Goal: Task Accomplishment & Management: Manage account settings

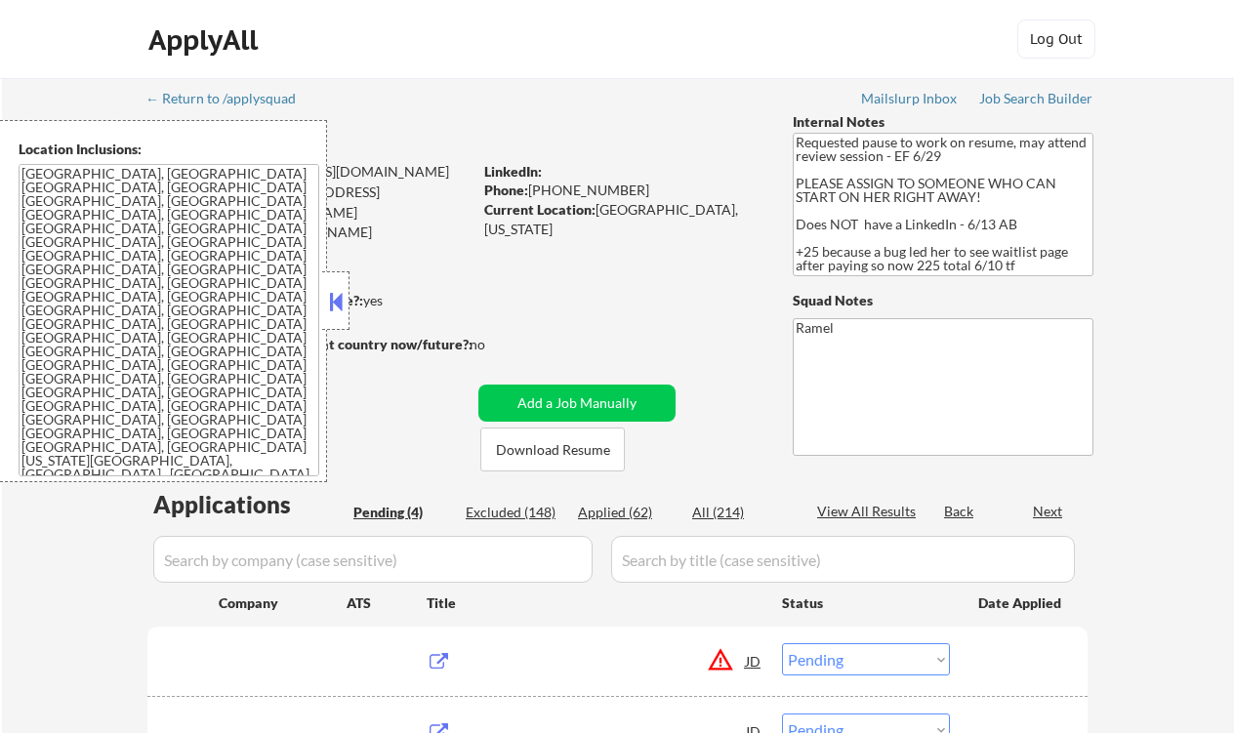
select select ""pending""
click at [333, 295] on button at bounding box center [335, 301] width 21 height 29
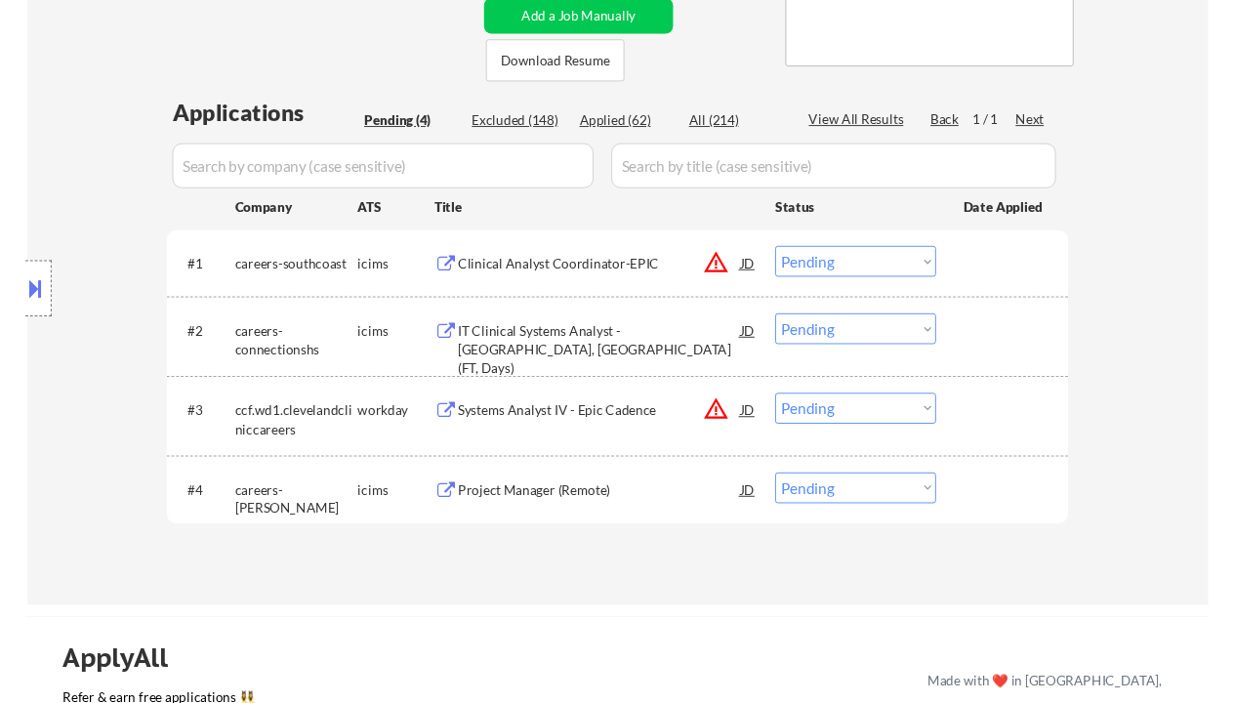
scroll to position [391, 0]
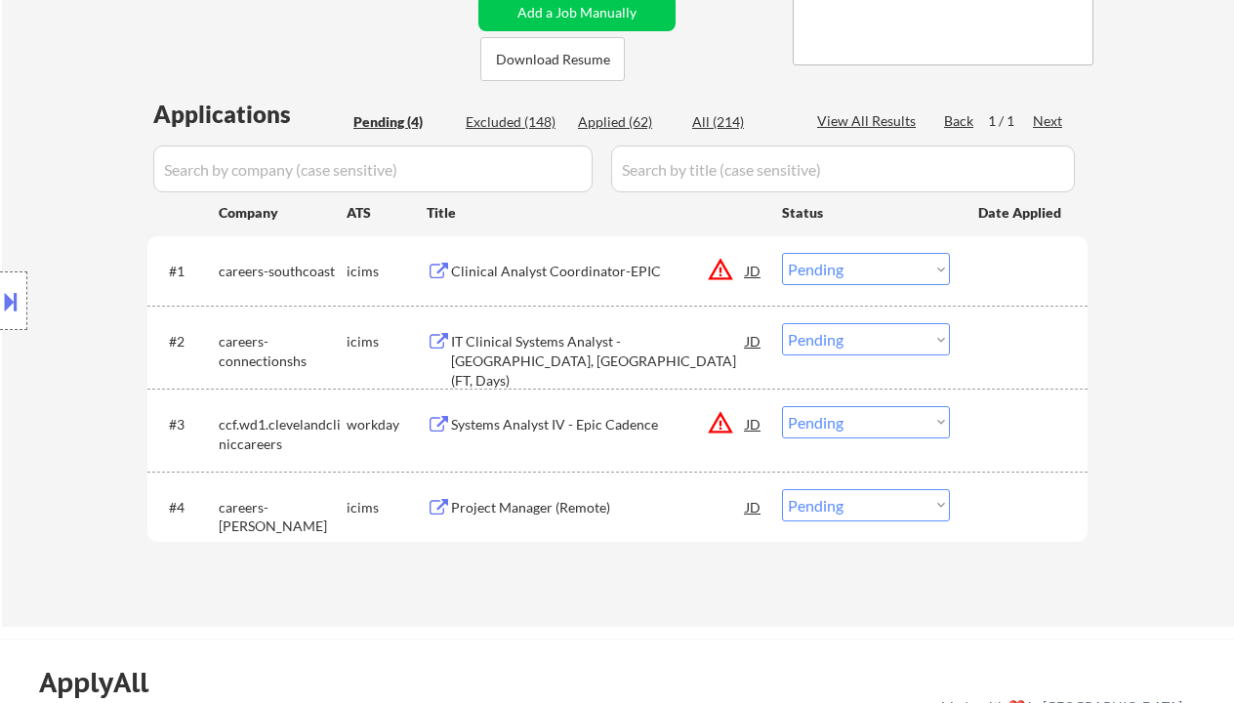
click at [26, 58] on div "← Return to /applysquad Mailslurp Inbox Job Search Builder Anita Obasuyi User E…" at bounding box center [618, 156] width 1232 height 939
click at [607, 278] on div "Clinical Analyst Coordinator-EPIC" at bounding box center [598, 272] width 295 height 20
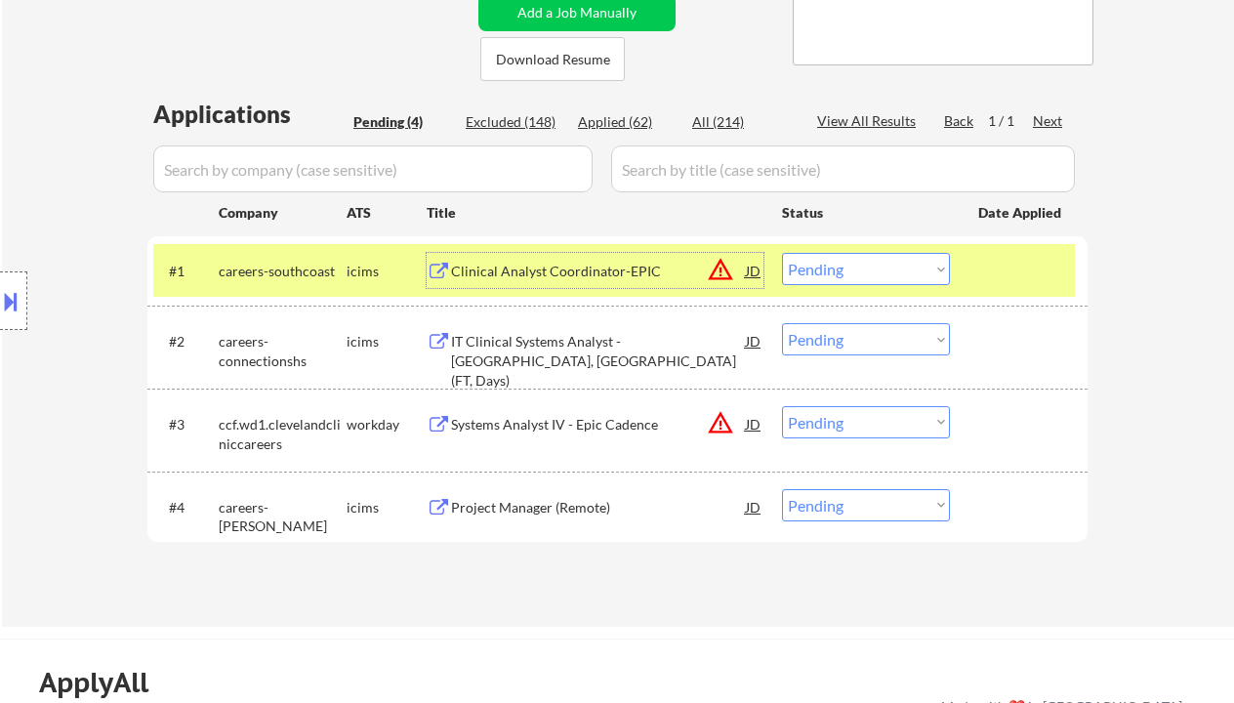
drag, startPoint x: 907, startPoint y: 271, endPoint x: 912, endPoint y: 282, distance: 12.7
click at [907, 271] on select "Choose an option... Pending Applied Excluded (Questions) Excluded (Expired) Exc…" at bounding box center [866, 269] width 168 height 32
click at [782, 253] on select "Choose an option... Pending Applied Excluded (Questions) Excluded (Expired) Exc…" at bounding box center [866, 269] width 168 height 32
click at [667, 423] on div "Systems Analyst IV - Epic Cadence" at bounding box center [598, 425] width 295 height 20
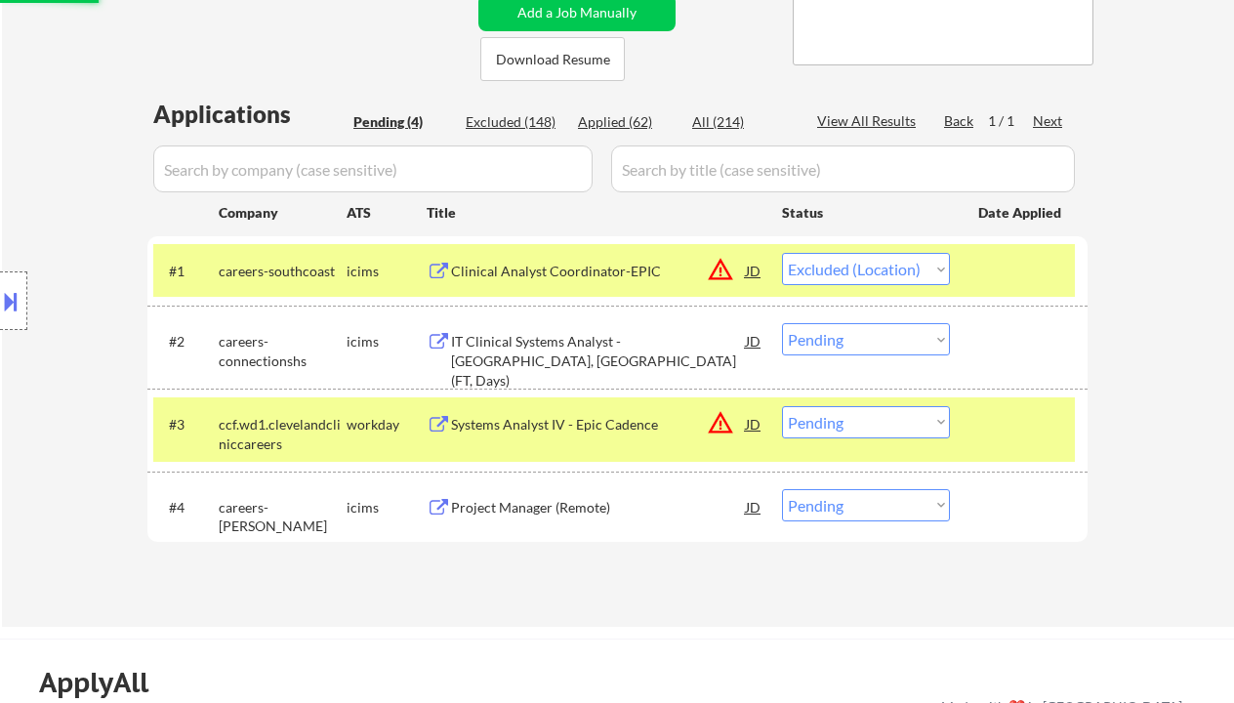
select select ""pending""
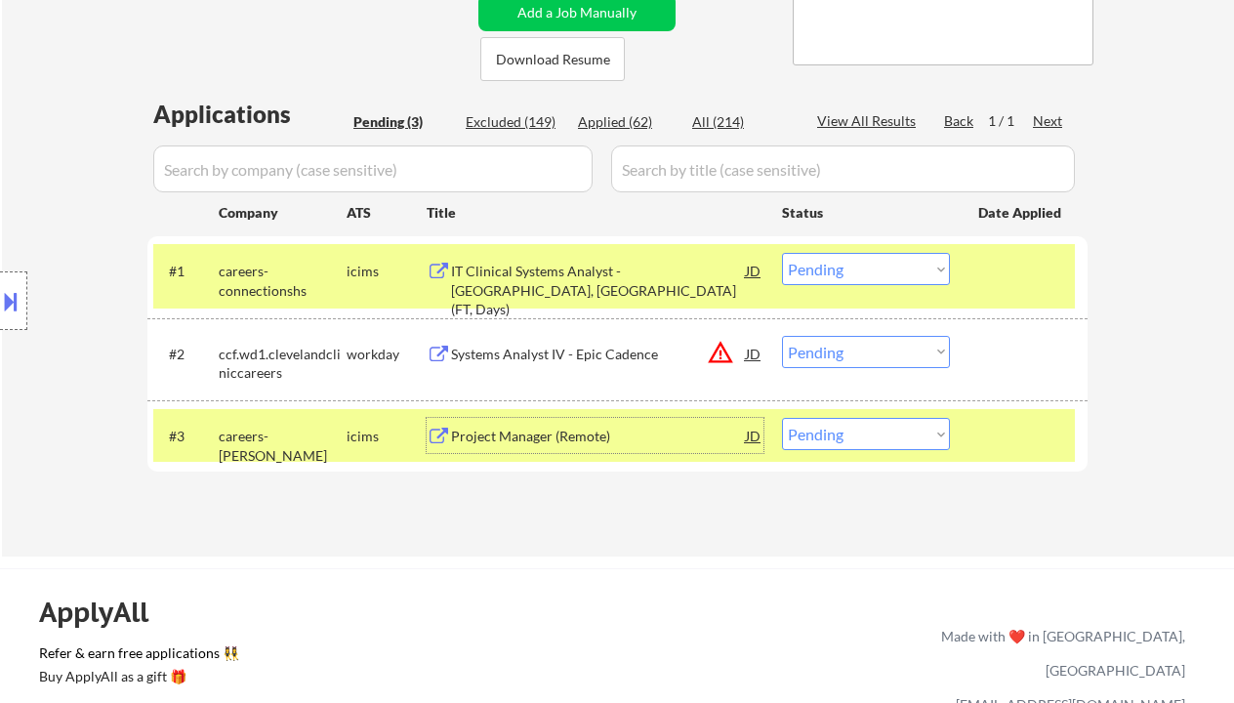
click at [849, 338] on select "Choose an option... Pending Applied Excluded (Questions) Excluded (Expired) Exc…" at bounding box center [866, 352] width 168 height 32
click at [782, 336] on select "Choose an option... Pending Applied Excluded (Questions) Excluded (Expired) Exc…" at bounding box center [866, 352] width 168 height 32
click at [588, 431] on div "Project Manager (Remote)" at bounding box center [598, 437] width 295 height 20
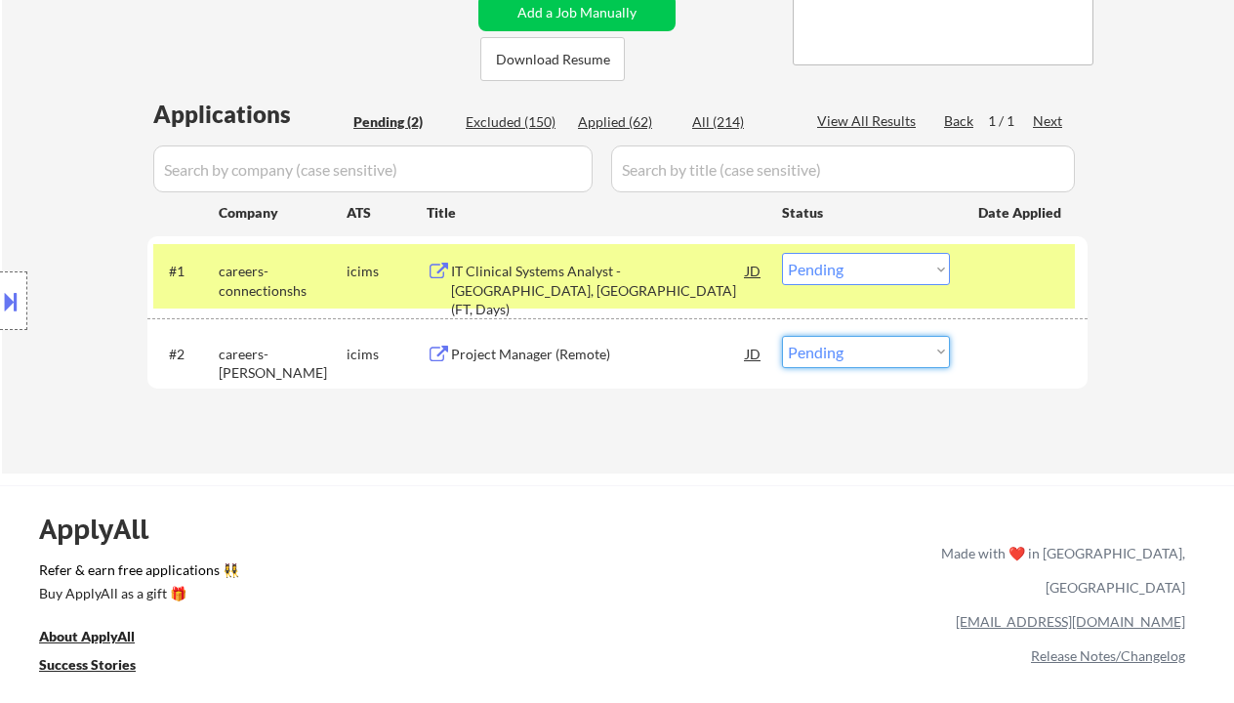
drag, startPoint x: 820, startPoint y: 339, endPoint x: 854, endPoint y: 359, distance: 39.0
click at [821, 340] on select "Choose an option... Pending Applied Excluded (Questions) Excluded (Expired) Exc…" at bounding box center [866, 352] width 168 height 32
select select ""applied""
click at [782, 336] on select "Choose an option... Pending Applied Excluded (Questions) Excluded (Expired) Exc…" at bounding box center [866, 352] width 168 height 32
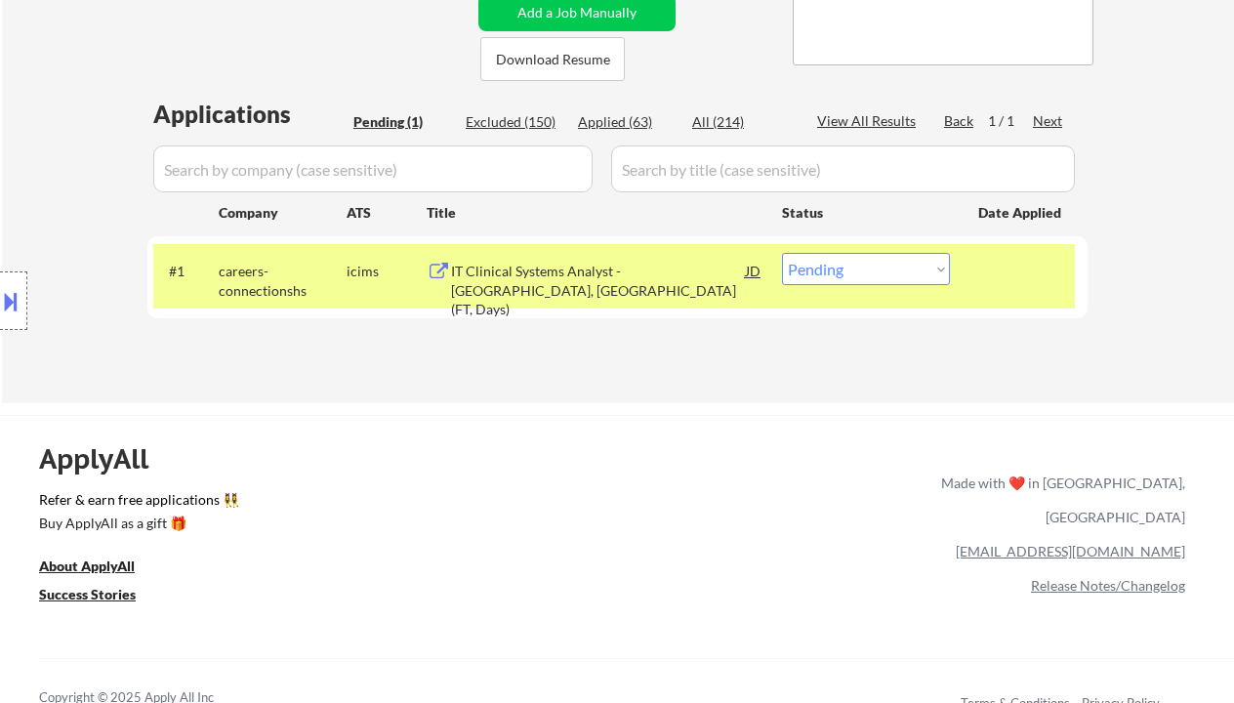
click at [579, 292] on div "IT Clinical Systems Analyst - Phoenix, AZ (FT, Days)" at bounding box center [598, 291] width 295 height 58
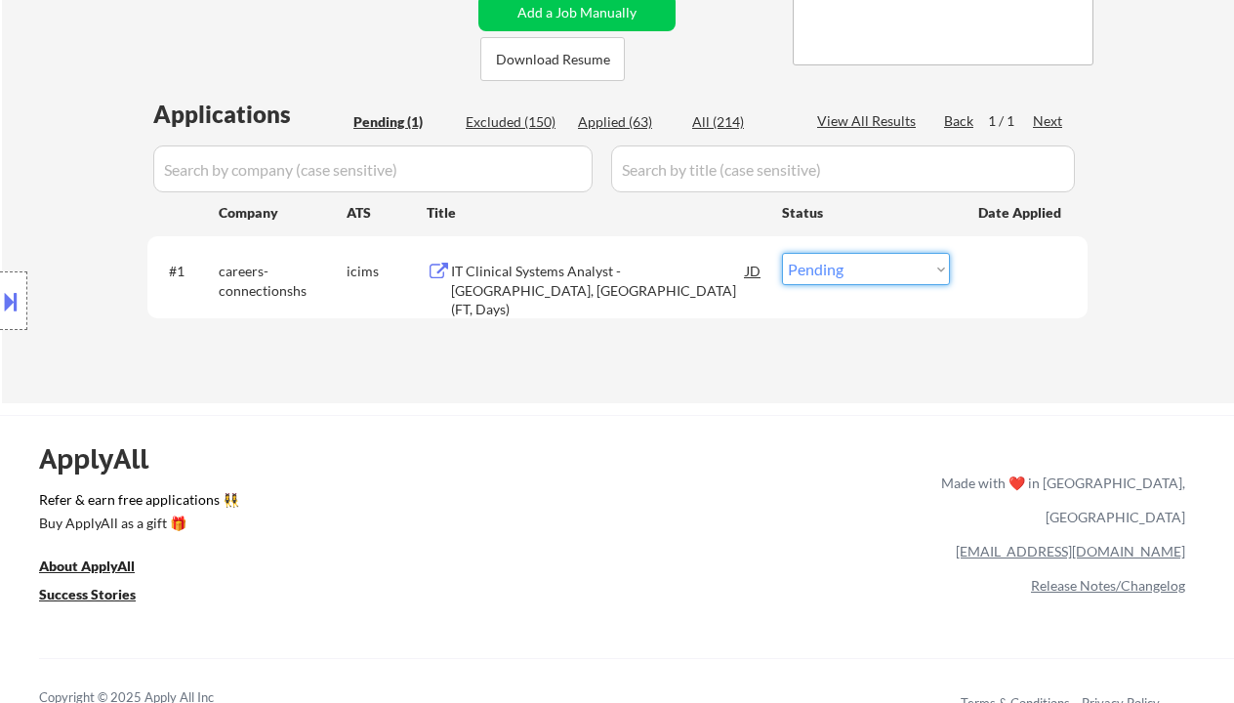
click at [846, 272] on select "Choose an option... Pending Applied Excluded (Questions) Excluded (Expired) Exc…" at bounding box center [866, 269] width 168 height 32
select select ""excluded__location_""
click at [782, 253] on select "Choose an option... Pending Applied Excluded (Questions) Excluded (Expired) Exc…" at bounding box center [866, 269] width 168 height 32
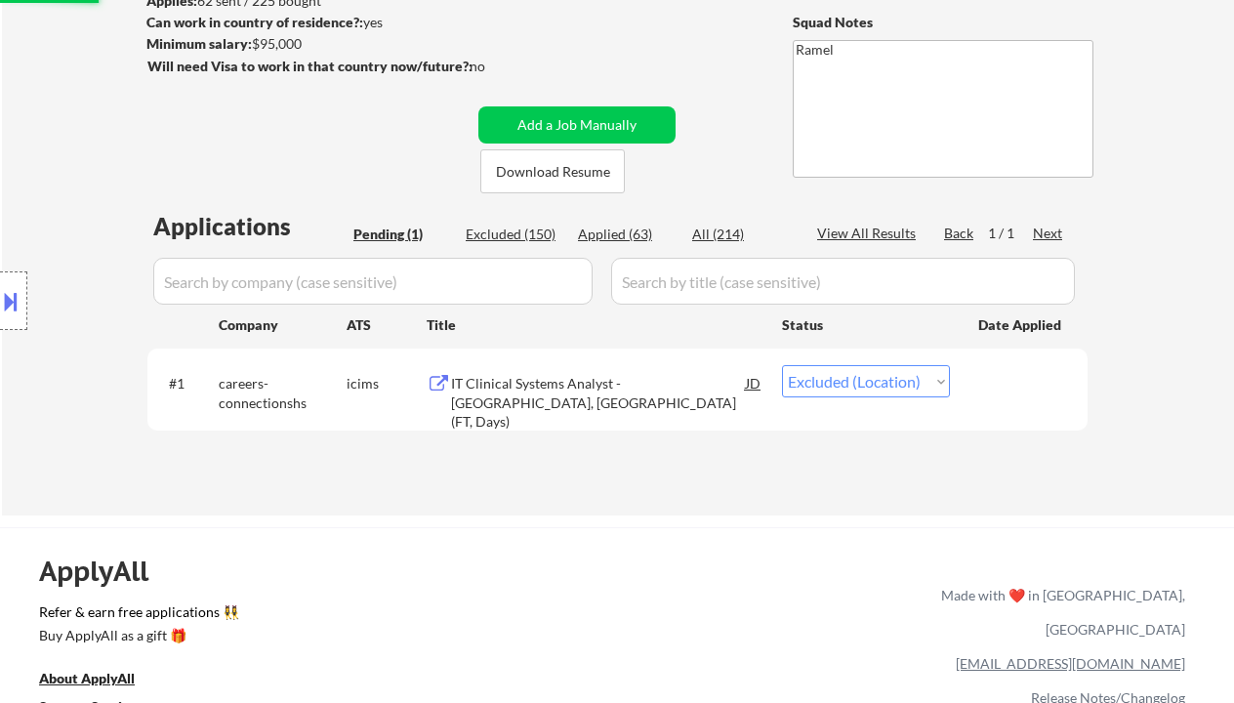
scroll to position [260, 0]
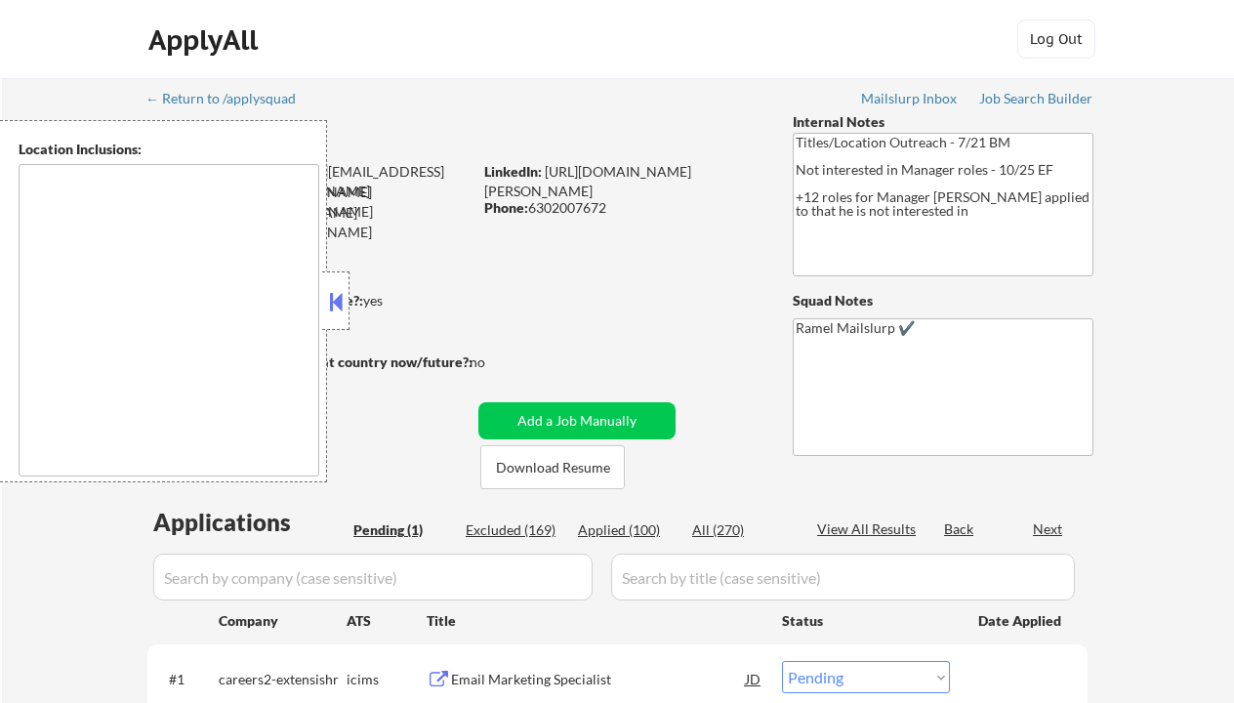
select select ""pending""
type textarea "Chicago, IL Evanston, IL Oak Park, IL Cicero, IL Berwyn, IL Skokie, IL Elmwood …"
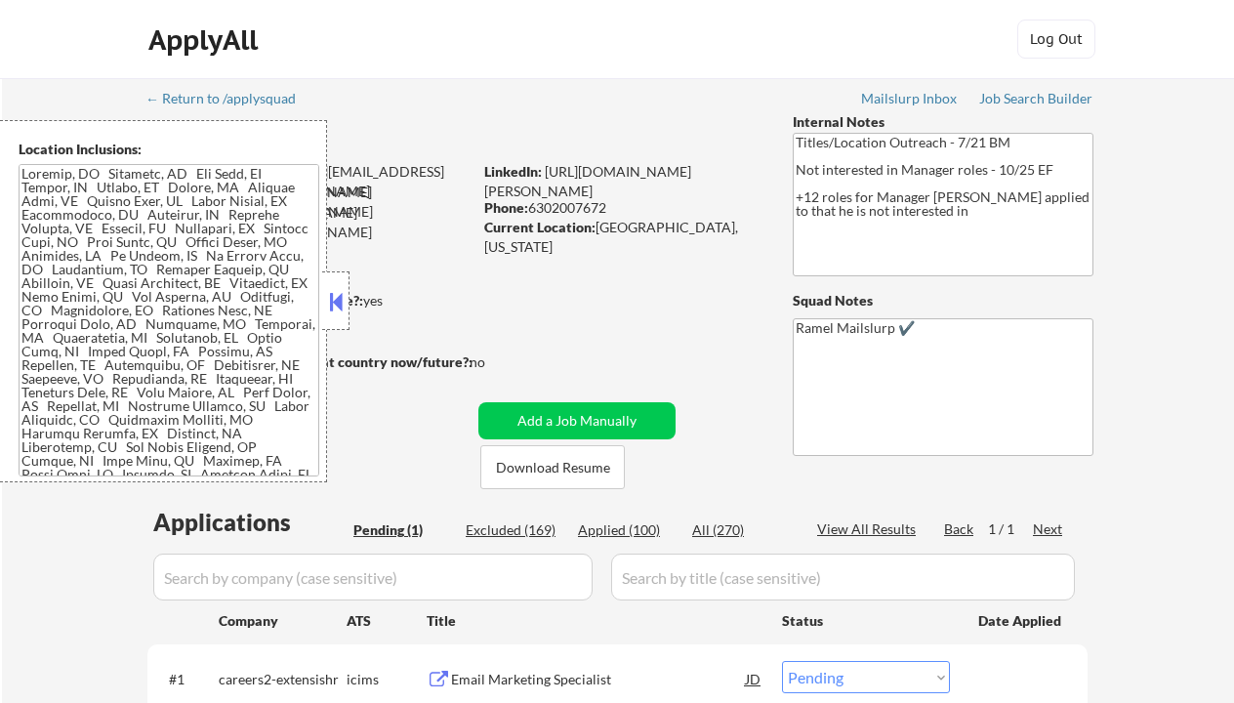
click at [468, 12] on div "ApplyAll Log In Sign Up Log Out" at bounding box center [617, 39] width 1234 height 79
click at [332, 288] on button at bounding box center [335, 301] width 21 height 29
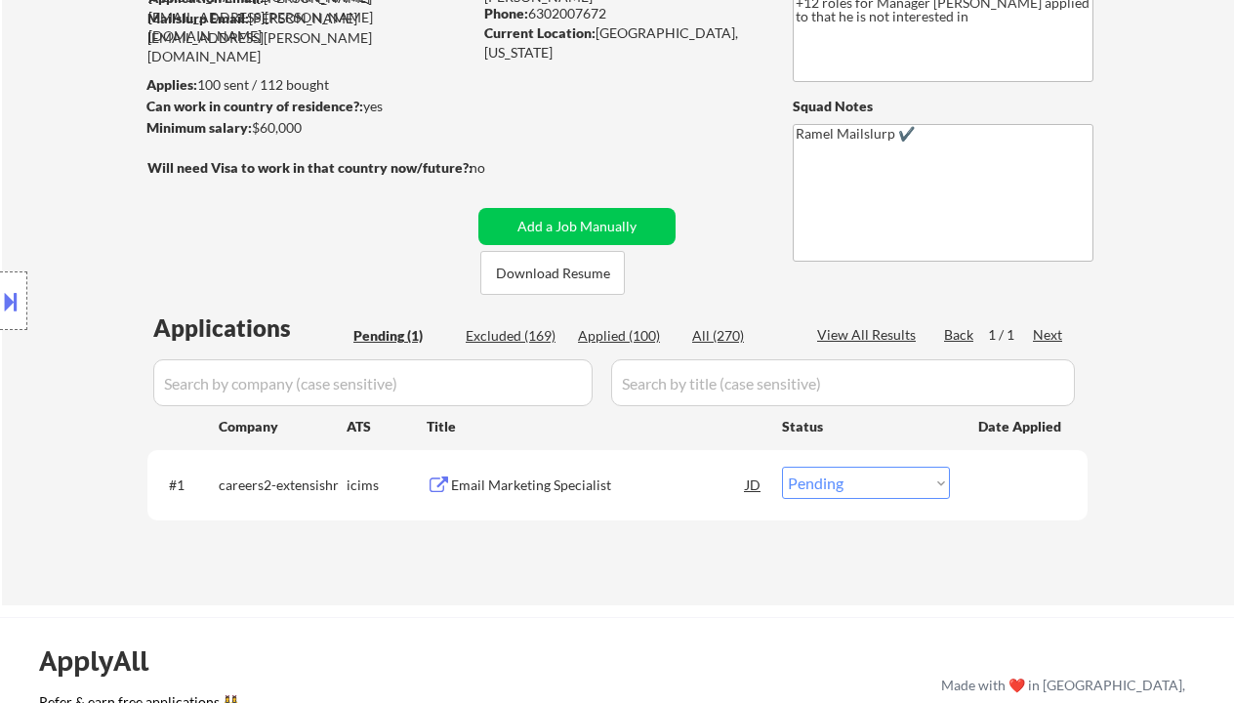
scroll to position [260, 0]
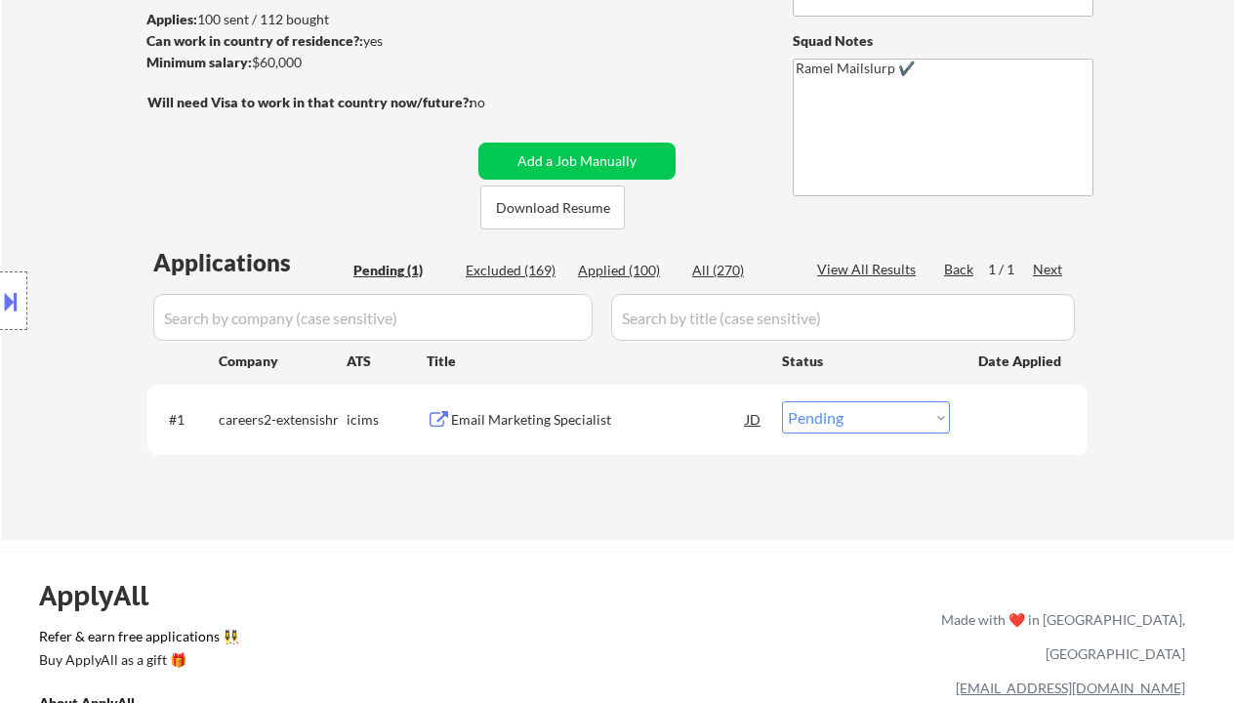
click at [45, 209] on div "Location Inclusions:" at bounding box center [175, 301] width 350 height 362
click at [552, 419] on div "Email Marketing Specialist" at bounding box center [598, 420] width 295 height 20
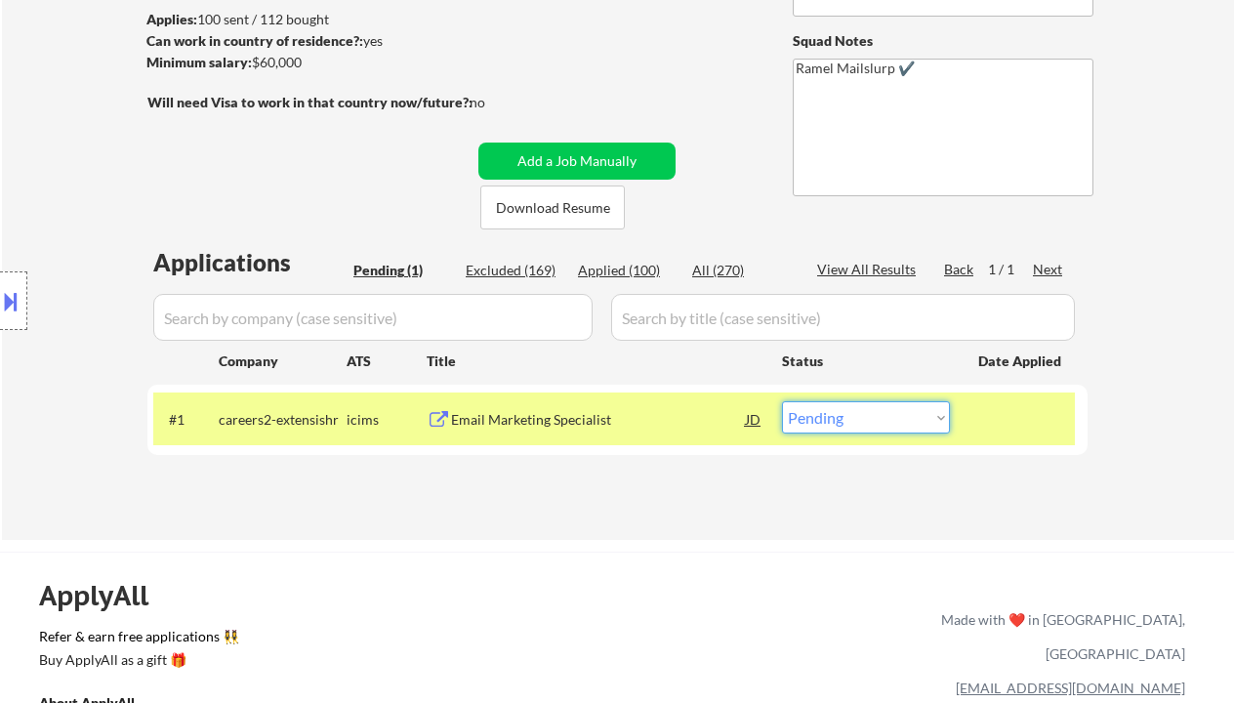
drag, startPoint x: 849, startPoint y: 408, endPoint x: 877, endPoint y: 432, distance: 36.8
click at [852, 411] on select "Choose an option... Pending Applied Excluded (Questions) Excluded (Expired) Exc…" at bounding box center [866, 417] width 168 height 32
select select ""excluded__salary_""
click at [782, 401] on select "Choose an option... Pending Applied Excluded (Questions) Excluded (Expired) Exc…" at bounding box center [866, 417] width 168 height 32
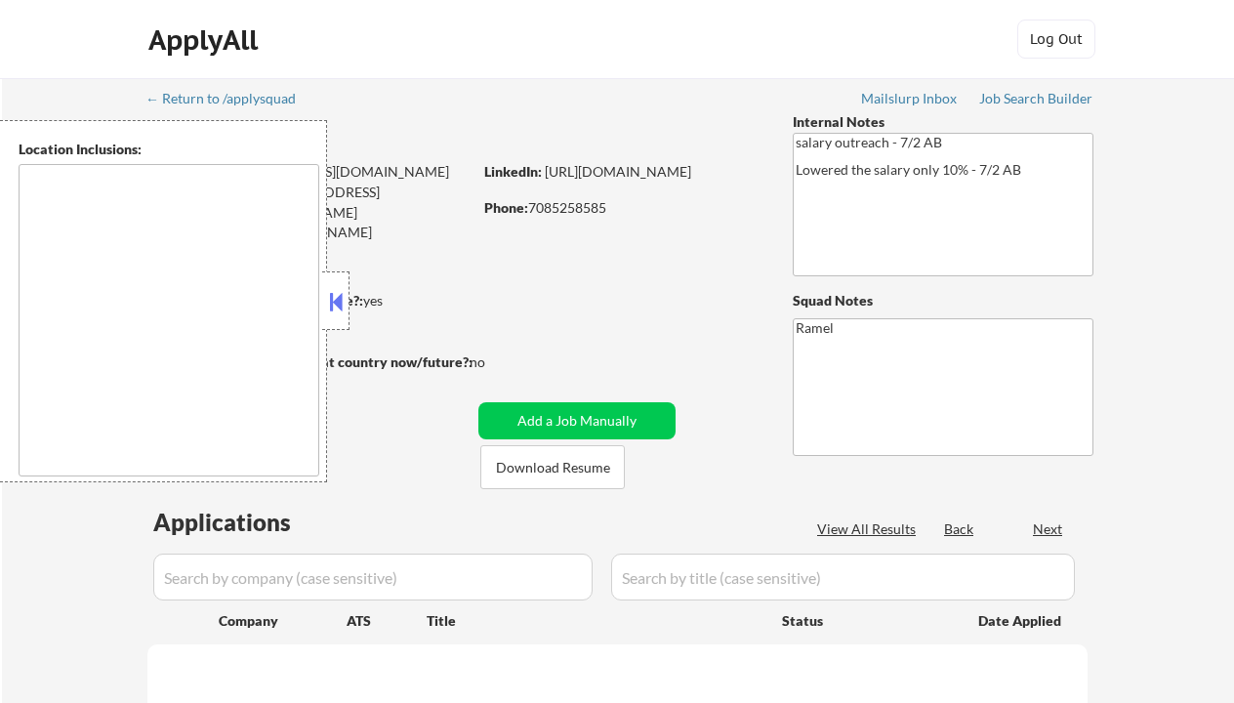
type textarea "[GEOGRAPHIC_DATA], [GEOGRAPHIC_DATA], [GEOGRAPHIC_DATA] [GEOGRAPHIC_DATA], [GEO…"
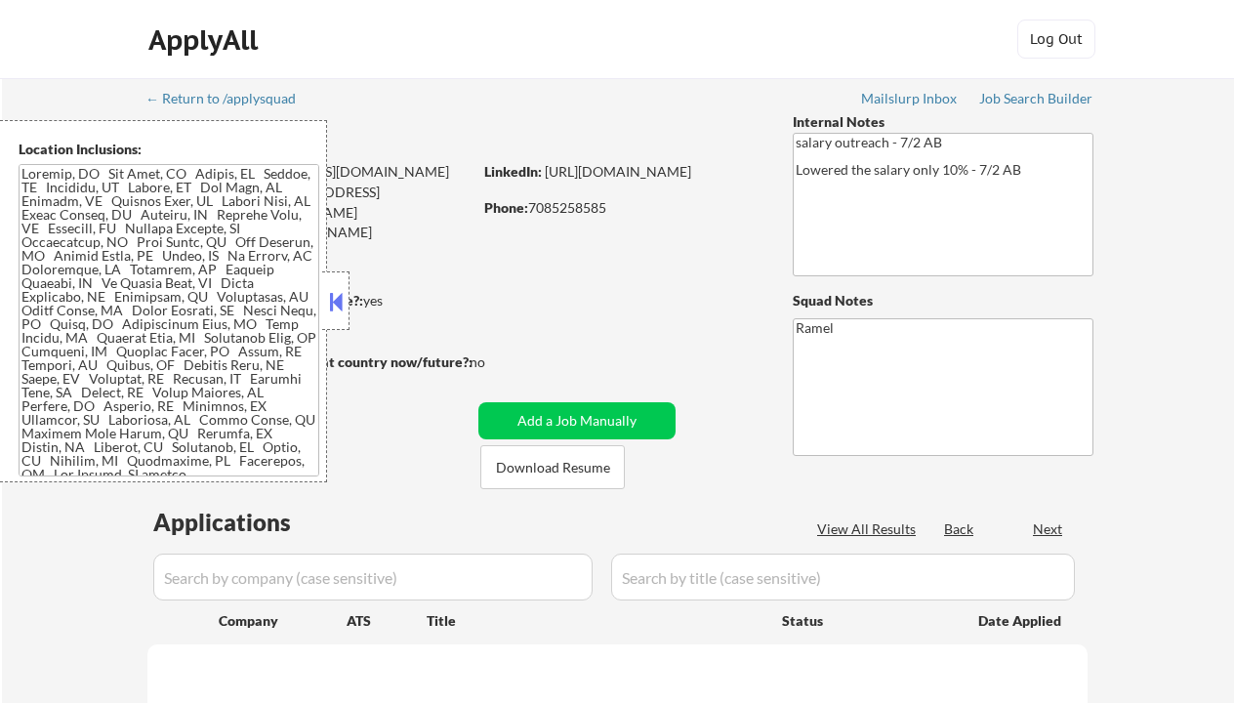
select select ""pending""
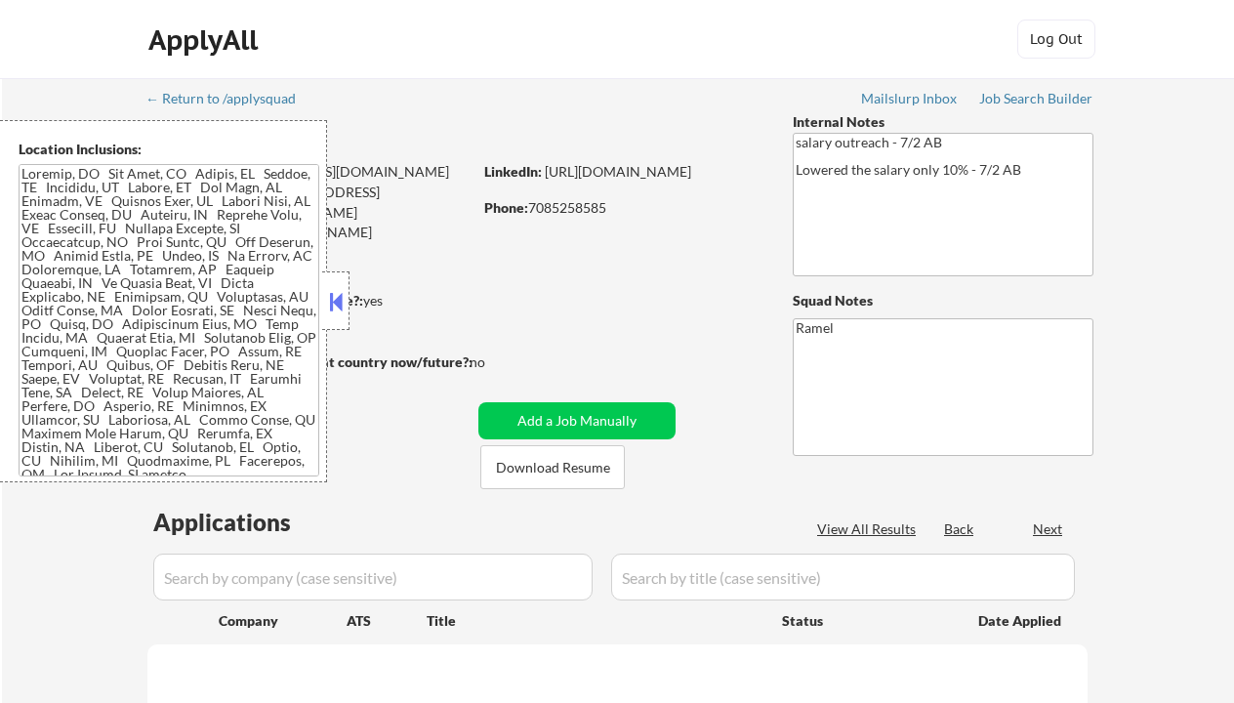
select select ""pending""
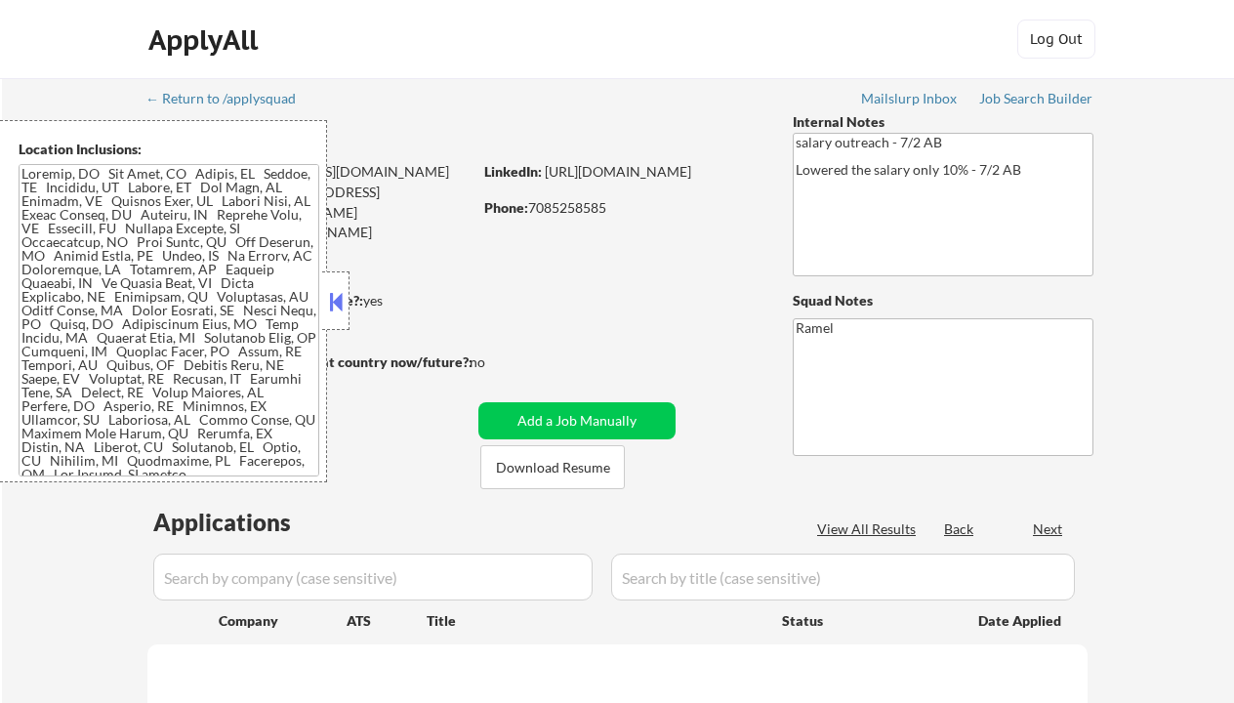
select select ""pending""
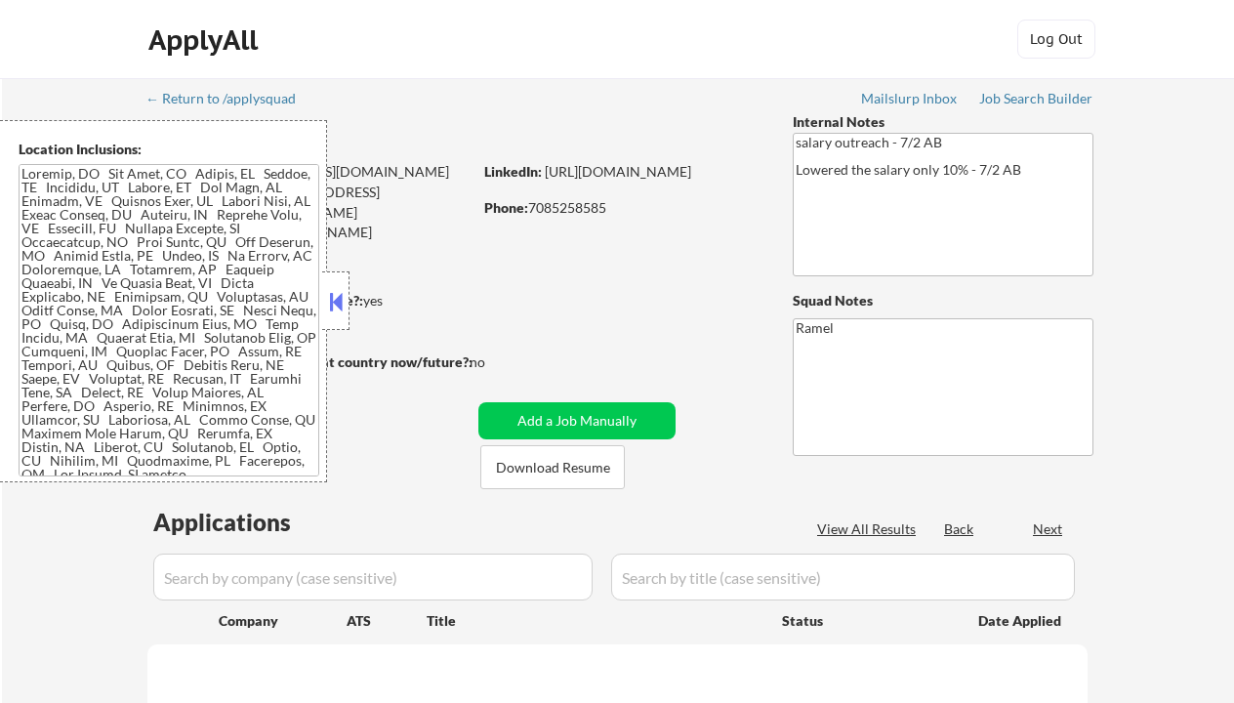
select select ""pending""
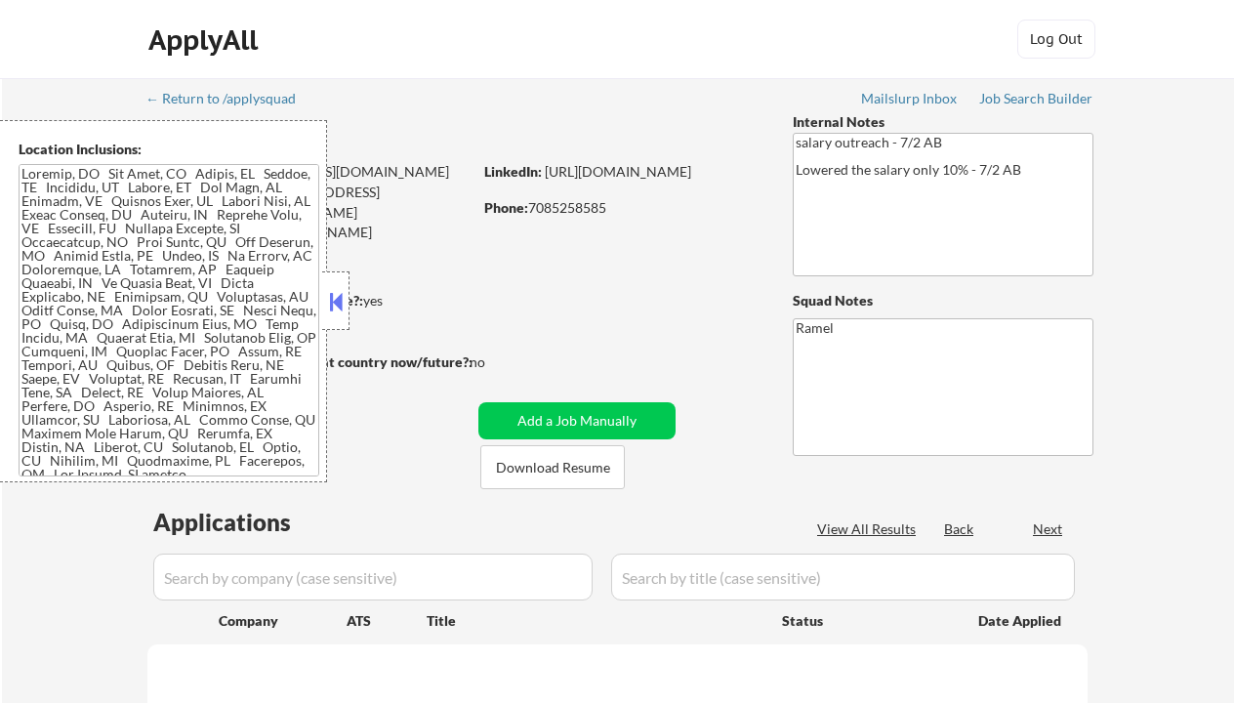
select select ""pending""
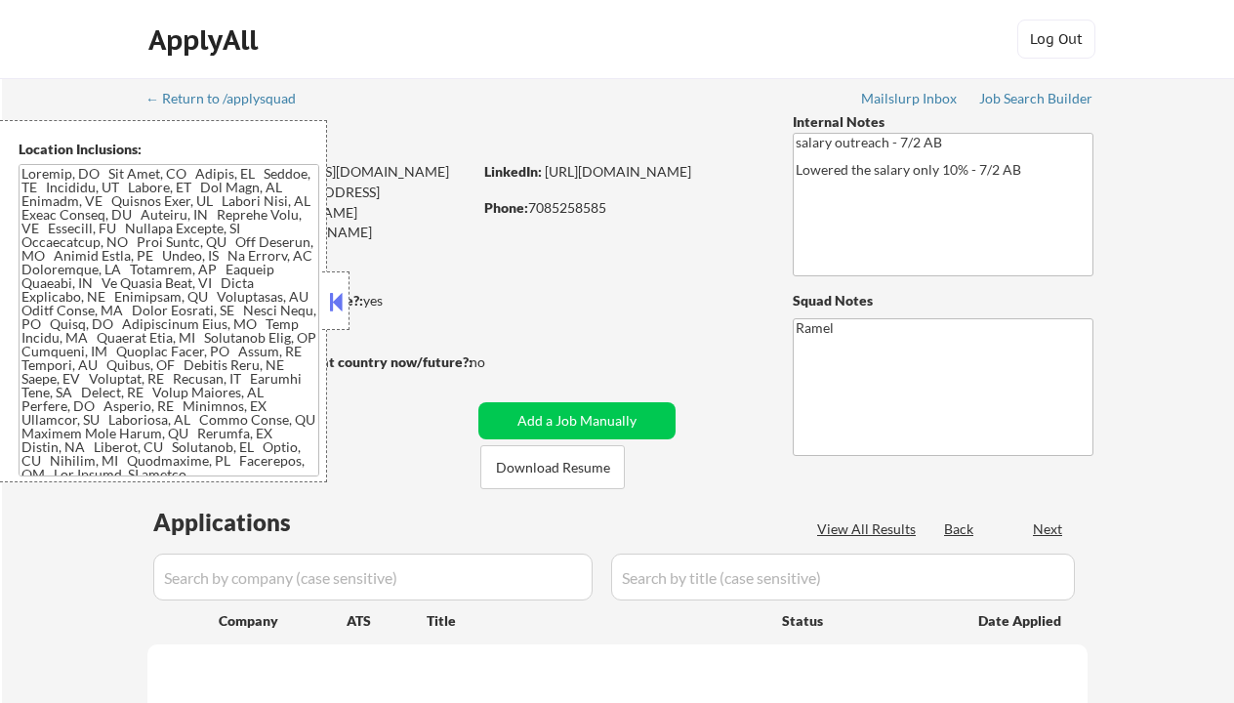
select select ""pending""
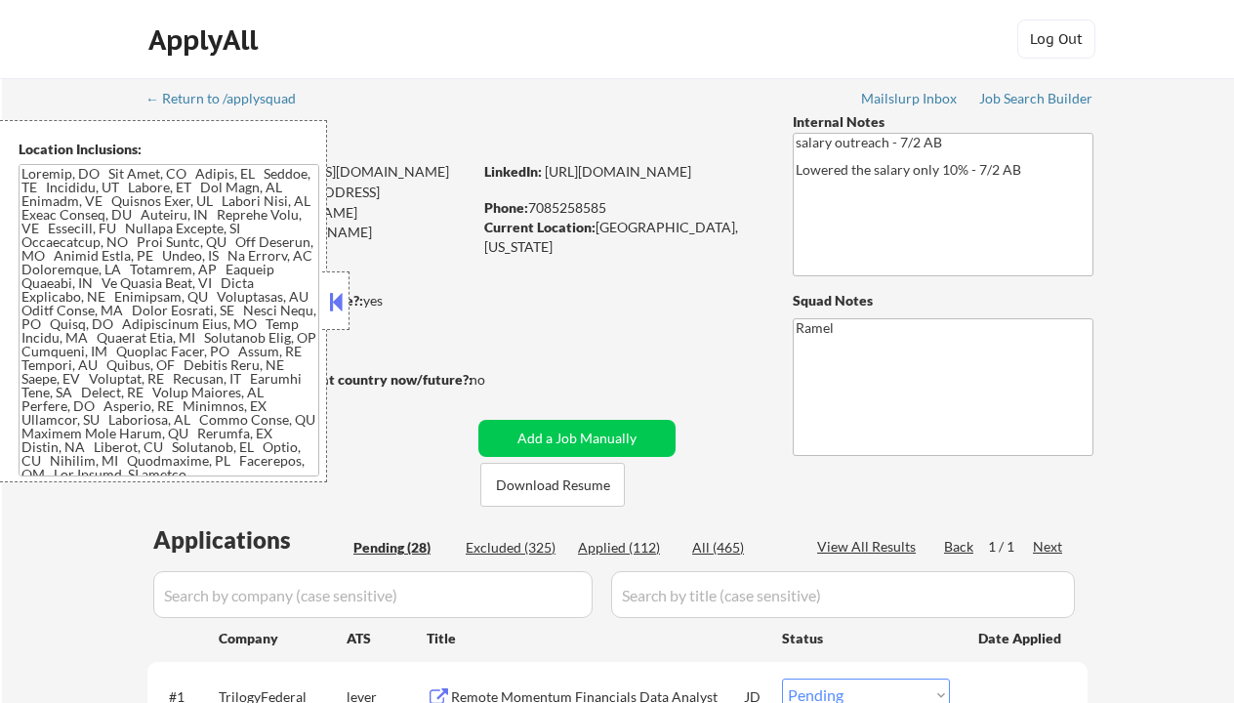
drag, startPoint x: 334, startPoint y: 299, endPoint x: 513, endPoint y: 328, distance: 181.1
click at [336, 299] on button at bounding box center [335, 301] width 21 height 29
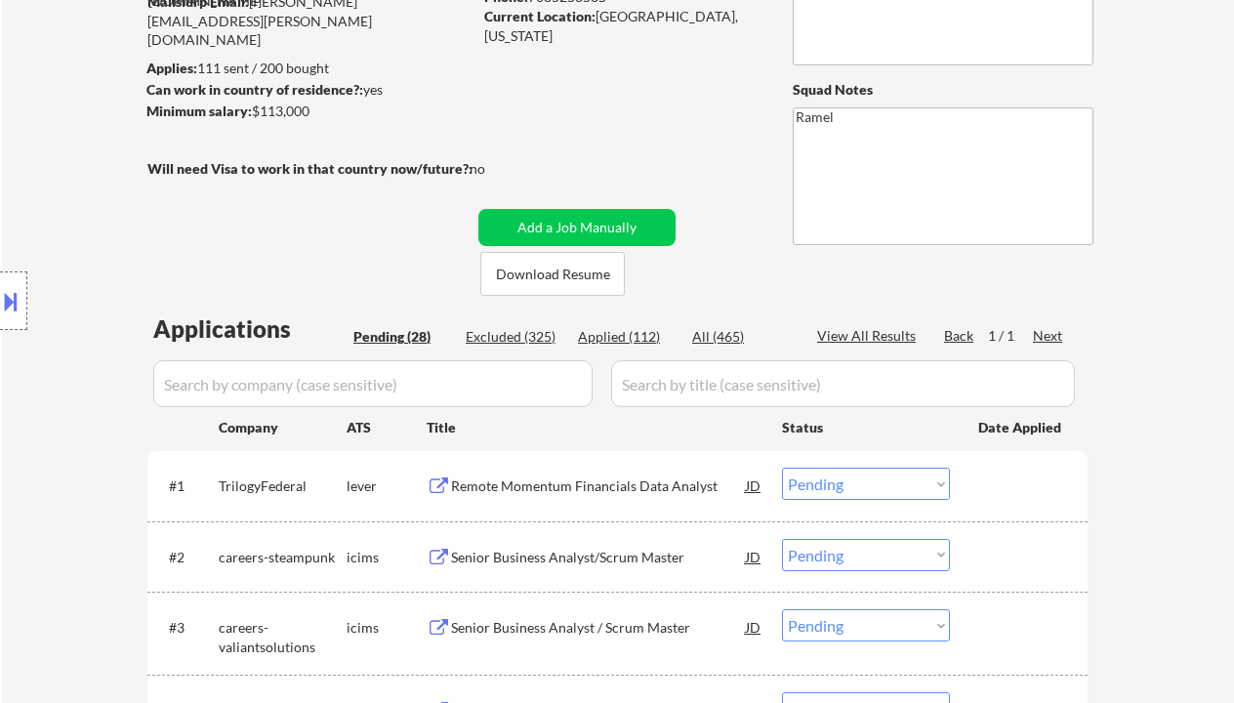
scroll to position [260, 0]
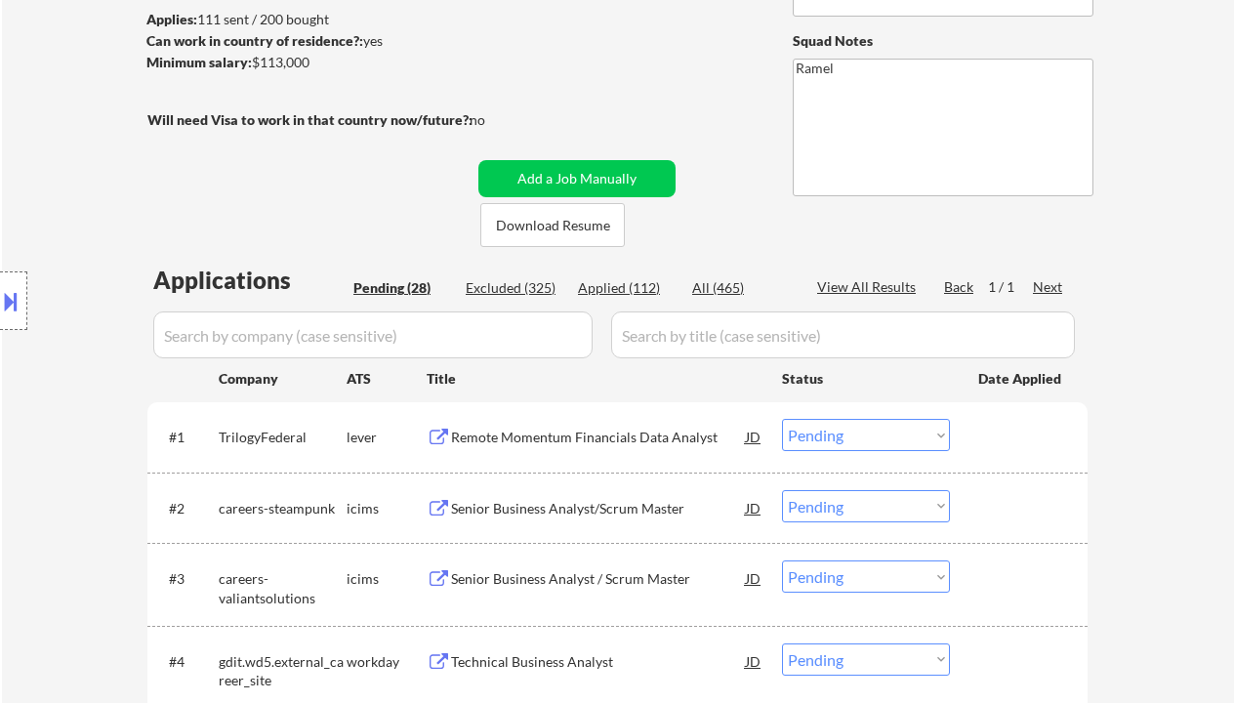
click at [624, 434] on div "Remote Momentum Financials Data Analyst" at bounding box center [598, 438] width 295 height 20
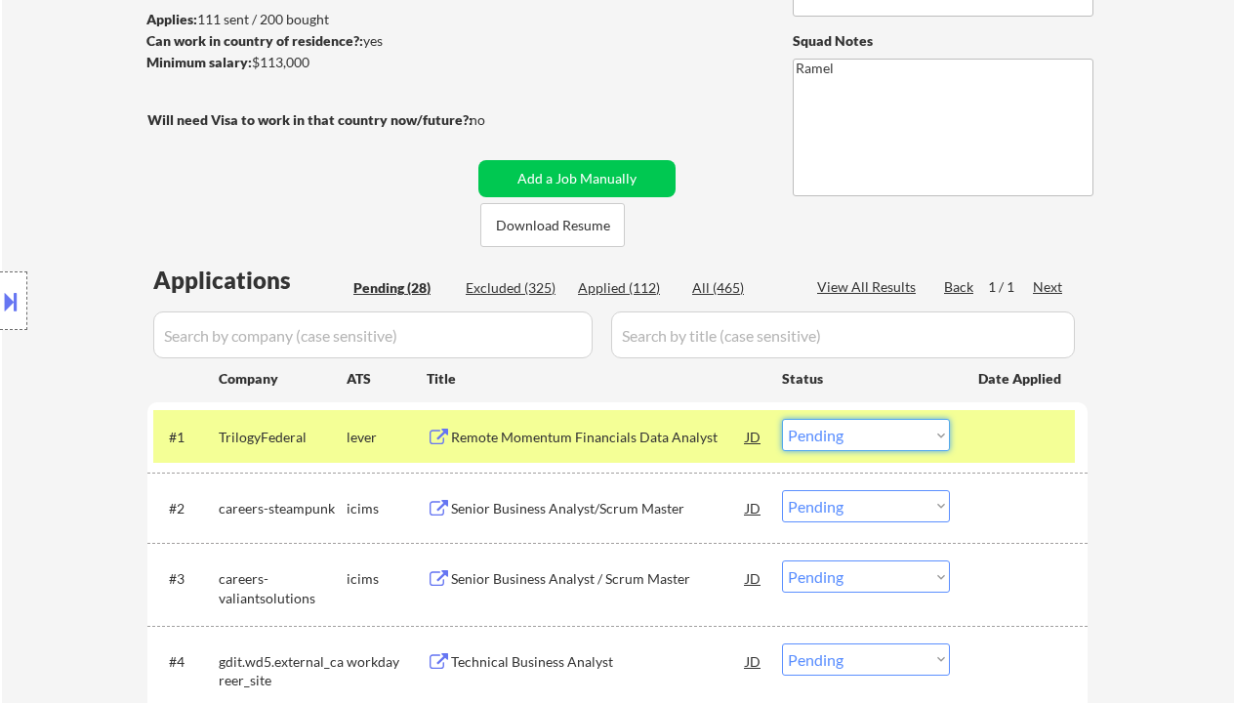
drag, startPoint x: 846, startPoint y: 428, endPoint x: 859, endPoint y: 450, distance: 26.3
click at [846, 429] on select "Choose an option... Pending Applied Excluded (Questions) Excluded (Expired) Exc…" at bounding box center [866, 435] width 168 height 32
click at [782, 419] on select "Choose an option... Pending Applied Excluded (Questions) Excluded (Expired) Exc…" at bounding box center [866, 435] width 168 height 32
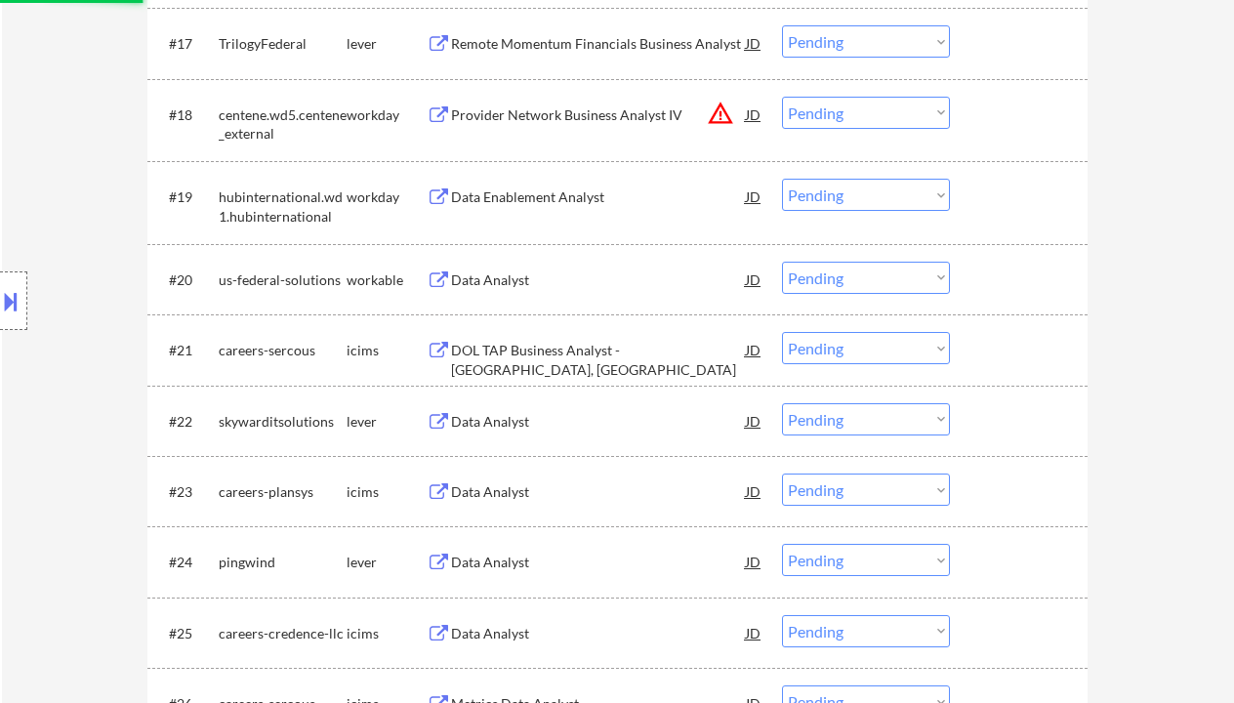
scroll to position [2213, 0]
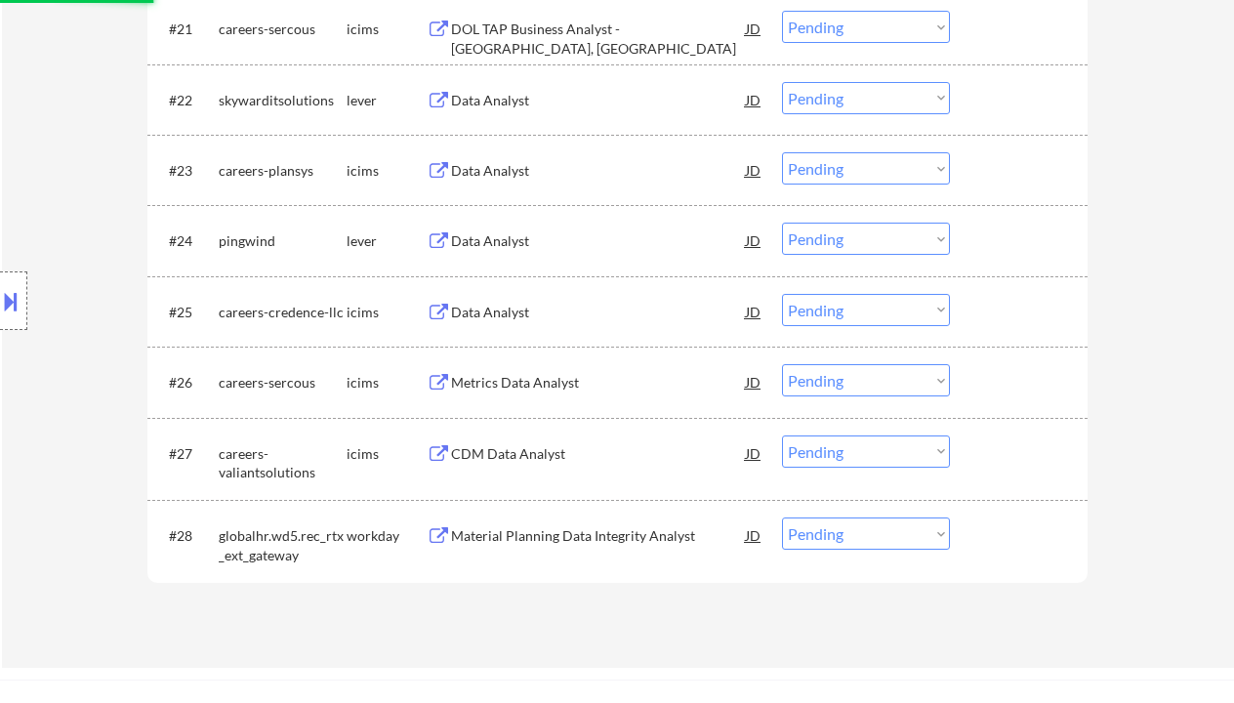
select select ""pending""
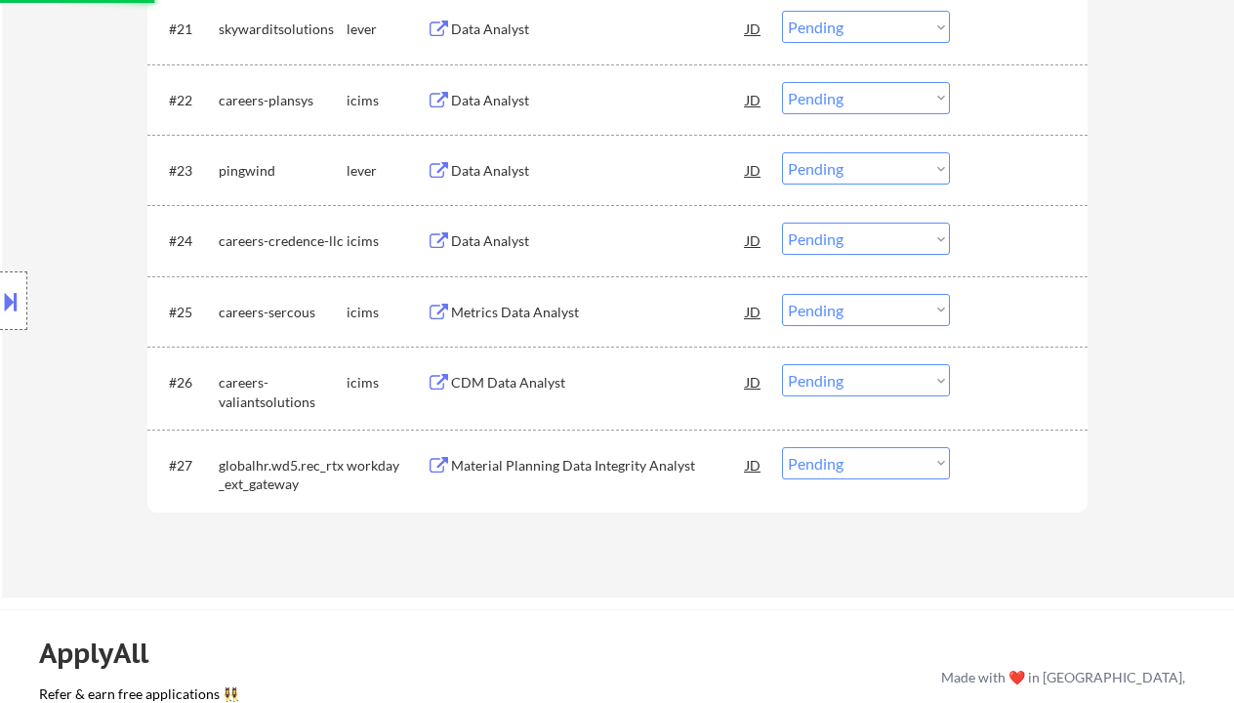
scroll to position [2083, 0]
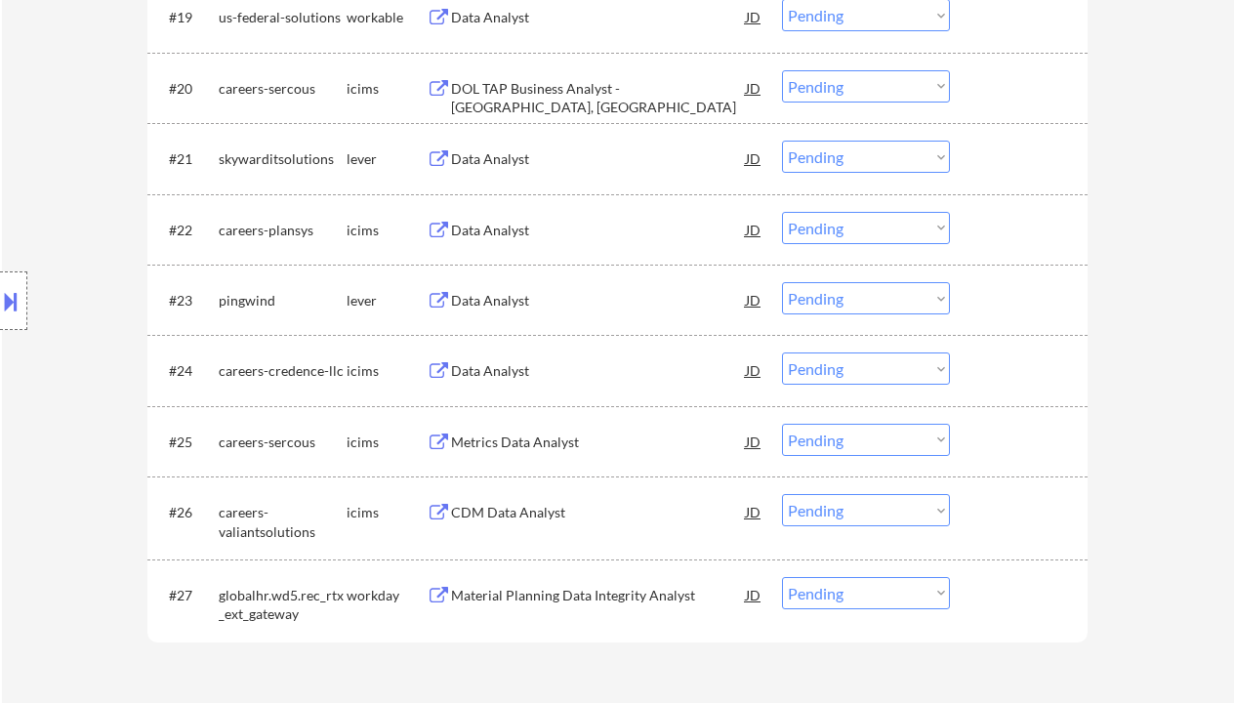
click at [466, 145] on div "Data Analyst" at bounding box center [598, 158] width 295 height 35
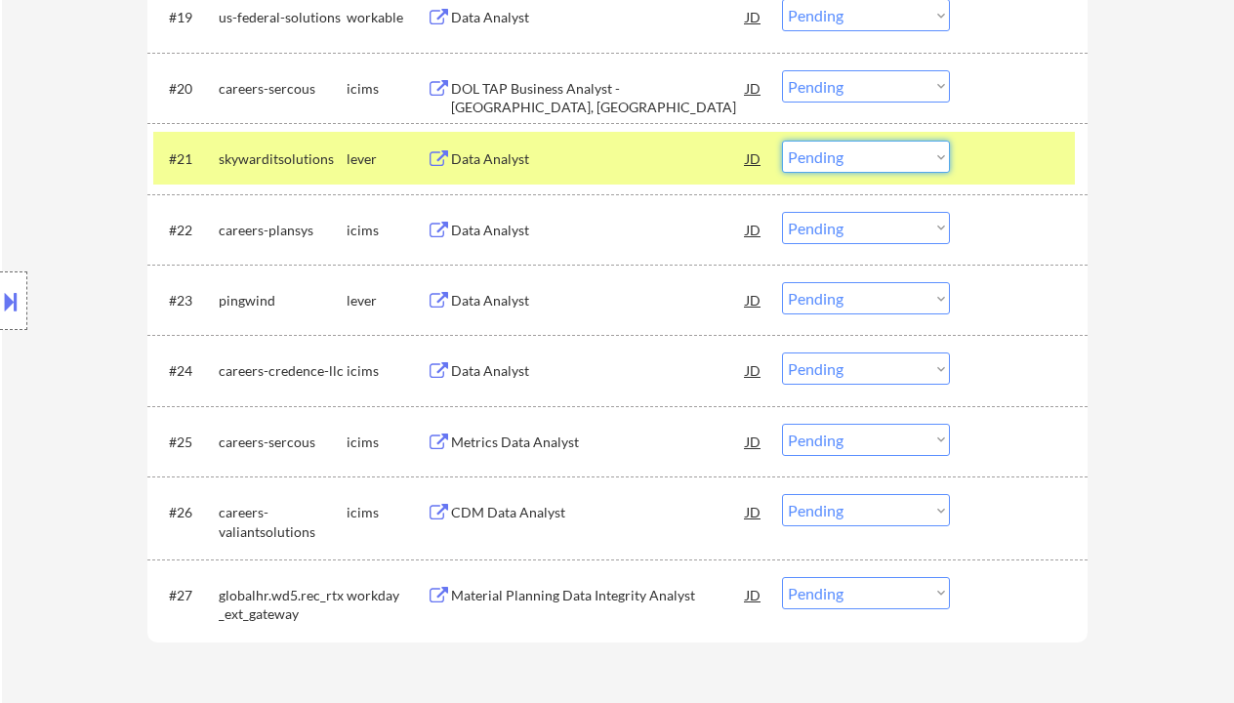
drag, startPoint x: 899, startPoint y: 152, endPoint x: 906, endPoint y: 172, distance: 20.7
click at [899, 151] on select "Choose an option... Pending Applied Excluded (Questions) Excluded (Expired) Exc…" at bounding box center [866, 157] width 168 height 32
click at [782, 141] on select "Choose an option... Pending Applied Excluded (Questions) Excluded (Expired) Exc…" at bounding box center [866, 157] width 168 height 32
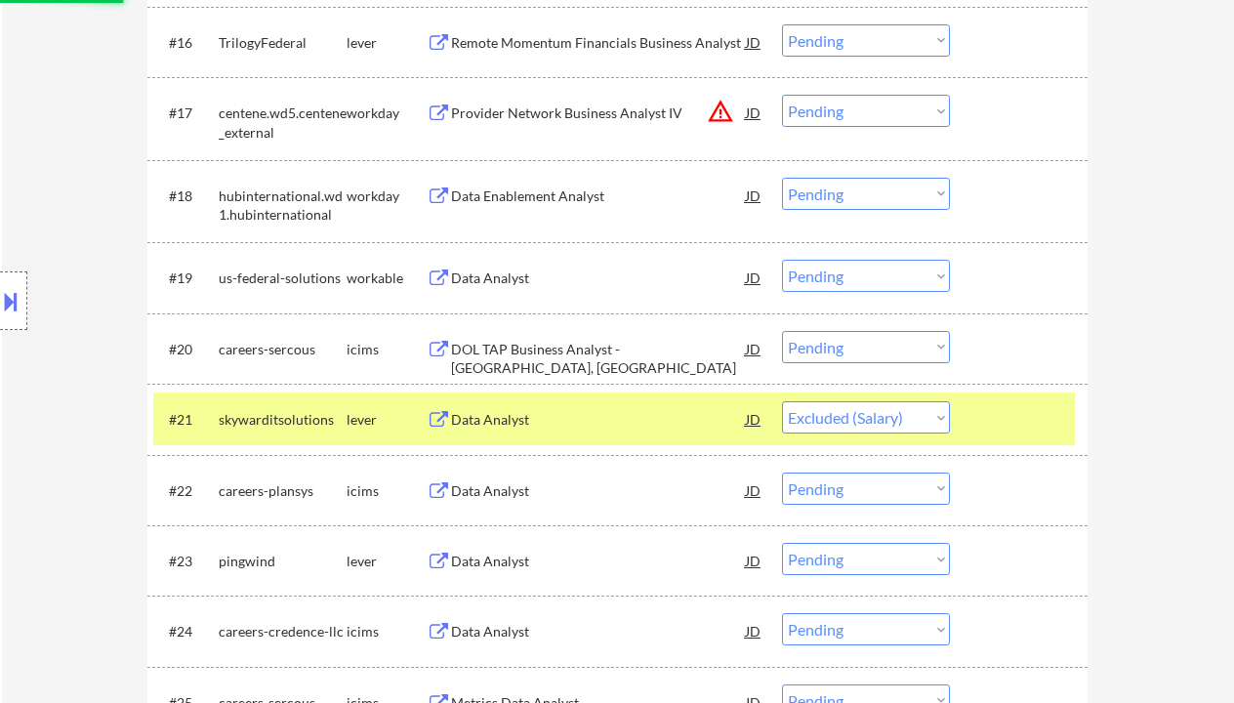
click at [529, 282] on div "Data Analyst" at bounding box center [598, 279] width 295 height 20
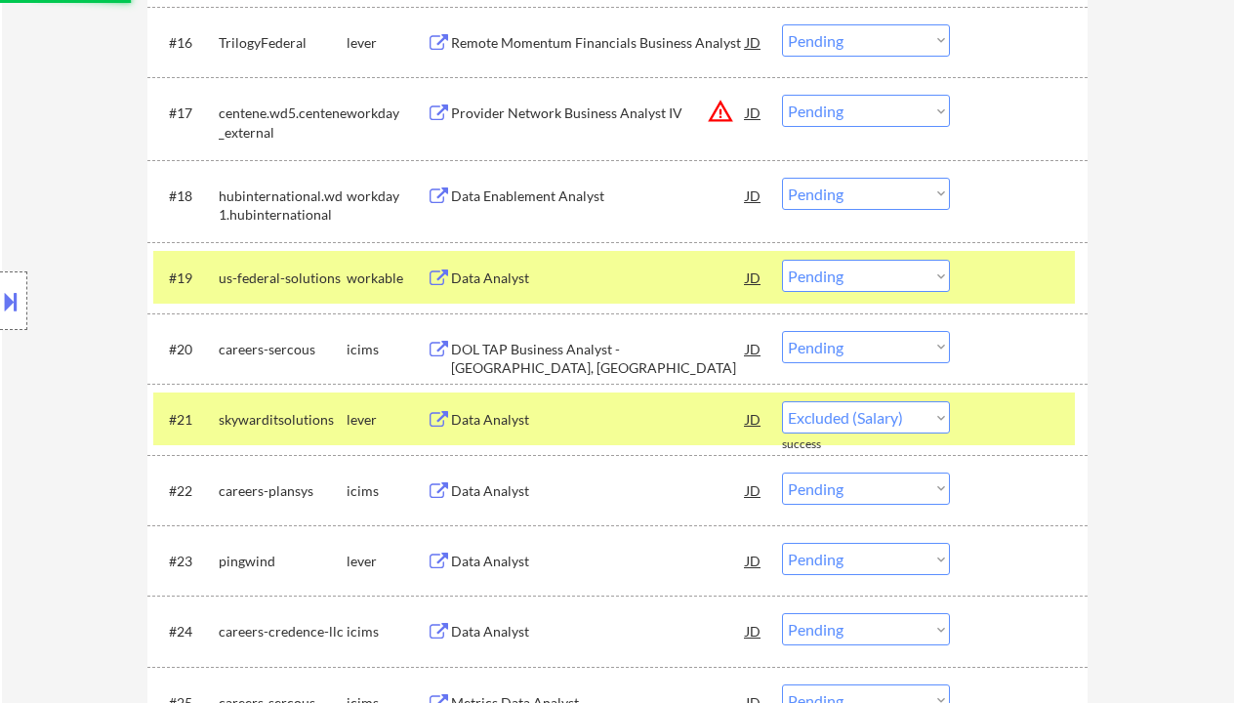
select select ""pending""
drag, startPoint x: 837, startPoint y: 267, endPoint x: 848, endPoint y: 276, distance: 14.5
click at [837, 267] on select "Choose an option... Pending Applied Excluded (Questions) Excluded (Expired) Exc…" at bounding box center [866, 276] width 168 height 32
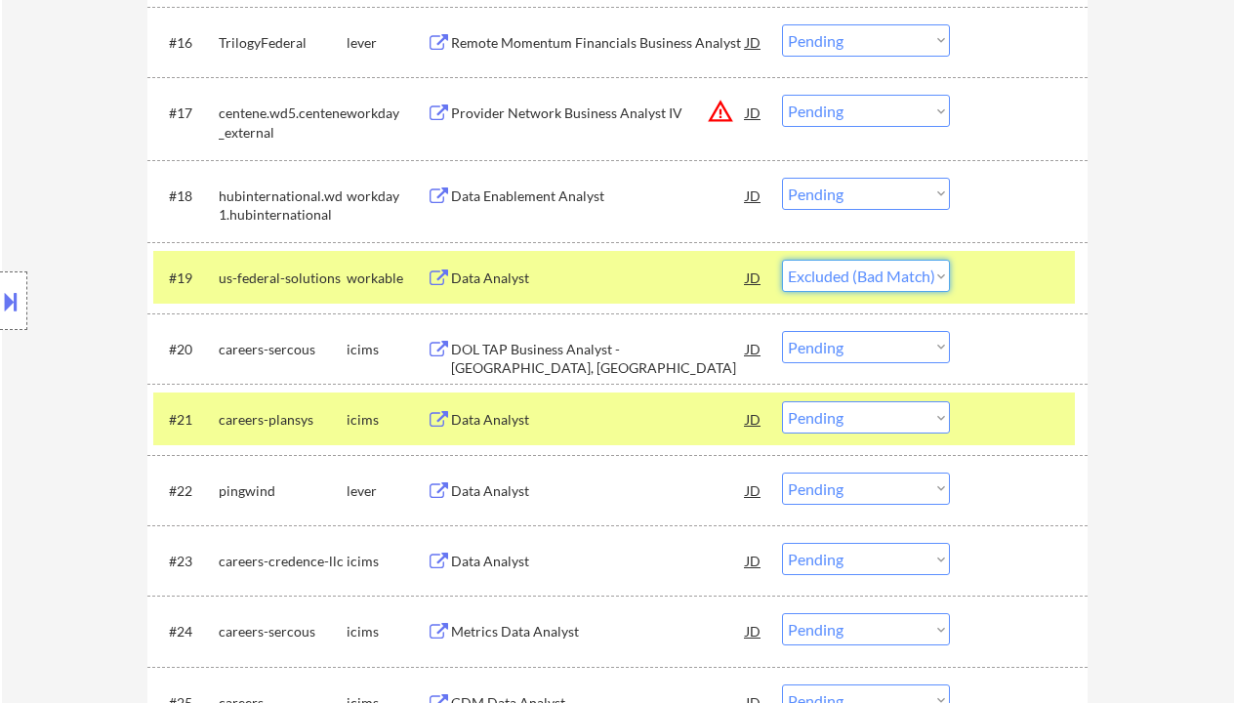
click at [782, 260] on select "Choose an option... Pending Applied Excluded (Questions) Excluded (Expired) Exc…" at bounding box center [866, 276] width 168 height 32
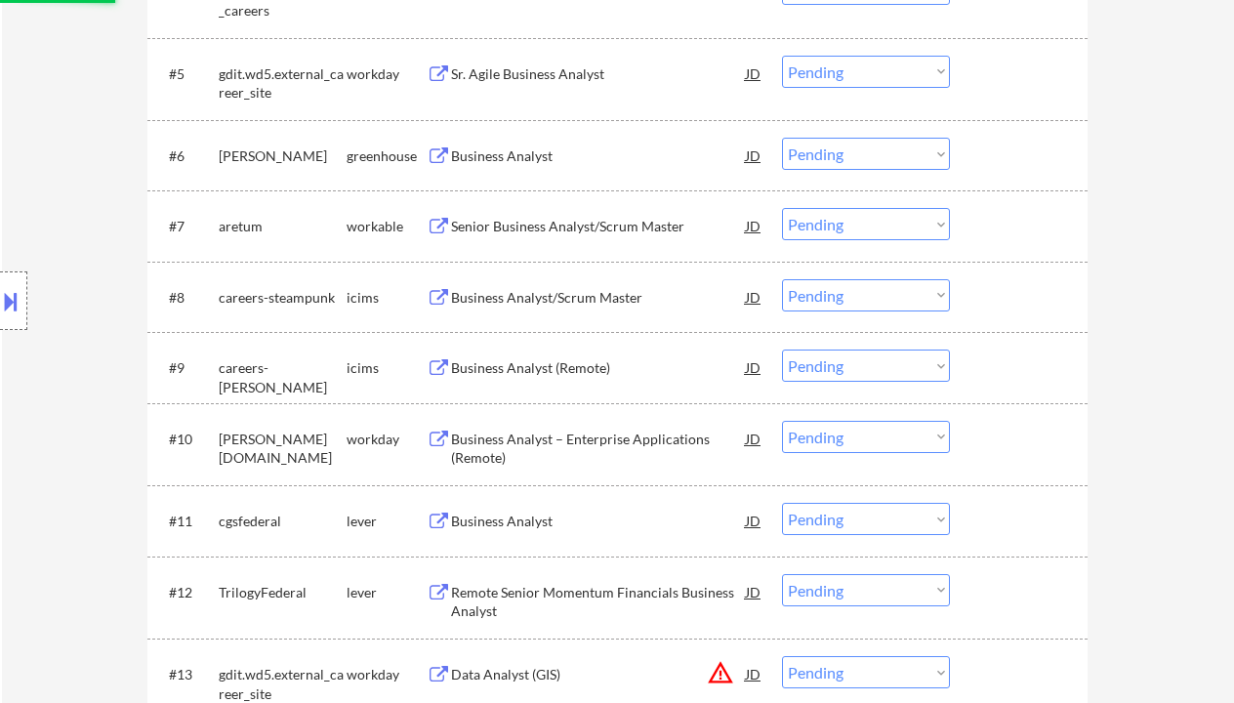
scroll to position [911, 0]
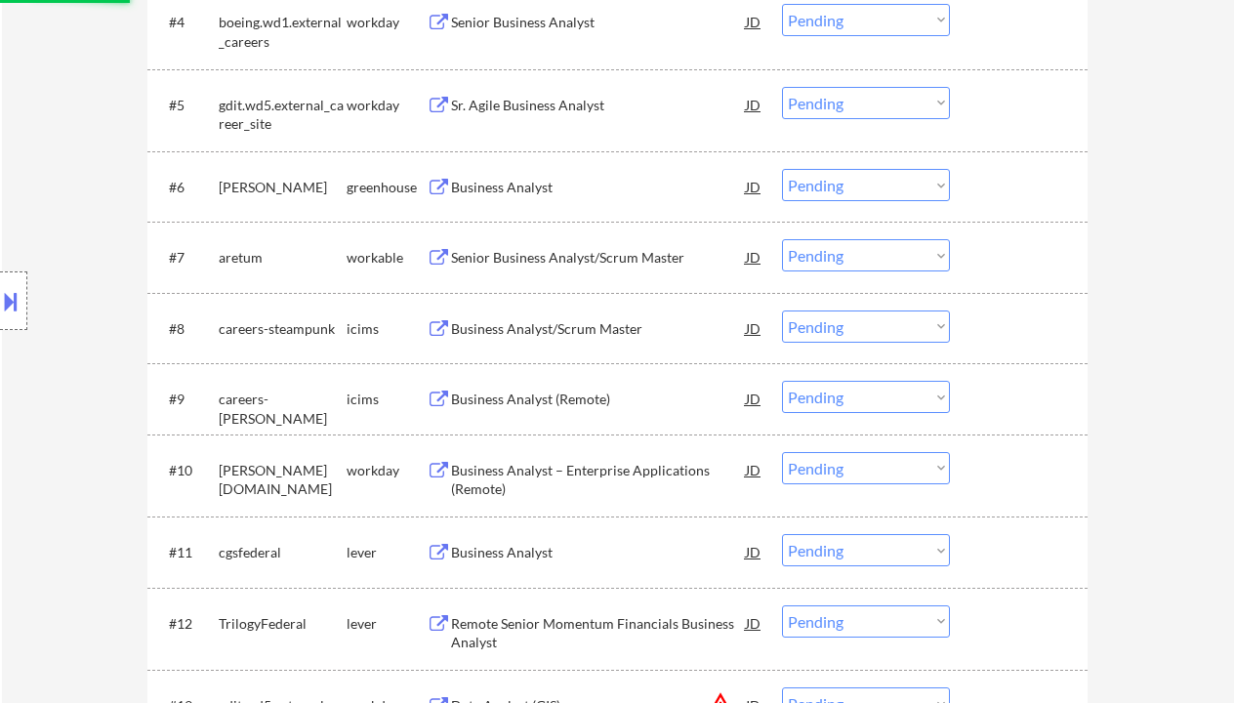
select select ""pending""
click at [513, 557] on div "Business Analyst" at bounding box center [598, 553] width 295 height 20
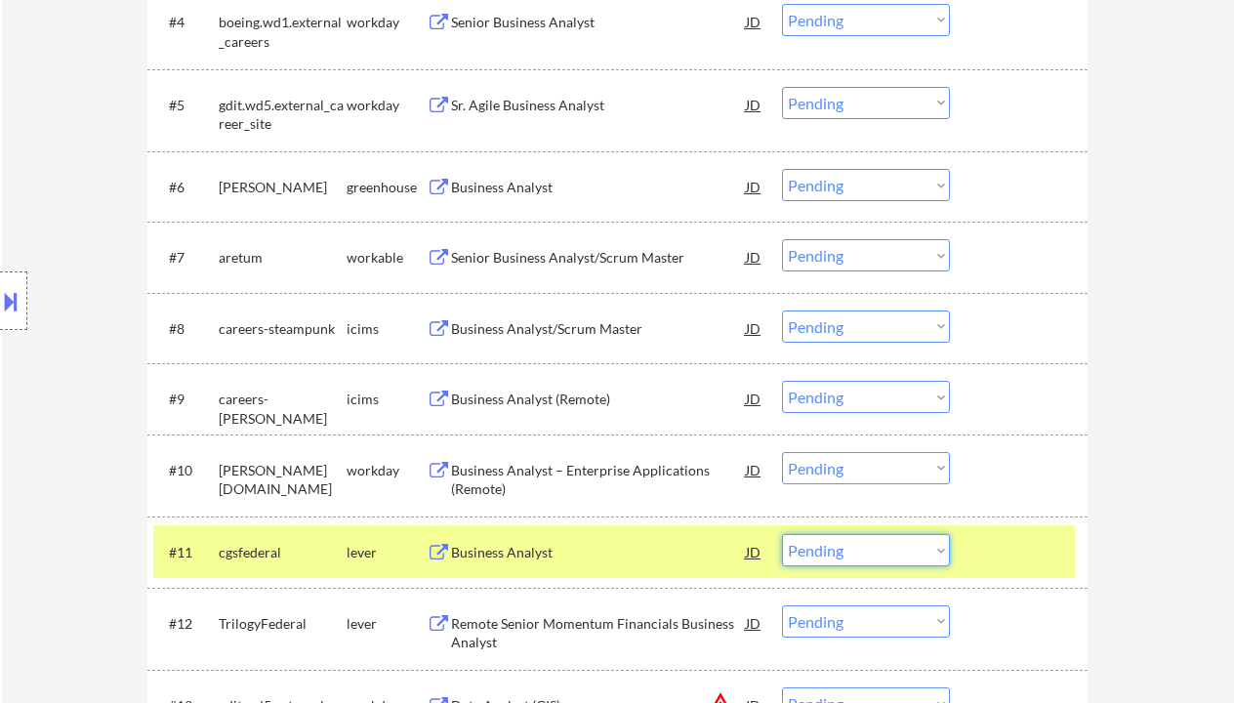
click at [900, 557] on select "Choose an option... Pending Applied Excluded (Questions) Excluded (Expired) Exc…" at bounding box center [866, 550] width 168 height 32
click at [782, 534] on select "Choose an option... Pending Applied Excluded (Questions) Excluded (Expired) Exc…" at bounding box center [866, 550] width 168 height 32
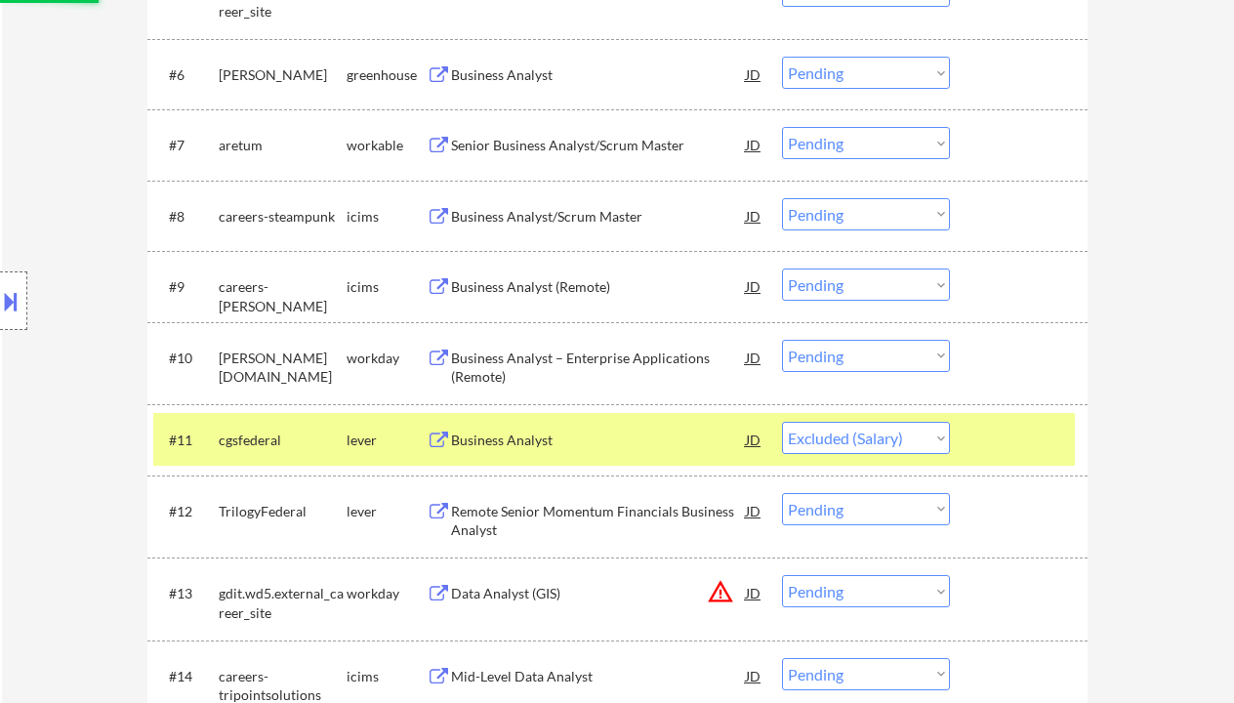
scroll to position [1041, 0]
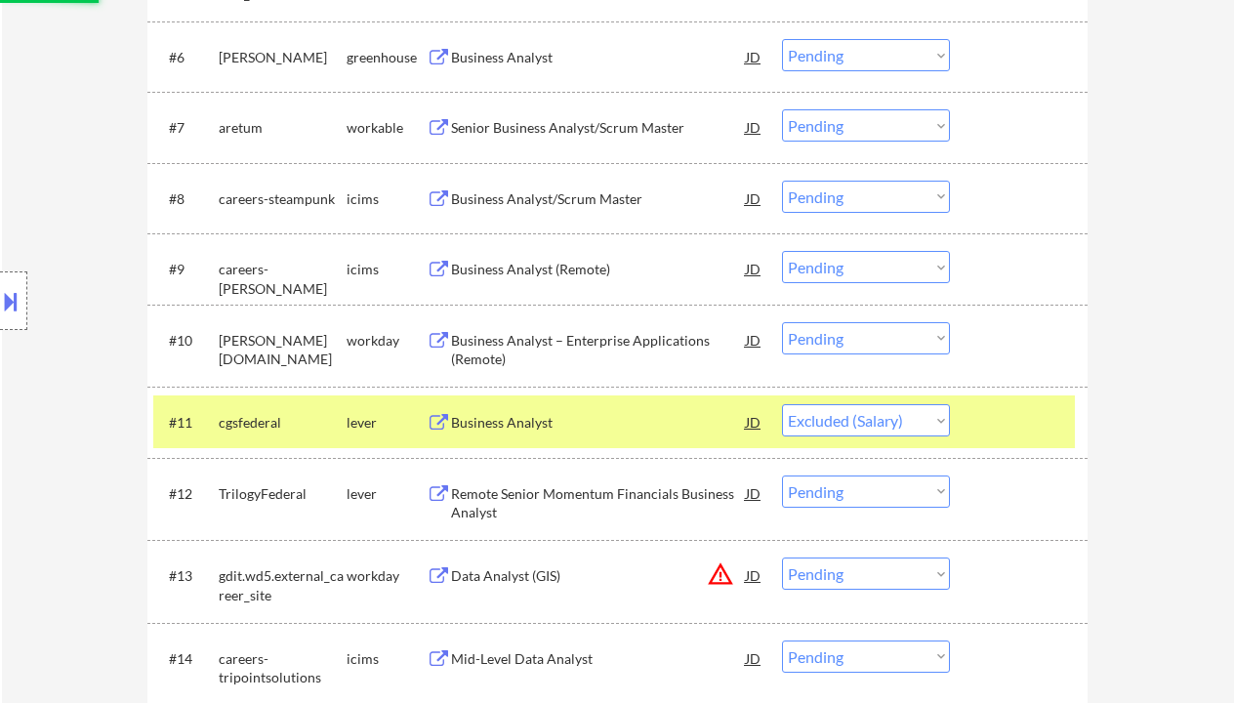
click at [606, 491] on div "Remote Senior Momentum Financials Business Analyst" at bounding box center [598, 503] width 295 height 38
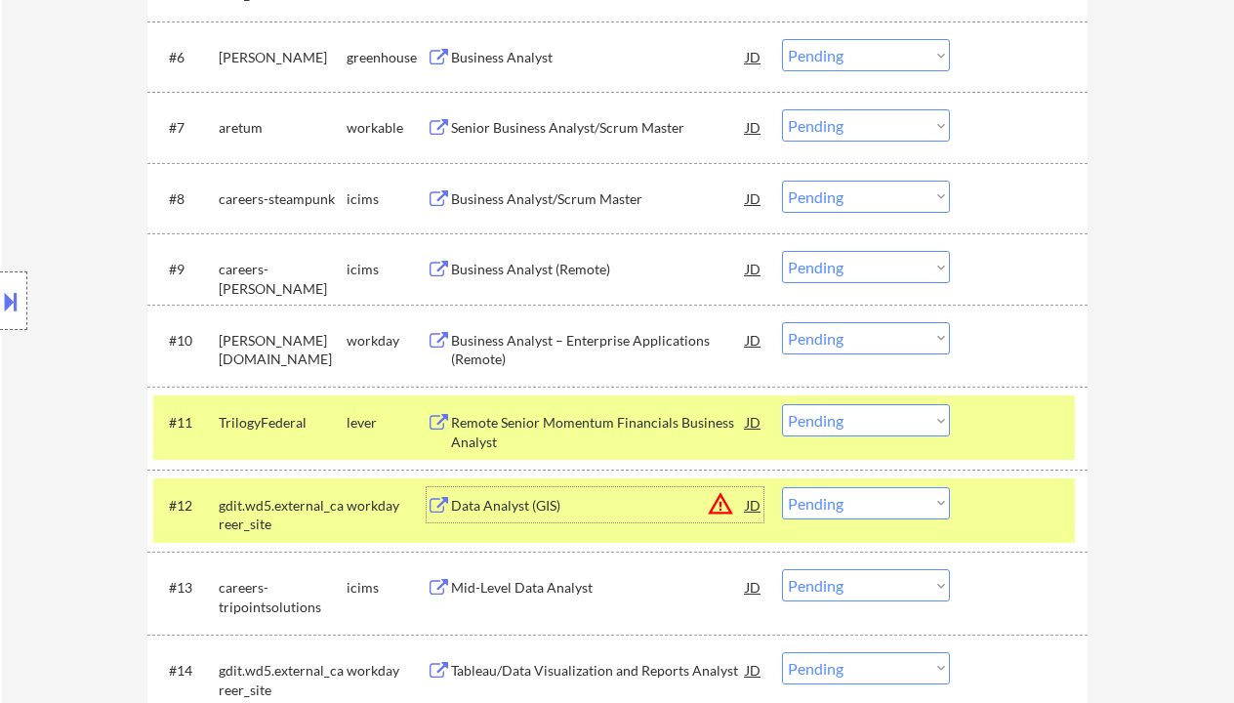
click at [839, 426] on select "Choose an option... Pending Applied Excluded (Questions) Excluded (Expired) Exc…" at bounding box center [866, 420] width 168 height 32
click at [782, 404] on select "Choose an option... Pending Applied Excluded (Questions) Excluded (Expired) Exc…" at bounding box center [866, 420] width 168 height 32
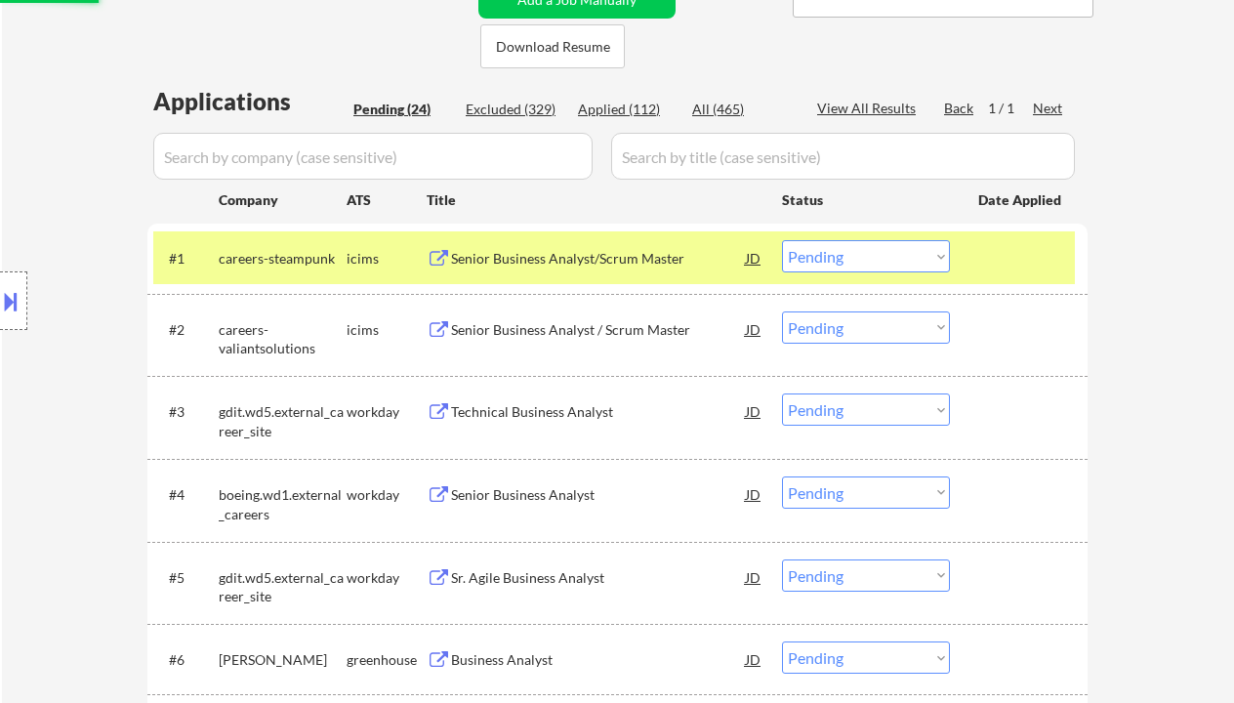
scroll to position [391, 0]
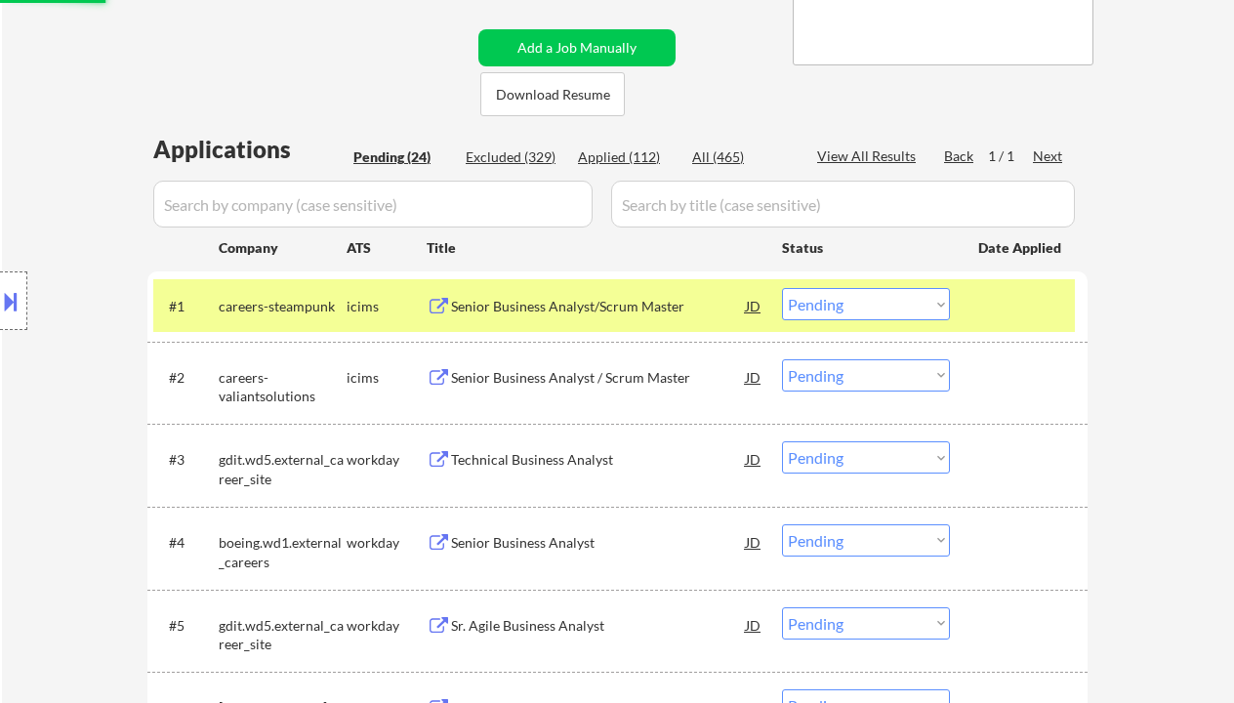
click at [546, 318] on div "Senior Business Analyst/Scrum Master" at bounding box center [598, 305] width 295 height 35
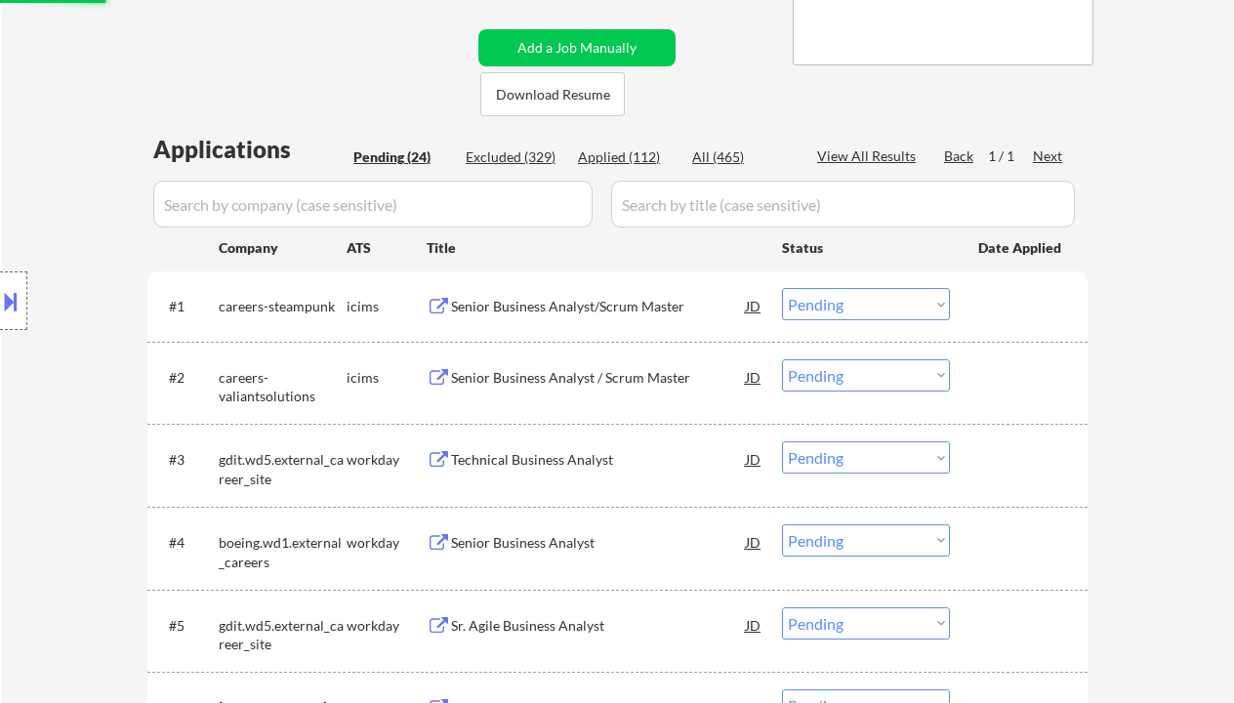
select select ""pending""
drag, startPoint x: 842, startPoint y: 299, endPoint x: 854, endPoint y: 319, distance: 23.6
click at [842, 299] on select "Choose an option... Pending Applied Excluded (Questions) Excluded (Expired) Exc…" at bounding box center [866, 304] width 168 height 32
click at [782, 288] on select "Choose an option... Pending Applied Excluded (Questions) Excluded (Expired) Exc…" at bounding box center [866, 304] width 168 height 32
click at [642, 380] on div "Senior Business Analyst / Scrum Master" at bounding box center [598, 378] width 295 height 20
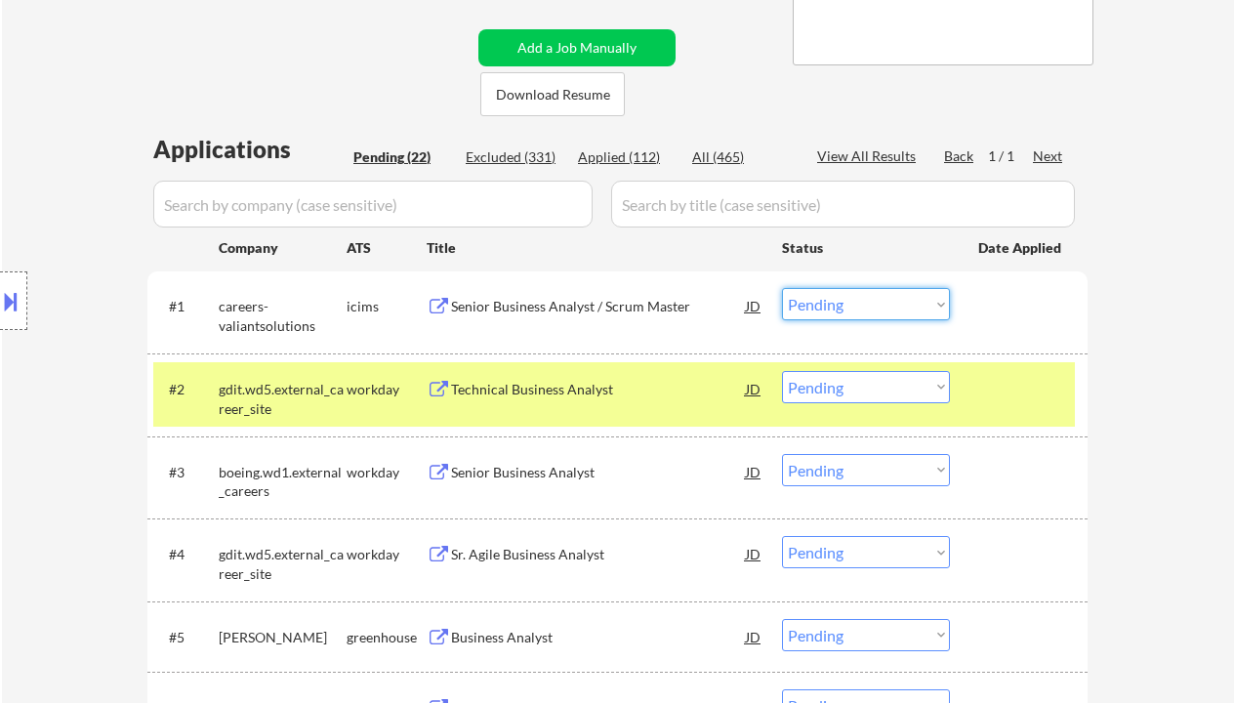
drag, startPoint x: 833, startPoint y: 291, endPoint x: 852, endPoint y: 319, distance: 33.9
click at [833, 291] on select "Choose an option... Pending Applied Excluded (Questions) Excluded (Expired) Exc…" at bounding box center [866, 304] width 168 height 32
click at [782, 288] on select "Choose an option... Pending Applied Excluded (Questions) Excluded (Expired) Exc…" at bounding box center [866, 304] width 168 height 32
click at [535, 381] on div "Technical Business Analyst" at bounding box center [598, 390] width 295 height 20
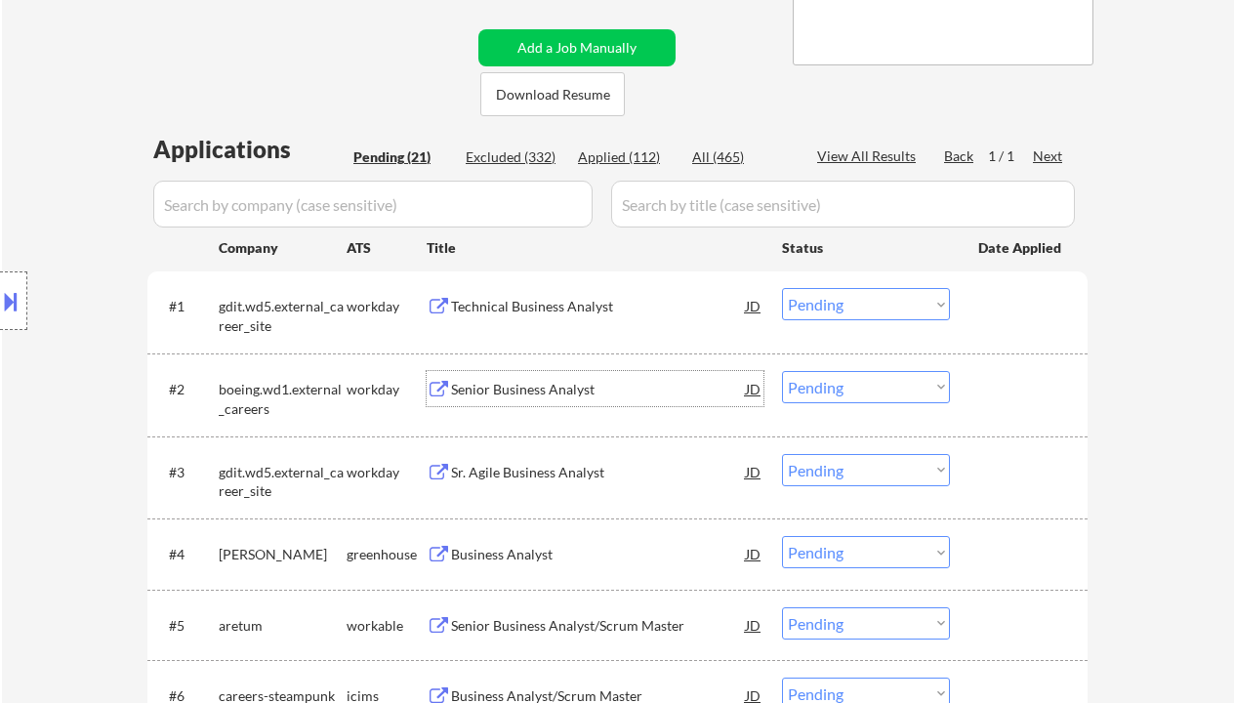
drag, startPoint x: 813, startPoint y: 311, endPoint x: 833, endPoint y: 318, distance: 21.9
click at [813, 311] on select "Choose an option... Pending Applied Excluded (Questions) Excluded (Expired) Exc…" at bounding box center [866, 304] width 168 height 32
click at [782, 288] on select "Choose an option... Pending Applied Excluded (Questions) Excluded (Expired) Exc…" at bounding box center [866, 304] width 168 height 32
click at [521, 388] on div "Senior Business Analyst" at bounding box center [598, 390] width 295 height 20
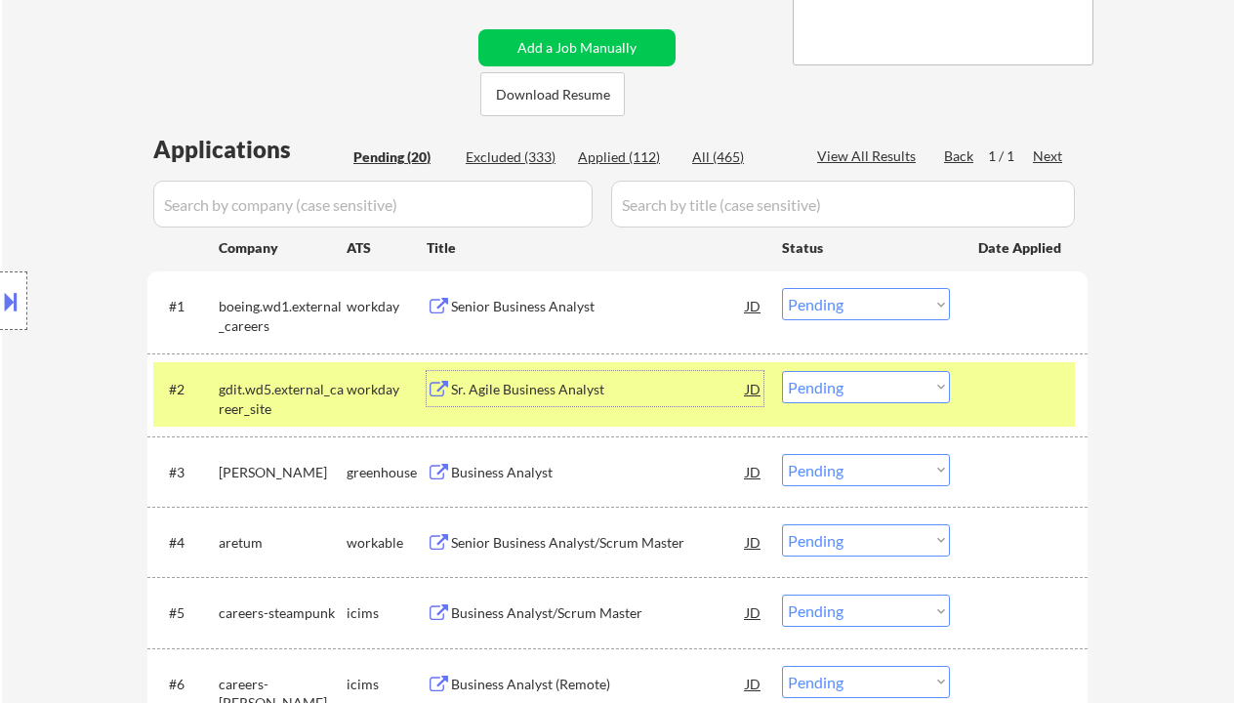
drag, startPoint x: 906, startPoint y: 301, endPoint x: 920, endPoint y: 319, distance: 23.0
click at [906, 301] on select "Choose an option... Pending Applied Excluded (Questions) Excluded (Expired) Exc…" at bounding box center [866, 304] width 168 height 32
click at [782, 288] on select "Choose an option... Pending Applied Excluded (Questions) Excluded (Expired) Exc…" at bounding box center [866, 304] width 168 height 32
click at [563, 401] on div "Sr. Agile Business Analyst" at bounding box center [598, 388] width 295 height 35
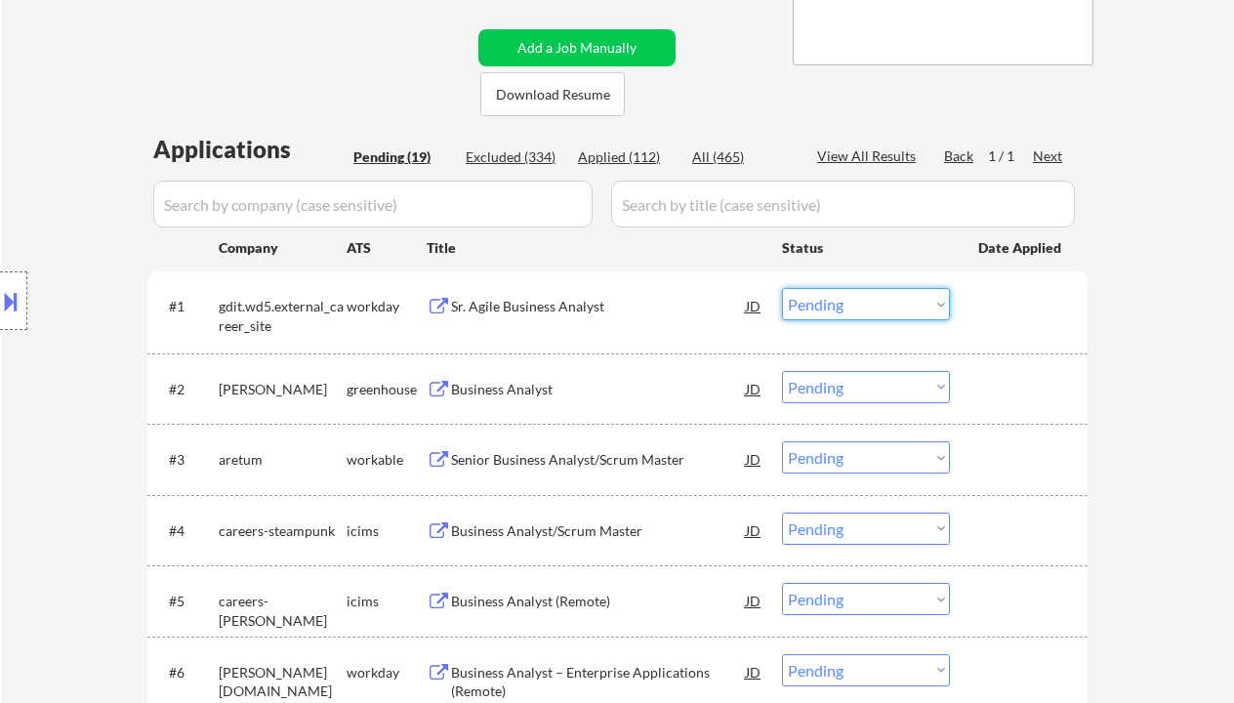
drag, startPoint x: 867, startPoint y: 307, endPoint x: 876, endPoint y: 319, distance: 15.4
click at [867, 307] on select "Choose an option... Pending Applied Excluded (Questions) Excluded (Expired) Exc…" at bounding box center [866, 304] width 168 height 32
click at [782, 288] on select "Choose an option... Pending Applied Excluded (Questions) Excluded (Expired) Exc…" at bounding box center [866, 304] width 168 height 32
click at [485, 398] on div "Business Analyst" at bounding box center [598, 390] width 295 height 20
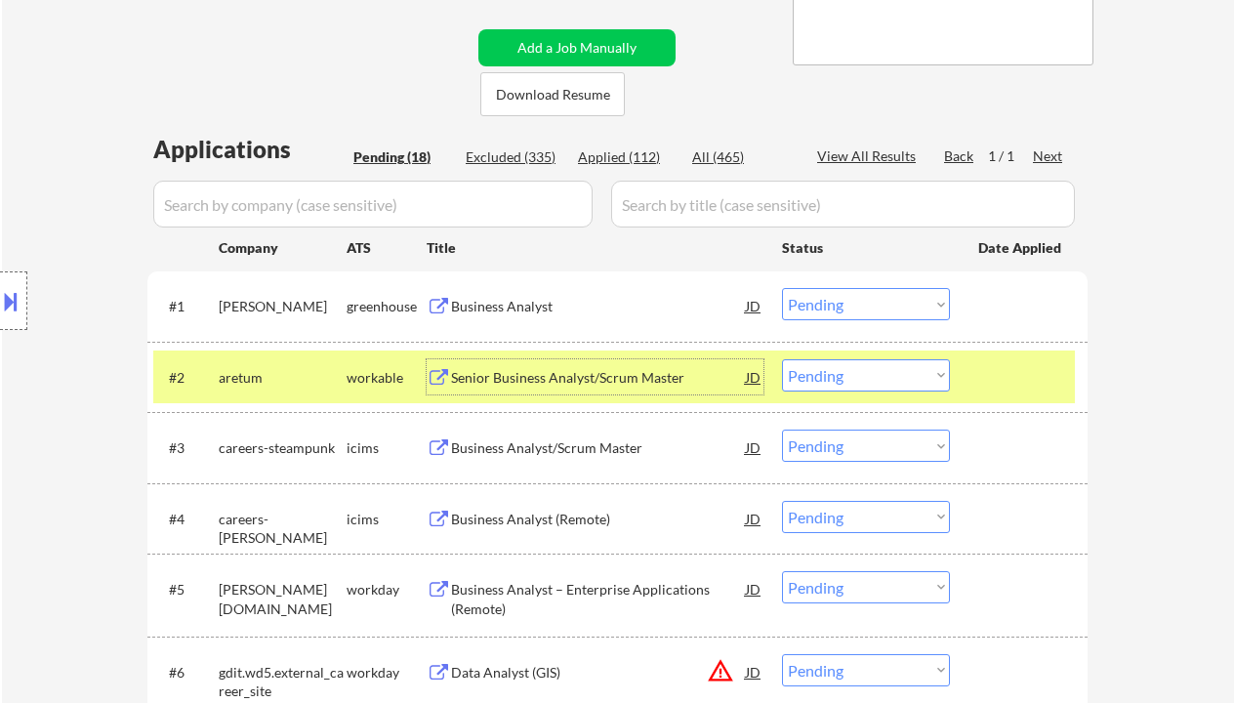
drag, startPoint x: 884, startPoint y: 307, endPoint x: 891, endPoint y: 317, distance: 12.7
click at [884, 307] on select "Choose an option... Pending Applied Excluded (Questions) Excluded (Expired) Exc…" at bounding box center [866, 304] width 168 height 32
click at [782, 288] on select "Choose an option... Pending Applied Excluded (Questions) Excluded (Expired) Exc…" at bounding box center [866, 304] width 168 height 32
click at [594, 371] on div "Senior Business Analyst/Scrum Master" at bounding box center [598, 378] width 295 height 20
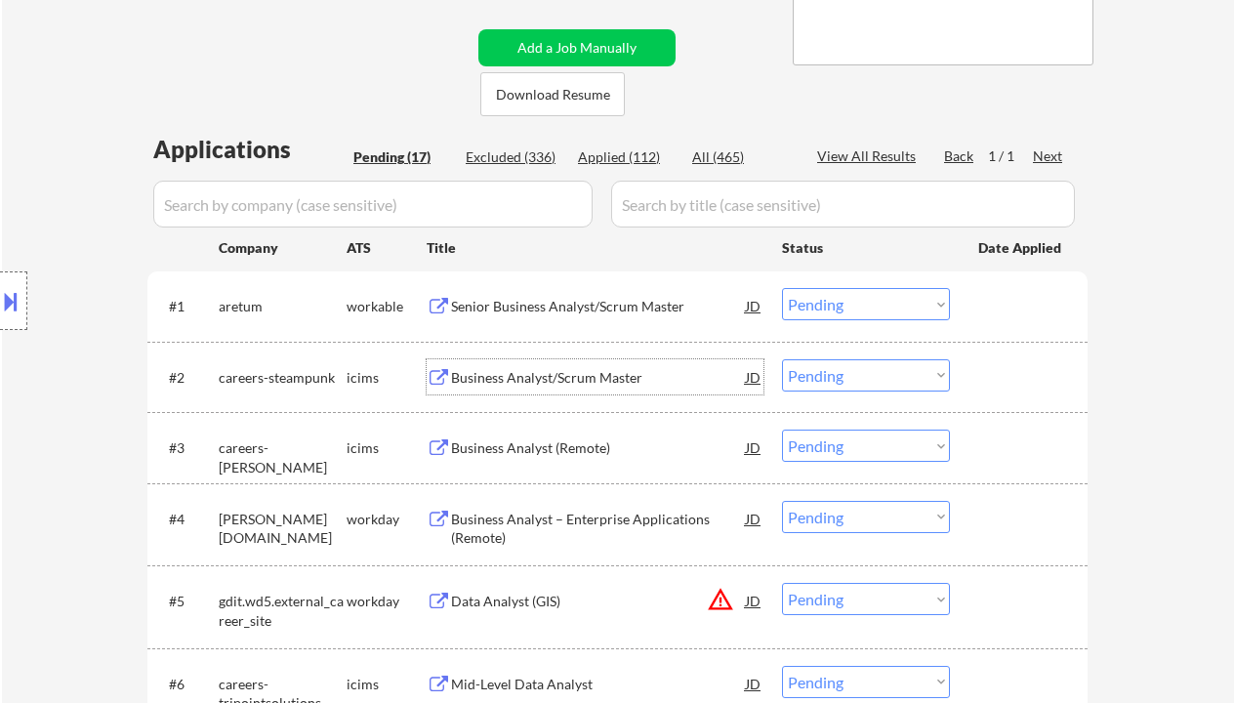
drag, startPoint x: 831, startPoint y: 307, endPoint x: 855, endPoint y: 319, distance: 26.7
click at [832, 307] on select "Choose an option... Pending Applied Excluded (Questions) Excluded (Expired) Exc…" at bounding box center [866, 304] width 168 height 32
click at [782, 288] on select "Choose an option... Pending Applied Excluded (Questions) Excluded (Expired) Exc…" at bounding box center [866, 304] width 168 height 32
click at [884, 303] on select "Choose an option... Pending Applied Excluded (Questions) Excluded (Expired) Exc…" at bounding box center [866, 304] width 168 height 32
click at [782, 288] on select "Choose an option... Pending Applied Excluded (Questions) Excluded (Expired) Exc…" at bounding box center [866, 304] width 168 height 32
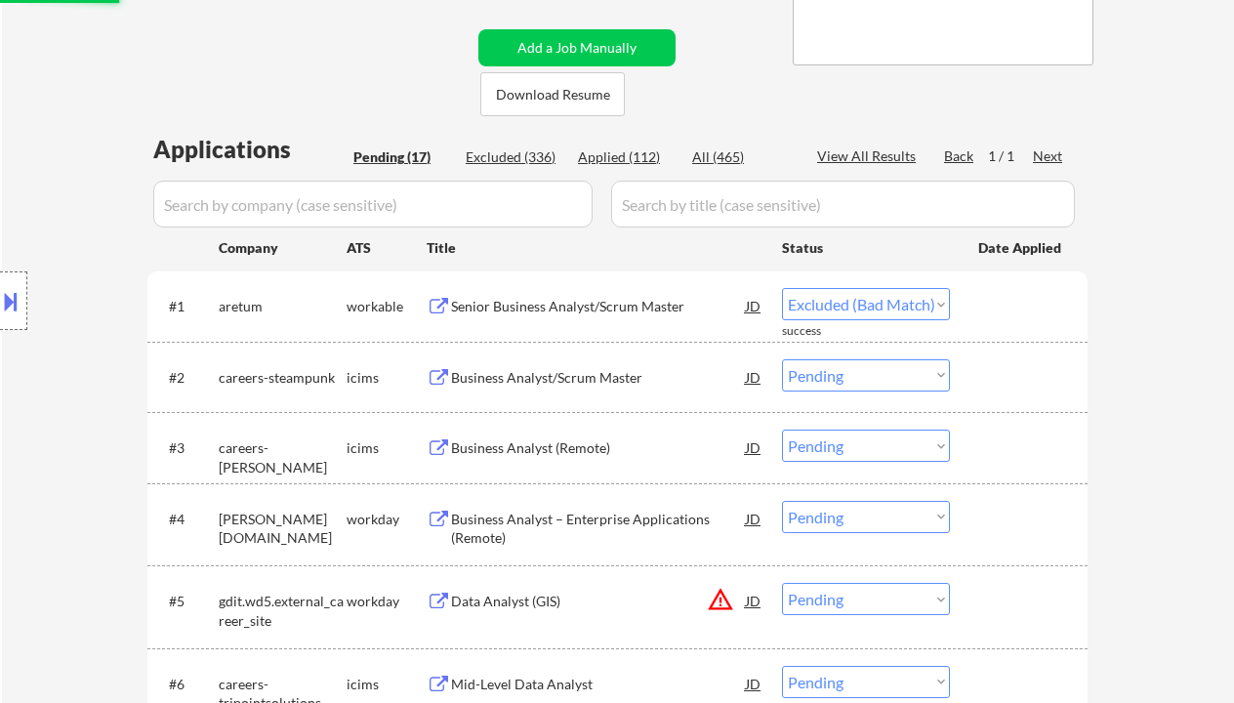
select select ""pending""
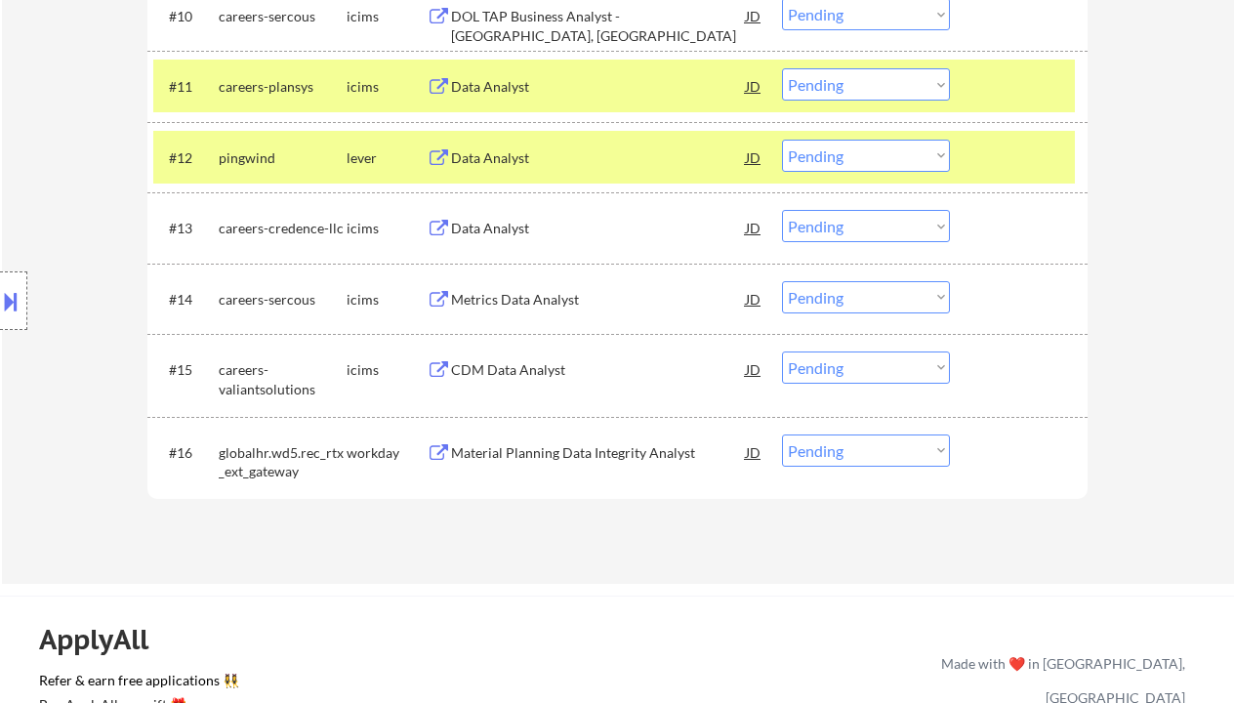
scroll to position [1432, 0]
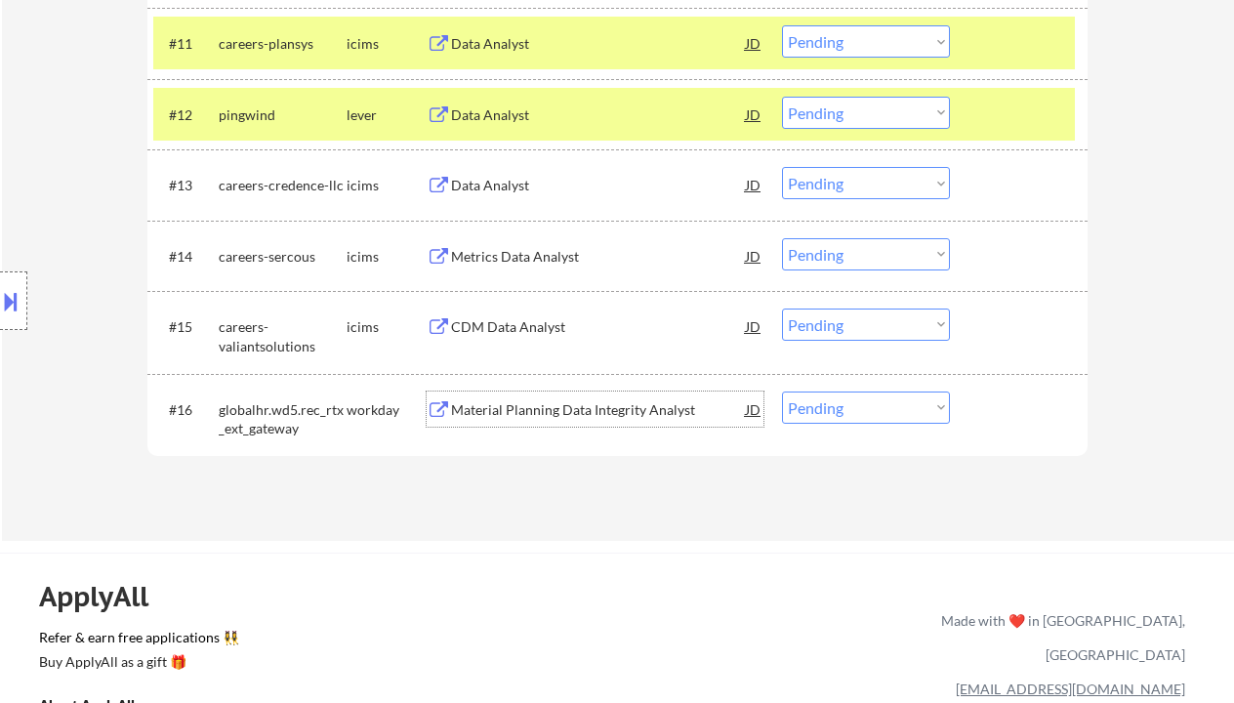
click at [534, 414] on div "Material Planning Data Integrity Analyst" at bounding box center [598, 410] width 295 height 20
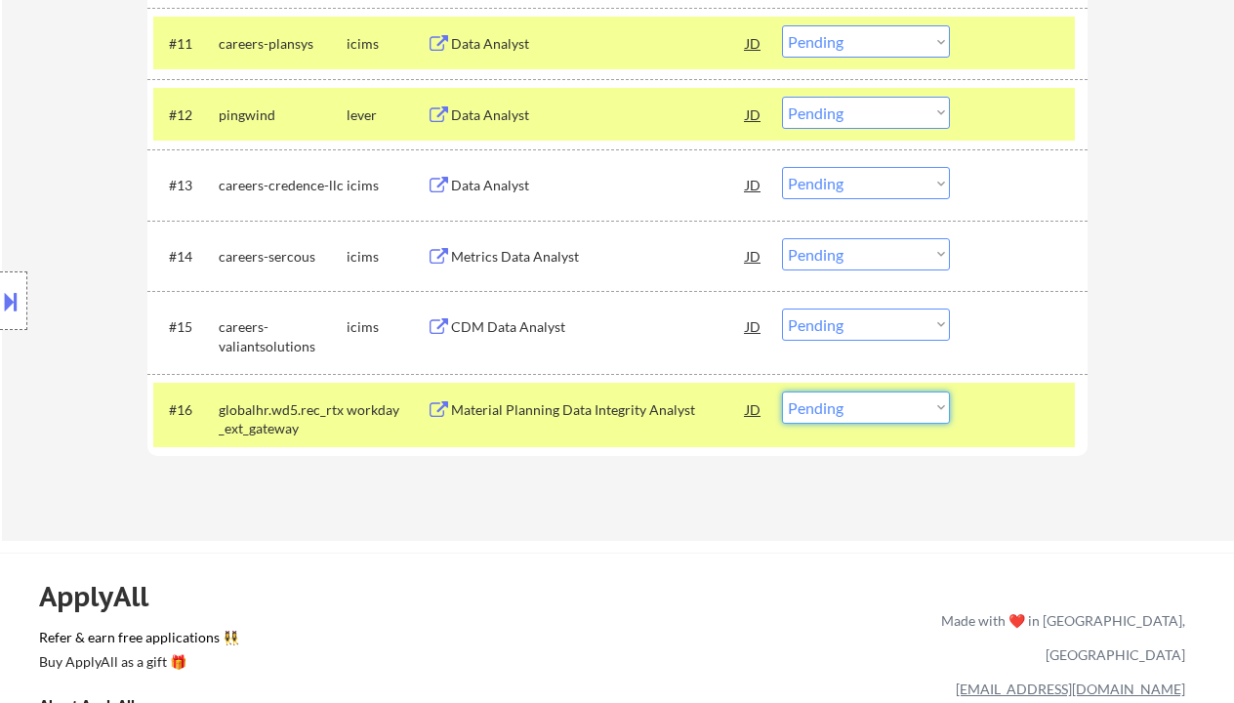
drag, startPoint x: 834, startPoint y: 416, endPoint x: 843, endPoint y: 422, distance: 10.6
click at [834, 416] on select "Choose an option... Pending Applied Excluded (Questions) Excluded (Expired) Exc…" at bounding box center [866, 408] width 168 height 32
select select ""excluded__expired_""
click at [782, 392] on select "Choose an option... Pending Applied Excluded (Questions) Excluded (Expired) Exc…" at bounding box center [866, 408] width 168 height 32
click at [542, 334] on div "CDM Data Analyst" at bounding box center [598, 327] width 295 height 20
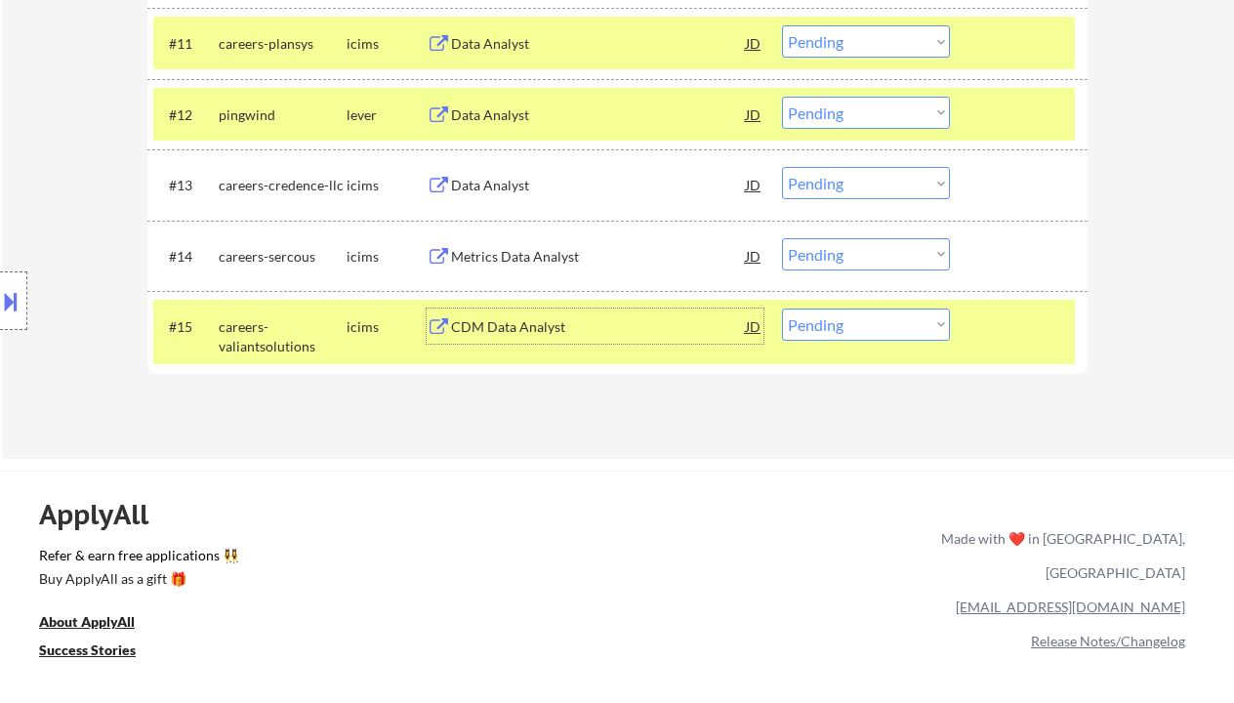
click at [874, 337] on select "Choose an option... Pending Applied Excluded (Questions) Excluded (Expired) Exc…" at bounding box center [866, 325] width 168 height 32
select select ""excluded__bad_match_""
click at [782, 309] on select "Choose an option... Pending Applied Excluded (Questions) Excluded (Expired) Exc…" at bounding box center [866, 325] width 168 height 32
click at [534, 252] on div "Metrics Data Analyst" at bounding box center [598, 257] width 295 height 20
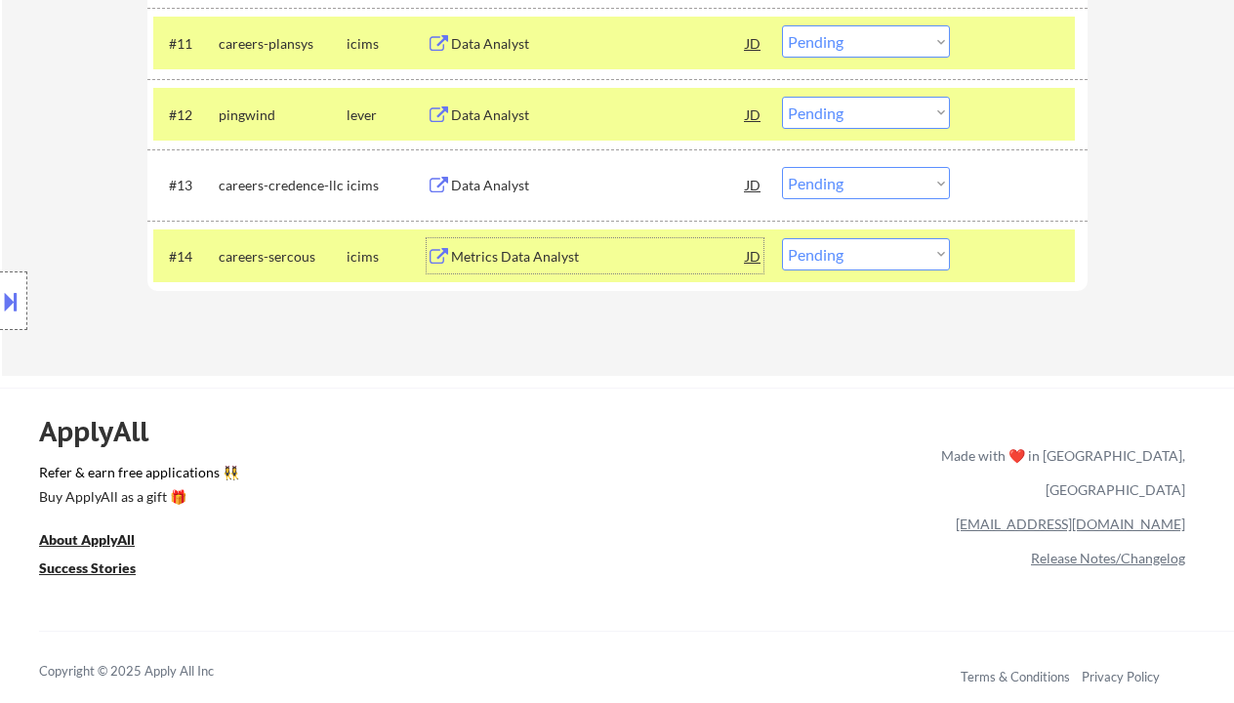
drag, startPoint x: 835, startPoint y: 260, endPoint x: 845, endPoint y: 268, distance: 12.5
click at [835, 260] on select "Choose an option... Pending Applied Excluded (Questions) Excluded (Expired) Exc…" at bounding box center [866, 254] width 168 height 32
select select ""excluded__expired_""
click at [782, 238] on select "Choose an option... Pending Applied Excluded (Questions) Excluded (Expired) Exc…" at bounding box center [866, 254] width 168 height 32
click at [523, 195] on div "Data Analyst" at bounding box center [598, 184] width 295 height 35
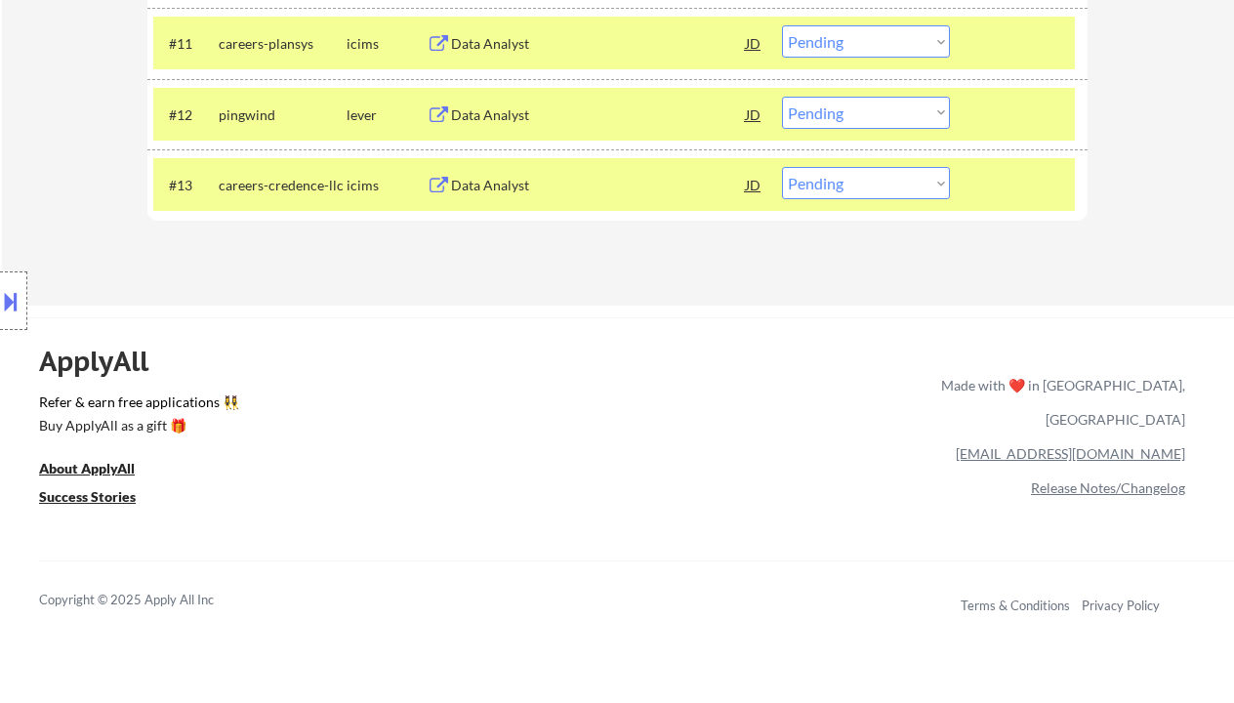
drag, startPoint x: 11, startPoint y: 159, endPoint x: 102, endPoint y: 180, distance: 93.1
click at [13, 159] on div "Location Inclusions:" at bounding box center [175, 301] width 350 height 362
click at [499, 114] on div "Data Analyst" at bounding box center [598, 115] width 295 height 20
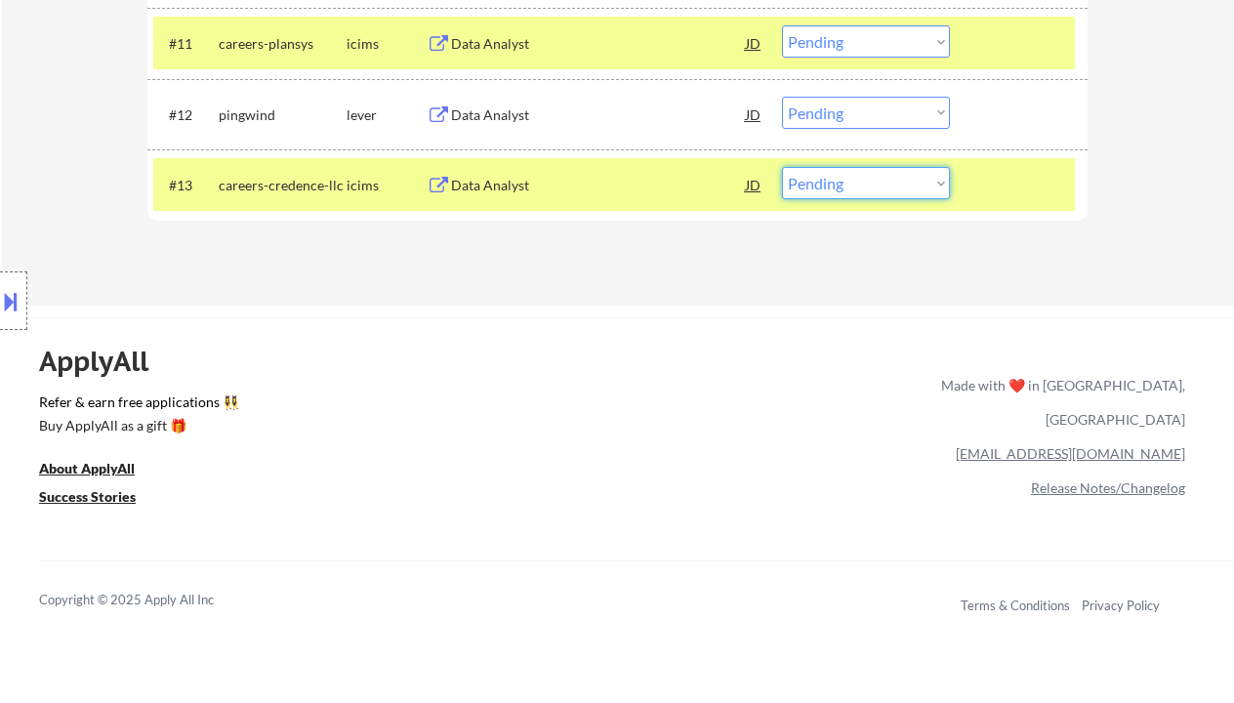
click at [842, 185] on select "Choose an option... Pending Applied Excluded (Questions) Excluded (Expired) Exc…" at bounding box center [866, 183] width 168 height 32
drag, startPoint x: 816, startPoint y: 95, endPoint x: 818, endPoint y: 104, distance: 10.0
click at [816, 95] on div "#12 pingwind lever Data Analyst JD warning_amber Choose an option... Pending Ap…" at bounding box center [614, 114] width 922 height 53
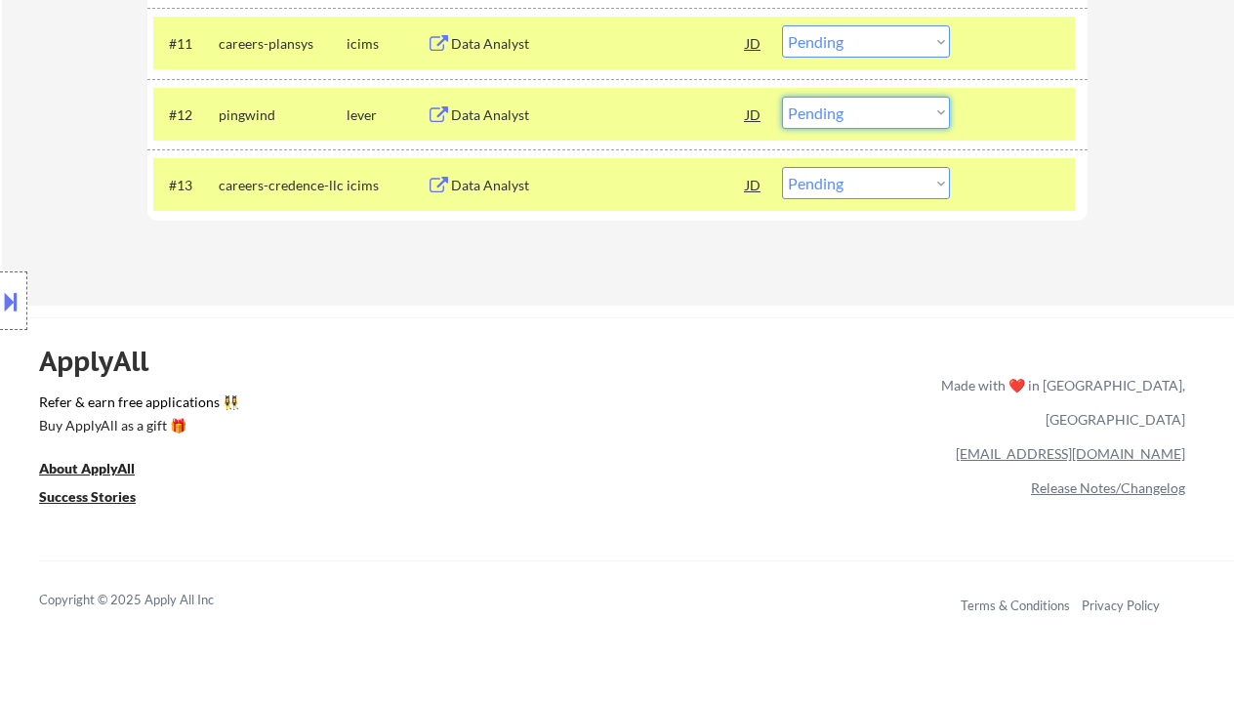
drag, startPoint x: 823, startPoint y: 116, endPoint x: 830, endPoint y: 128, distance: 13.6
click at [823, 116] on select "Choose an option... Pending Applied Excluded (Questions) Excluded (Expired) Exc…" at bounding box center [866, 113] width 168 height 32
click at [782, 97] on select "Choose an option... Pending Applied Excluded (Questions) Excluded (Expired) Exc…" at bounding box center [866, 113] width 168 height 32
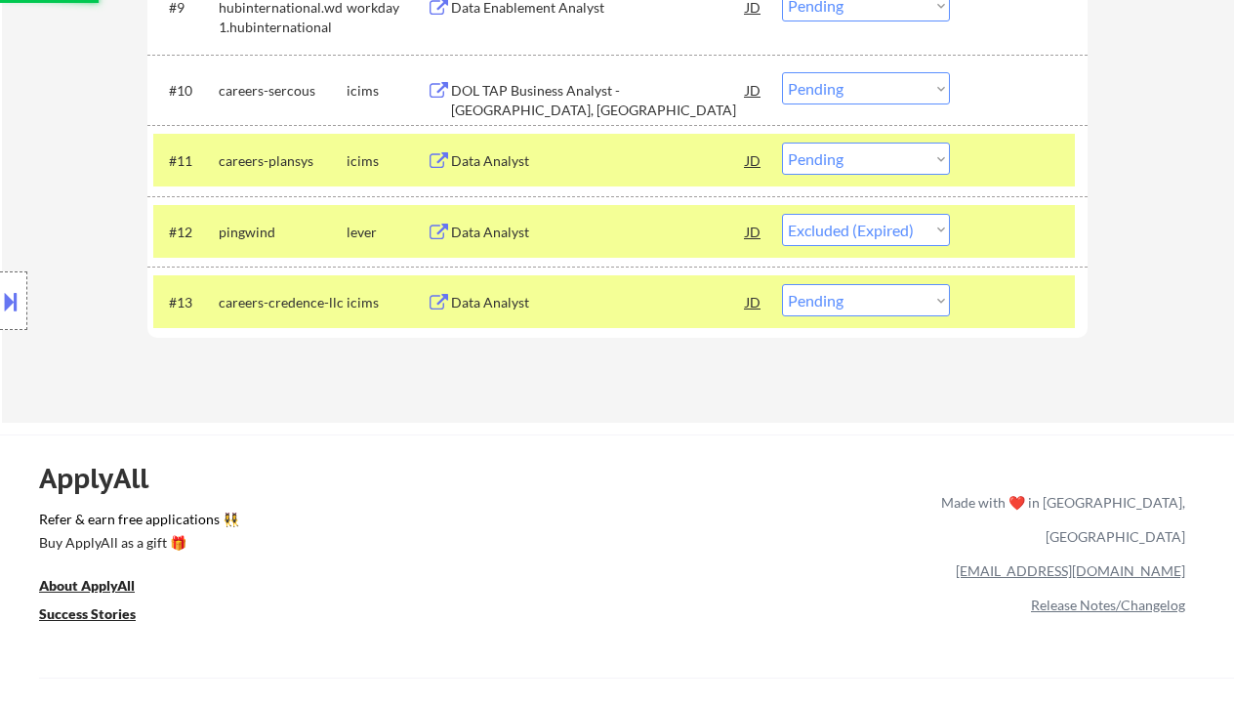
scroll to position [1172, 0]
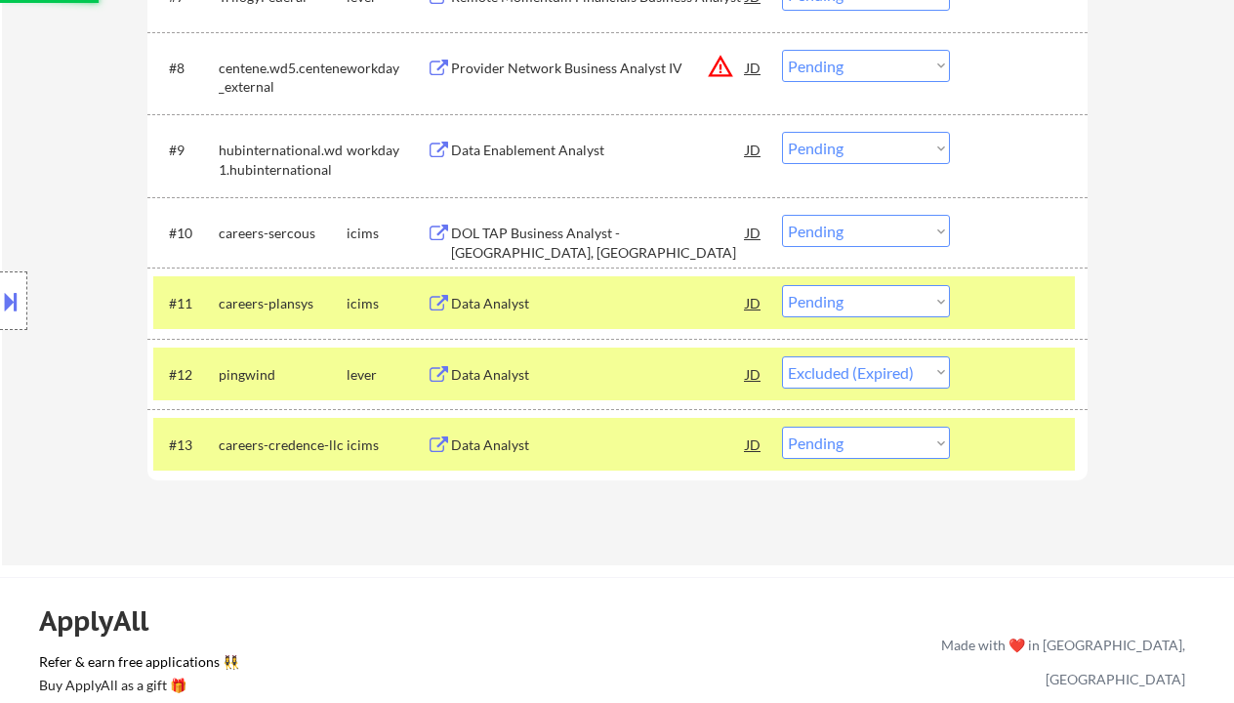
click at [539, 309] on div "Data Analyst" at bounding box center [598, 304] width 295 height 20
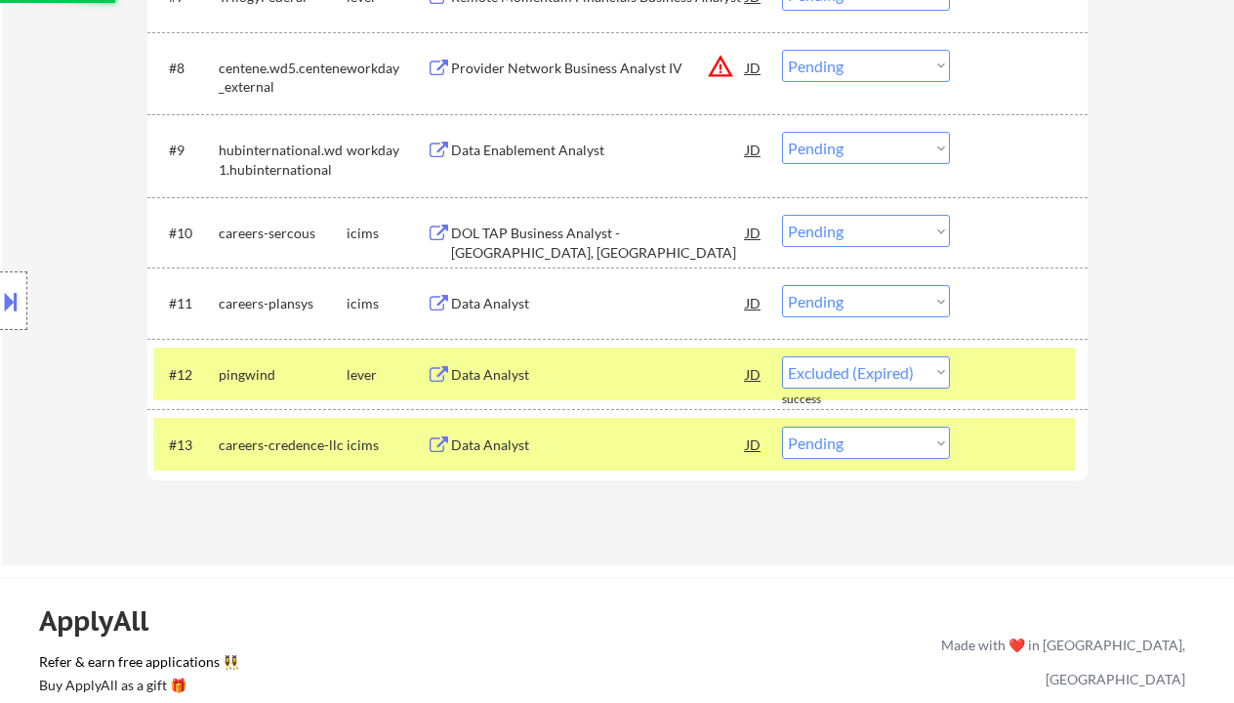
select select ""pending""
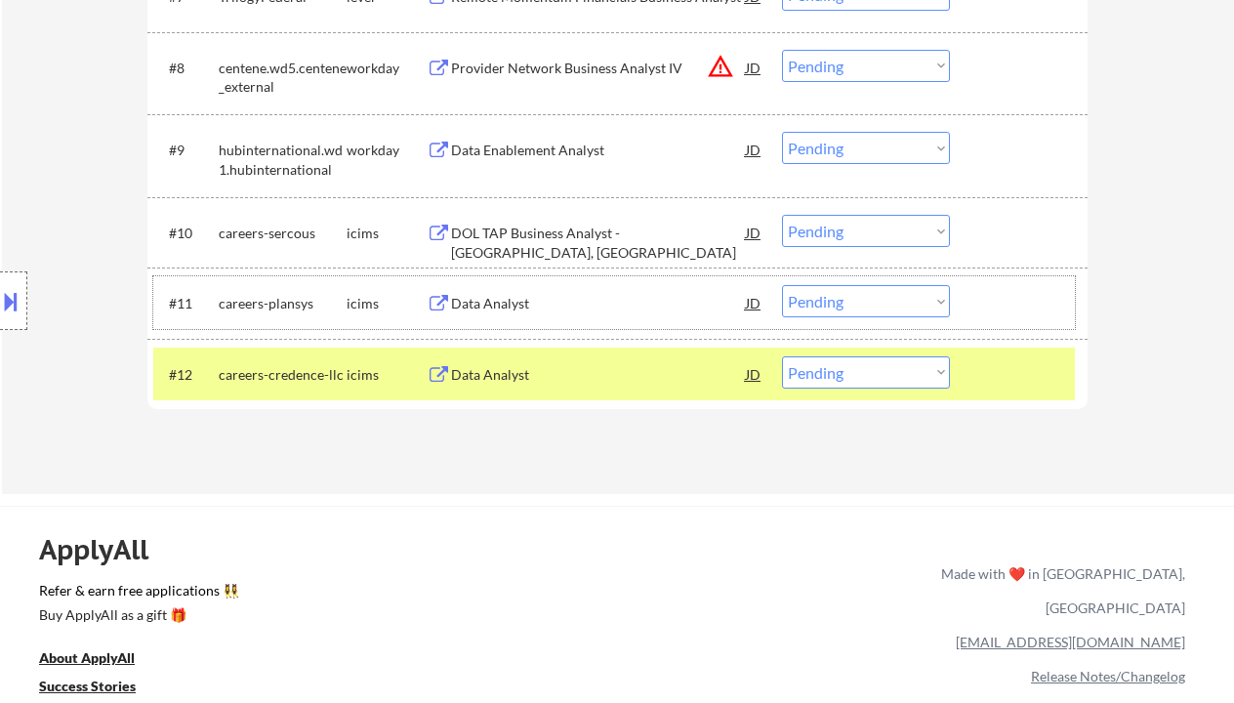
click at [917, 284] on div "#11 careers-plansys icims Data Analyst JD warning_amber Choose an option... Pen…" at bounding box center [614, 302] width 922 height 53
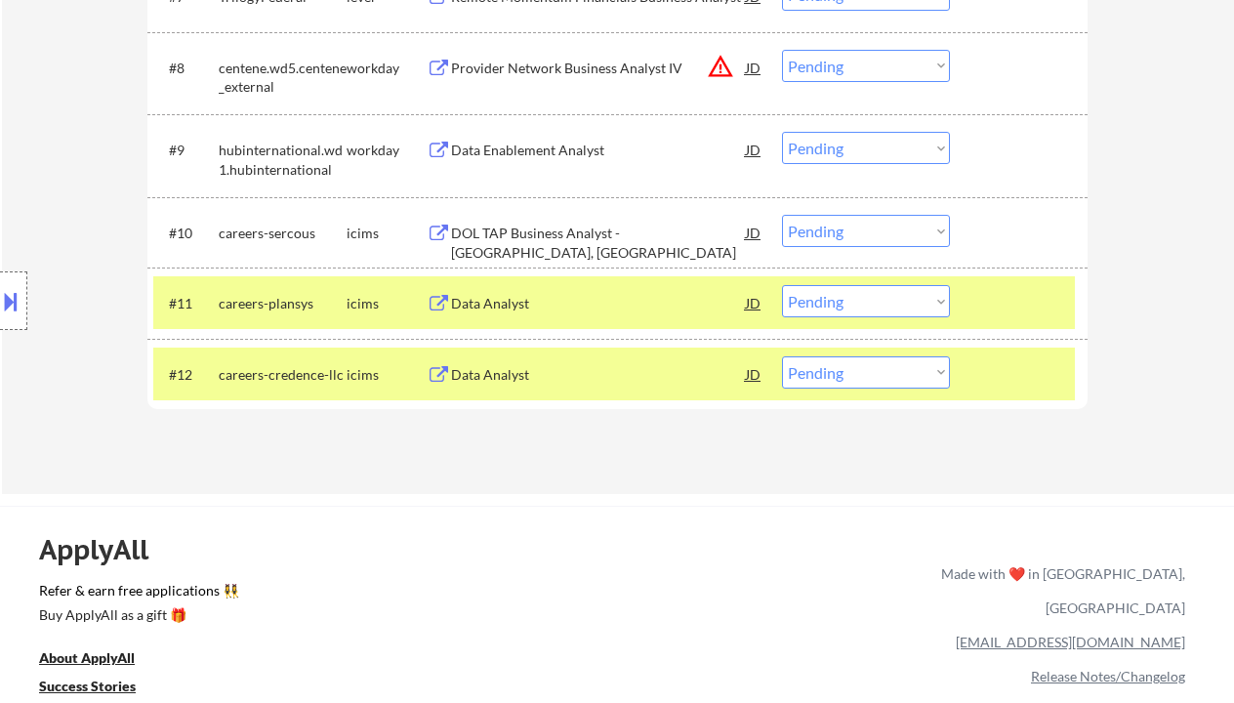
drag, startPoint x: 933, startPoint y: 300, endPoint x: 933, endPoint y: 317, distance: 17.6
click at [933, 300] on select "Choose an option... Pending Applied Excluded (Questions) Excluded (Expired) Exc…" at bounding box center [866, 301] width 168 height 32
click at [782, 285] on select "Choose an option... Pending Applied Excluded (Questions) Excluded (Expired) Exc…" at bounding box center [866, 301] width 168 height 32
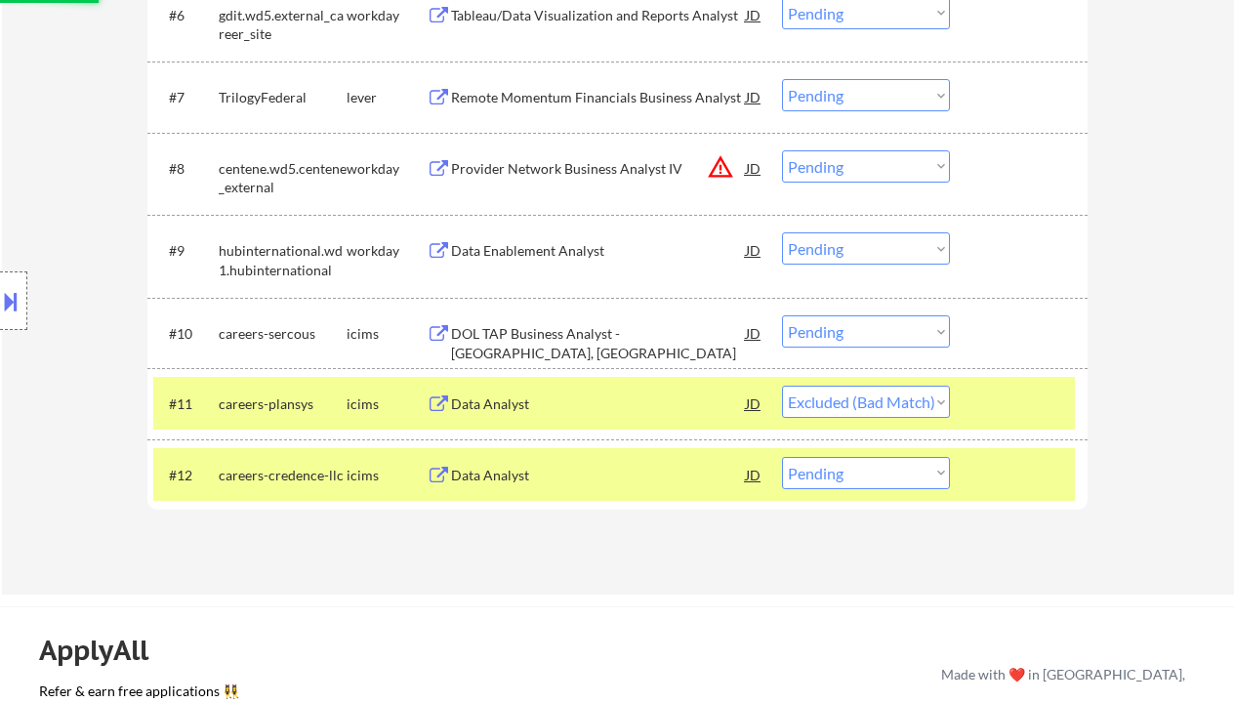
scroll to position [1041, 0]
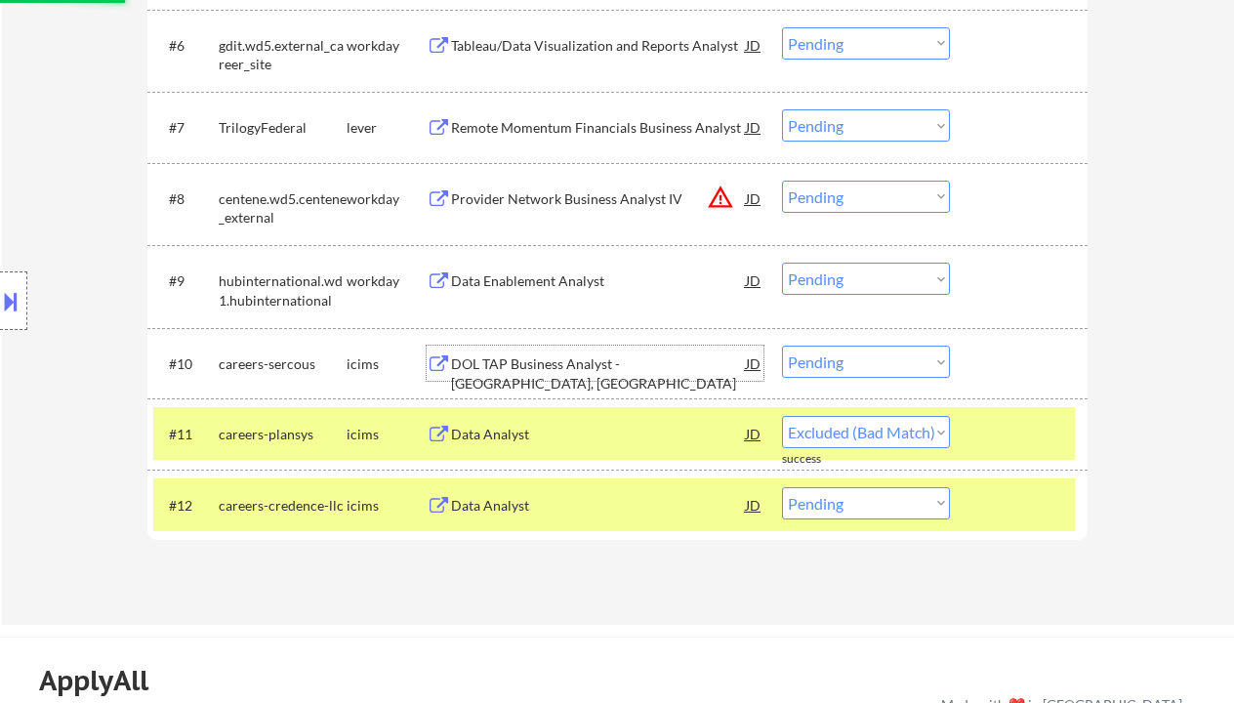
drag, startPoint x: 606, startPoint y: 364, endPoint x: 622, endPoint y: 367, distance: 15.9
click at [608, 364] on div "DOL TAP Business Analyst - Elizabethtown, KY" at bounding box center [598, 373] width 295 height 38
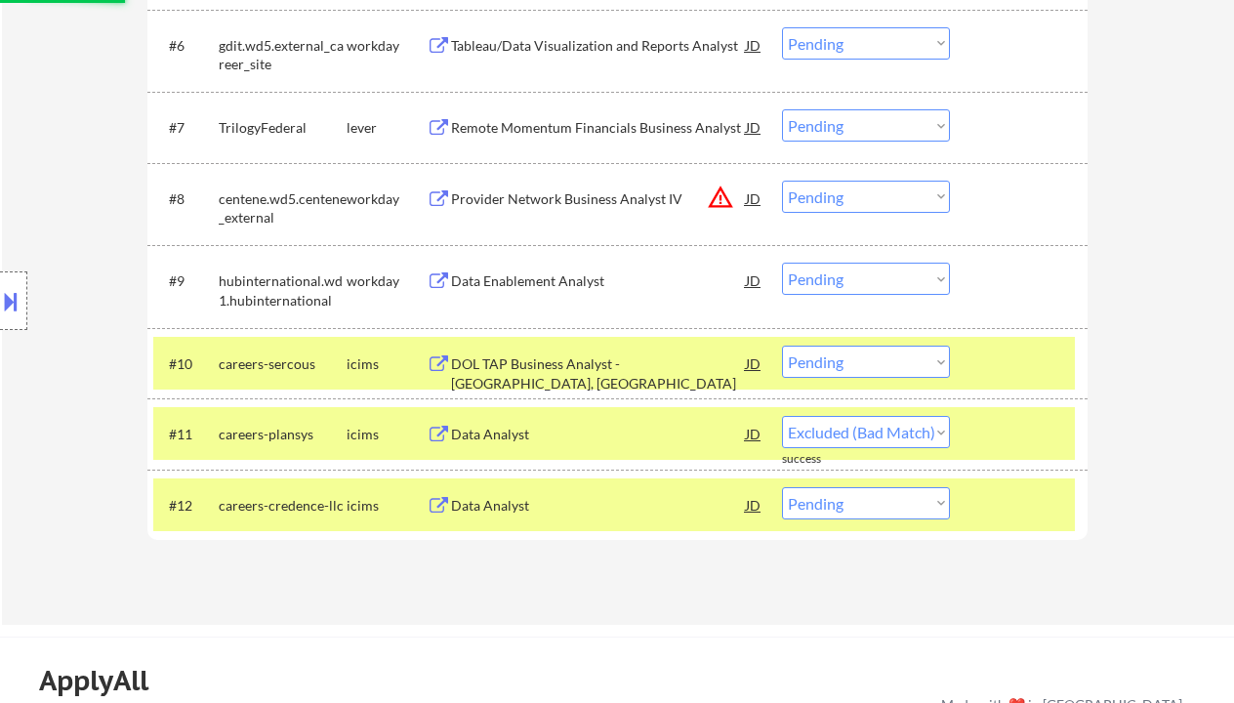
select select ""pending""
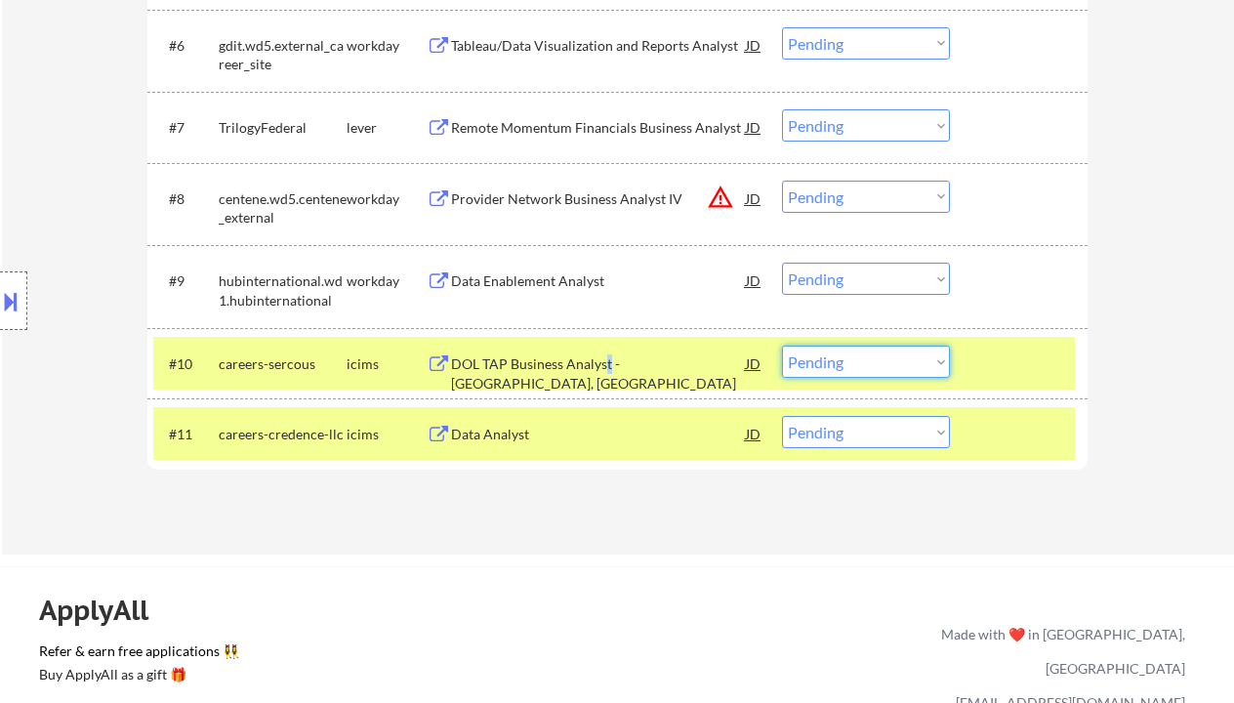
click at [821, 365] on select "Choose an option... Pending Applied Excluded (Questions) Excluded (Expired) Exc…" at bounding box center [866, 362] width 168 height 32
click at [782, 346] on select "Choose an option... Pending Applied Excluded (Questions) Excluded (Expired) Exc…" at bounding box center [866, 362] width 168 height 32
click at [521, 288] on div "Data Enablement Analyst" at bounding box center [598, 281] width 295 height 20
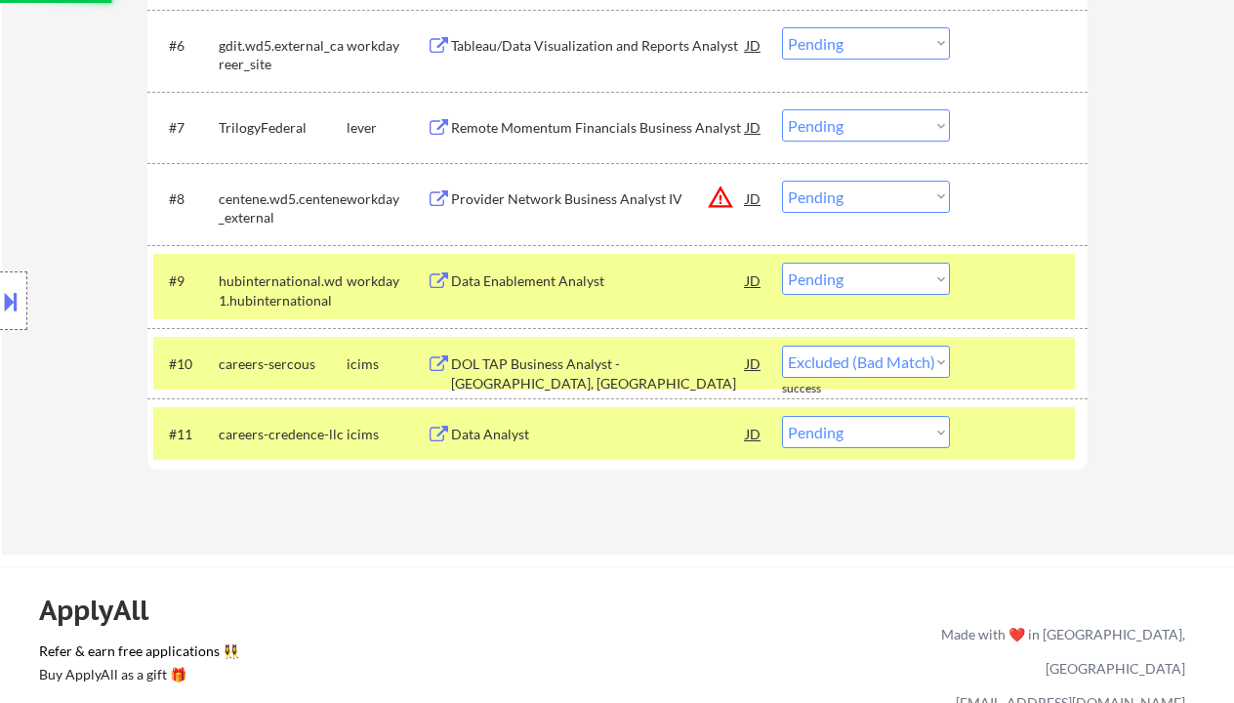
select select ""pending""
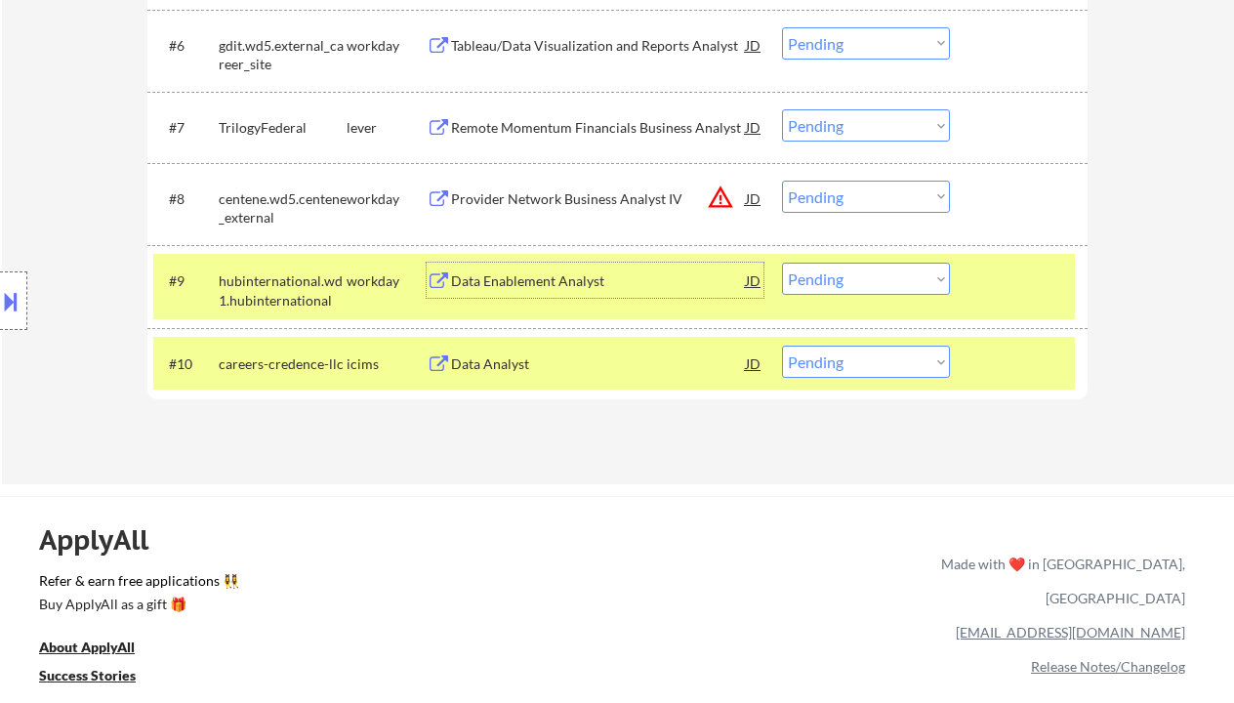
click at [837, 287] on select "Choose an option... Pending Applied Excluded (Questions) Excluded (Expired) Exc…" at bounding box center [866, 279] width 168 height 32
click at [782, 263] on select "Choose an option... Pending Applied Excluded (Questions) Excluded (Expired) Exc…" at bounding box center [866, 279] width 168 height 32
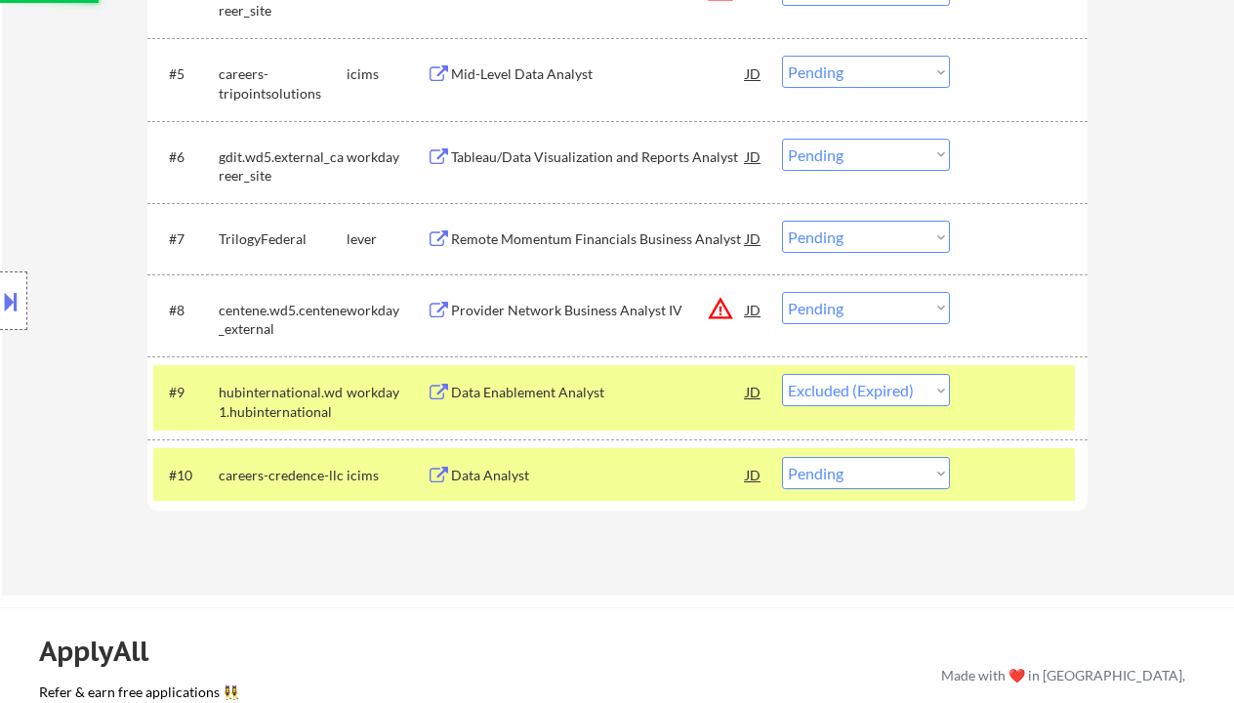
scroll to position [911, 0]
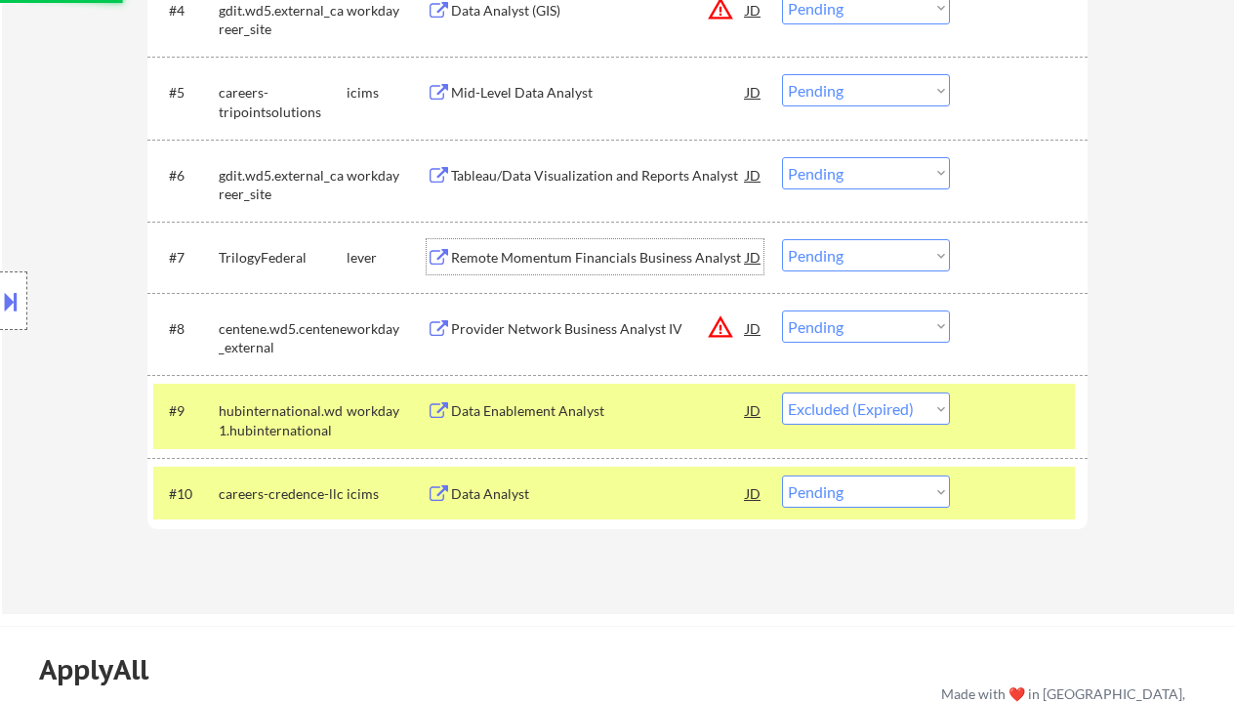
click at [575, 272] on div "Remote Momentum Financials Business Analyst" at bounding box center [598, 256] width 295 height 35
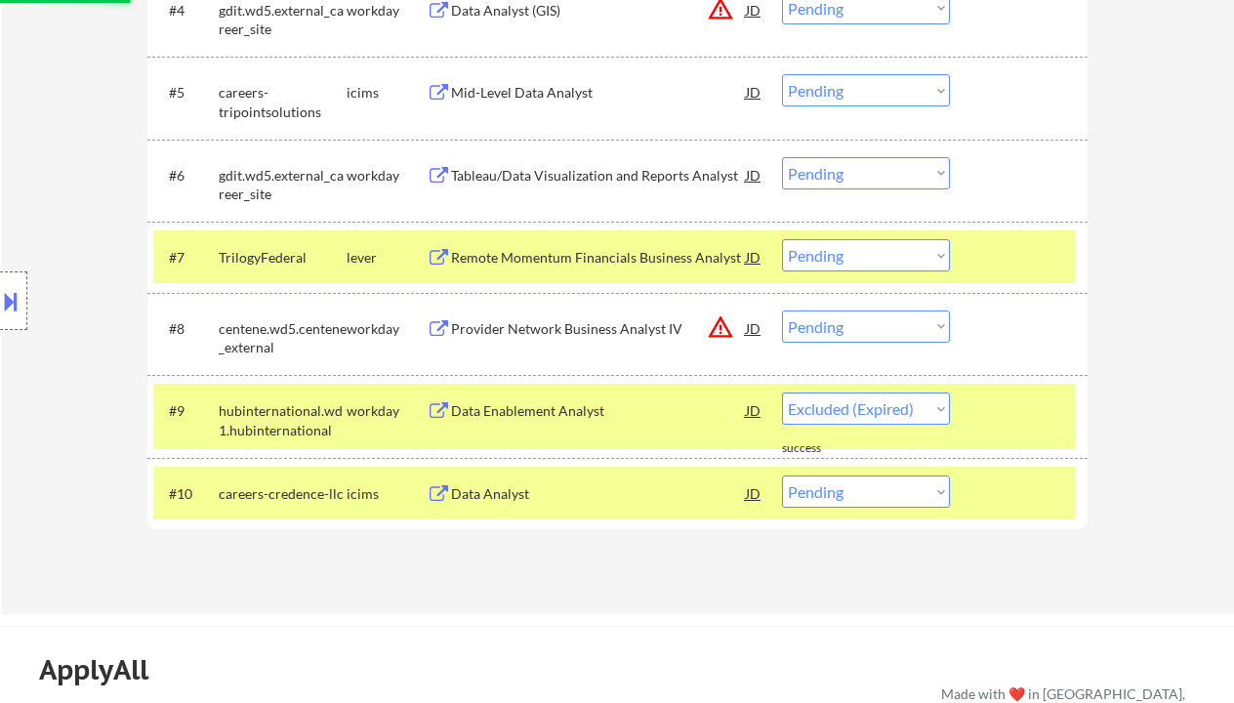
select select ""pending""
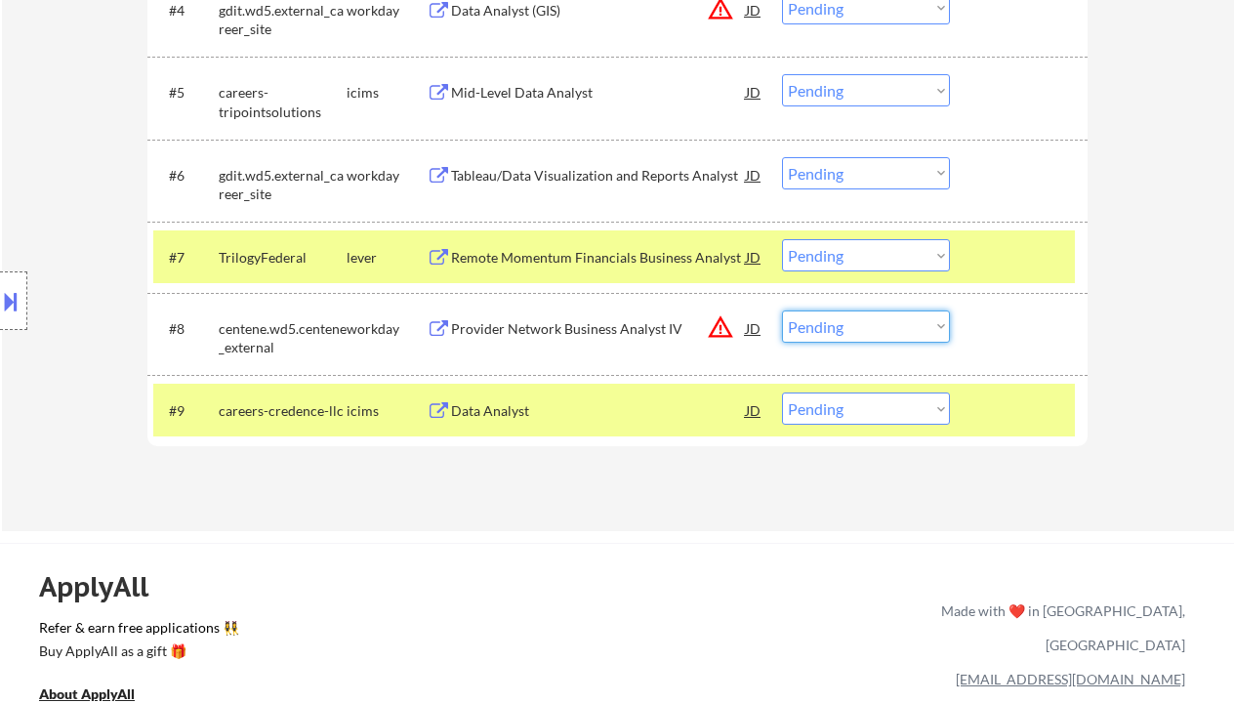
click at [863, 338] on select "Choose an option... Pending Applied Excluded (Questions) Excluded (Expired) Exc…" at bounding box center [866, 327] width 168 height 32
click at [782, 311] on select "Choose an option... Pending Applied Excluded (Questions) Excluded (Expired) Exc…" at bounding box center [866, 327] width 168 height 32
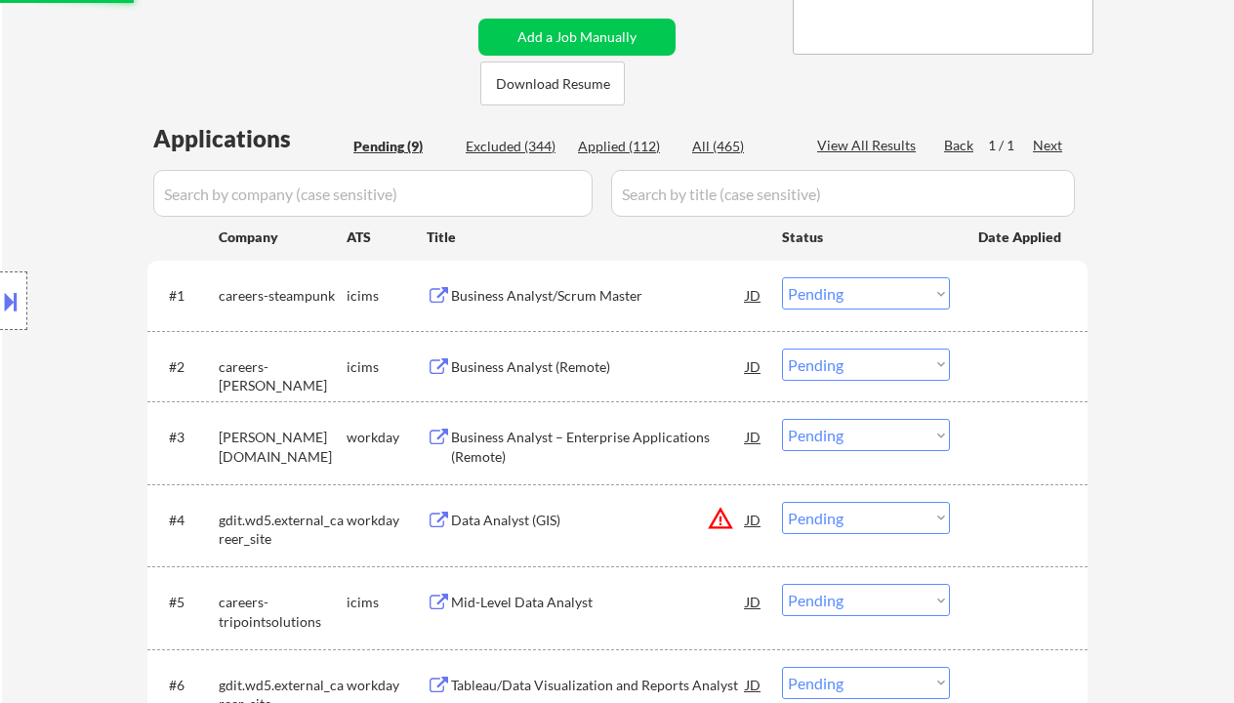
scroll to position [260, 0]
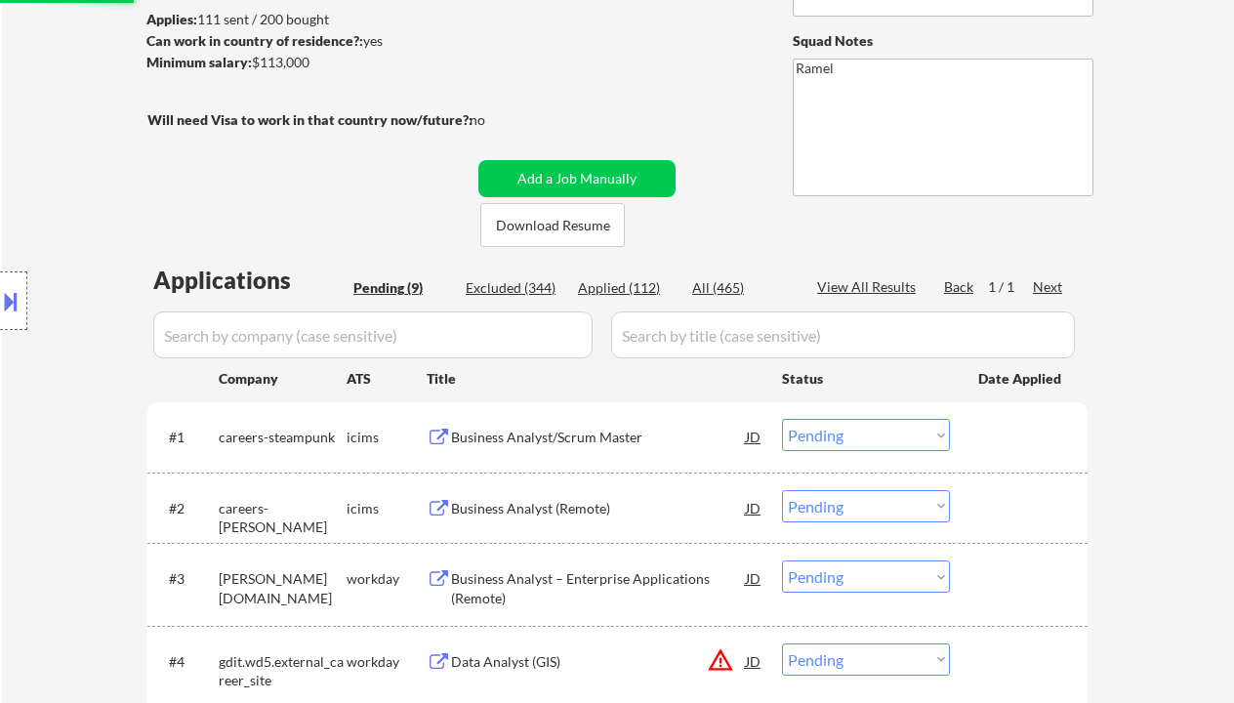
click at [557, 438] on div "Business Analyst/Scrum Master" at bounding box center [598, 438] width 295 height 20
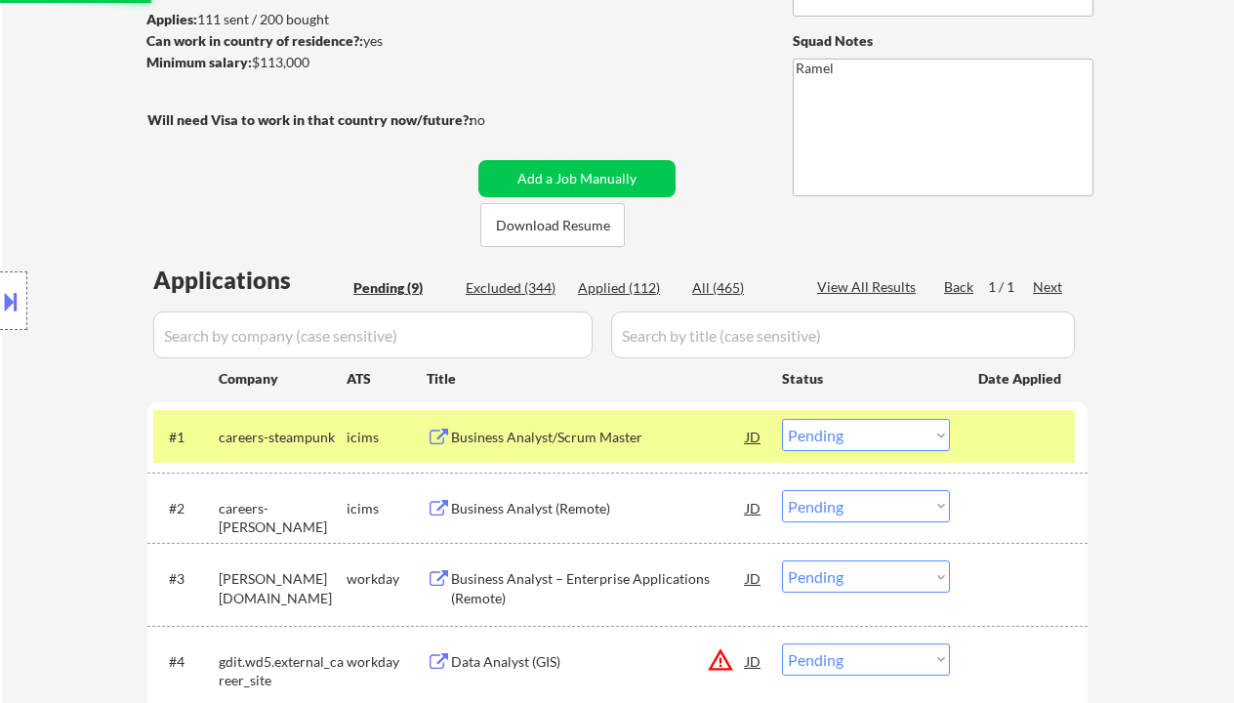
select select ""pending""
drag, startPoint x: 886, startPoint y: 430, endPoint x: 889, endPoint y: 450, distance: 20.7
click at [886, 431] on select "Choose an option... Pending Applied Excluded (Questions) Excluded (Expired) Exc…" at bounding box center [866, 435] width 168 height 32
click at [782, 419] on select "Choose an option... Pending Applied Excluded (Questions) Excluded (Expired) Exc…" at bounding box center [866, 435] width 168 height 32
click at [574, 518] on div "Business Analyst (Remote)" at bounding box center [598, 507] width 295 height 35
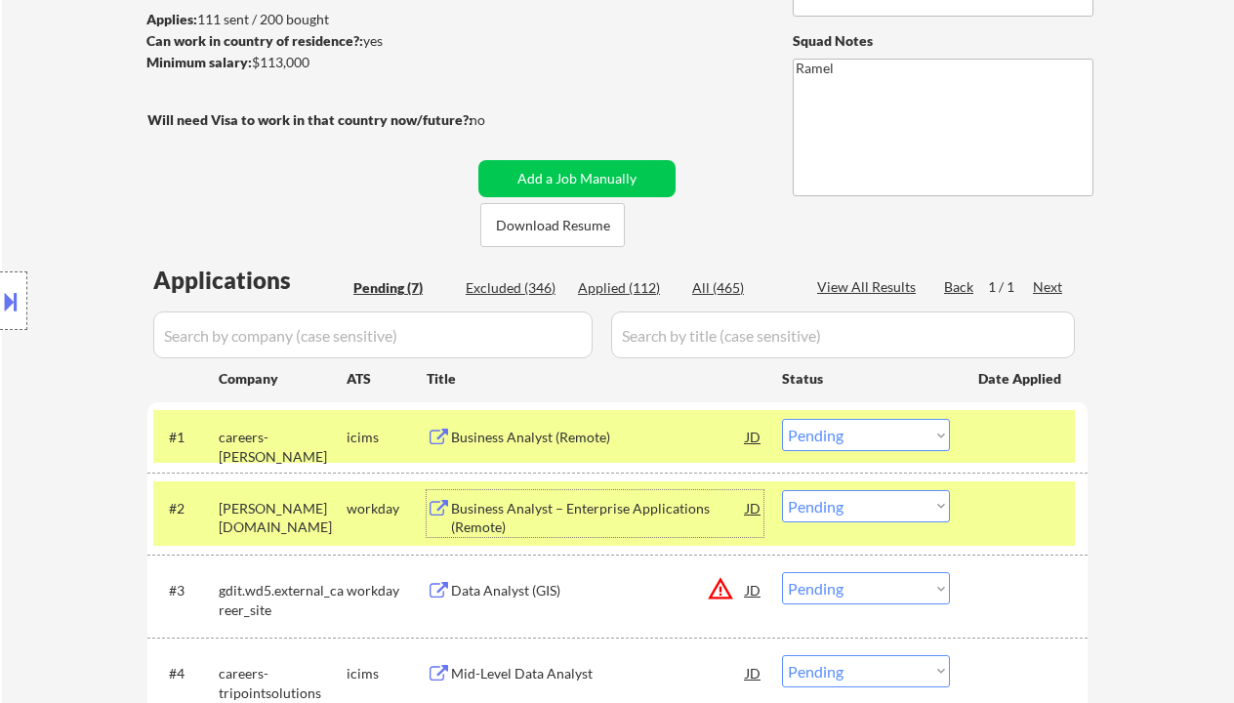
click at [824, 427] on select "Choose an option... Pending Applied Excluded (Questions) Excluded (Expired) Exc…" at bounding box center [866, 435] width 168 height 32
click at [782, 419] on select "Choose an option... Pending Applied Excluded (Questions) Excluded (Expired) Exc…" at bounding box center [866, 435] width 168 height 32
click at [532, 526] on div "Business Analyst – Enterprise Applications (Remote)" at bounding box center [598, 518] width 295 height 38
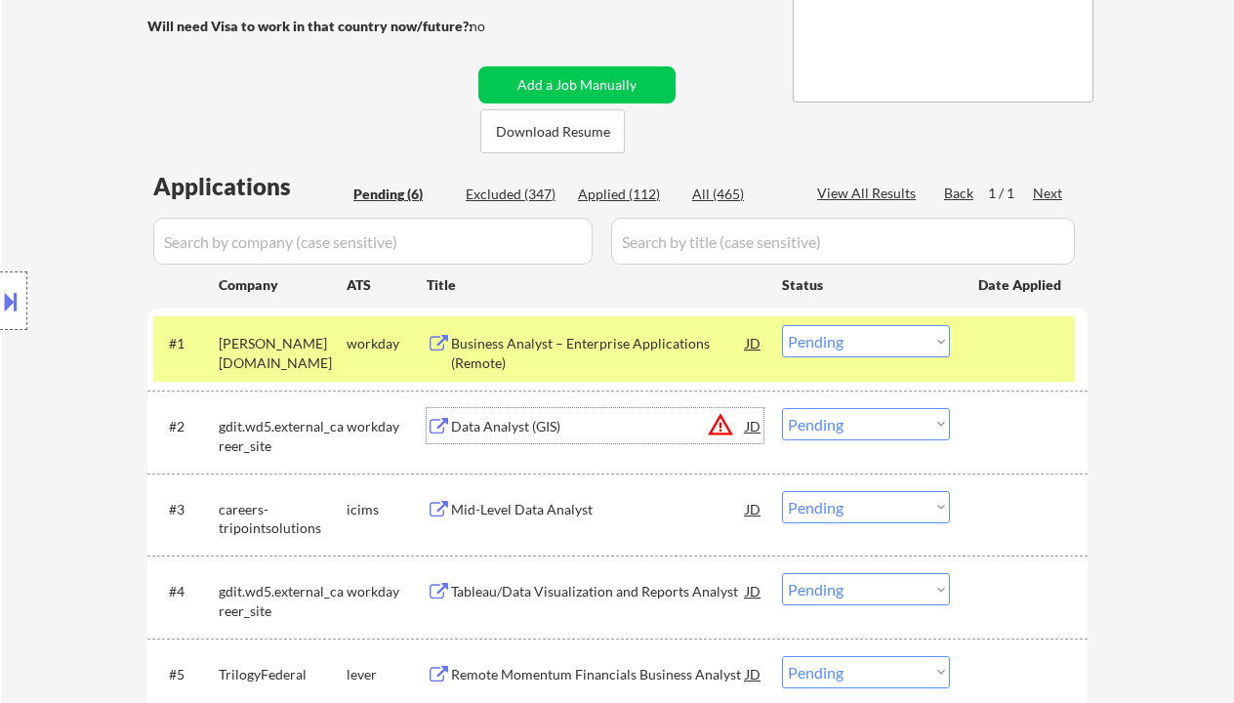
scroll to position [391, 0]
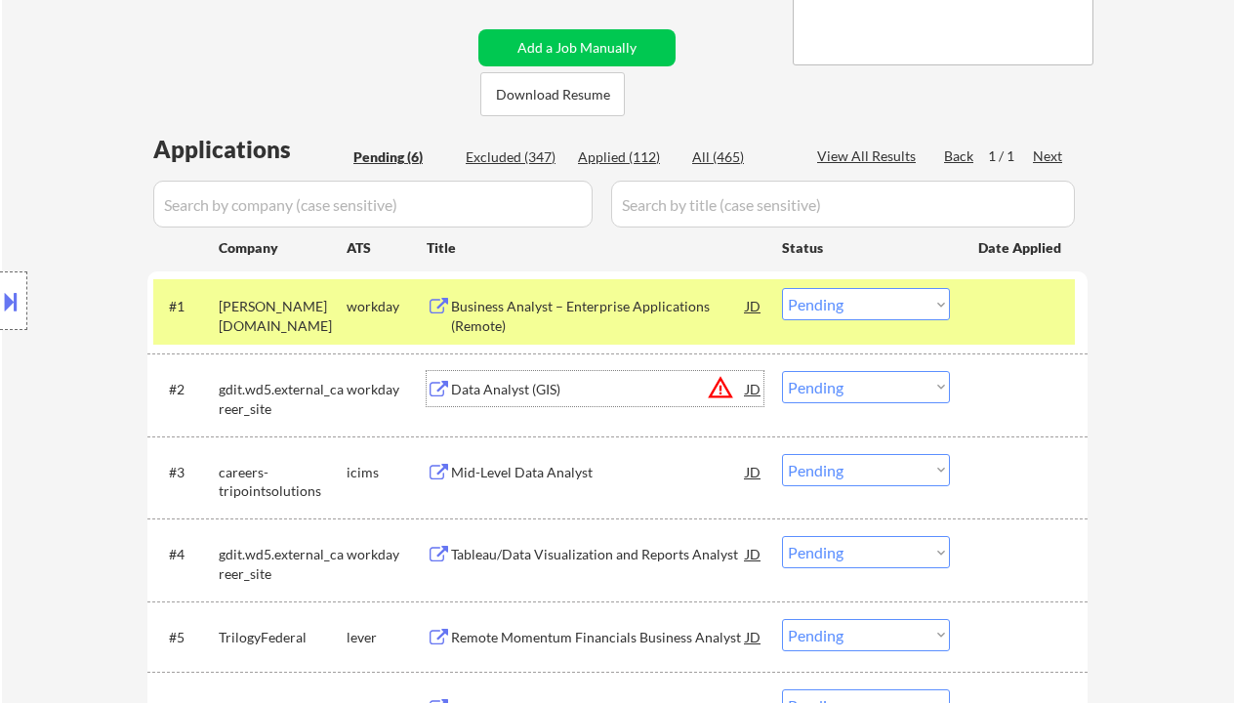
click at [875, 308] on select "Choose an option... Pending Applied Excluded (Questions) Excluded (Expired) Exc…" at bounding box center [866, 304] width 168 height 32
click at [782, 288] on select "Choose an option... Pending Applied Excluded (Questions) Excluded (Expired) Exc…" at bounding box center [866, 304] width 168 height 32
click at [597, 392] on div "Data Analyst (GIS)" at bounding box center [598, 390] width 295 height 20
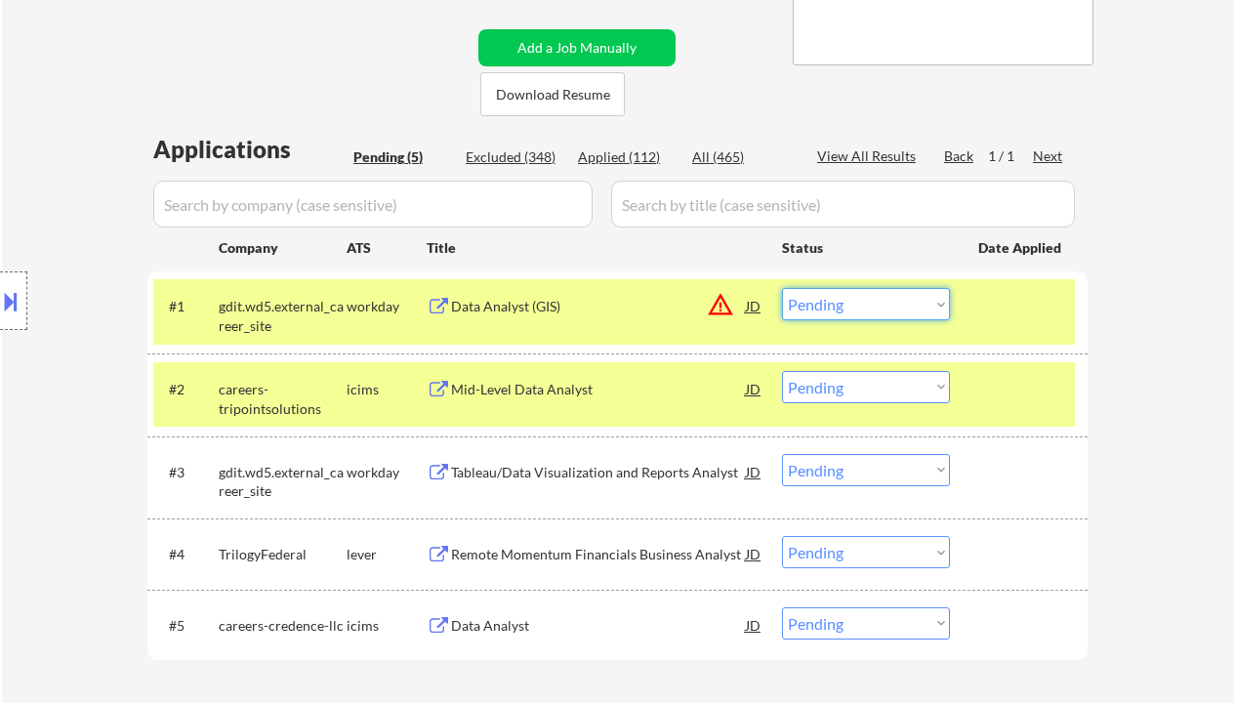
click at [873, 306] on select "Choose an option... Pending Applied Excluded (Questions) Excluded (Expired) Exc…" at bounding box center [866, 304] width 168 height 32
click at [782, 288] on select "Choose an option... Pending Applied Excluded (Questions) Excluded (Expired) Exc…" at bounding box center [866, 304] width 168 height 32
click at [552, 400] on div "Mid-Level Data Analyst" at bounding box center [598, 388] width 295 height 35
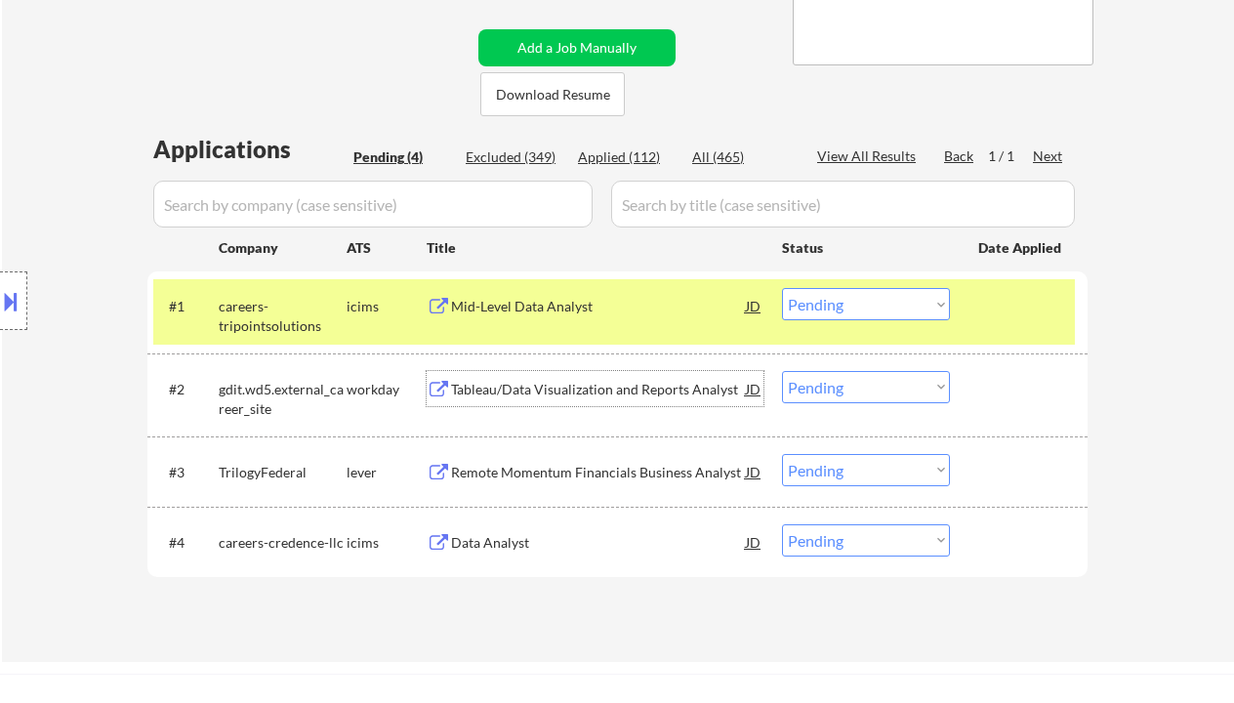
click at [856, 309] on select "Choose an option... Pending Applied Excluded (Questions) Excluded (Expired) Exc…" at bounding box center [866, 304] width 168 height 32
click at [782, 288] on select "Choose an option... Pending Applied Excluded (Questions) Excluded (Expired) Exc…" at bounding box center [866, 304] width 168 height 32
click at [657, 395] on div "Tableau/Data Visualization and Reports Analyst" at bounding box center [598, 390] width 295 height 20
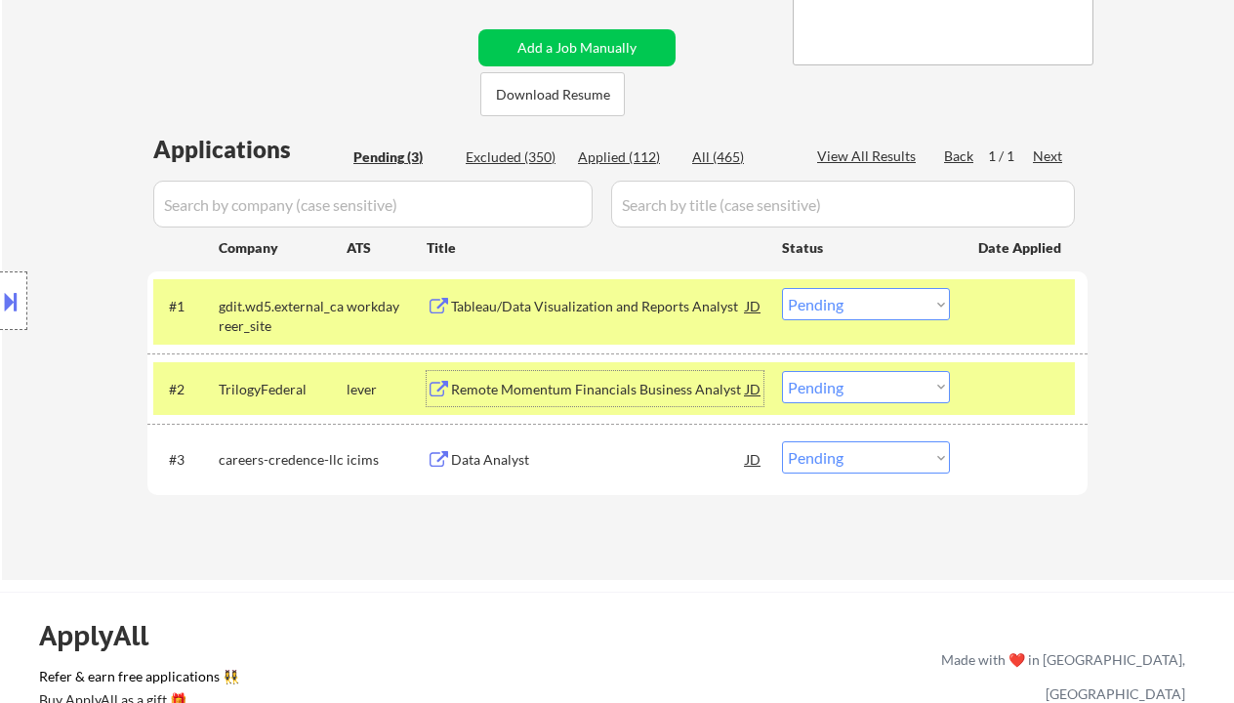
click at [839, 294] on select "Choose an option... Pending Applied Excluded (Questions) Excluded (Expired) Exc…" at bounding box center [866, 304] width 168 height 32
click at [782, 288] on select "Choose an option... Pending Applied Excluded (Questions) Excluded (Expired) Exc…" at bounding box center [866, 304] width 168 height 32
click at [631, 397] on div "Remote Momentum Financials Business Analyst" at bounding box center [598, 390] width 295 height 20
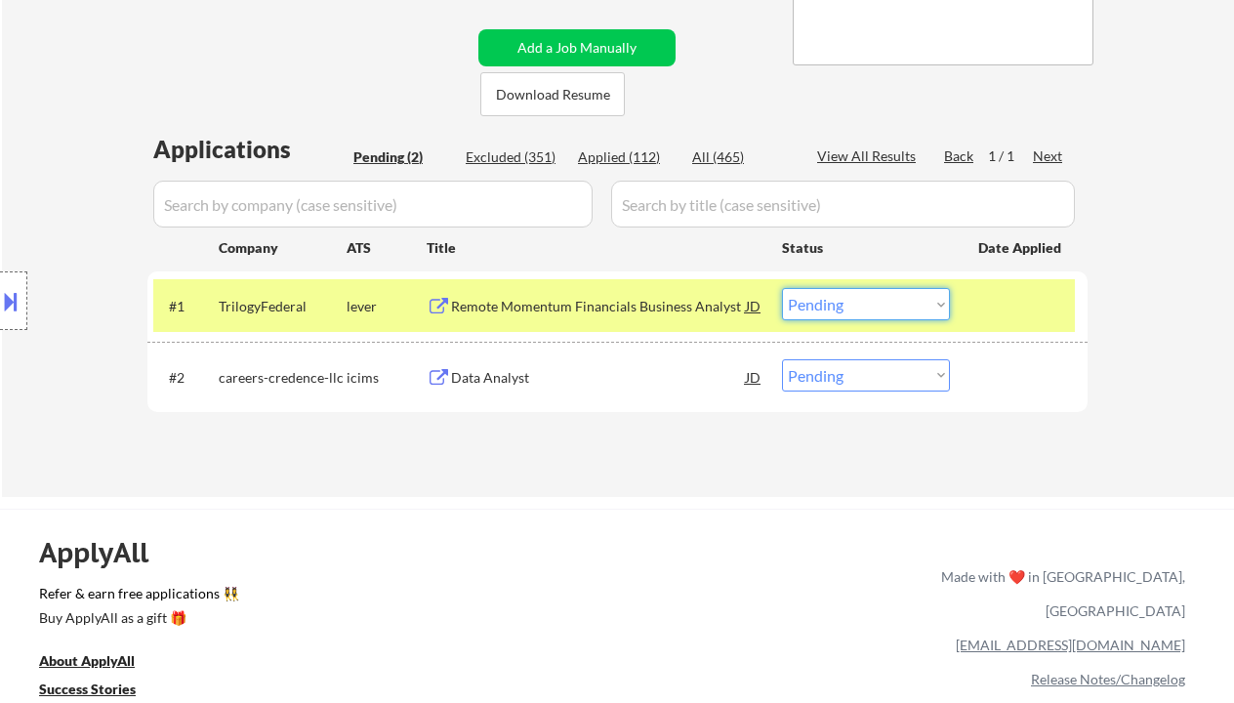
drag, startPoint x: 875, startPoint y: 312, endPoint x: 885, endPoint y: 319, distance: 12.5
click at [875, 312] on select "Choose an option... Pending Applied Excluded (Questions) Excluded (Expired) Exc…" at bounding box center [866, 304] width 168 height 32
click at [782, 288] on select "Choose an option... Pending Applied Excluded (Questions) Excluded (Expired) Exc…" at bounding box center [866, 304] width 168 height 32
click at [494, 394] on div "Data Analyst" at bounding box center [598, 376] width 295 height 35
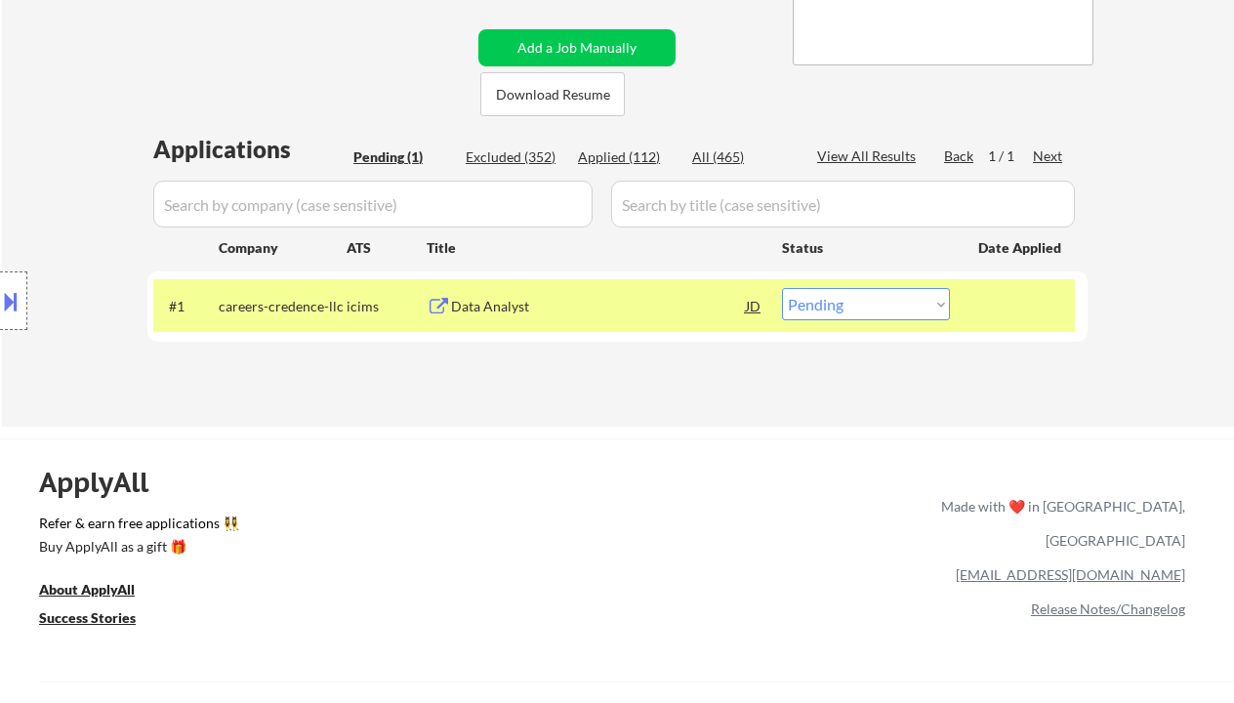
click at [818, 306] on select "Choose an option... Pending Applied Excluded (Questions) Excluded (Expired) Exc…" at bounding box center [866, 304] width 168 height 32
select select ""excluded__bad_match_""
click at [782, 288] on select "Choose an option... Pending Applied Excluded (Questions) Excluded (Expired) Exc…" at bounding box center [866, 304] width 168 height 32
click at [746, 455] on div "ApplyAll Refer & earn free applications 👯‍♀️ Buy ApplyAll as a gift 🎁 About App…" at bounding box center [617, 607] width 1234 height 310
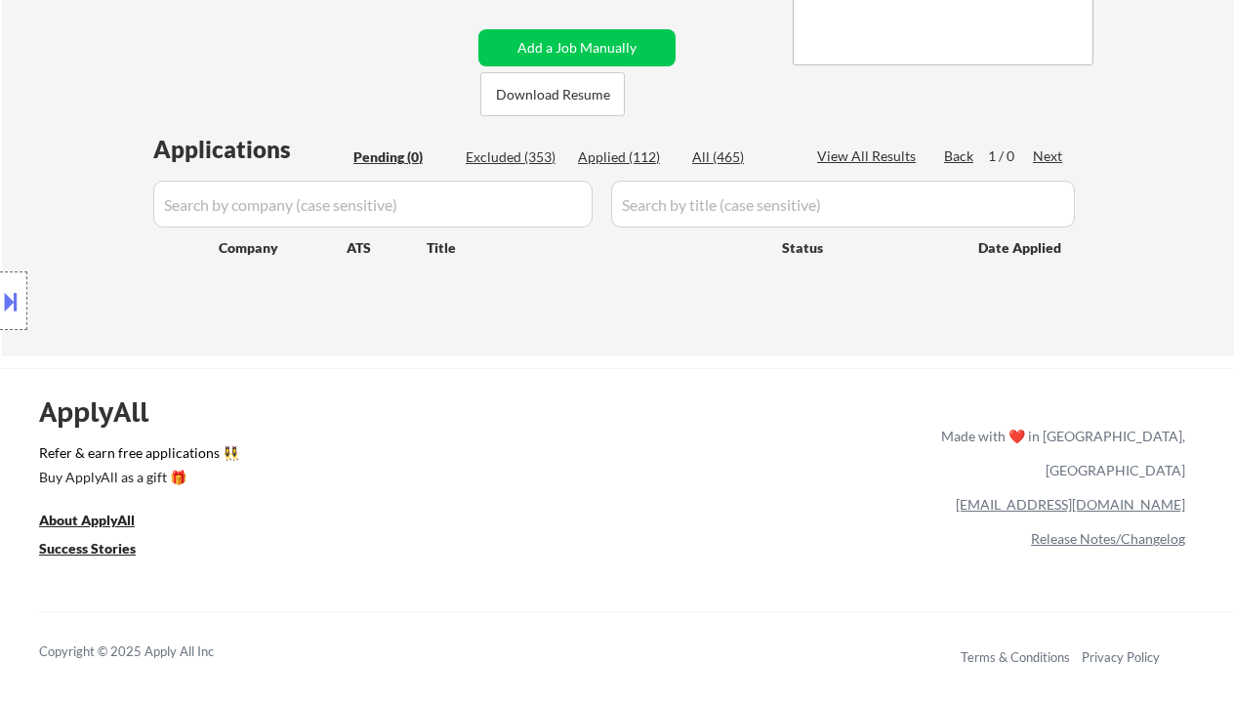
drag, startPoint x: 50, startPoint y: 117, endPoint x: 165, endPoint y: 67, distance: 125.5
click at [50, 117] on div "← Return to /applysquad Mailslurp Inbox Job Search Builder Robert Shepherd User…" at bounding box center [618, 21] width 1232 height 669
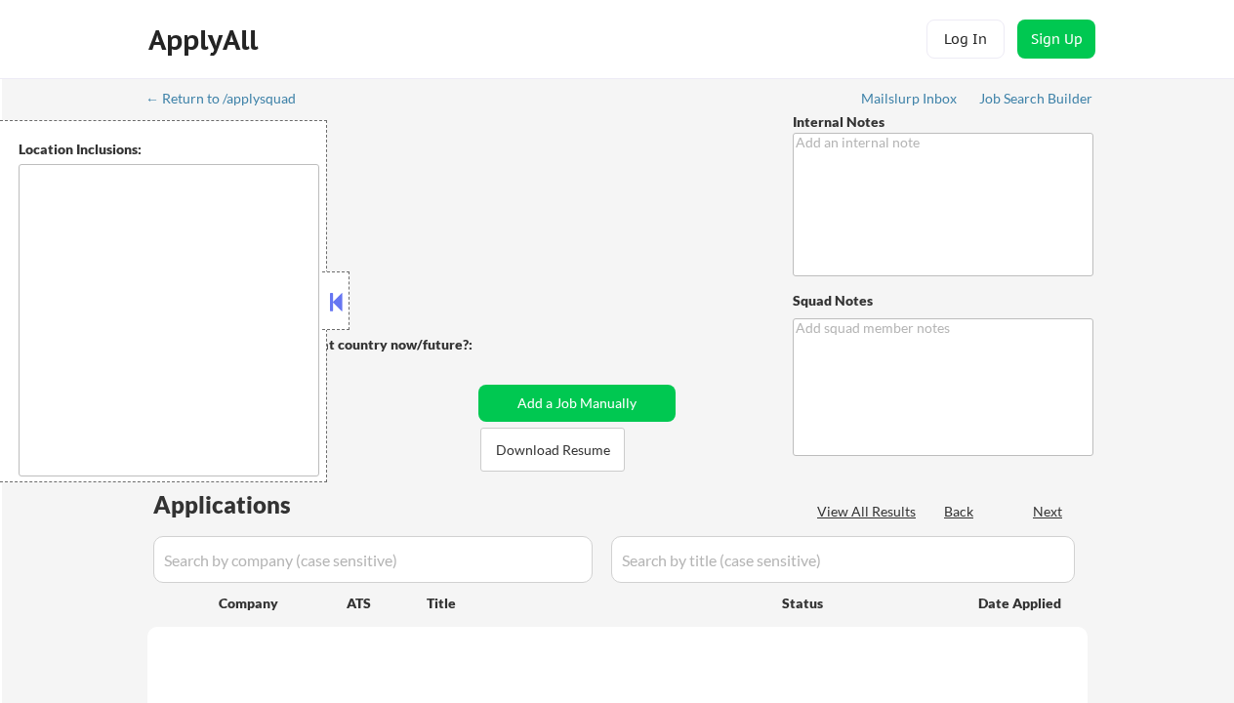
type textarea "salary outreach - 7/2 AB Lowered the salary only 10% - 7/2 AB"
type textarea "Ramel"
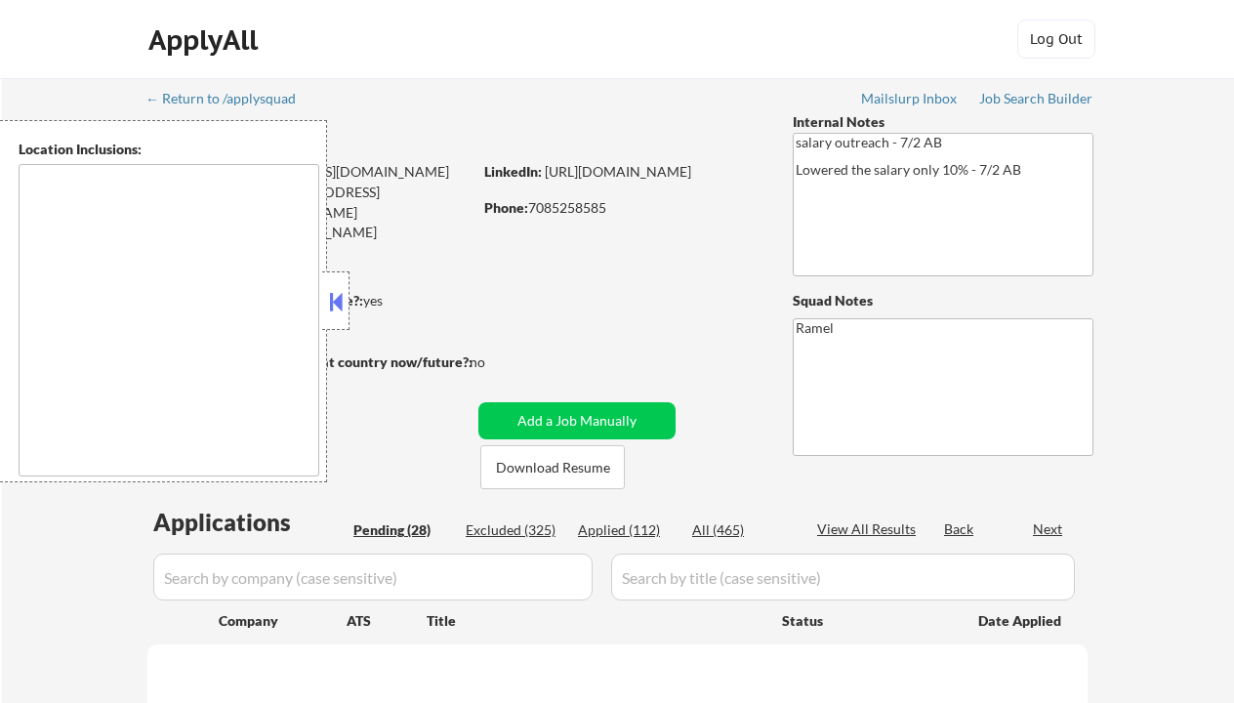
click at [647, 531] on div "Applied (112)" at bounding box center [627, 531] width 98 height 20
select select ""pending""
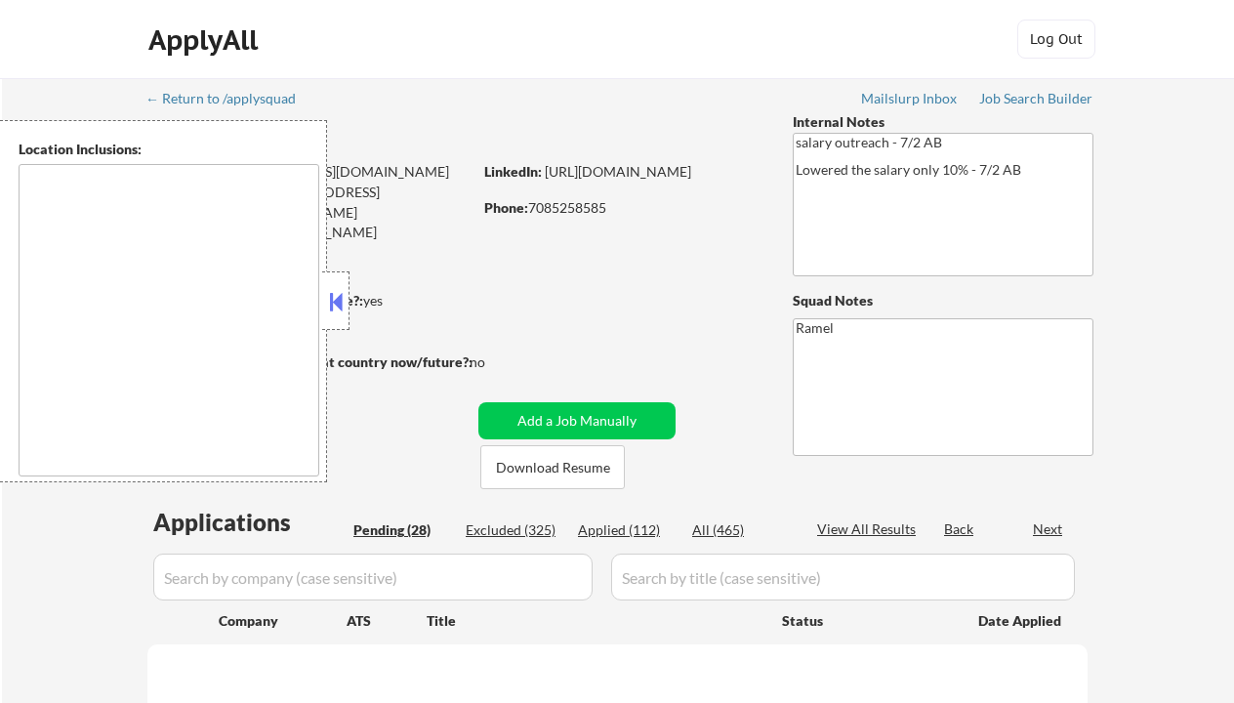
select select ""pending""
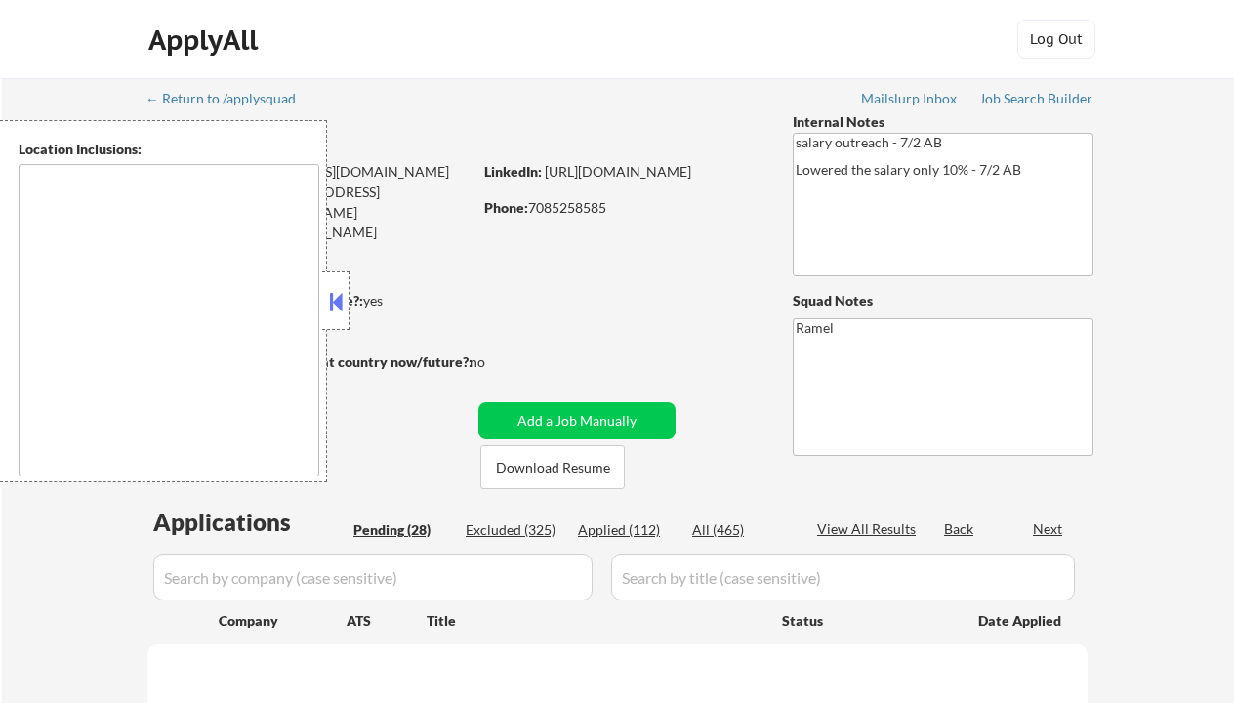
select select ""pending""
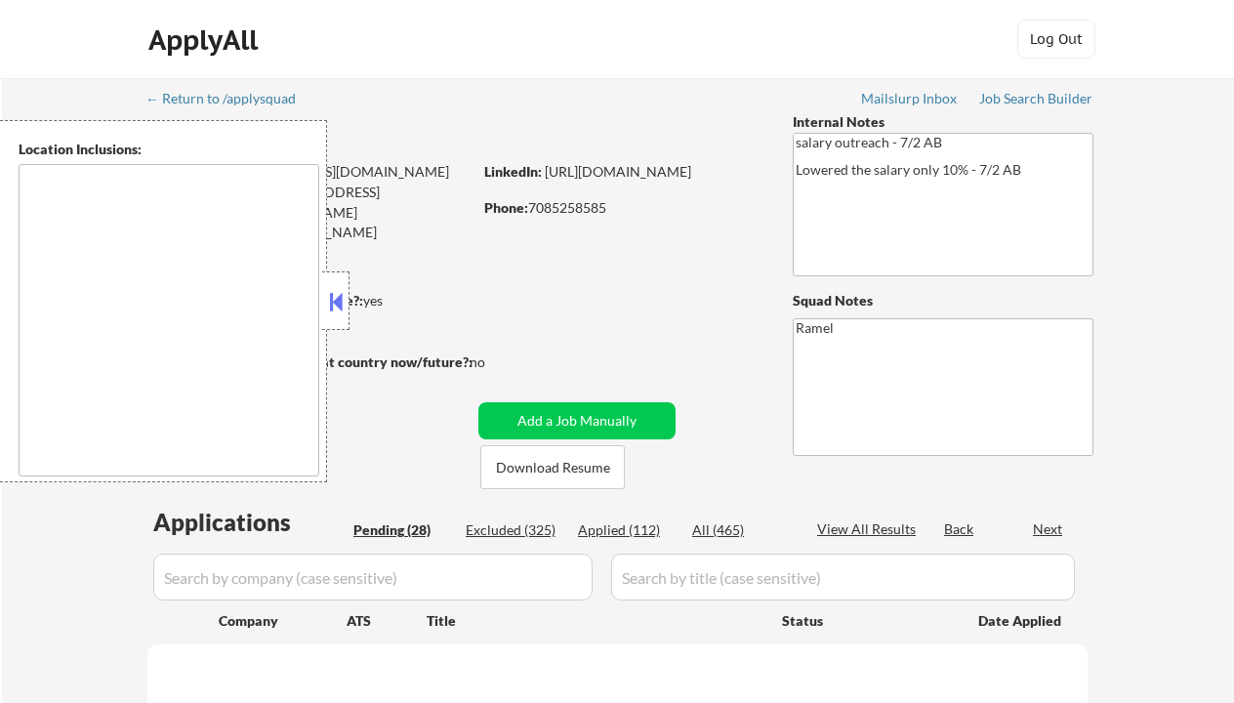
select select ""pending""
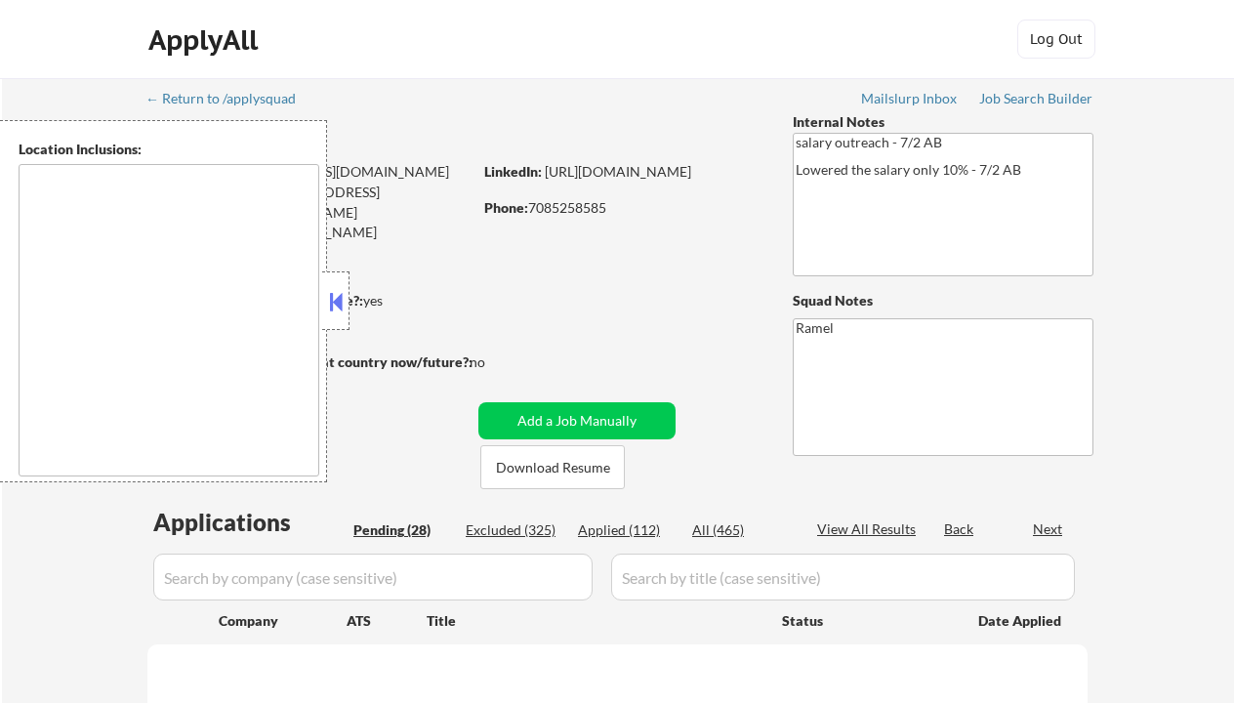
select select ""pending""
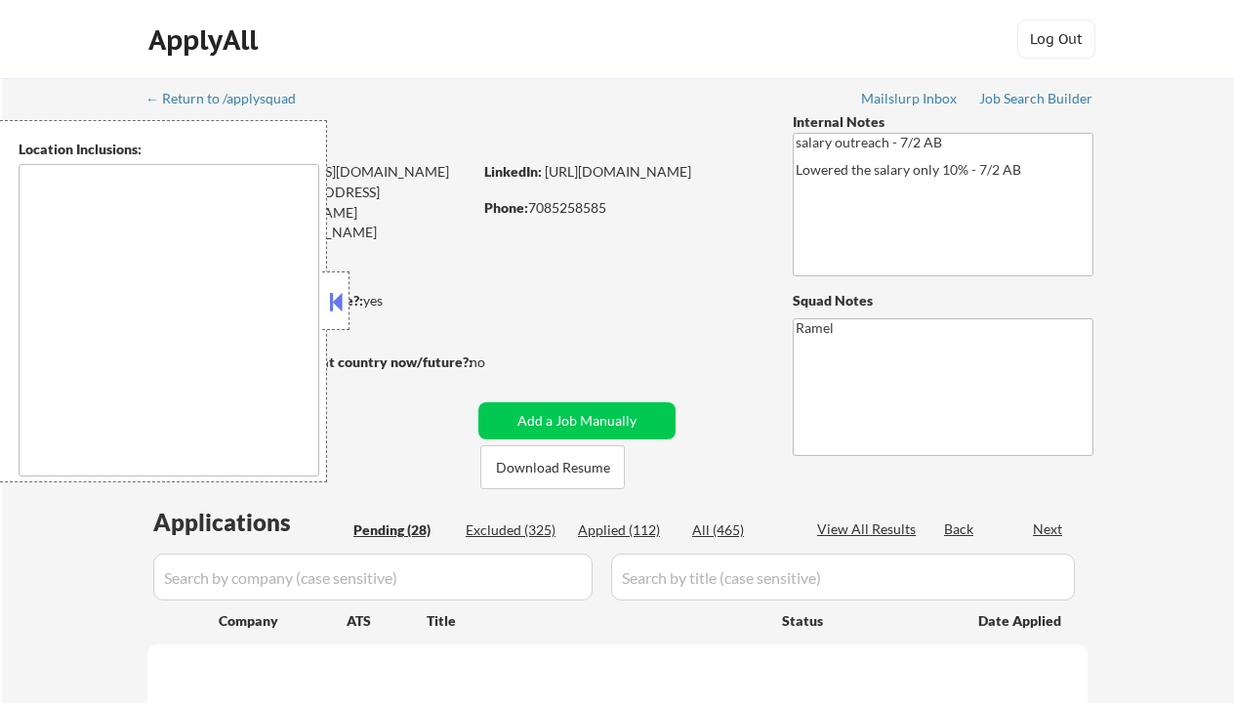
select select ""pending""
type textarea "Chicago, IL Oak Park, IL Cicero, IL Berwyn, IL Evanston, IL Skokie, IL Oak Lawn…"
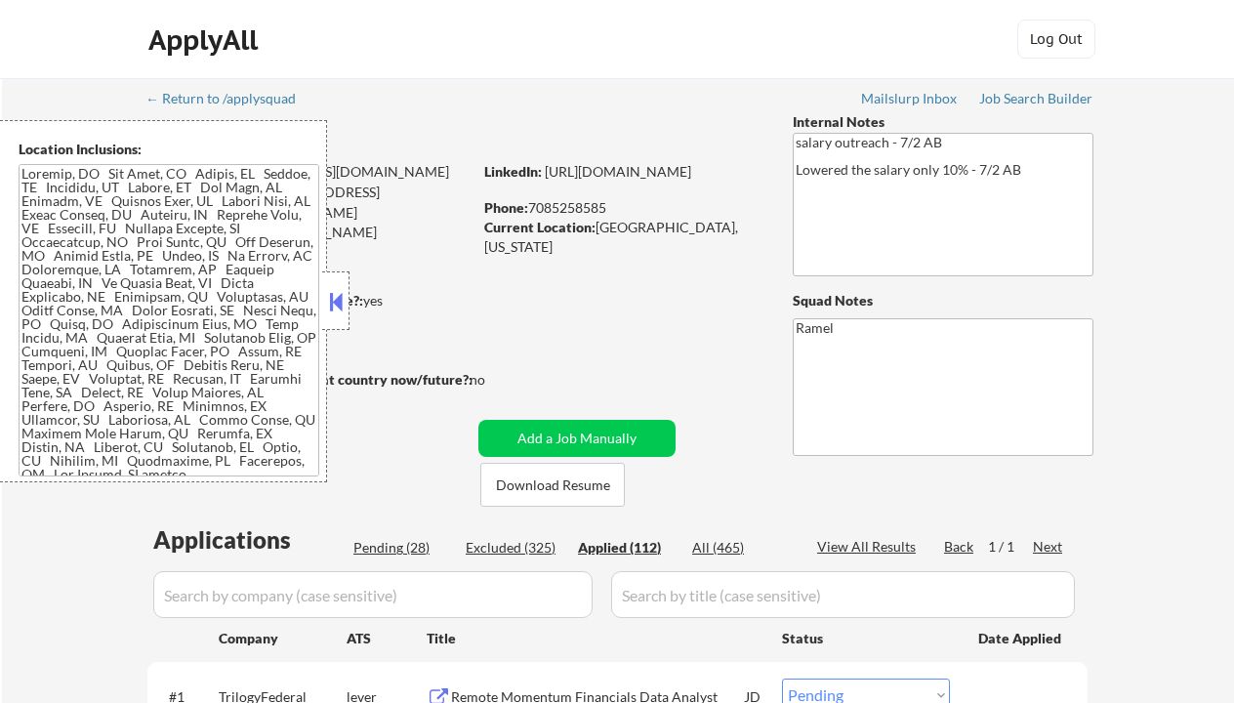
click at [344, 296] on button at bounding box center [335, 301] width 21 height 29
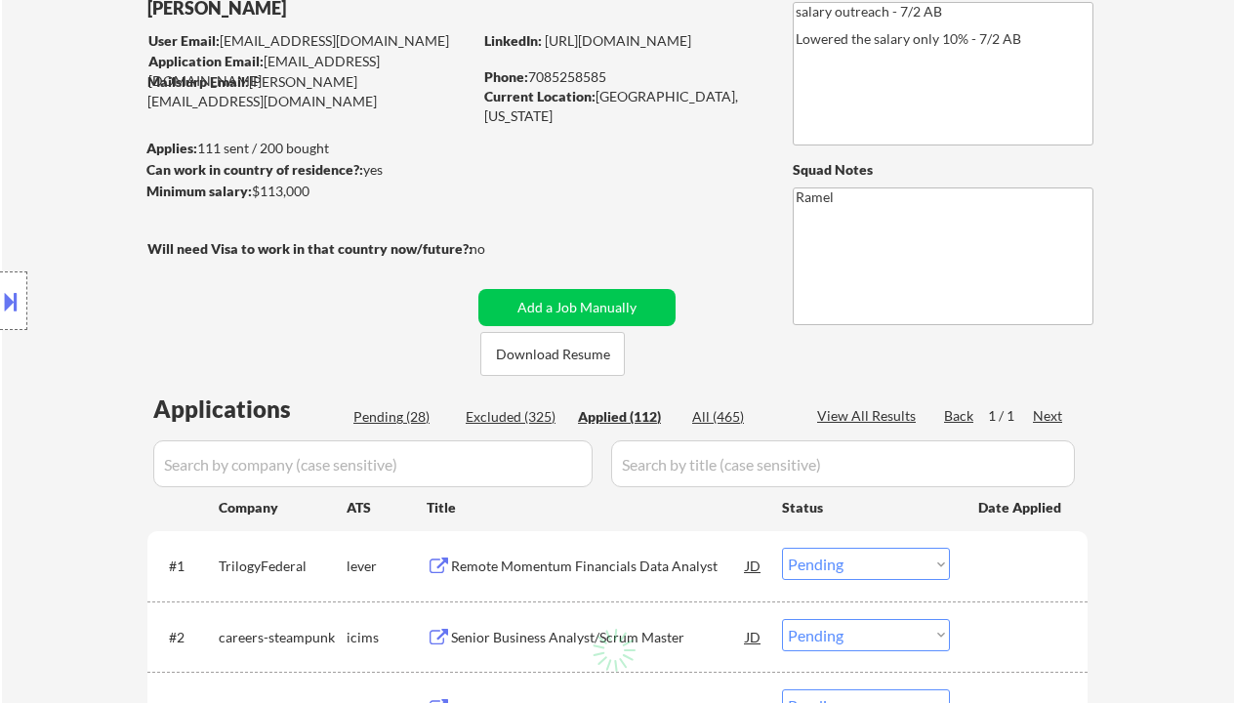
scroll to position [260, 0]
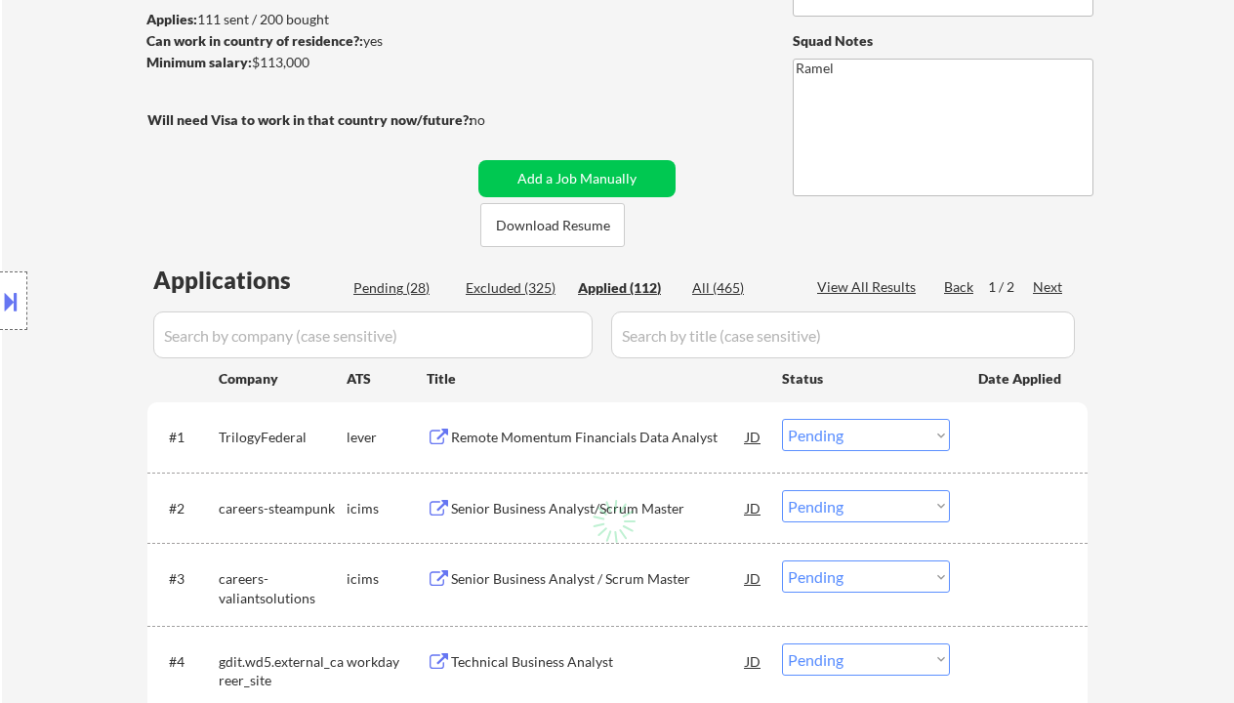
select select ""applied""
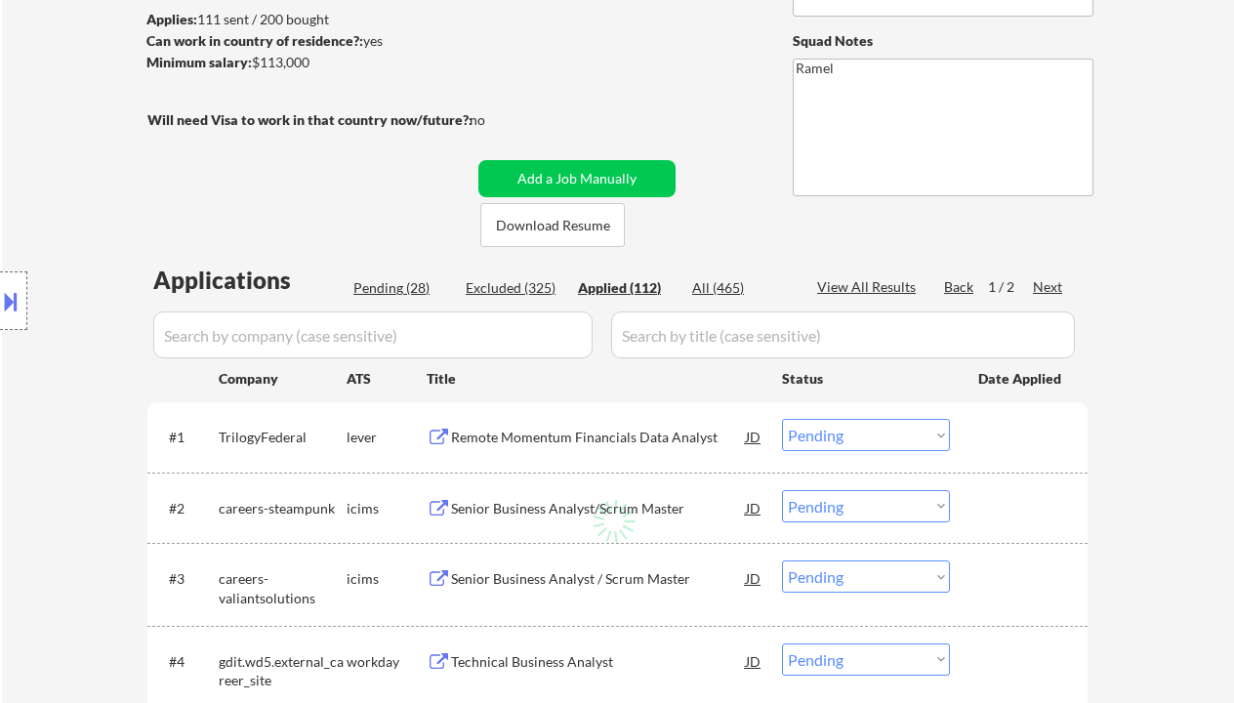
select select ""applied""
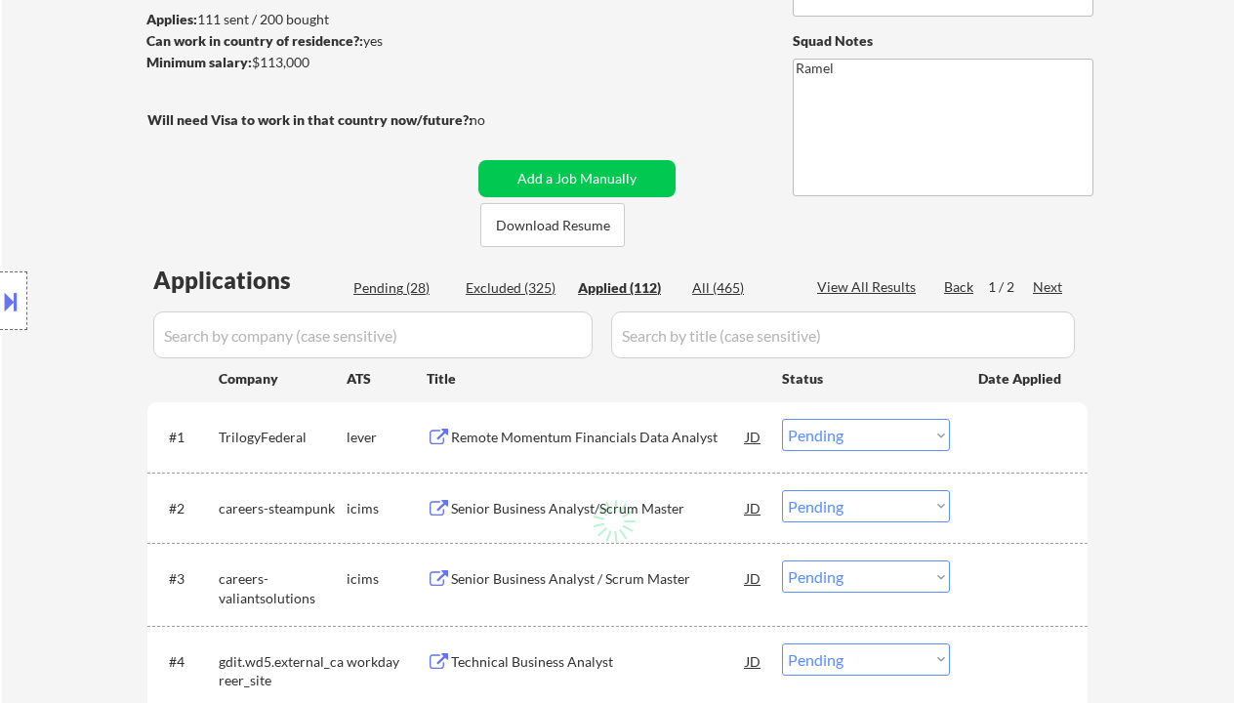
select select ""applied""
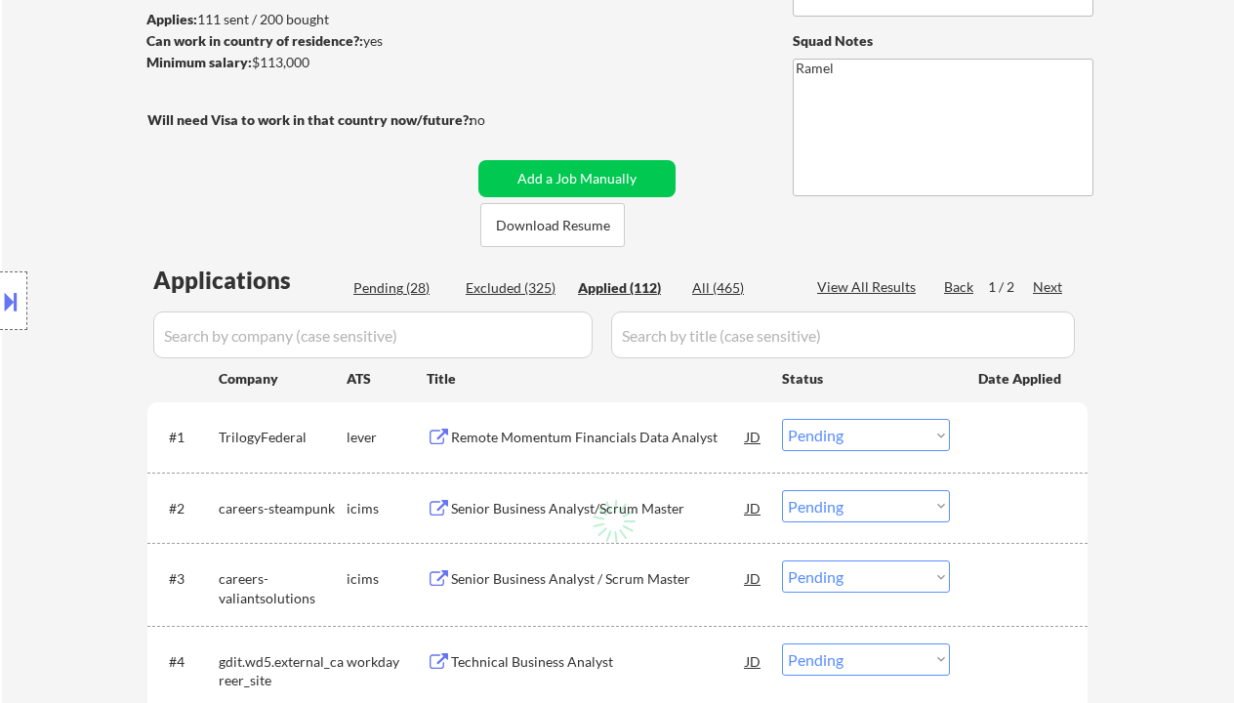
select select ""applied""
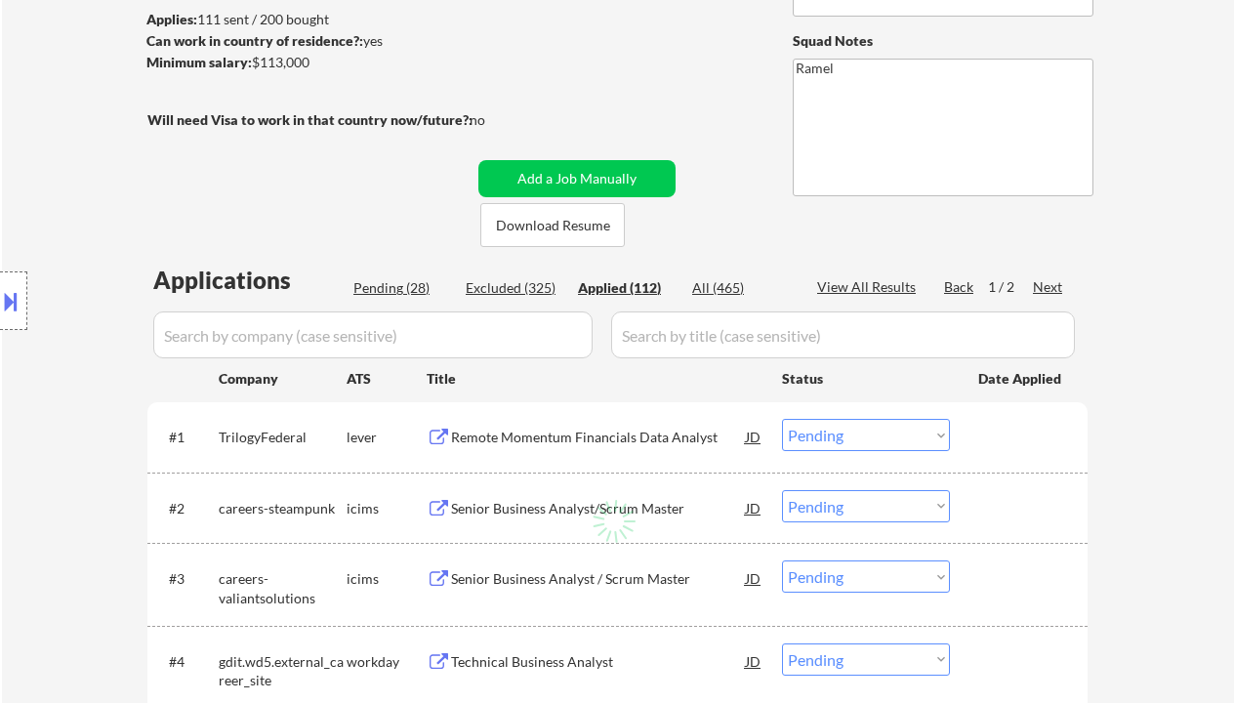
select select ""applied""
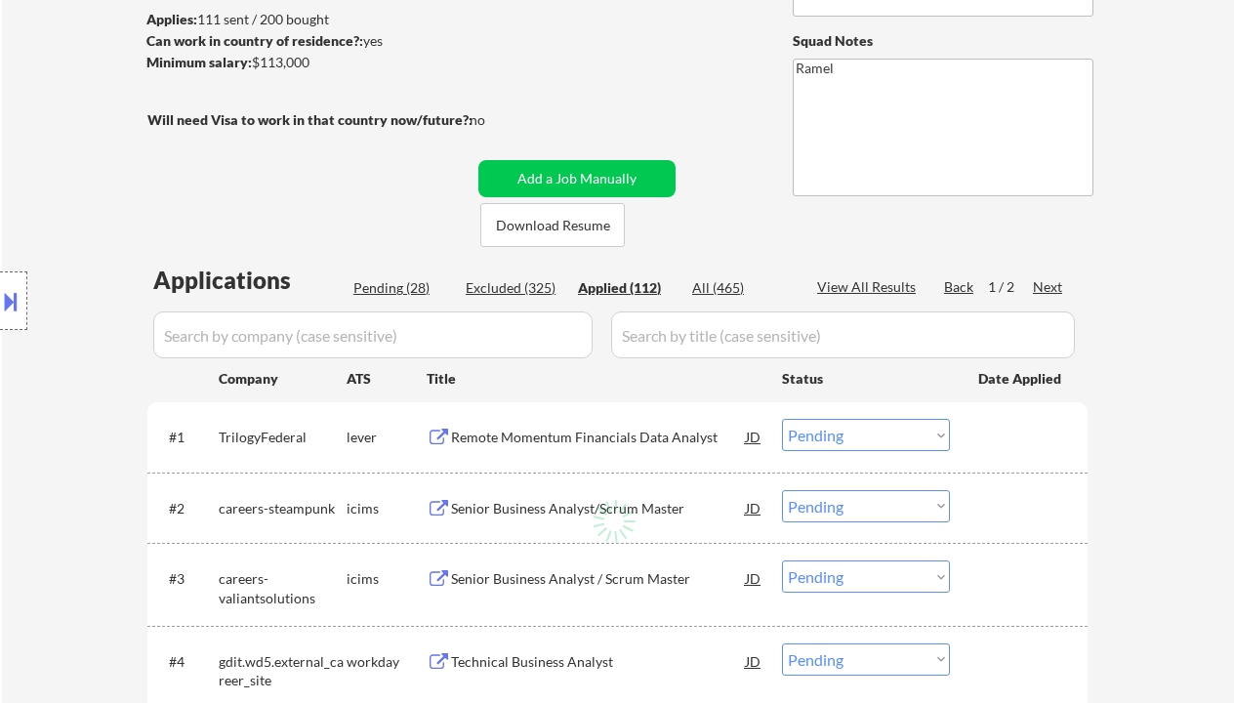
select select ""applied""
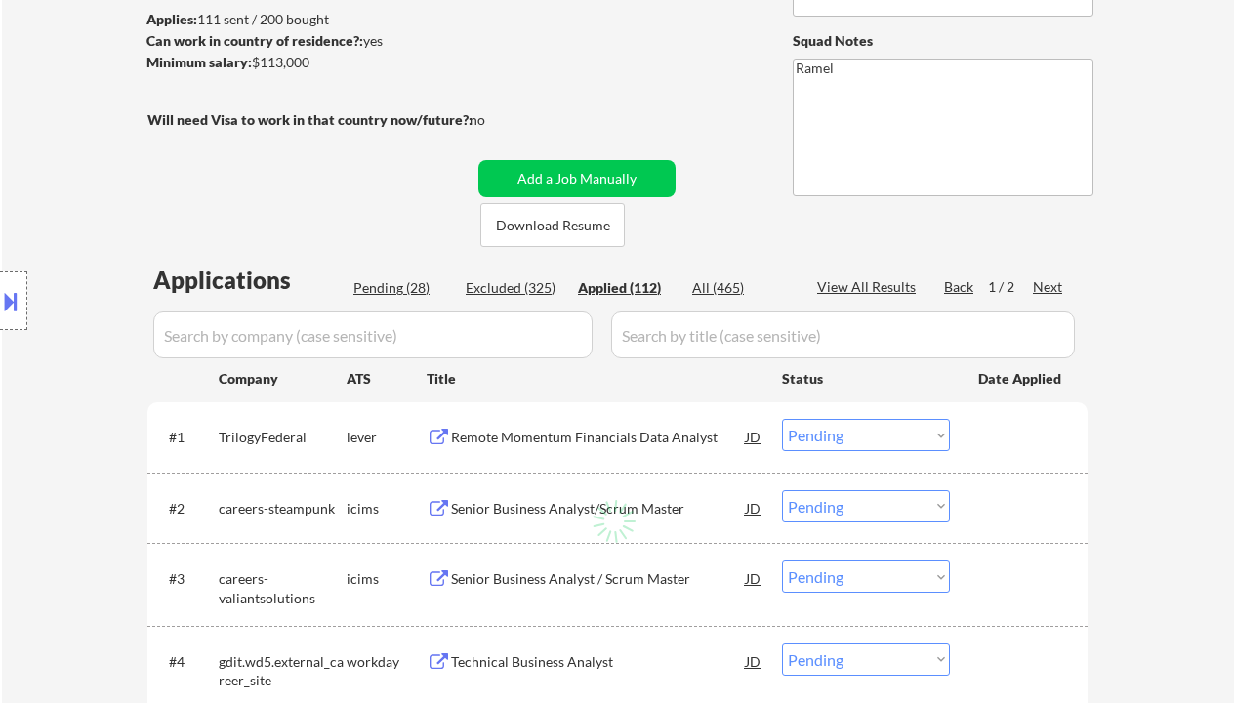
select select ""applied""
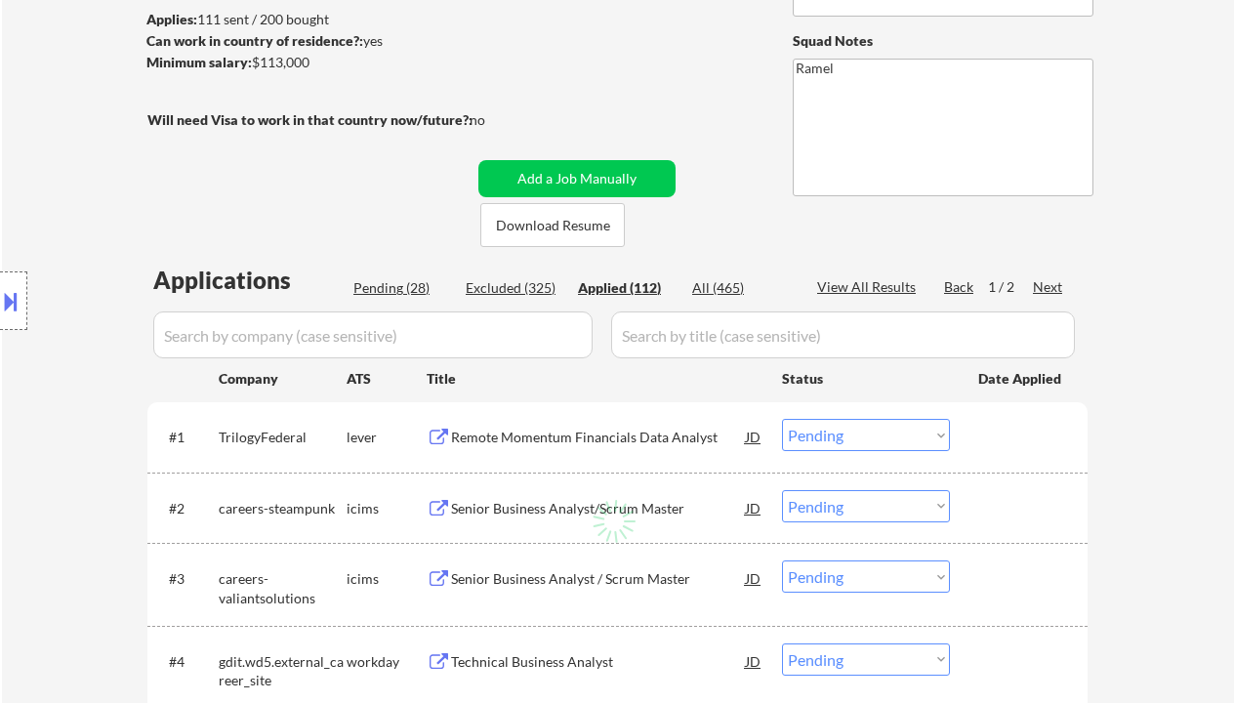
select select ""applied""
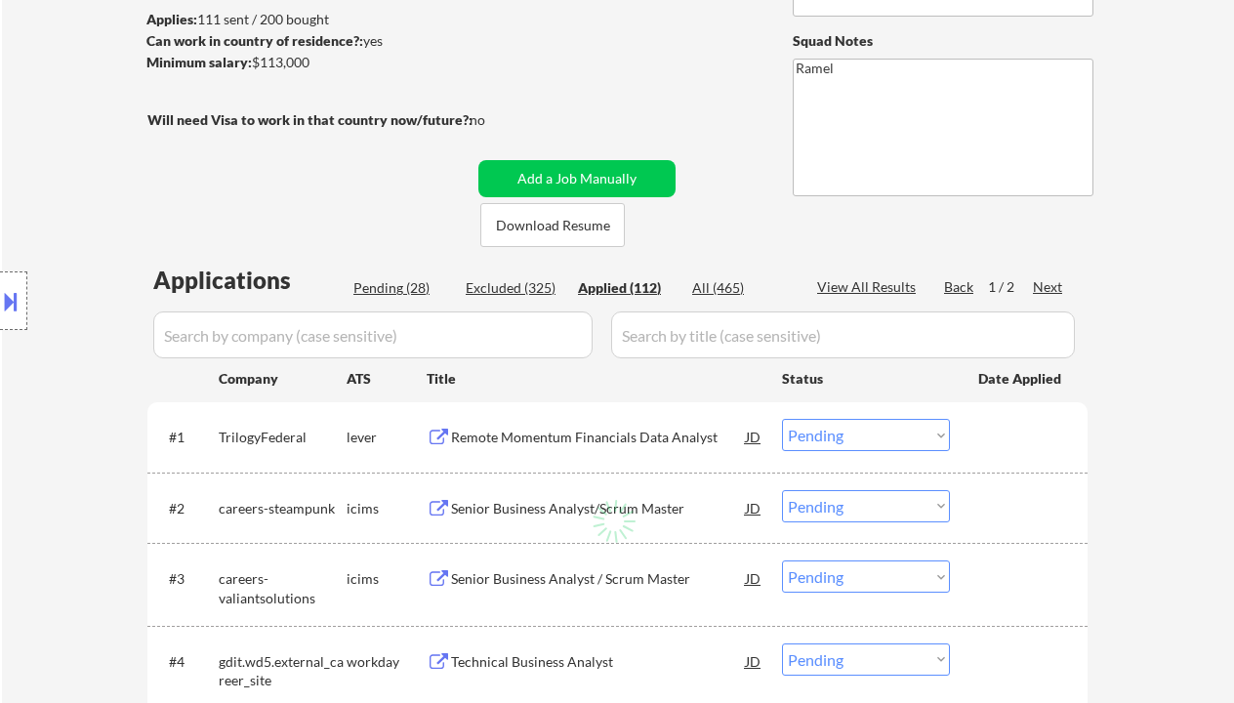
select select ""applied""
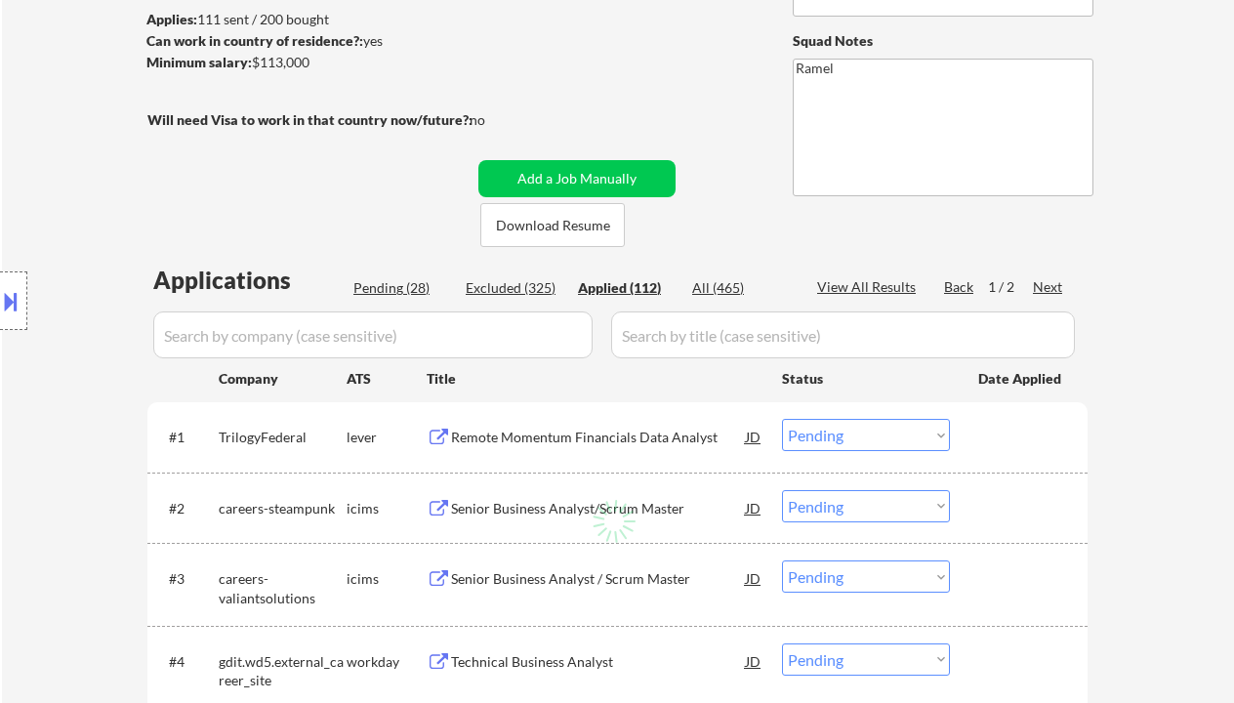
select select ""applied""
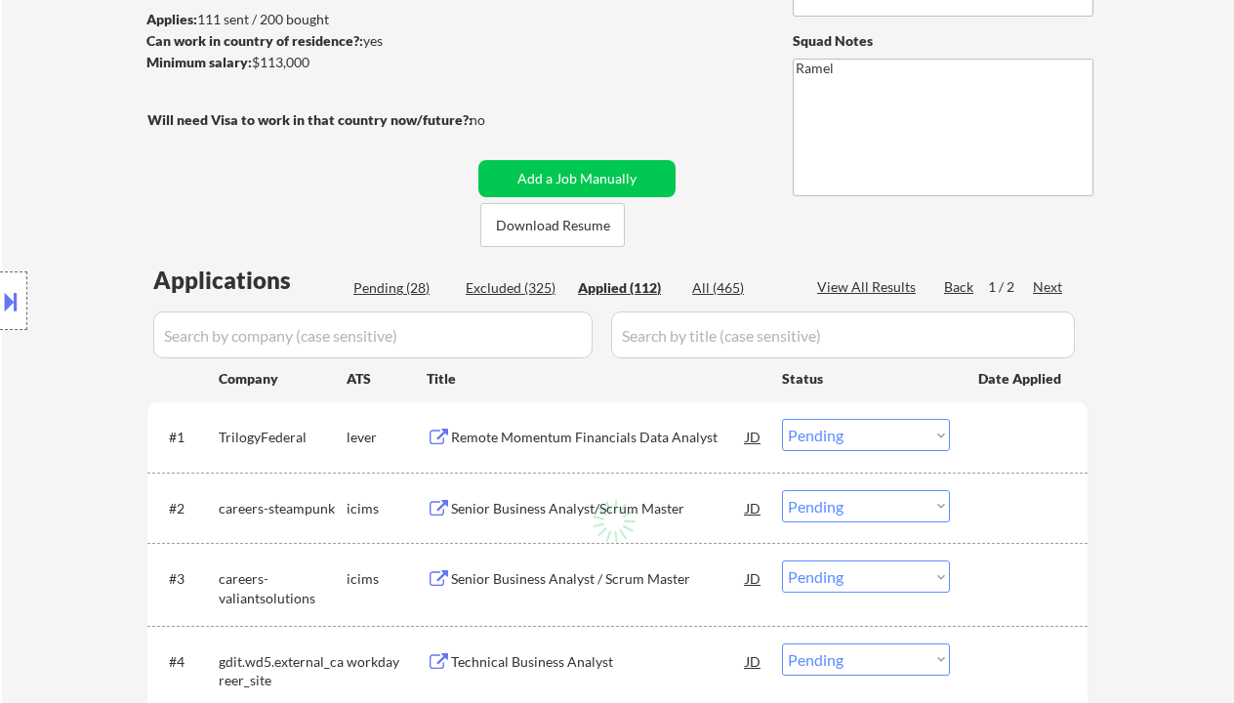
select select ""applied""
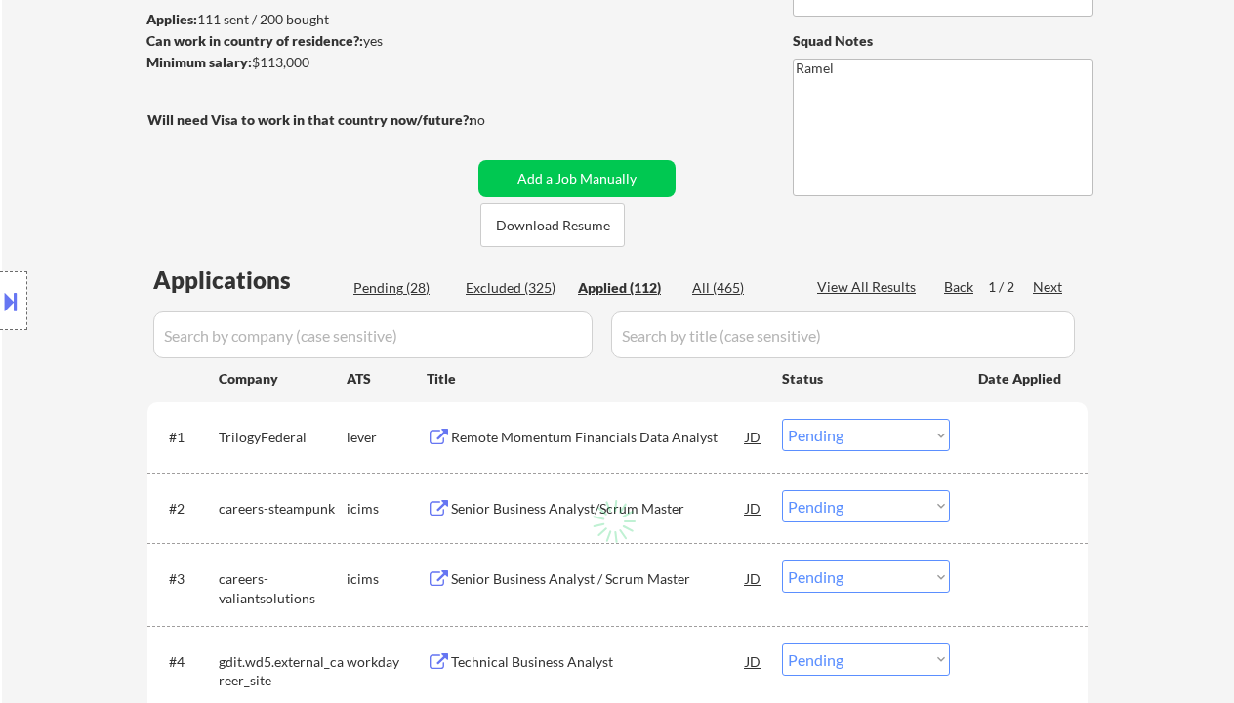
select select ""applied""
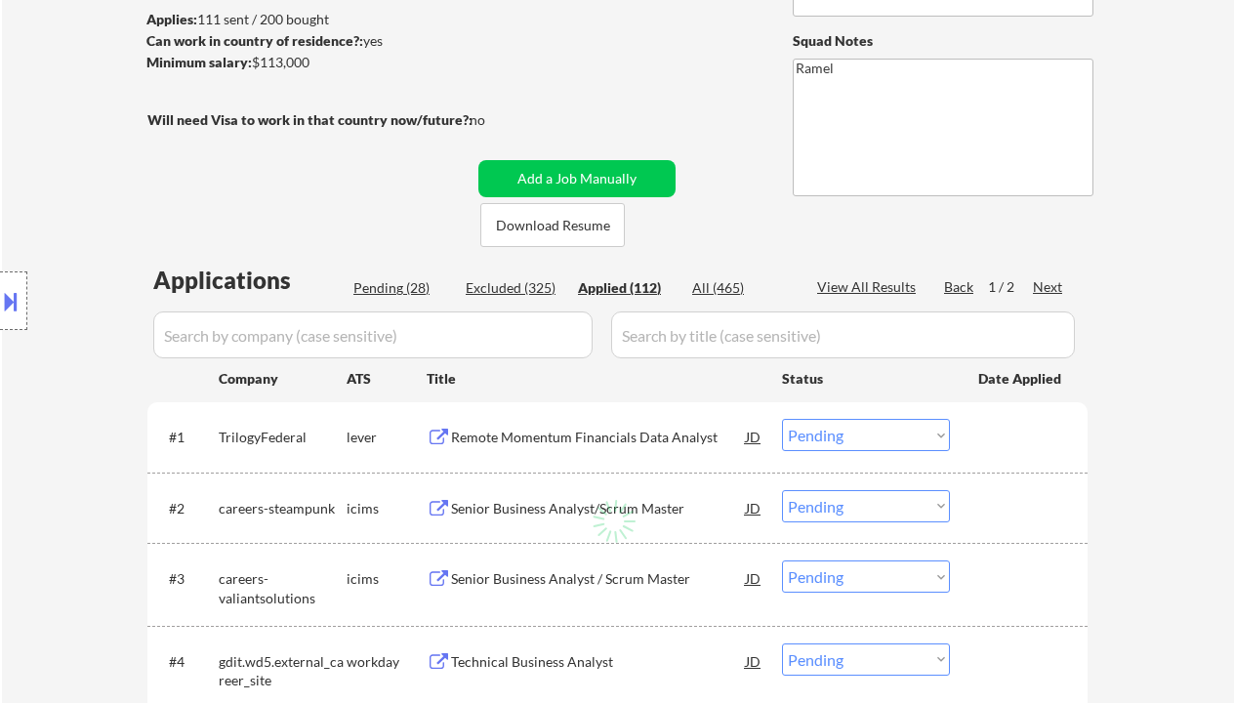
select select ""applied""
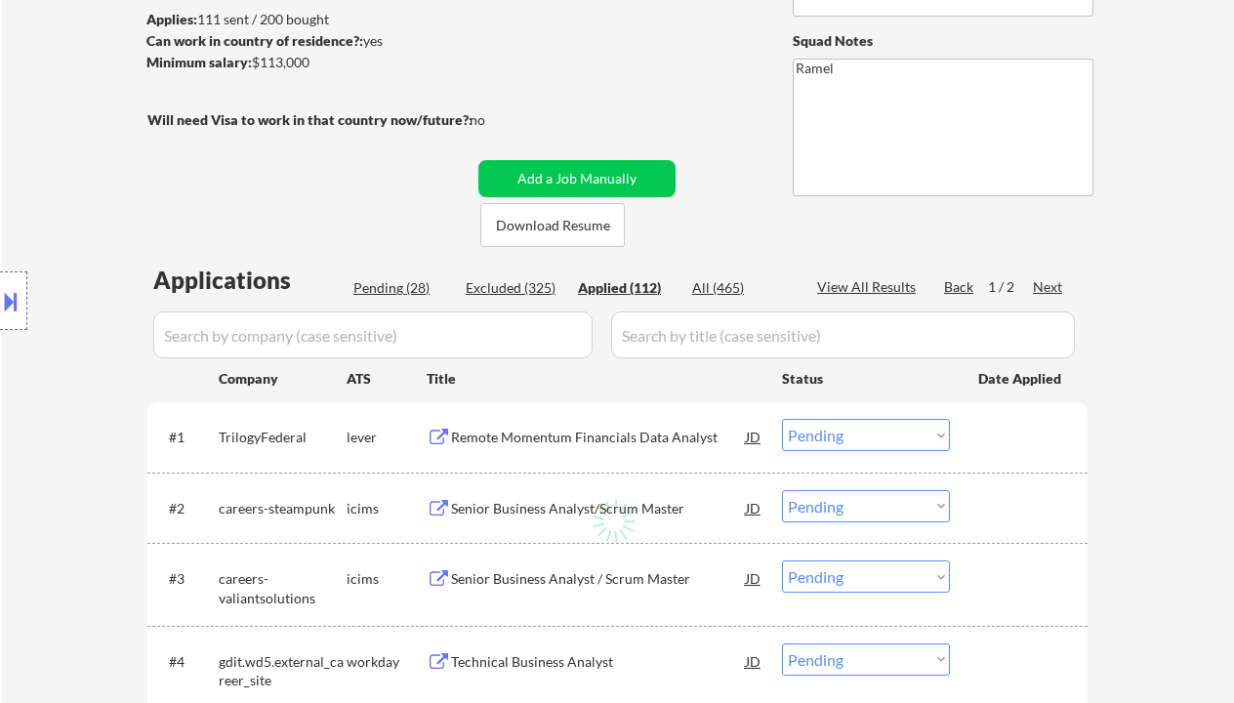
select select ""applied""
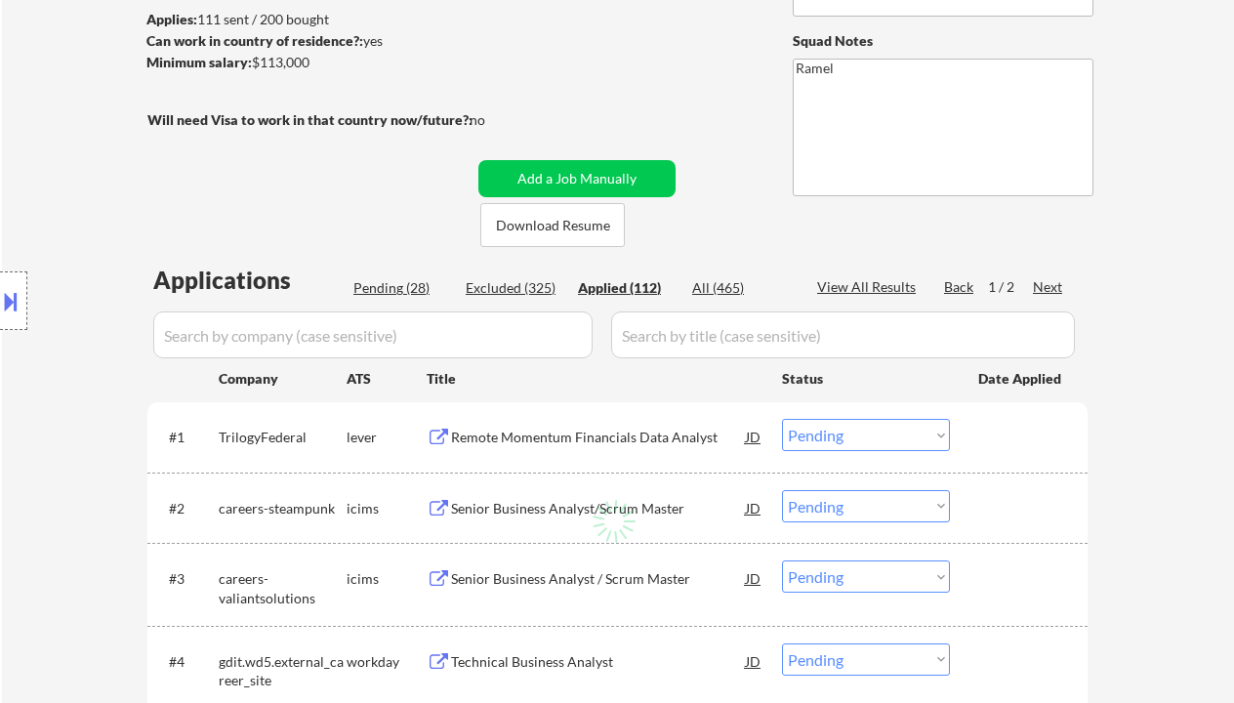
select select ""applied""
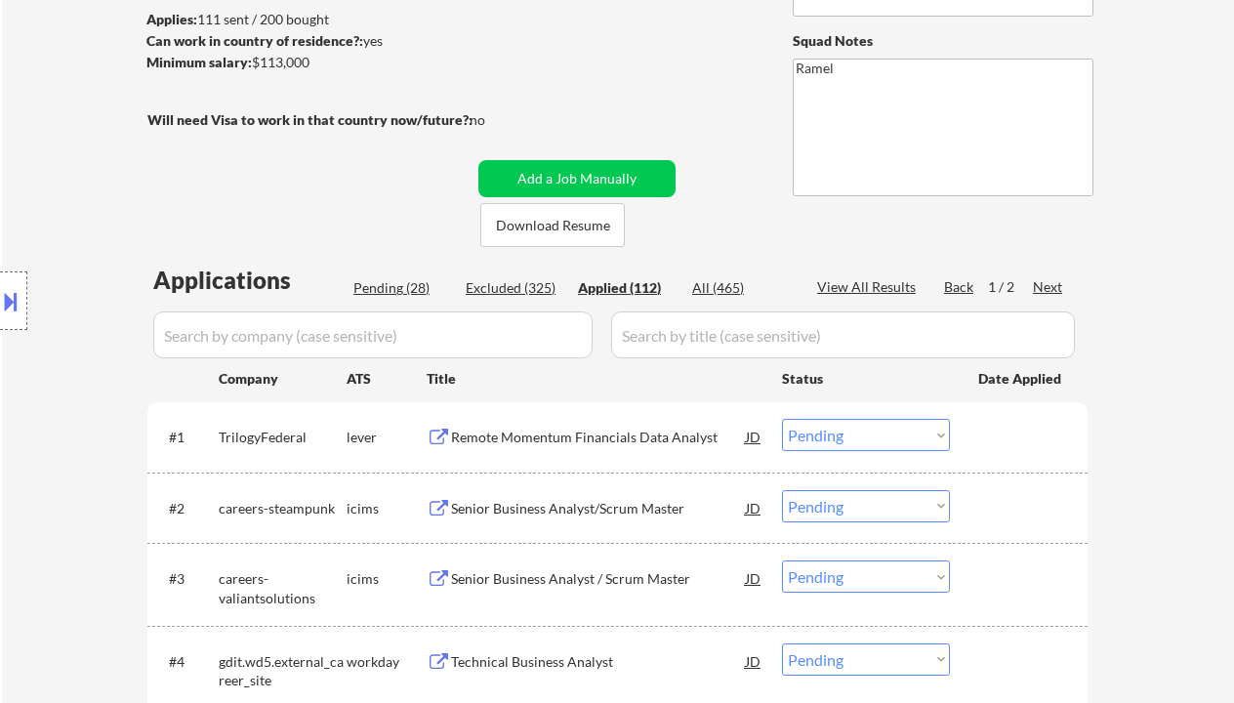
select select ""applied""
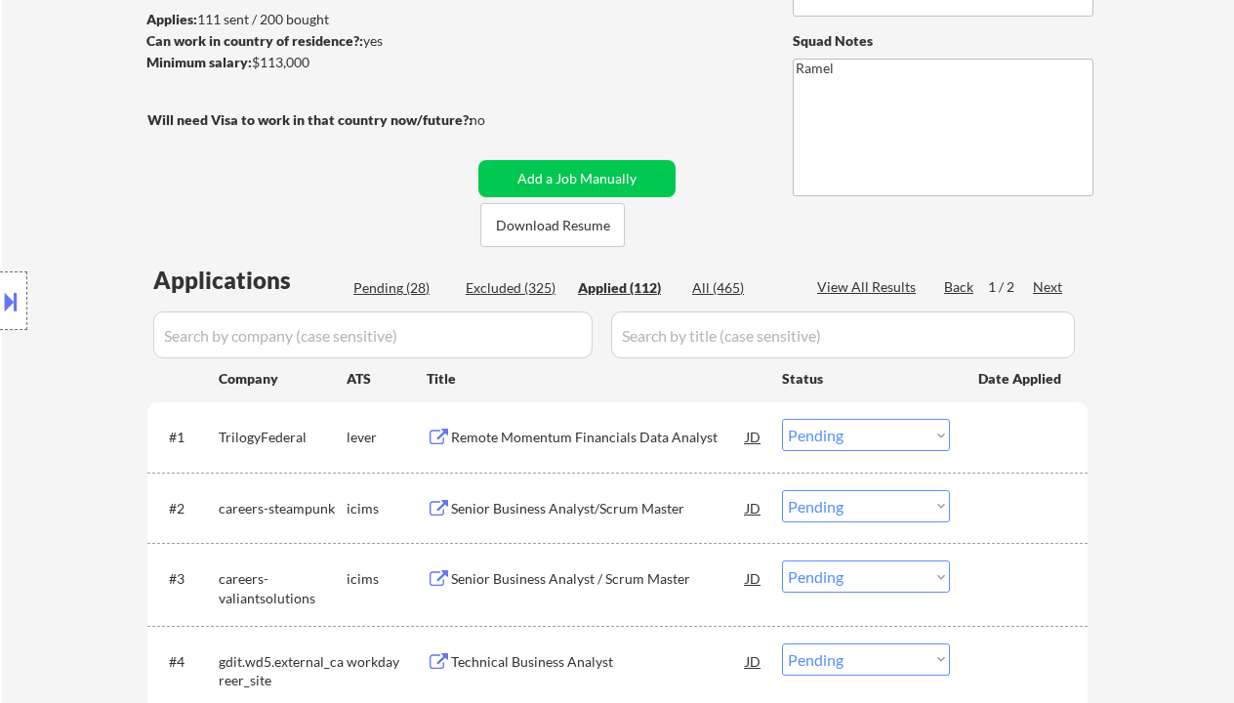
select select ""applied""
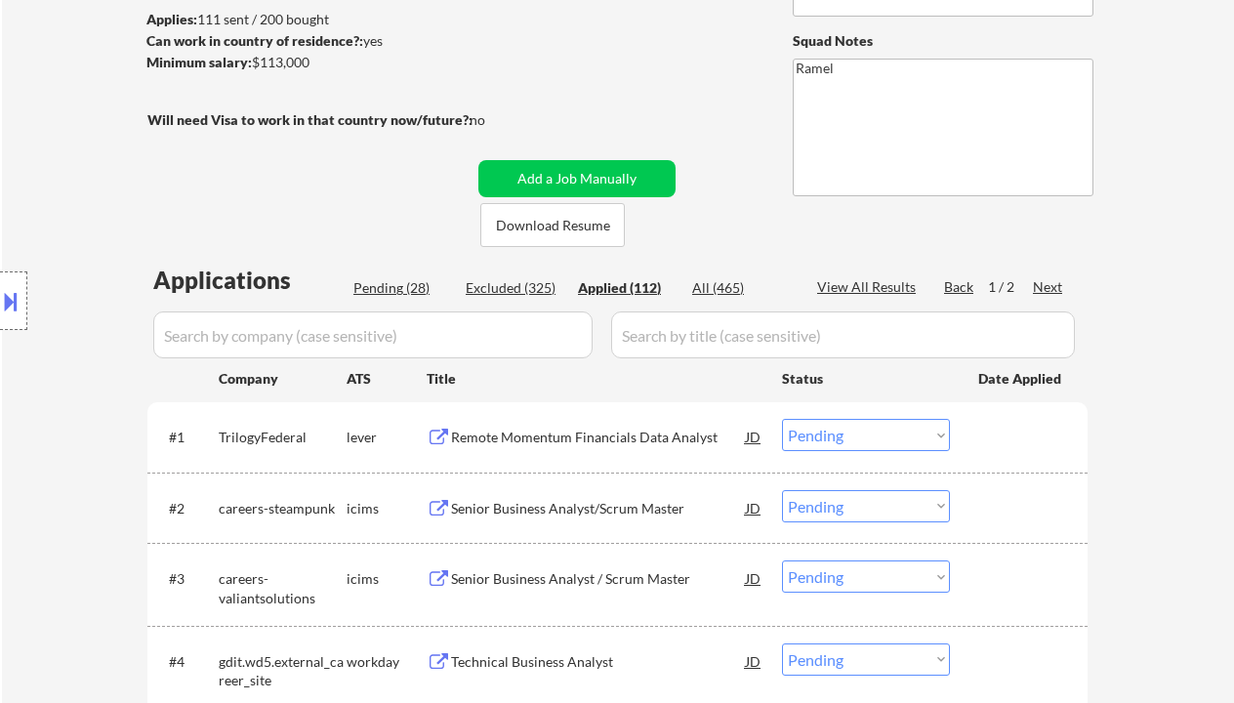
select select ""applied""
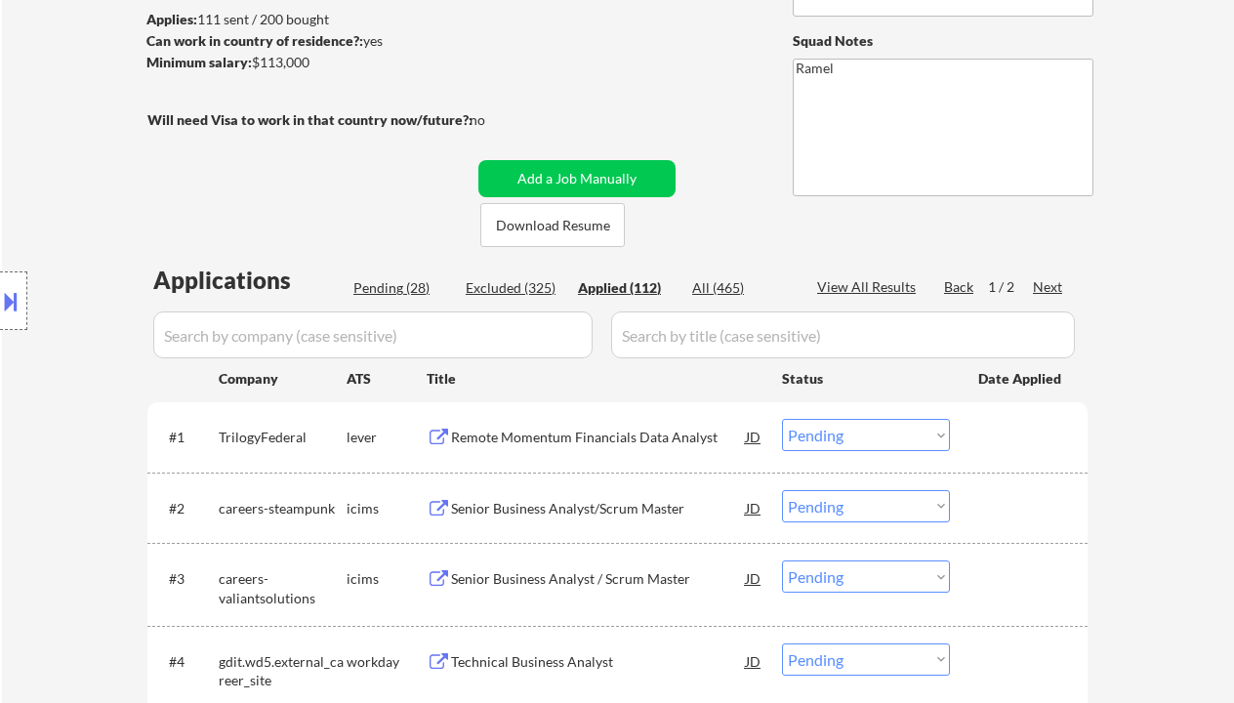
select select ""applied""
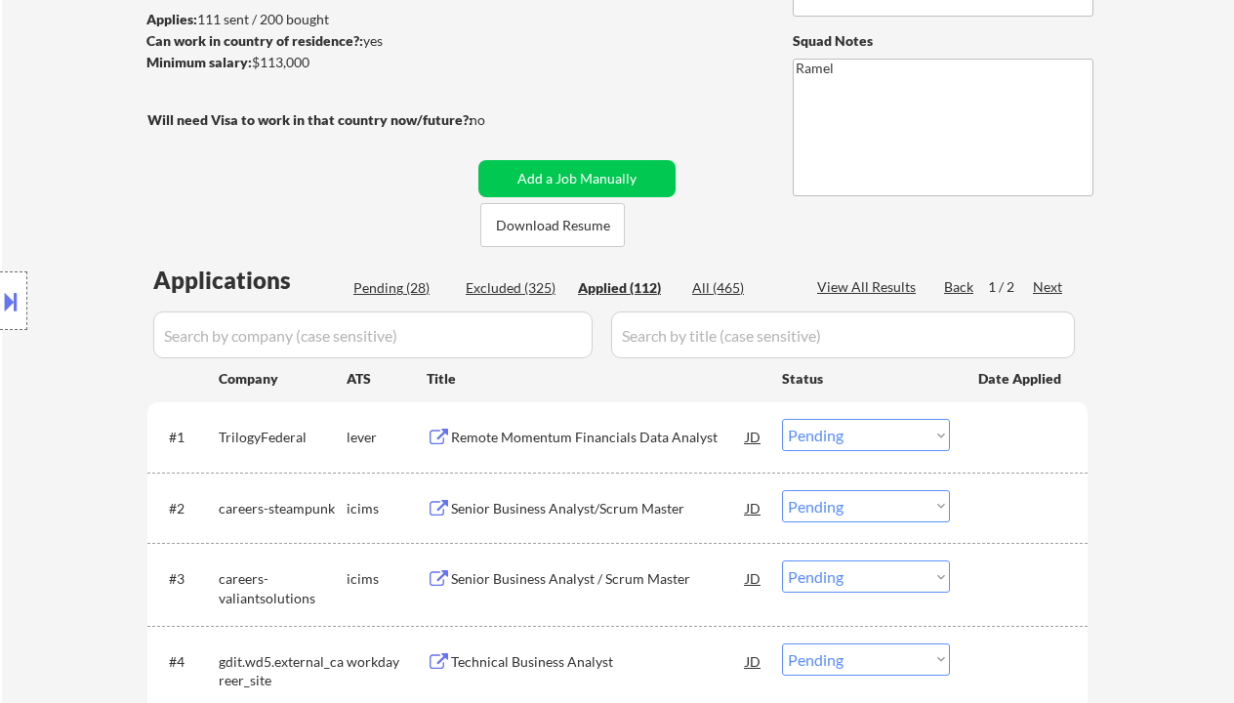
select select ""applied""
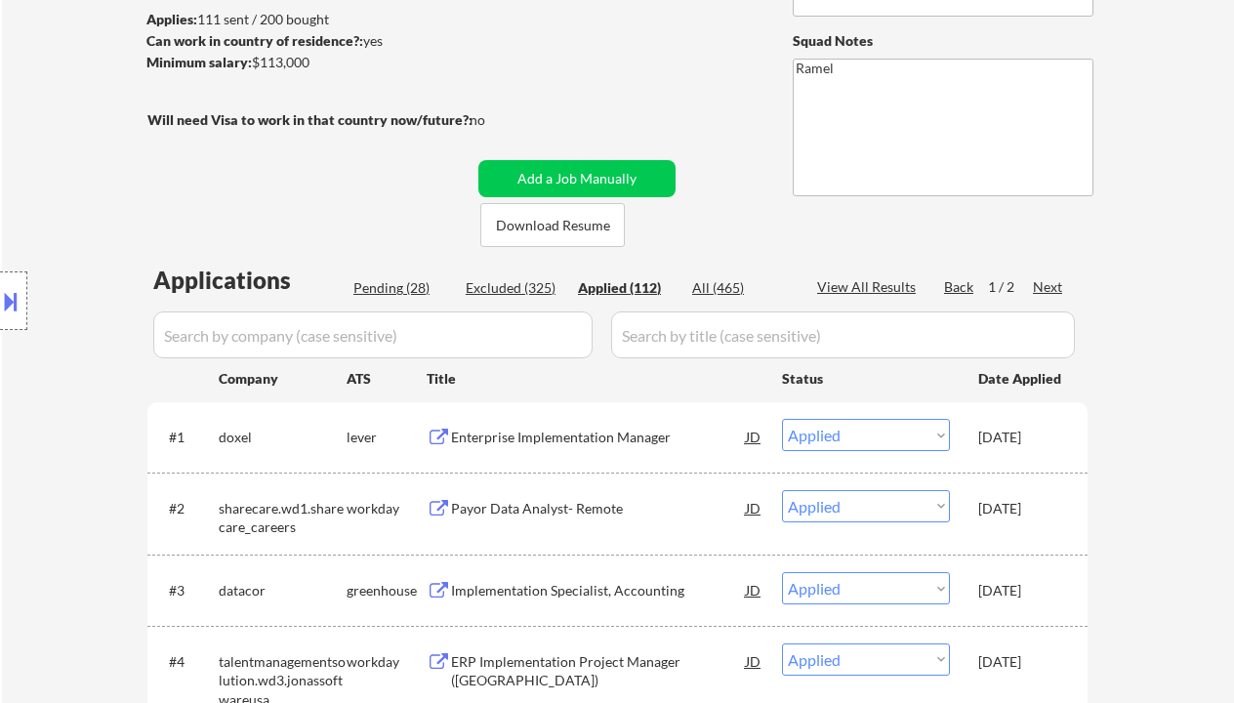
click at [60, 294] on div "Location Inclusions:" at bounding box center [175, 301] width 350 height 362
click at [849, 288] on div "View All Results" at bounding box center [869, 287] width 104 height 20
select select ""applied""
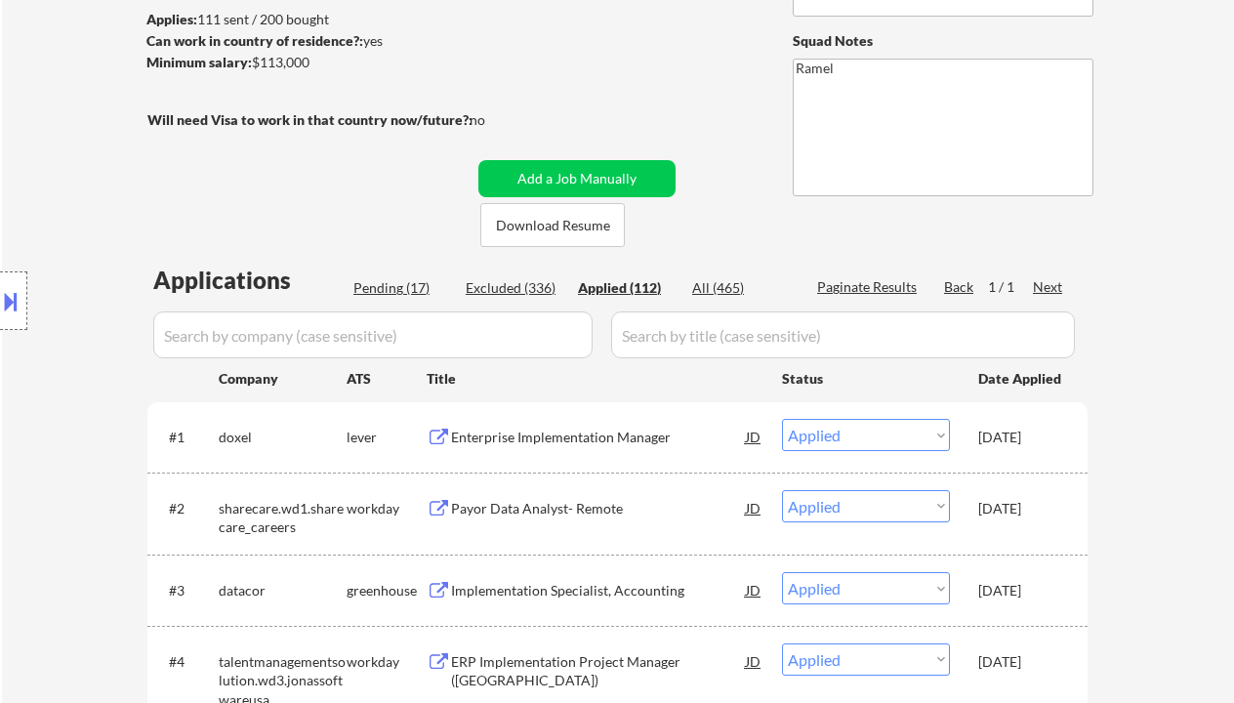
select select ""applied""
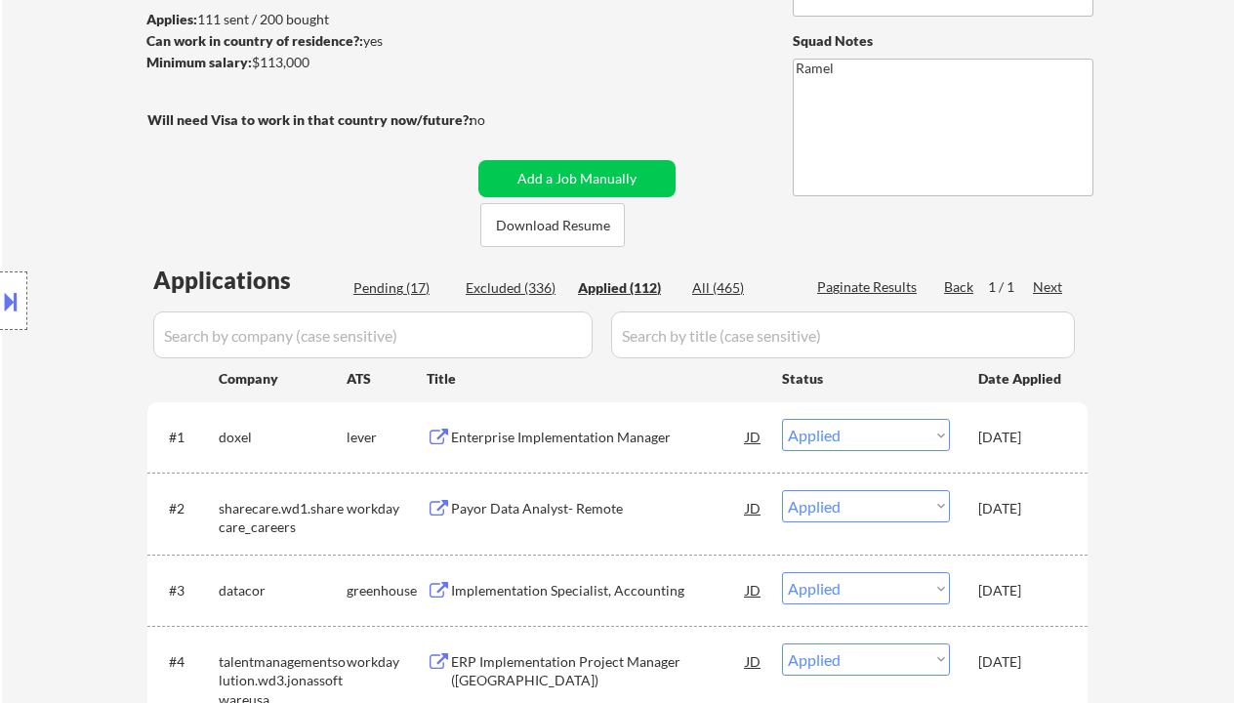
select select ""applied""
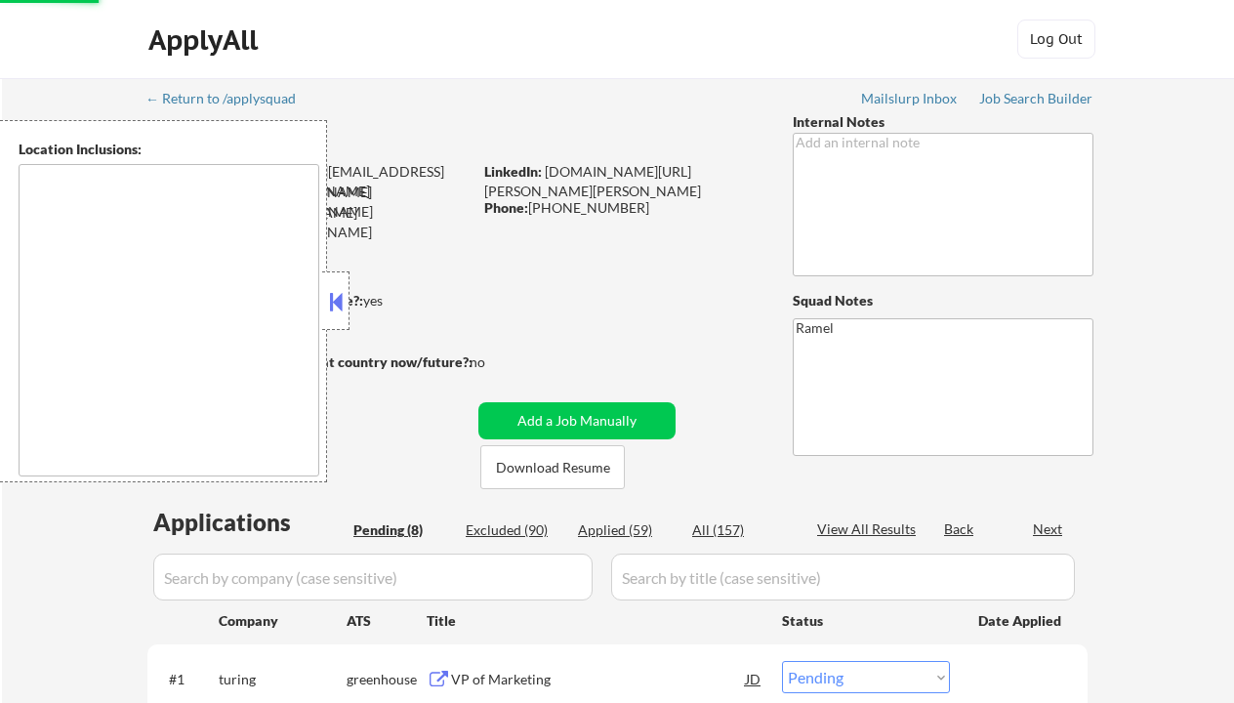
select select ""pending""
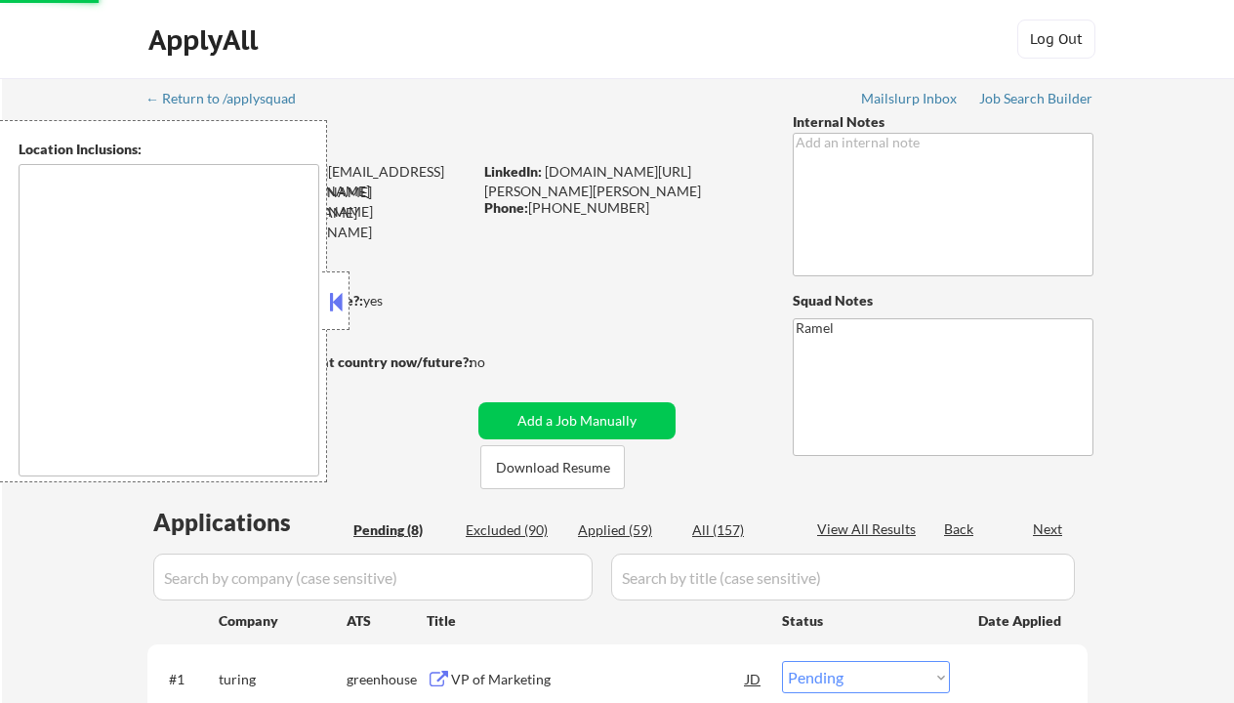
select select ""pending""
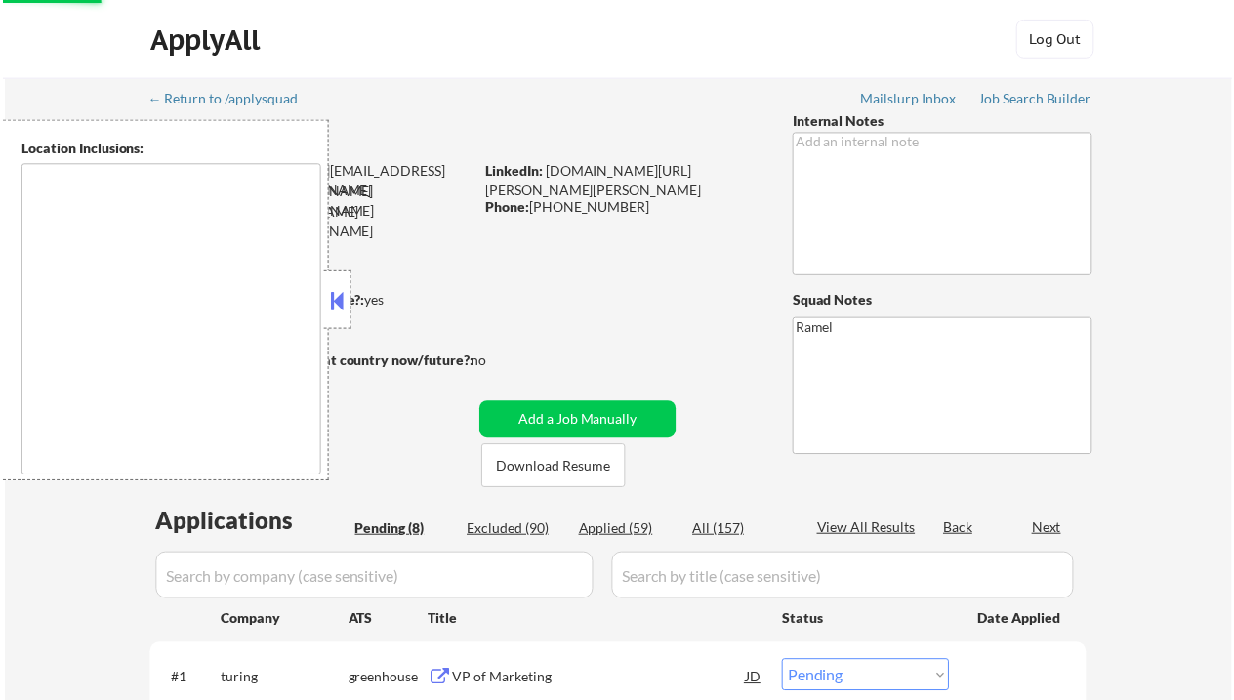
scroll to position [260, 0]
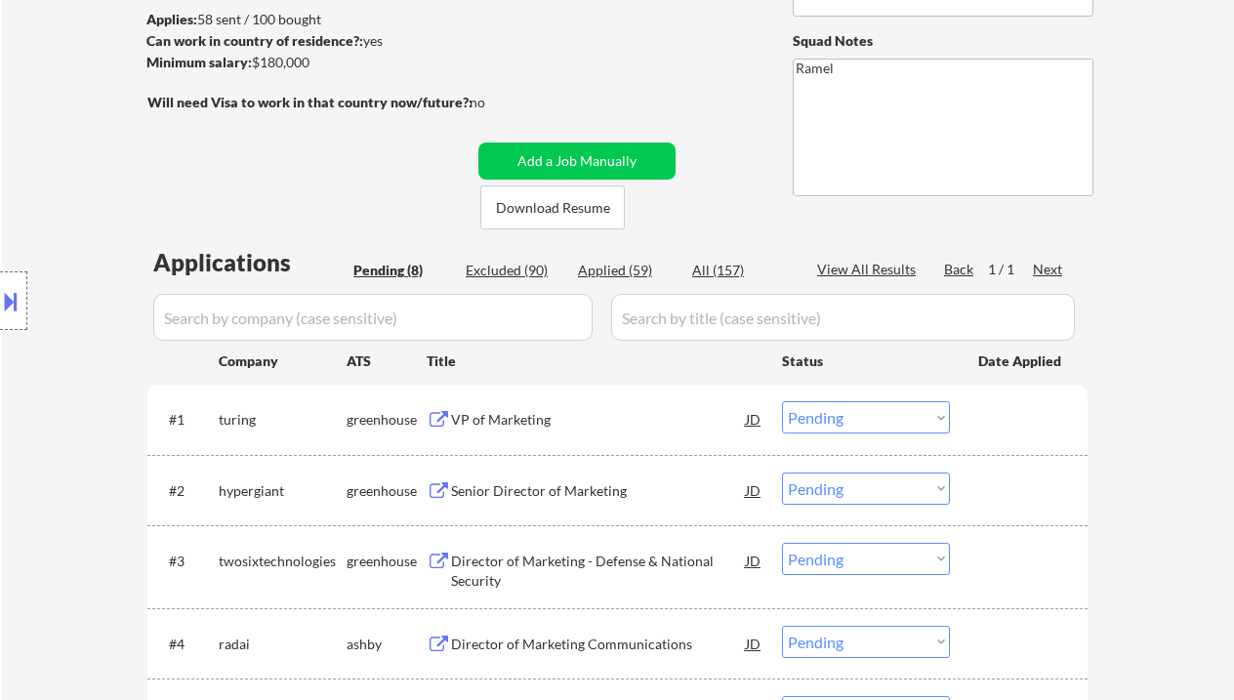
click at [557, 413] on div "VP of Marketing" at bounding box center [598, 420] width 295 height 20
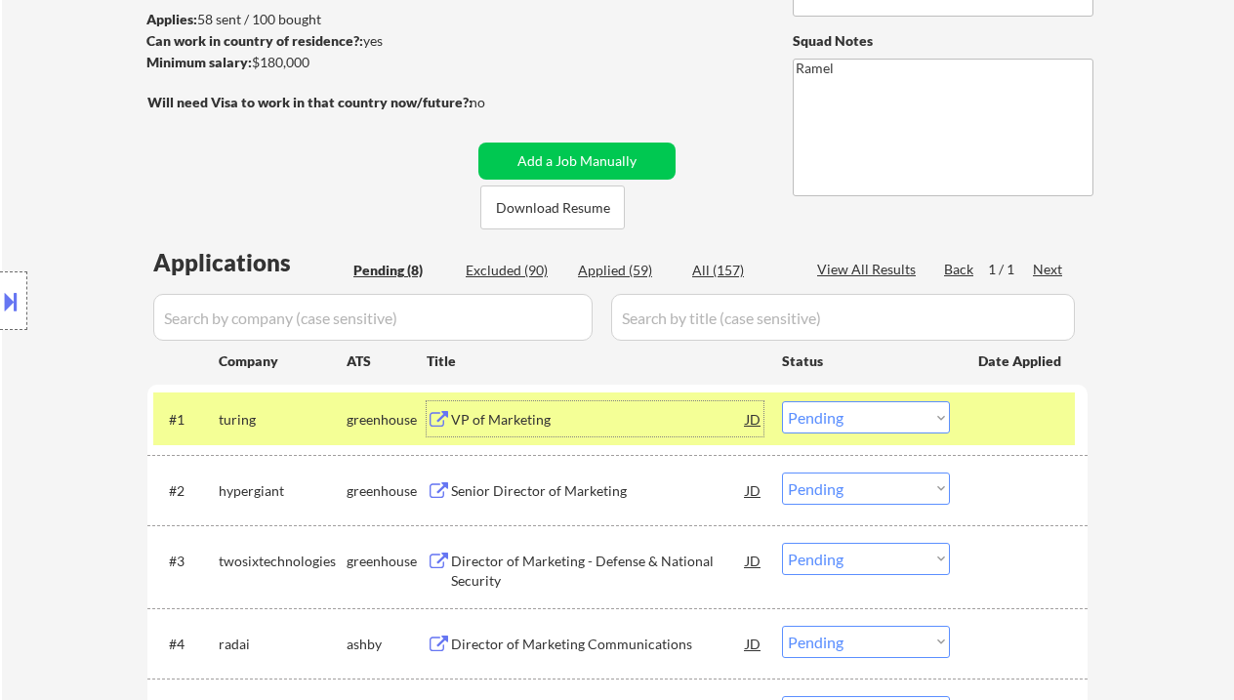
drag, startPoint x: 804, startPoint y: 420, endPoint x: 817, endPoint y: 432, distance: 18.0
click at [804, 420] on select "Choose an option... Pending Applied Excluded (Questions) Excluded (Expired) Exc…" at bounding box center [866, 417] width 168 height 32
click at [782, 401] on select "Choose an option... Pending Applied Excluded (Questions) Excluded (Expired) Exc…" at bounding box center [866, 417] width 168 height 32
click at [511, 485] on div "Senior Director of Marketing" at bounding box center [598, 491] width 295 height 20
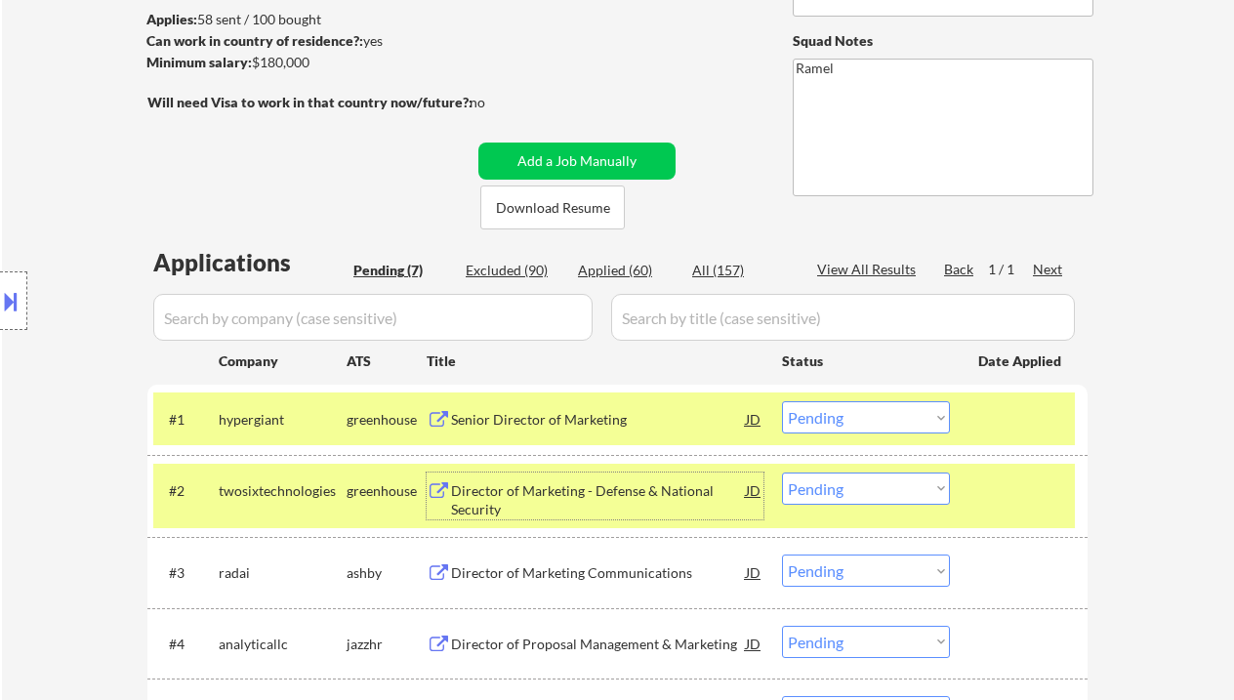
click at [863, 415] on select "Choose an option... Pending Applied Excluded (Questions) Excluded (Expired) Exc…" at bounding box center [866, 417] width 168 height 32
click at [782, 401] on select "Choose an option... Pending Applied Excluded (Questions) Excluded (Expired) Exc…" at bounding box center [866, 417] width 168 height 32
click at [558, 494] on div "Director of Marketing - Defense & National Security" at bounding box center [598, 500] width 295 height 38
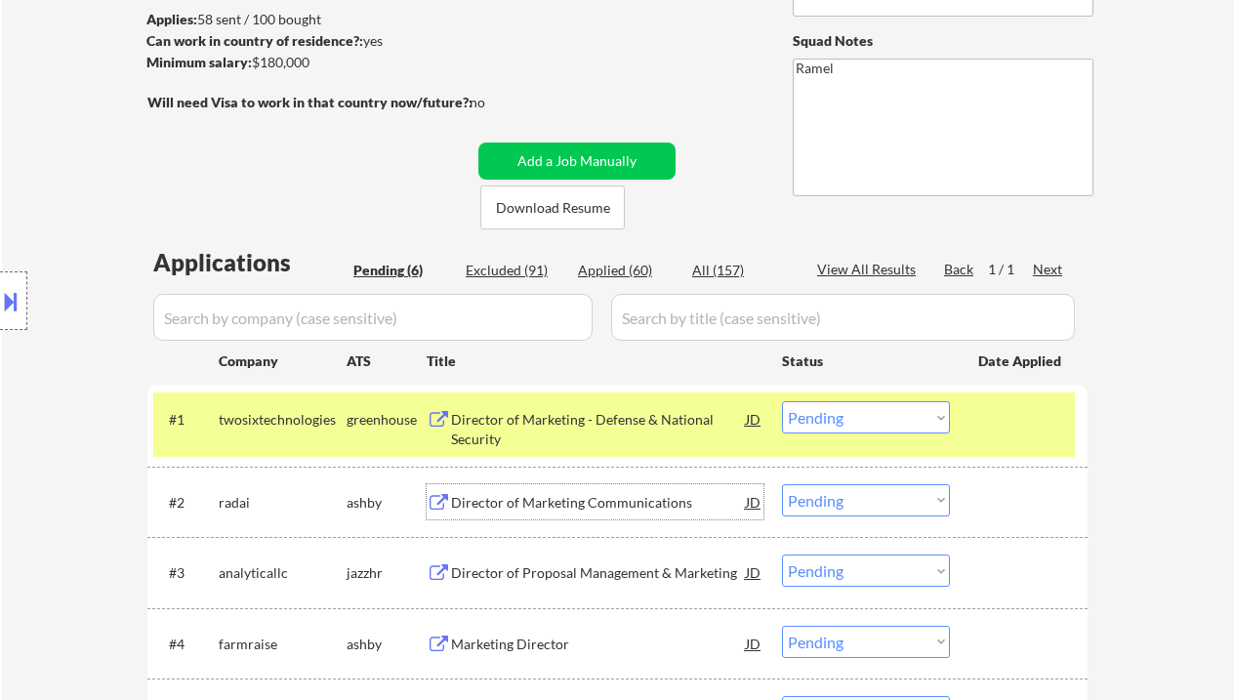
click at [881, 411] on select "Choose an option... Pending Applied Excluded (Questions) Excluded (Expired) Exc…" at bounding box center [866, 417] width 168 height 32
click at [782, 401] on select "Choose an option... Pending Applied Excluded (Questions) Excluded (Expired) Exc…" at bounding box center [866, 417] width 168 height 32
click at [607, 515] on div "Director of Marketing Communications" at bounding box center [598, 501] width 295 height 35
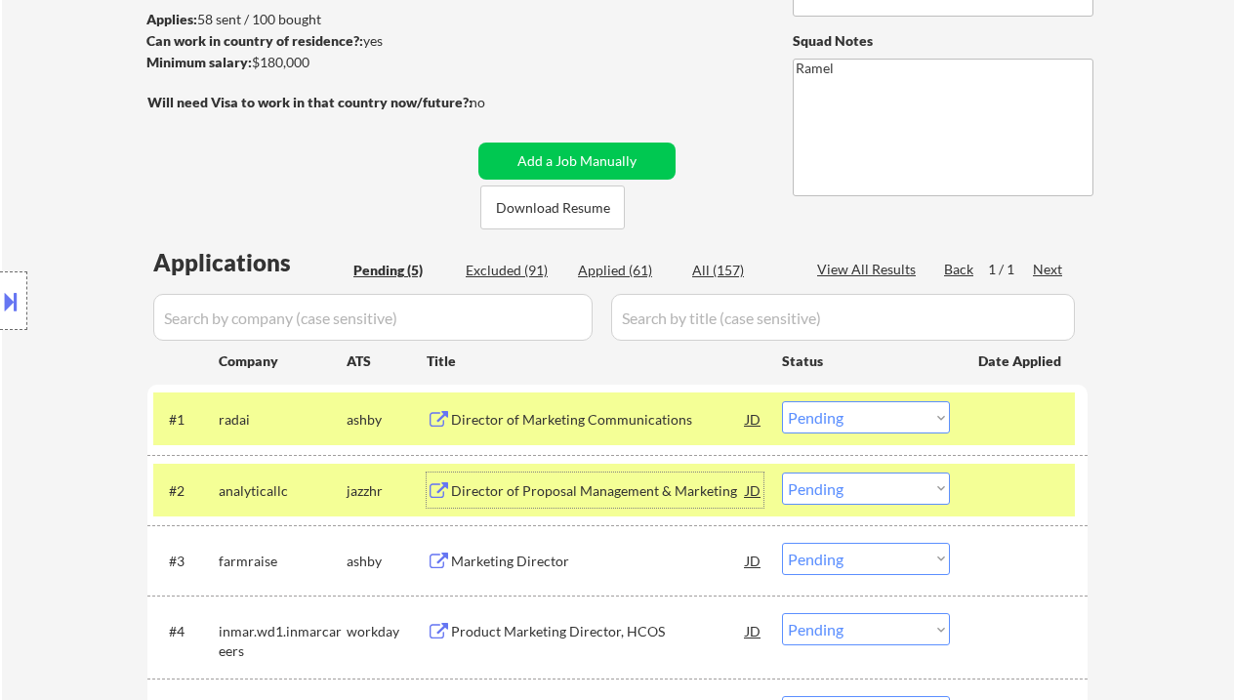
click at [871, 421] on select "Choose an option... Pending Applied Excluded (Questions) Excluded (Expired) Exc…" at bounding box center [866, 417] width 168 height 32
click at [782, 401] on select "Choose an option... Pending Applied Excluded (Questions) Excluded (Expired) Exc…" at bounding box center [866, 417] width 168 height 32
click at [563, 487] on div "Director of Proposal Management & Marketing" at bounding box center [598, 491] width 295 height 20
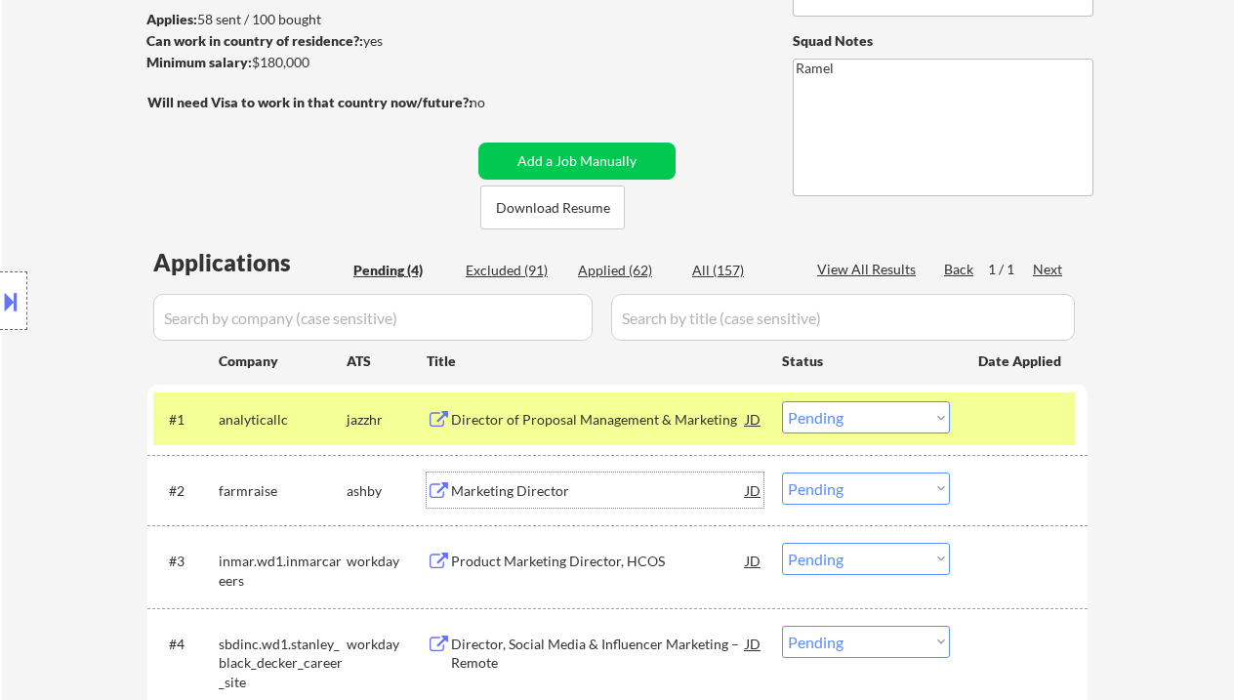
click at [836, 418] on select "Choose an option... Pending Applied Excluded (Questions) Excluded (Expired) Exc…" at bounding box center [866, 417] width 168 height 32
click at [782, 401] on select "Choose an option... Pending Applied Excluded (Questions) Excluded (Expired) Exc…" at bounding box center [866, 417] width 168 height 32
click at [547, 490] on div "Marketing Director" at bounding box center [598, 491] width 295 height 20
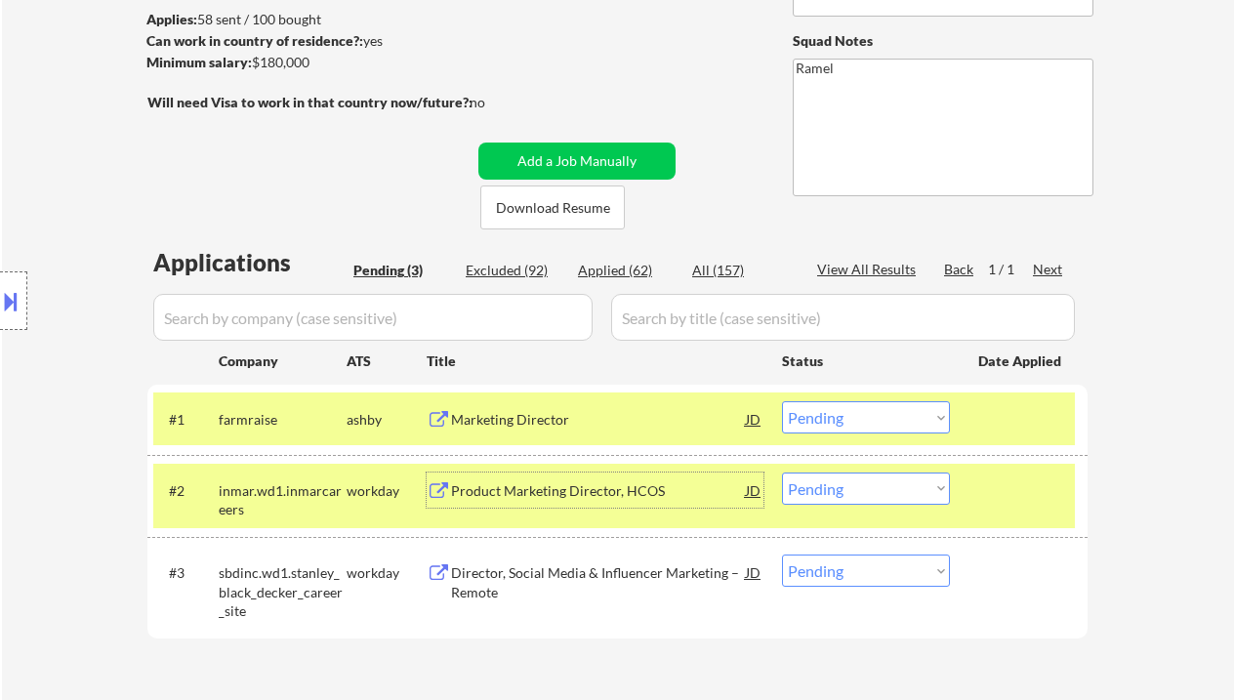
click at [847, 419] on select "Choose an option... Pending Applied Excluded (Questions) Excluded (Expired) Exc…" at bounding box center [866, 417] width 168 height 32
click at [782, 401] on select "Choose an option... Pending Applied Excluded (Questions) Excluded (Expired) Exc…" at bounding box center [866, 417] width 168 height 32
click at [553, 490] on div "Product Marketing Director, HCOS" at bounding box center [598, 491] width 295 height 20
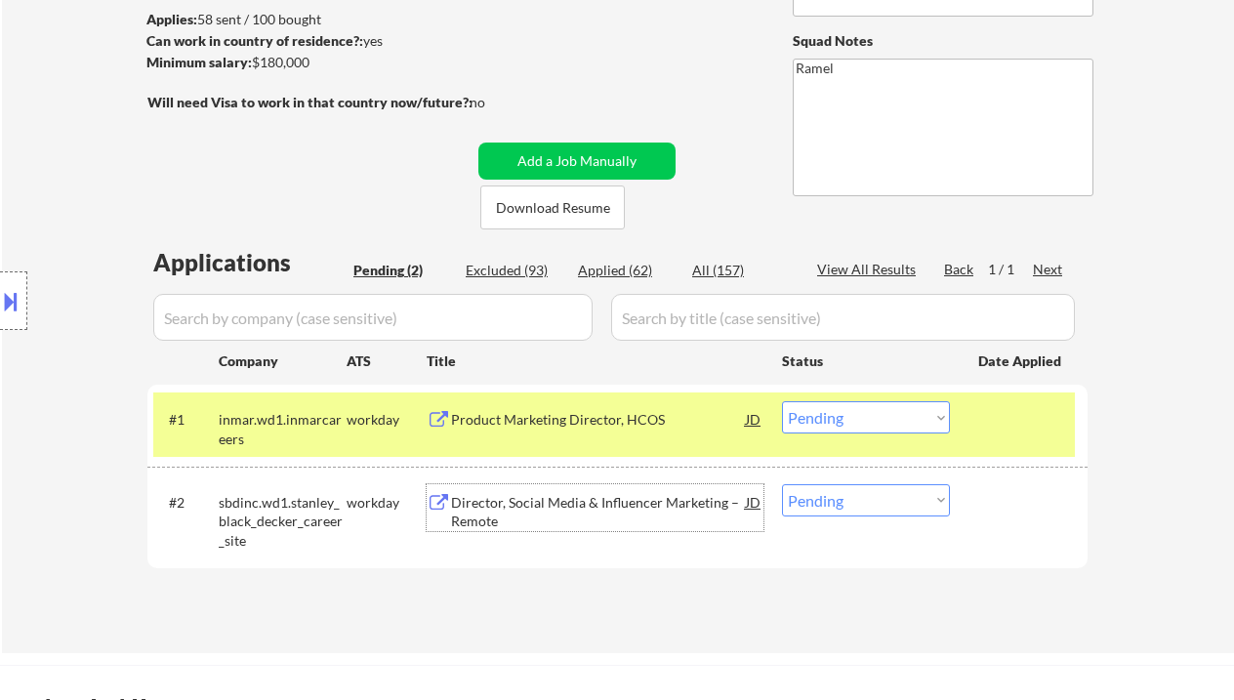
click at [911, 432] on select "Choose an option... Pending Applied Excluded (Questions) Excluded (Expired) Exc…" at bounding box center [866, 417] width 168 height 32
click at [782, 401] on select "Choose an option... Pending Applied Excluded (Questions) Excluded (Expired) Exc…" at bounding box center [866, 417] width 168 height 32
click at [590, 524] on div "Director, Social Media & Influencer Marketing – Remote" at bounding box center [598, 512] width 295 height 38
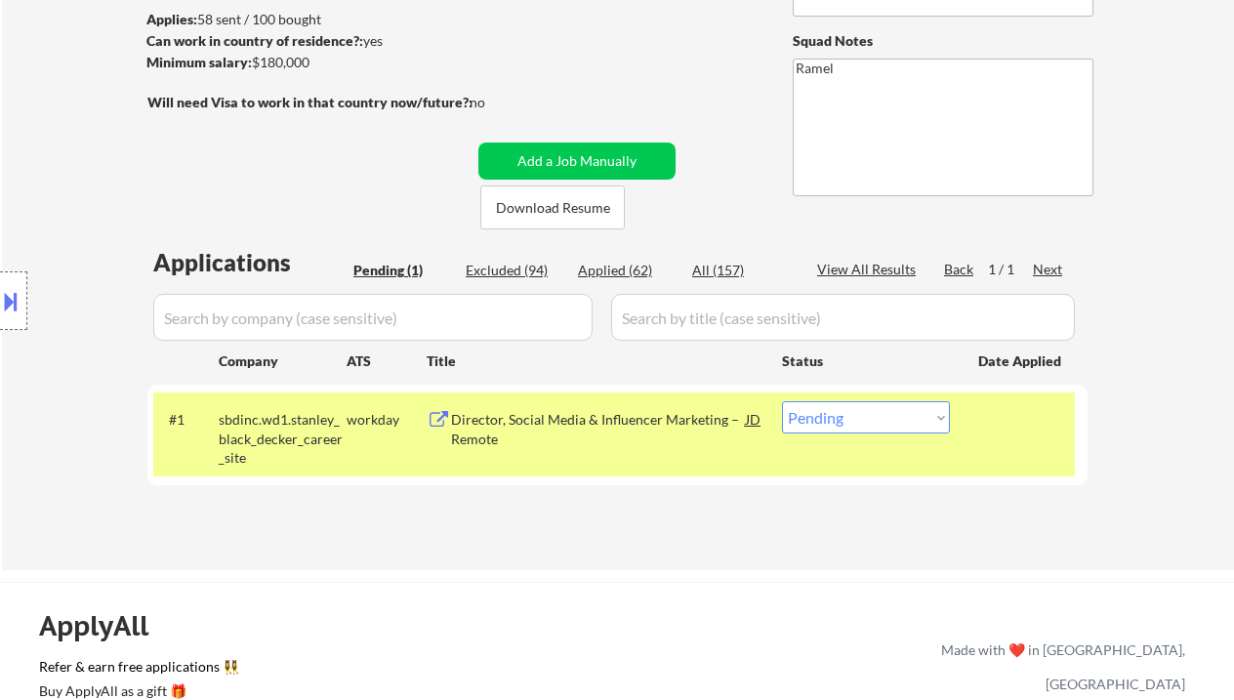
drag, startPoint x: 903, startPoint y: 412, endPoint x: 904, endPoint y: 431, distance: 18.6
click at [903, 412] on select "Choose an option... Pending Applied Excluded (Questions) Excluded (Expired) Exc…" at bounding box center [866, 417] width 168 height 32
select select ""excluded__bad_match_""
click at [782, 401] on select "Choose an option... Pending Applied Excluded (Questions) Excluded (Expired) Exc…" at bounding box center [866, 417] width 168 height 32
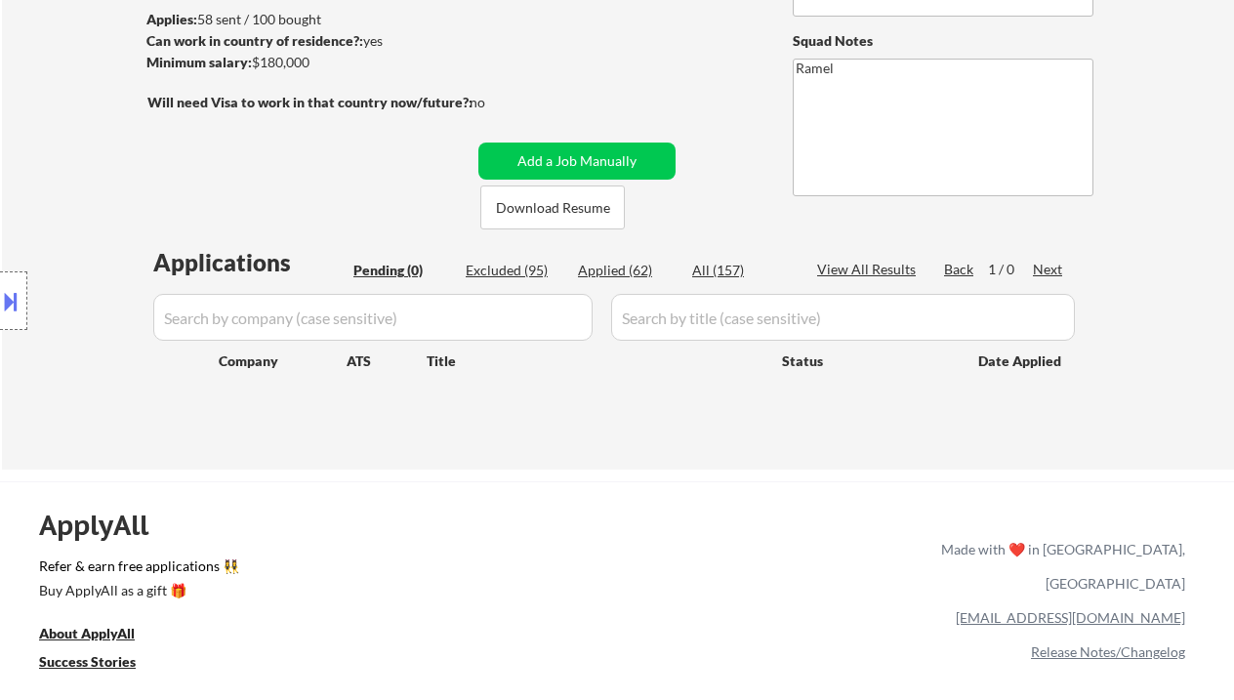
click at [55, 142] on div "Location Inclusions:" at bounding box center [175, 301] width 350 height 362
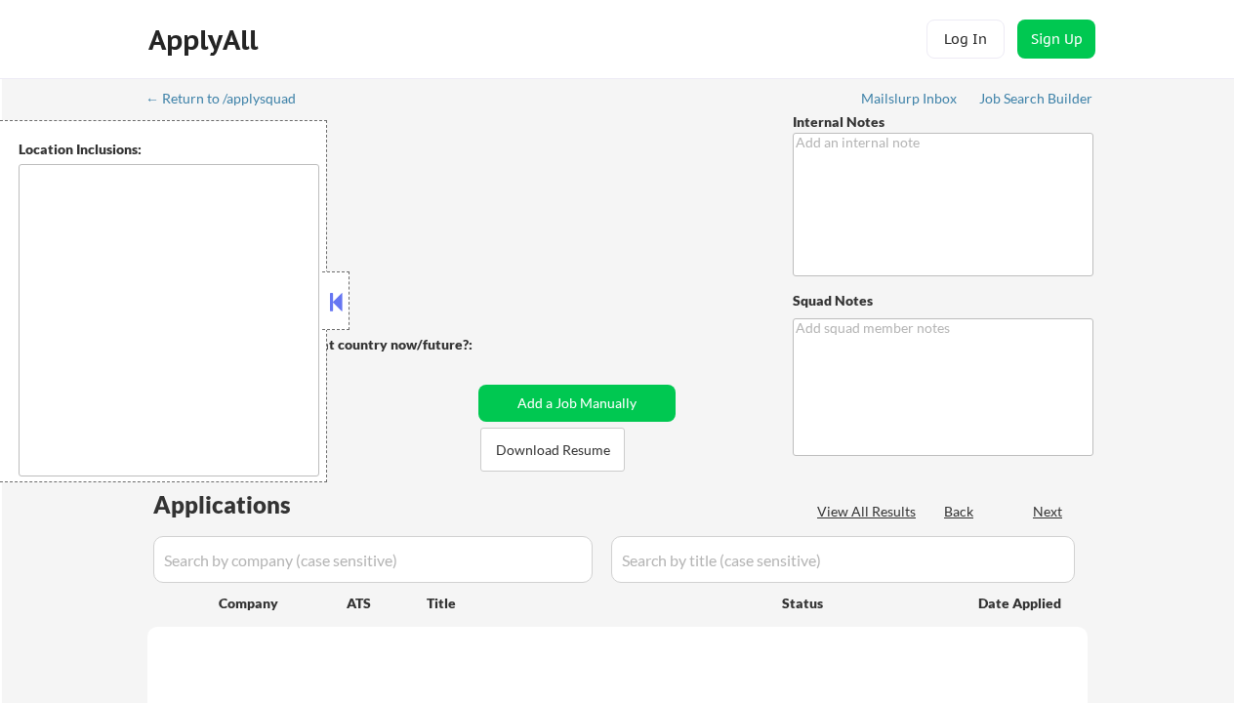
type textarea "Ramel"
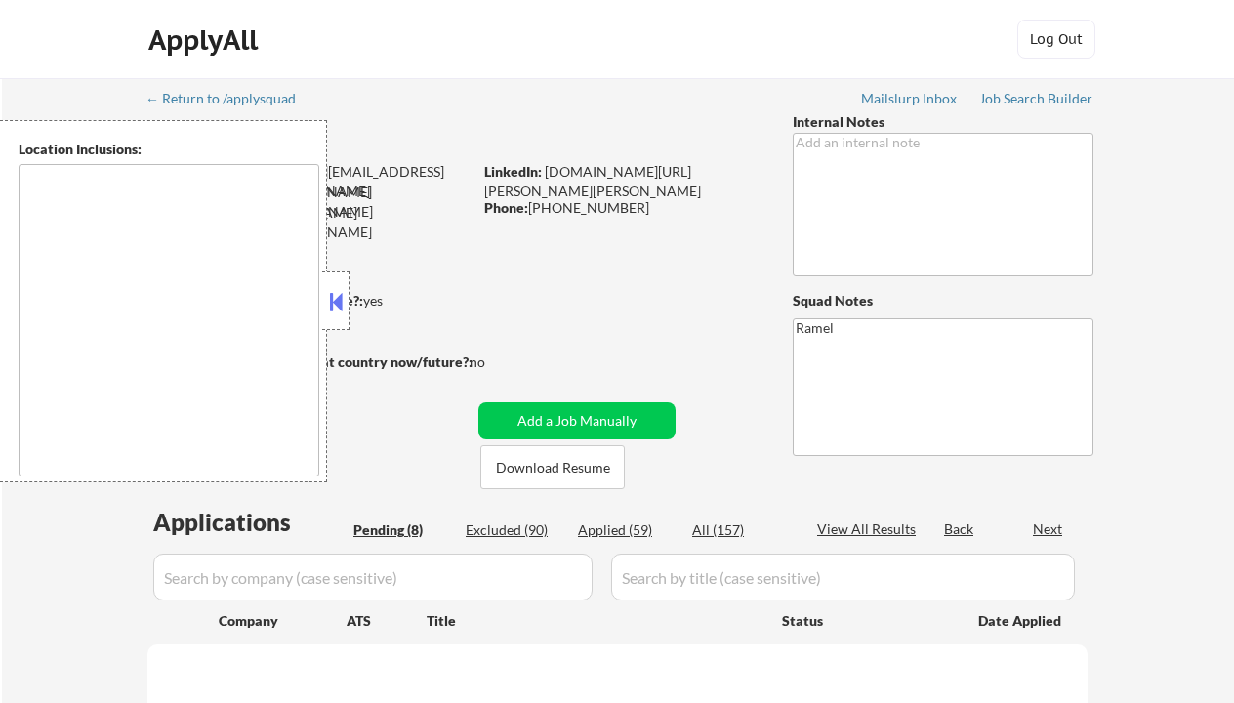
type textarea "[GEOGRAPHIC_DATA], [GEOGRAPHIC_DATA] [GEOGRAPHIC_DATA], [GEOGRAPHIC_DATA], [GEO…"
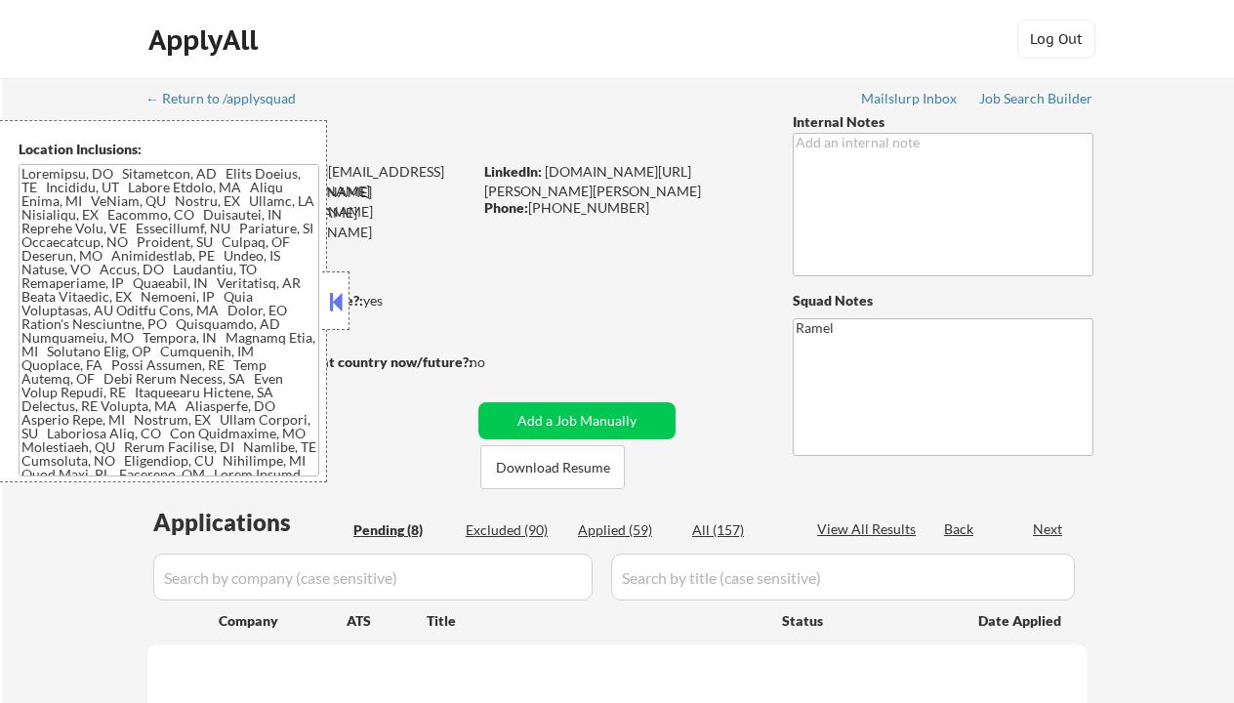
select select ""pending""
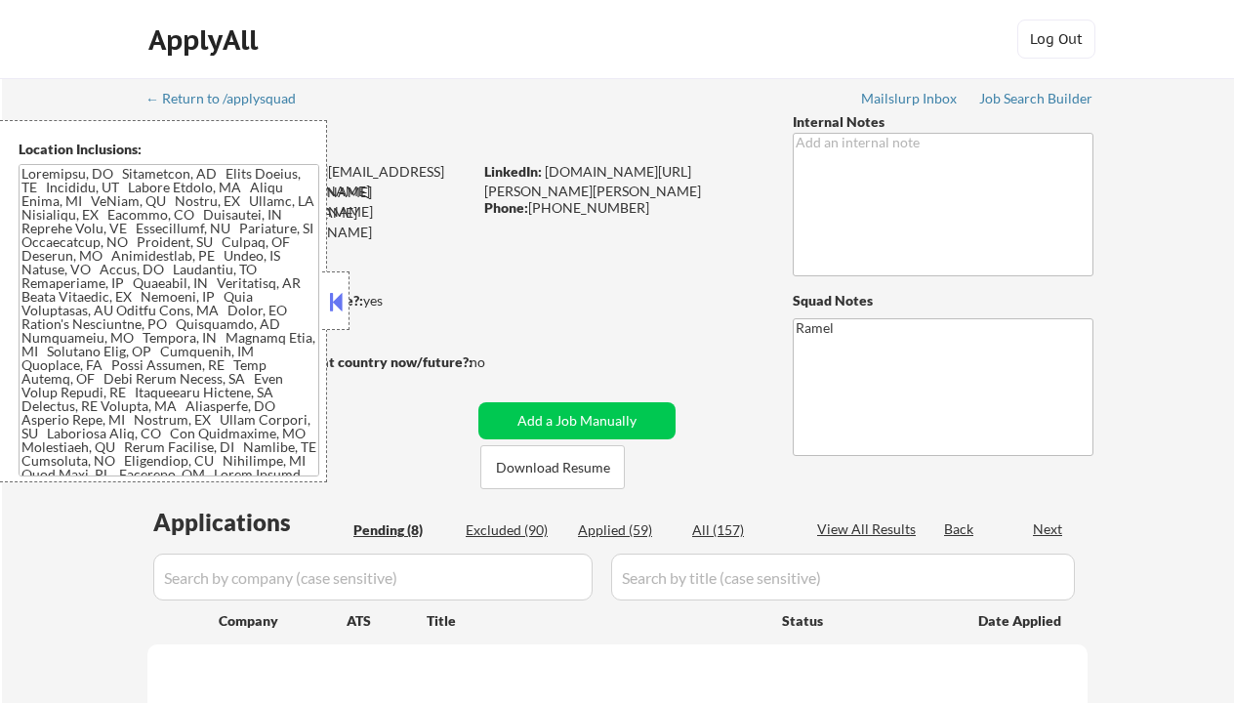
select select ""pending""
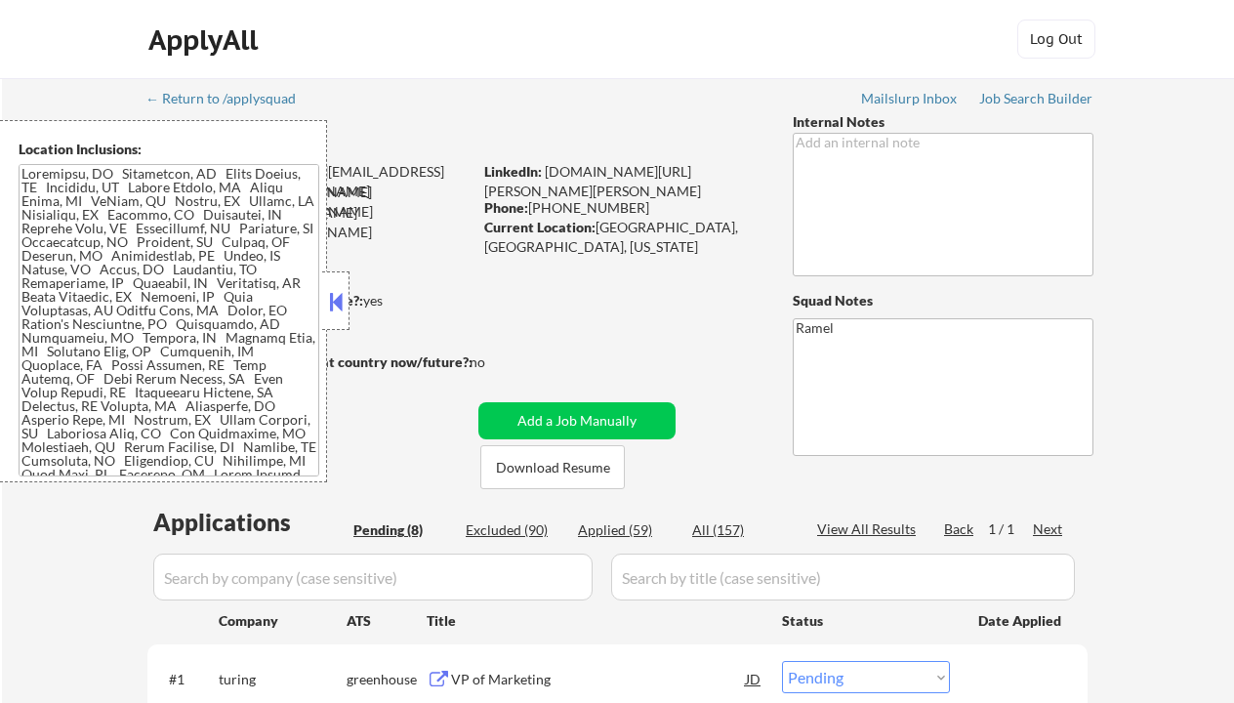
click at [60, 528] on div "← Return to /applysquad Mailslurp Inbox Job Search Builder [PERSON_NAME] User E…" at bounding box center [618, 714] width 1232 height 1272
click at [339, 301] on button at bounding box center [335, 301] width 21 height 29
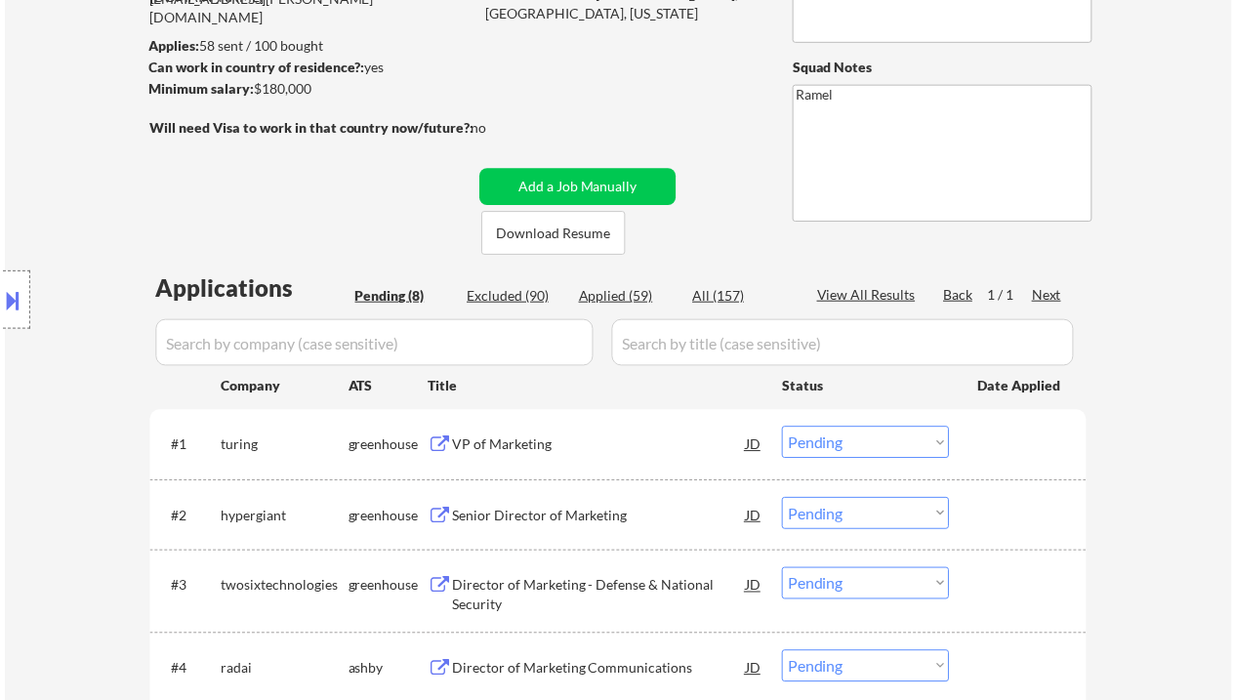
scroll to position [260, 0]
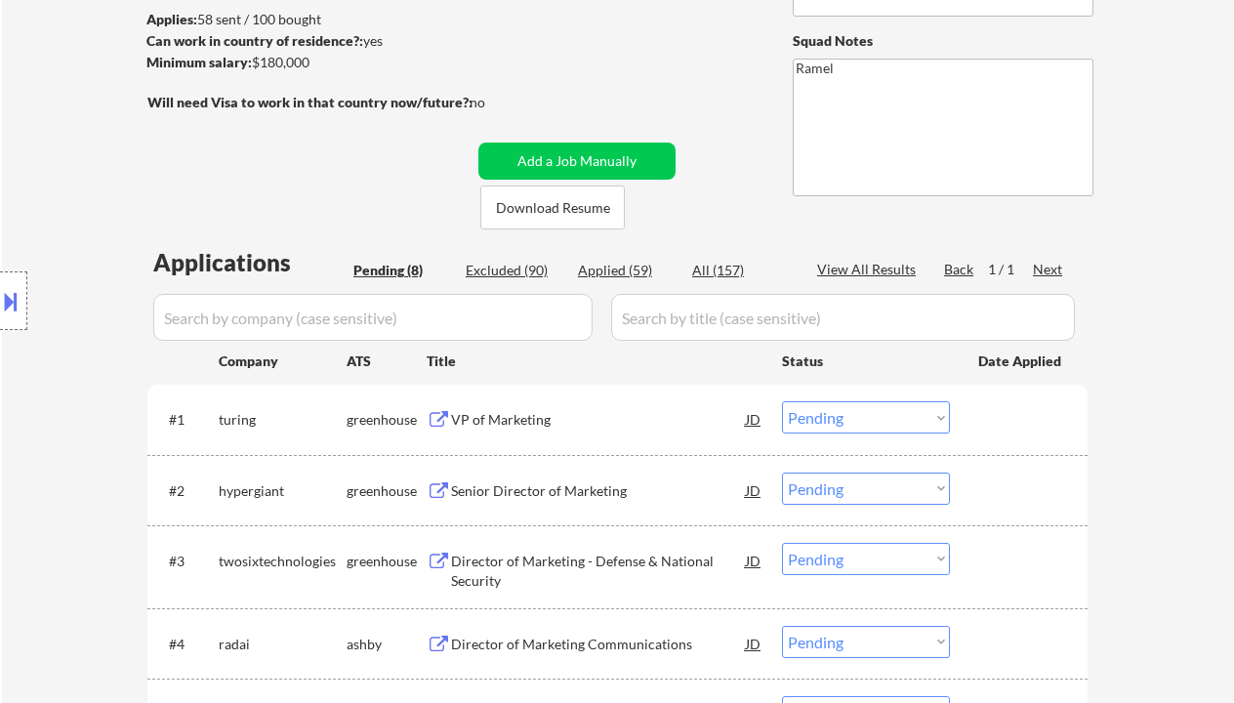
click at [634, 267] on div "Applied (59)" at bounding box center [627, 271] width 98 height 20
select select ""applied""
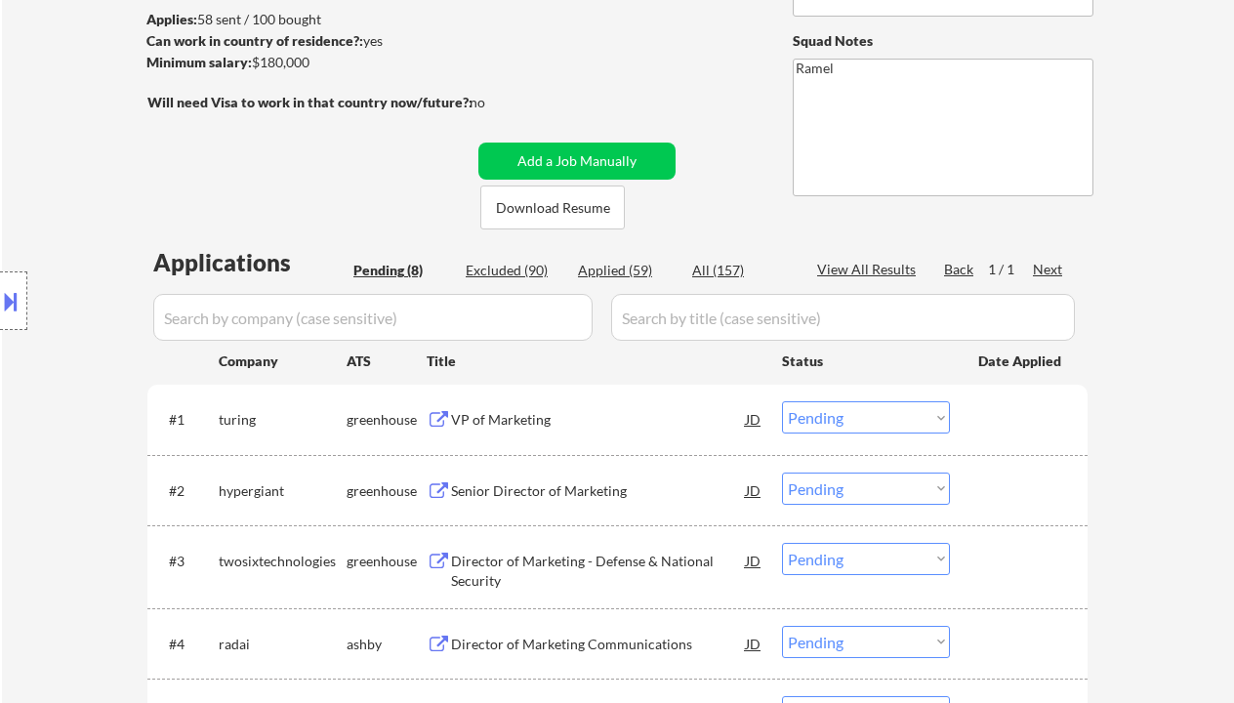
select select ""applied""
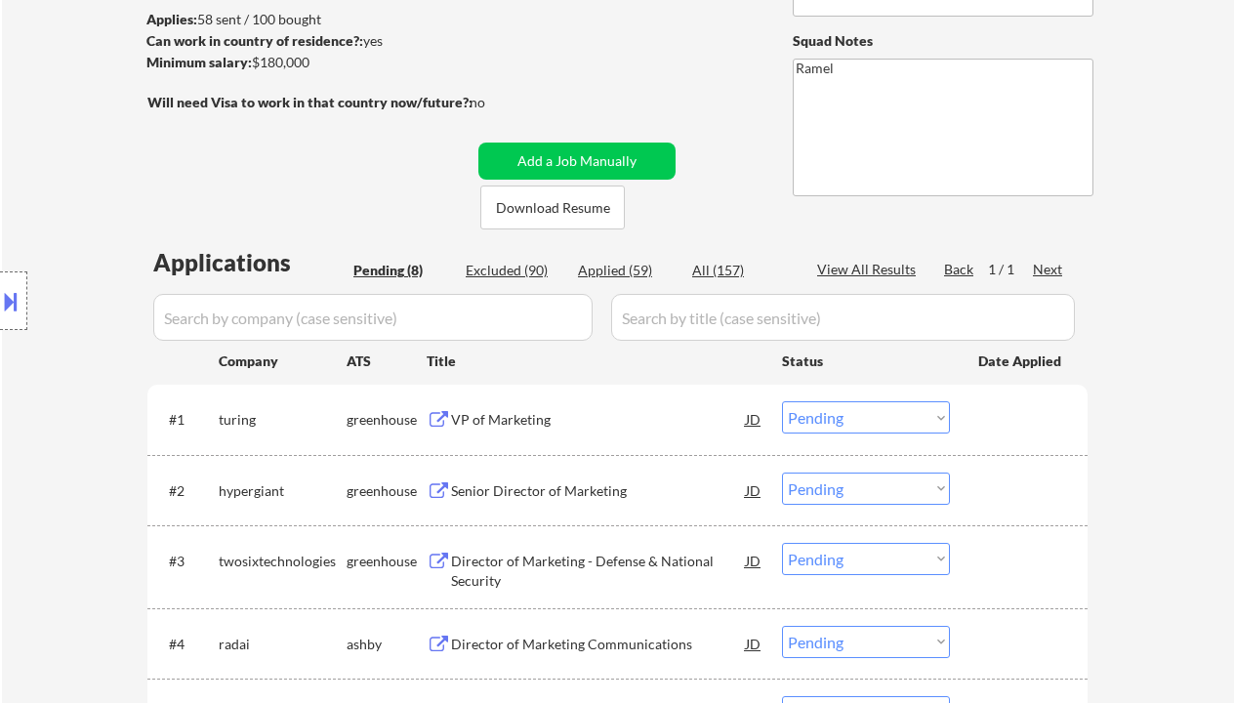
select select ""applied""
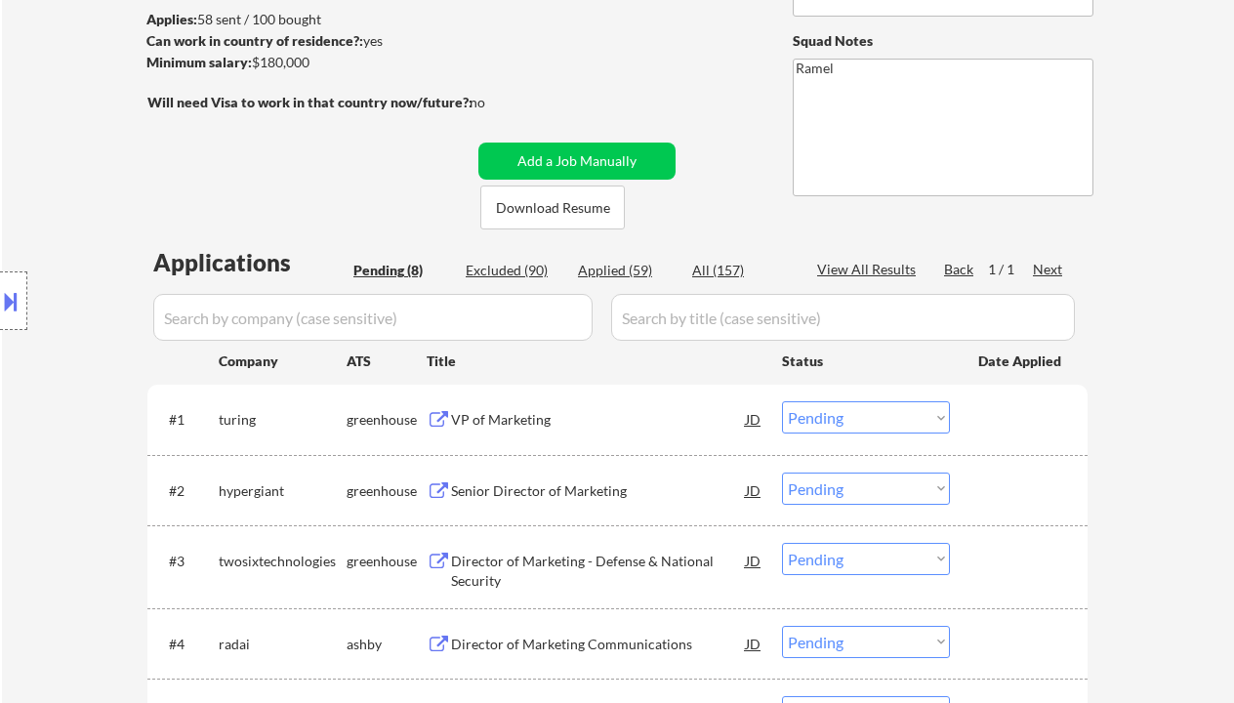
select select ""applied""
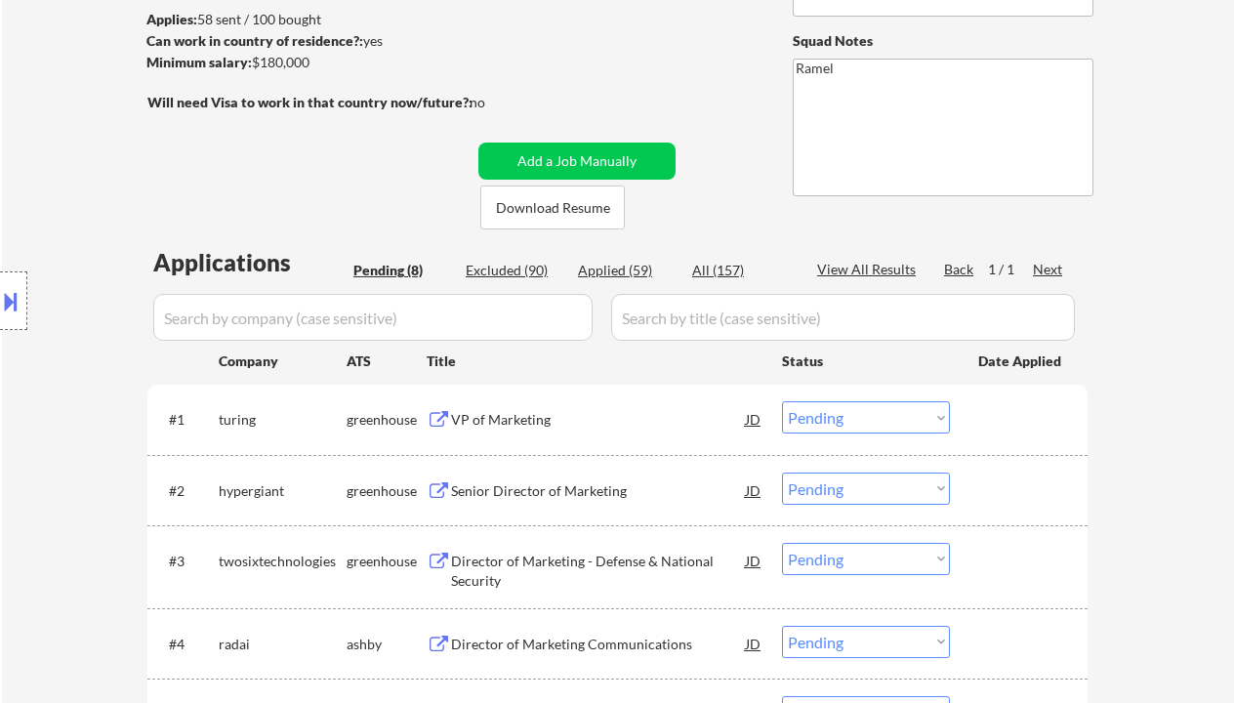
select select ""applied""
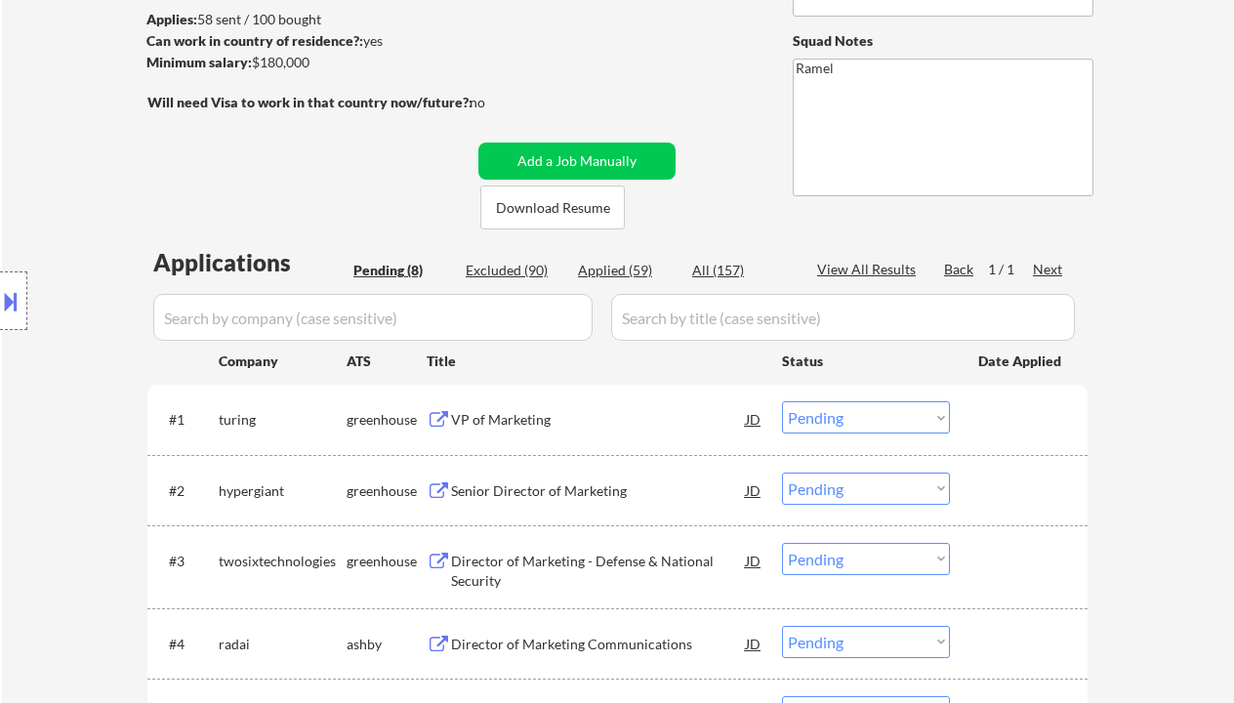
select select ""applied""
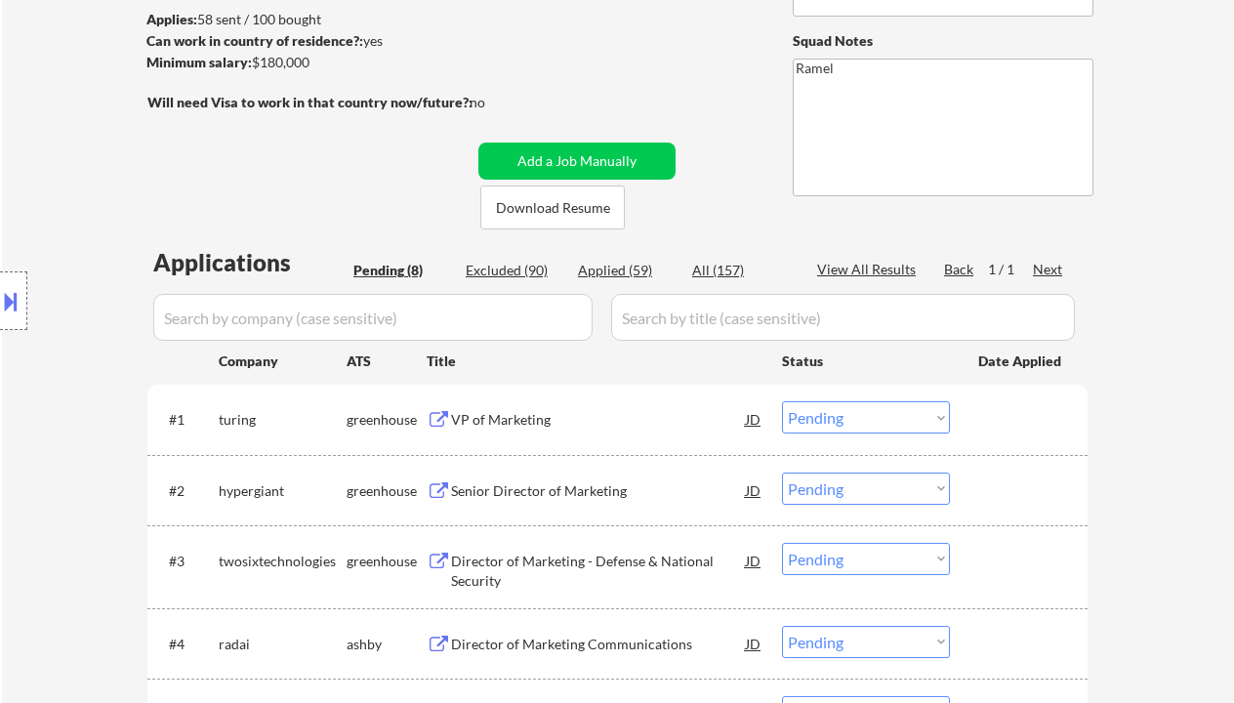
select select ""applied""
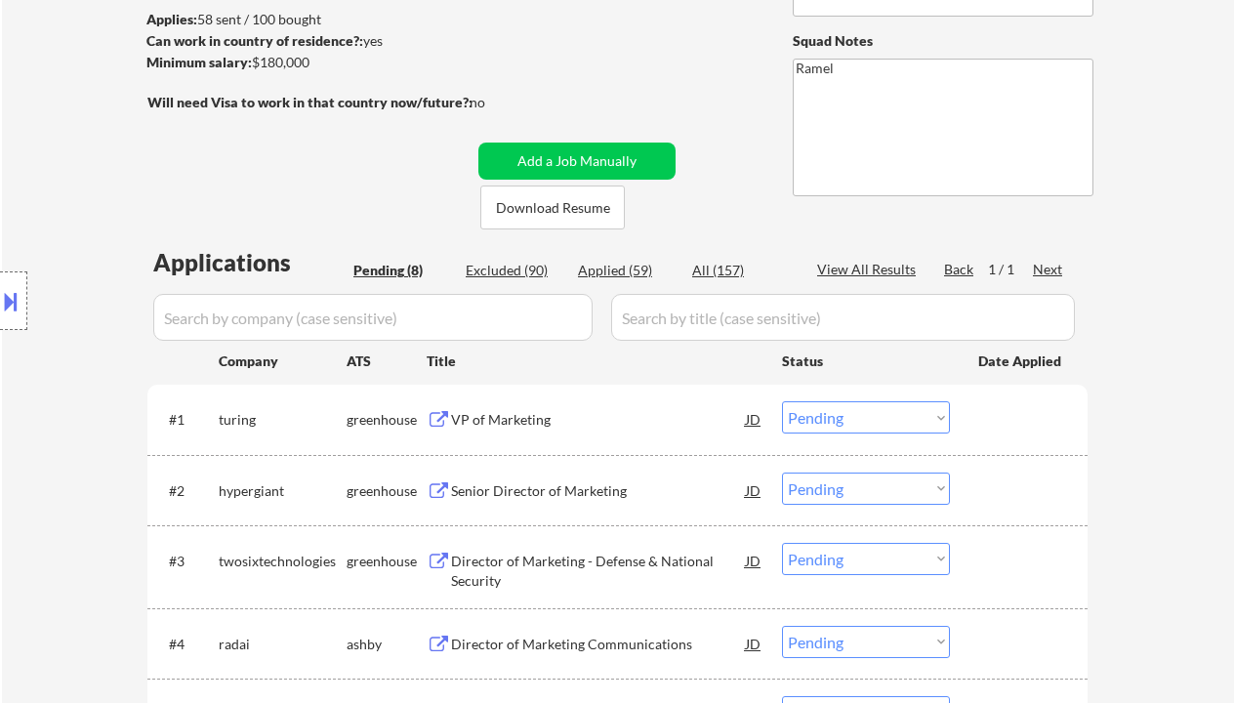
select select ""applied""
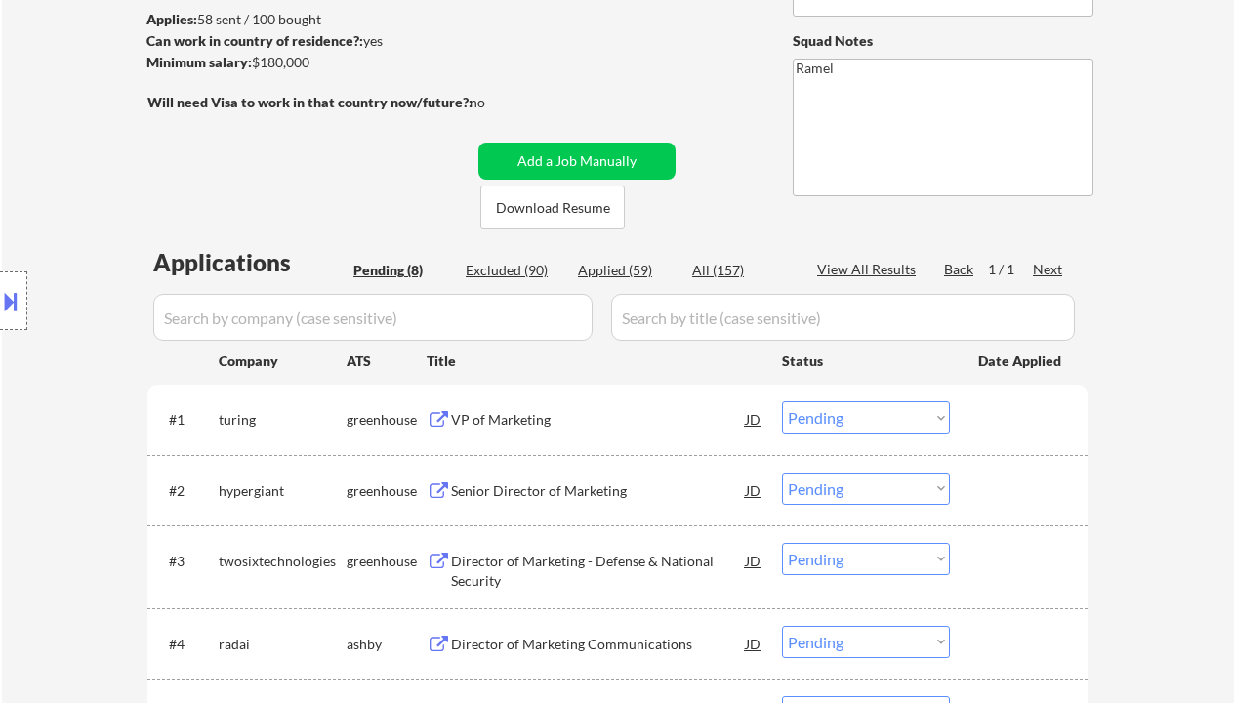
select select ""applied""
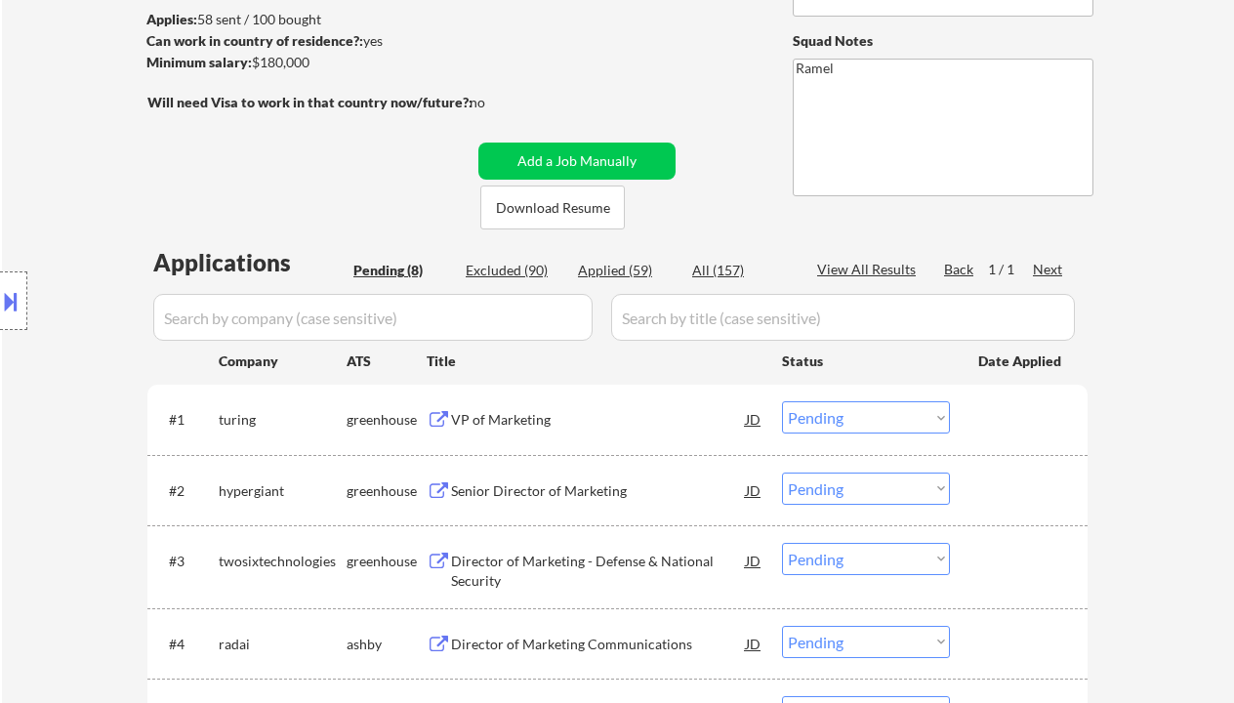
select select ""applied""
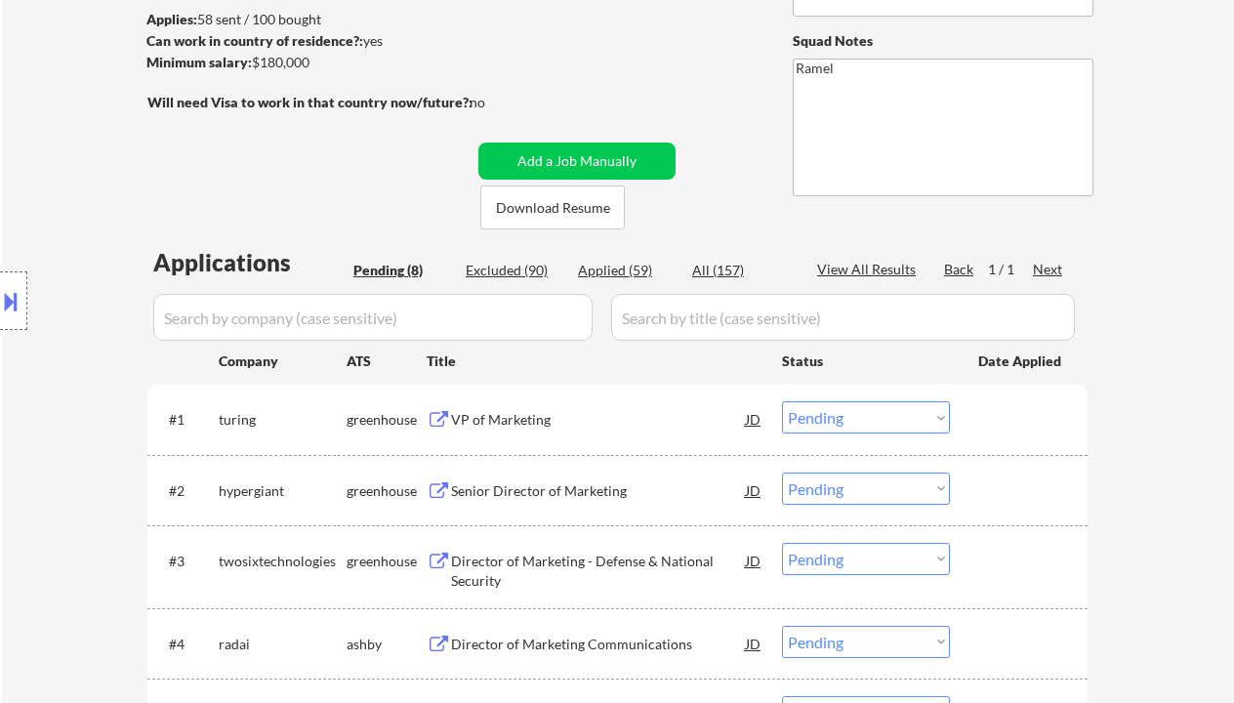
select select ""applied""
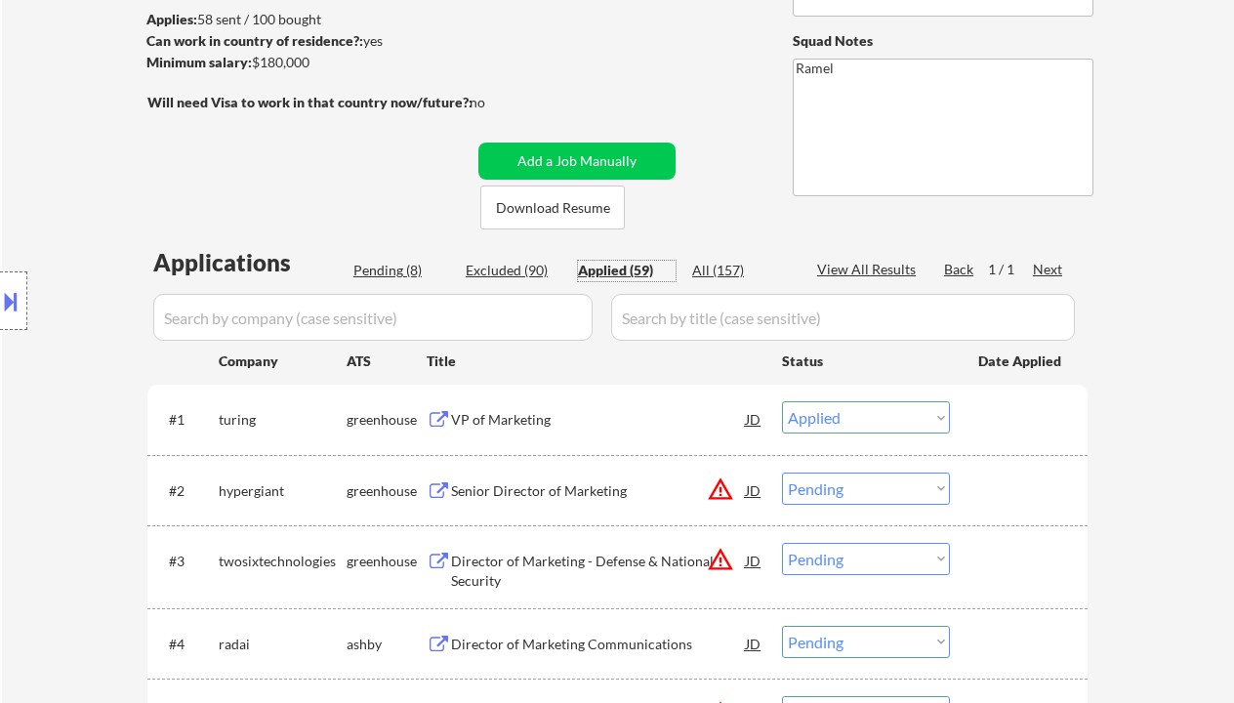
select select ""applied""
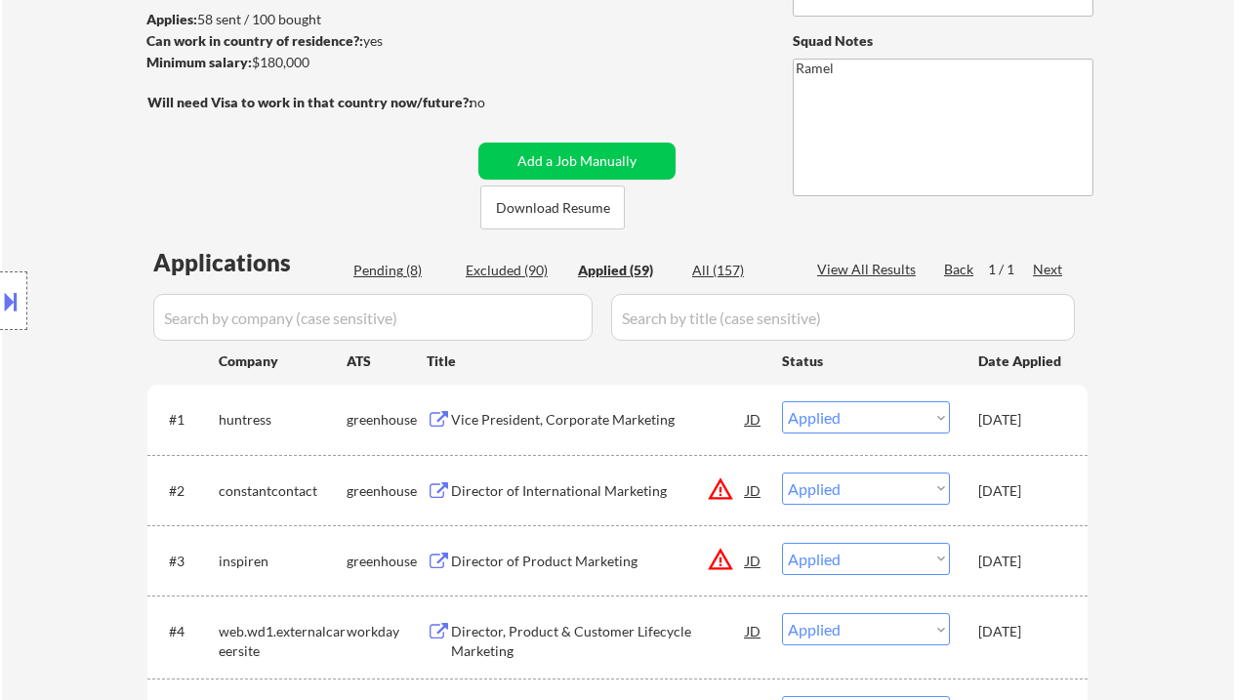
select select ""applied""
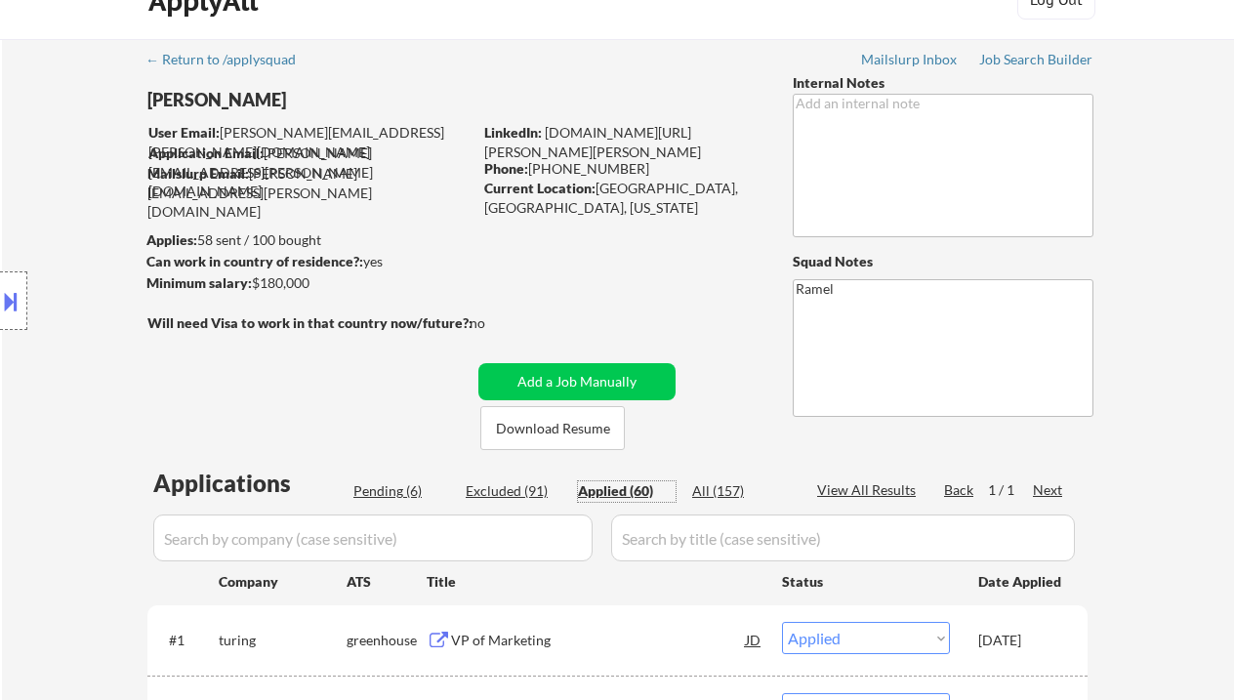
scroll to position [0, 0]
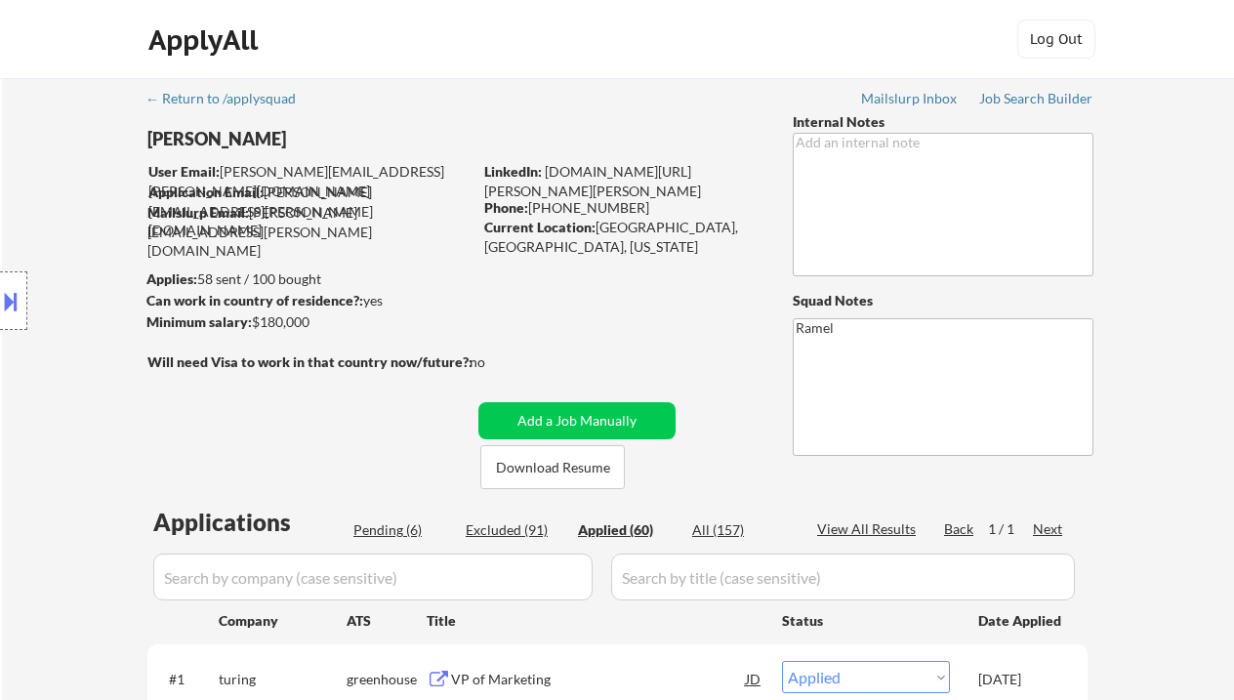
select select ""applied""
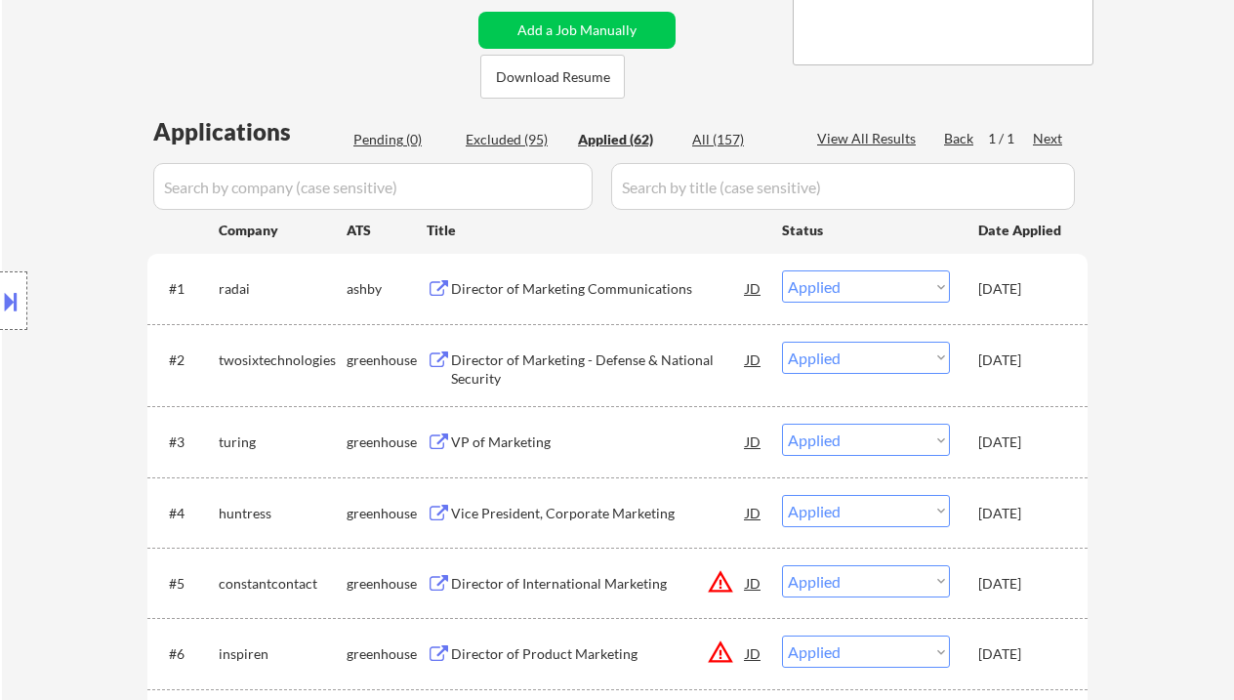
drag, startPoint x: 51, startPoint y: 192, endPoint x: 132, endPoint y: 52, distance: 162.3
click at [51, 192] on div "Location Inclusions:" at bounding box center [175, 301] width 350 height 362
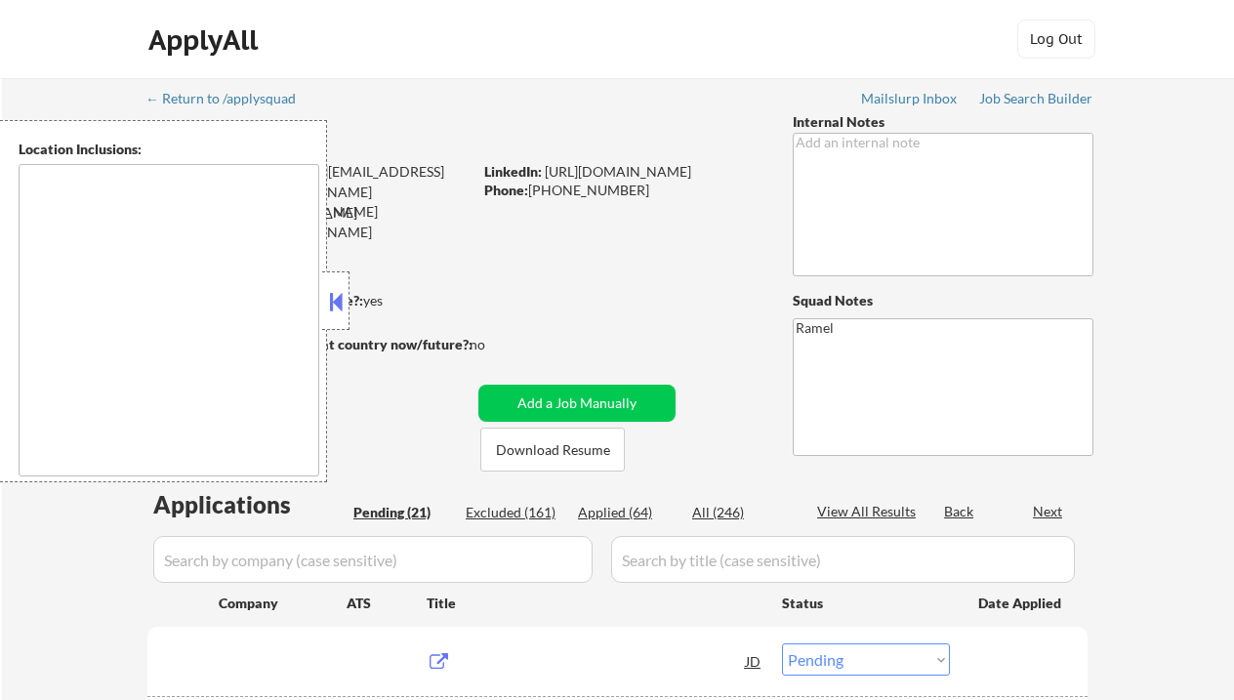
select select ""pending""
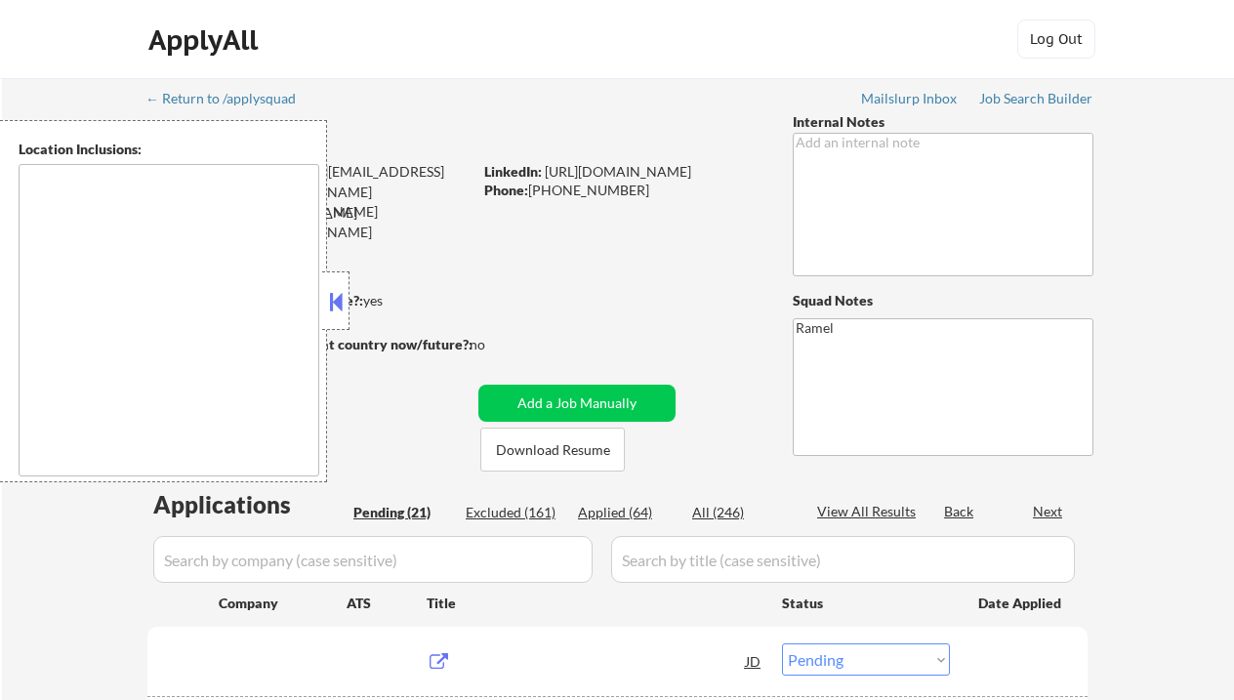
select select ""pending""
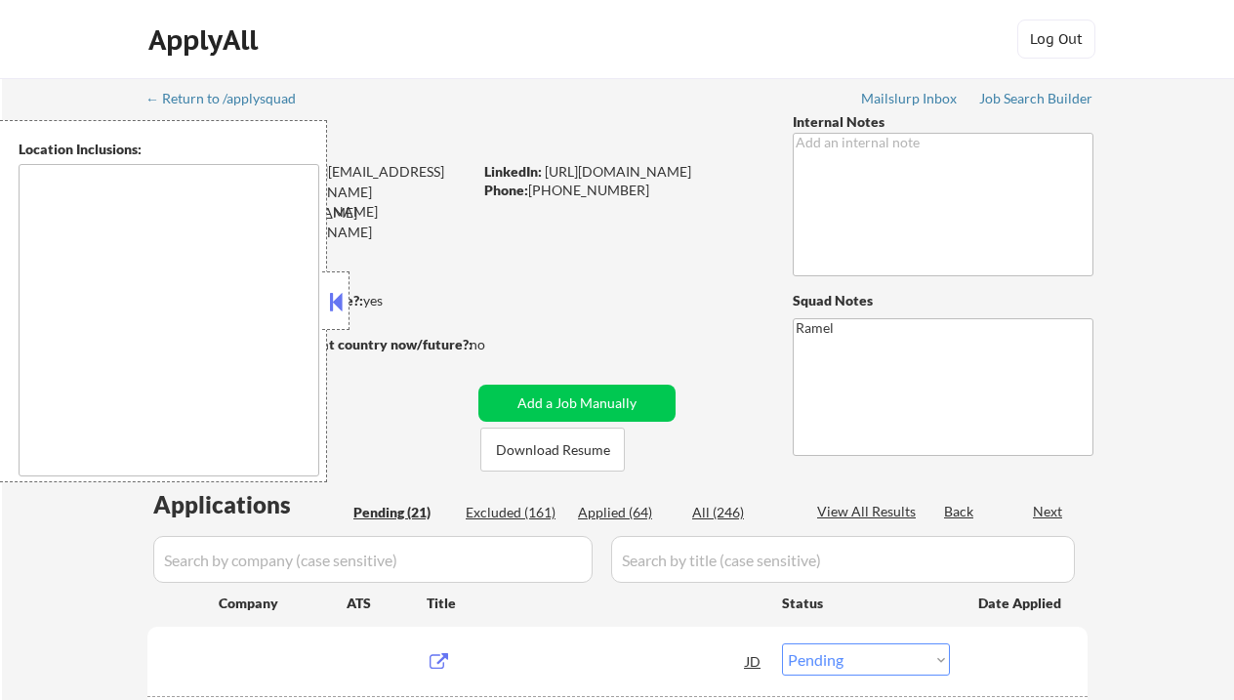
select select ""pending""
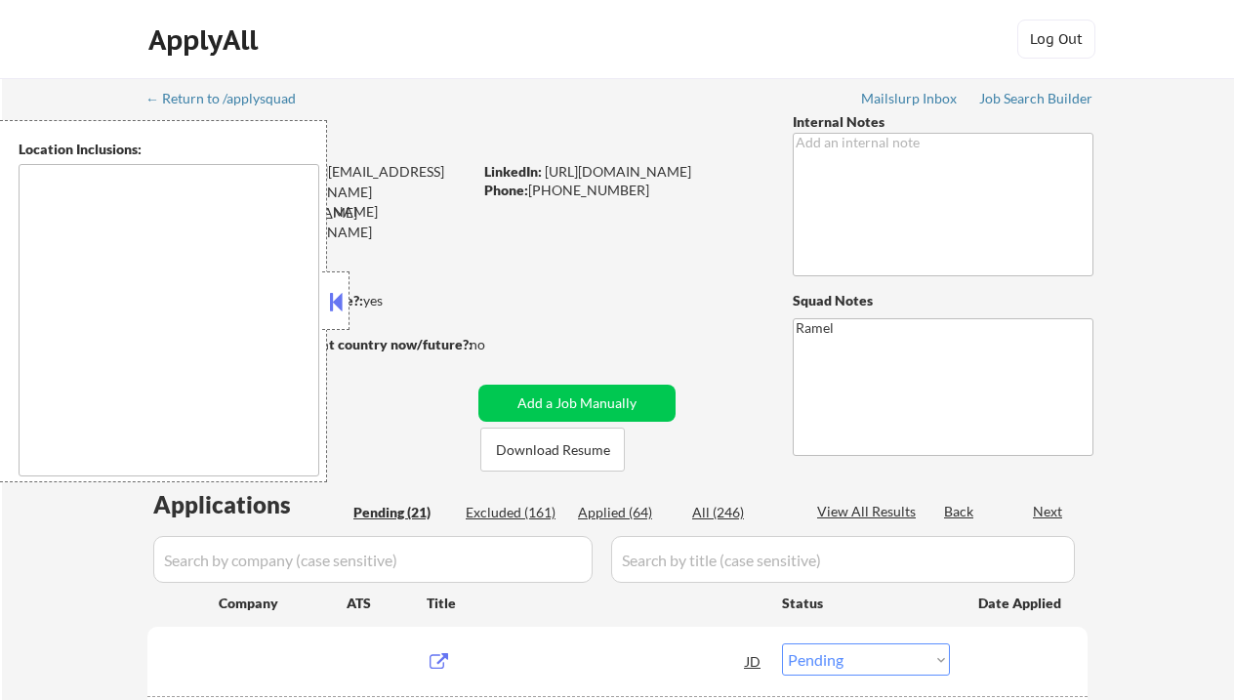
select select ""pending""
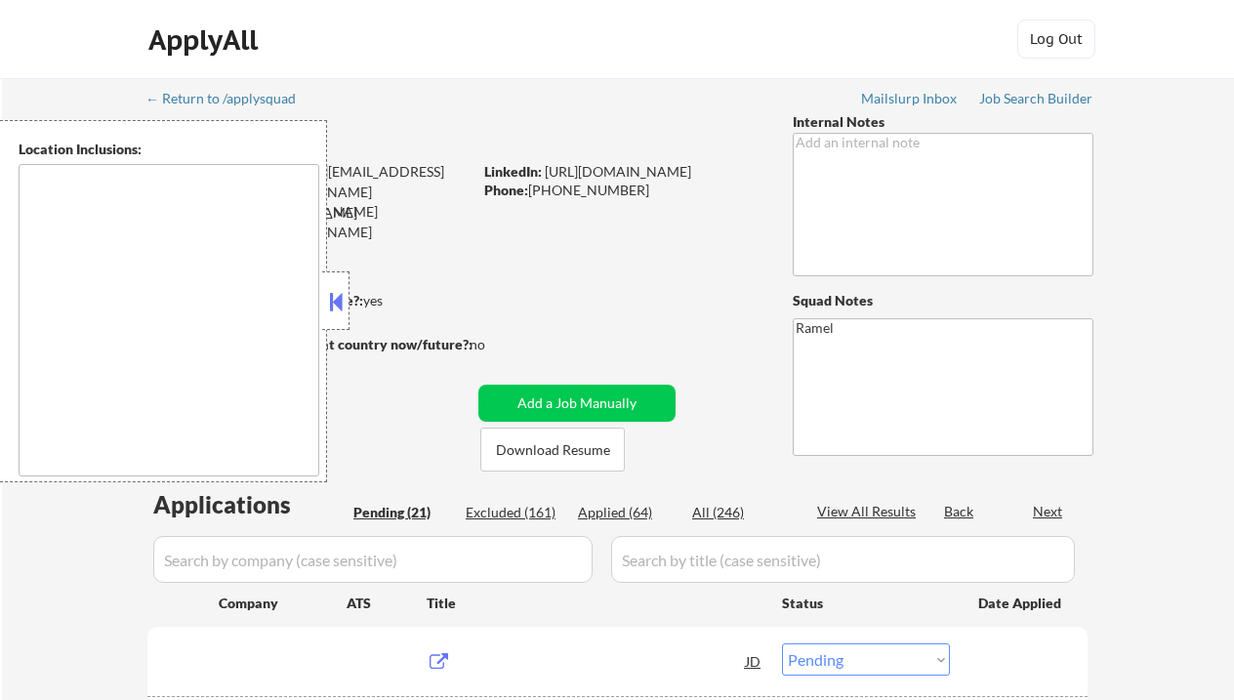
select select ""pending""
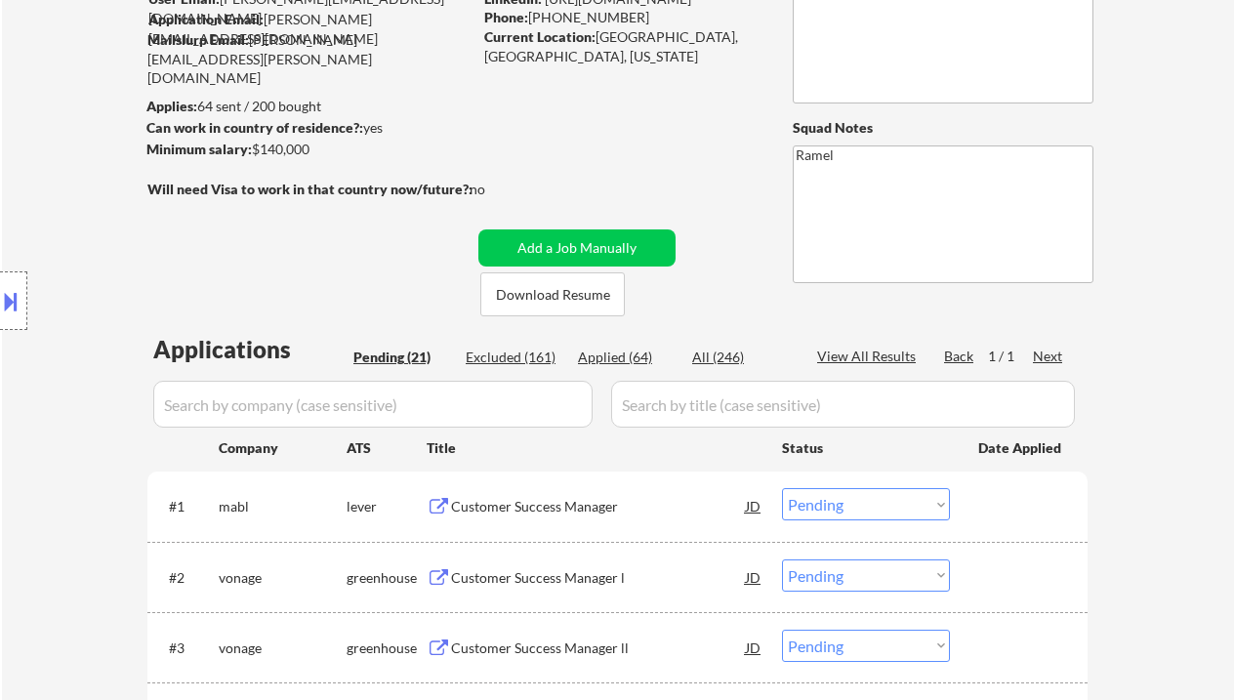
scroll to position [260, 0]
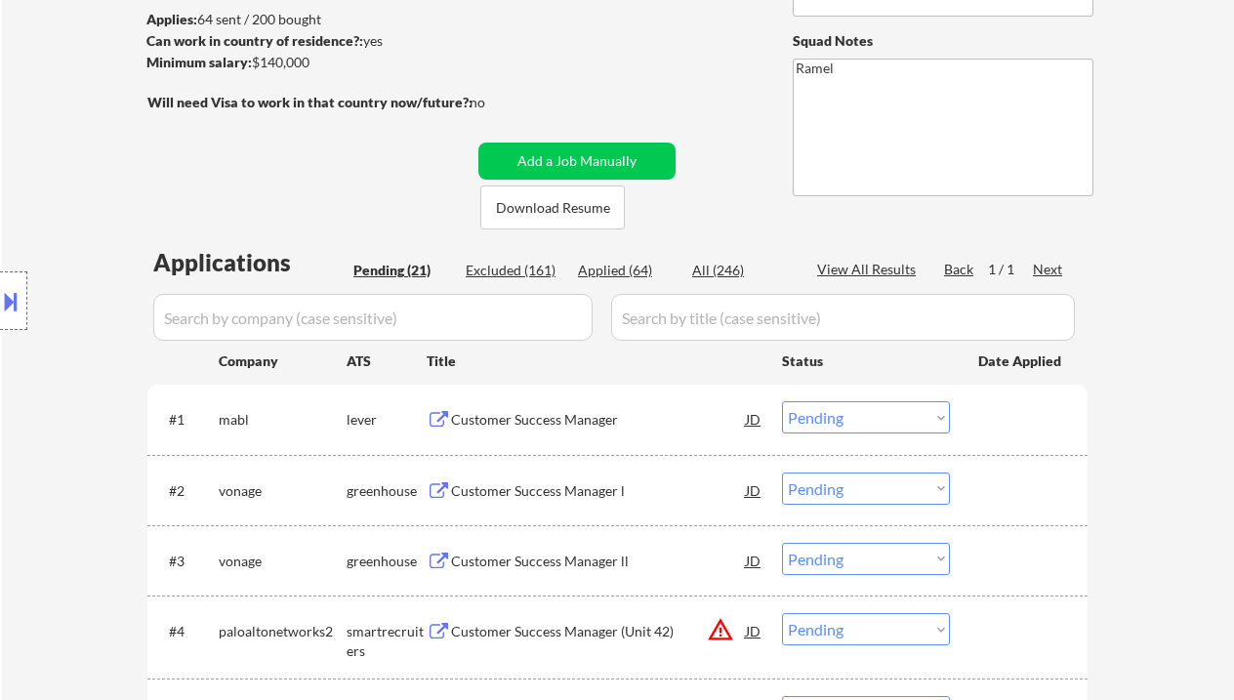
click at [572, 425] on div "Customer Success Manager" at bounding box center [598, 420] width 295 height 20
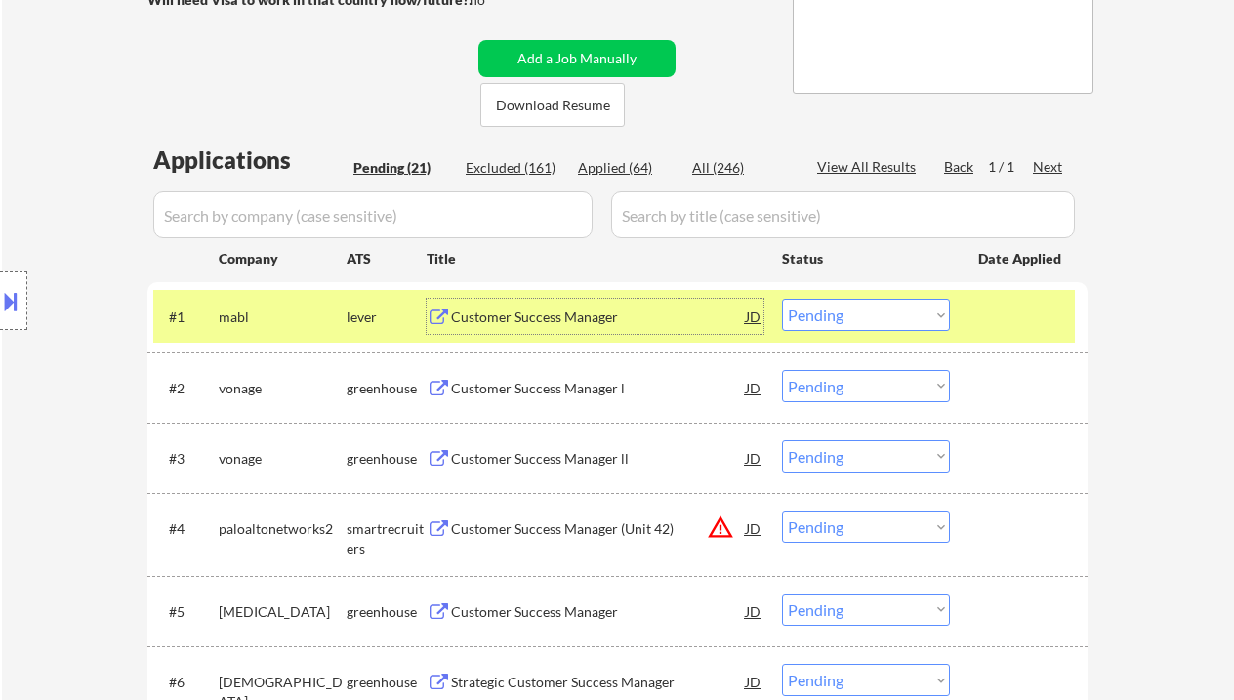
scroll to position [391, 0]
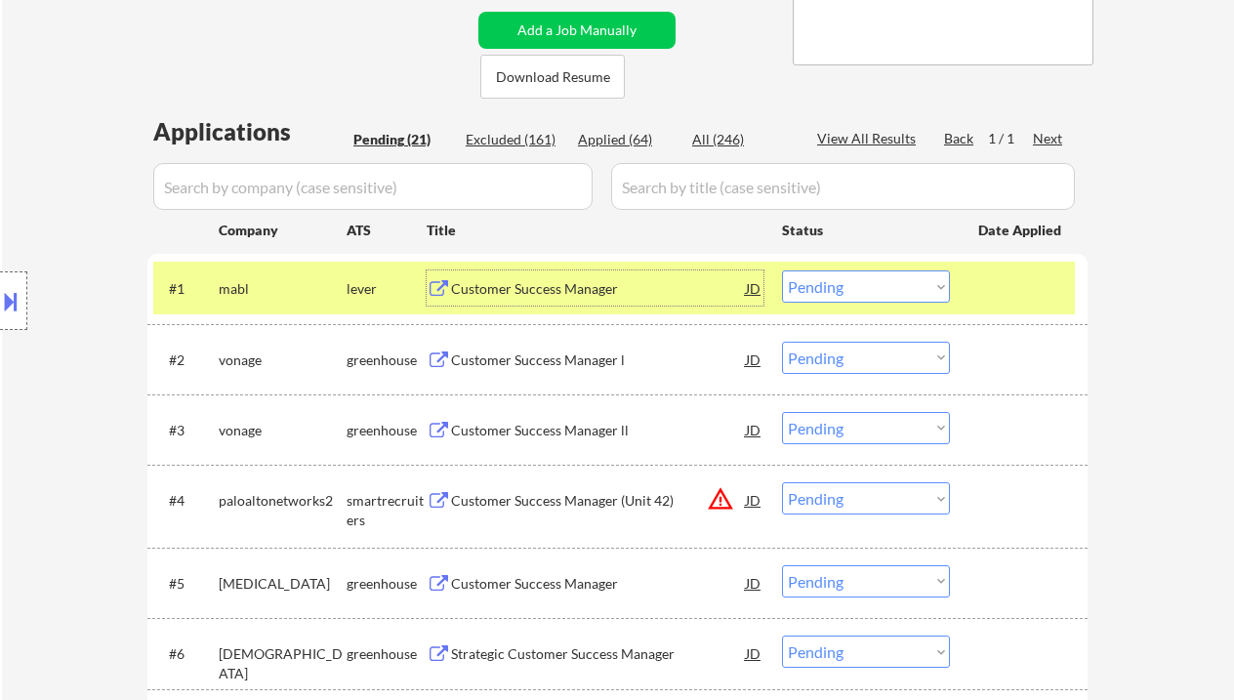
click at [522, 365] on div "Customer Success Manager l" at bounding box center [598, 361] width 295 height 20
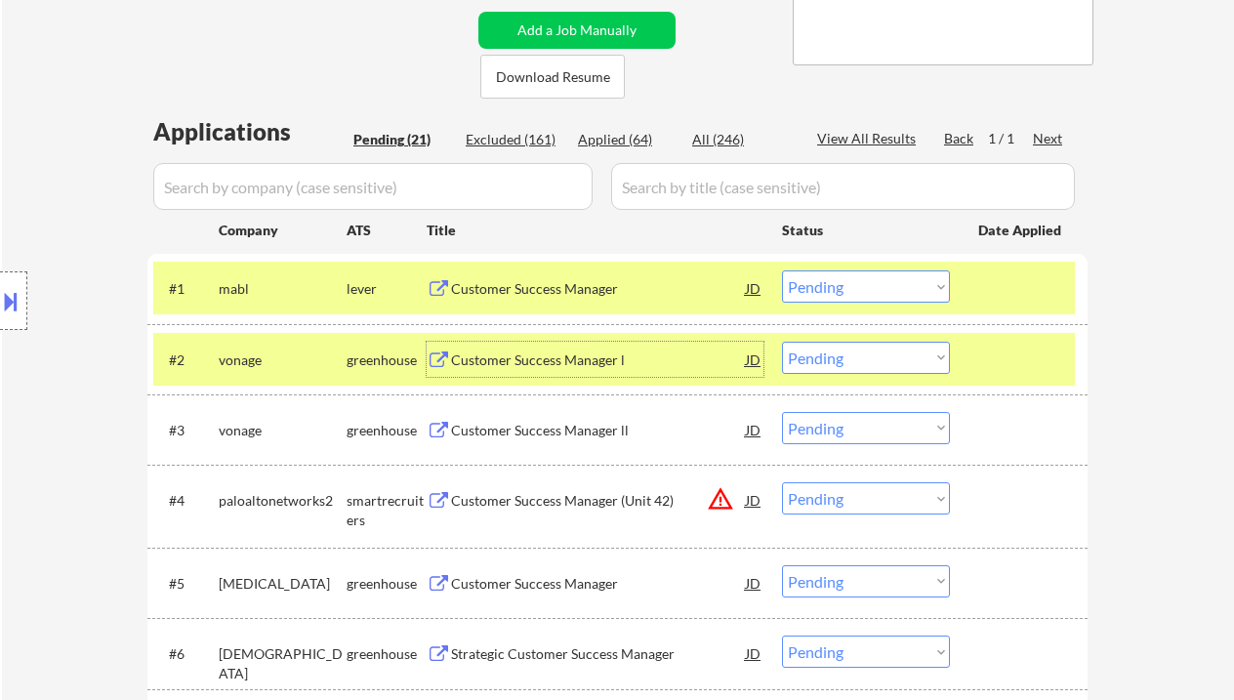
click at [888, 296] on select "Choose an option... Pending Applied Excluded (Questions) Excluded (Expired) Exc…" at bounding box center [866, 287] width 168 height 32
click at [782, 271] on select "Choose an option... Pending Applied Excluded (Questions) Excluded (Expired) Exc…" at bounding box center [866, 287] width 168 height 32
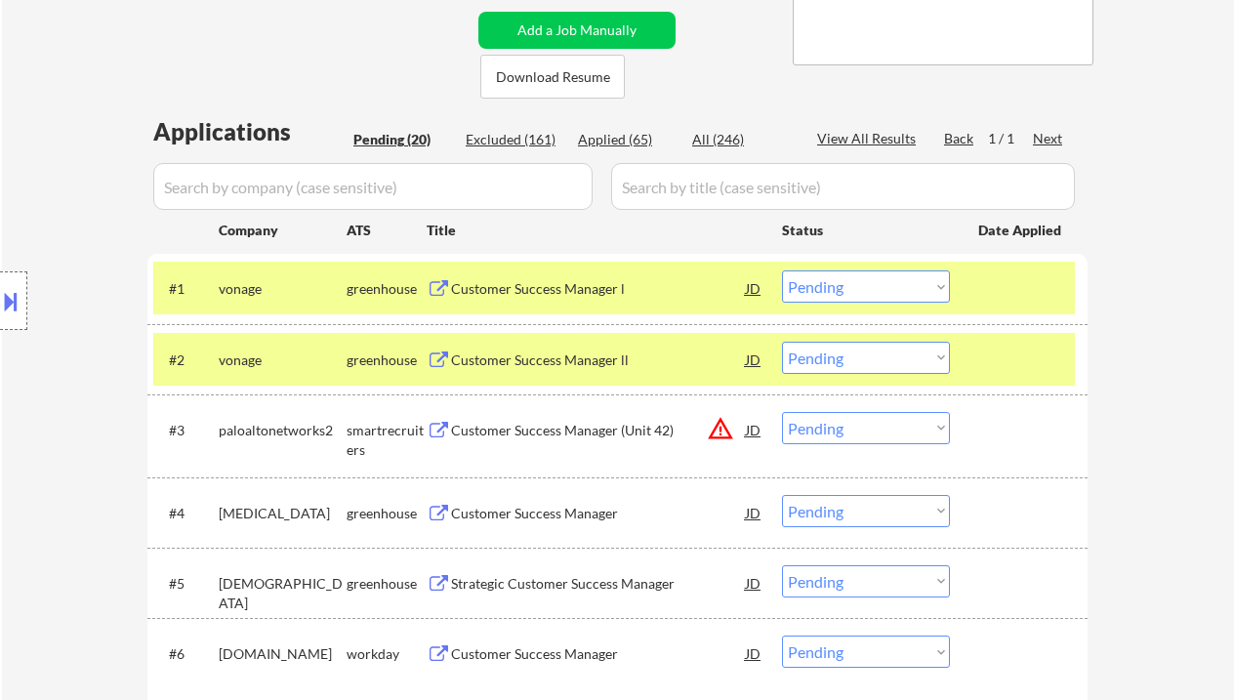
click at [907, 275] on select "Choose an option... Pending Applied Excluded (Questions) Excluded (Expired) Exc…" at bounding box center [866, 287] width 168 height 32
click at [782, 271] on select "Choose an option... Pending Applied Excluded (Questions) Excluded (Expired) Exc…" at bounding box center [866, 287] width 168 height 32
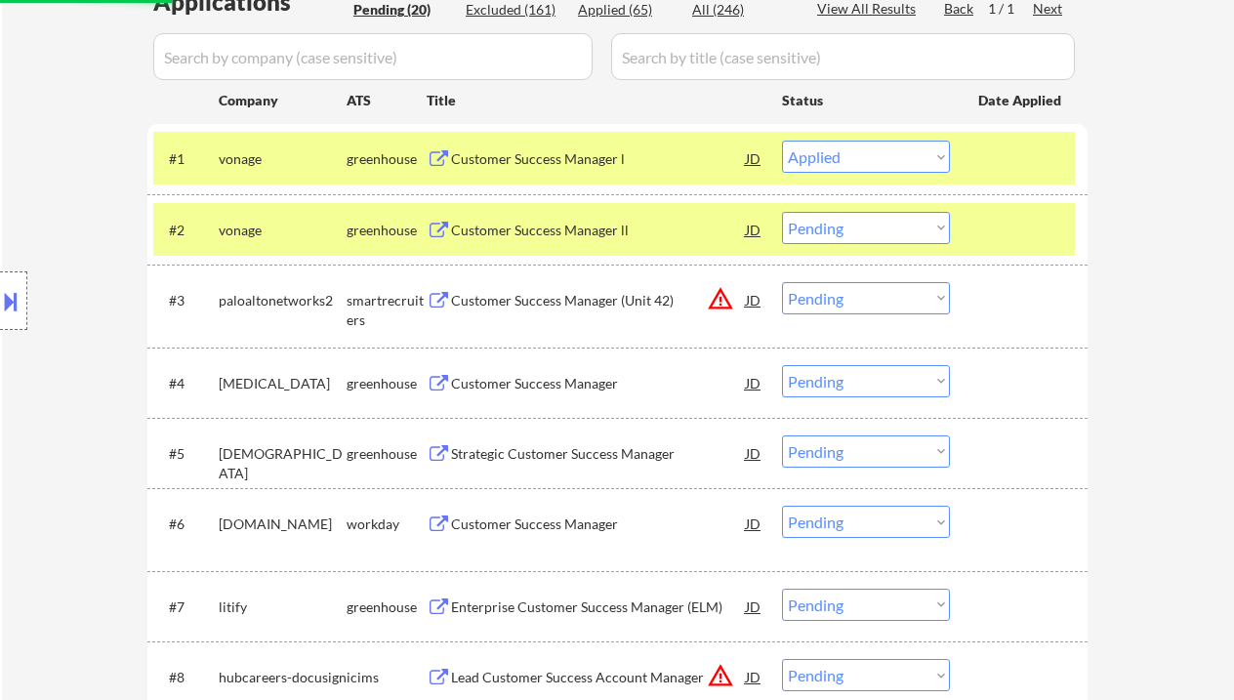
click at [557, 382] on div "Customer Success Manager" at bounding box center [598, 384] width 295 height 20
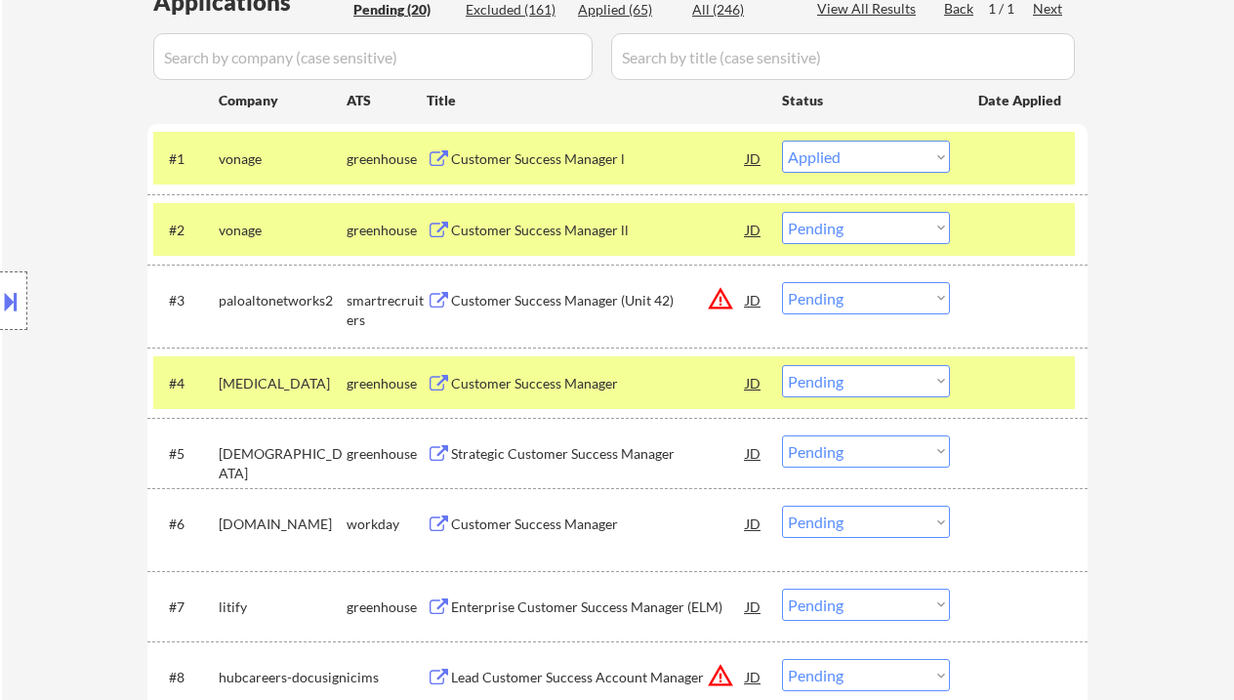
select select ""pending""
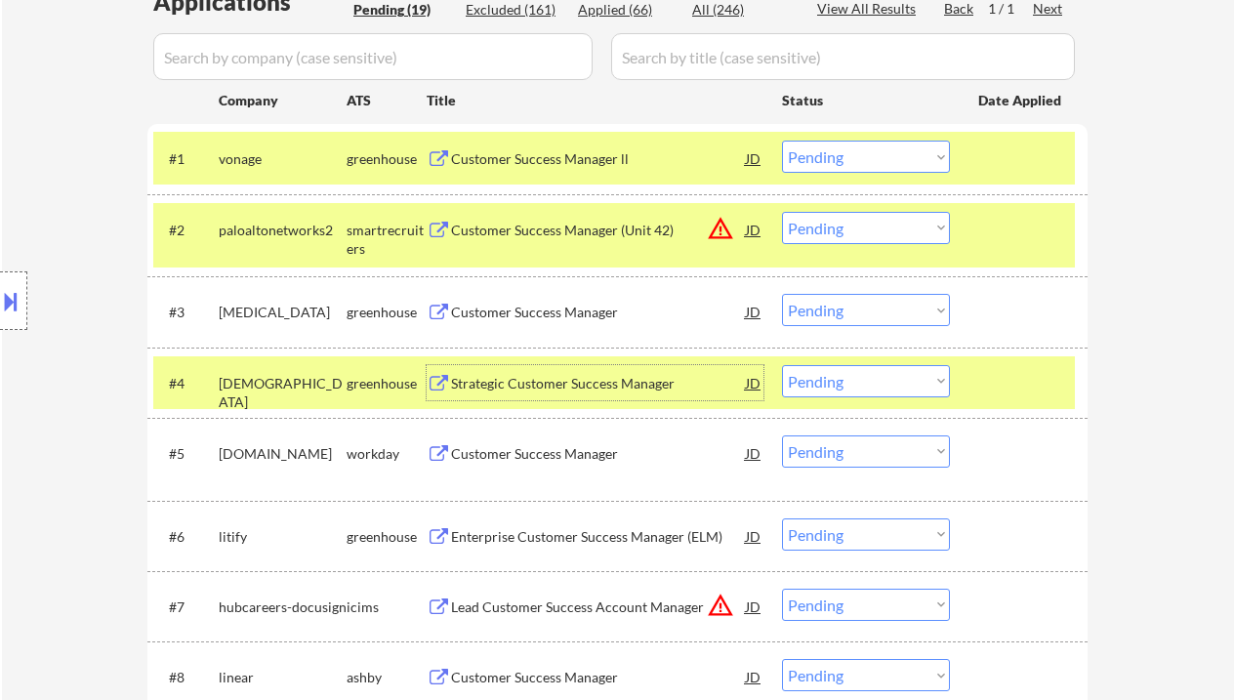
click at [860, 147] on select "Choose an option... Pending Applied Excluded (Questions) Excluded (Expired) Exc…" at bounding box center [866, 157] width 168 height 32
click at [805, 322] on select "Choose an option... Pending Applied Excluded (Questions) Excluded (Expired) Exc…" at bounding box center [866, 310] width 168 height 32
click at [782, 294] on select "Choose an option... Pending Applied Excluded (Questions) Excluded (Expired) Exc…" at bounding box center [866, 310] width 168 height 32
click at [610, 376] on div "Strategic Customer Success Manager" at bounding box center [598, 384] width 295 height 20
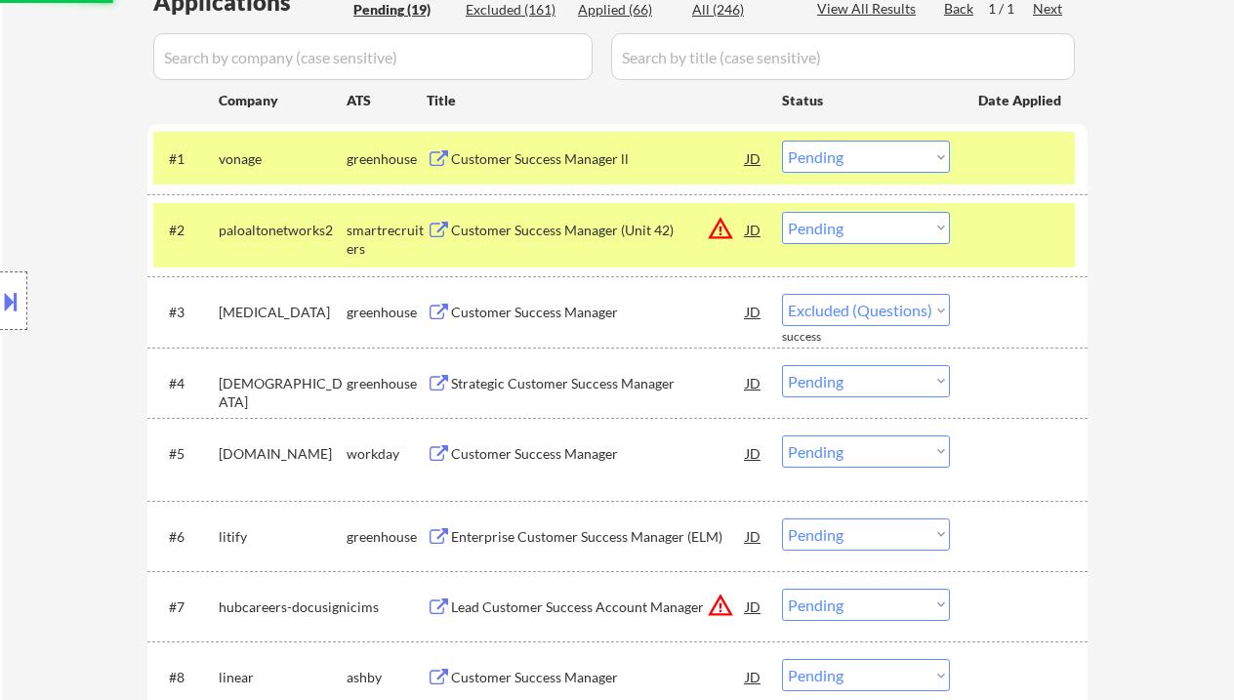
select select ""pending""
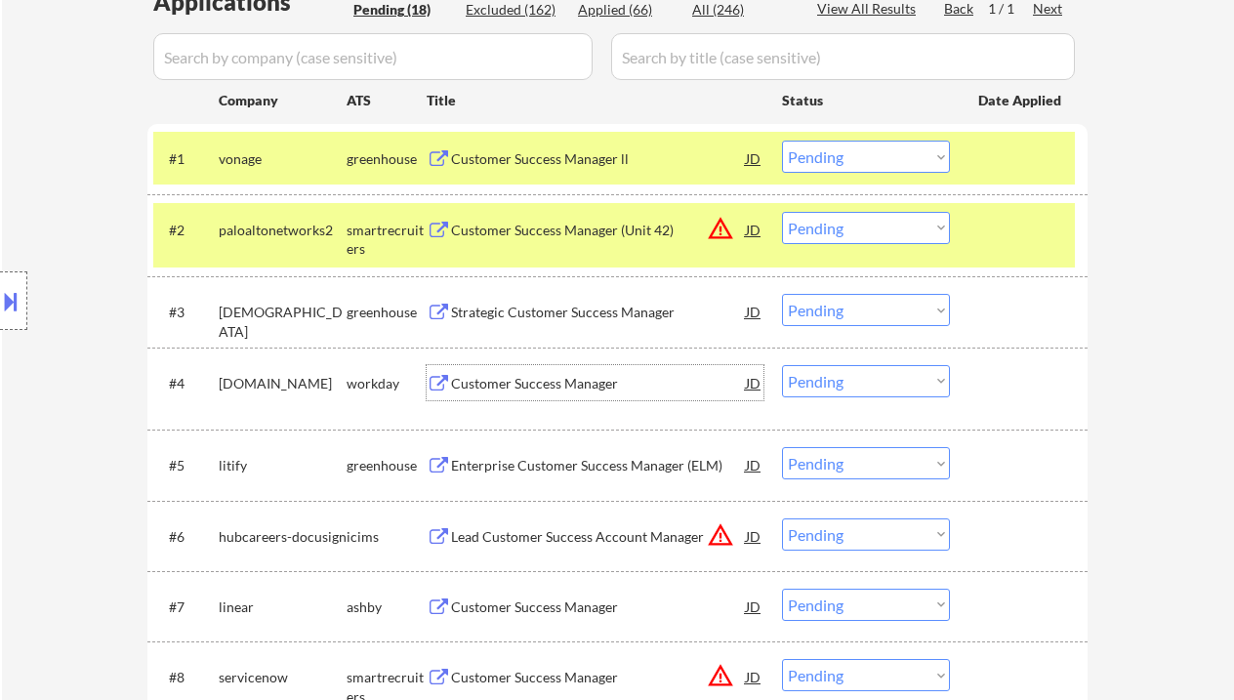
click at [21, 301] on button at bounding box center [10, 301] width 21 height 32
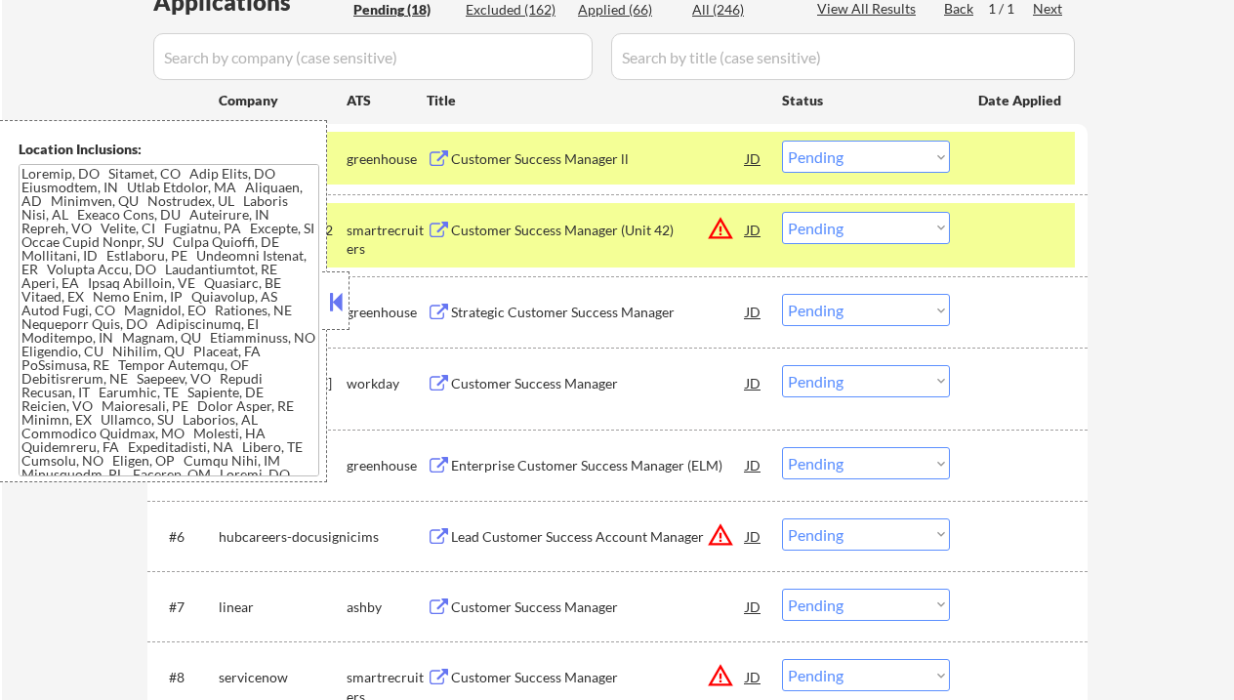
scroll to position [0, 0]
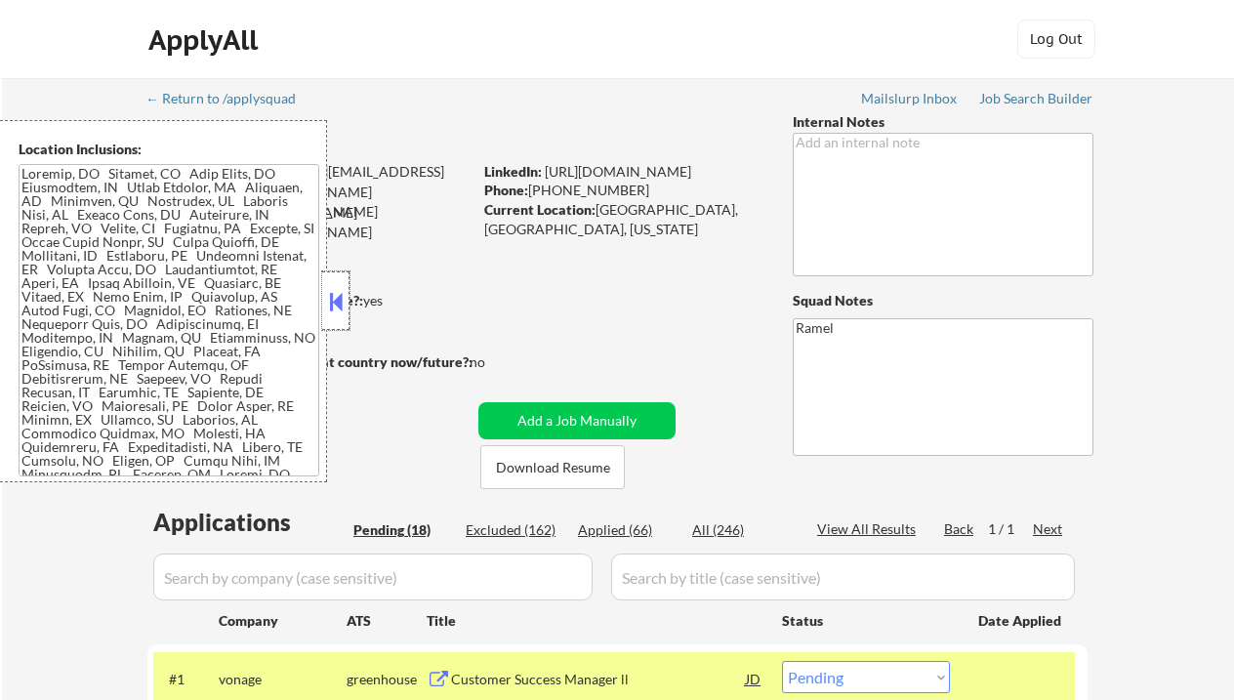
click at [335, 316] on div at bounding box center [335, 300] width 27 height 59
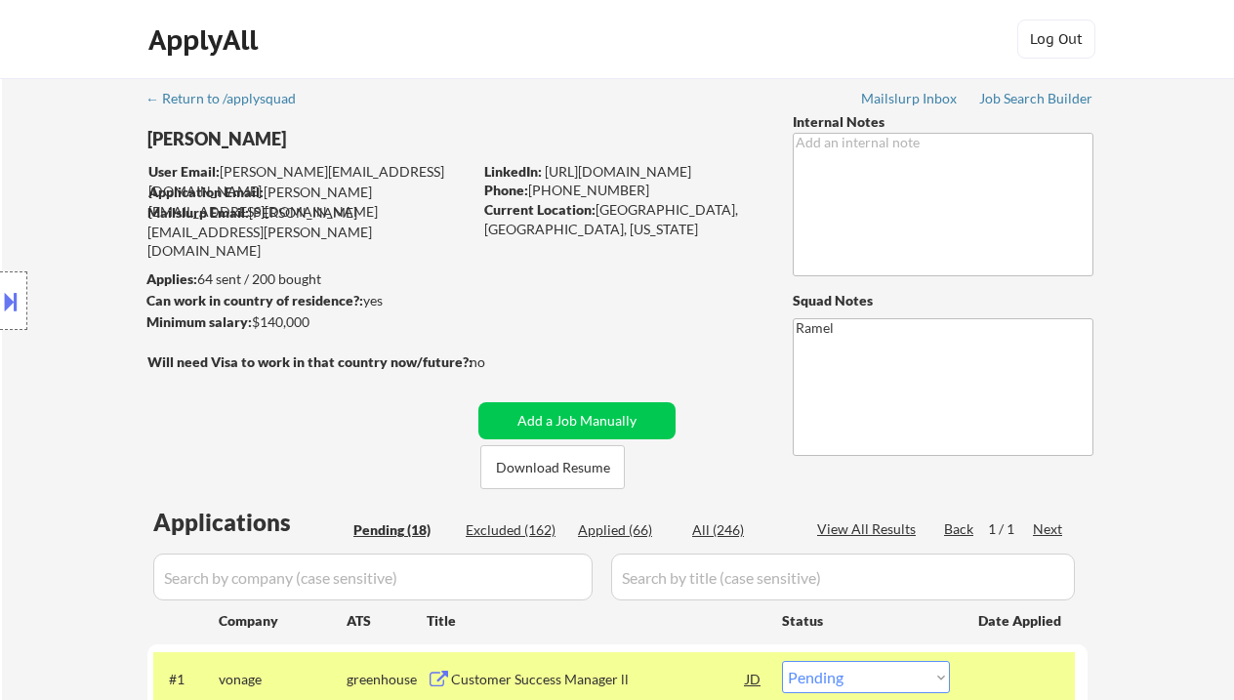
click at [7, 303] on button at bounding box center [10, 301] width 21 height 32
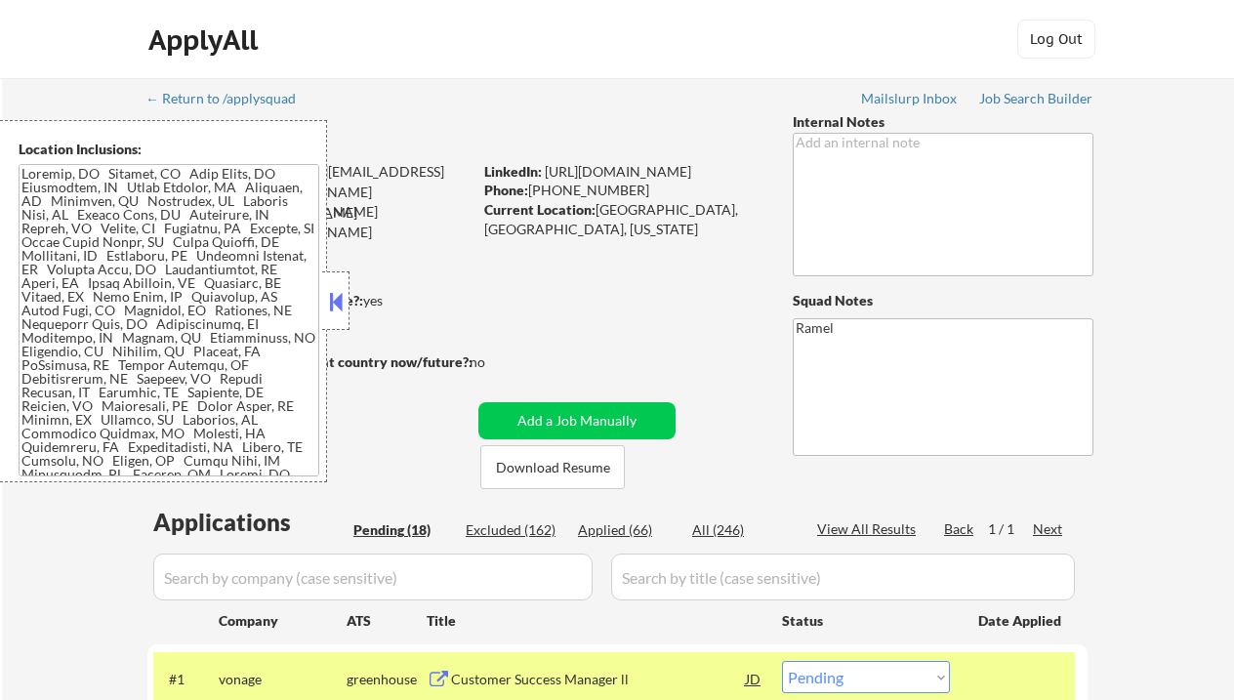
click at [340, 300] on button at bounding box center [335, 301] width 21 height 29
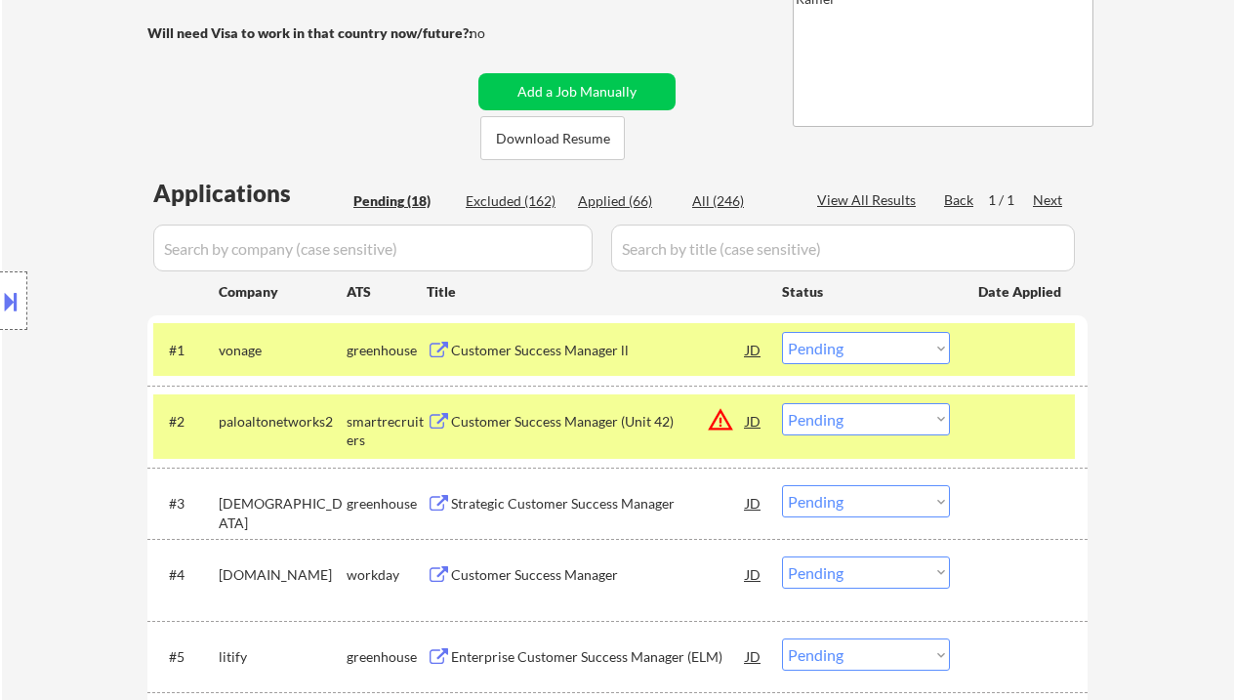
scroll to position [391, 0]
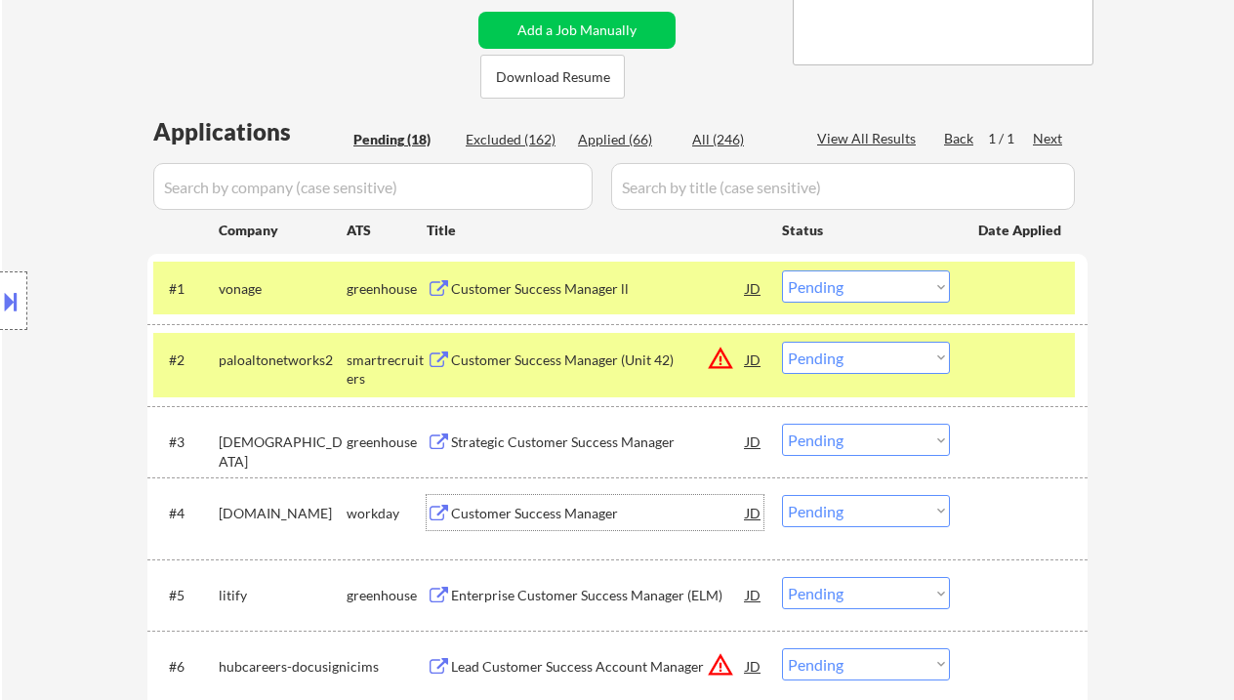
click at [570, 514] on div "Customer Success Manager" at bounding box center [598, 514] width 295 height 20
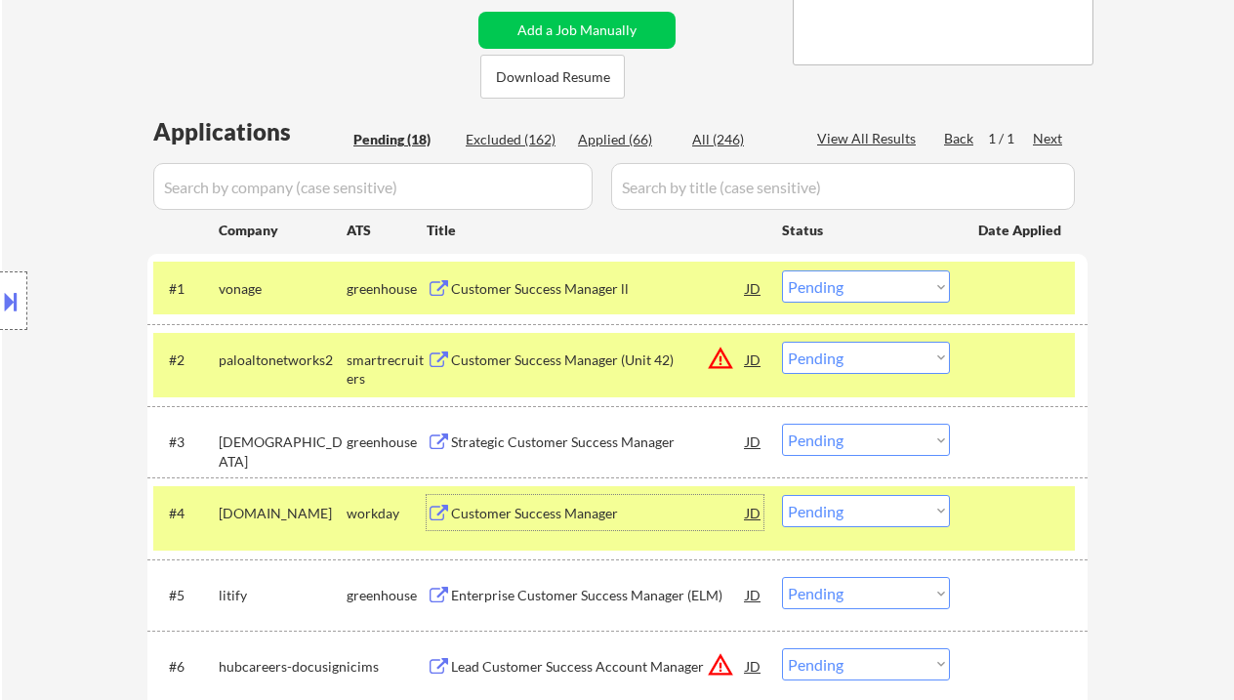
click at [841, 516] on select "Choose an option... Pending Applied Excluded (Questions) Excluded (Expired) Exc…" at bounding box center [866, 511] width 168 height 32
click at [782, 495] on select "Choose an option... Pending Applied Excluded (Questions) Excluded (Expired) Exc…" at bounding box center [866, 511] width 168 height 32
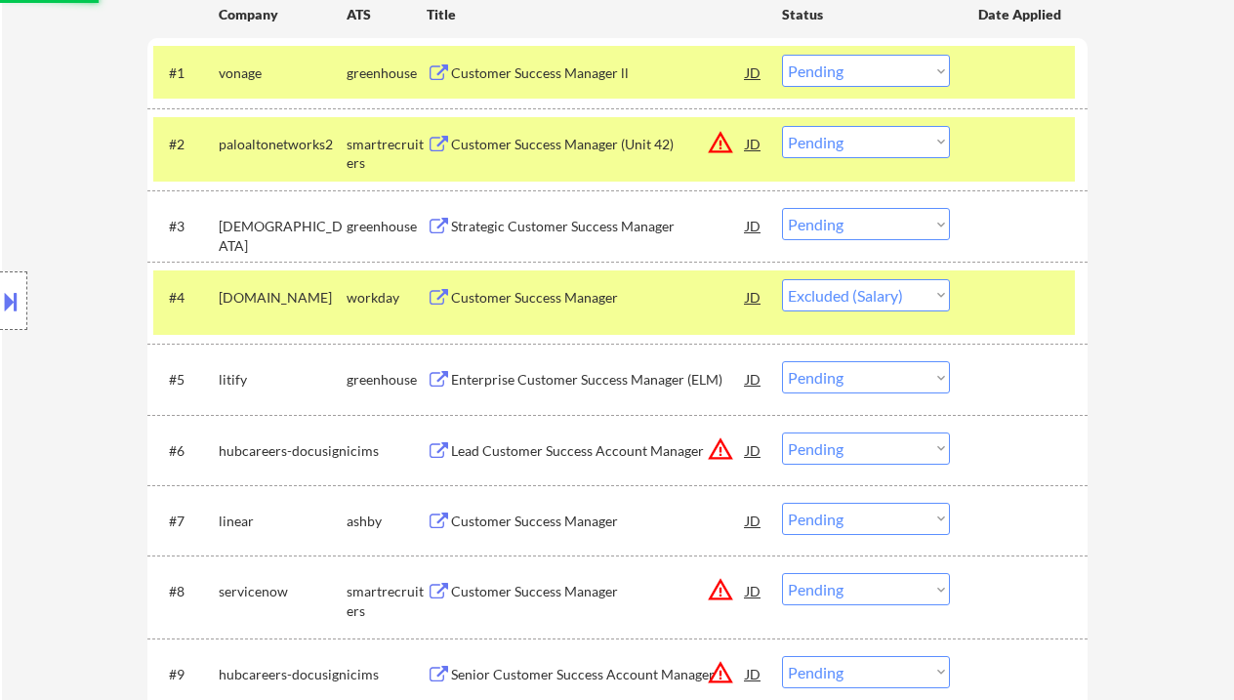
scroll to position [650, 0]
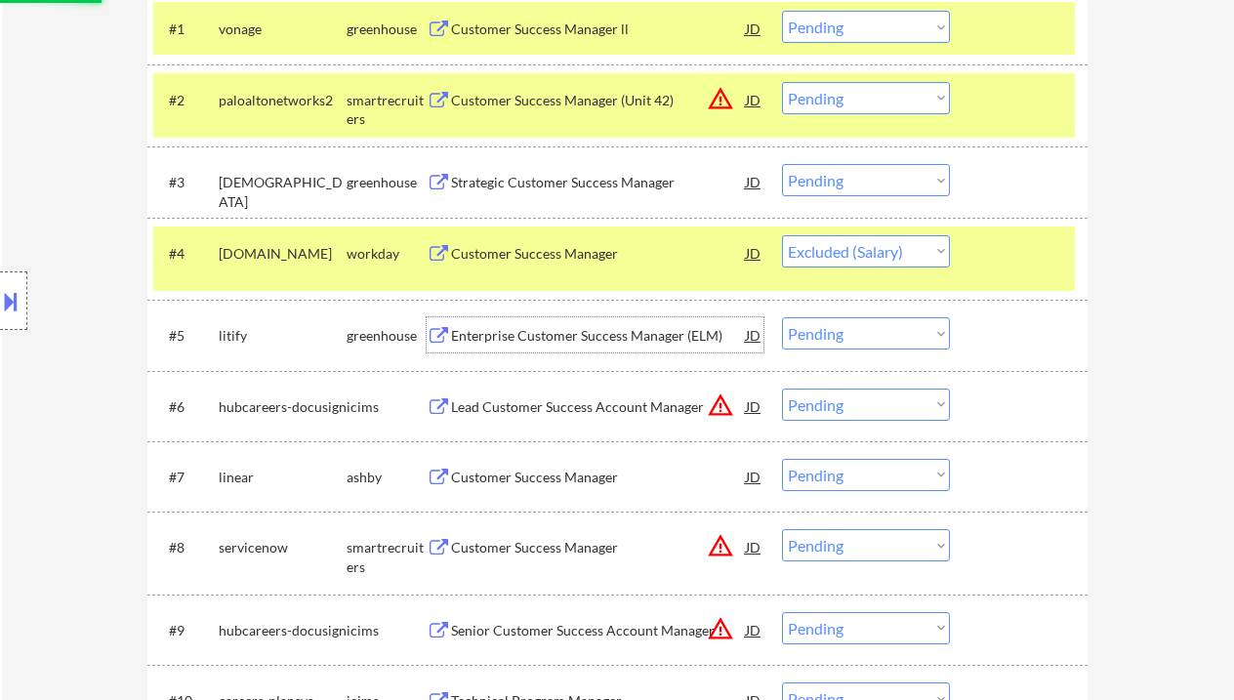
click at [543, 343] on div "Enterprise Customer Success Manager (ELM)" at bounding box center [598, 336] width 295 height 20
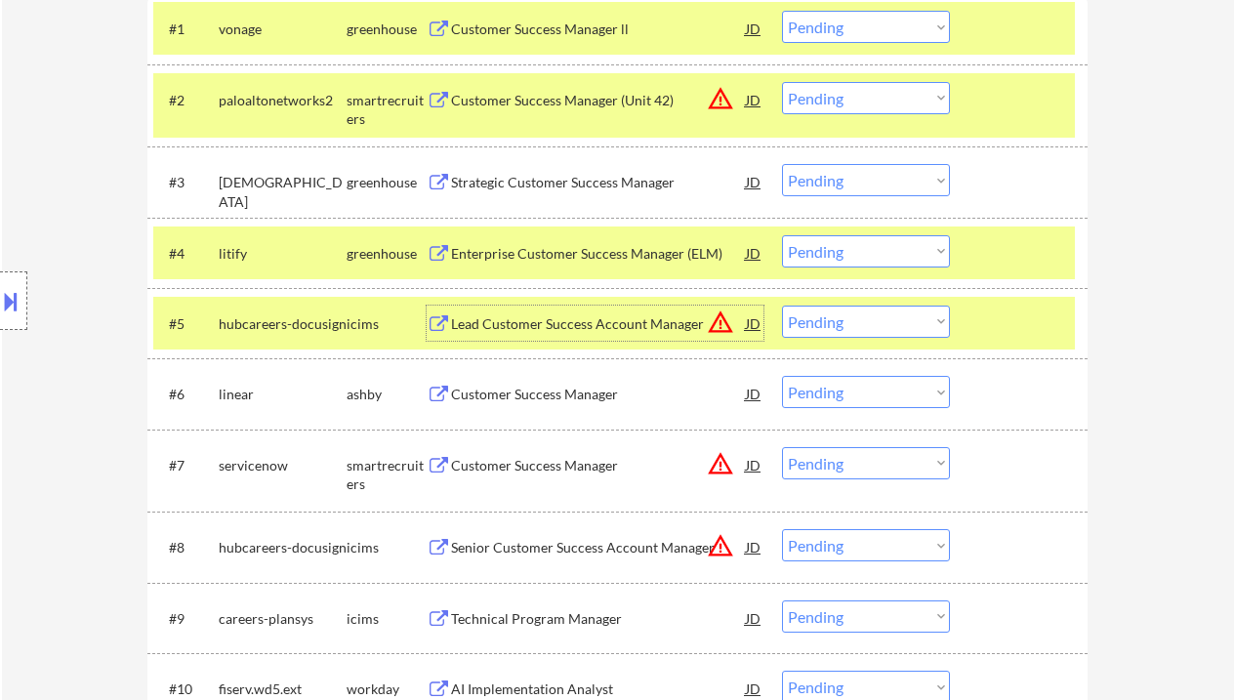
click at [862, 242] on select "Choose an option... Pending Applied Excluded (Questions) Excluded (Expired) Exc…" at bounding box center [866, 251] width 168 height 32
click at [782, 235] on select "Choose an option... Pending Applied Excluded (Questions) Excluded (Expired) Exc…" at bounding box center [866, 251] width 168 height 32
click at [591, 397] on div "Customer Success Manager" at bounding box center [598, 395] width 295 height 20
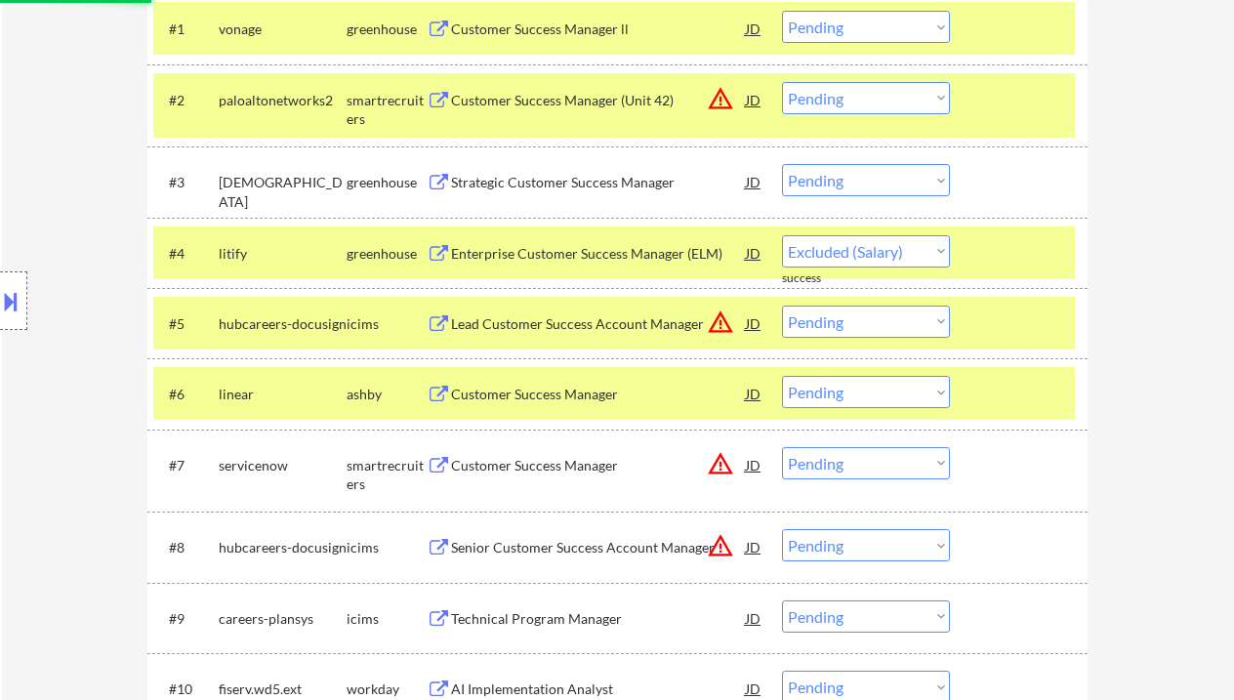
select select ""pending""
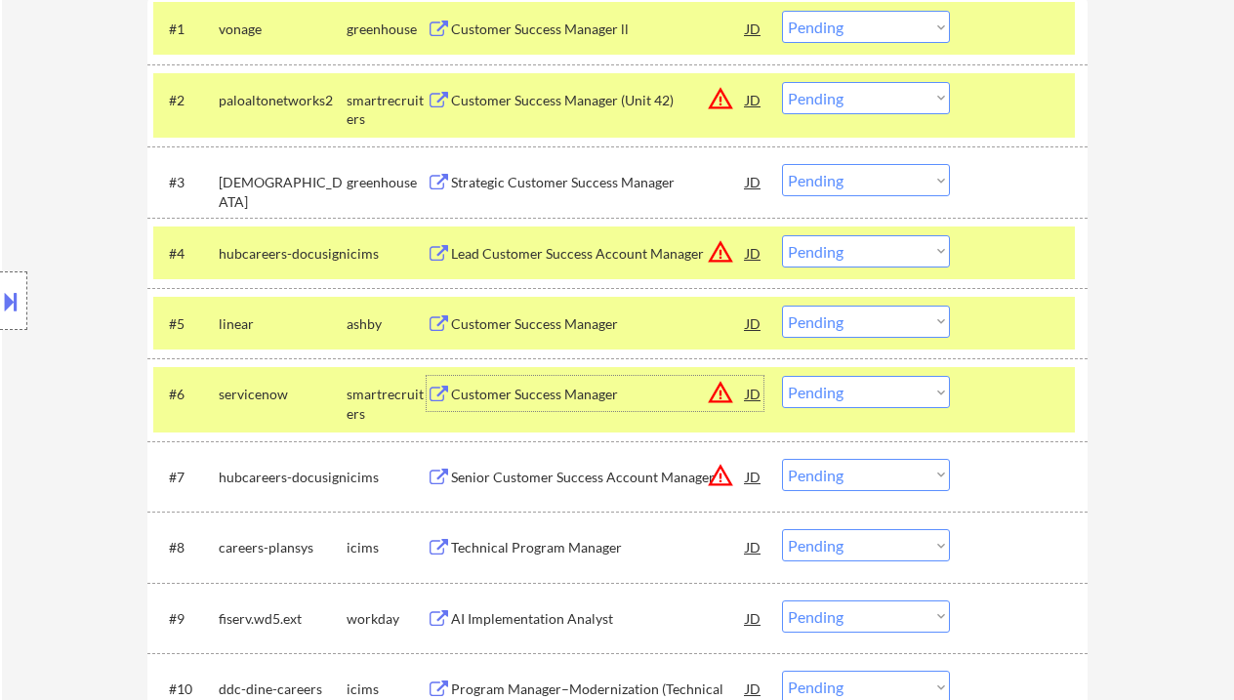
click at [881, 319] on select "Choose an option... Pending Applied Excluded (Questions) Excluded (Expired) Exc…" at bounding box center [866, 322] width 168 height 32
click at [782, 306] on select "Choose an option... Pending Applied Excluded (Questions) Excluded (Expired) Exc…" at bounding box center [866, 322] width 168 height 32
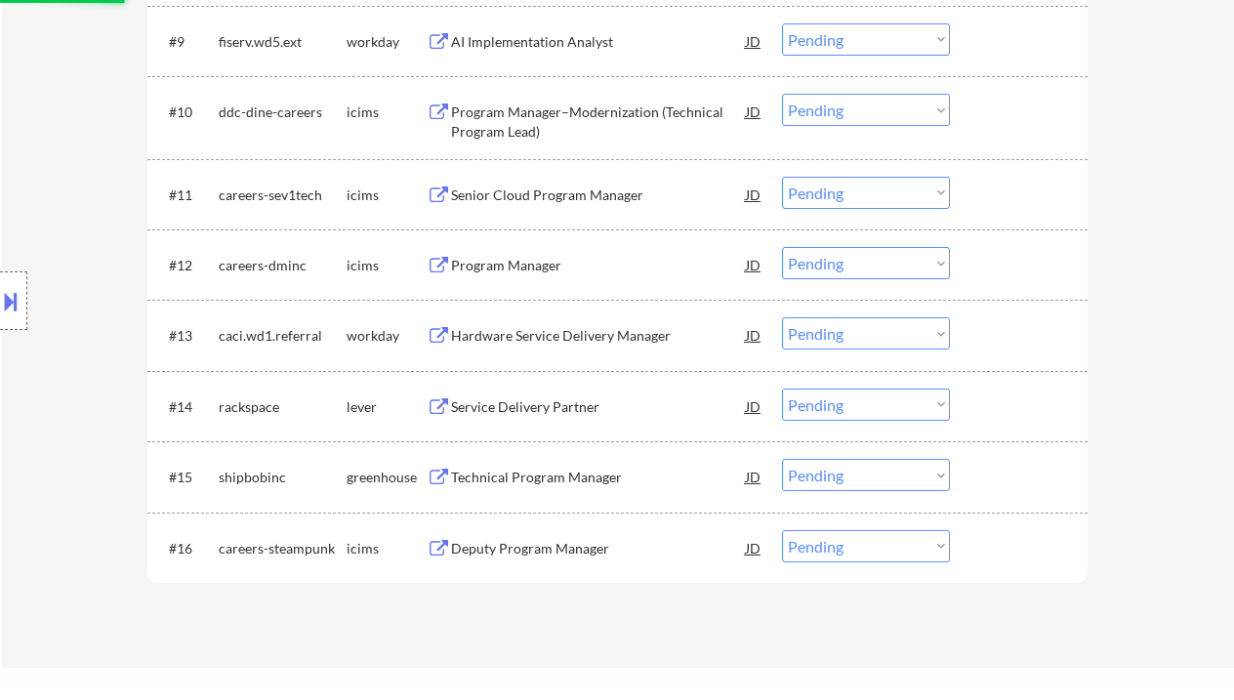
scroll to position [1432, 0]
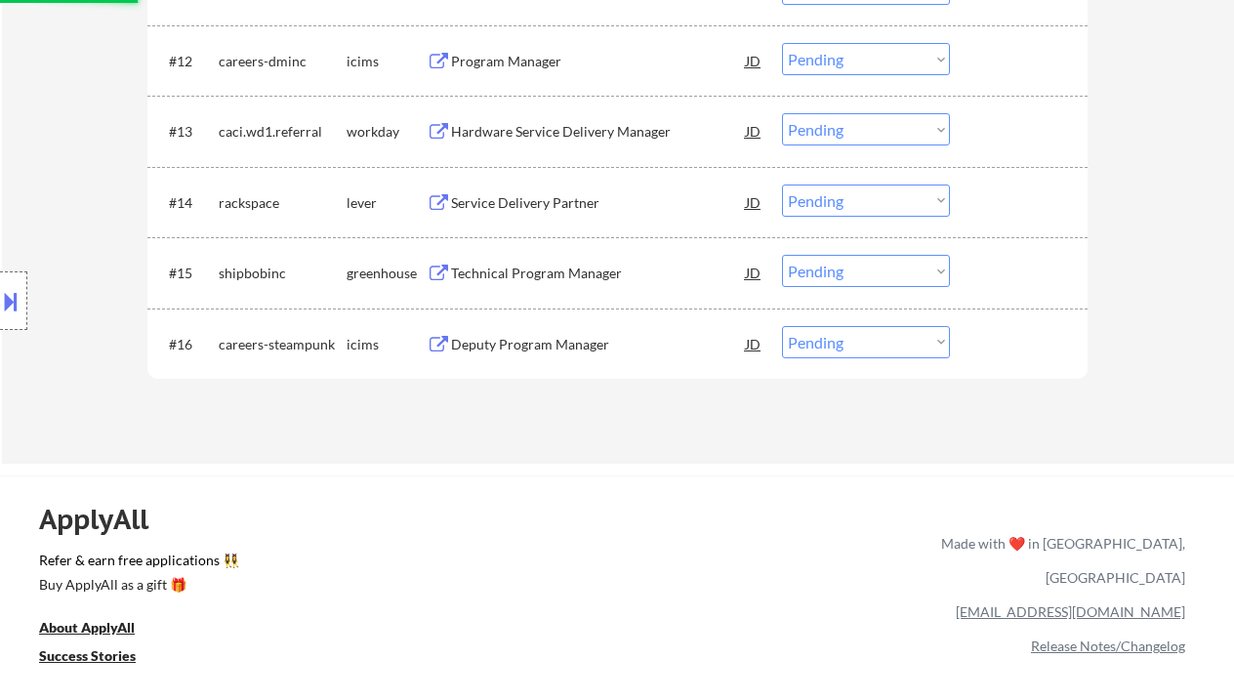
select select ""pending""
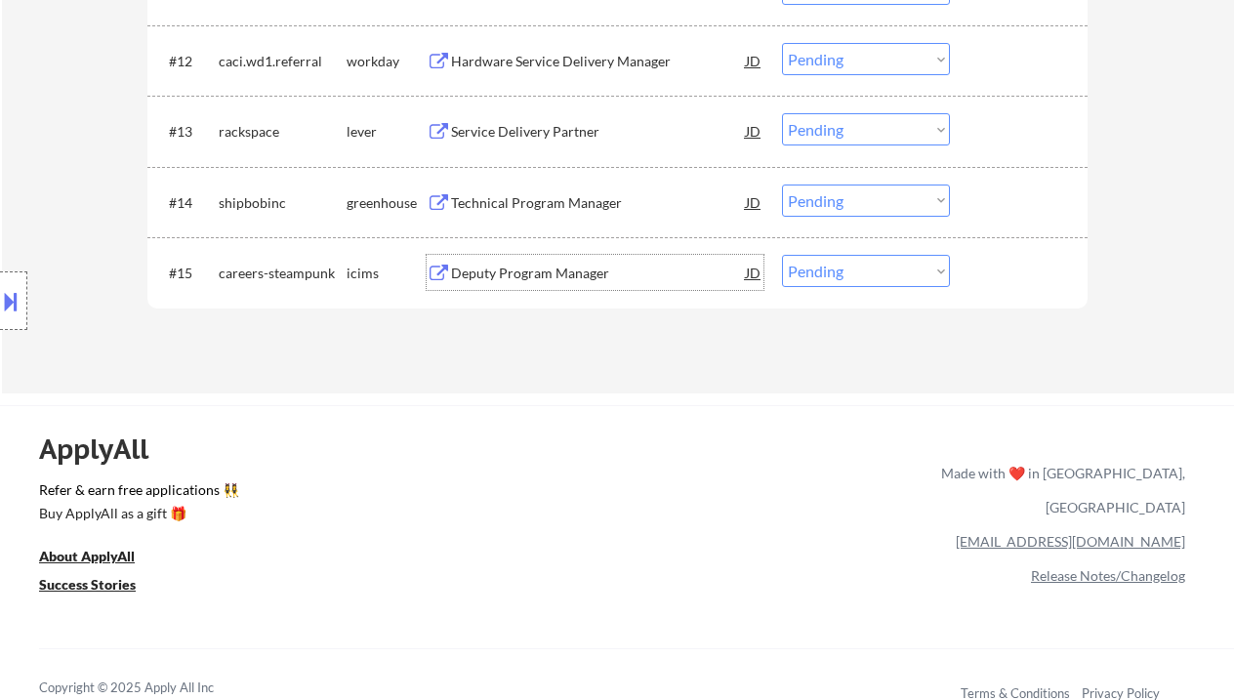
click at [535, 271] on div "Deputy Program Manager" at bounding box center [598, 274] width 295 height 20
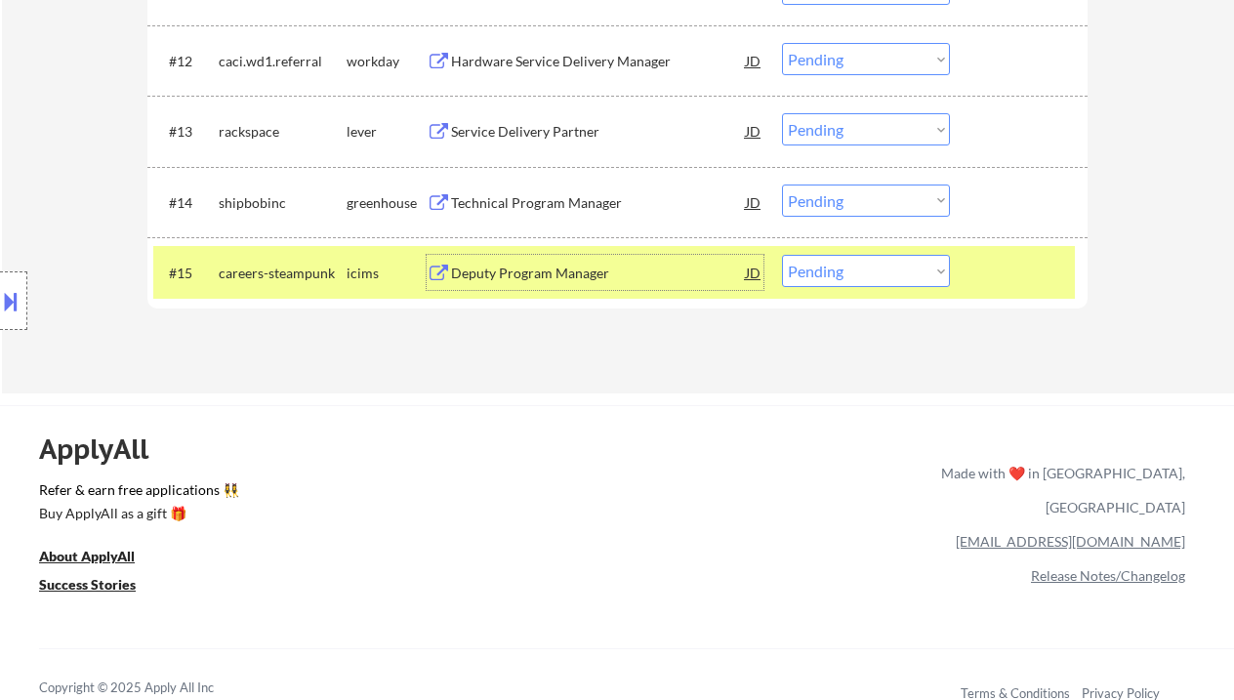
drag, startPoint x: 807, startPoint y: 270, endPoint x: 834, endPoint y: 286, distance: 32.0
click at [808, 270] on select "Choose an option... Pending Applied Excluded (Questions) Excluded (Expired) Exc…" at bounding box center [866, 271] width 168 height 32
select select ""excluded__location_""
click at [782, 255] on select "Choose an option... Pending Applied Excluded (Questions) Excluded (Expired) Exc…" at bounding box center [866, 271] width 168 height 32
click at [531, 183] on div "#14 shipbobinc greenhouse Technical Program Manager JD Choose an option... Pend…" at bounding box center [614, 202] width 922 height 53
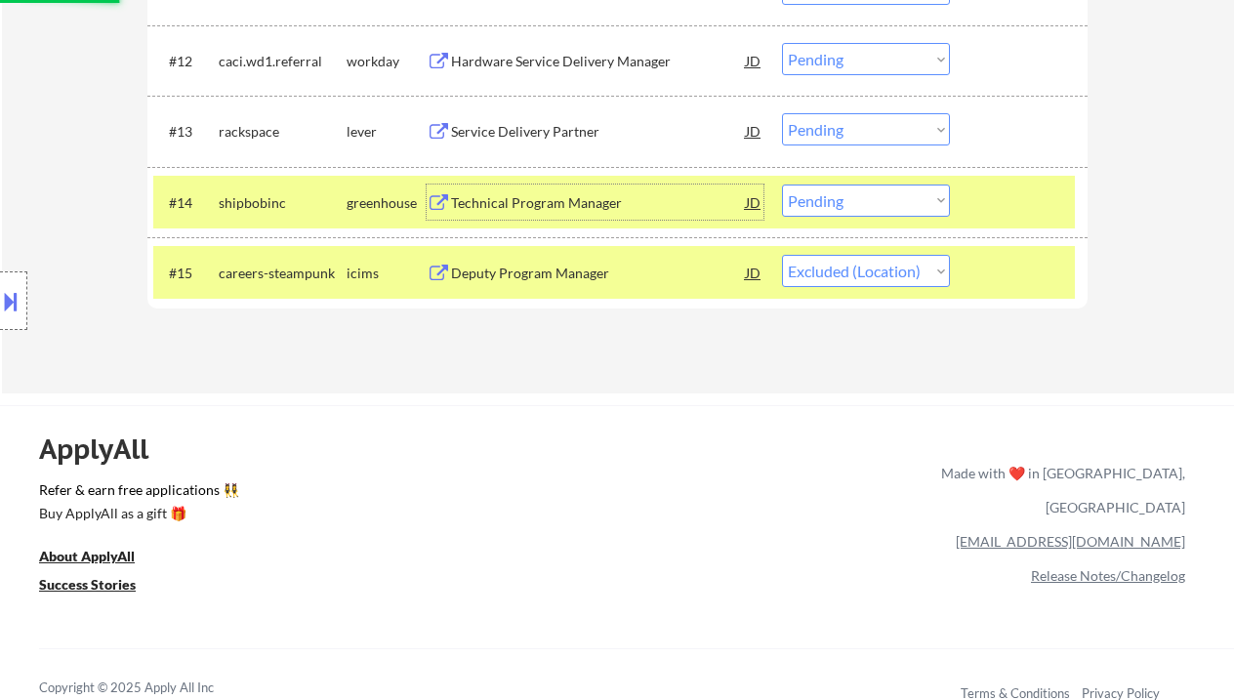
click at [550, 203] on div "Technical Program Manager" at bounding box center [598, 203] width 295 height 20
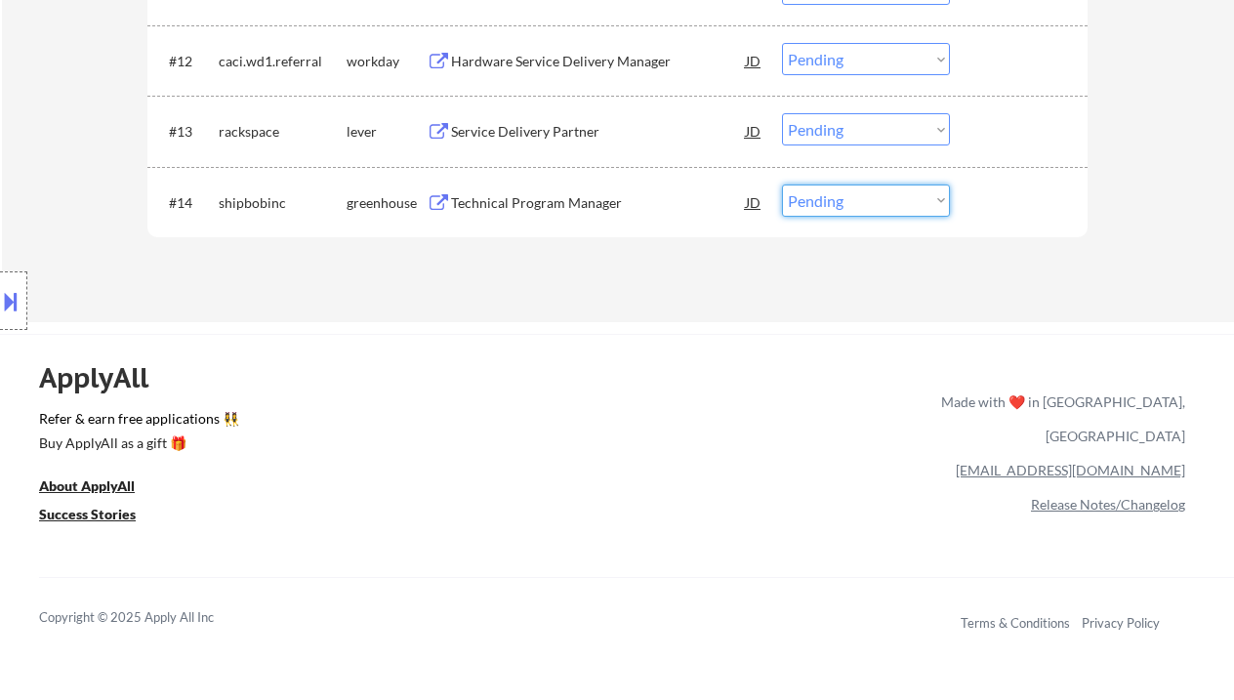
click at [815, 212] on select "Choose an option... Pending Applied Excluded (Questions) Excluded (Expired) Exc…" at bounding box center [866, 201] width 168 height 32
select select ""excluded__bad_match_""
click at [782, 185] on select "Choose an option... Pending Applied Excluded (Questions) Excluded (Expired) Exc…" at bounding box center [866, 201] width 168 height 32
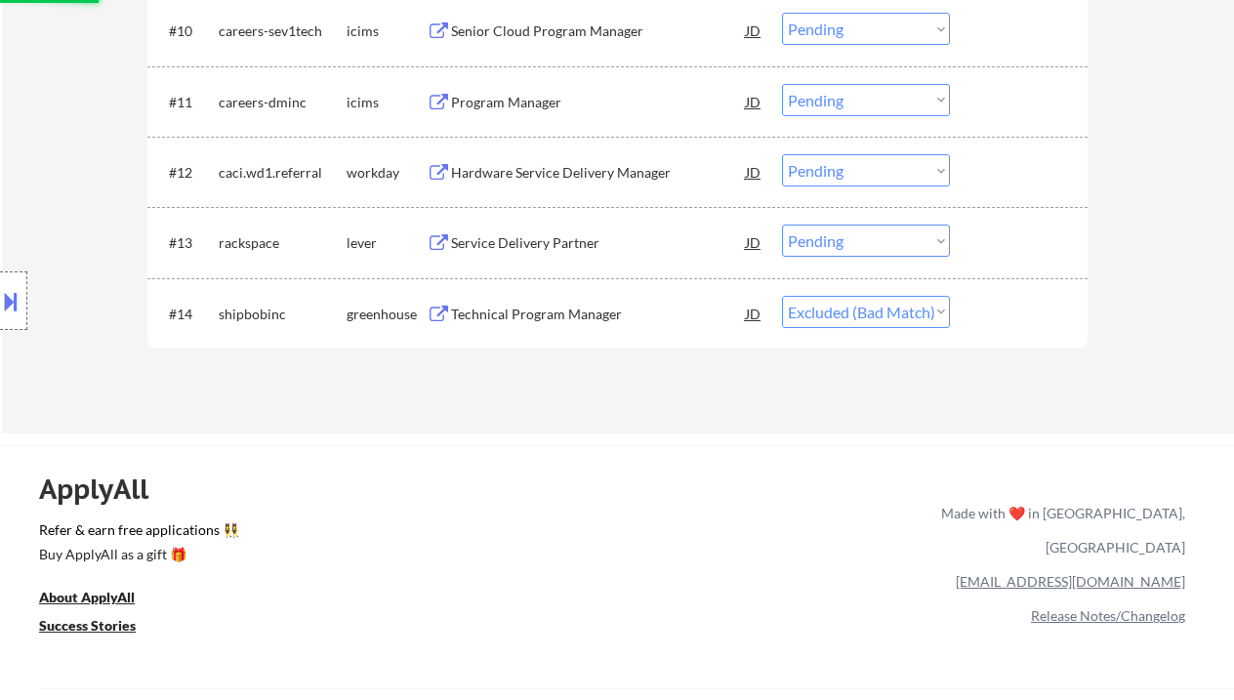
scroll to position [1302, 0]
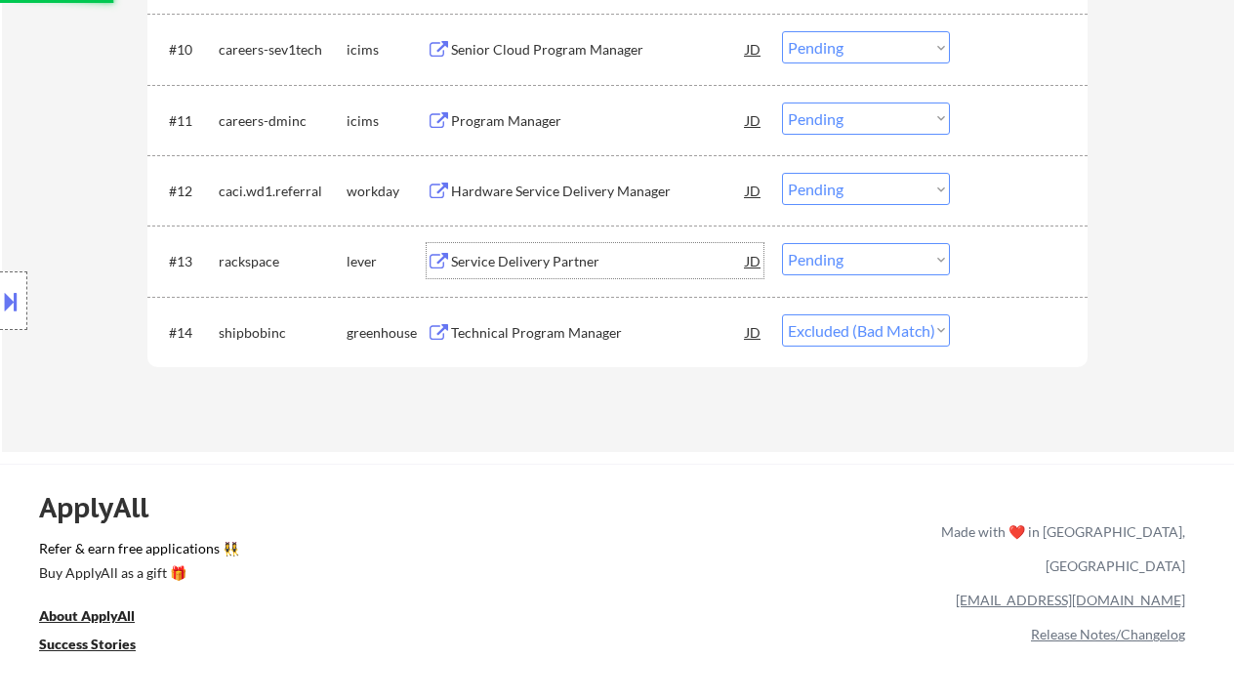
click at [551, 271] on div "Service Delivery Partner" at bounding box center [598, 262] width 295 height 20
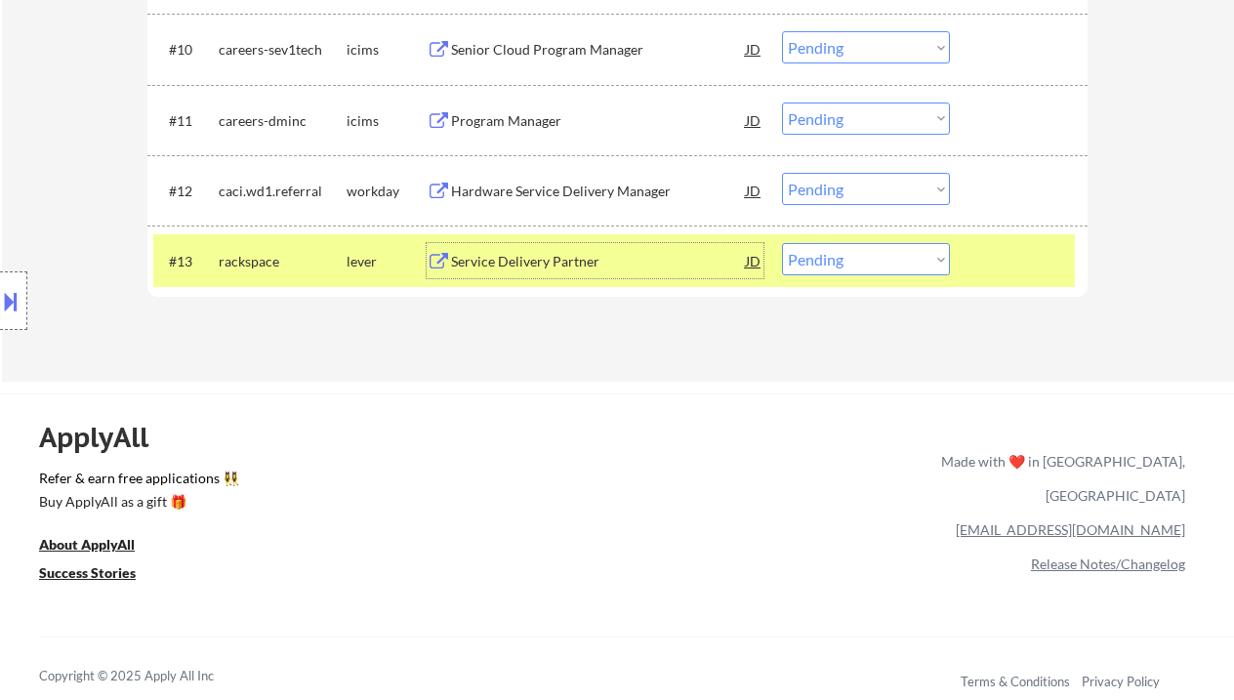
click at [4, 303] on button at bounding box center [10, 301] width 21 height 32
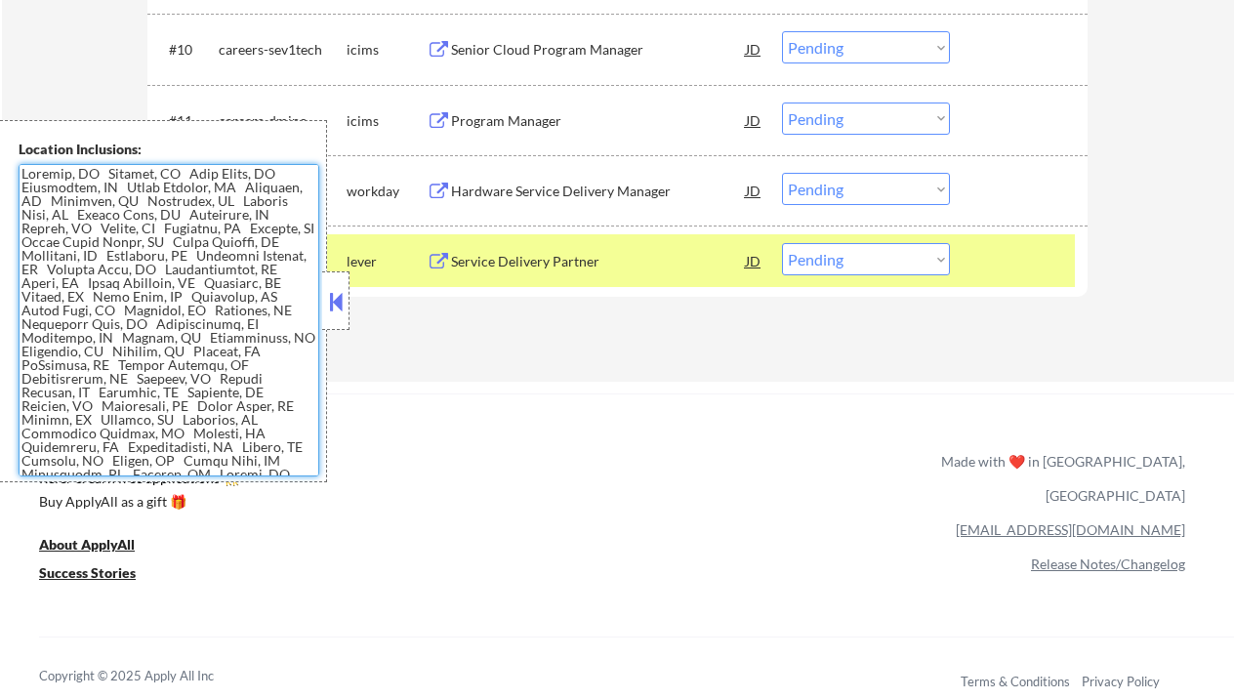
scroll to position [35, 0]
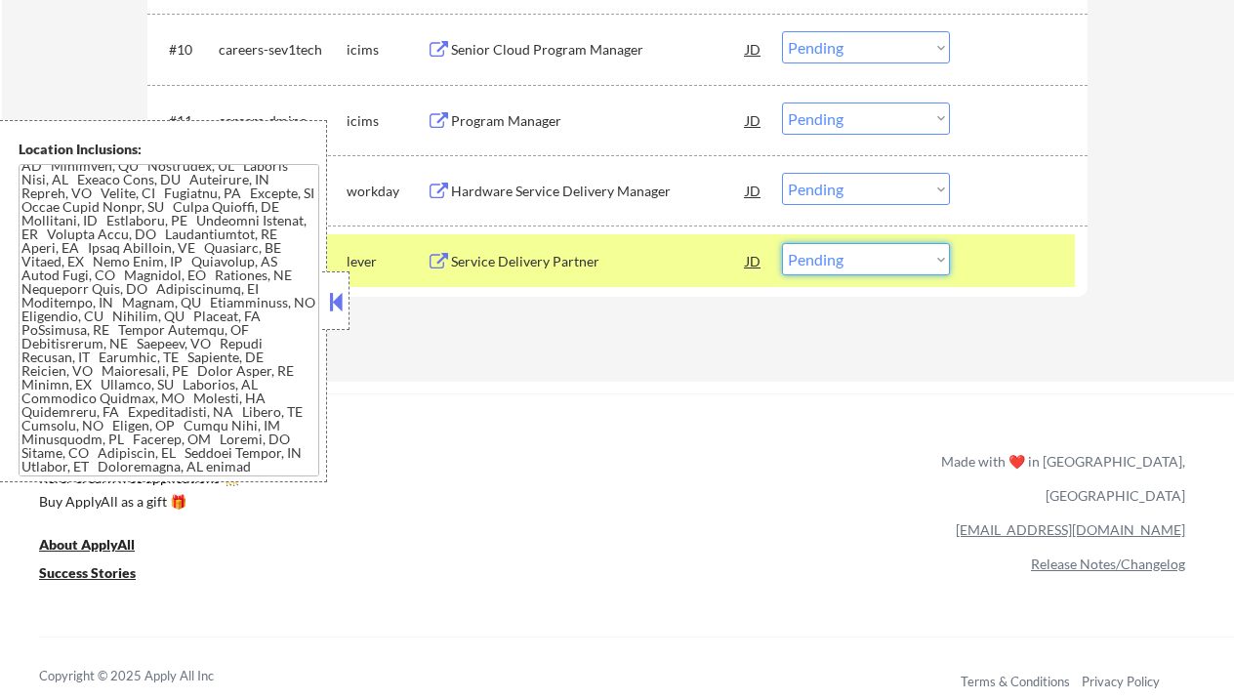
drag, startPoint x: 882, startPoint y: 258, endPoint x: 885, endPoint y: 274, distance: 16.9
click at [882, 258] on select "Choose an option... Pending Applied Excluded (Questions) Excluded (Expired) Exc…" at bounding box center [866, 259] width 168 height 32
select select ""excluded__bad_match_""
click at [782, 243] on select "Choose an option... Pending Applied Excluded (Questions) Excluded (Expired) Exc…" at bounding box center [866, 259] width 168 height 32
click at [340, 303] on button at bounding box center [335, 301] width 21 height 29
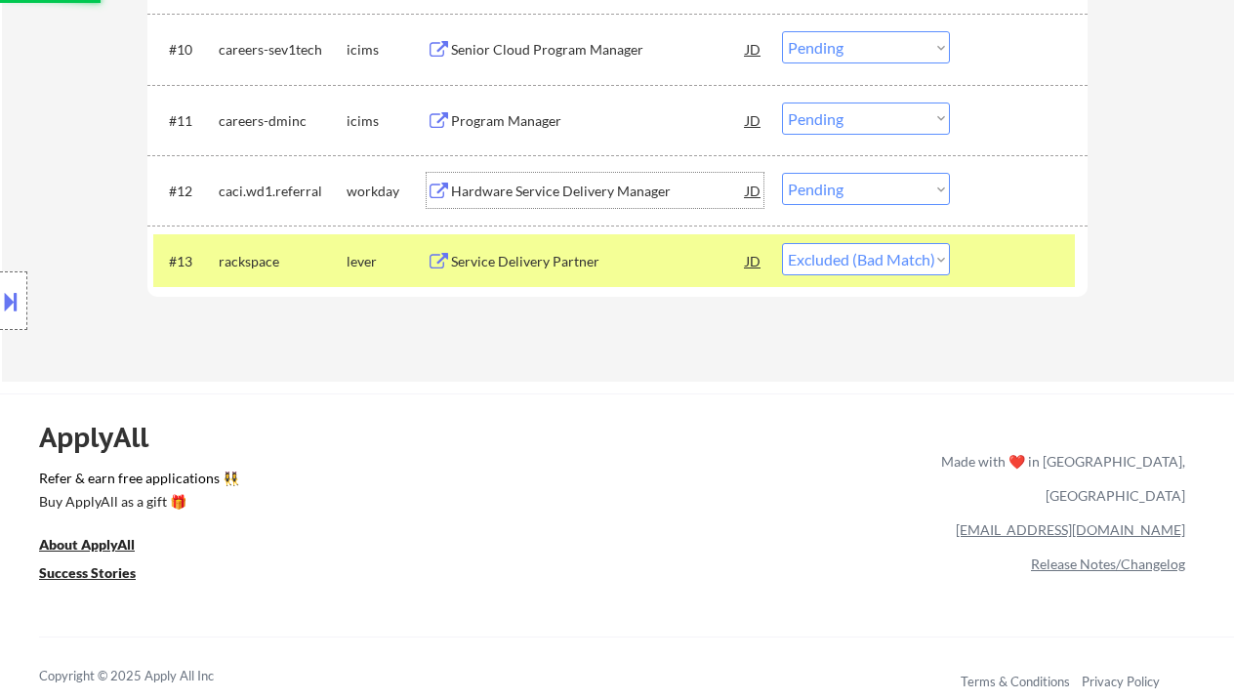
click at [502, 188] on div "Hardware Service Delivery Manager" at bounding box center [598, 192] width 295 height 20
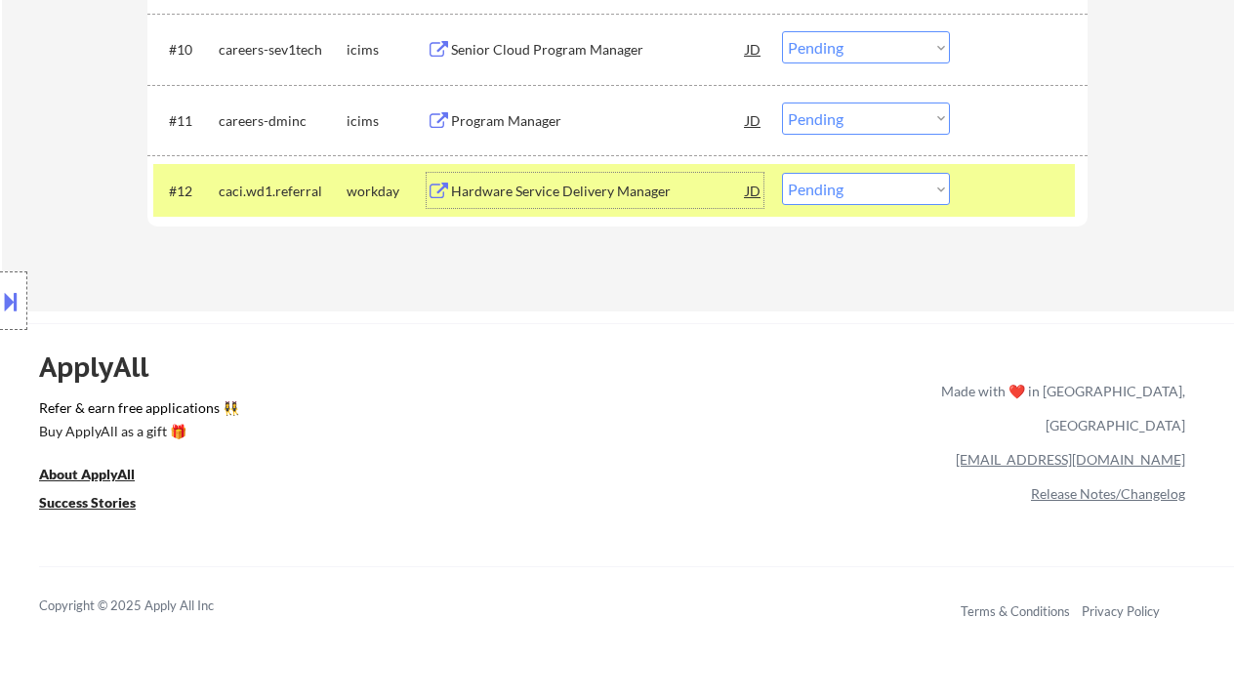
click at [525, 130] on div "Program Manager" at bounding box center [598, 120] width 295 height 35
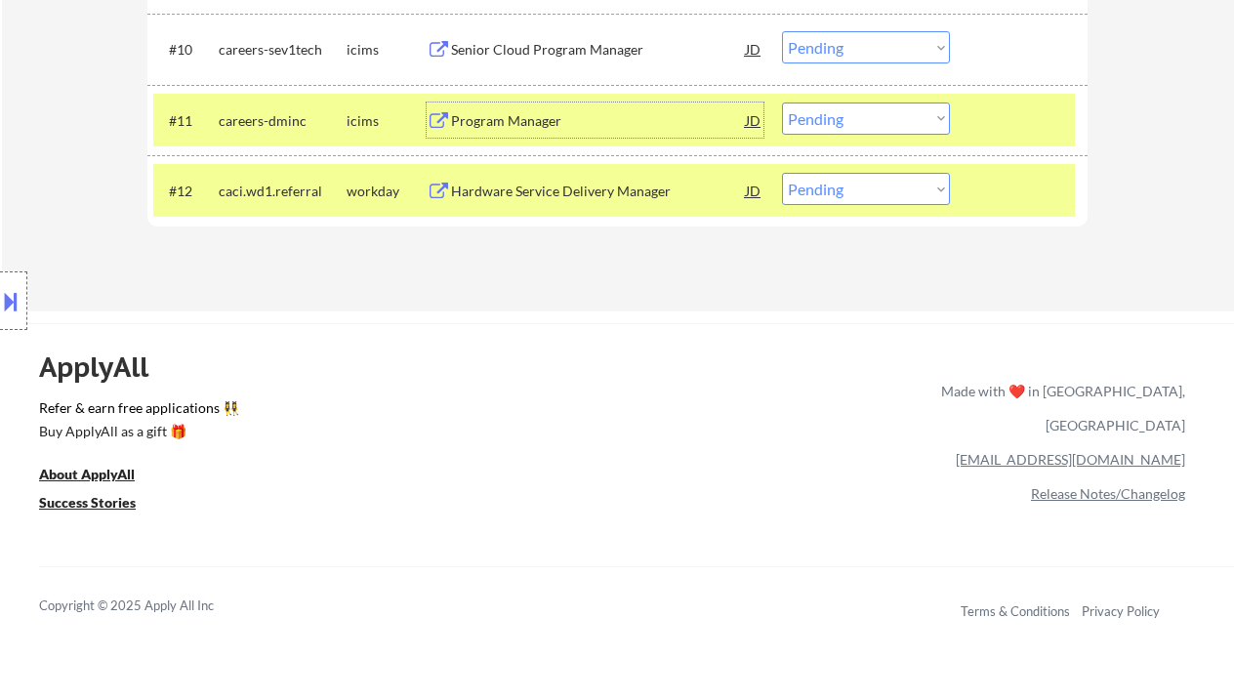
drag, startPoint x: 813, startPoint y: 116, endPoint x: 825, endPoint y: 126, distance: 16.0
click at [813, 116] on select "Choose an option... Pending Applied Excluded (Questions) Excluded (Expired) Exc…" at bounding box center [866, 119] width 168 height 32
click at [782, 103] on select "Choose an option... Pending Applied Excluded (Questions) Excluded (Expired) Exc…" at bounding box center [866, 119] width 168 height 32
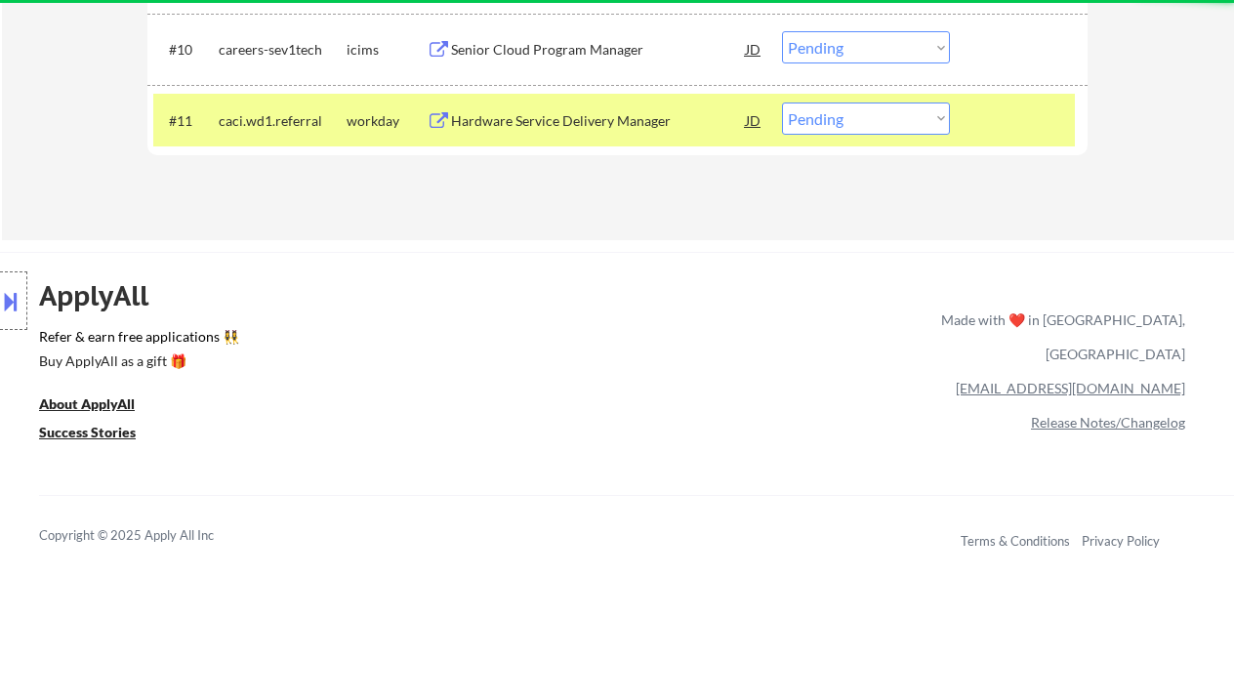
scroll to position [1041, 0]
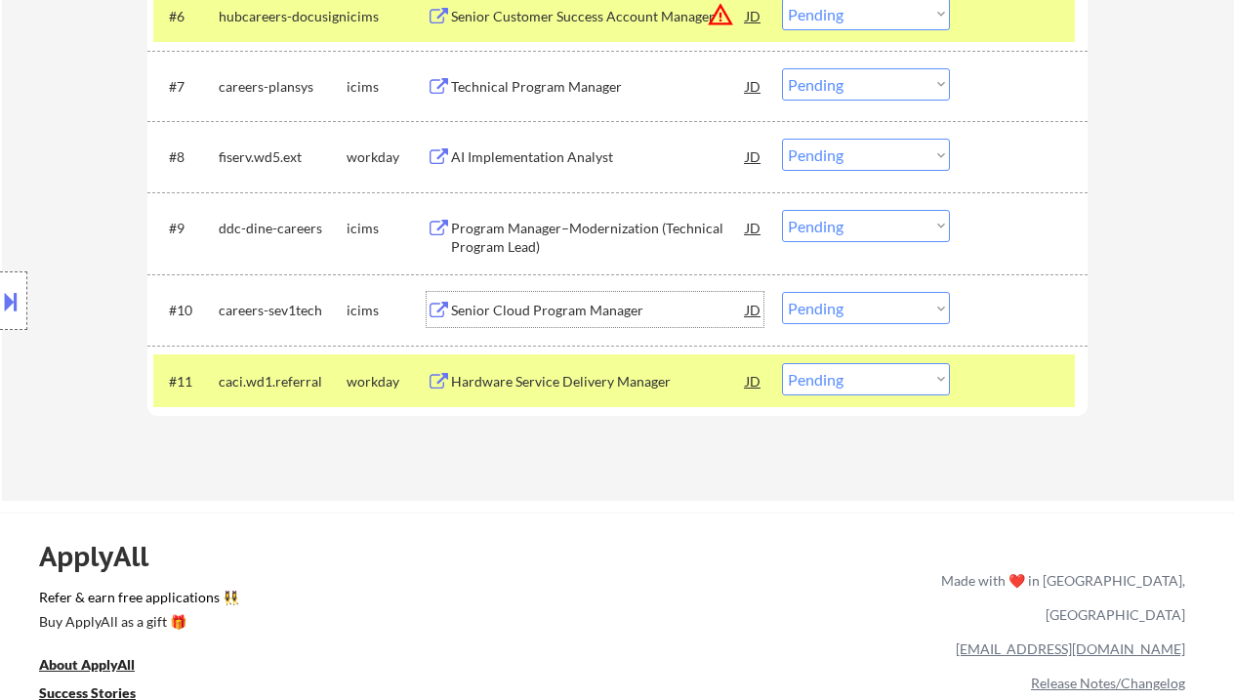
click at [573, 313] on div "Senior Cloud Program Manager" at bounding box center [598, 311] width 295 height 20
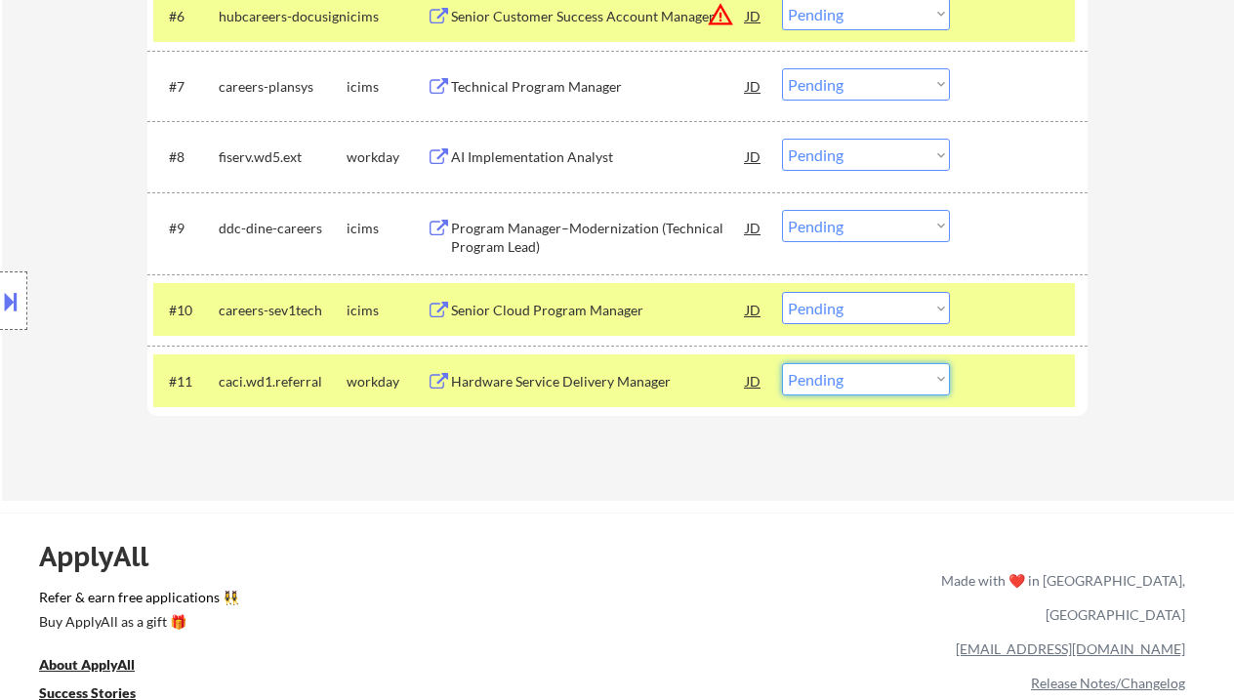
click at [888, 387] on select "Choose an option... Pending Applied Excluded (Questions) Excluded (Expired) Exc…" at bounding box center [866, 379] width 168 height 32
select select ""excluded__bad_match_""
click at [782, 363] on select "Choose an option... Pending Applied Excluded (Questions) Excluded (Expired) Exc…" at bounding box center [866, 379] width 168 height 32
click at [588, 317] on div "Senior Cloud Program Manager" at bounding box center [598, 311] width 295 height 20
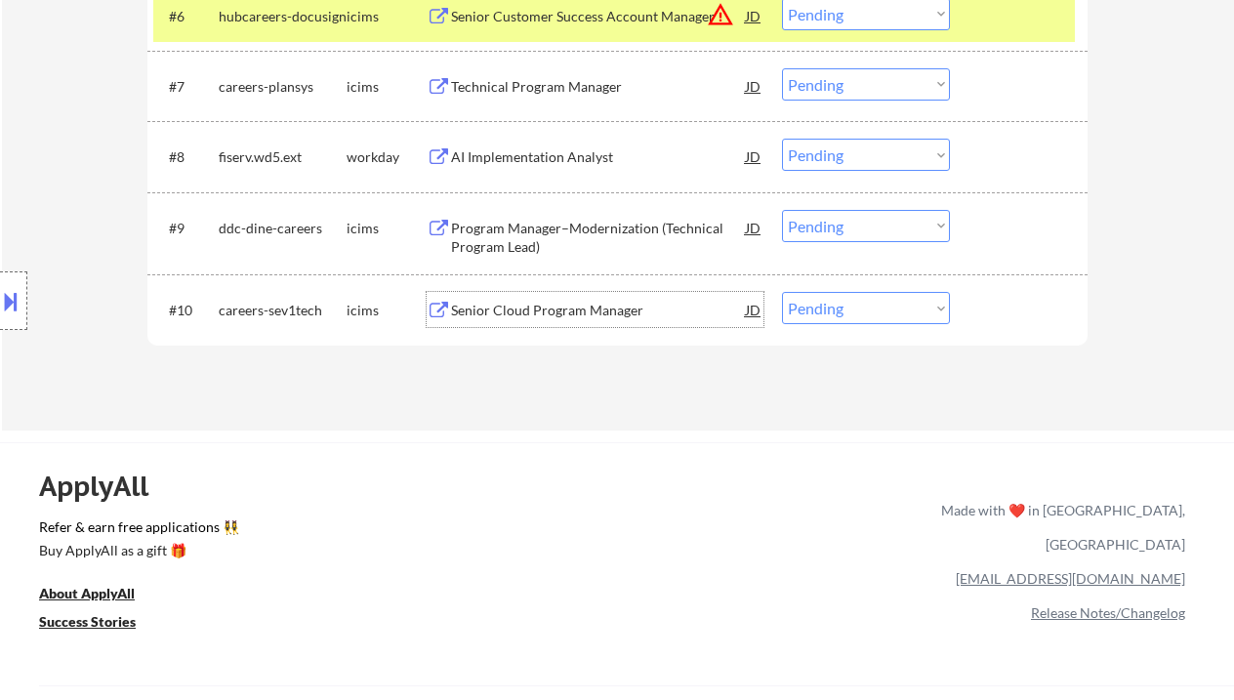
click at [572, 295] on div "Senior Cloud Program Manager" at bounding box center [598, 309] width 295 height 35
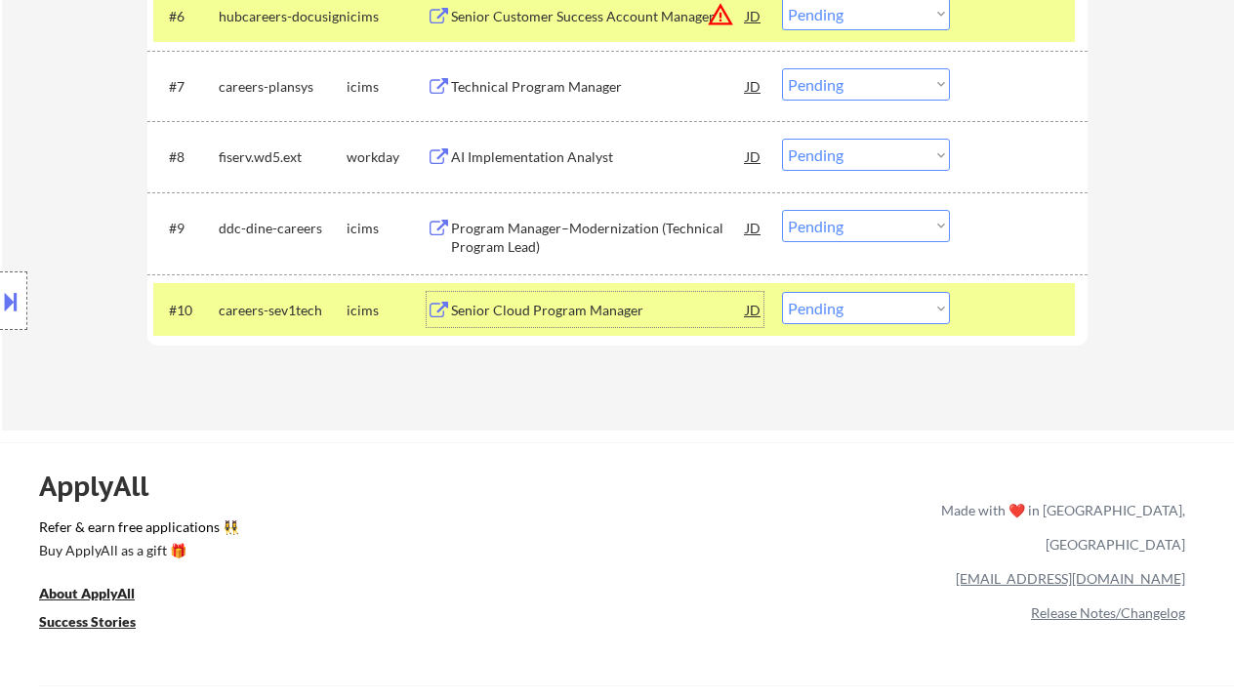
click at [886, 317] on select "Choose an option... Pending Applied Excluded (Questions) Excluded (Expired) Exc…" at bounding box center [866, 308] width 168 height 32
select select ""excluded__bad_match_""
click at [782, 292] on select "Choose an option... Pending Applied Excluded (Questions) Excluded (Expired) Exc…" at bounding box center [866, 308] width 168 height 32
click at [597, 233] on div "Program Manager–Modernization (Technical Program Lead)" at bounding box center [598, 238] width 295 height 38
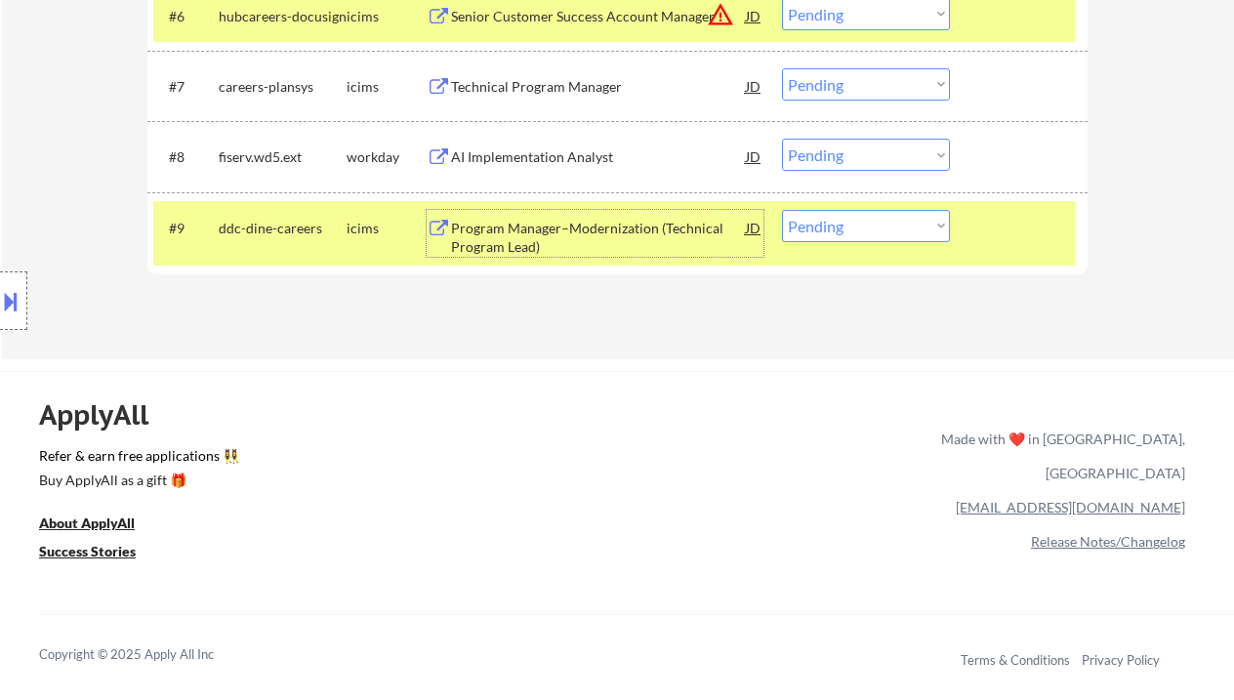
drag, startPoint x: 810, startPoint y: 232, endPoint x: 825, endPoint y: 240, distance: 17.5
click at [810, 232] on select "Choose an option... Pending Applied Excluded (Questions) Excluded (Expired) Exc…" at bounding box center [866, 226] width 168 height 32
select select ""excluded__bad_match_""
click at [782, 210] on select "Choose an option... Pending Applied Excluded (Questions) Excluded (Expired) Exc…" at bounding box center [866, 226] width 168 height 32
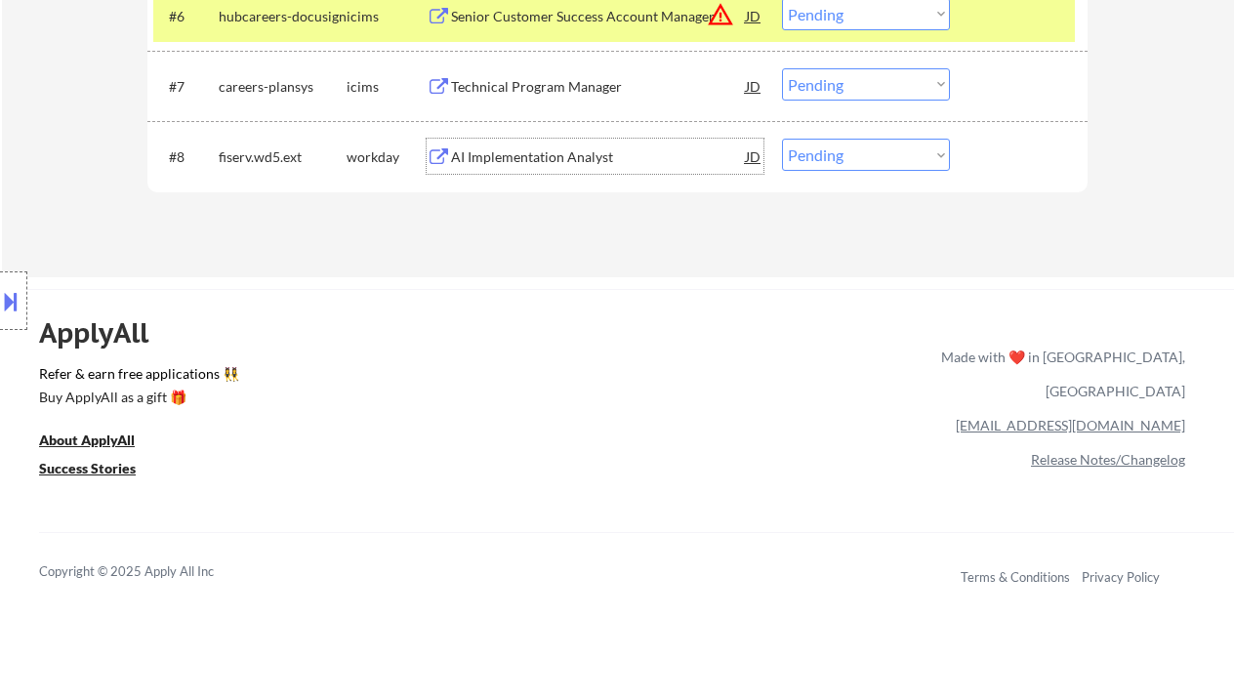
click at [546, 159] on div "AI Implementation Analyst" at bounding box center [598, 157] width 295 height 20
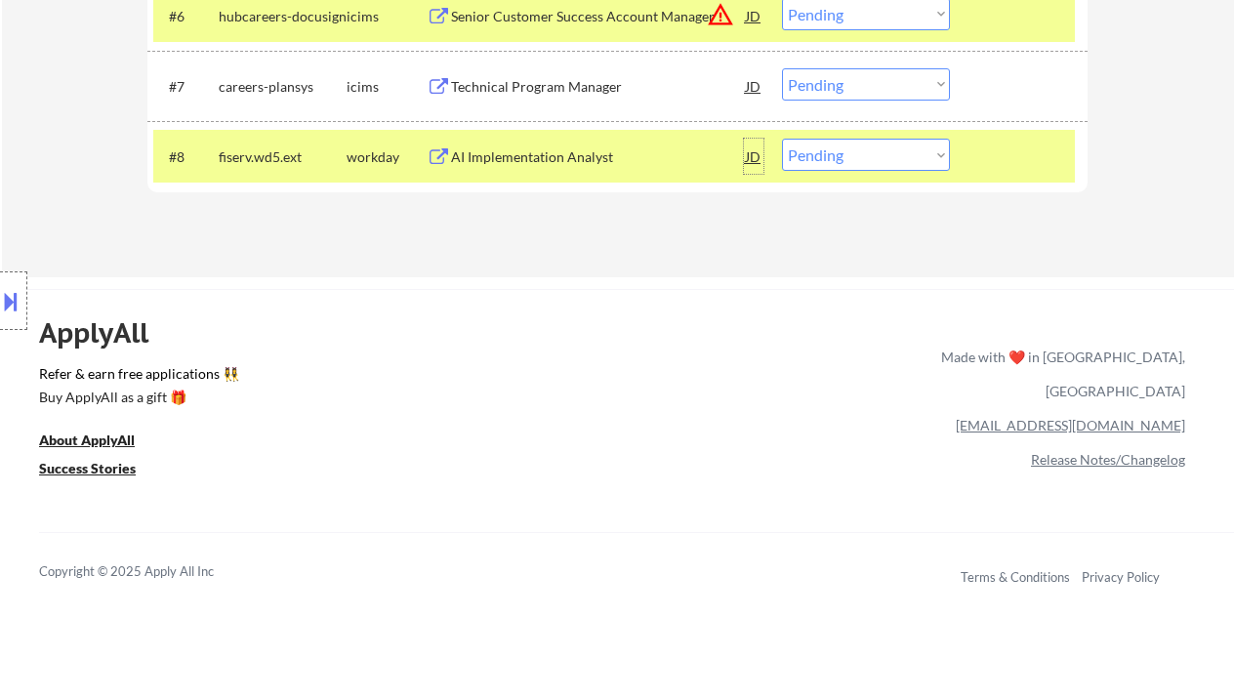
click at [761, 157] on div "JD" at bounding box center [754, 156] width 20 height 35
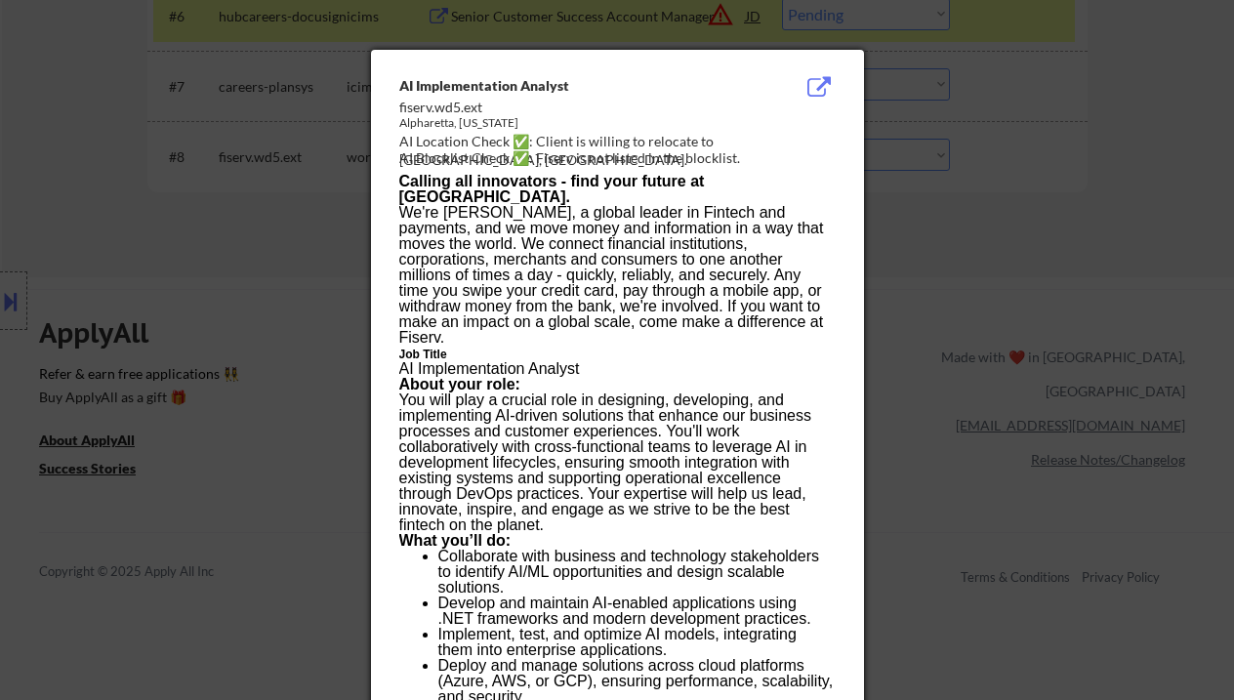
click at [90, 346] on div at bounding box center [617, 350] width 1234 height 700
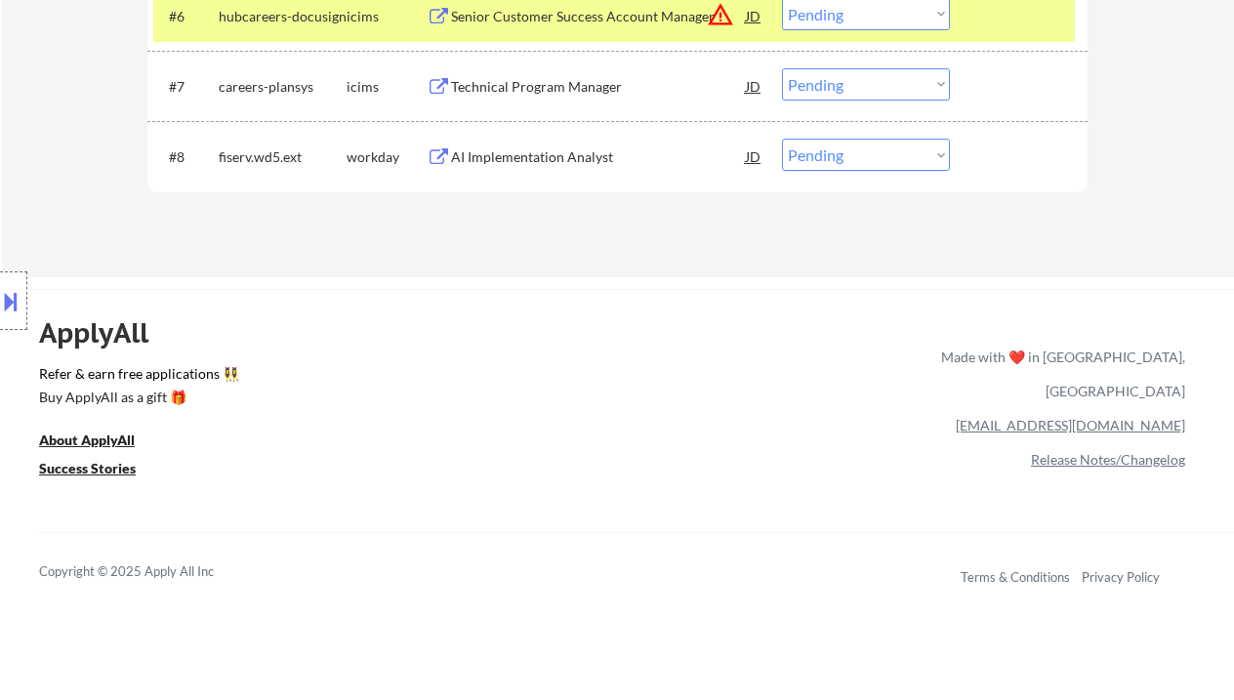
click at [16, 291] on button at bounding box center [10, 301] width 21 height 32
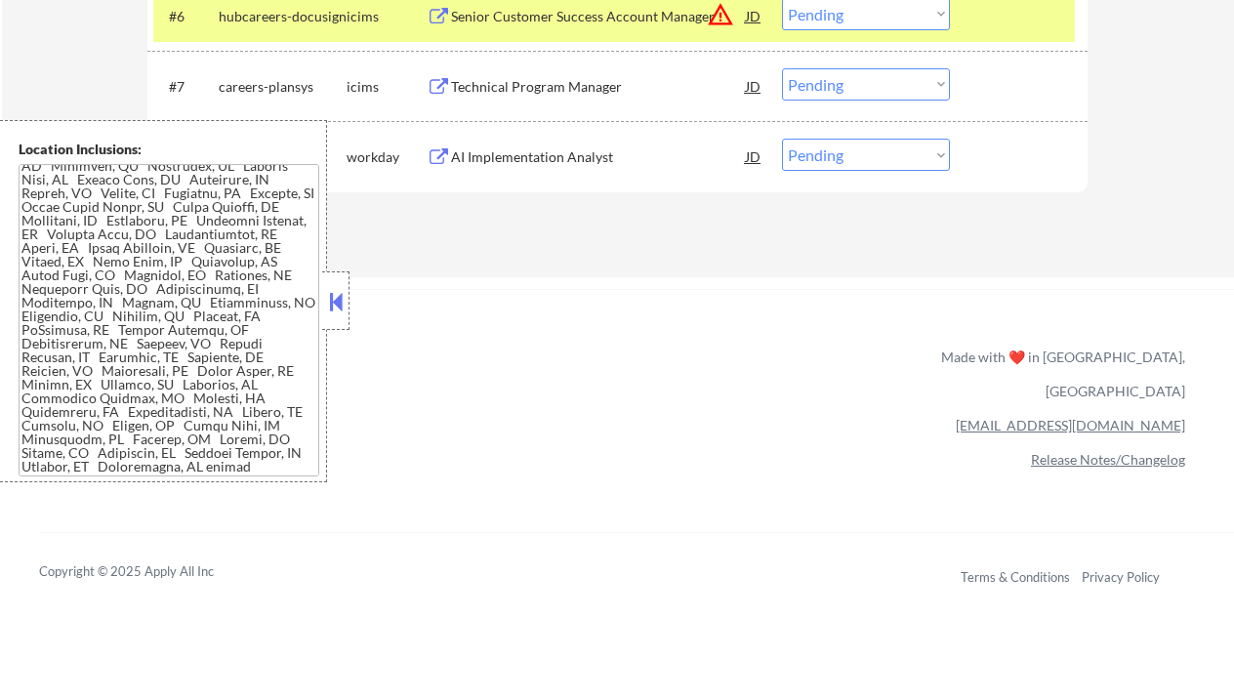
click at [284, 599] on div "Copyright © 2025 Apply All Inc Terms & Conditions Privacy Policy" at bounding box center [636, 572] width 1195 height 80
click at [342, 293] on button at bounding box center [335, 301] width 21 height 29
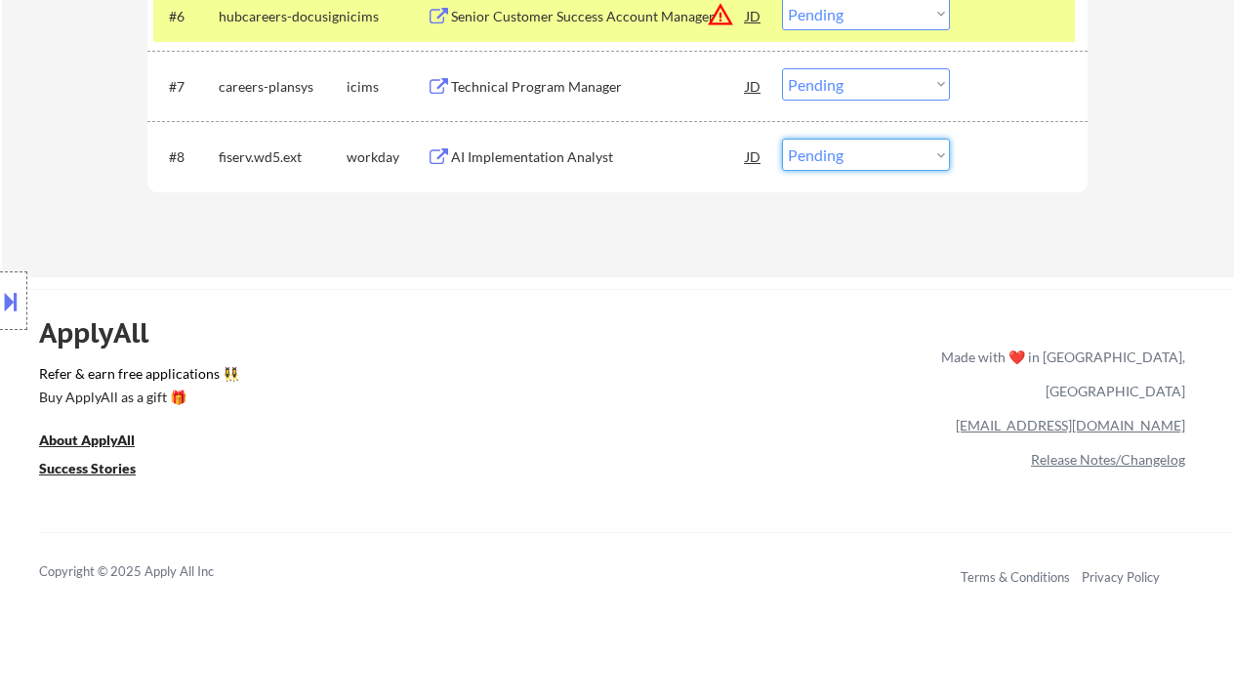
drag, startPoint x: 861, startPoint y: 157, endPoint x: 869, endPoint y: 170, distance: 14.9
click at [861, 157] on select "Choose an option... Pending Applied Excluded (Questions) Excluded (Expired) Exc…" at bounding box center [866, 155] width 168 height 32
select select ""excluded__bad_match_""
click at [782, 139] on select "Choose an option... Pending Applied Excluded (Questions) Excluded (Expired) Exc…" at bounding box center [866, 155] width 168 height 32
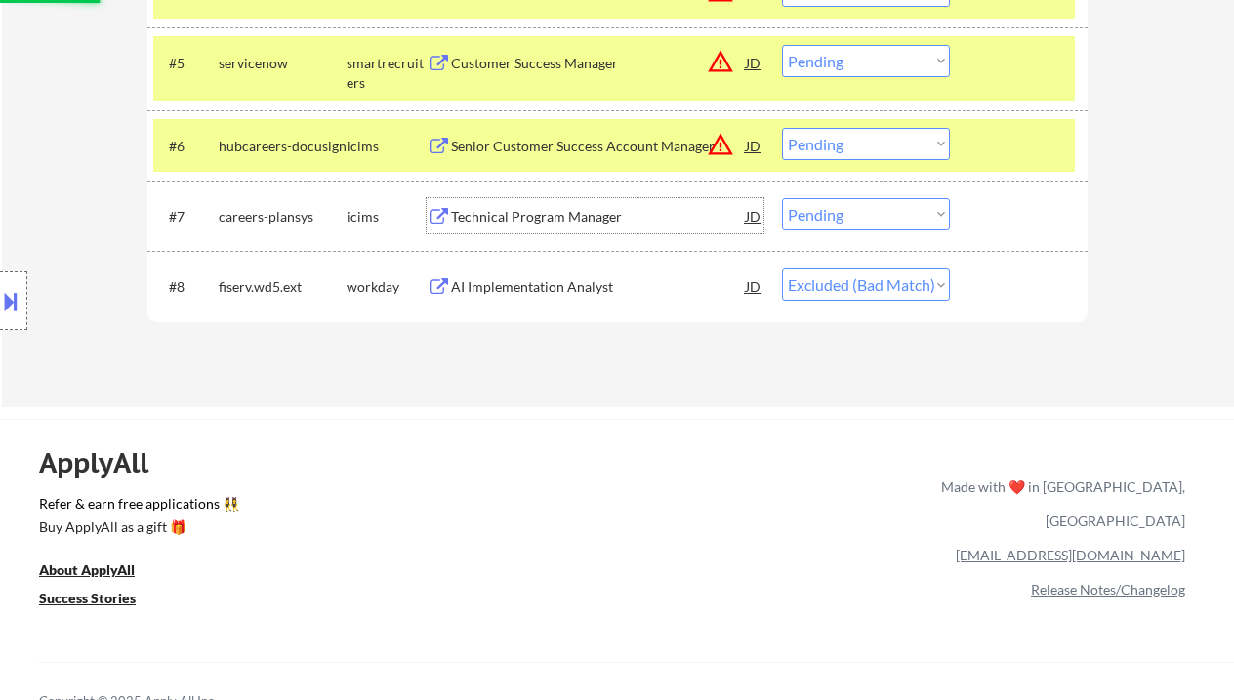
click at [583, 212] on div "Technical Program Manager" at bounding box center [598, 217] width 295 height 20
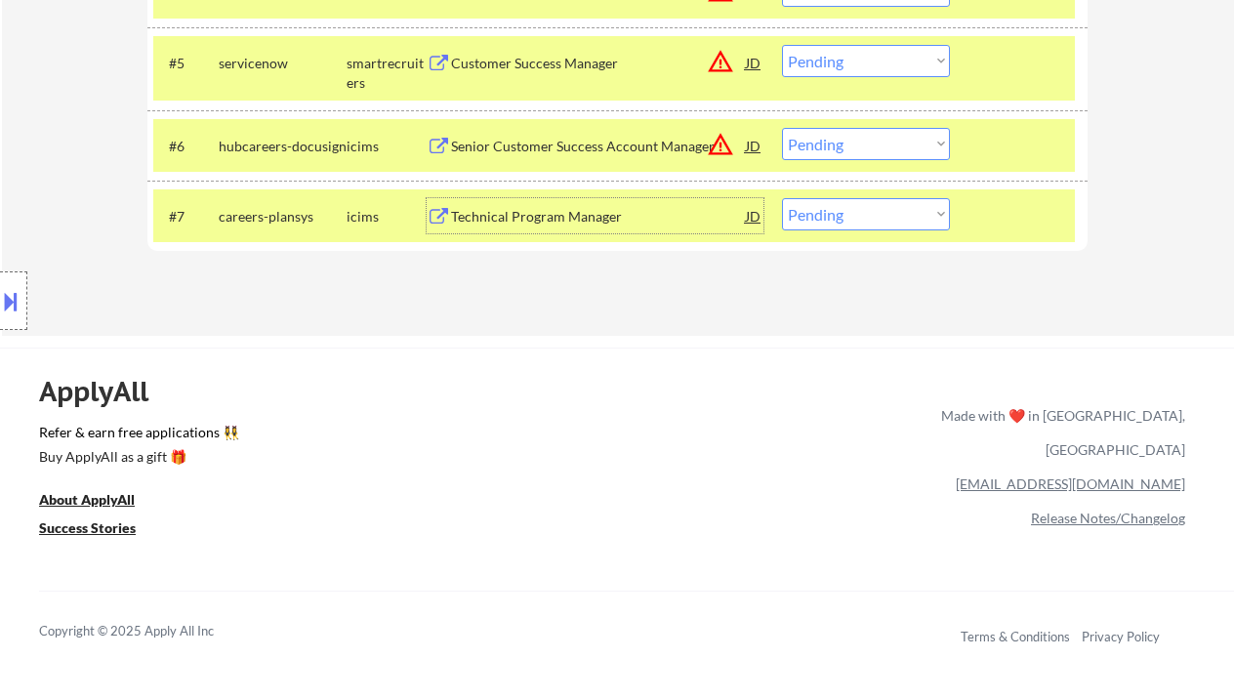
click at [830, 213] on select "Choose an option... Pending Applied Excluded (Questions) Excluded (Expired) Exc…" at bounding box center [866, 214] width 168 height 32
select select ""excluded__expired_""
click at [782, 198] on select "Choose an option... Pending Applied Excluded (Questions) Excluded (Expired) Exc…" at bounding box center [866, 214] width 168 height 32
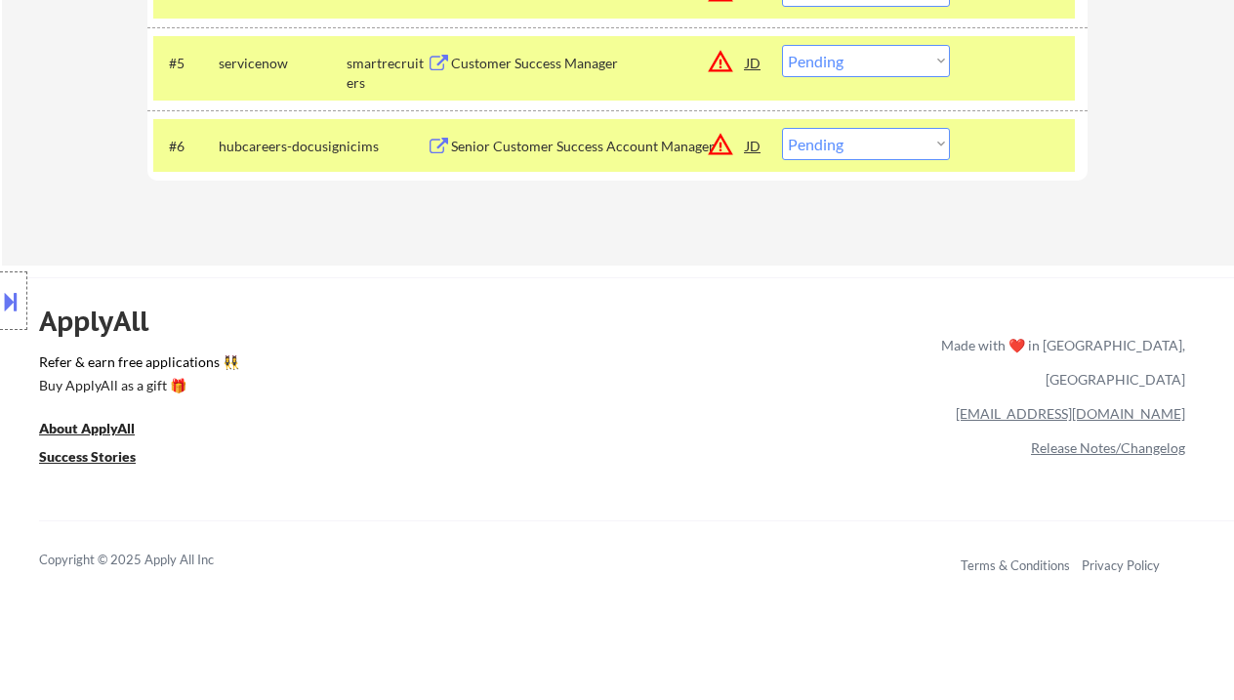
click at [586, 146] on div "Senior Customer Success Account Manager" at bounding box center [598, 147] width 295 height 20
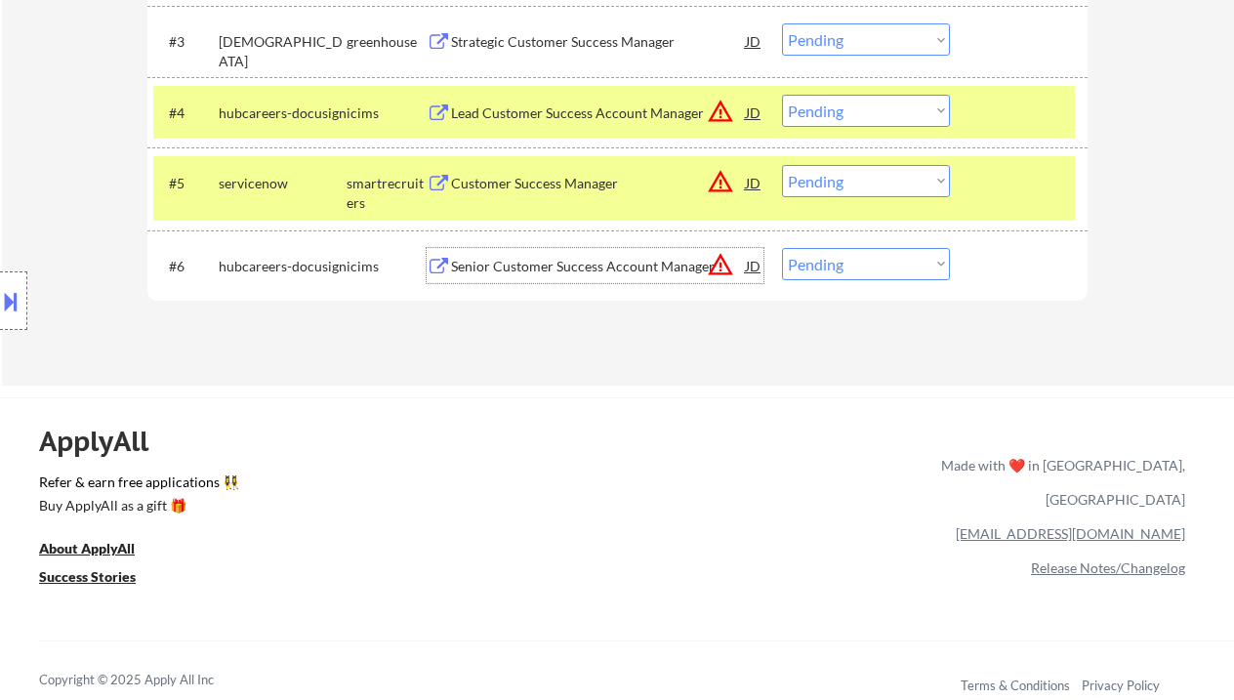
scroll to position [781, 0]
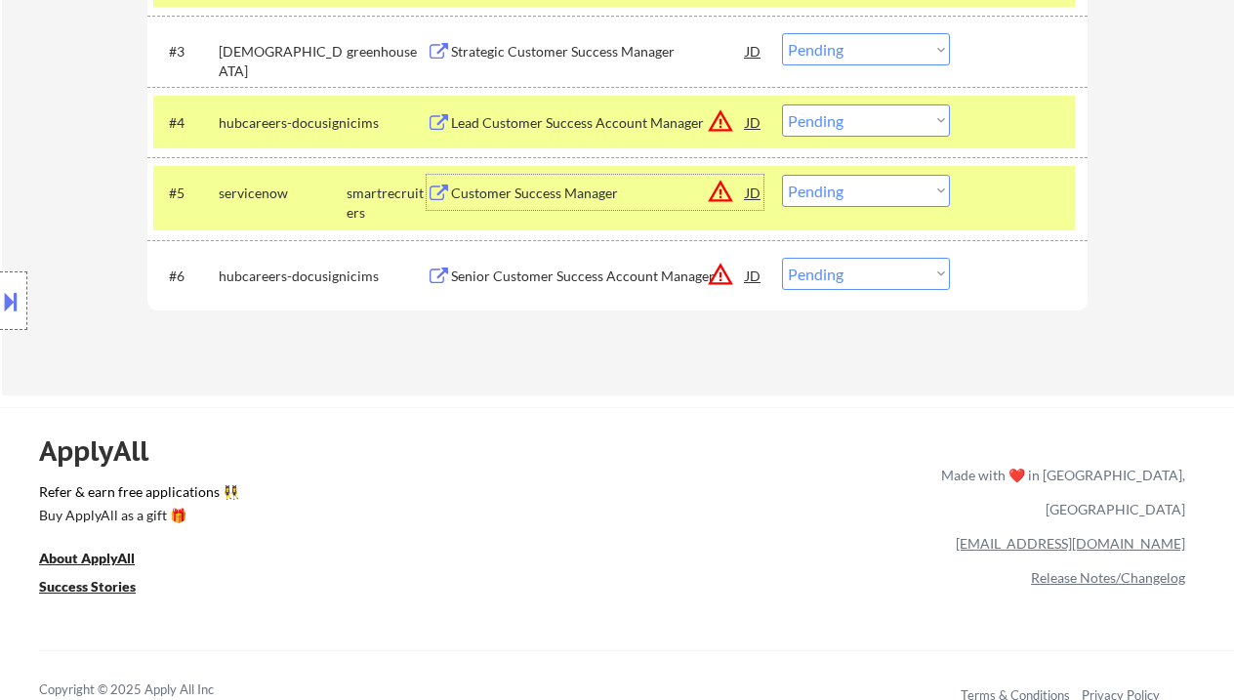
click at [520, 197] on div "Customer Success Manager" at bounding box center [598, 194] width 295 height 20
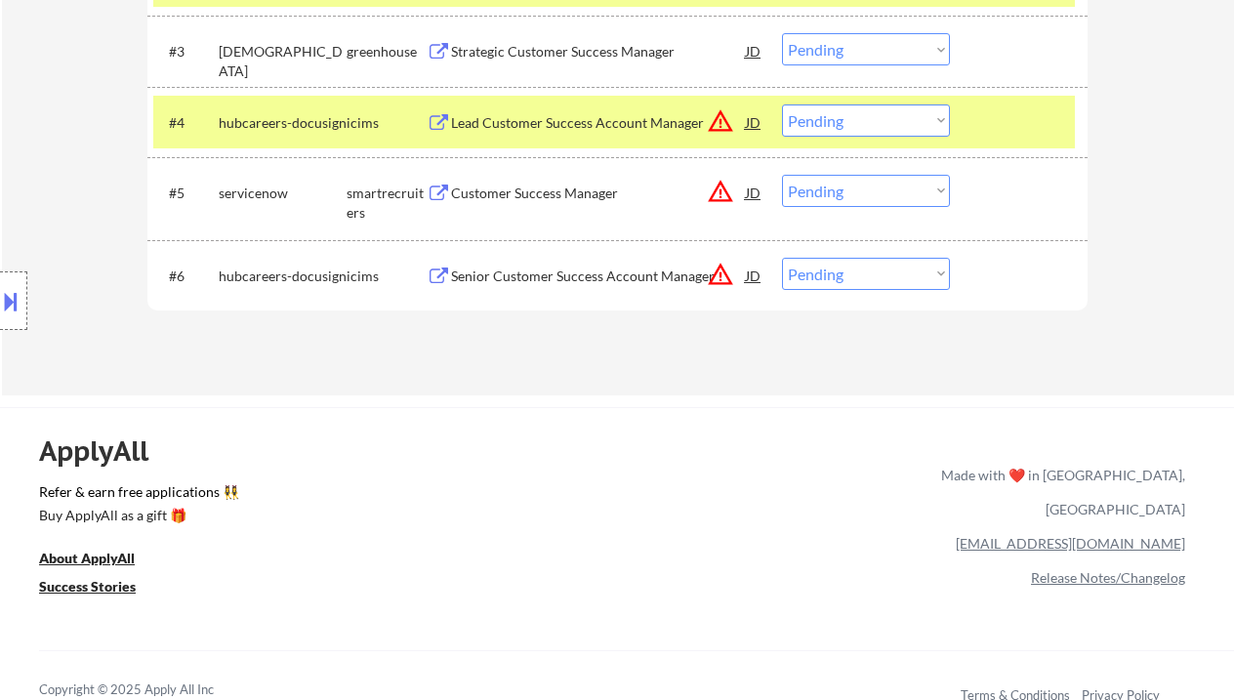
click at [17, 309] on button at bounding box center [10, 301] width 21 height 32
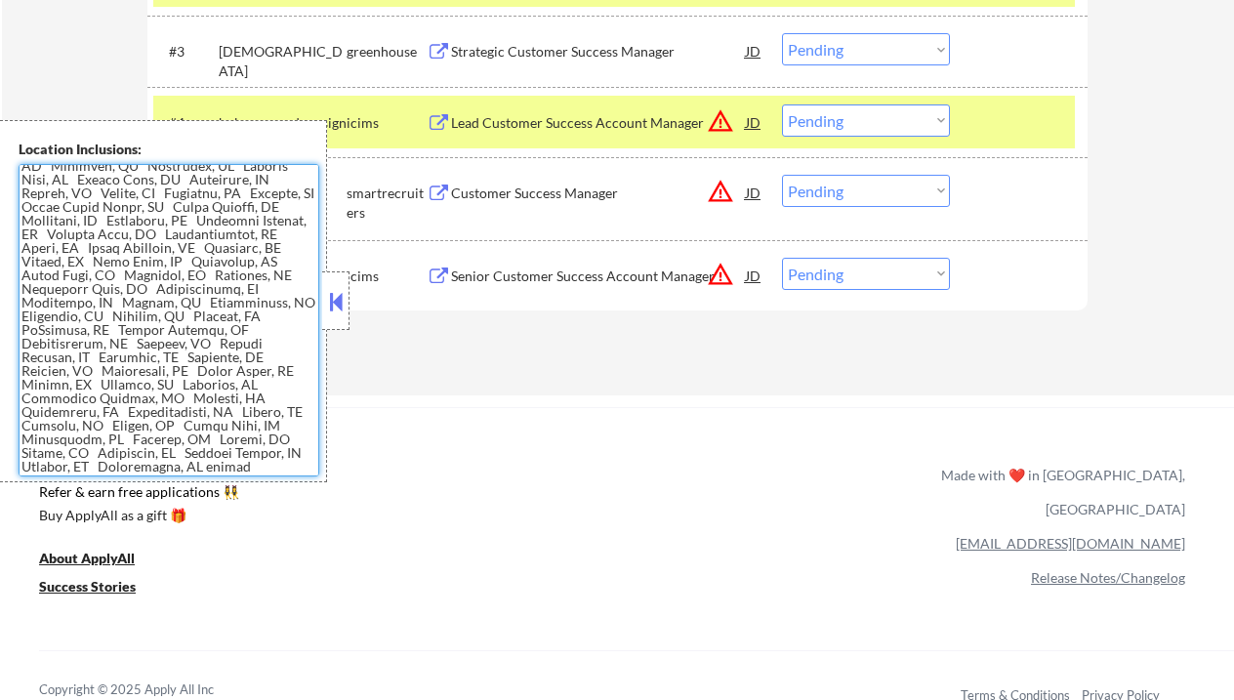
click at [338, 310] on button at bounding box center [335, 301] width 21 height 29
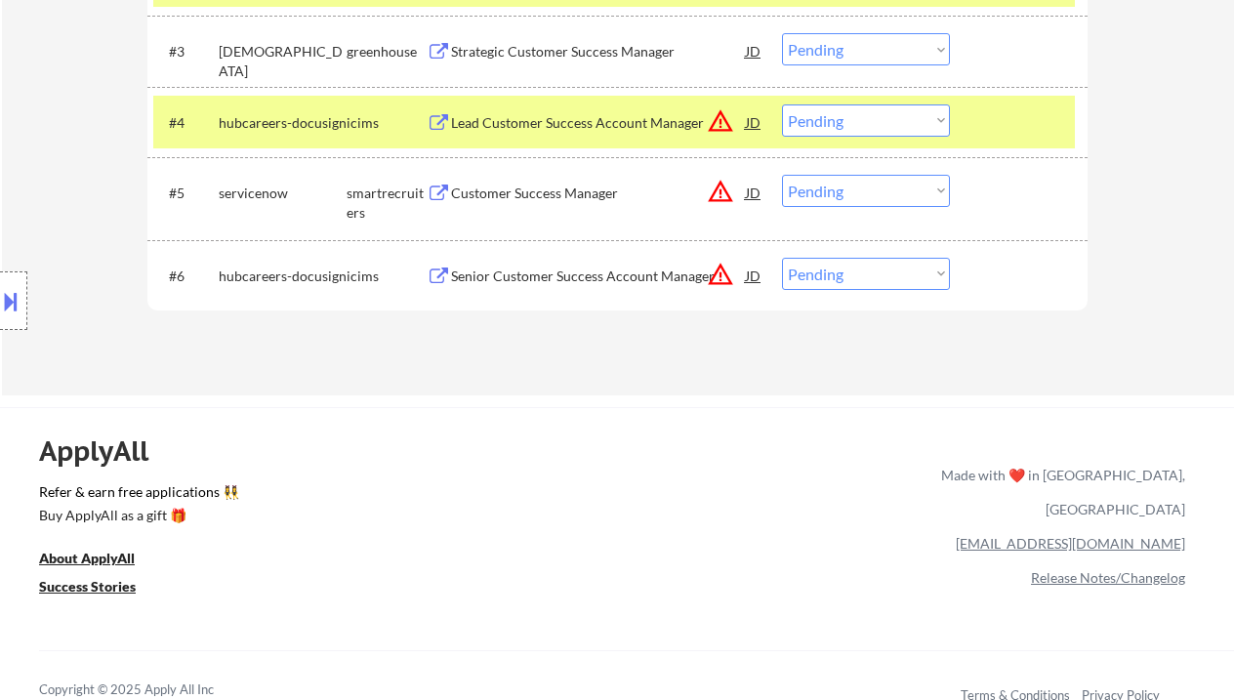
click at [792, 199] on select "Choose an option... Pending Applied Excluded (Questions) Excluded (Expired) Exc…" at bounding box center [866, 191] width 168 height 32
click at [782, 175] on select "Choose an option... Pending Applied Excluded (Questions) Excluded (Expired) Exc…" at bounding box center [866, 191] width 168 height 32
click at [524, 122] on div "Lead Customer Success Account Manager" at bounding box center [598, 123] width 295 height 20
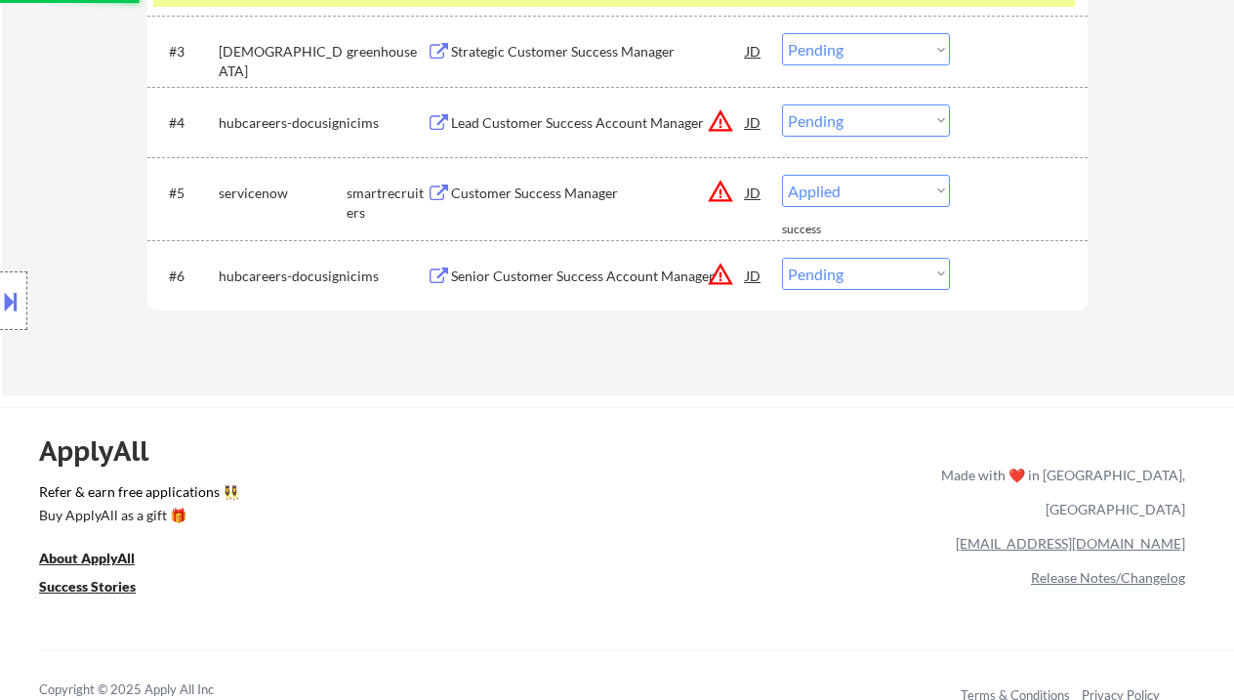
select select ""pending""
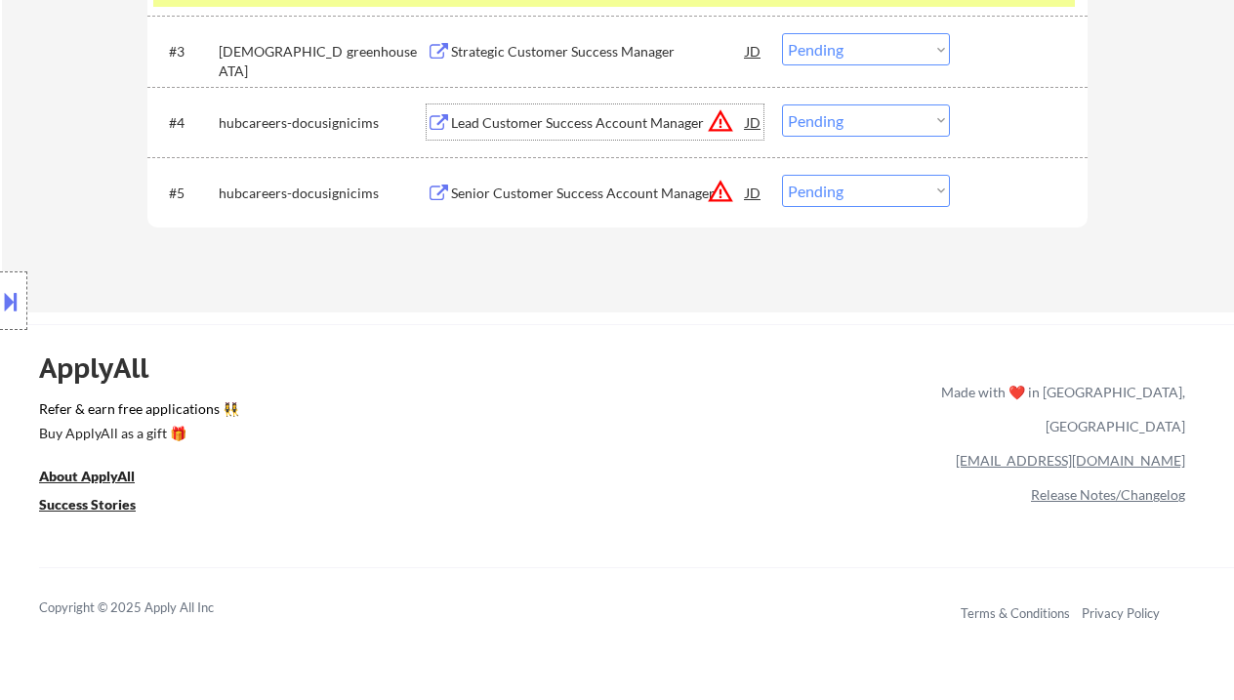
click at [825, 131] on select "Choose an option... Pending Applied Excluded (Questions) Excluded (Expired) Exc…" at bounding box center [866, 120] width 168 height 32
click at [782, 104] on select "Choose an option... Pending Applied Excluded (Questions) Excluded (Expired) Exc…" at bounding box center [866, 120] width 168 height 32
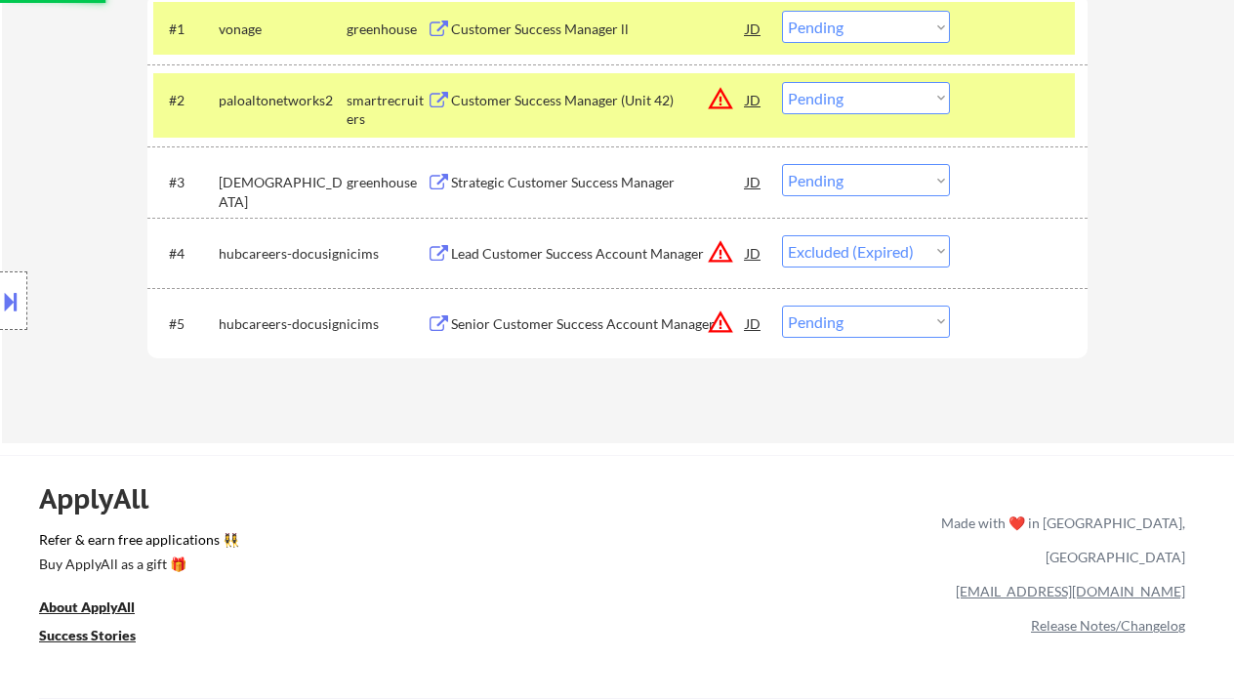
scroll to position [521, 0]
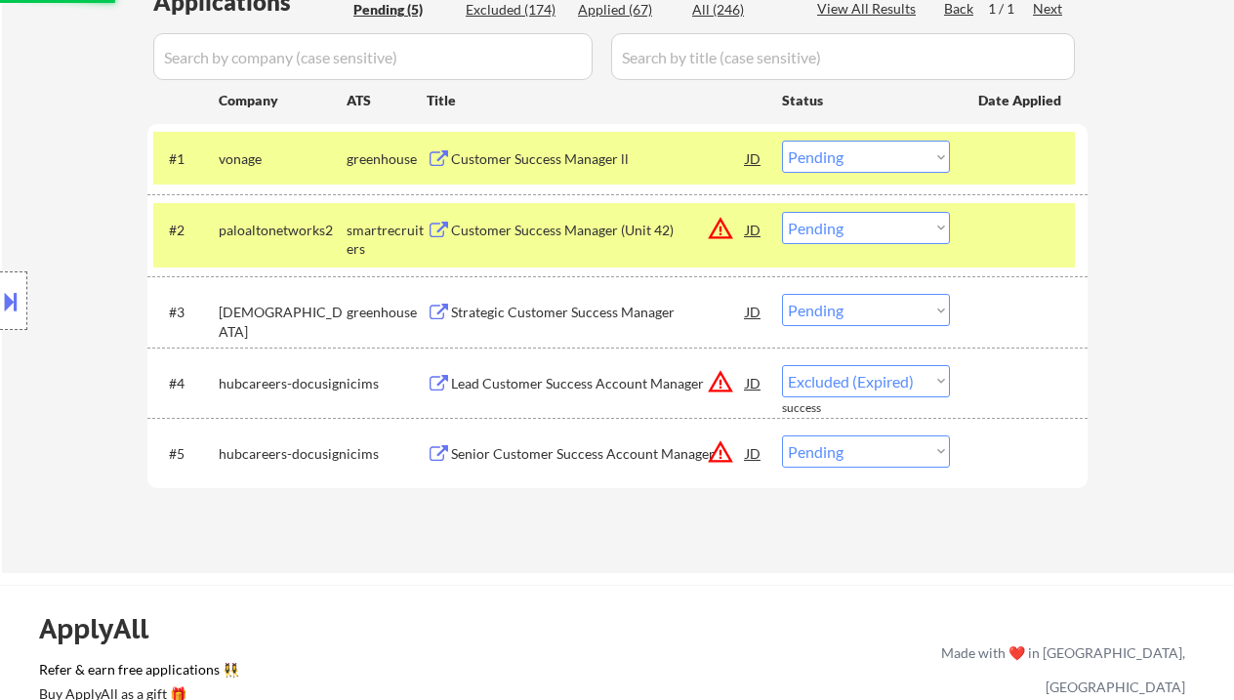
click at [518, 156] on div "Customer Success Manager ll" at bounding box center [598, 159] width 295 height 20
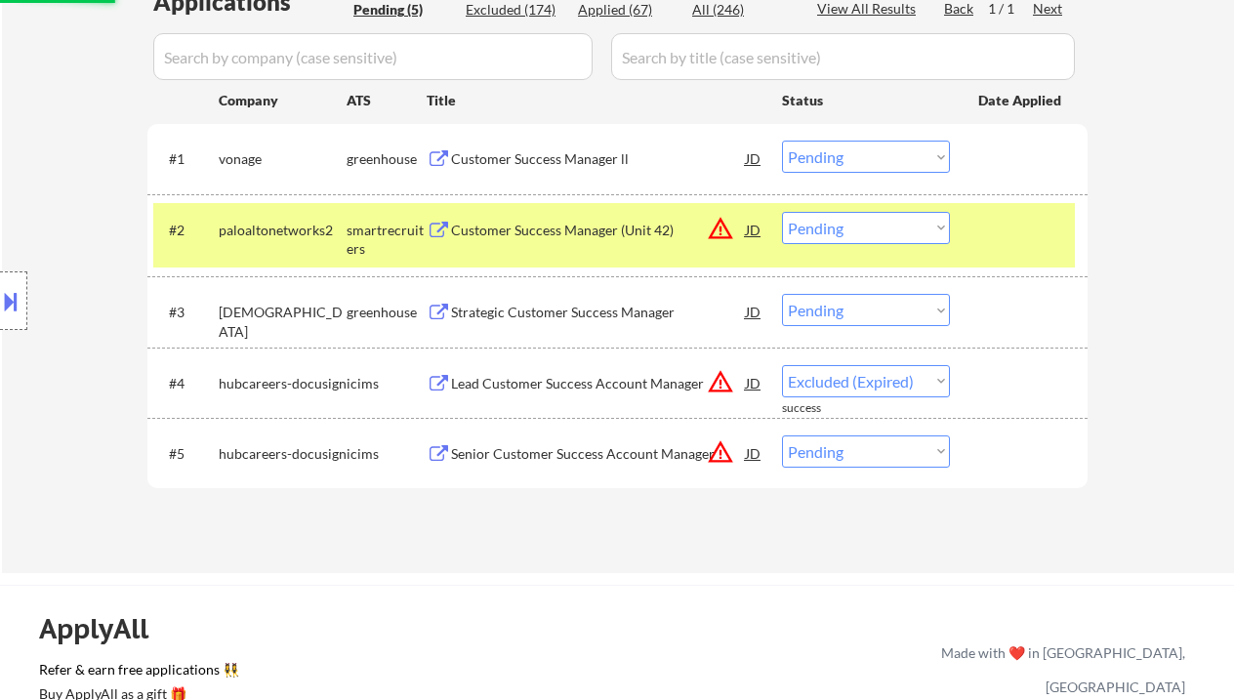
select select ""pending""
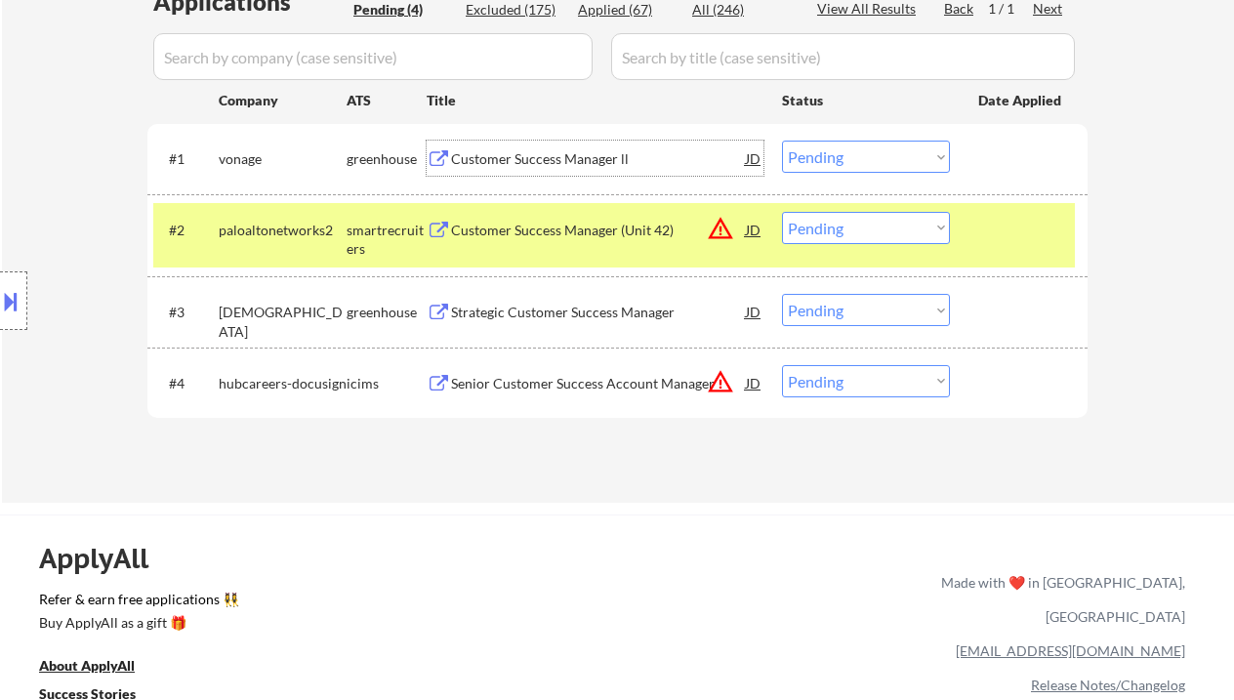
click at [824, 154] on select "Choose an option... Pending Applied Excluded (Questions) Excluded (Expired) Exc…" at bounding box center [866, 157] width 168 height 32
click at [782, 141] on select "Choose an option... Pending Applied Excluded (Questions) Excluded (Expired) Exc…" at bounding box center [866, 157] width 168 height 32
click at [523, 226] on div "Customer Success Manager (Unit 42)" at bounding box center [598, 231] width 295 height 20
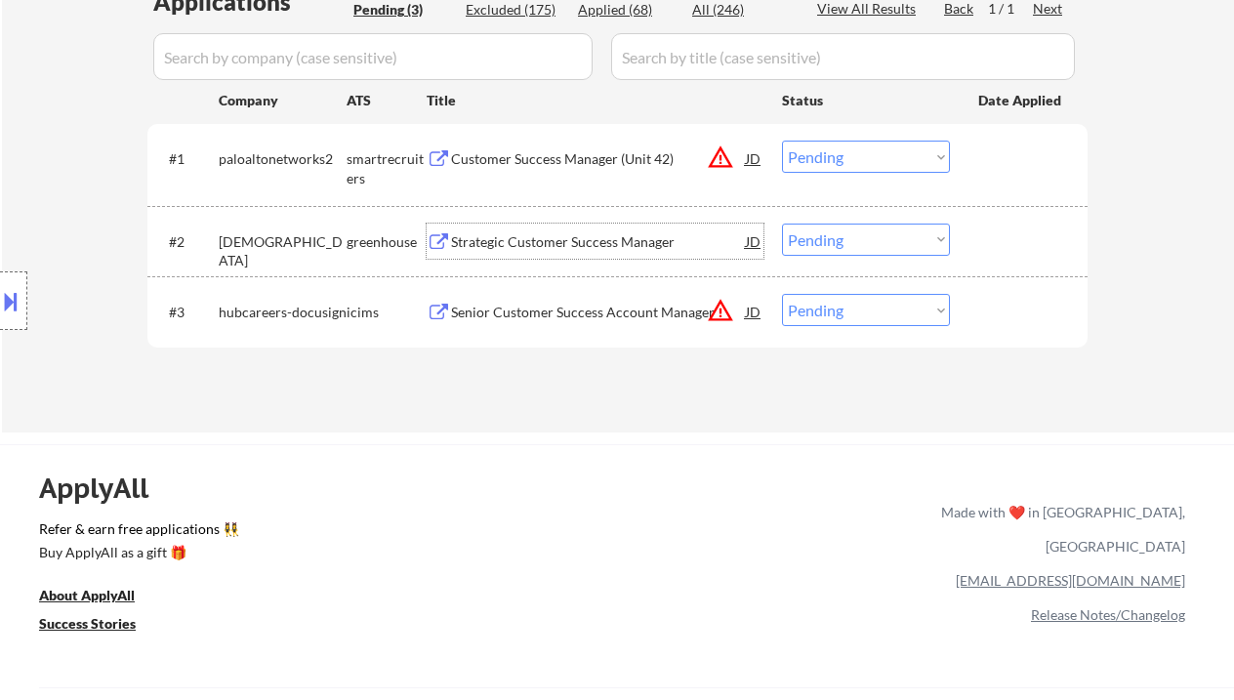
drag, startPoint x: 804, startPoint y: 150, endPoint x: 846, endPoint y: 171, distance: 46.7
click at [804, 150] on select "Choose an option... Pending Applied Excluded (Questions) Excluded (Expired) Exc…" at bounding box center [866, 157] width 168 height 32
click at [782, 141] on select "Choose an option... Pending Applied Excluded (Questions) Excluded (Expired) Exc…" at bounding box center [866, 157] width 168 height 32
click at [531, 240] on div "Strategic Customer Success Manager" at bounding box center [598, 242] width 295 height 20
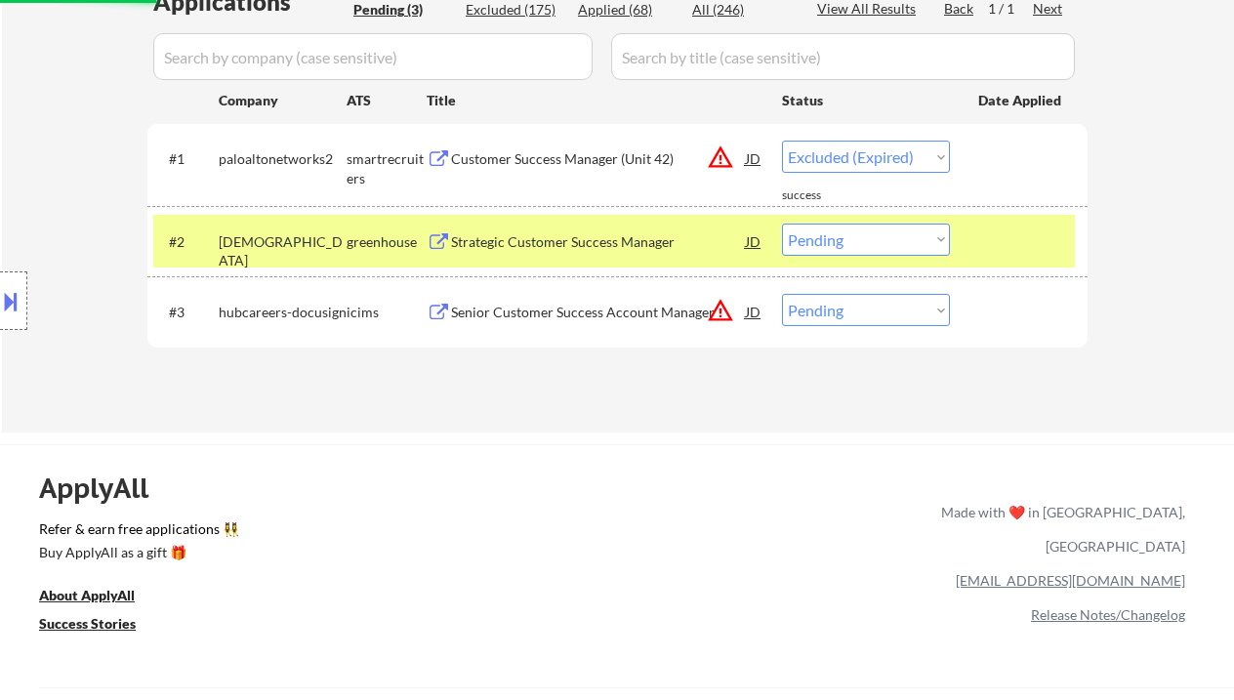
select select ""pending""
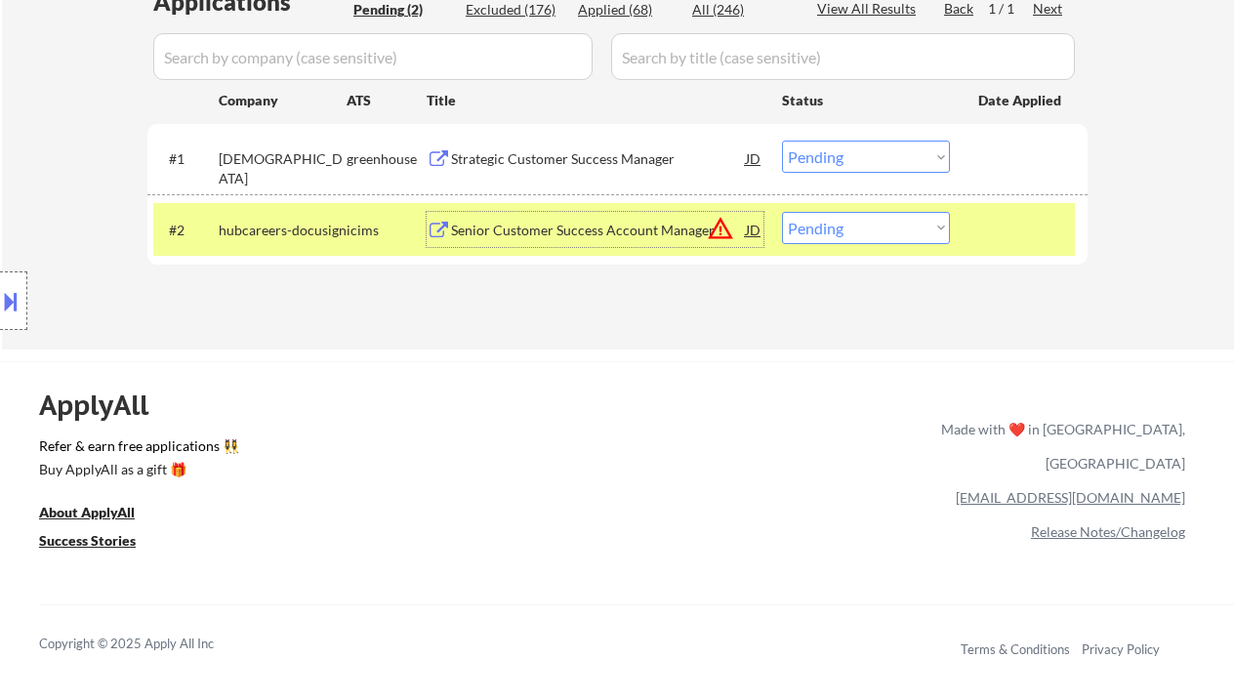
click at [876, 223] on select "Choose an option... Pending Applied Excluded (Questions) Excluded (Expired) Exc…" at bounding box center [866, 228] width 168 height 32
select select ""excluded__location_""
click at [782, 212] on select "Choose an option... Pending Applied Excluded (Questions) Excluded (Expired) Exc…" at bounding box center [866, 228] width 168 height 32
drag, startPoint x: 817, startPoint y: 155, endPoint x: 826, endPoint y: 163, distance: 11.8
click at [817, 155] on select "Choose an option... Pending Applied Excluded (Questions) Excluded (Expired) Exc…" at bounding box center [866, 157] width 168 height 32
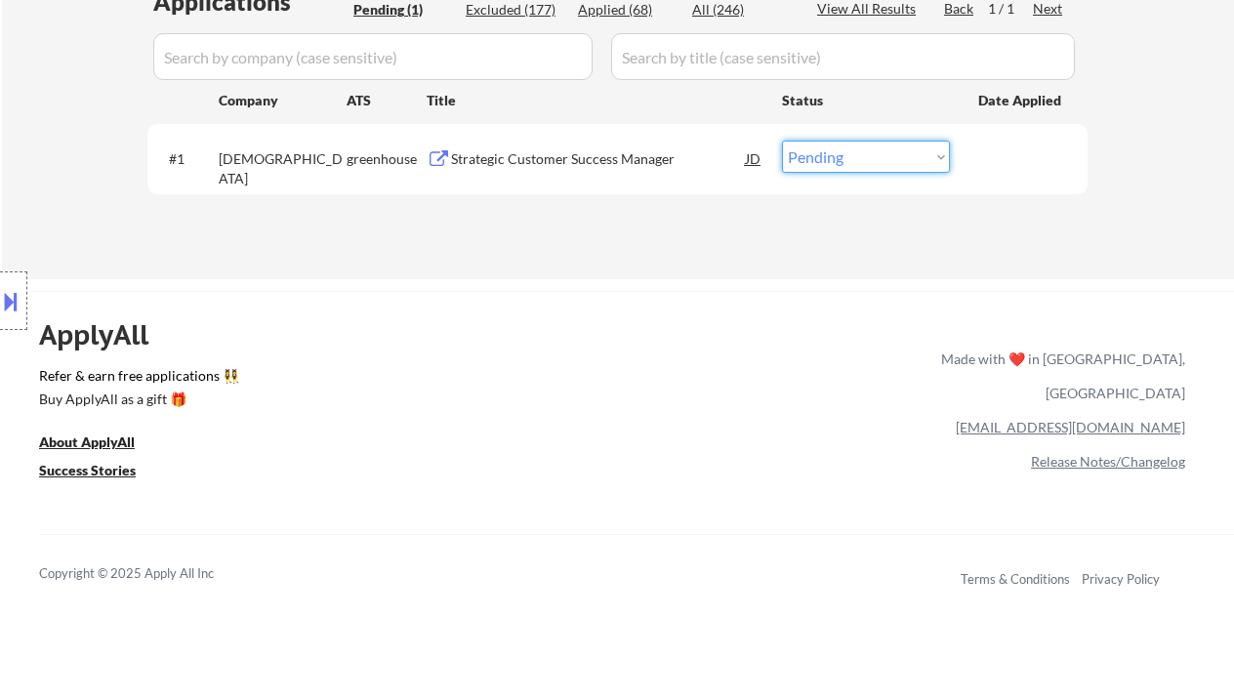
drag, startPoint x: 859, startPoint y: 161, endPoint x: 866, endPoint y: 169, distance: 10.4
click at [859, 161] on select "Choose an option... Pending Applied Excluded (Questions) Excluded (Expired) Exc…" at bounding box center [866, 157] width 168 height 32
select select ""excluded__location_""
click at [782, 141] on select "Choose an option... Pending Applied Excluded (Questions) Excluded (Expired) Exc…" at bounding box center [866, 157] width 168 height 32
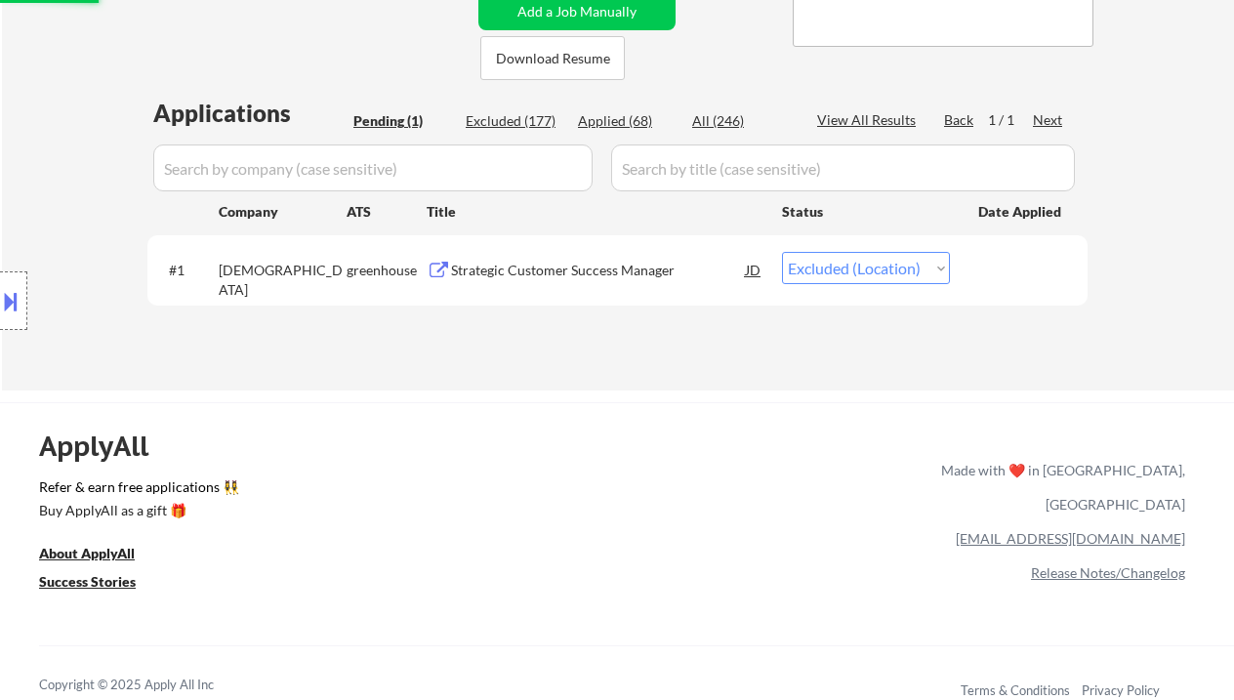
scroll to position [391, 0]
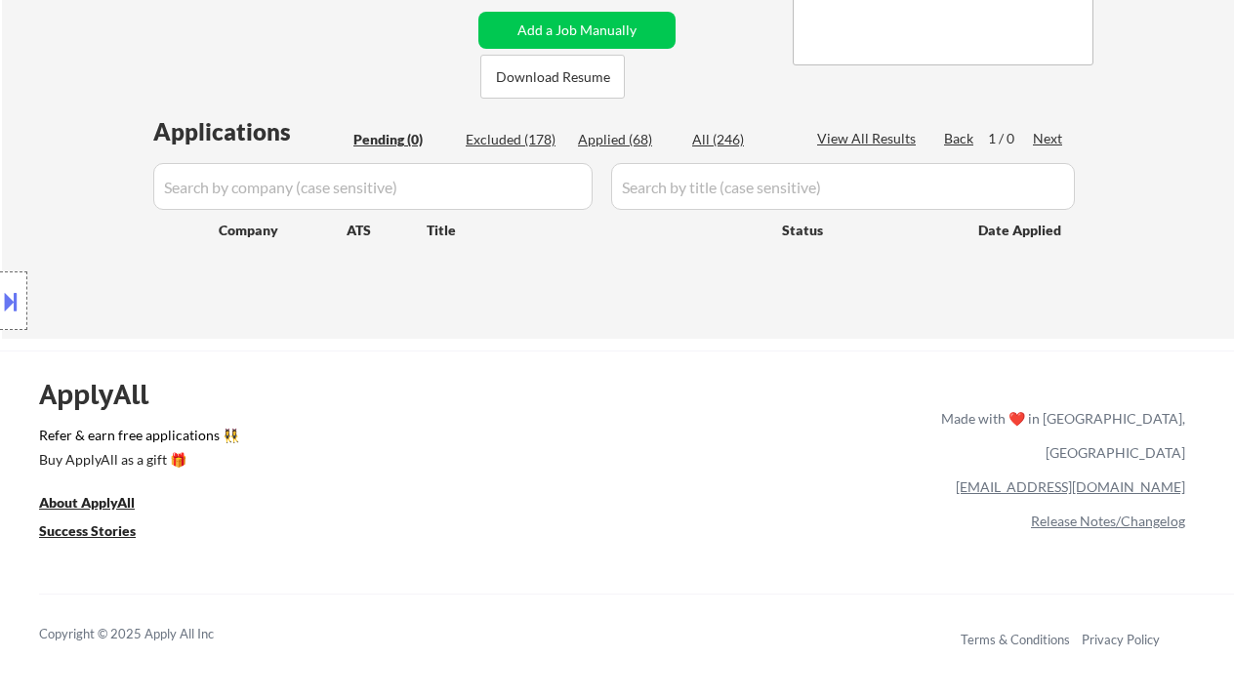
click at [60, 115] on div "← Return to /applysquad Mailslurp Inbox Job Search Builder Tom Hunt User Email:…" at bounding box center [618, 12] width 1232 height 651
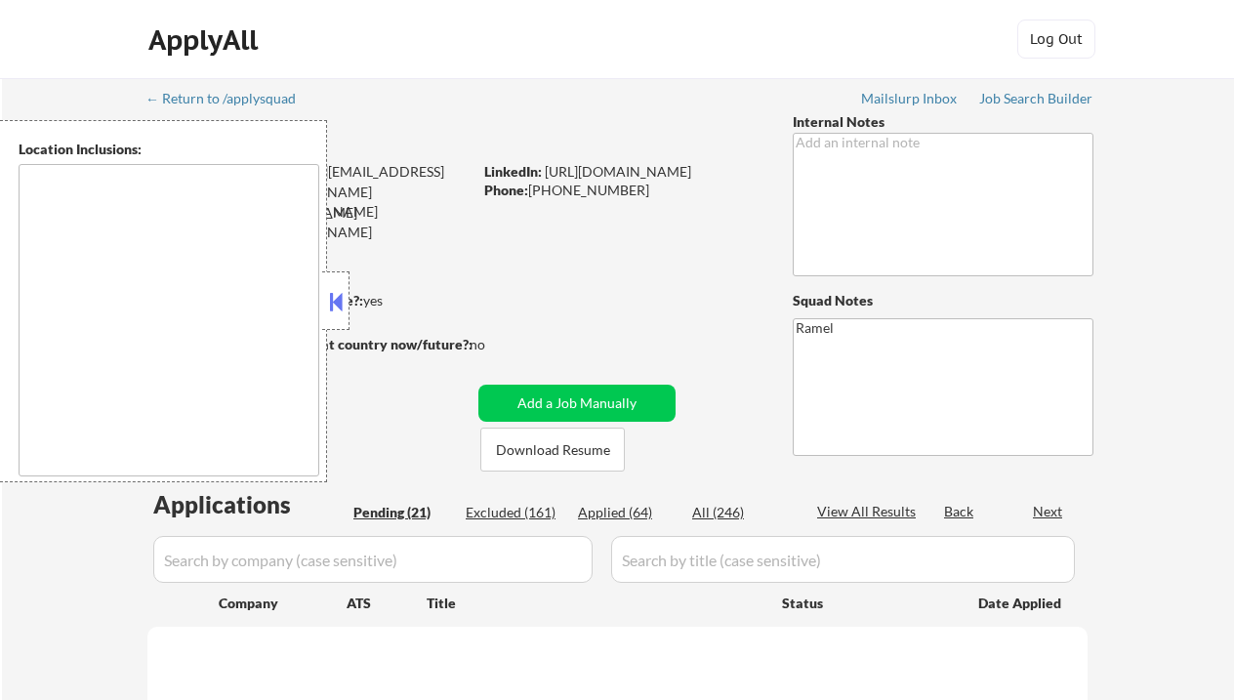
type textarea "[GEOGRAPHIC_DATA], [GEOGRAPHIC_DATA] [GEOGRAPHIC_DATA], [GEOGRAPHIC_DATA] [GEOG…"
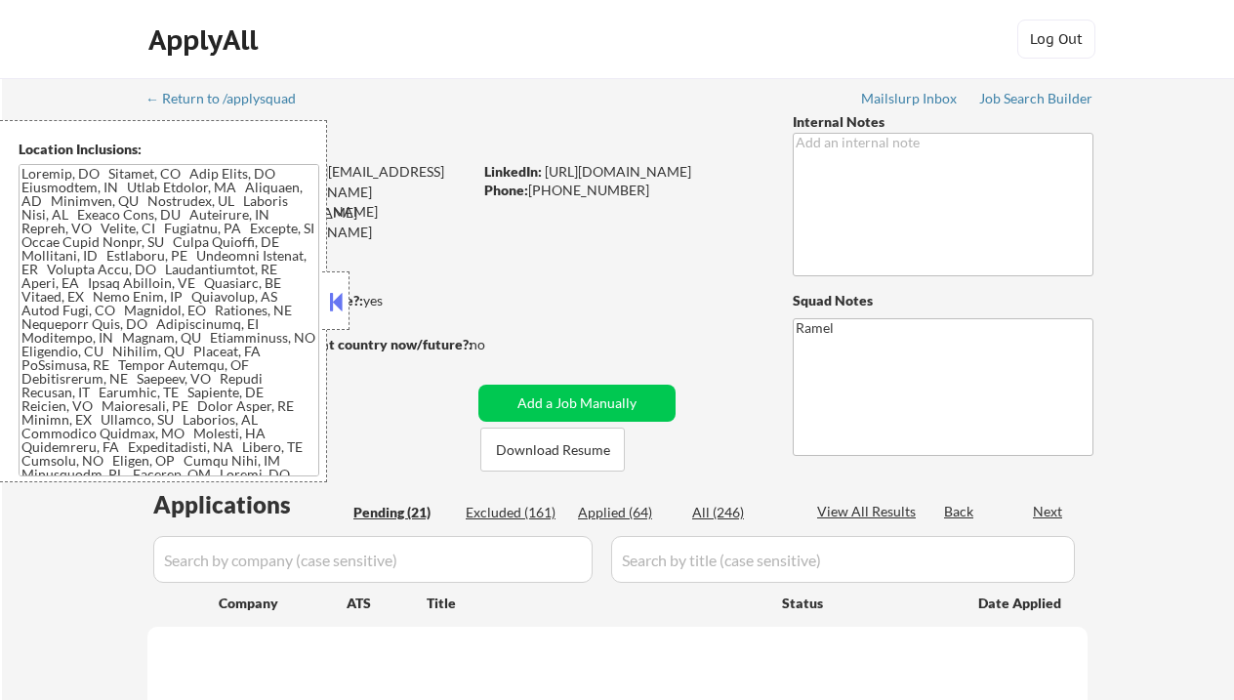
select select ""pending""
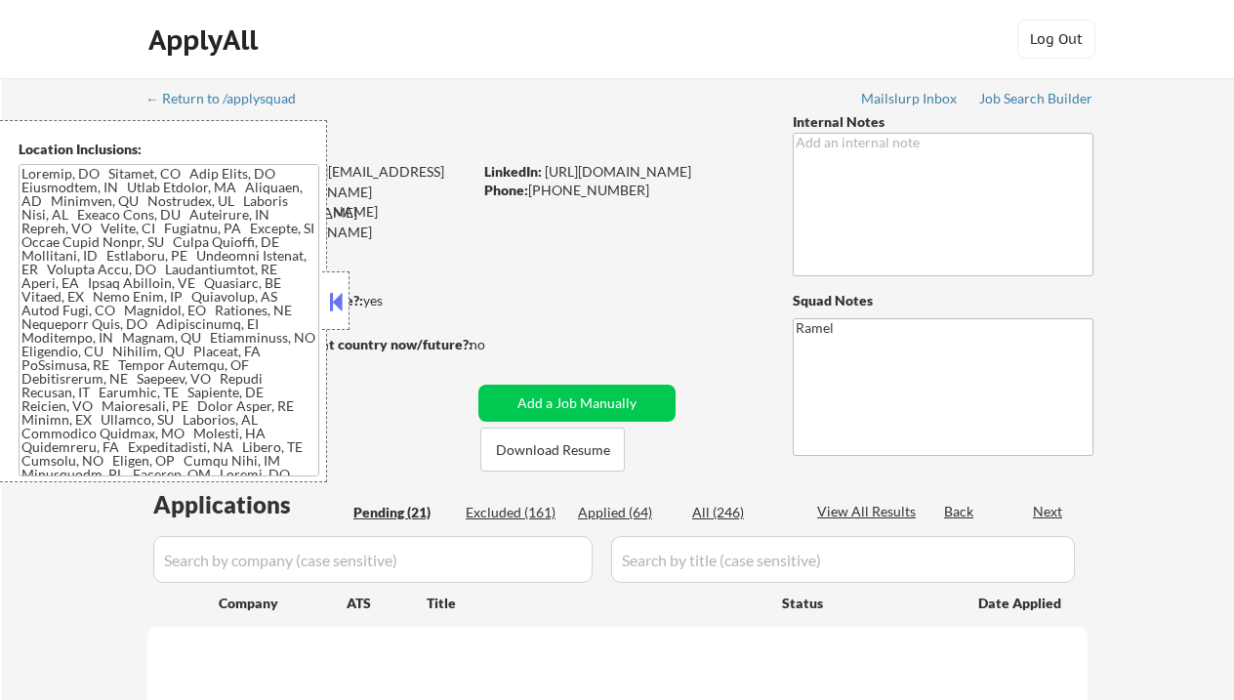
select select ""pending""
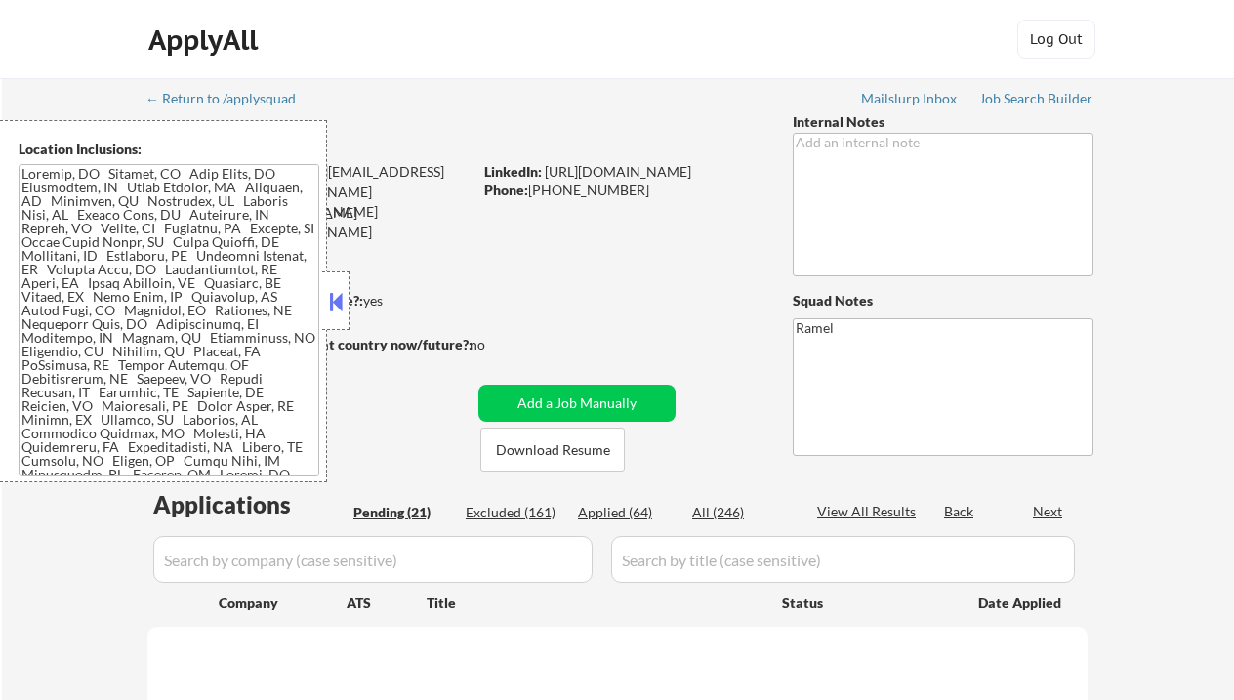
select select ""pending""
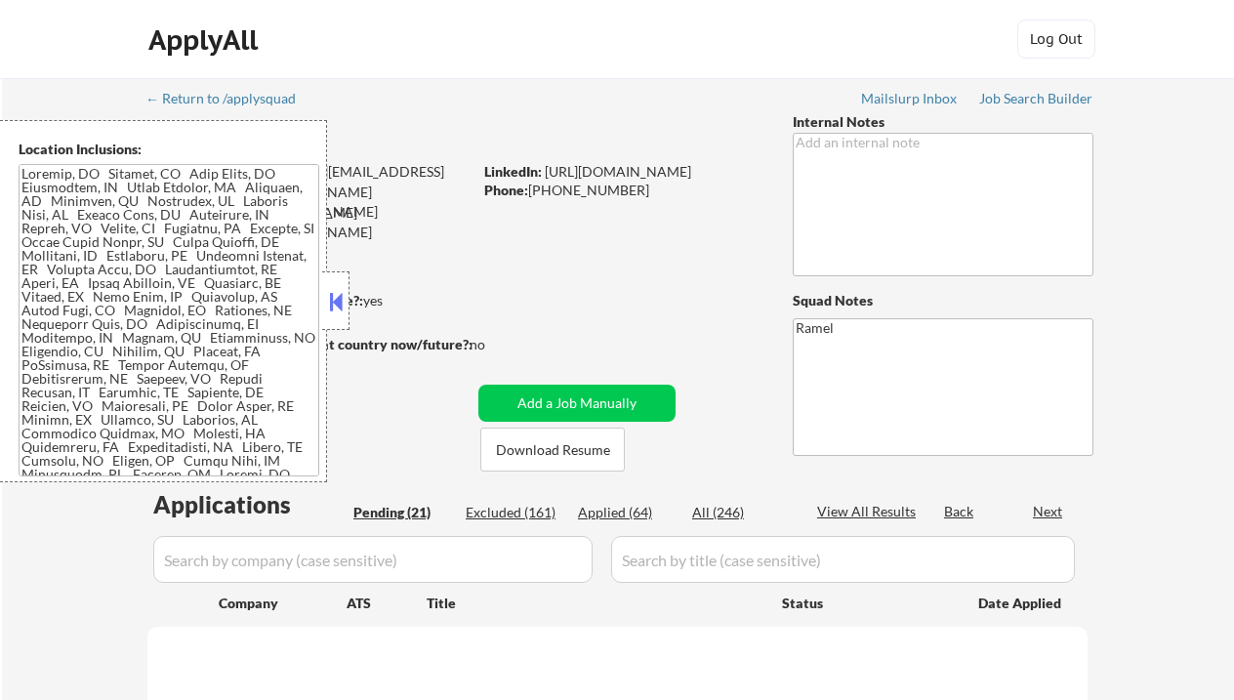
select select ""pending""
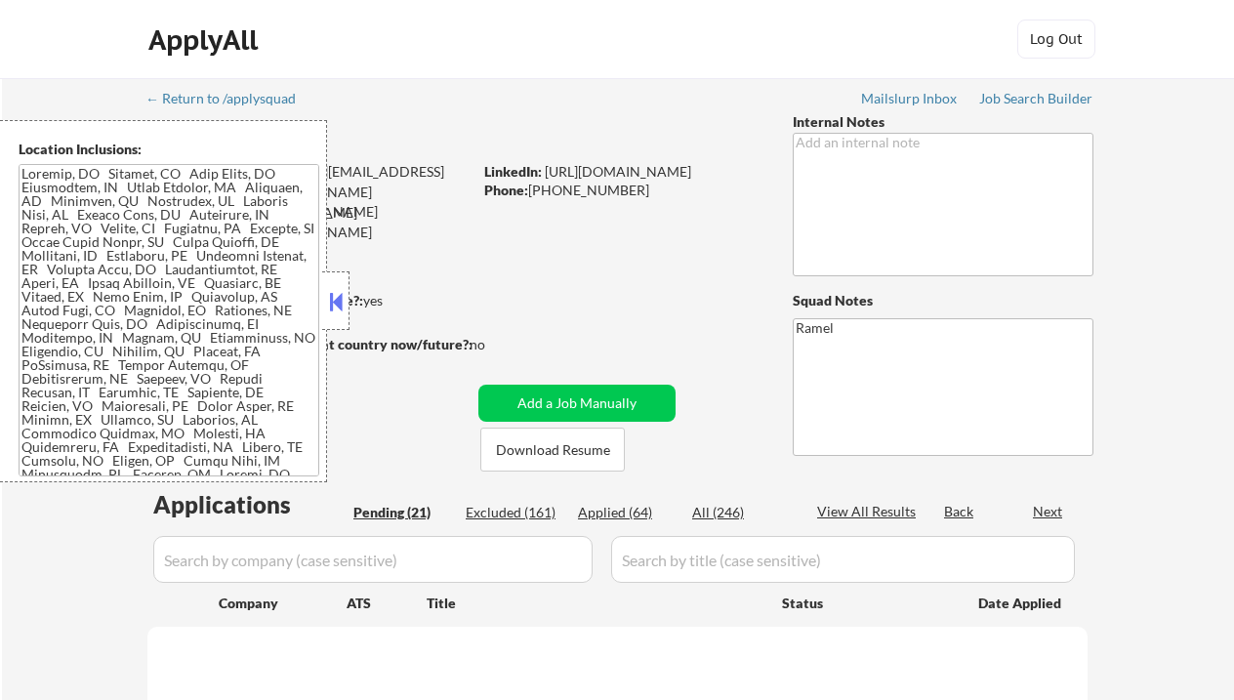
select select ""pending""
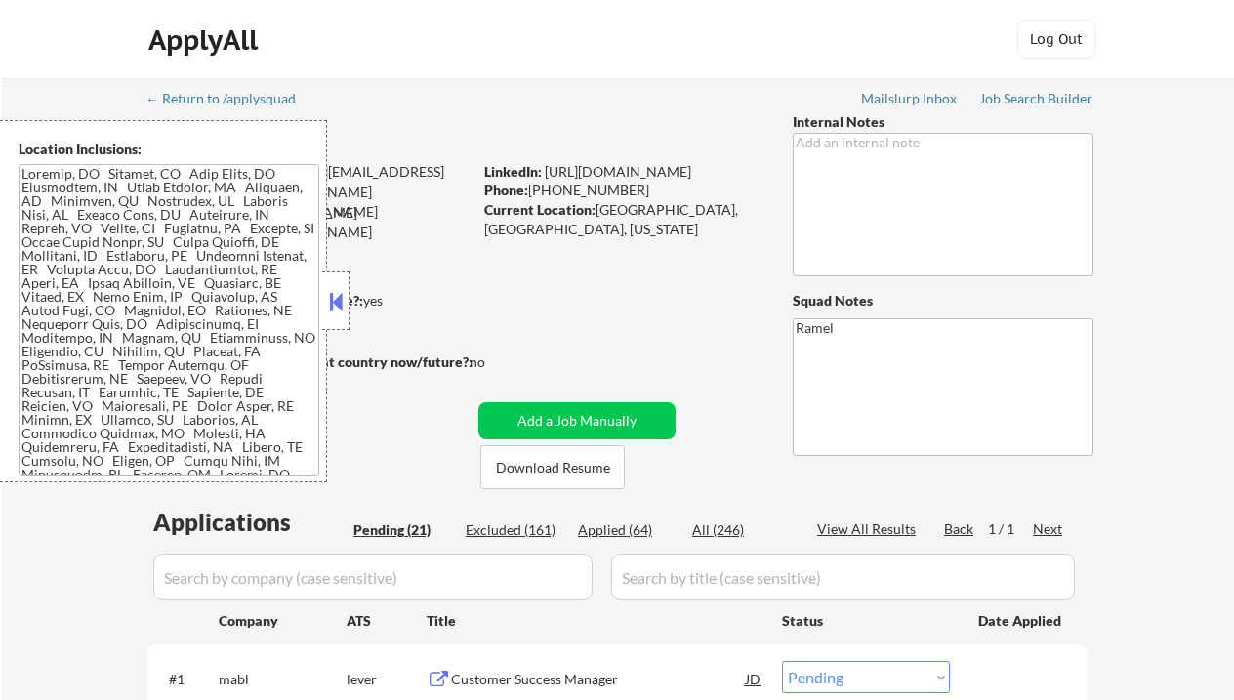
drag, startPoint x: 28, startPoint y: 534, endPoint x: 44, endPoint y: 493, distance: 43.9
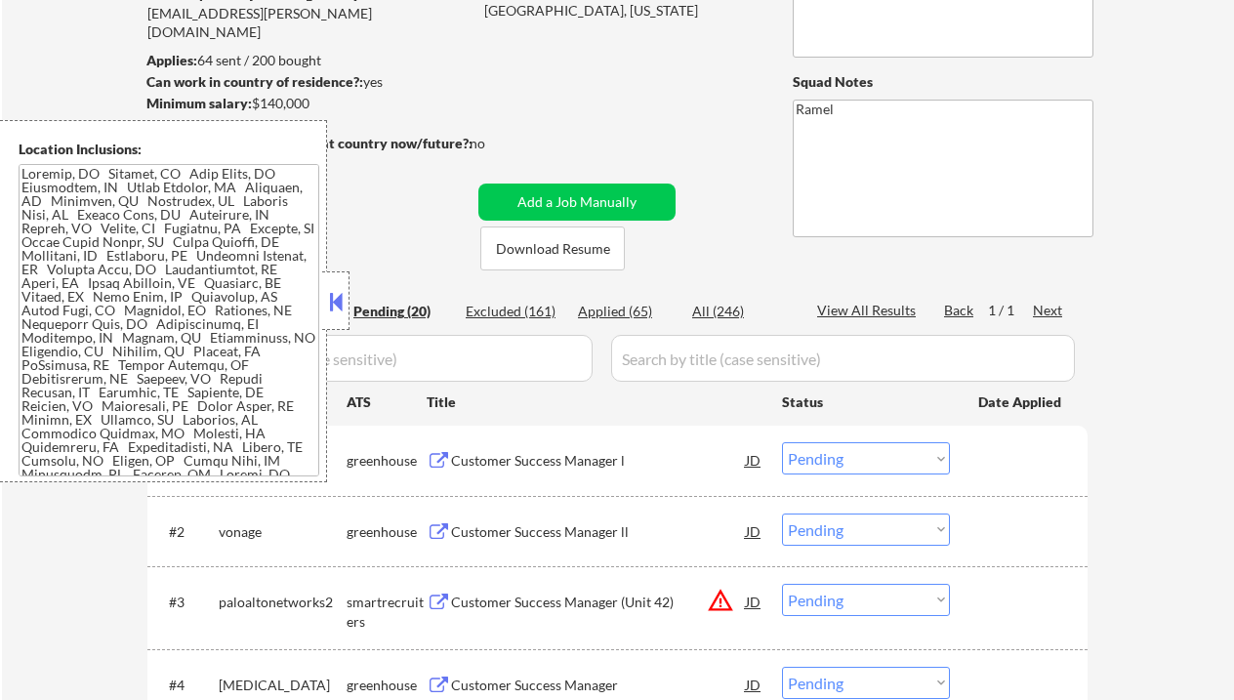
scroll to position [163, 0]
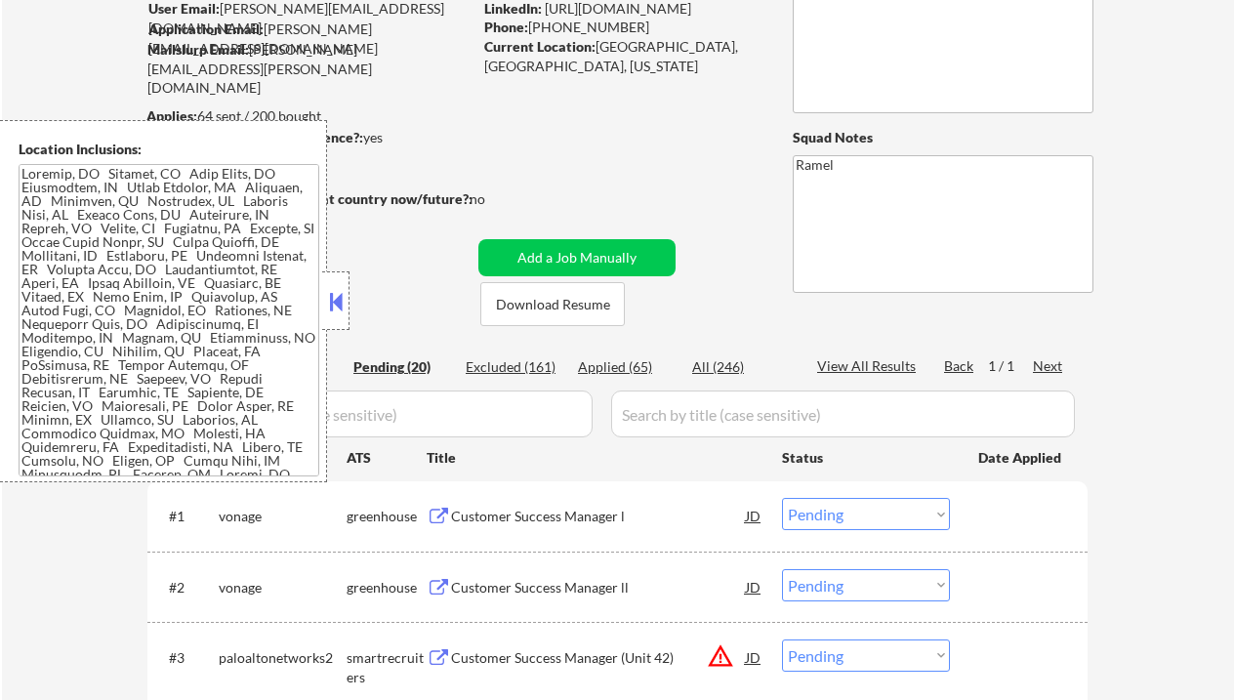
click at [636, 363] on div "Applied (65)" at bounding box center [627, 367] width 98 height 20
select select ""applied""
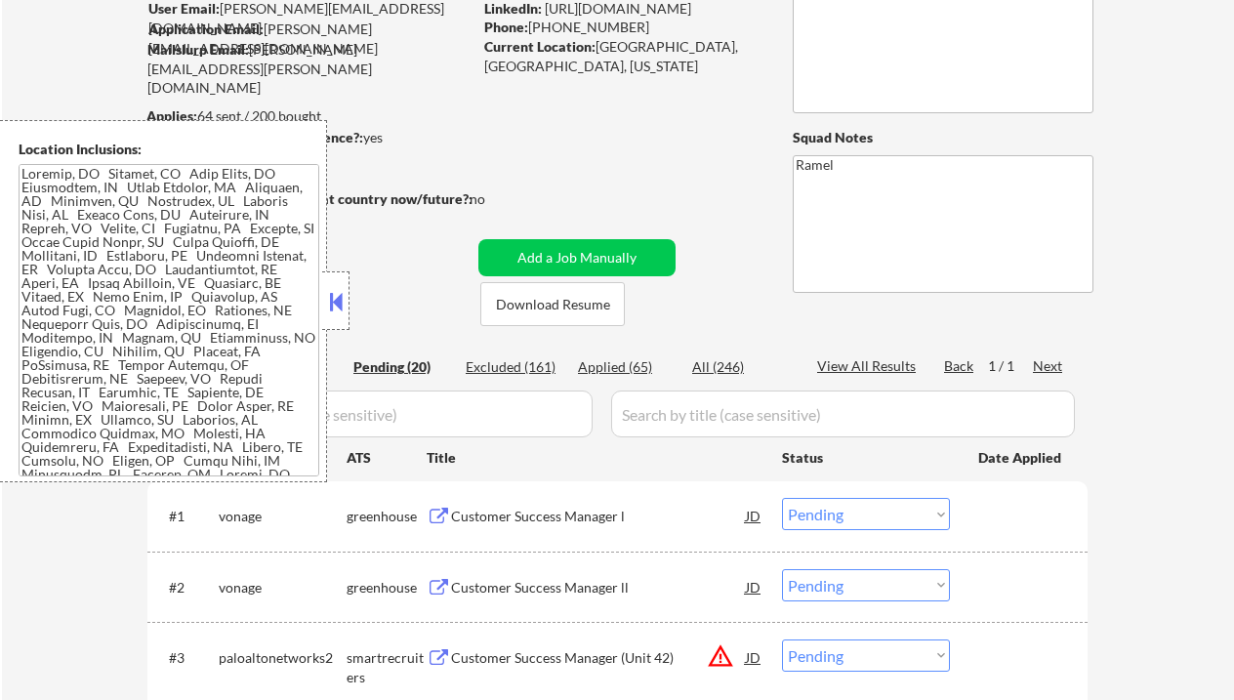
select select ""applied""
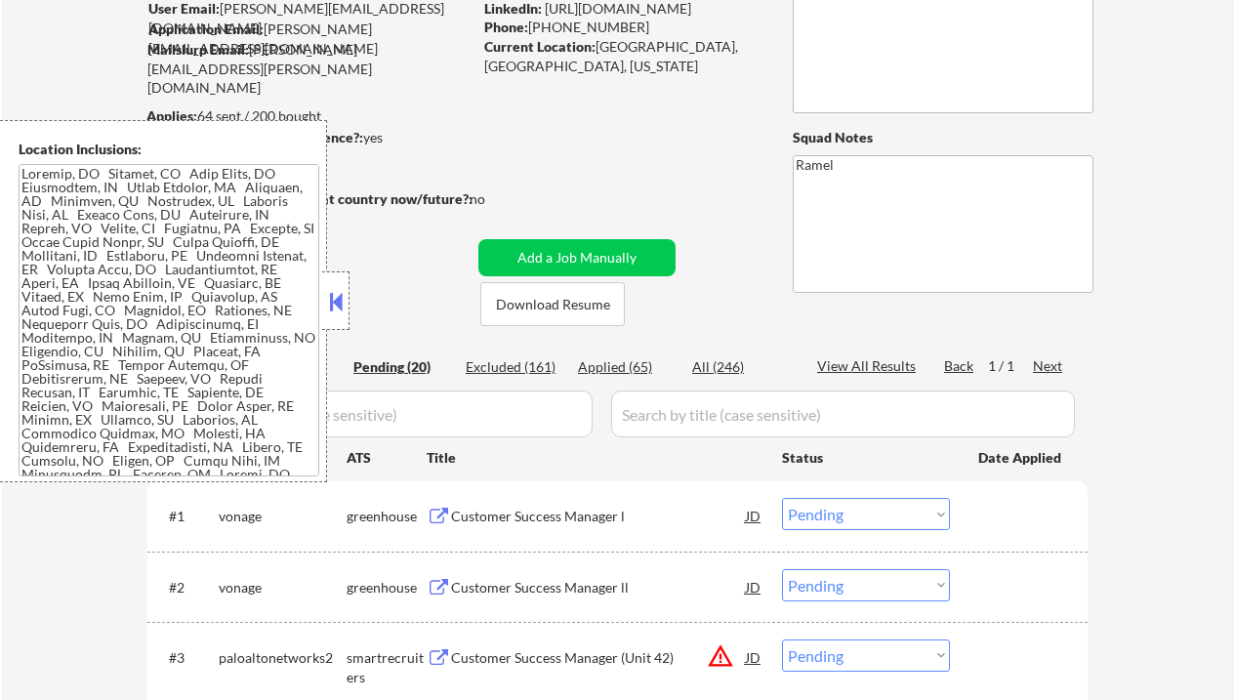
select select ""applied""
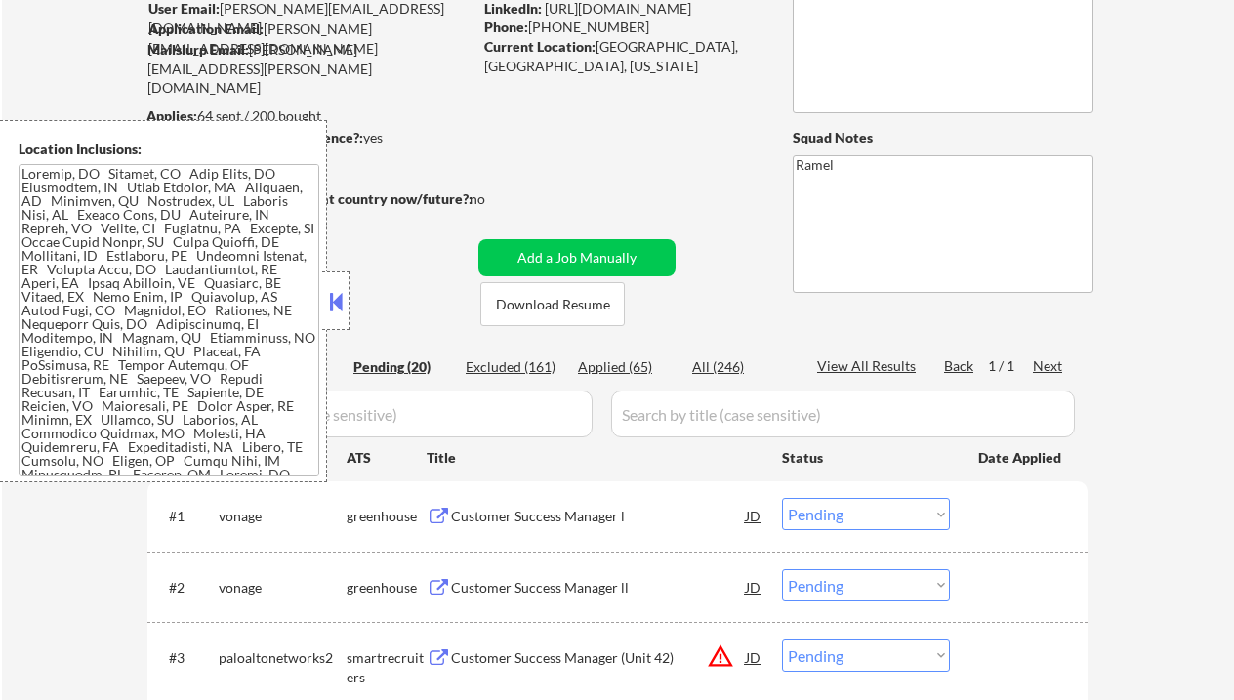
select select ""applied""
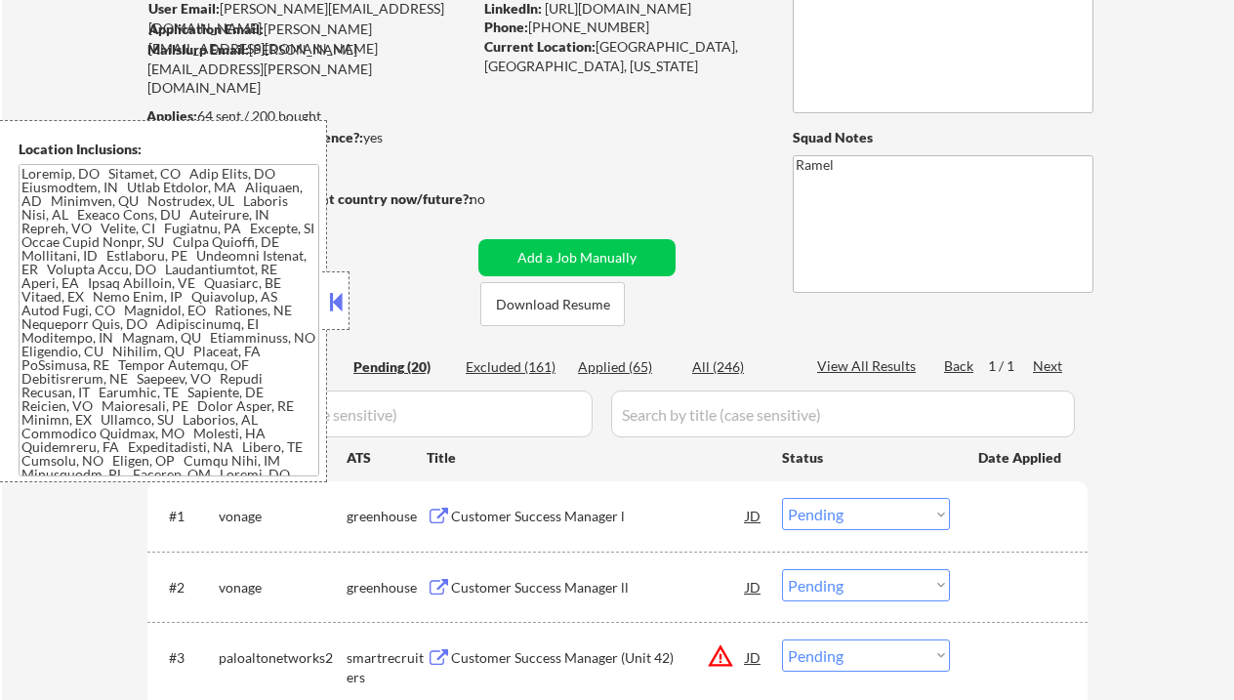
select select ""applied""
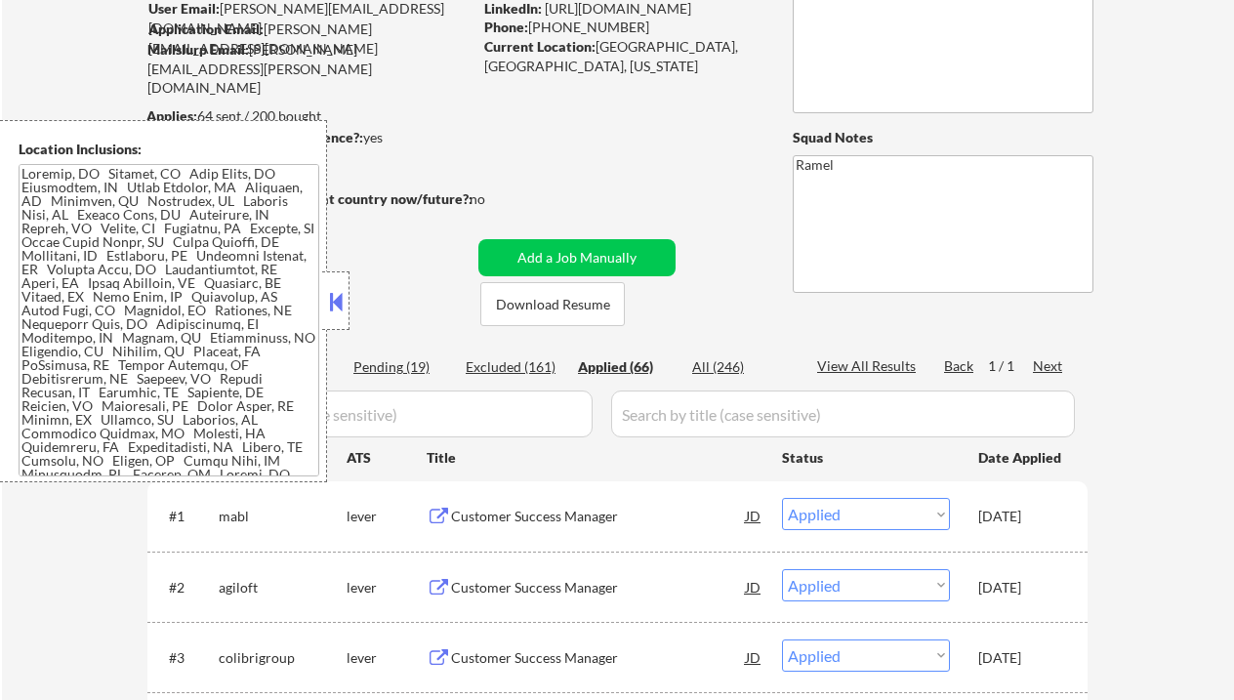
click at [340, 298] on button at bounding box center [335, 301] width 21 height 29
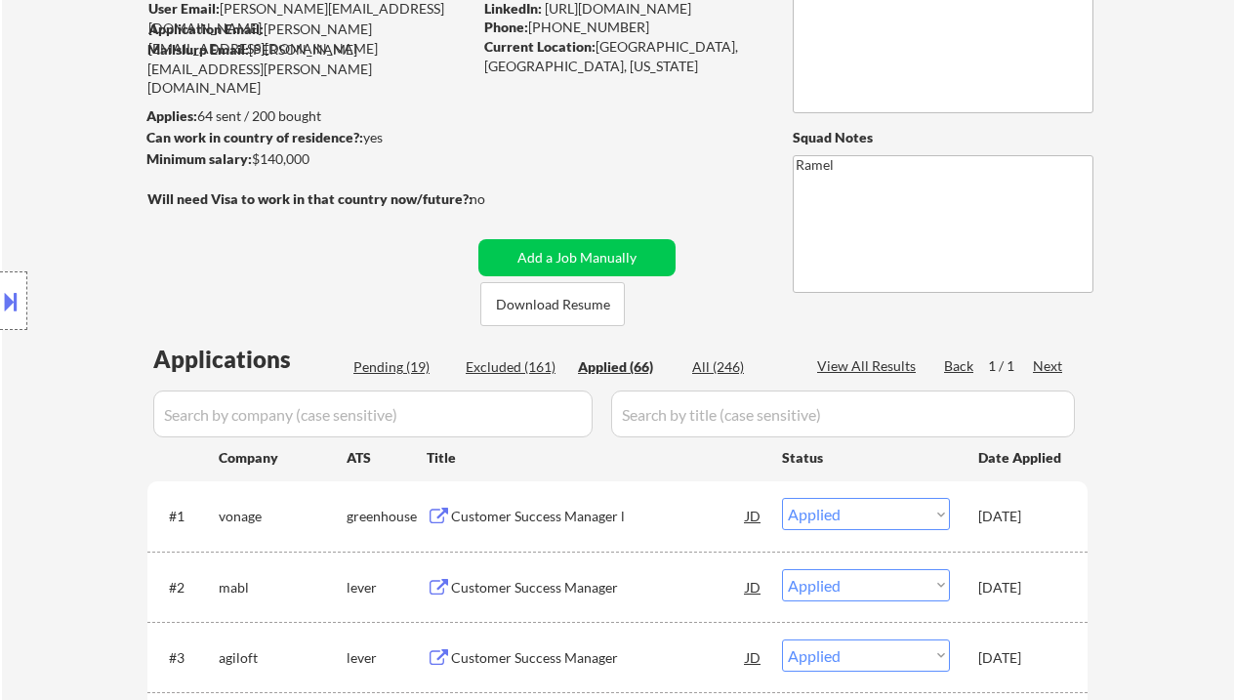
select select ""applied""
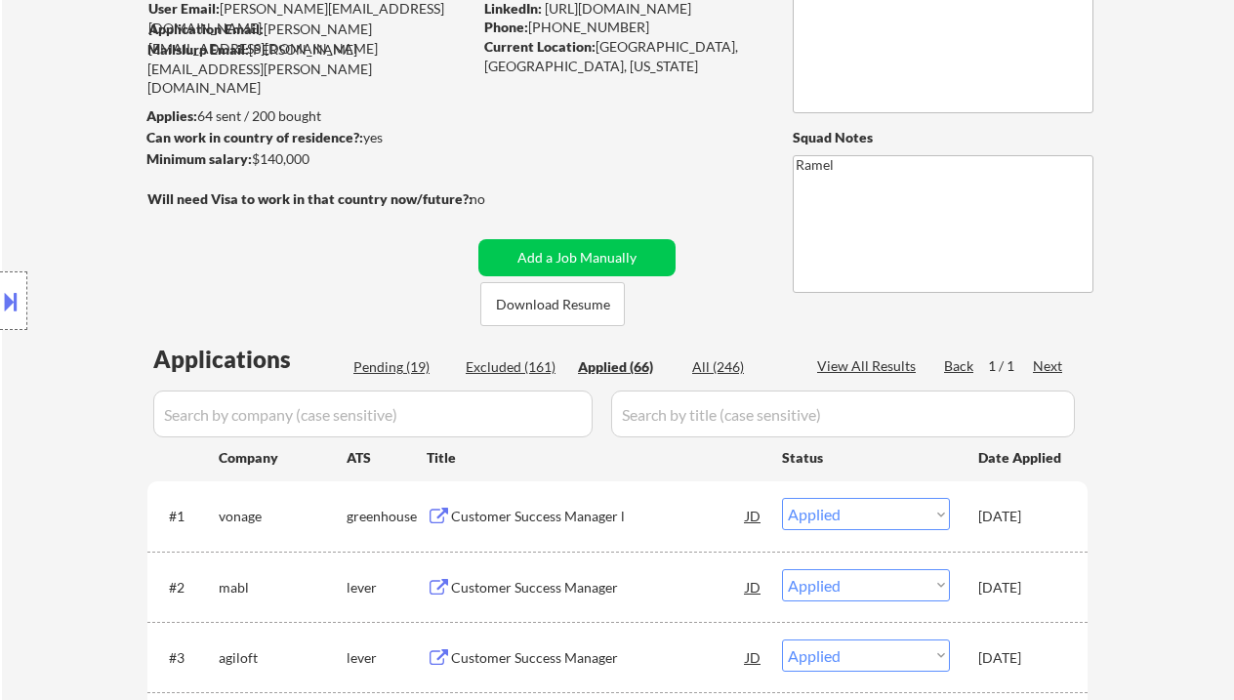
select select ""applied""
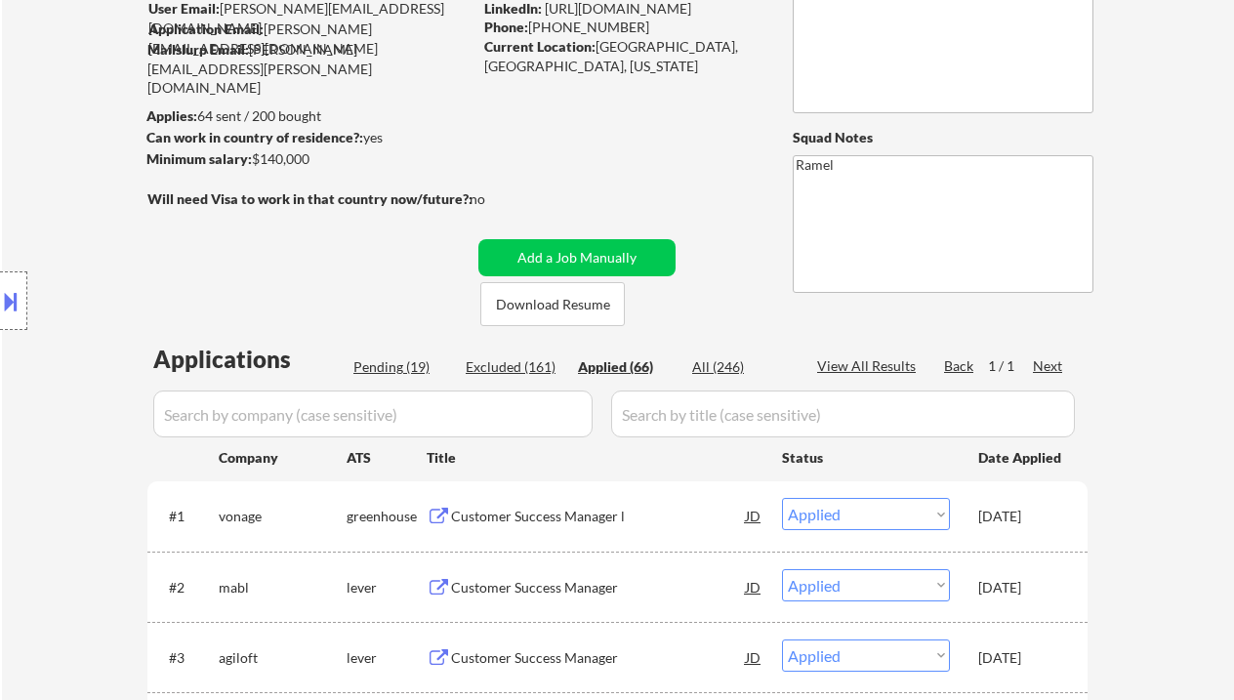
select select ""applied""
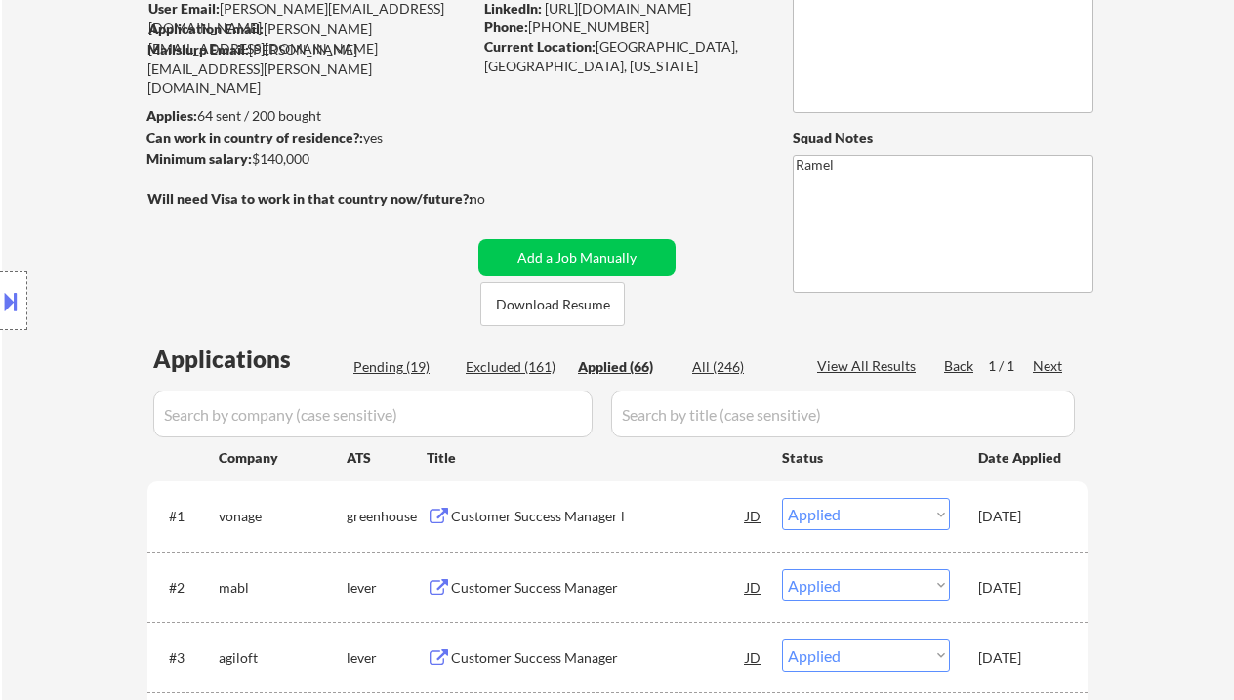
select select ""applied""
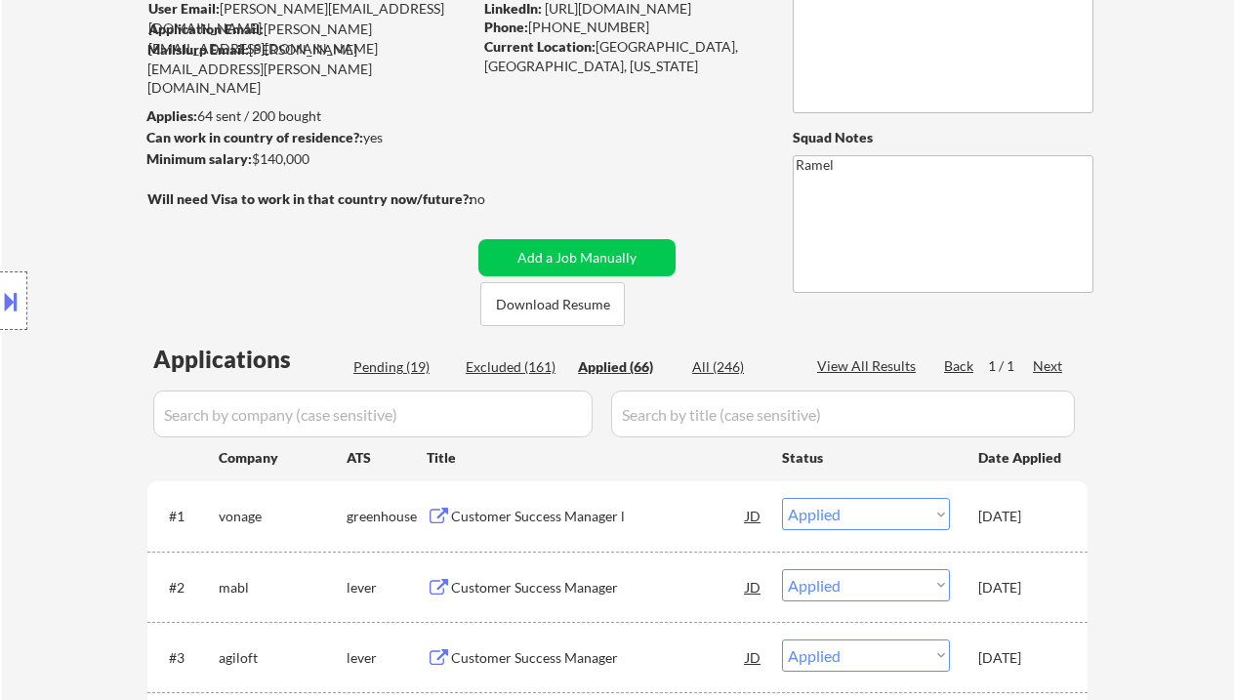
select select ""applied""
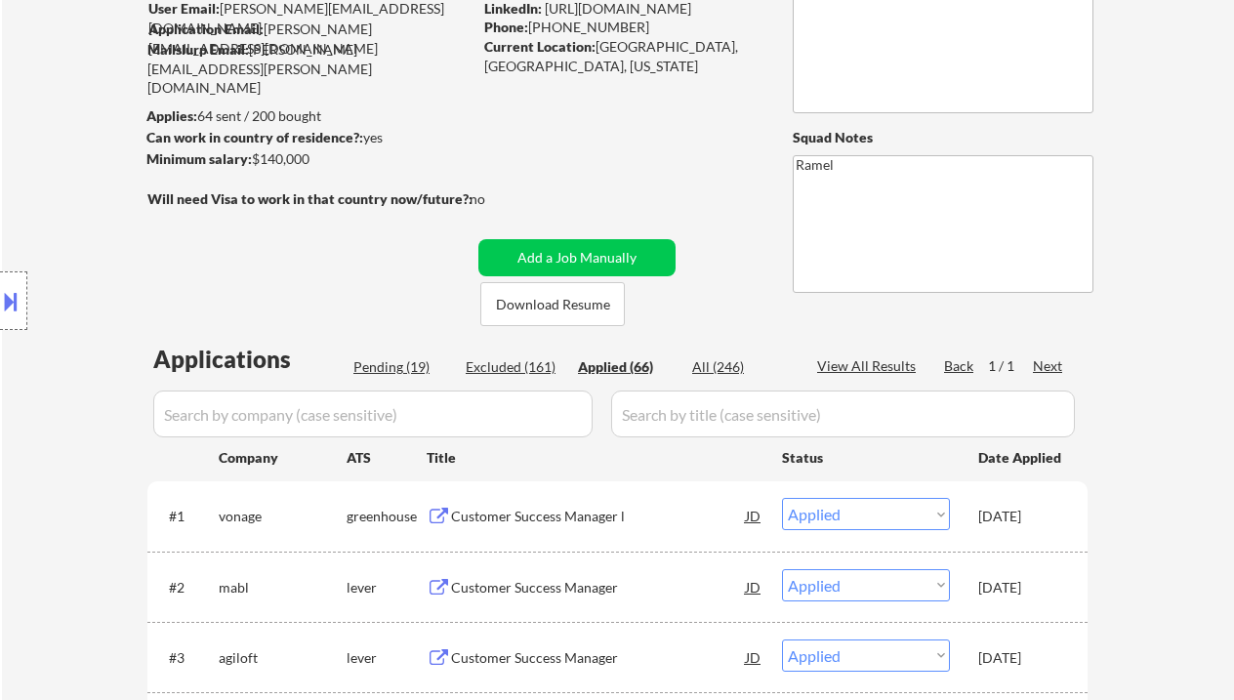
select select ""applied""
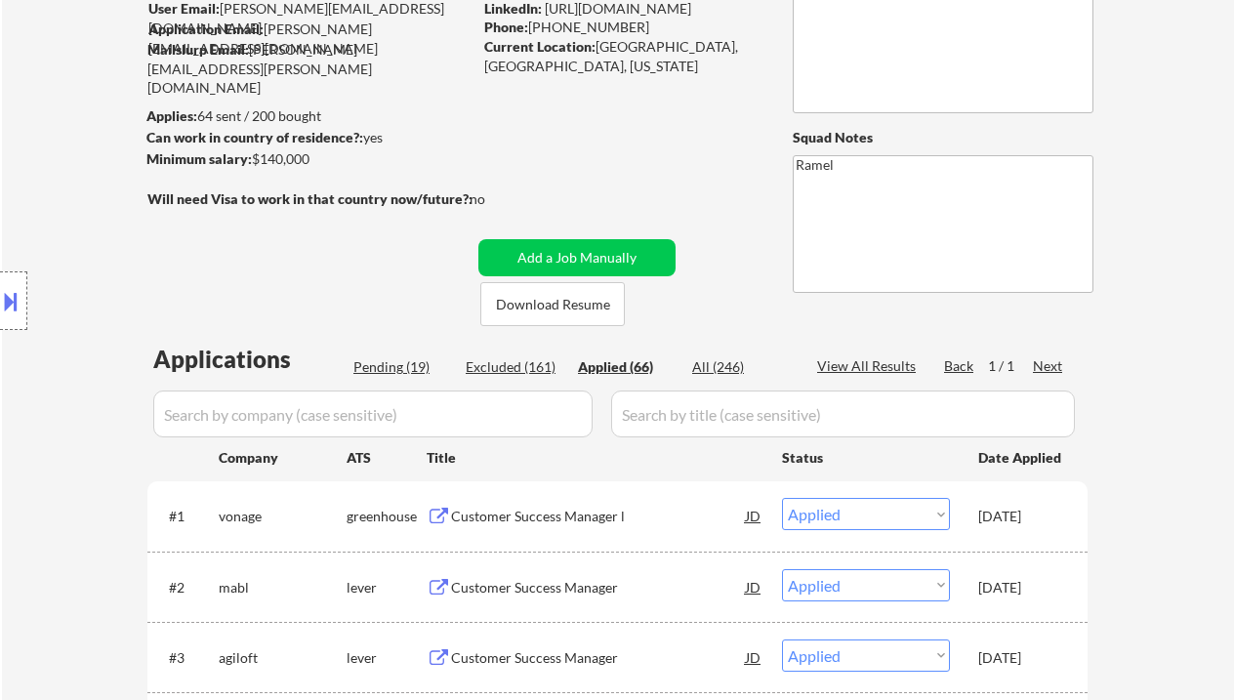
select select ""applied""
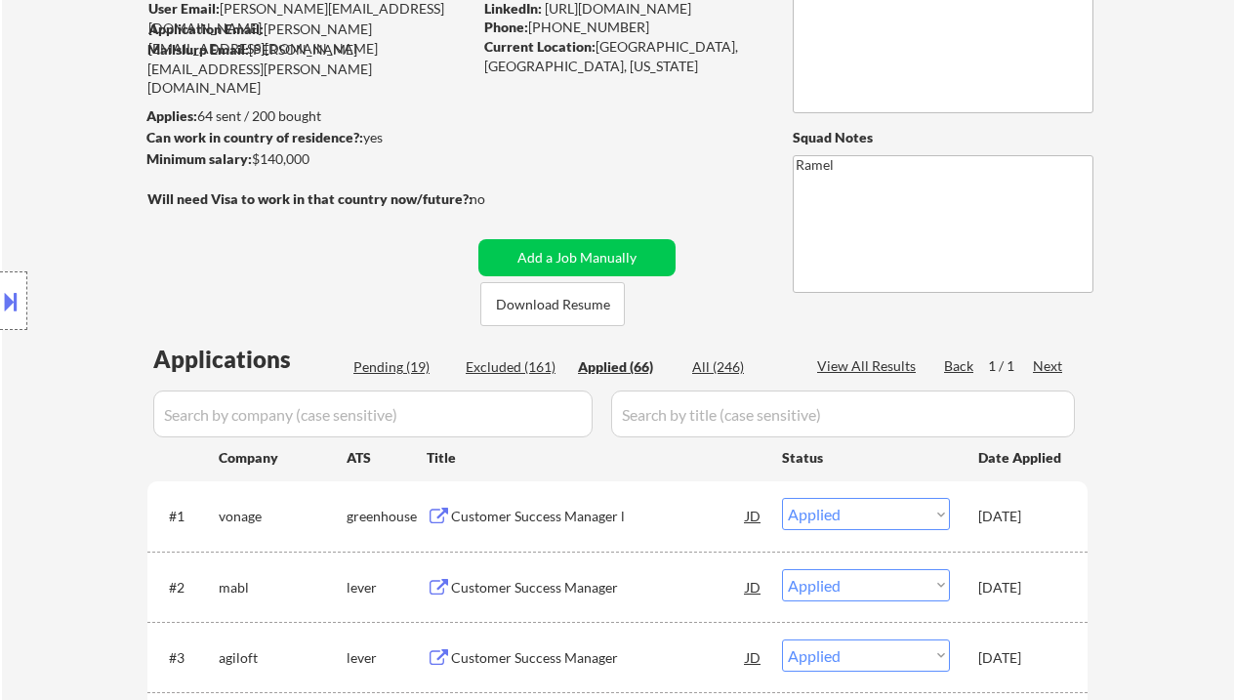
select select ""applied""
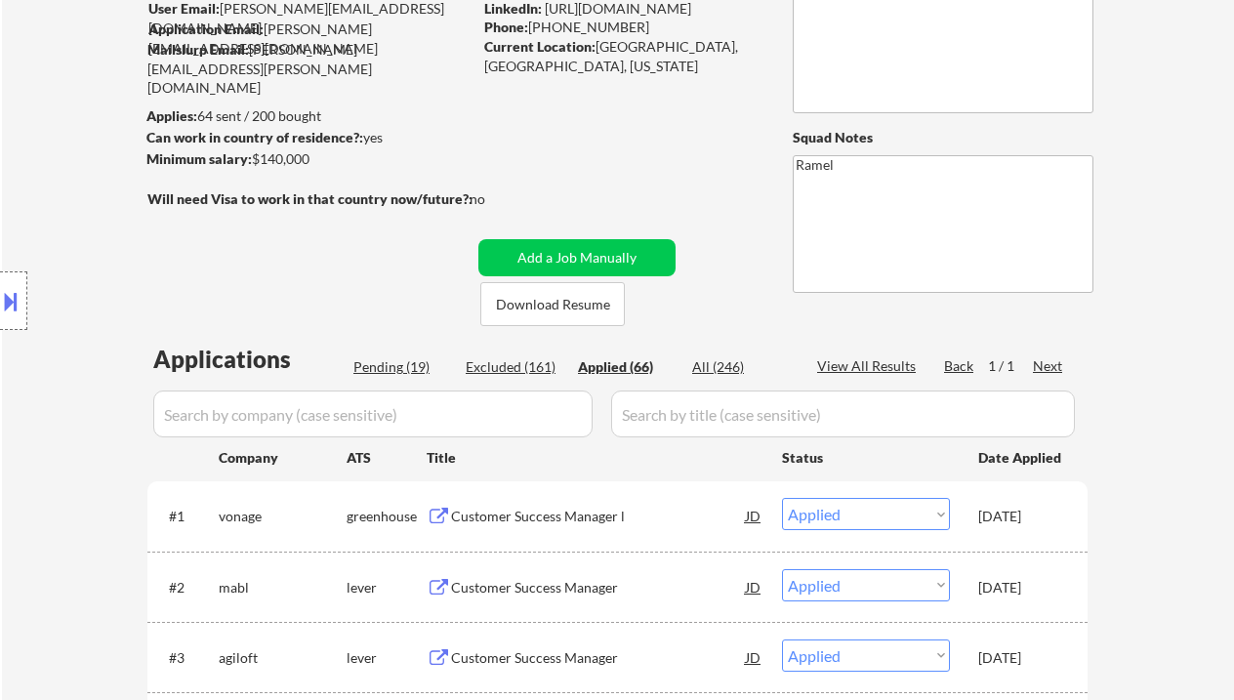
select select ""applied""
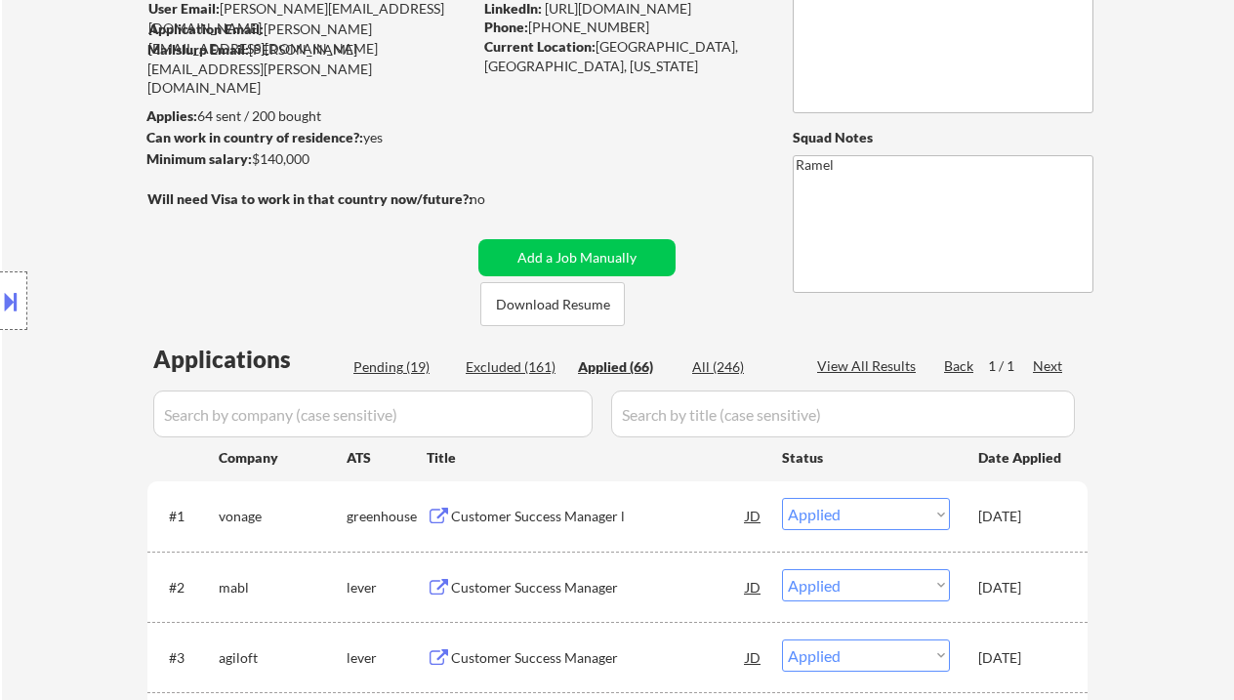
select select ""applied""
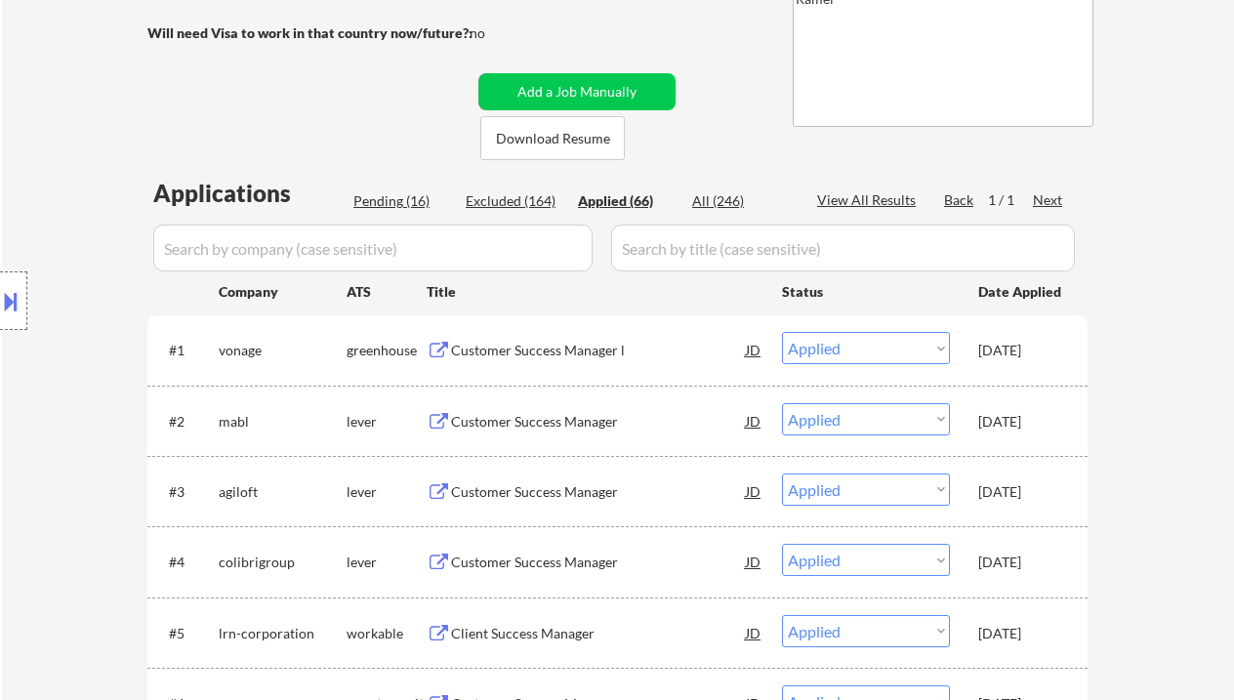
scroll to position [423, 0]
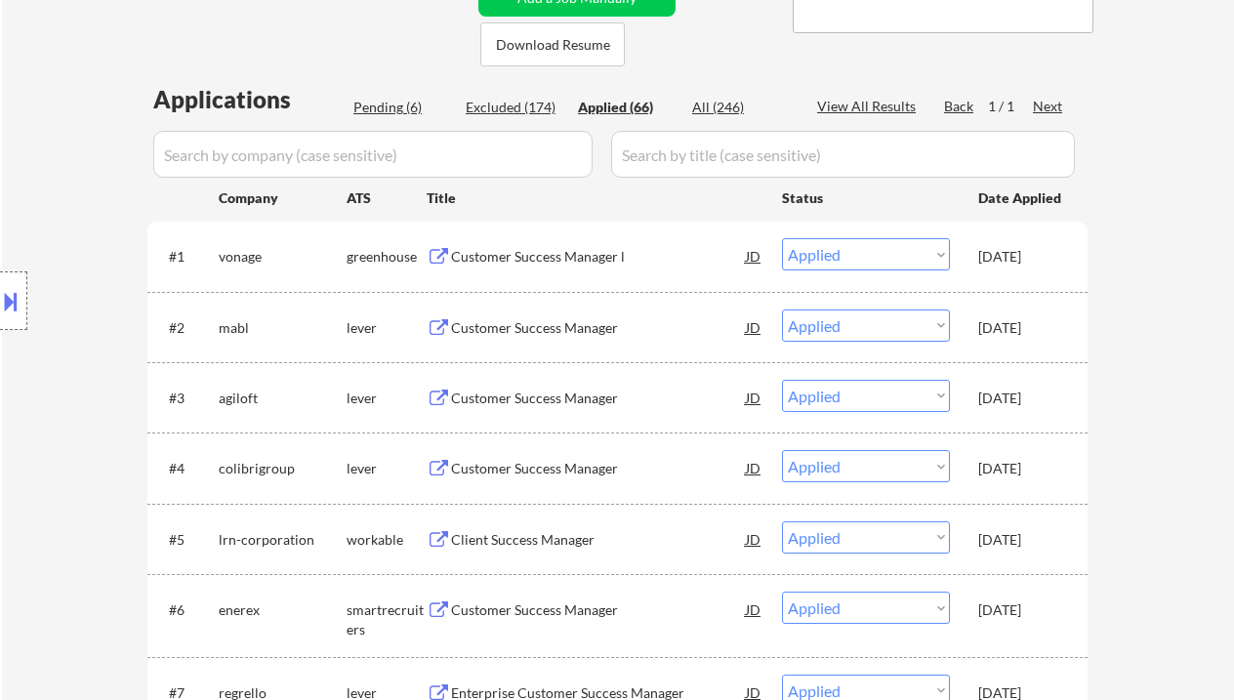
select select ""applied""
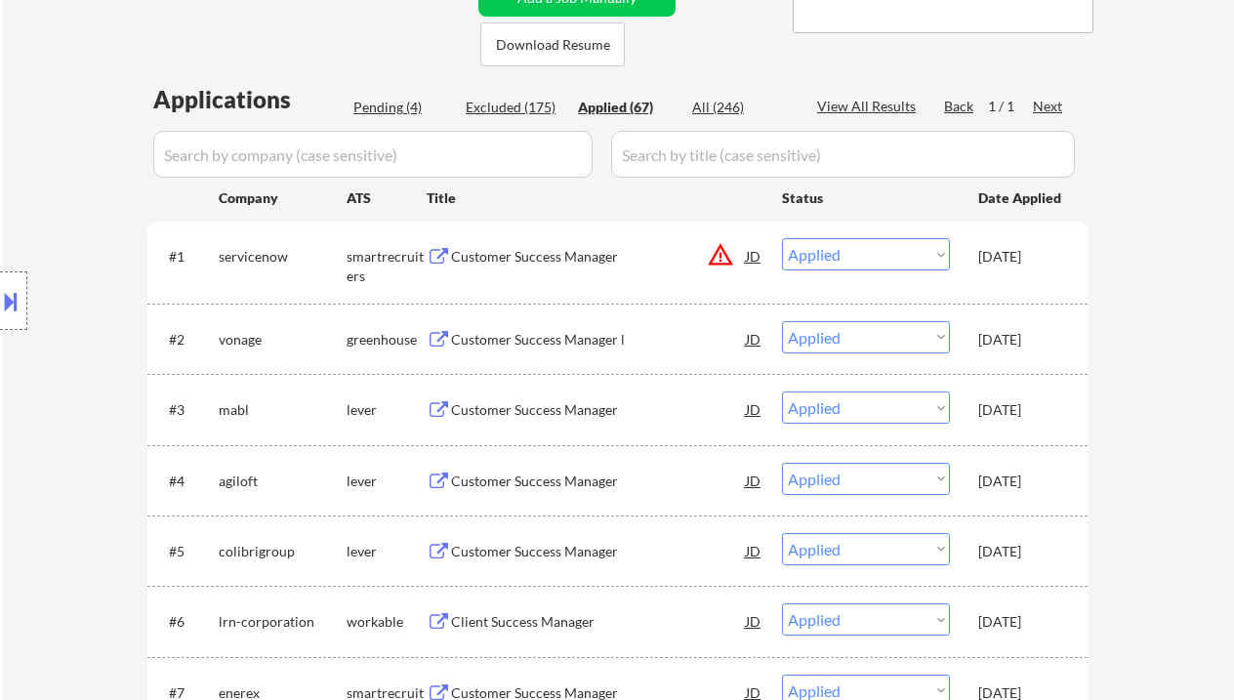
select select ""applied""
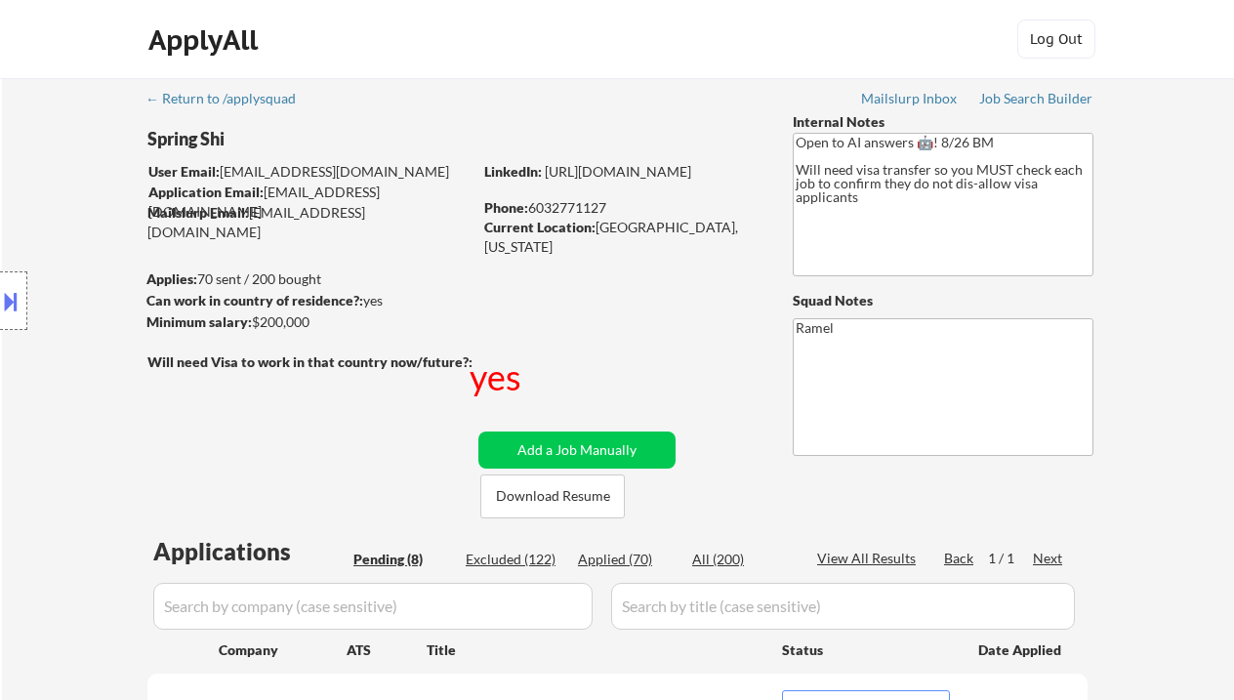
select select ""pending""
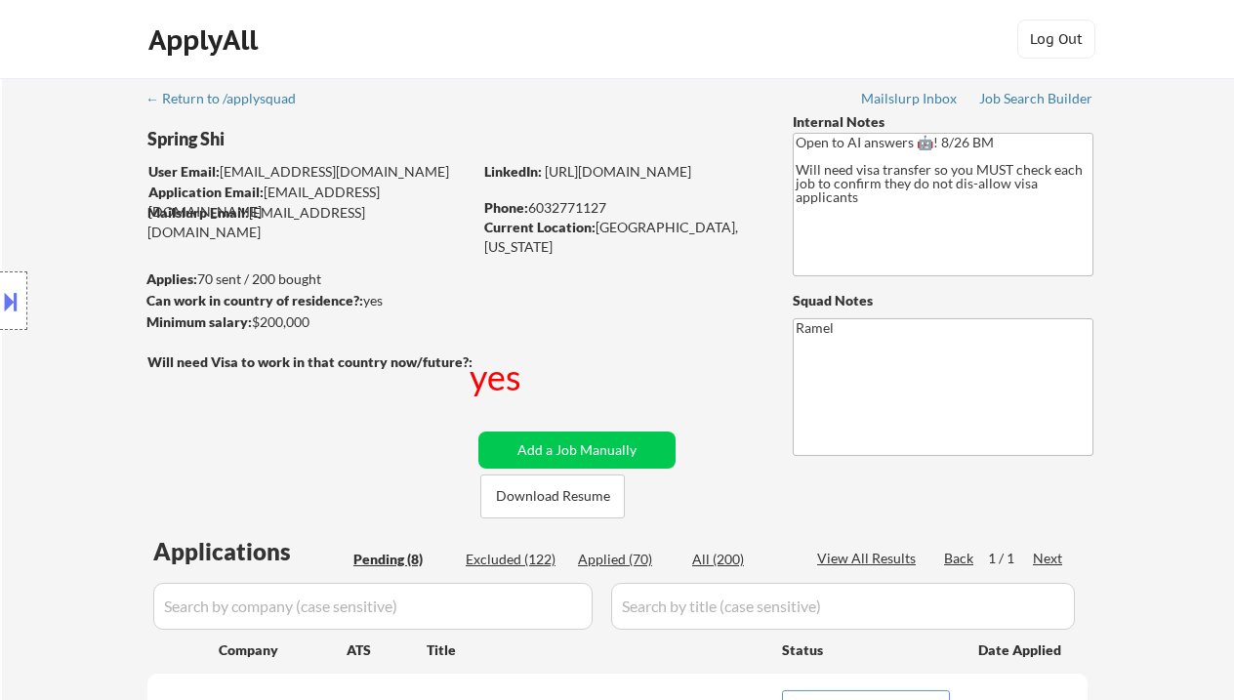
select select ""pending""
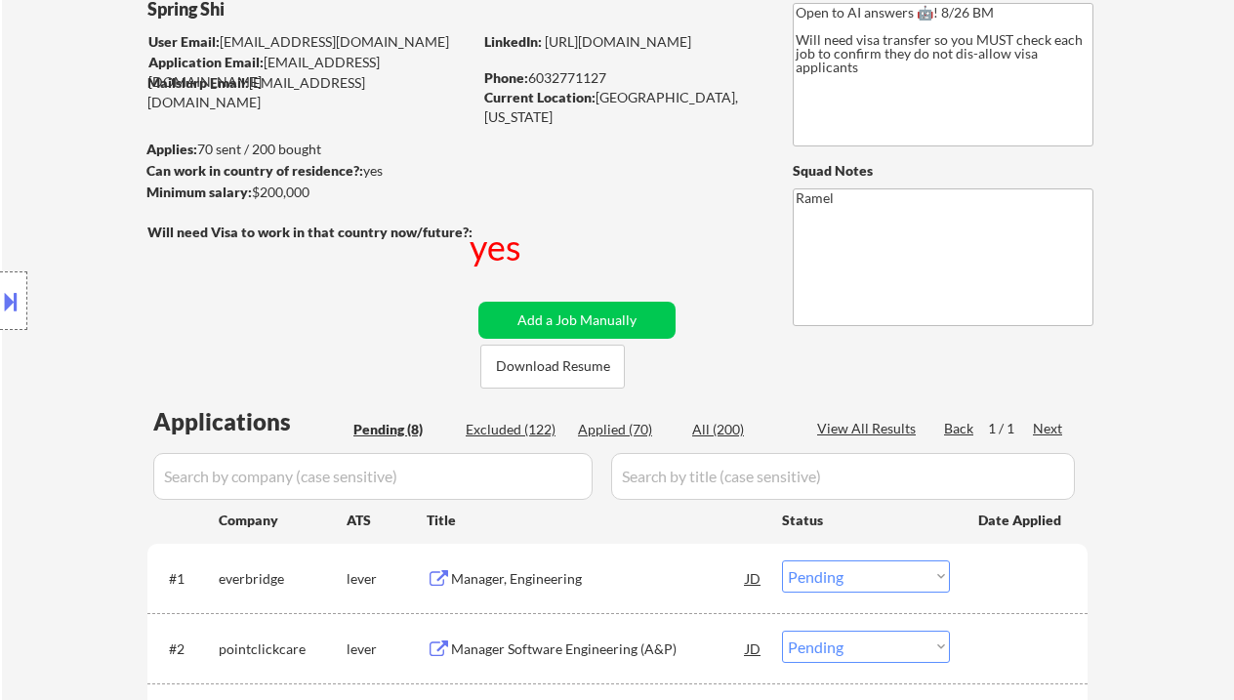
click at [44, 152] on div "Location Inclusions:" at bounding box center [175, 301] width 350 height 362
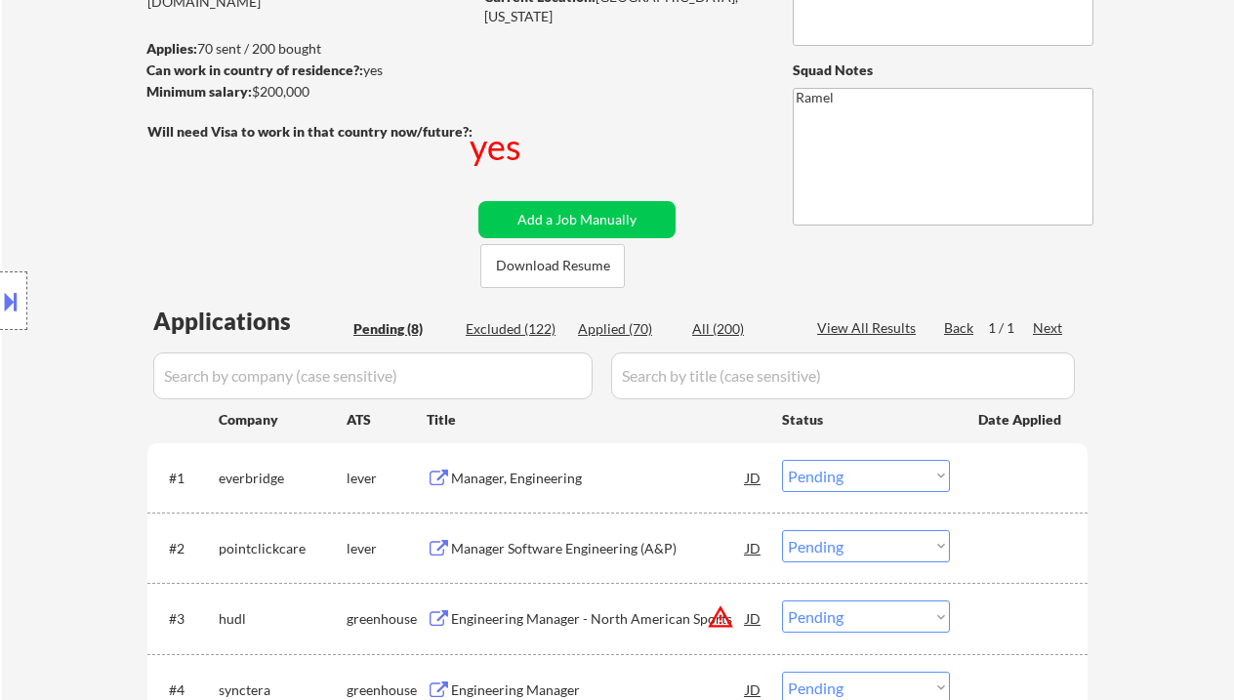
scroll to position [260, 0]
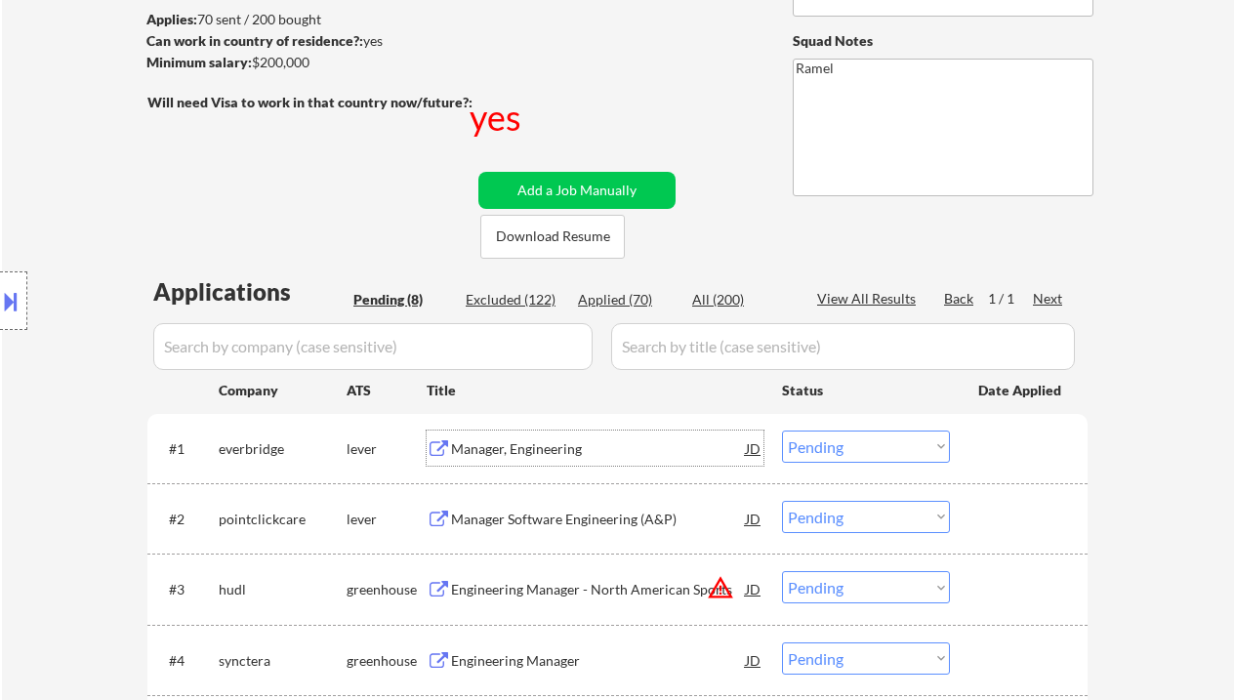
click at [557, 447] on div "Manager, Engineering" at bounding box center [598, 449] width 295 height 20
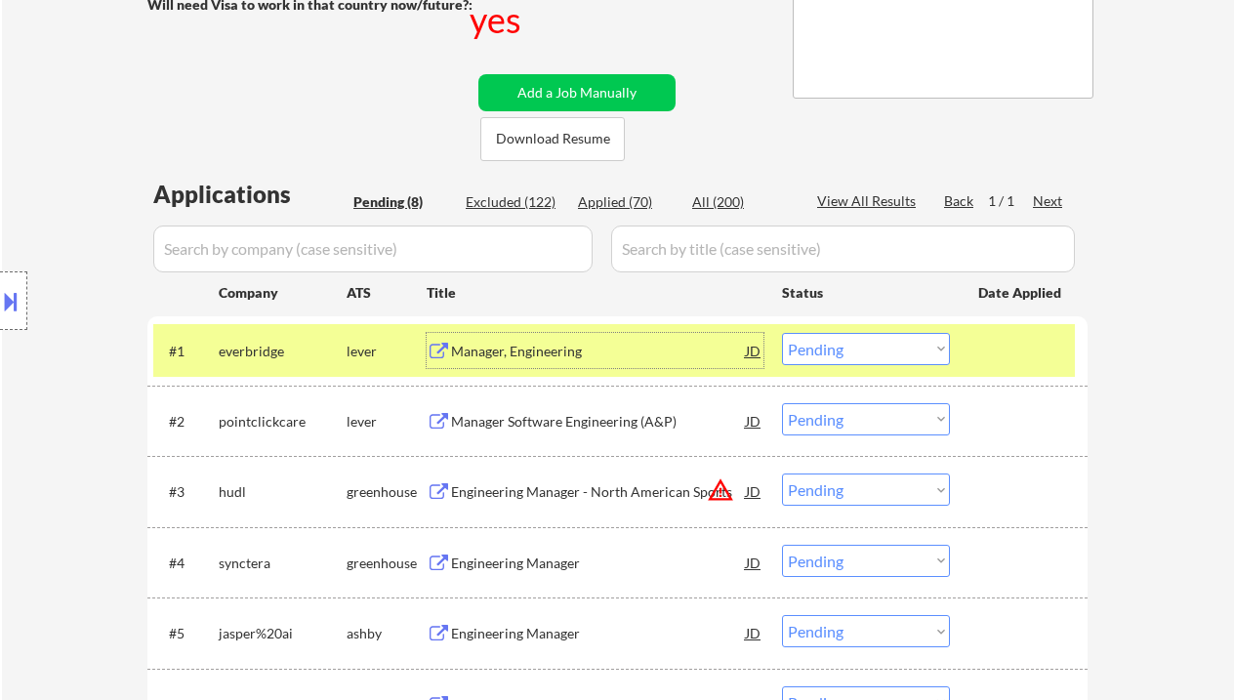
scroll to position [391, 0]
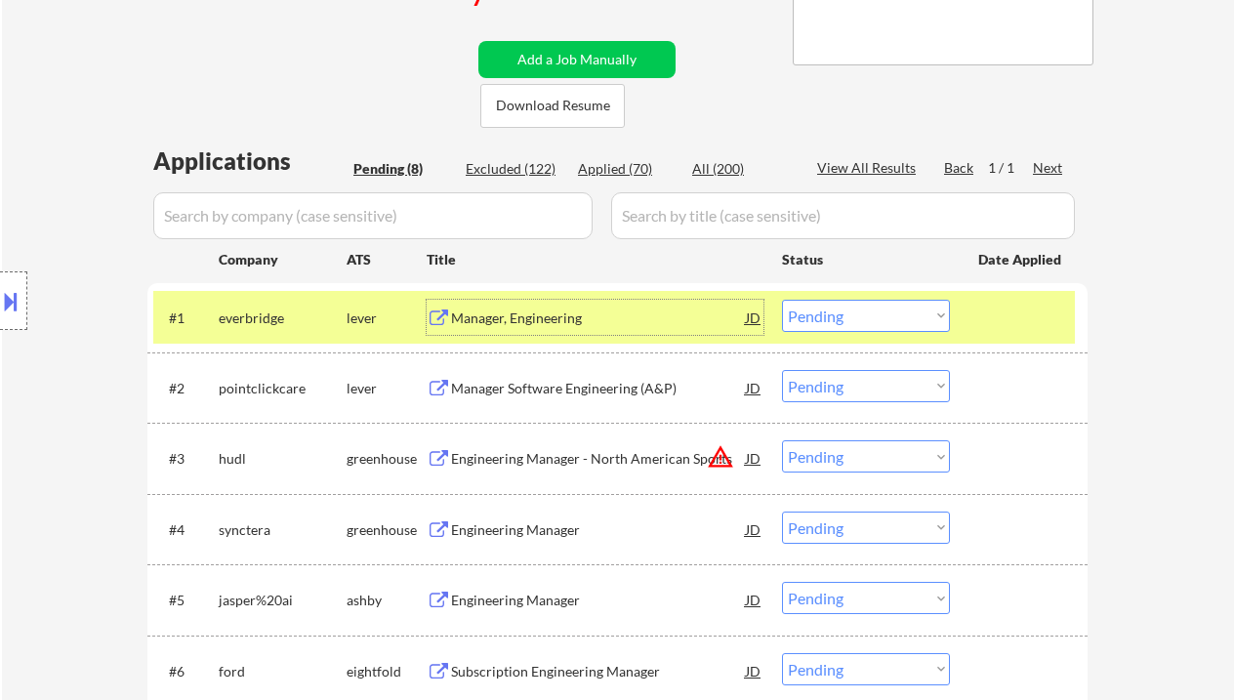
click at [570, 379] on div "Manager Software Engineering (A&P)" at bounding box center [598, 389] width 295 height 20
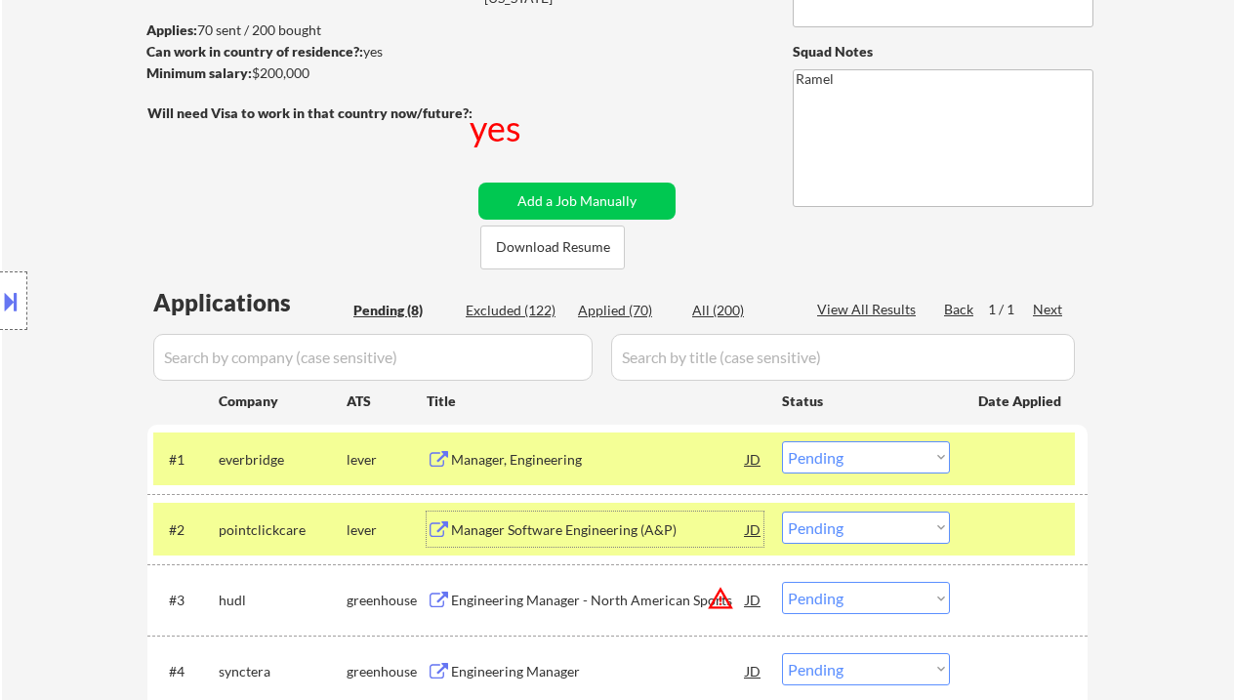
scroll to position [260, 0]
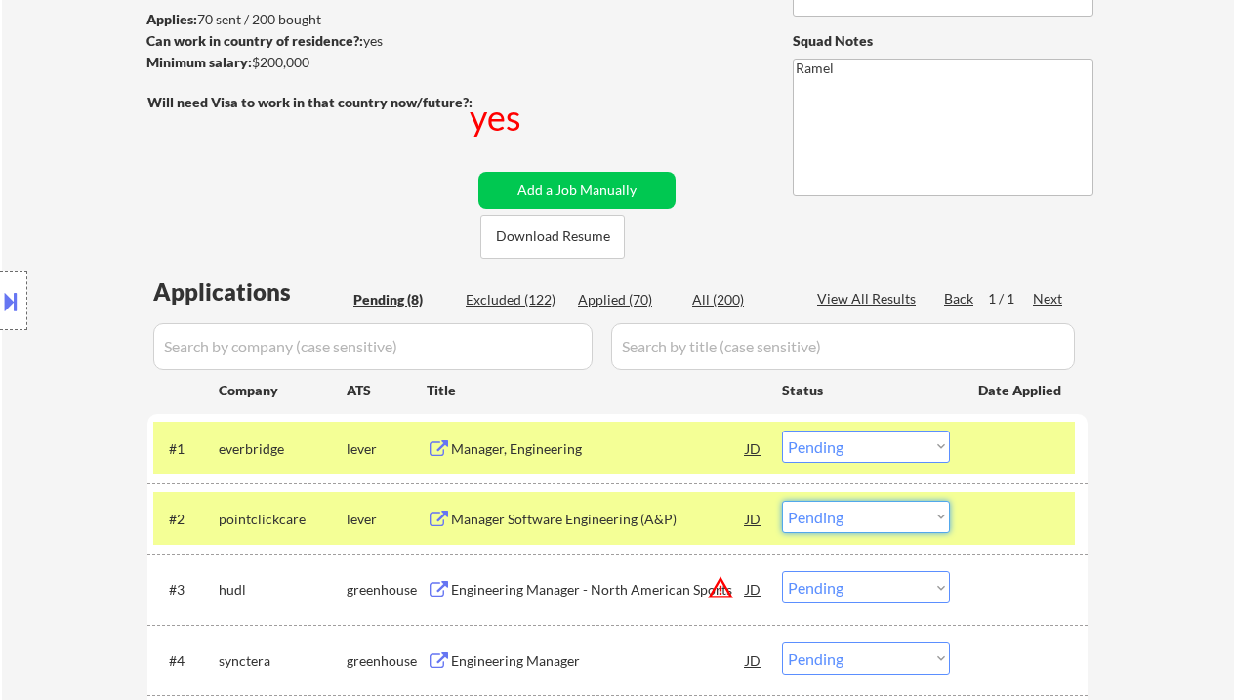
drag, startPoint x: 841, startPoint y: 521, endPoint x: 853, endPoint y: 539, distance: 21.9
click at [842, 522] on select "Choose an option... Pending Applied Excluded (Questions) Excluded (Expired) Exc…" at bounding box center [866, 517] width 168 height 32
click at [782, 501] on select "Choose an option... Pending Applied Excluded (Questions) Excluded (Expired) Exc…" at bounding box center [866, 517] width 168 height 32
click at [532, 452] on div "Manager, Engineering" at bounding box center [598, 449] width 295 height 20
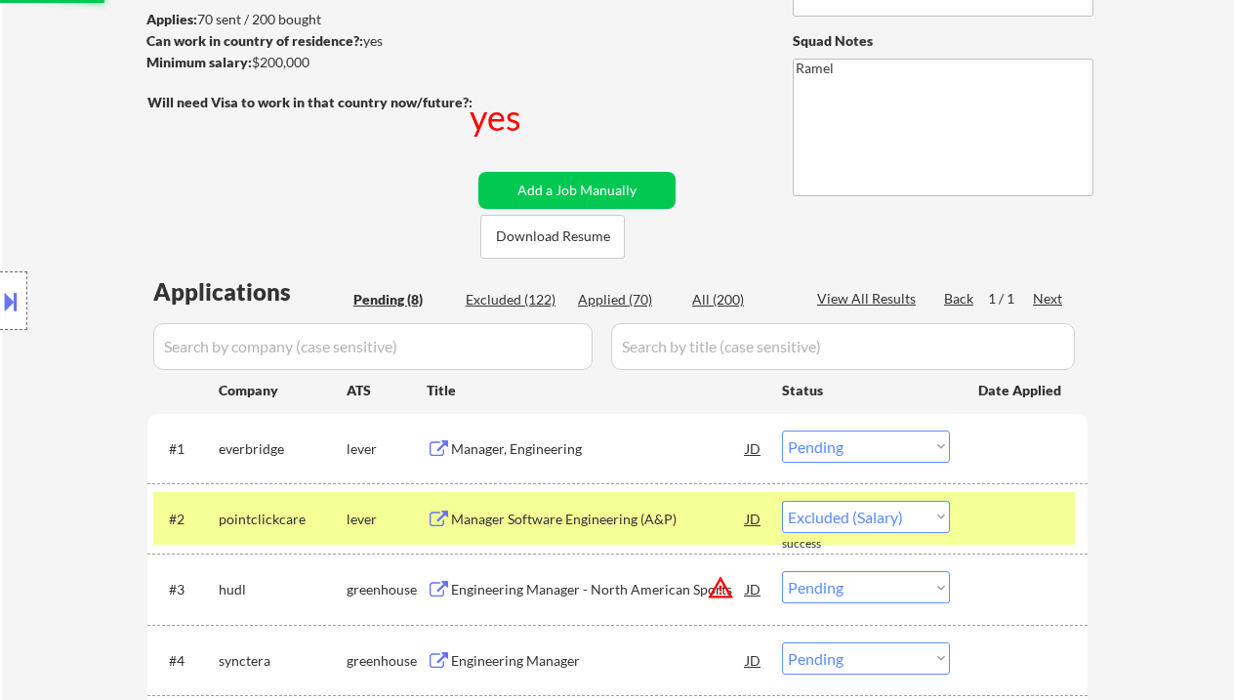
select select ""pending""
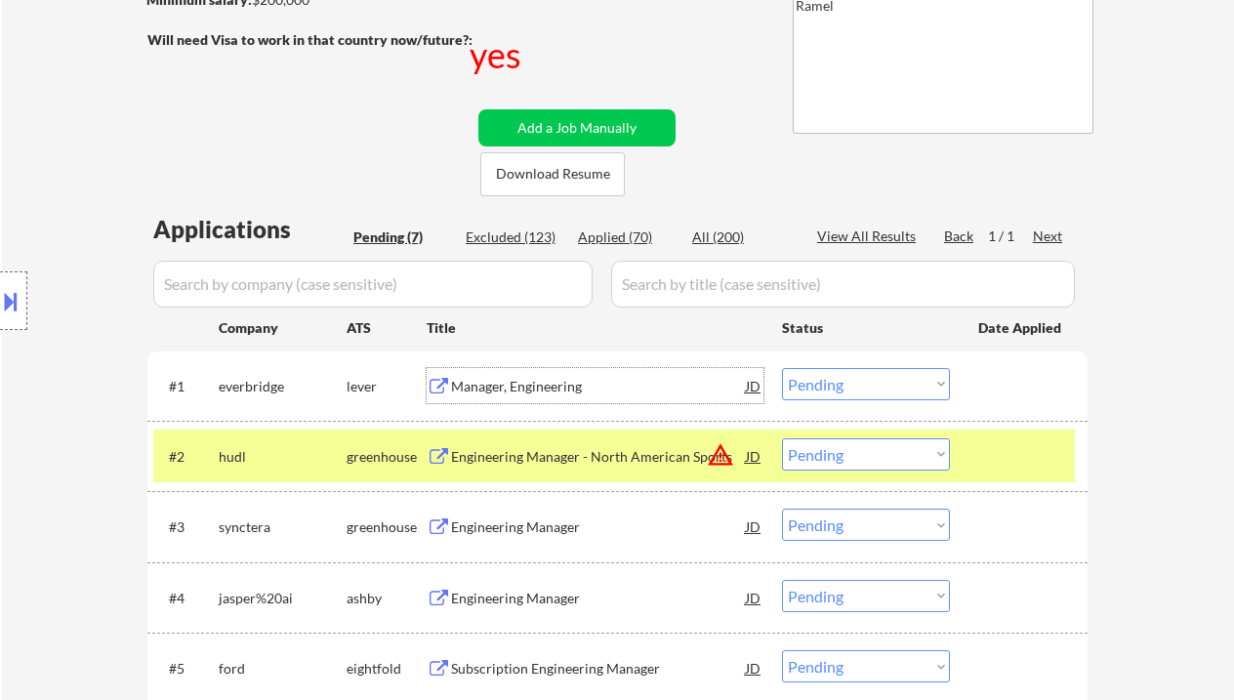
scroll to position [391, 0]
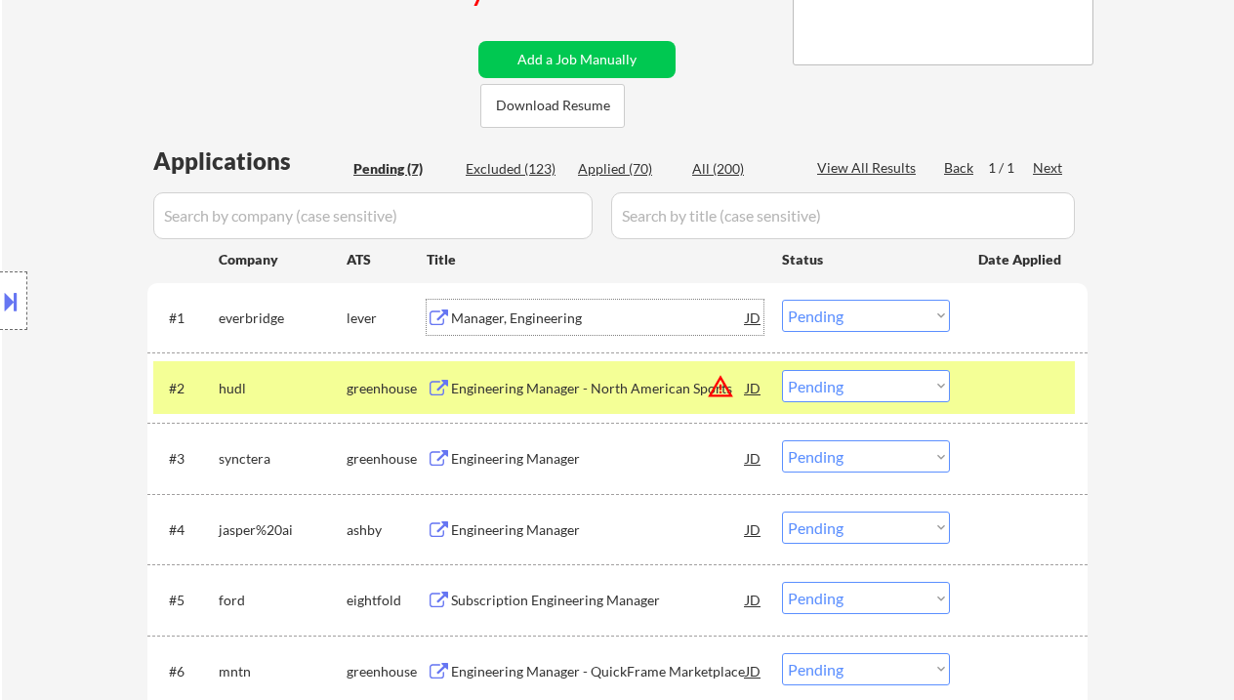
drag, startPoint x: 837, startPoint y: 316, endPoint x: 848, endPoint y: 330, distance: 17.4
click at [837, 316] on select "Choose an option... Pending Applied Excluded (Questions) Excluded (Expired) Exc…" at bounding box center [866, 316] width 168 height 32
click at [782, 300] on select "Choose an option... Pending Applied Excluded (Questions) Excluded (Expired) Exc…" at bounding box center [866, 316] width 168 height 32
select select ""pending""
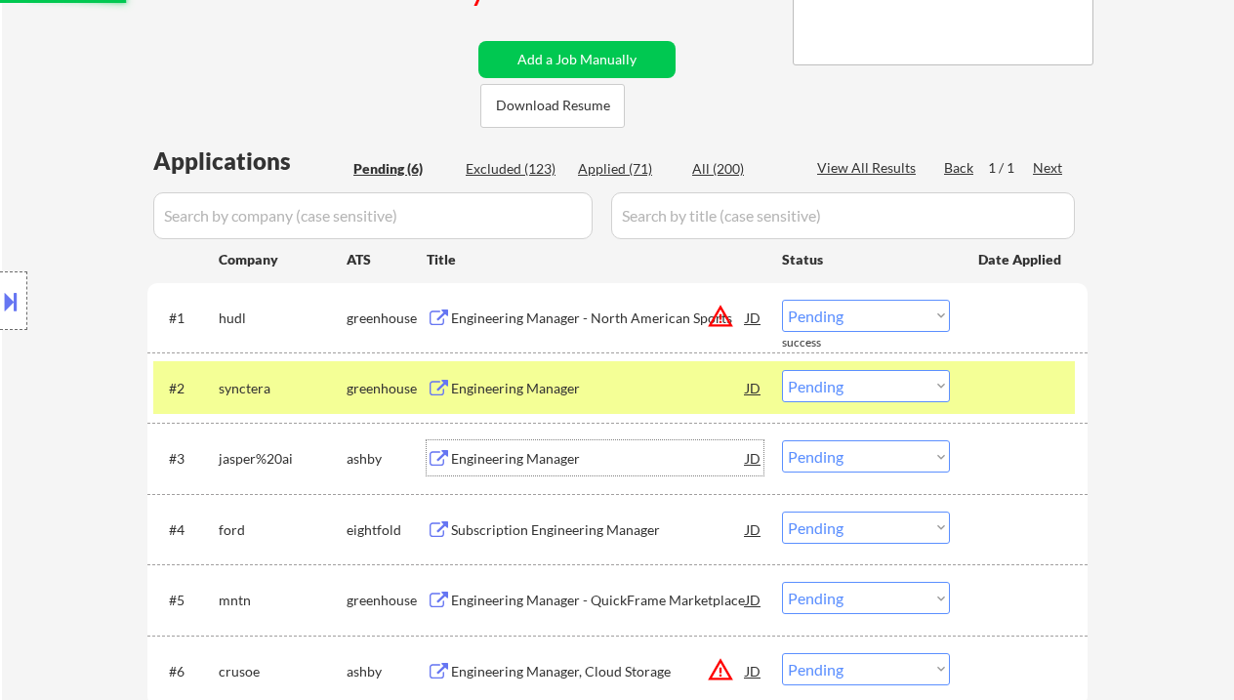
click at [521, 462] on div "Engineering Manager" at bounding box center [598, 459] width 295 height 20
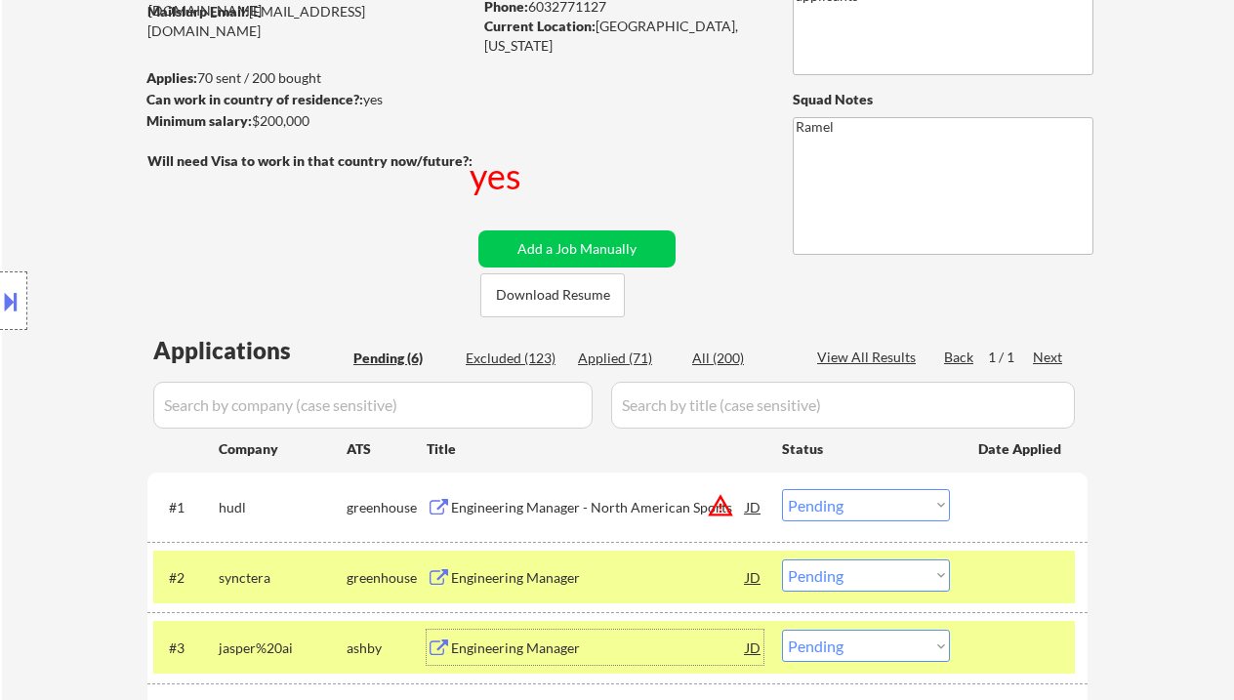
scroll to position [130, 0]
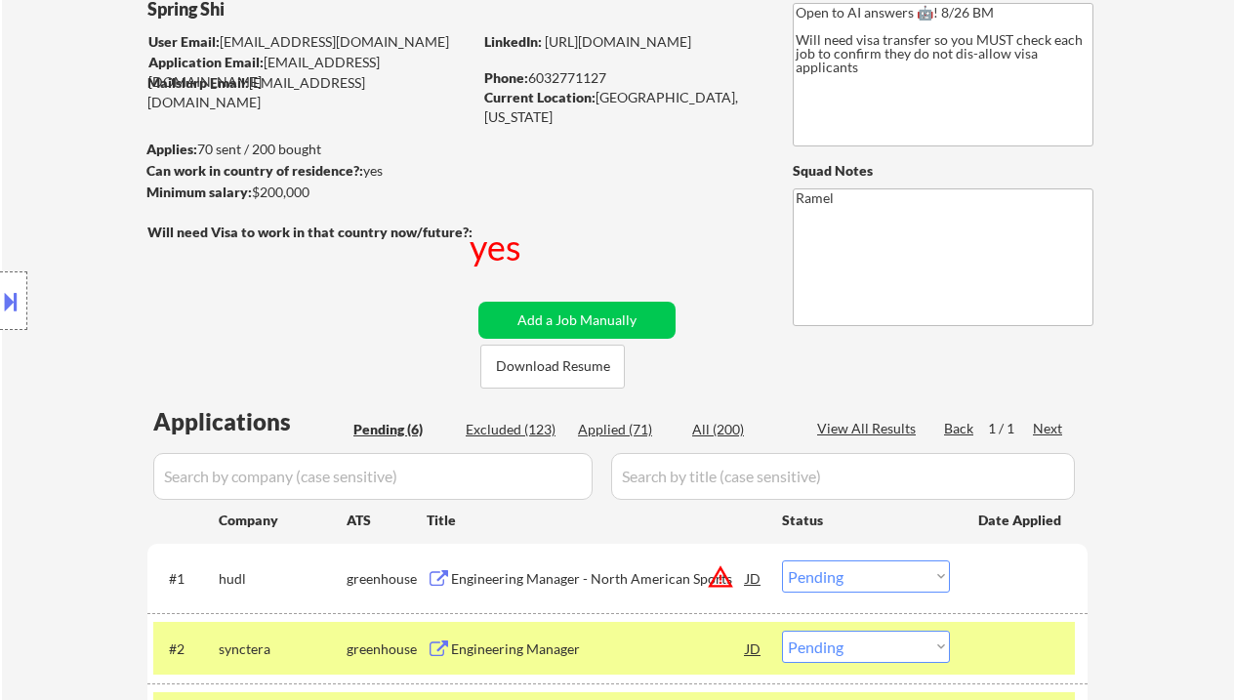
type textarea "Ramel https://docs.google.com/spreadsheets/d/1AG4Io-me8lTyrJ-6dK4x0RQDISi2X0Zsa…"
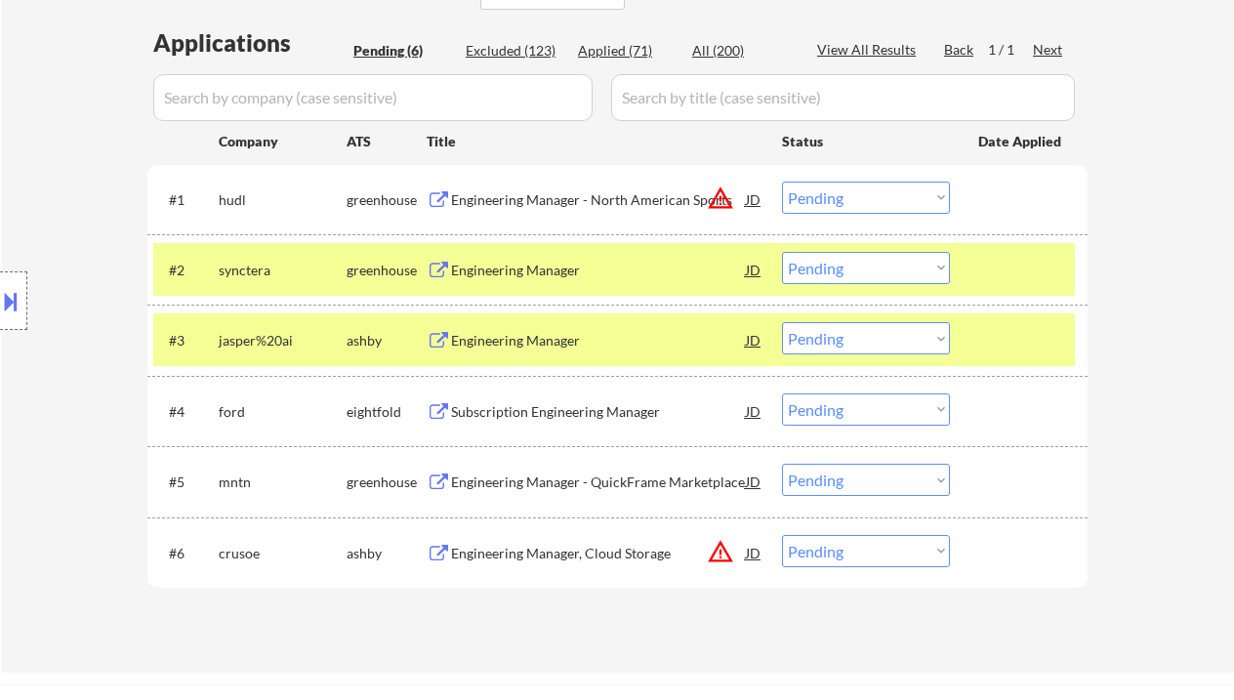
scroll to position [650, 0]
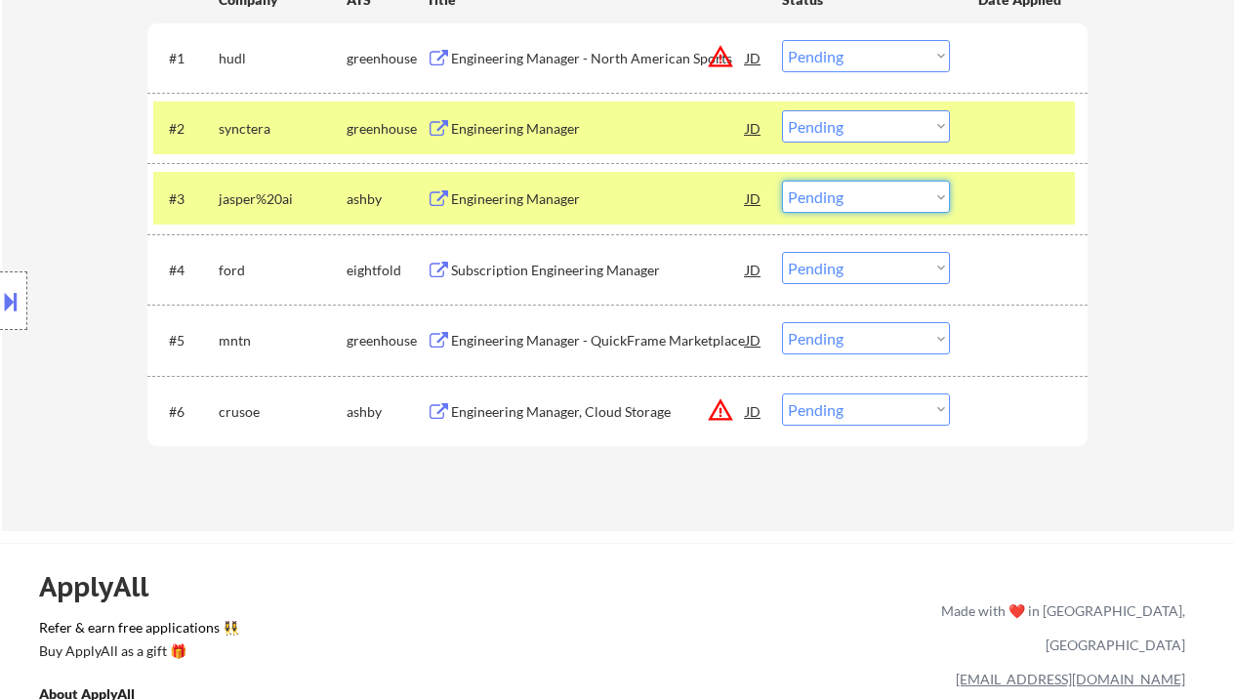
drag, startPoint x: 854, startPoint y: 192, endPoint x: 853, endPoint y: 211, distance: 18.6
click at [854, 192] on select "Choose an option... Pending Applied Excluded (Questions) Excluded (Expired) Exc…" at bounding box center [866, 197] width 168 height 32
click at [782, 181] on select "Choose an option... Pending Applied Excluded (Questions) Excluded (Expired) Exc…" at bounding box center [866, 197] width 168 height 32
click at [523, 127] on div "Engineering Manager" at bounding box center [598, 129] width 295 height 20
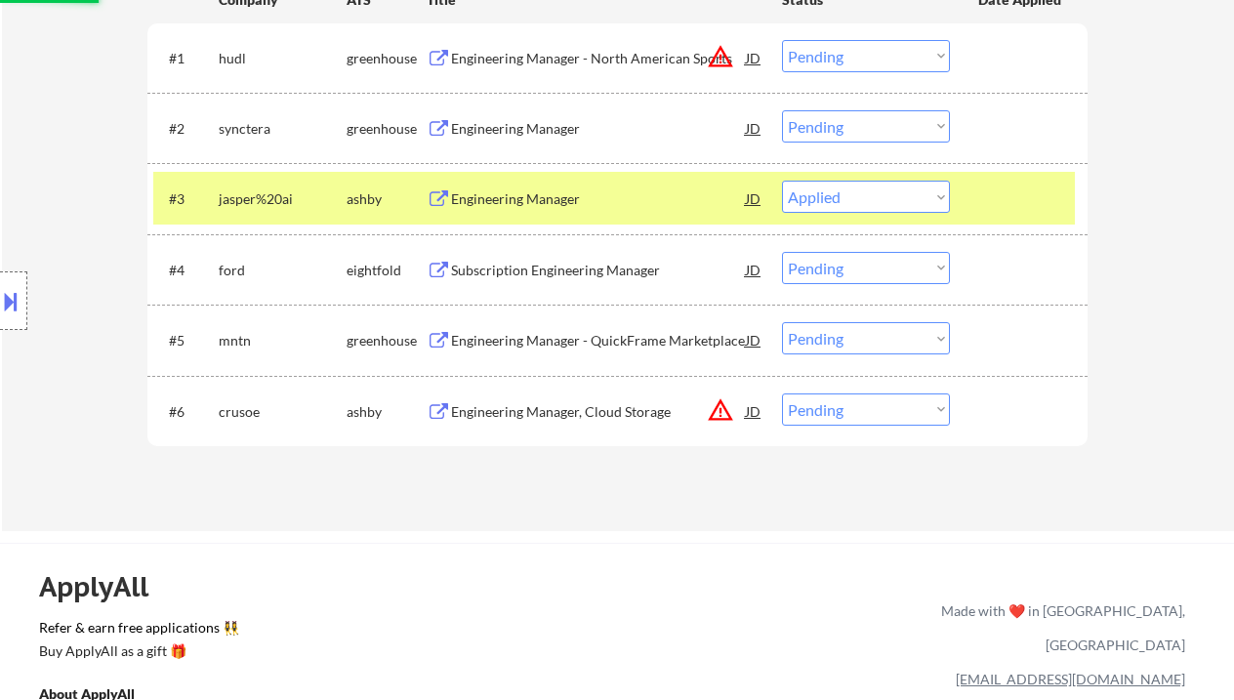
select select ""pending""
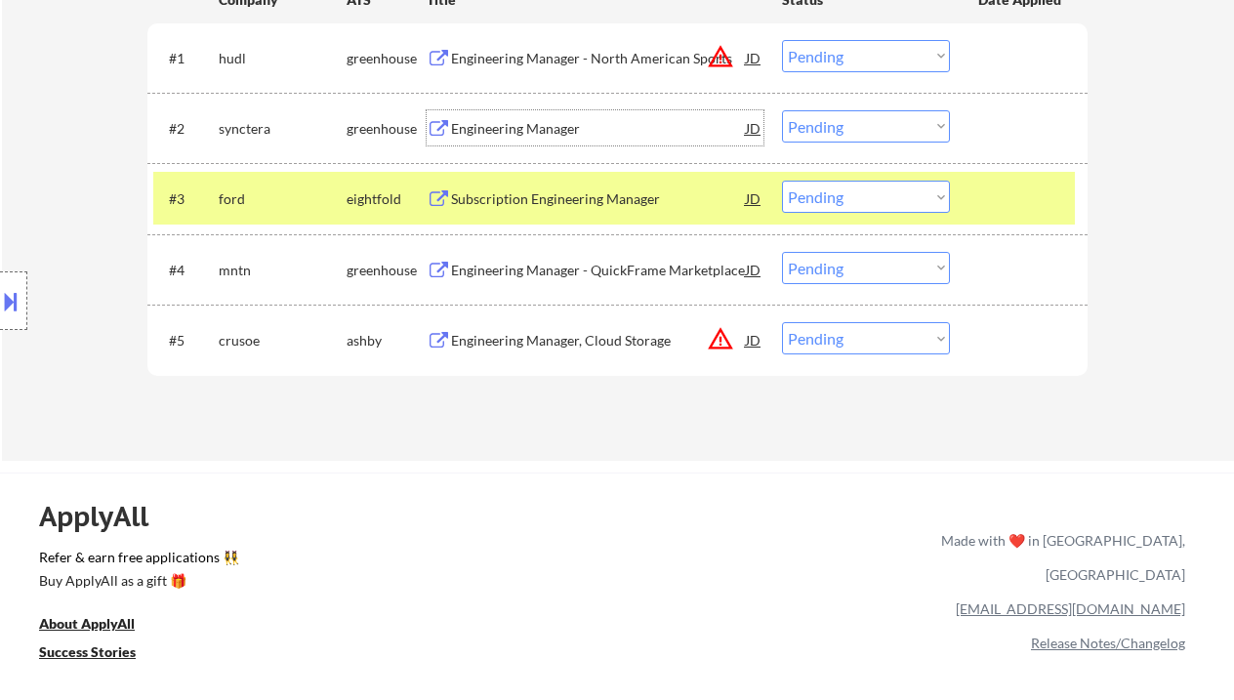
click at [827, 137] on select "Choose an option... Pending Applied Excluded (Questions) Excluded (Expired) Exc…" at bounding box center [866, 126] width 168 height 32
click at [782, 110] on select "Choose an option... Pending Applied Excluded (Questions) Excluded (Expired) Exc…" at bounding box center [866, 126] width 168 height 32
click at [569, 278] on div "Engineering Manager - QuickFrame Marketplace" at bounding box center [598, 271] width 295 height 20
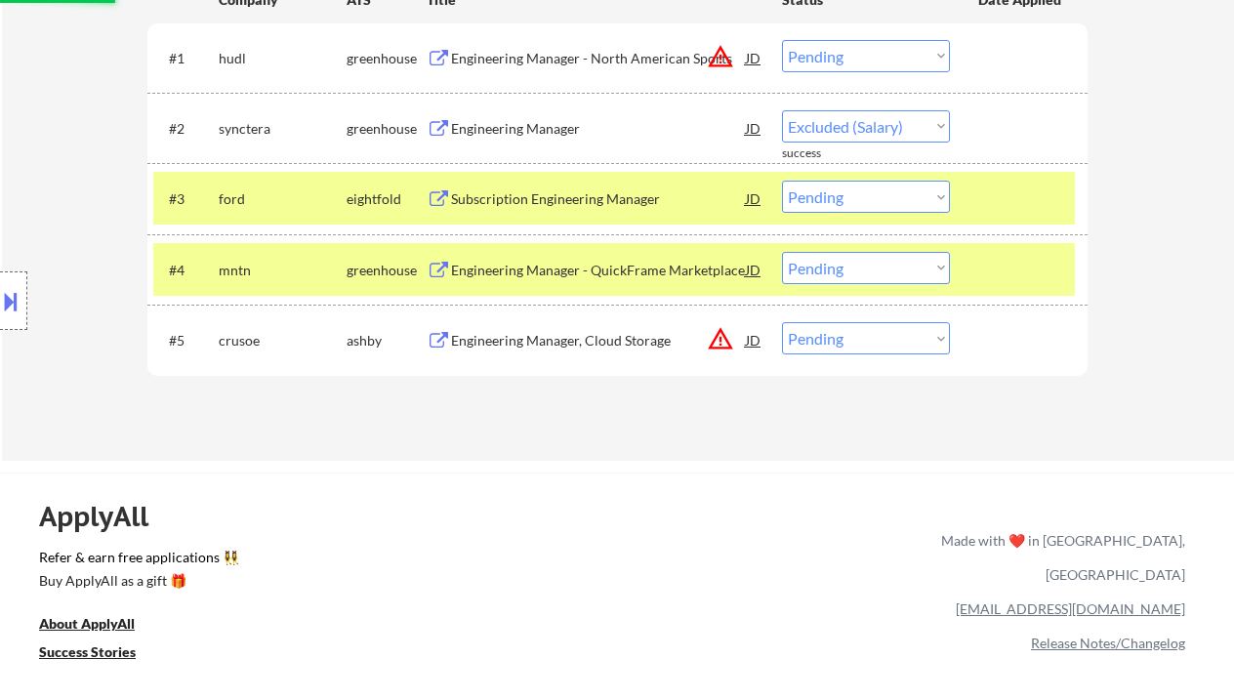
select select ""pending""
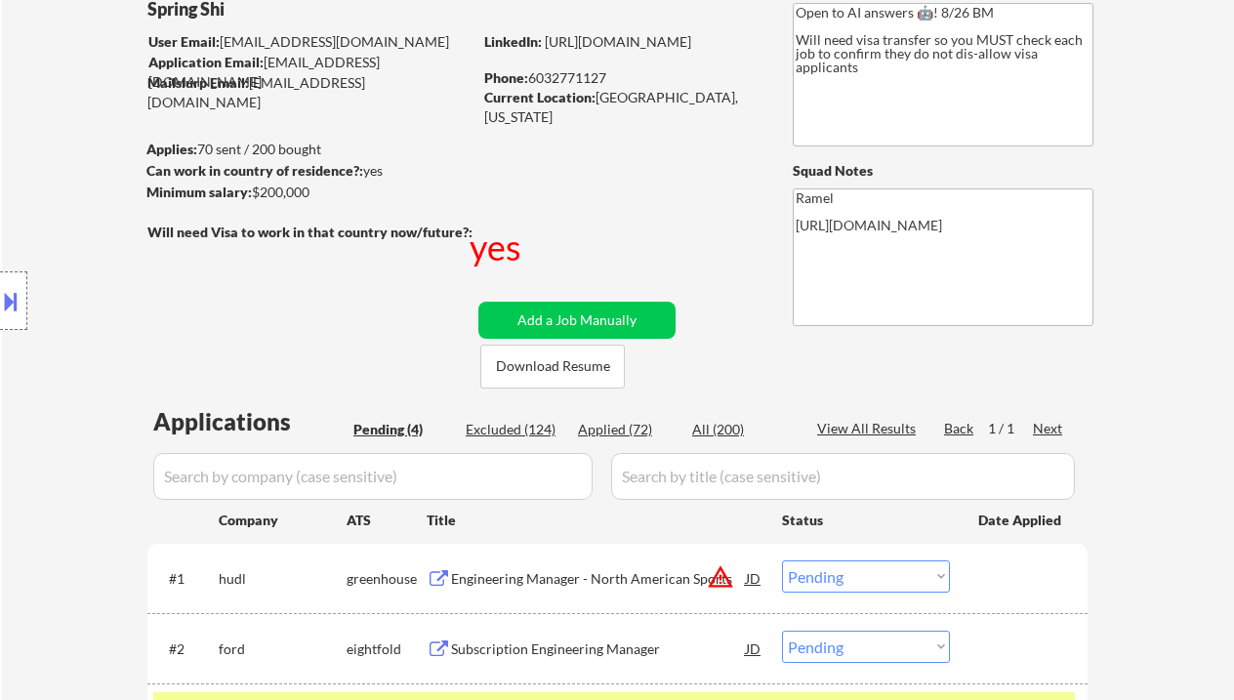
scroll to position [391, 0]
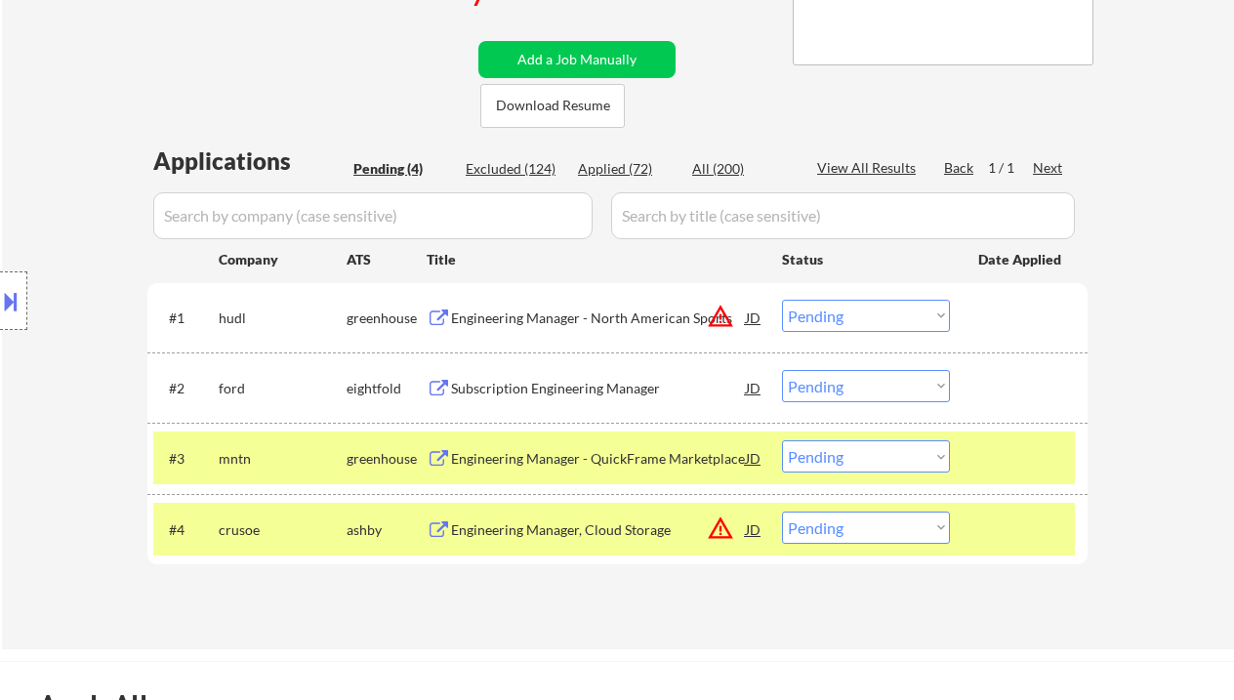
drag, startPoint x: 832, startPoint y: 456, endPoint x: 834, endPoint y: 468, distance: 11.9
click at [832, 456] on select "Choose an option... Pending Applied Excluded (Questions) Excluded (Expired) Exc…" at bounding box center [866, 456] width 168 height 32
click at [782, 440] on select "Choose an option... Pending Applied Excluded (Questions) Excluded (Expired) Exc…" at bounding box center [866, 456] width 168 height 32
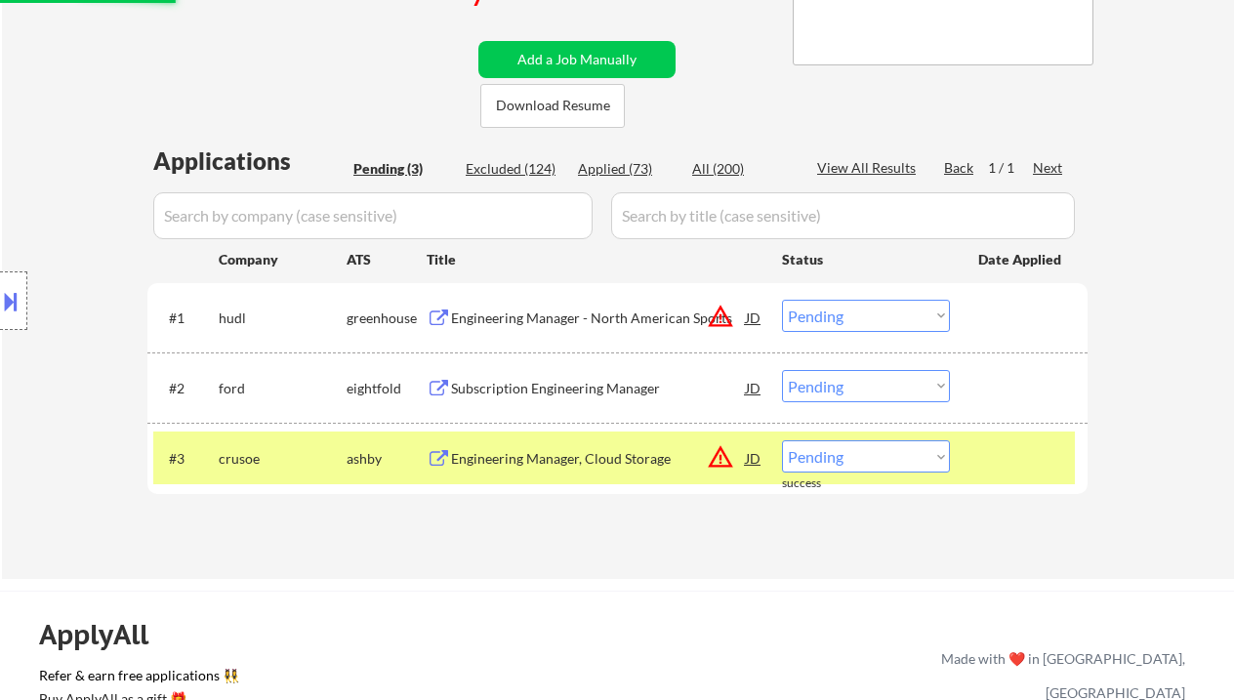
click at [524, 396] on div "Subscription Engineering Manager" at bounding box center [598, 389] width 295 height 20
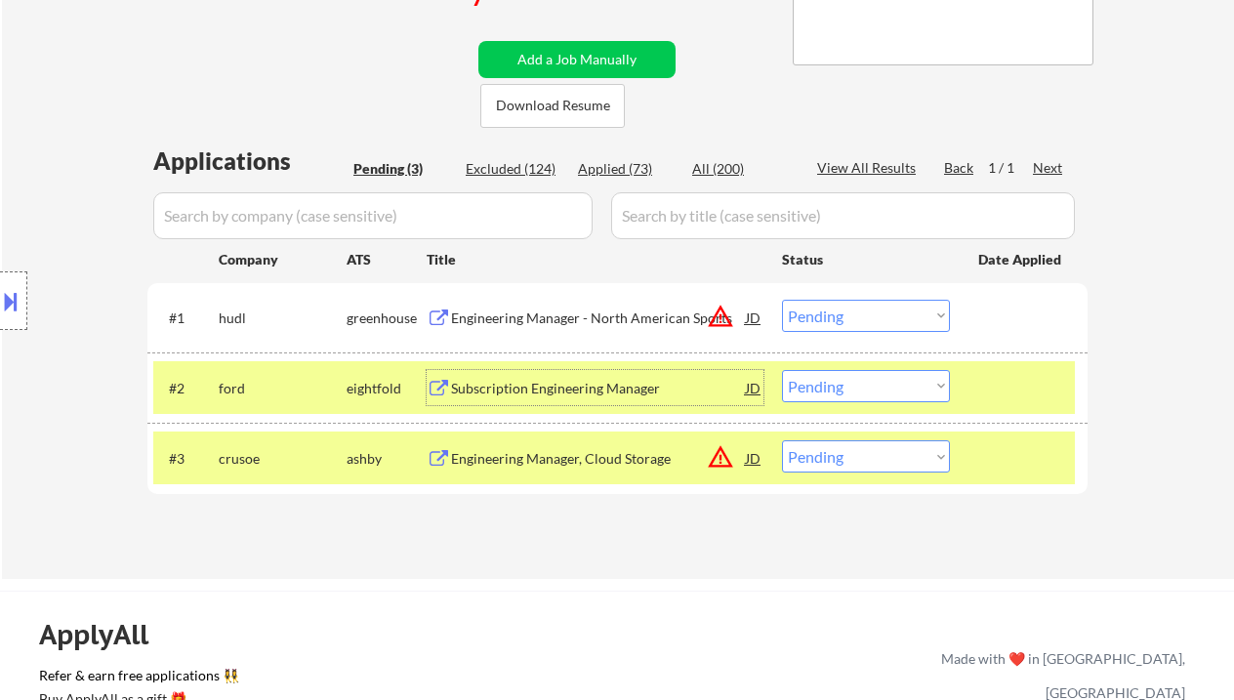
click at [508, 460] on div "Engineering Manager, Cloud Storage" at bounding box center [598, 459] width 295 height 20
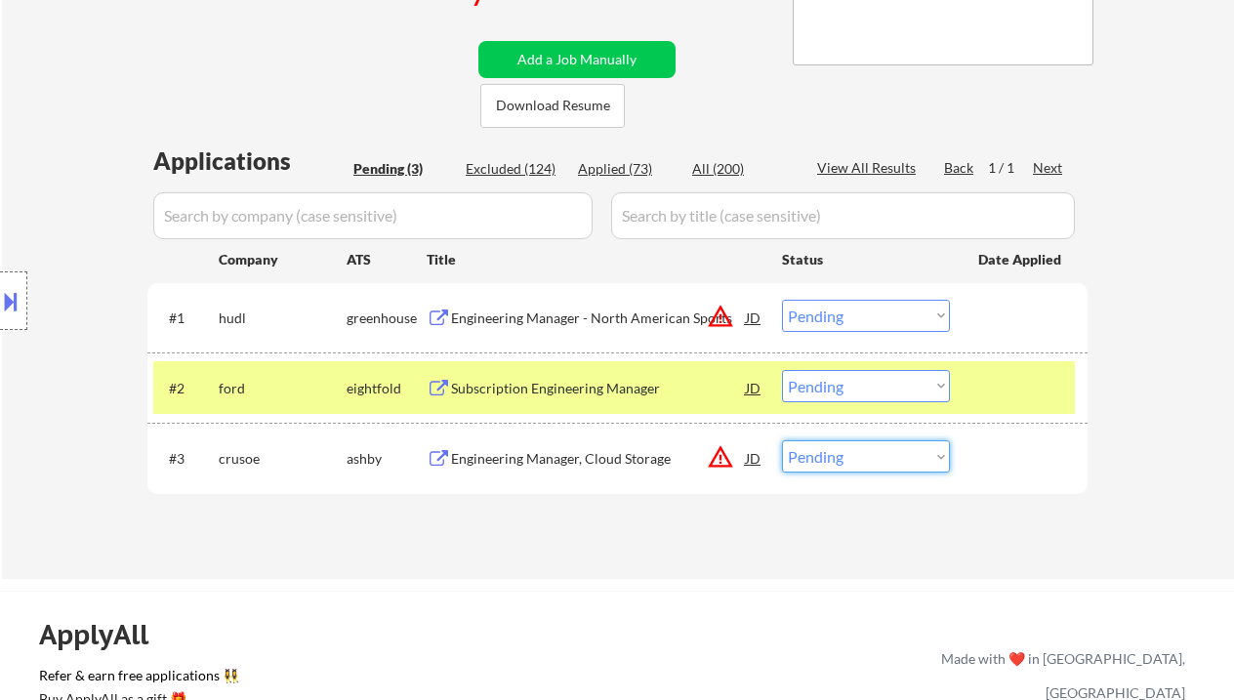
drag, startPoint x: 825, startPoint y: 459, endPoint x: 827, endPoint y: 472, distance: 12.8
click at [825, 459] on select "Choose an option... Pending Applied Excluded (Questions) Excluded (Expired) Exc…" at bounding box center [866, 456] width 168 height 32
select select ""applied""
click at [782, 440] on select "Choose an option... Pending Applied Excluded (Questions) Excluded (Expired) Exc…" at bounding box center [866, 456] width 168 height 32
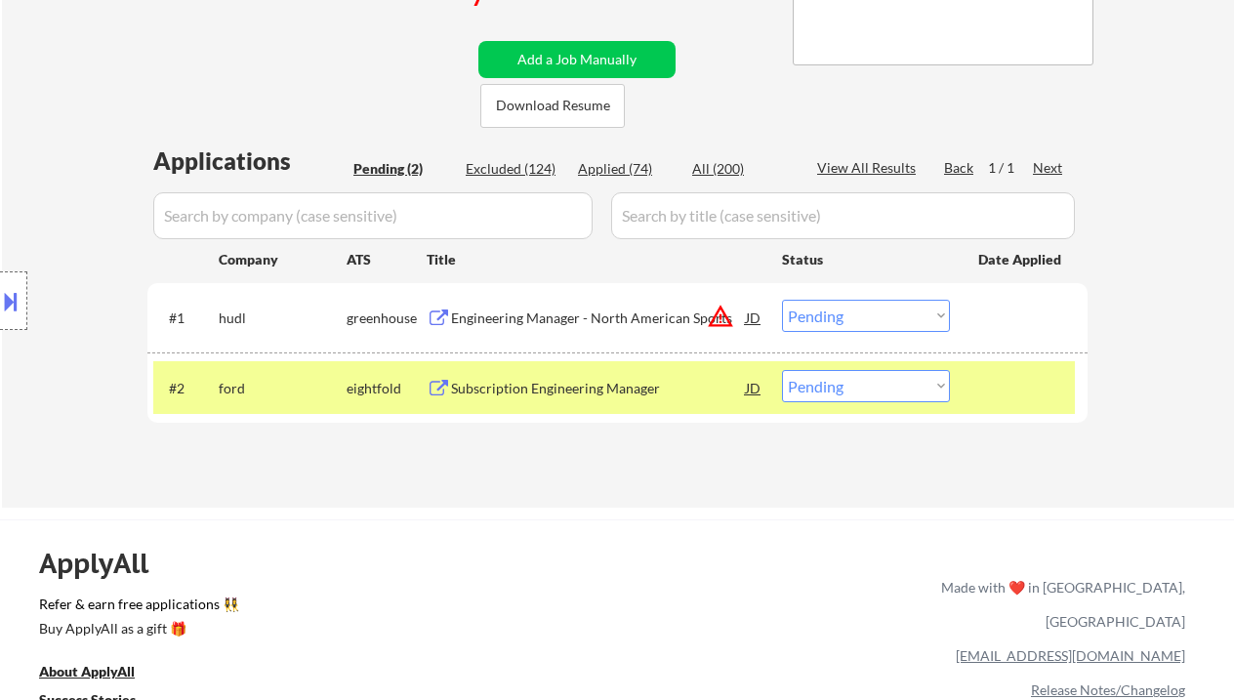
click at [591, 318] on div "Engineering Manager - North American Sports" at bounding box center [598, 319] width 295 height 20
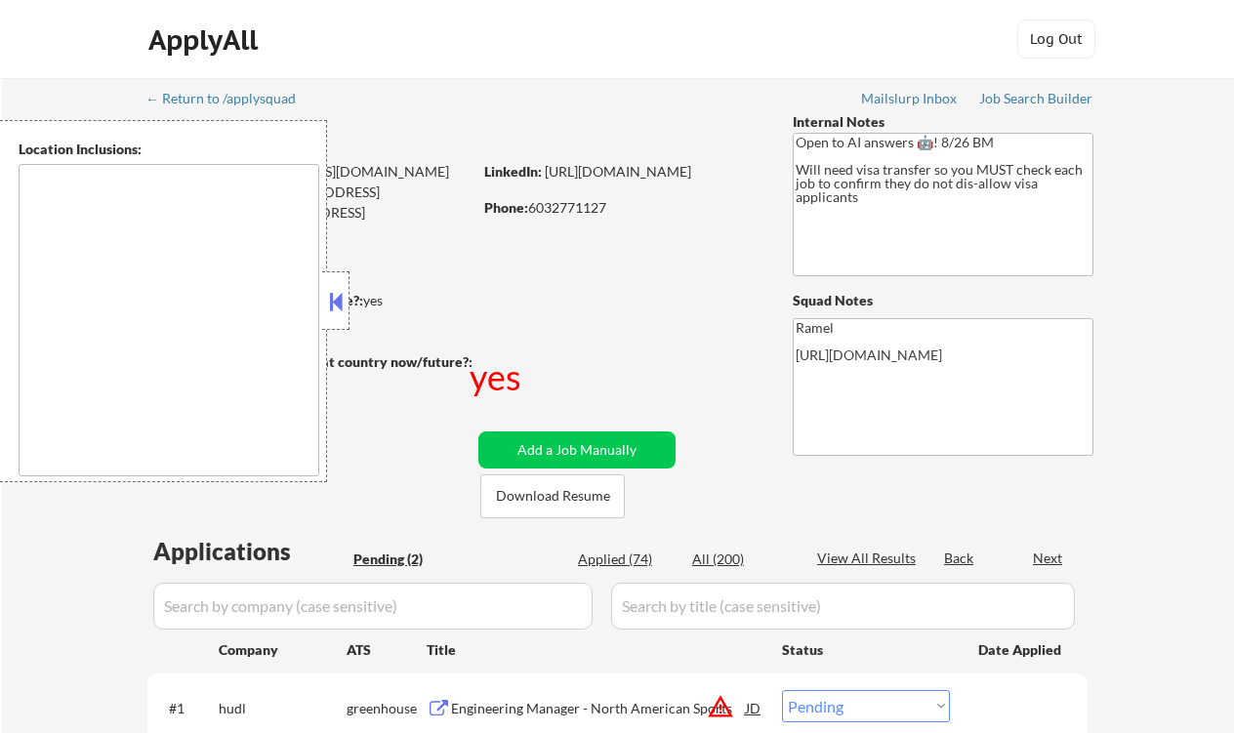
select select ""pending""
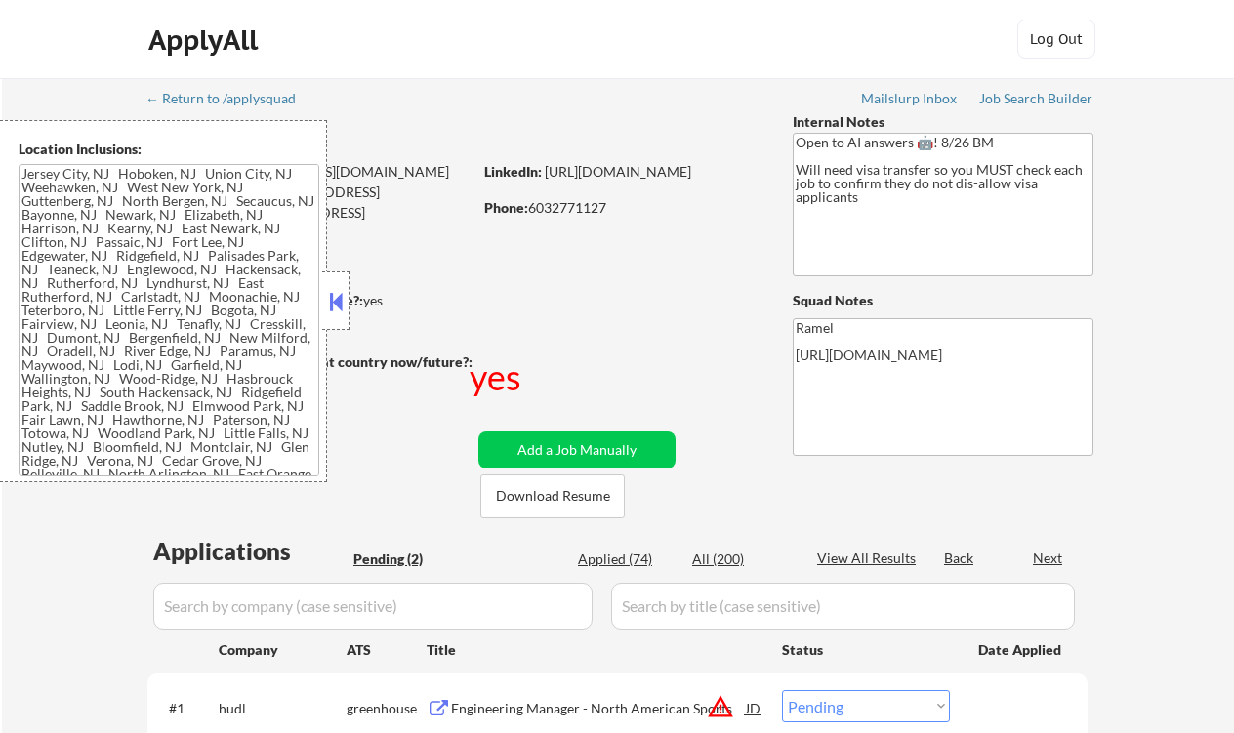
type textarea "[GEOGRAPHIC_DATA], [GEOGRAPHIC_DATA] [GEOGRAPHIC_DATA], [GEOGRAPHIC_DATA] [GEOG…"
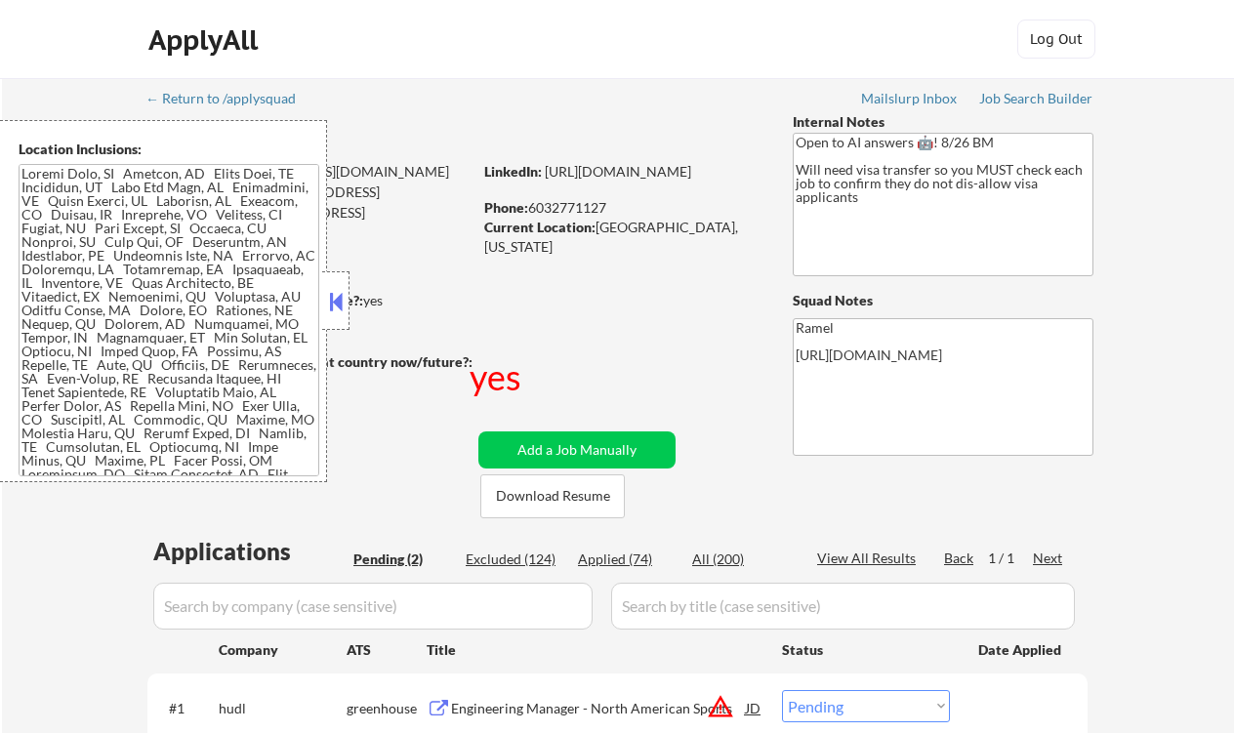
click at [339, 304] on button at bounding box center [335, 301] width 21 height 29
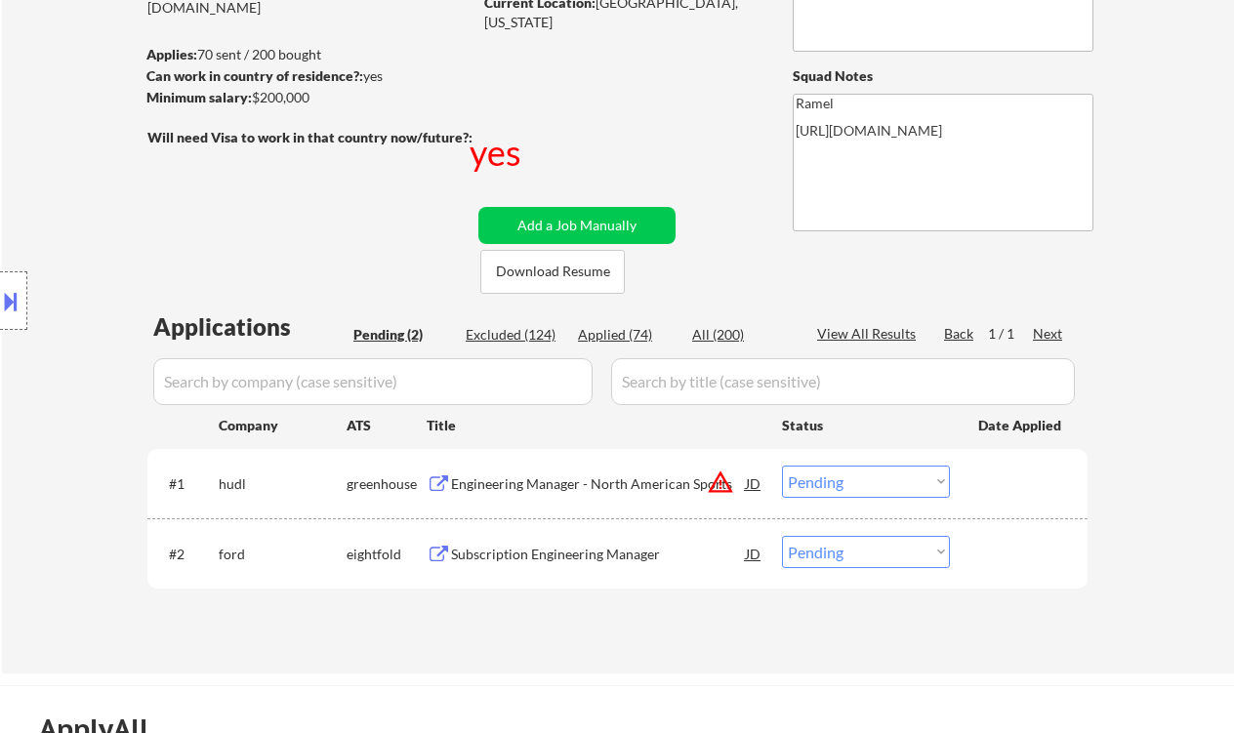
scroll to position [260, 0]
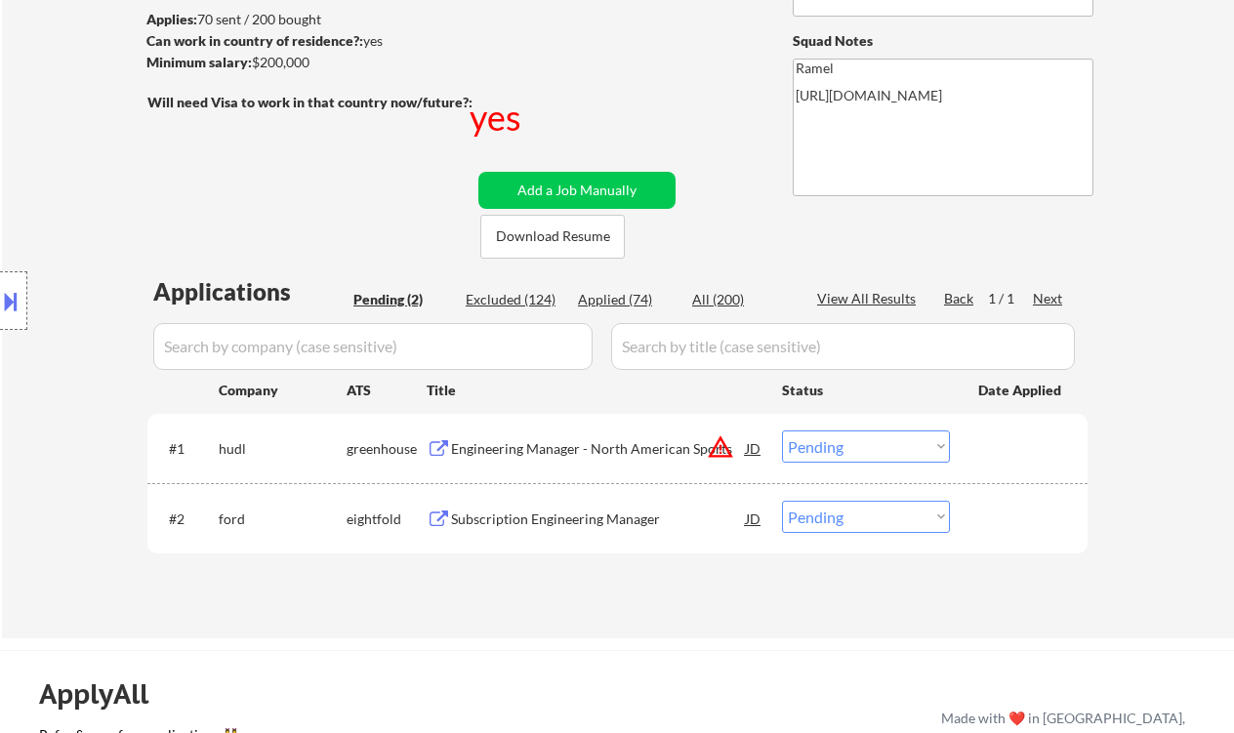
click at [871, 453] on select "Choose an option... Pending Applied Excluded (Questions) Excluded (Expired) Exc…" at bounding box center [866, 447] width 168 height 32
click at [782, 431] on select "Choose an option... Pending Applied Excluded (Questions) Excluded (Expired) Exc…" at bounding box center [866, 447] width 168 height 32
select select ""pending""
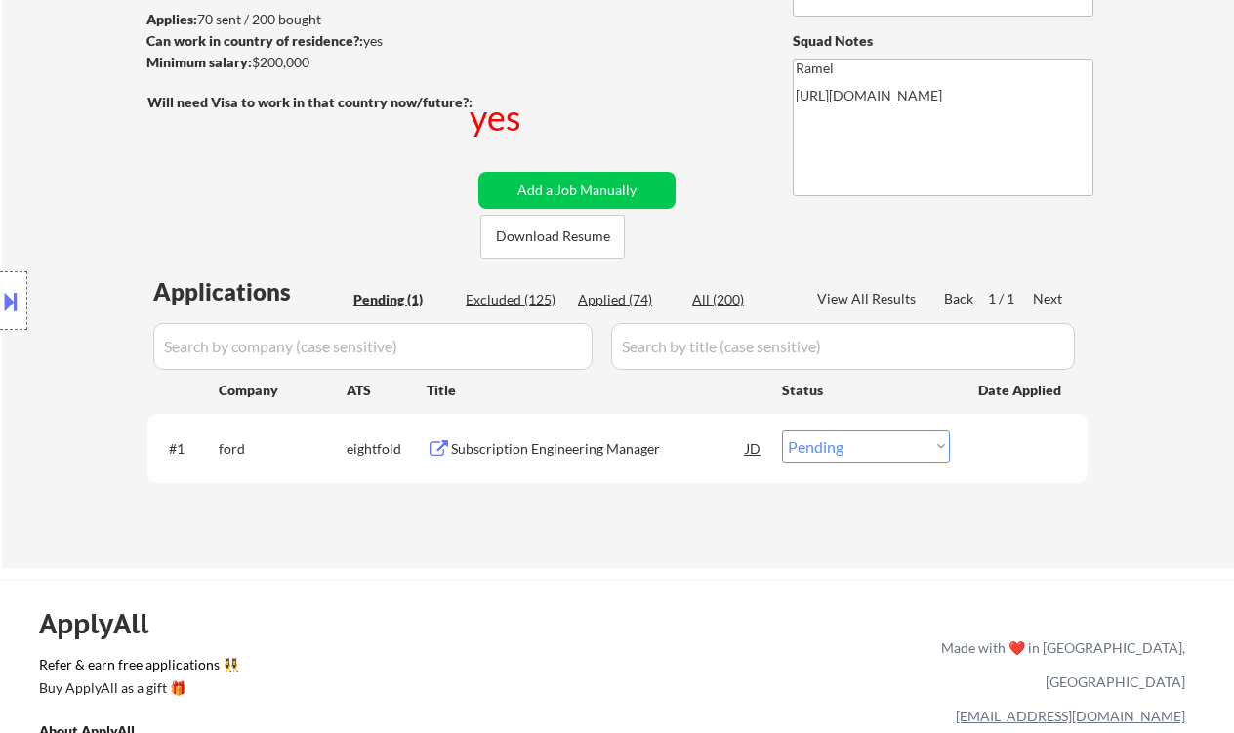
click at [21, 129] on div "Location Inclusions:" at bounding box center [175, 301] width 350 height 362
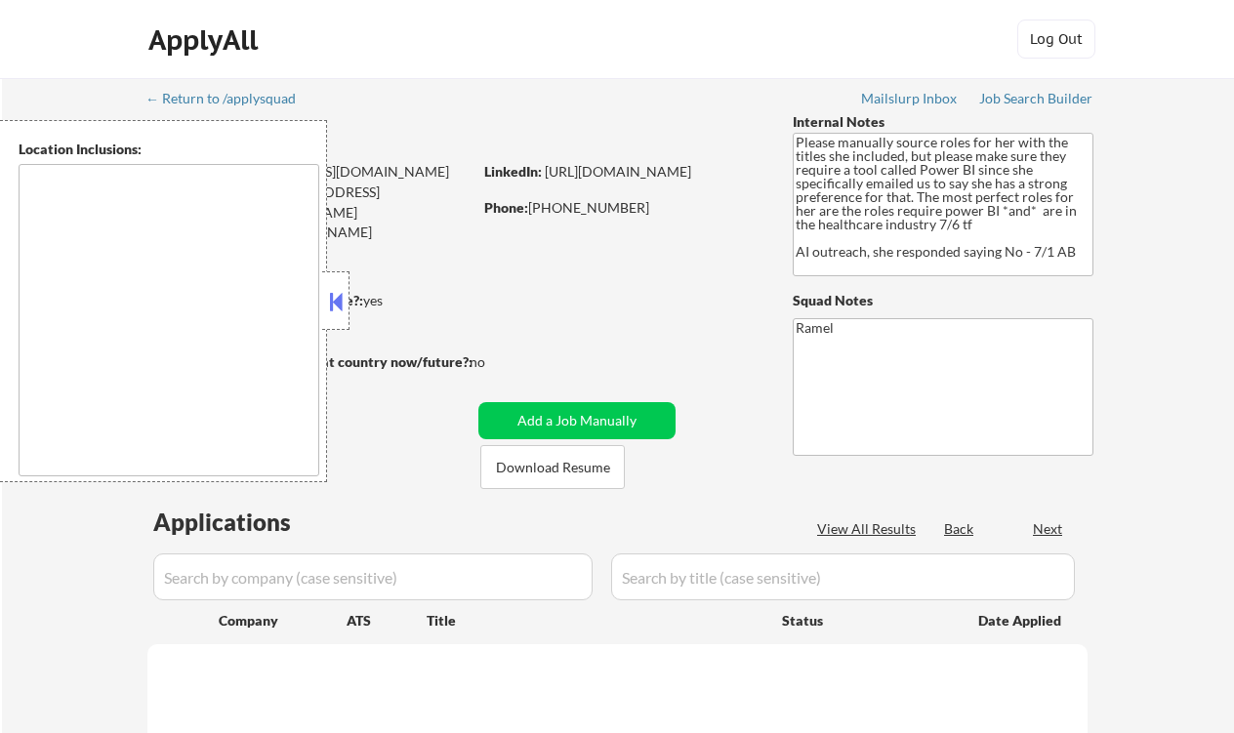
click at [338, 296] on button at bounding box center [335, 301] width 21 height 29
select select ""pending""
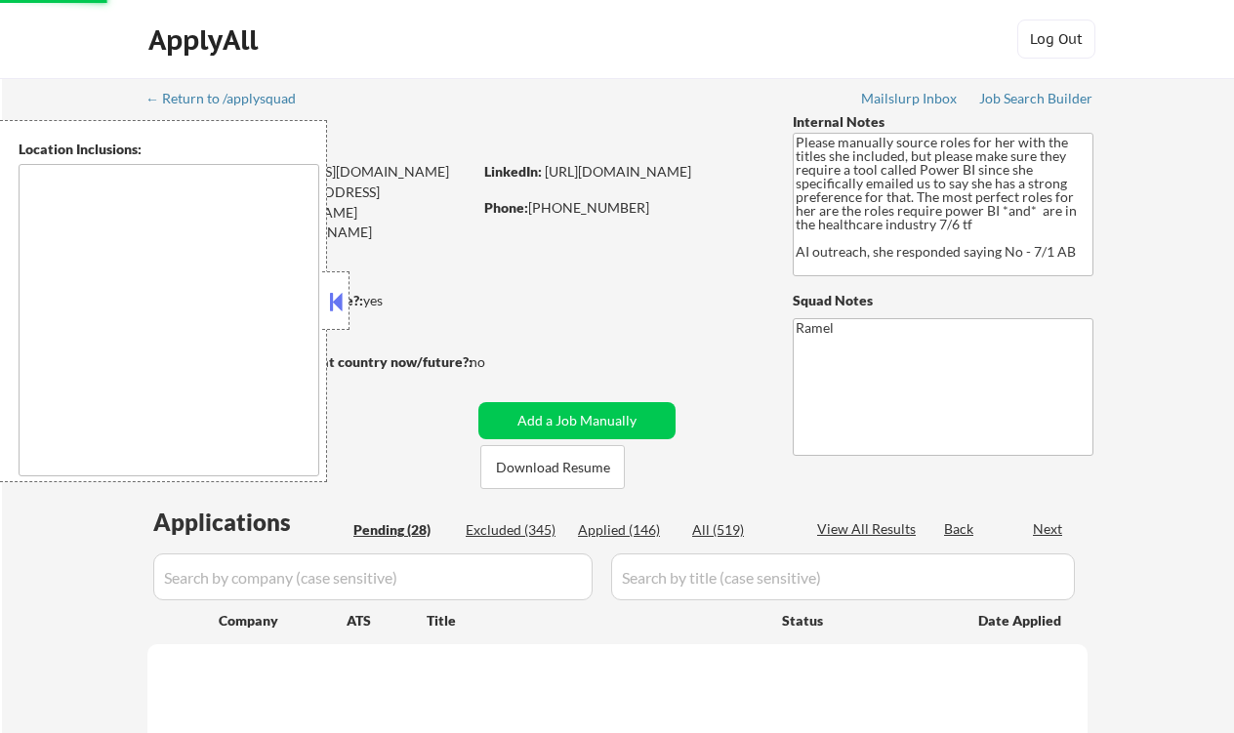
select select ""pending""
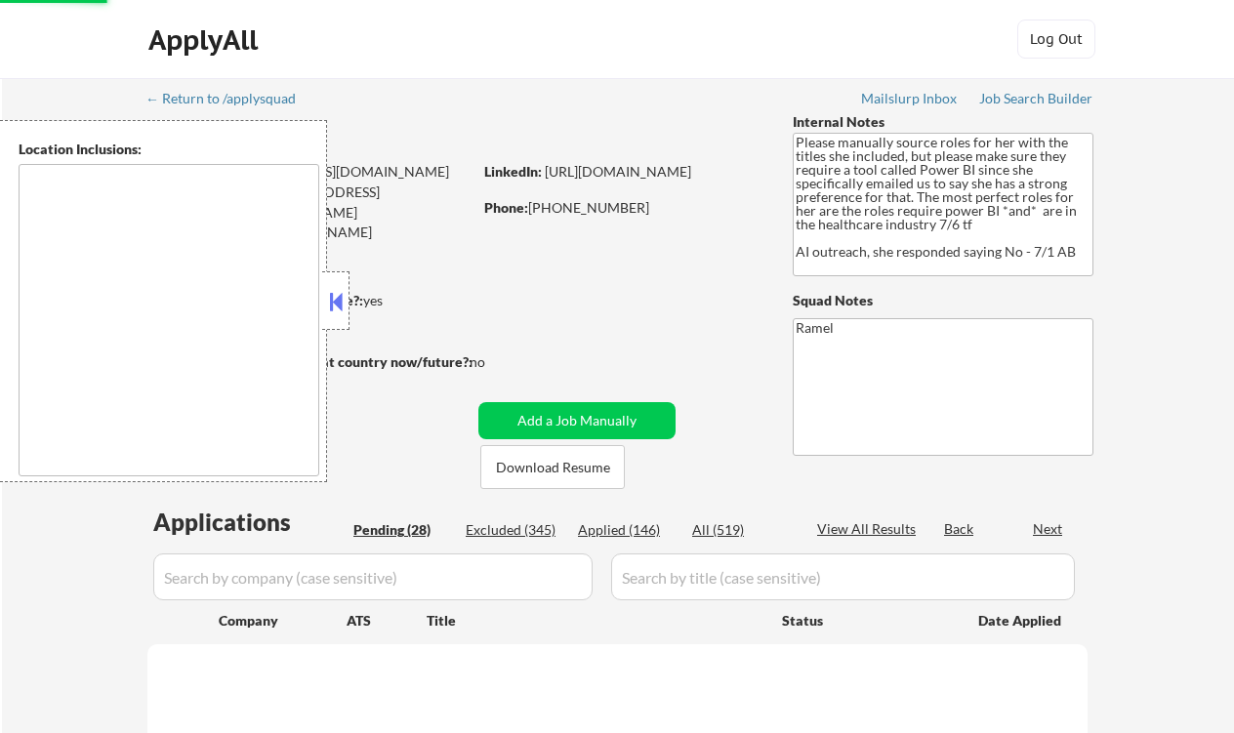
select select ""pending""
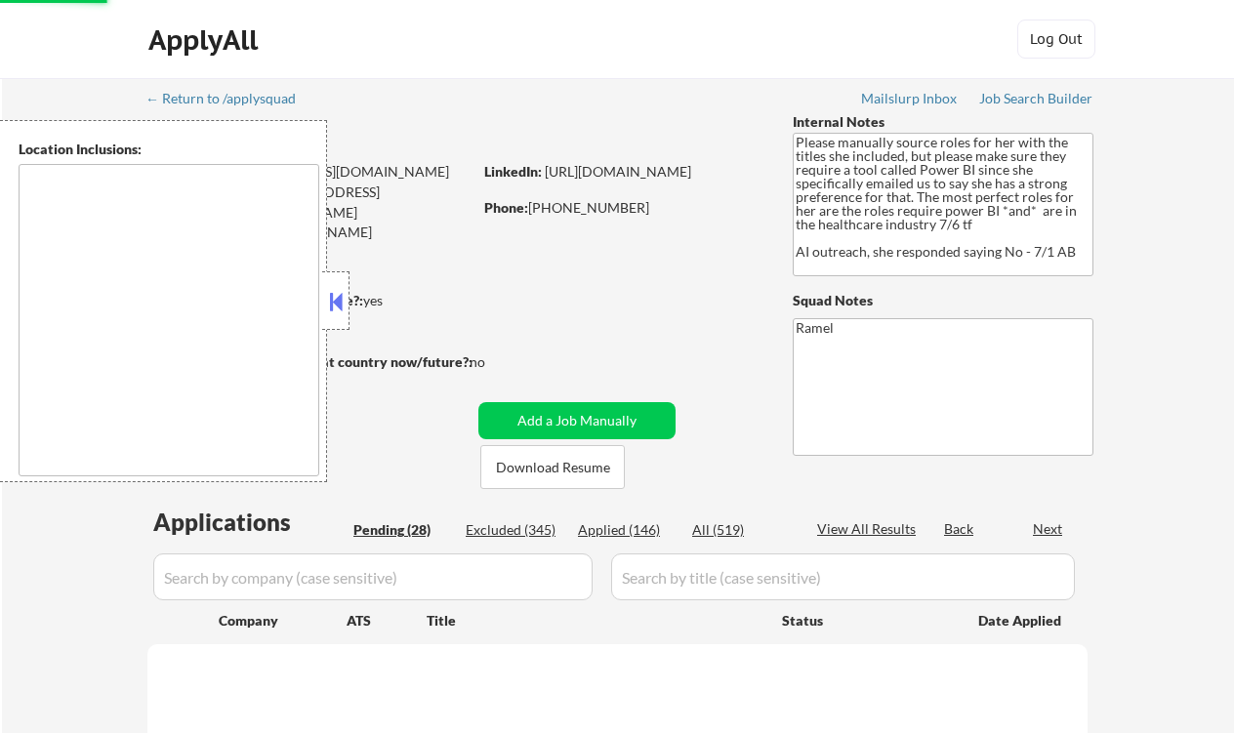
select select ""pending""
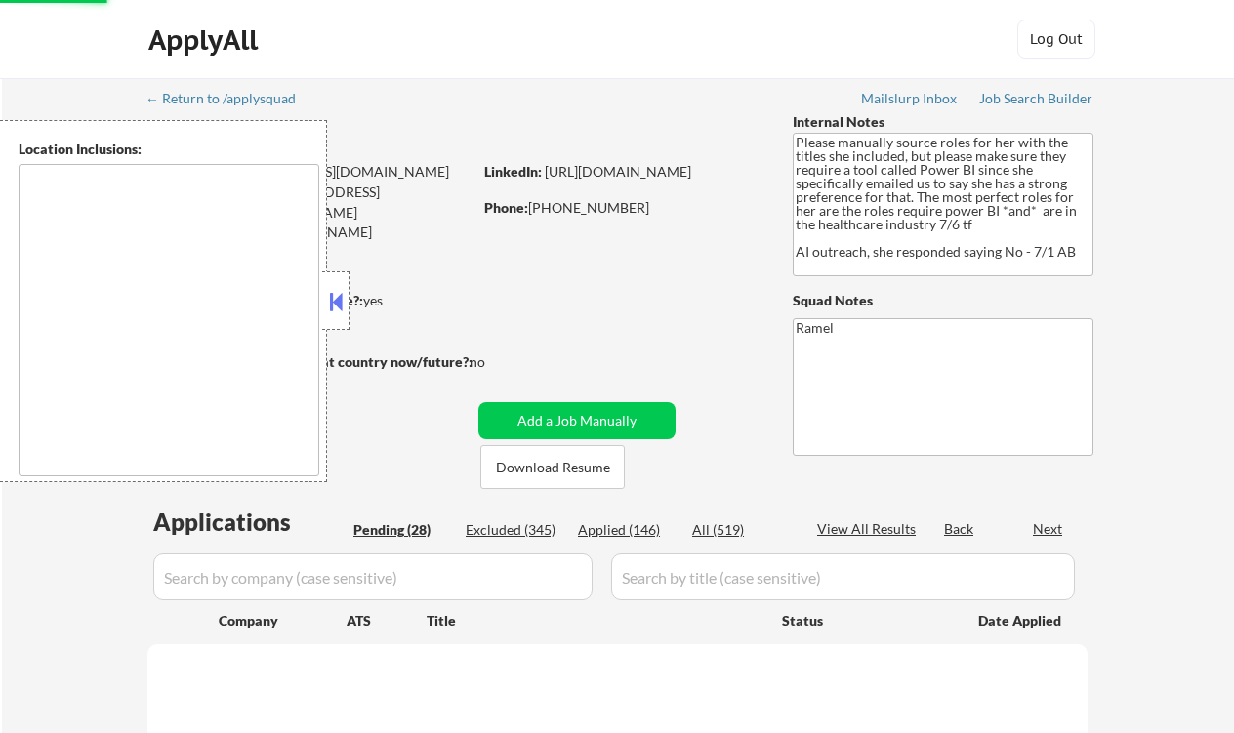
select select ""pending""
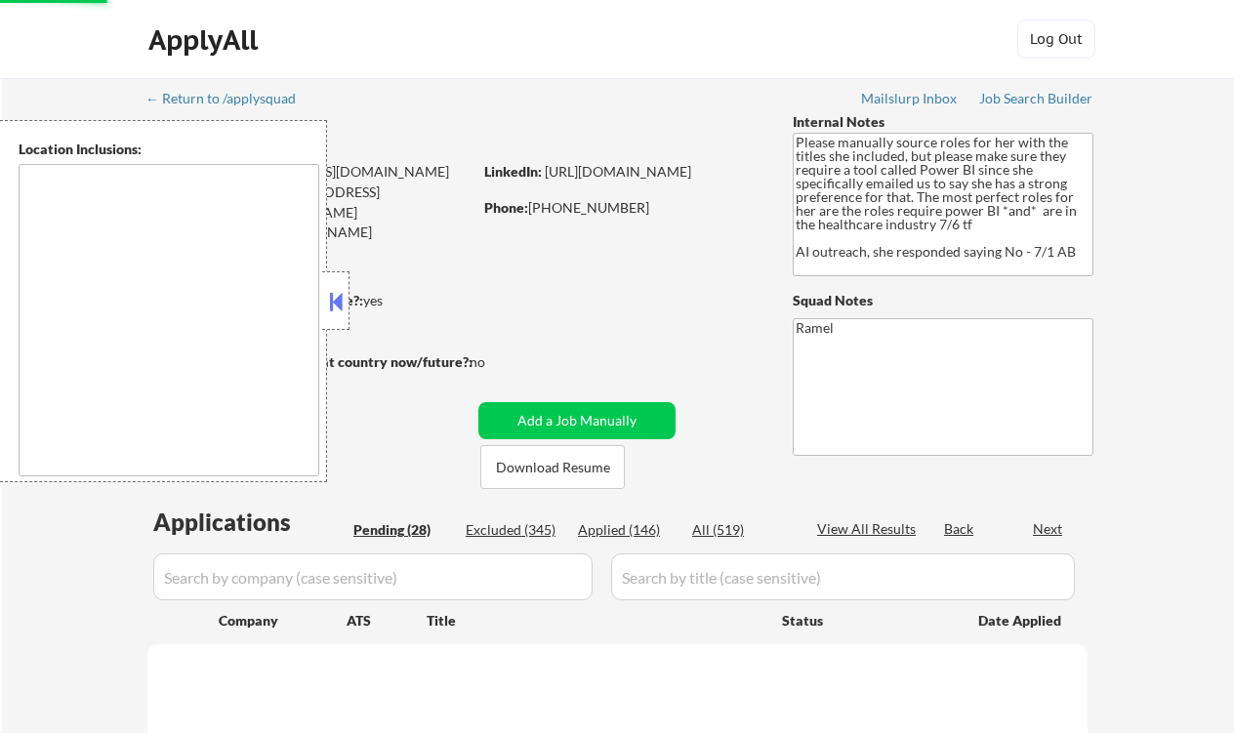
select select ""pending""
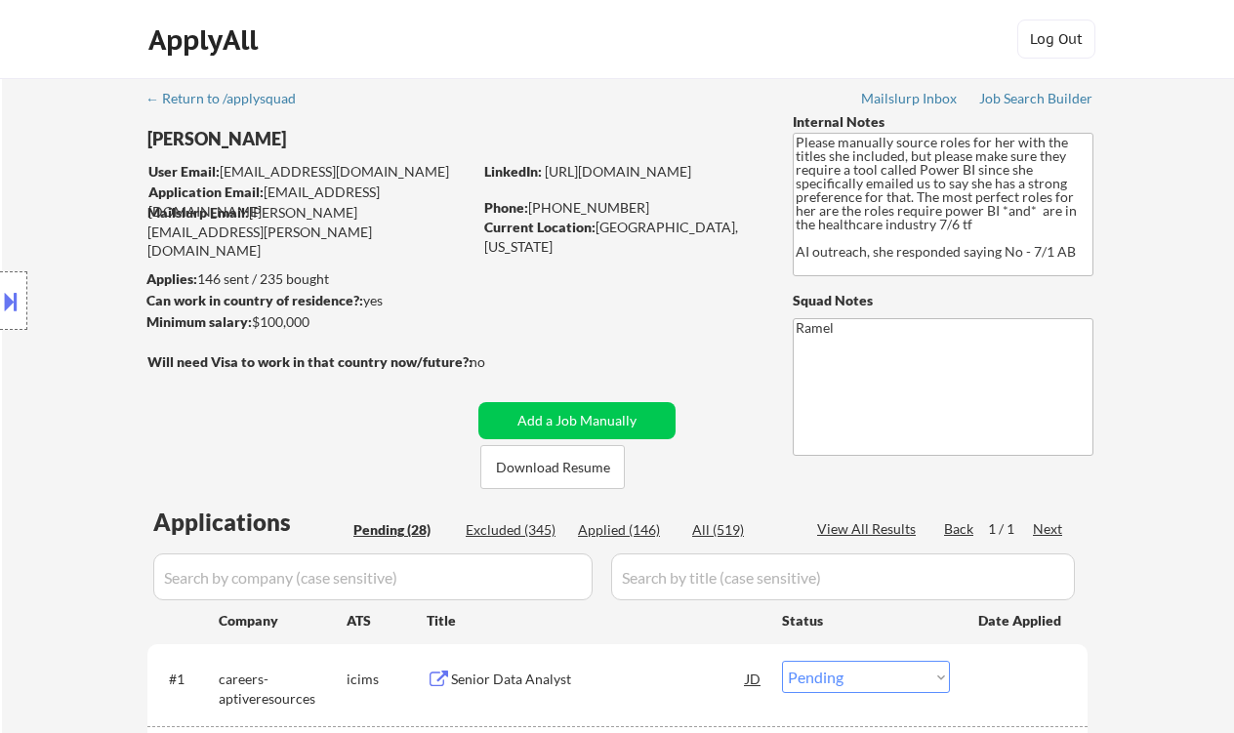
click at [39, 201] on div "Location Inclusions:" at bounding box center [175, 301] width 350 height 362
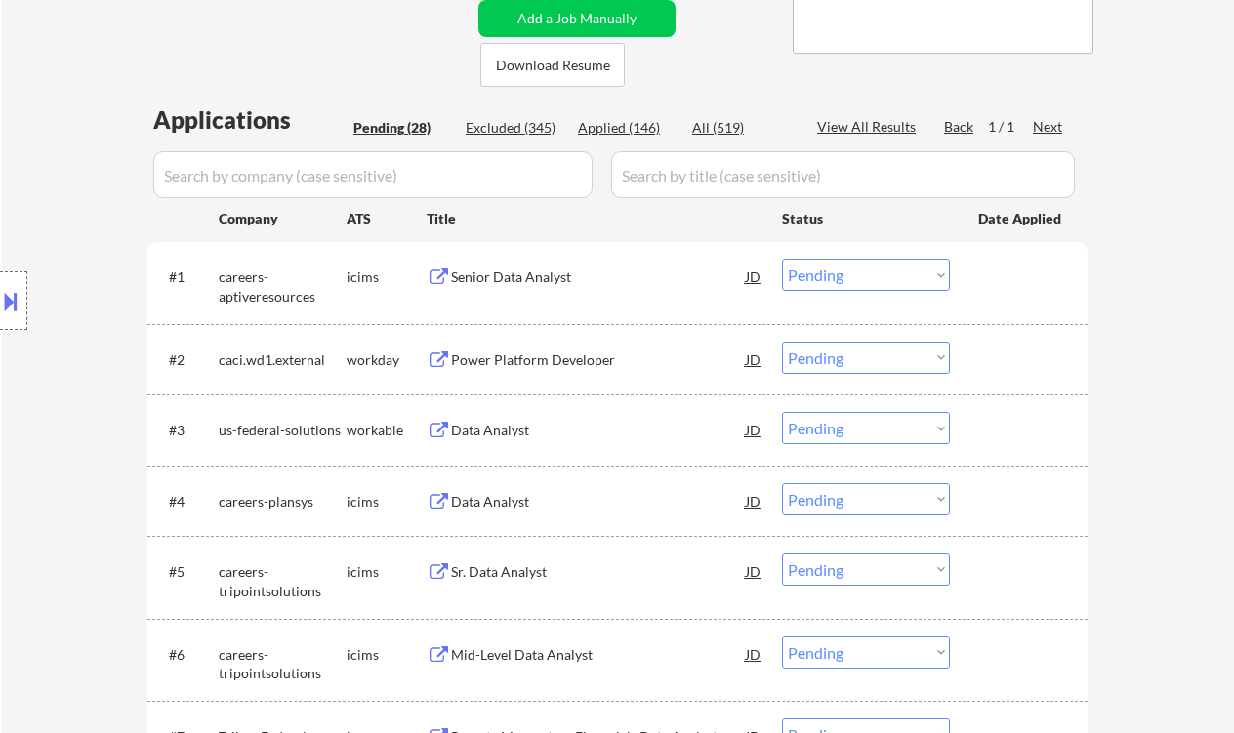
scroll to position [521, 0]
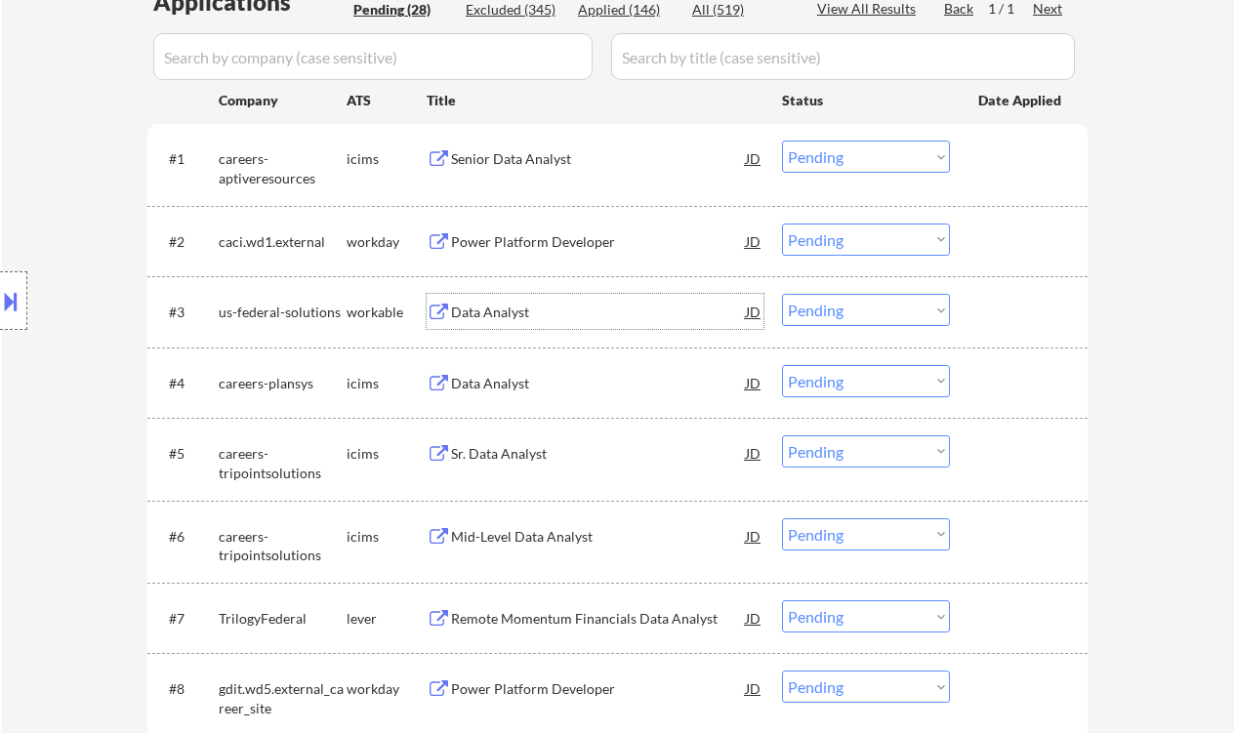
click at [498, 315] on div "Data Analyst" at bounding box center [598, 313] width 295 height 20
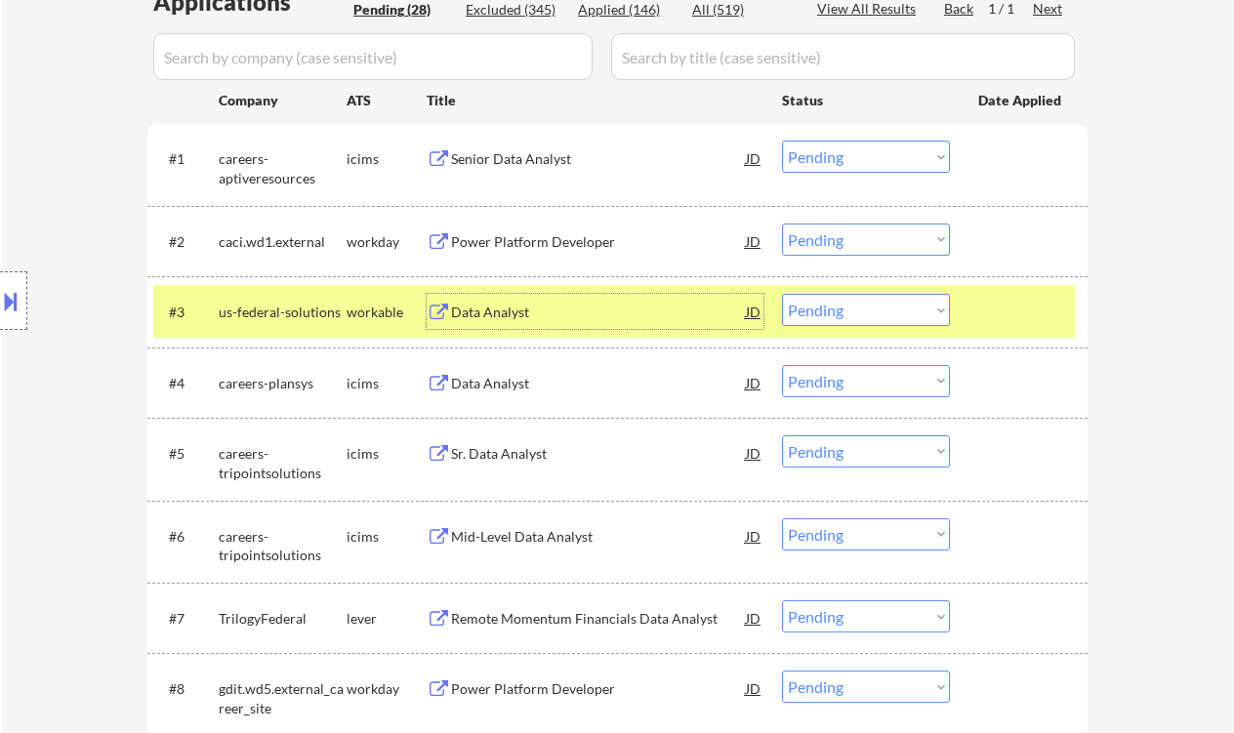
click at [516, 240] on div "Power Platform Developer" at bounding box center [598, 242] width 295 height 20
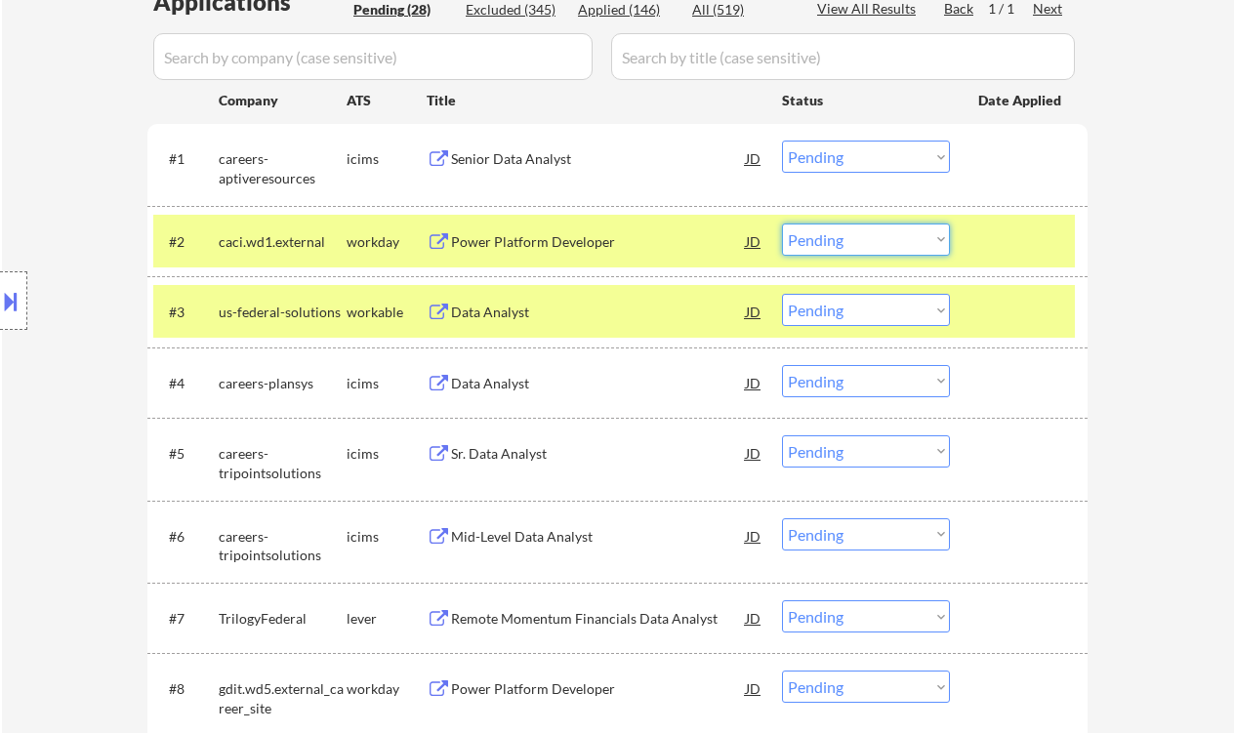
drag, startPoint x: 856, startPoint y: 231, endPoint x: 867, endPoint y: 241, distance: 14.5
click at [856, 231] on select "Choose an option... Pending Applied Excluded (Questions) Excluded (Expired) Exc…" at bounding box center [866, 240] width 168 height 32
click at [782, 224] on select "Choose an option... Pending Applied Excluded (Questions) Excluded (Expired) Exc…" at bounding box center [866, 240] width 168 height 32
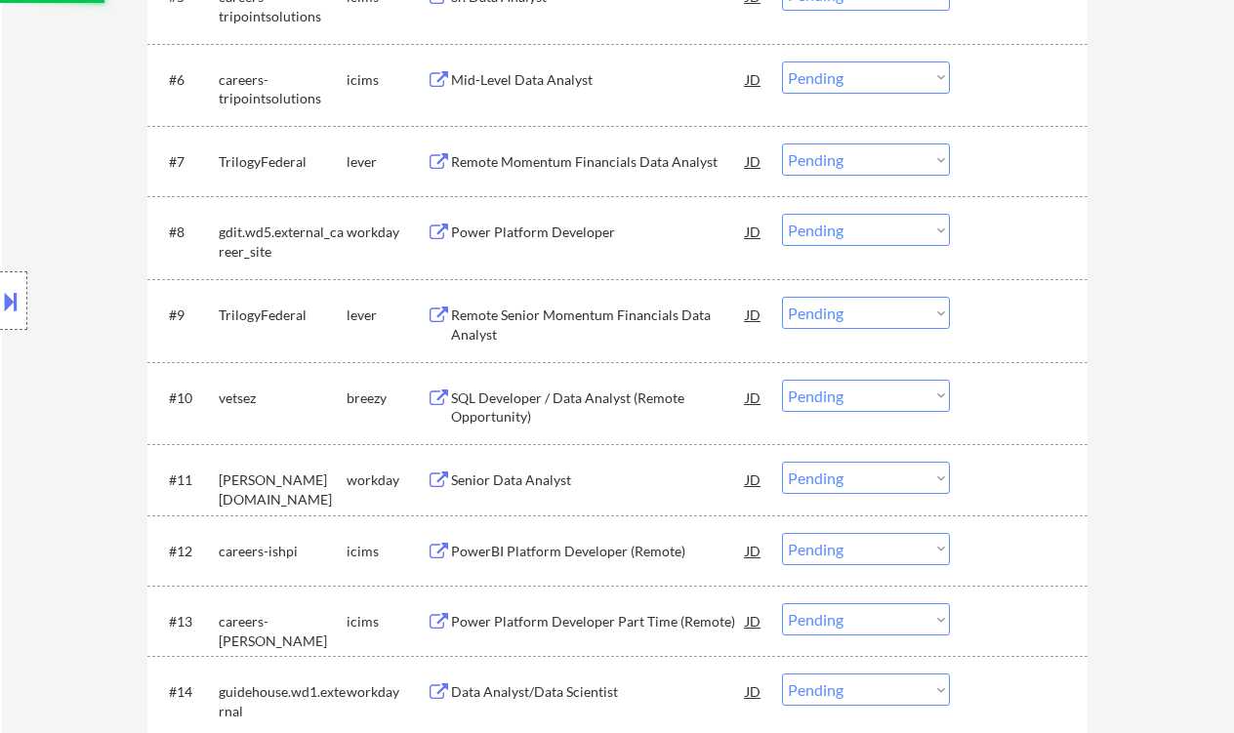
scroll to position [1172, 0]
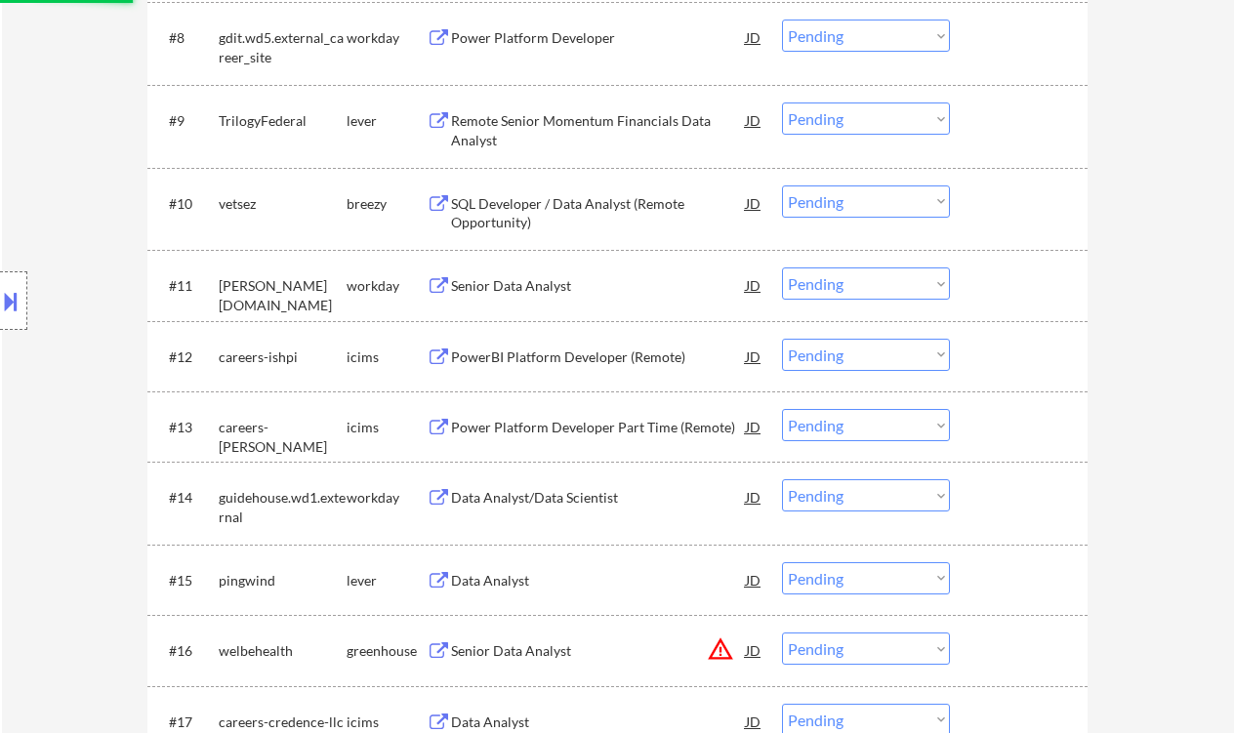
click at [588, 129] on div "Remote Senior Momentum Financials Data Analyst" at bounding box center [598, 130] width 295 height 38
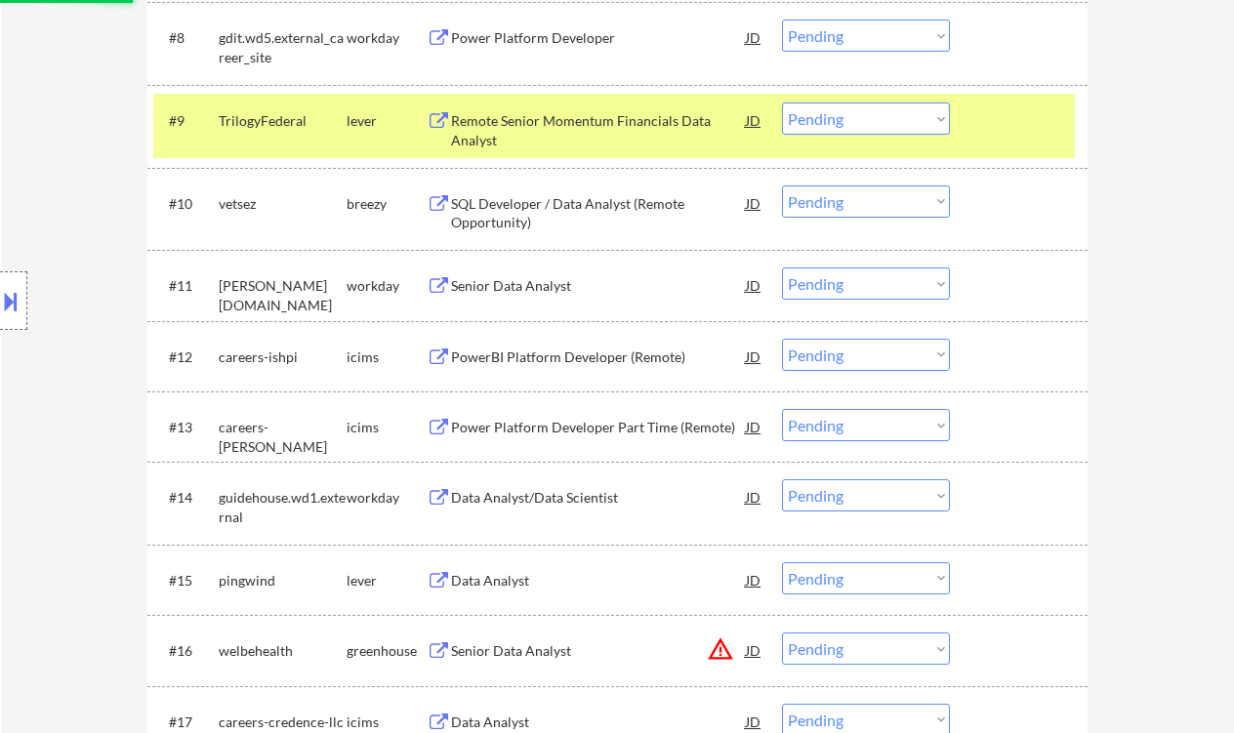
select select ""pending""
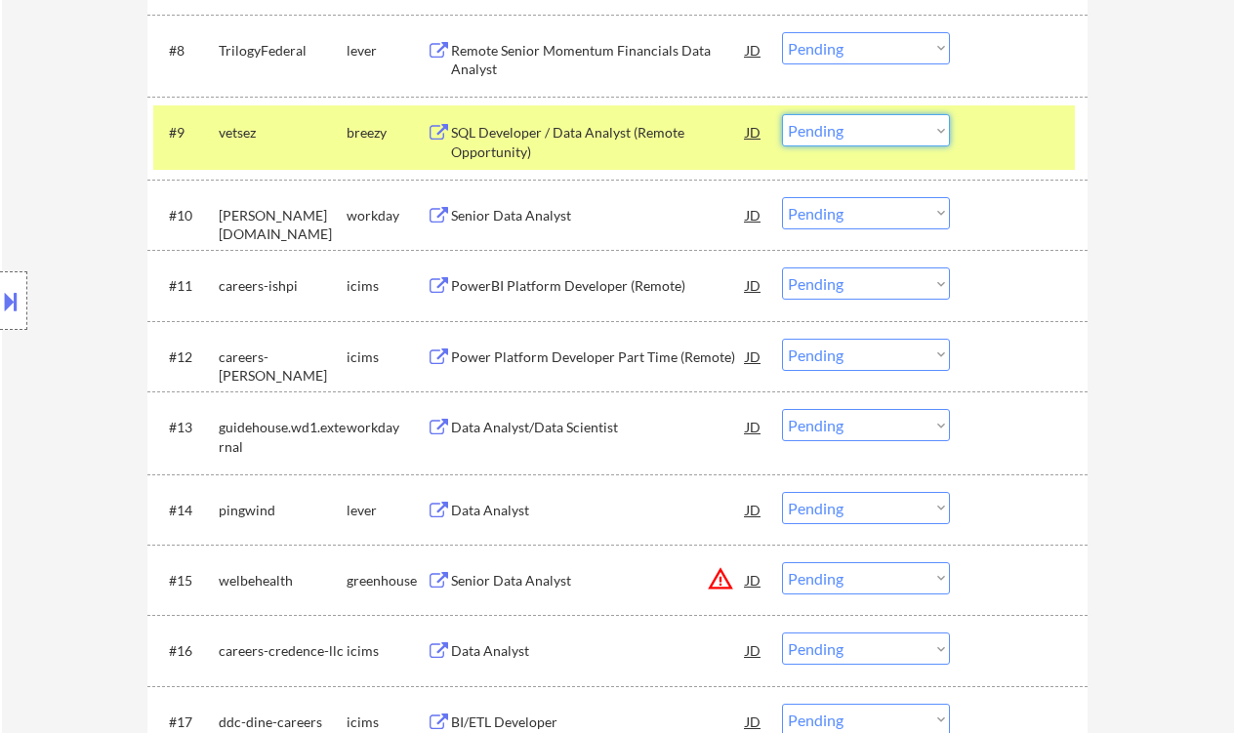
click at [853, 128] on select "Choose an option... Pending Applied Excluded (Questions) Excluded (Expired) Exc…" at bounding box center [866, 130] width 168 height 32
click at [782, 114] on select "Choose an option... Pending Applied Excluded (Questions) Excluded (Expired) Exc…" at bounding box center [866, 130] width 168 height 32
click at [525, 215] on div "Senior Data Analyst" at bounding box center [598, 216] width 295 height 20
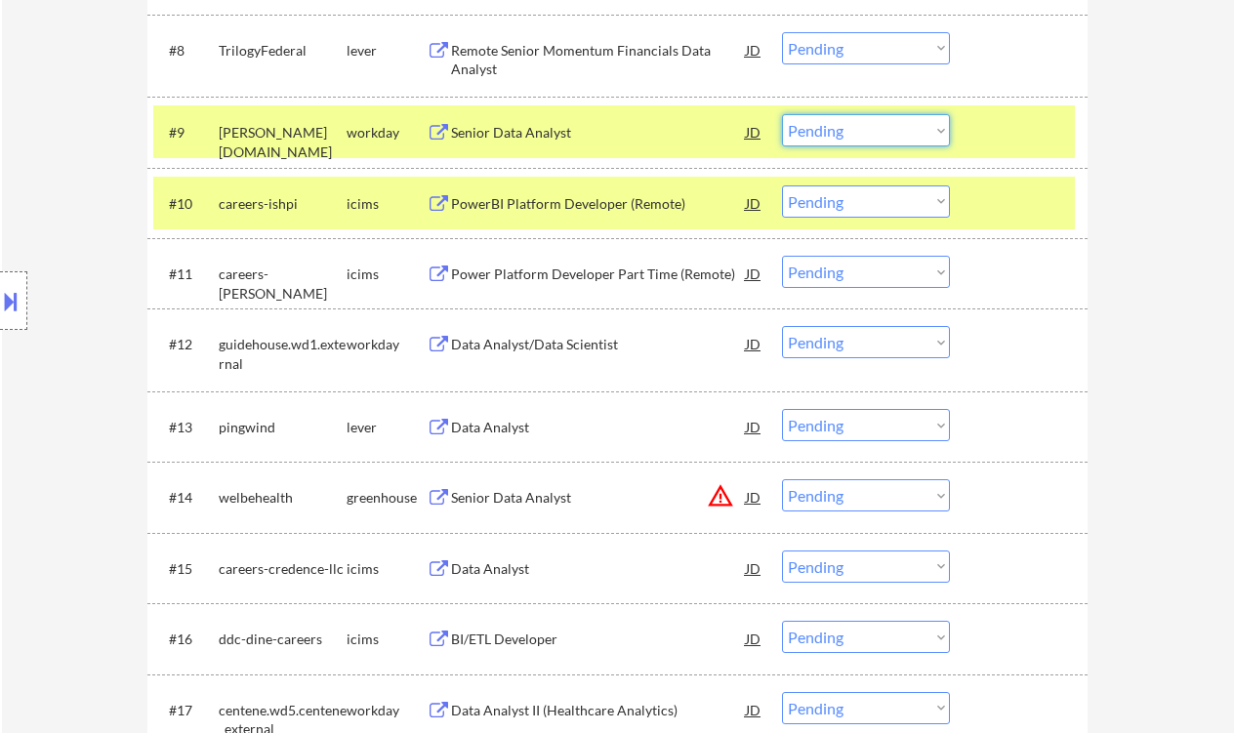
drag, startPoint x: 849, startPoint y: 131, endPoint x: 855, endPoint y: 146, distance: 15.8
click at [849, 131] on select "Choose an option... Pending Applied Excluded (Questions) Excluded (Expired) Exc…" at bounding box center [866, 130] width 168 height 32
click at [782, 114] on select "Choose an option... Pending Applied Excluded (Questions) Excluded (Expired) Exc…" at bounding box center [866, 130] width 168 height 32
click at [605, 46] on div "Remote Senior Momentum Financials Data Analyst" at bounding box center [598, 60] width 295 height 38
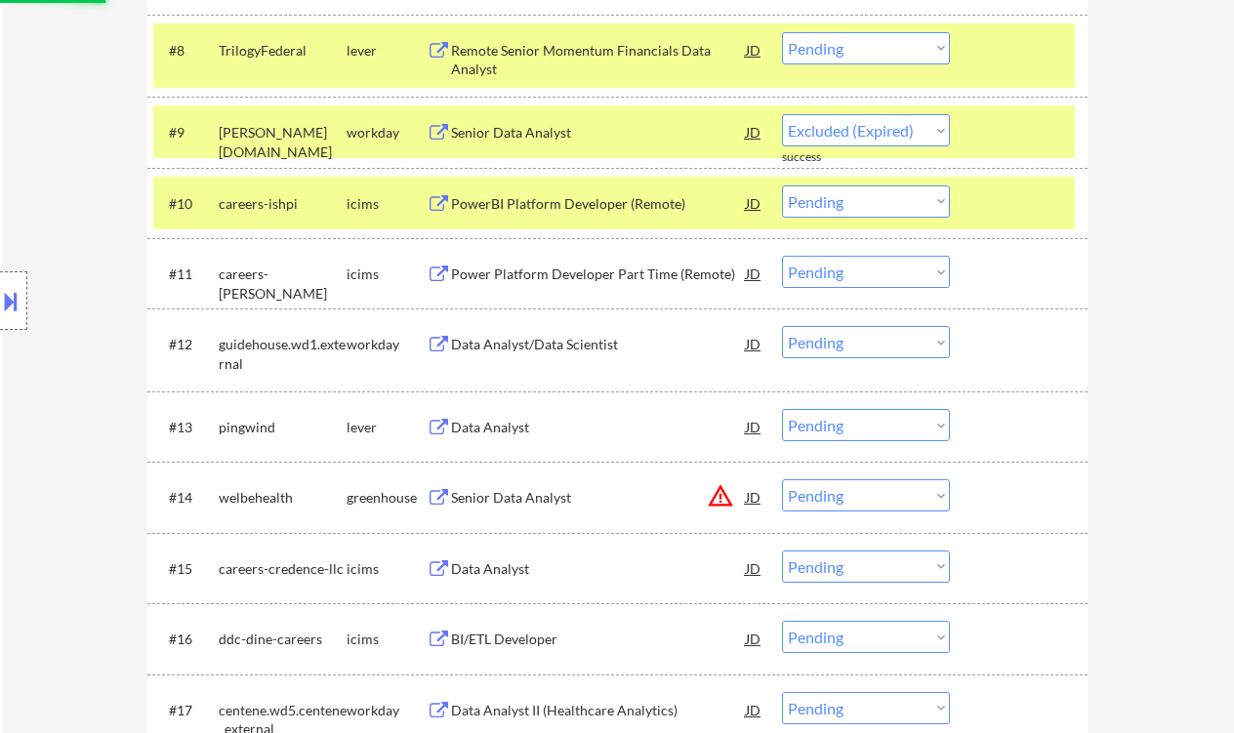
select select ""pending""
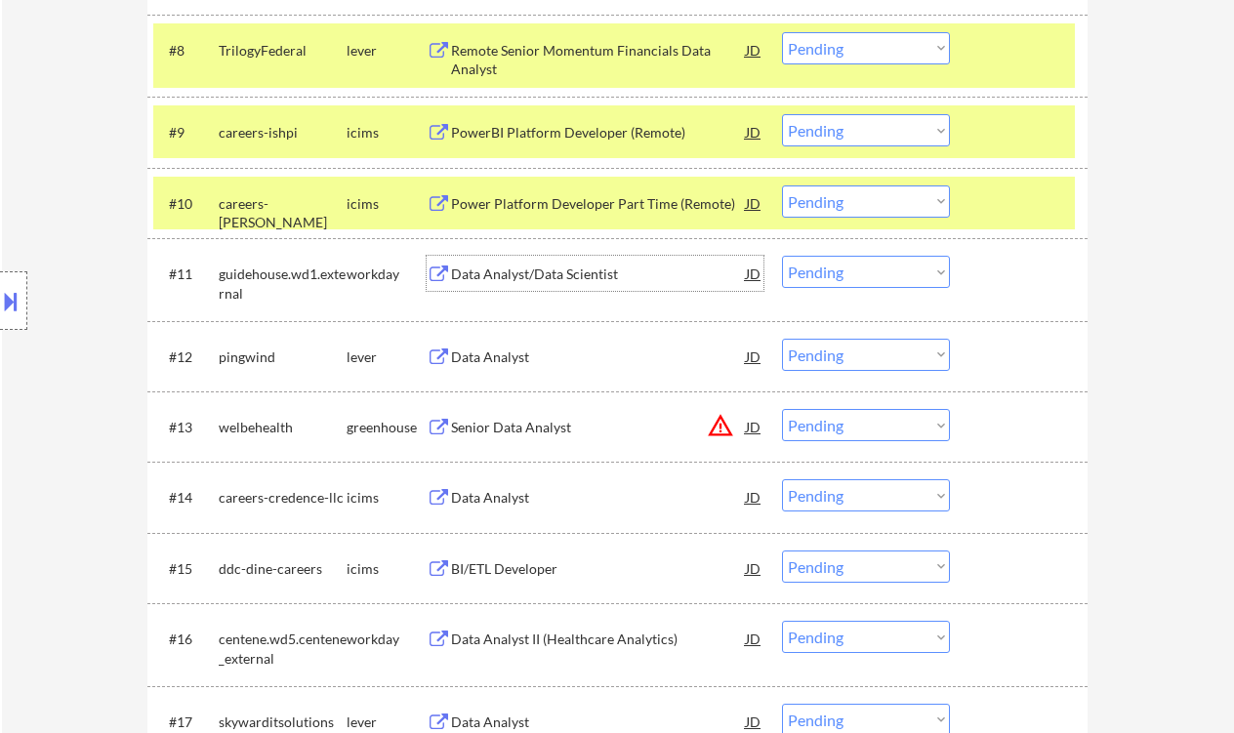
click at [510, 279] on div "Data Analyst/Data Scientist" at bounding box center [598, 275] width 295 height 20
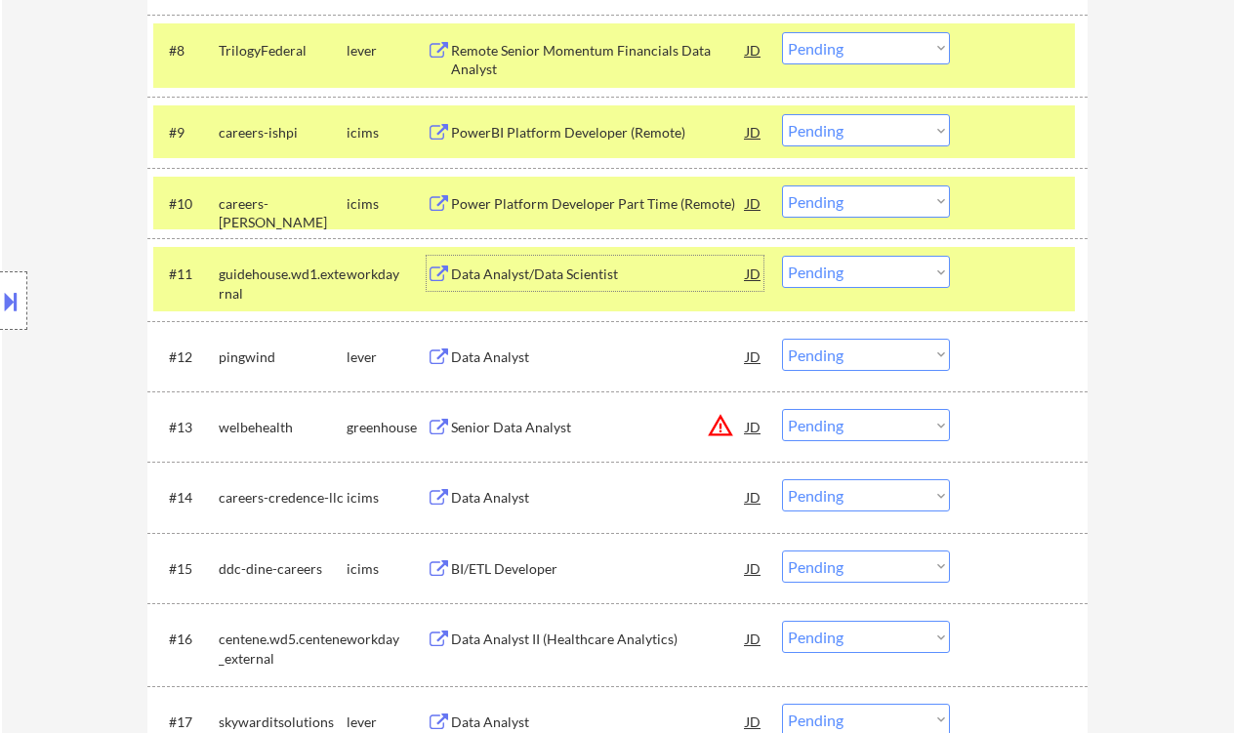
click at [857, 274] on select "Choose an option... Pending Applied Excluded (Questions) Excluded (Expired) Exc…" at bounding box center [866, 272] width 168 height 32
click at [782, 256] on select "Choose an option... Pending Applied Excluded (Questions) Excluded (Expired) Exc…" at bounding box center [866, 272] width 168 height 32
click at [486, 351] on div "Data Analyst" at bounding box center [598, 358] width 295 height 20
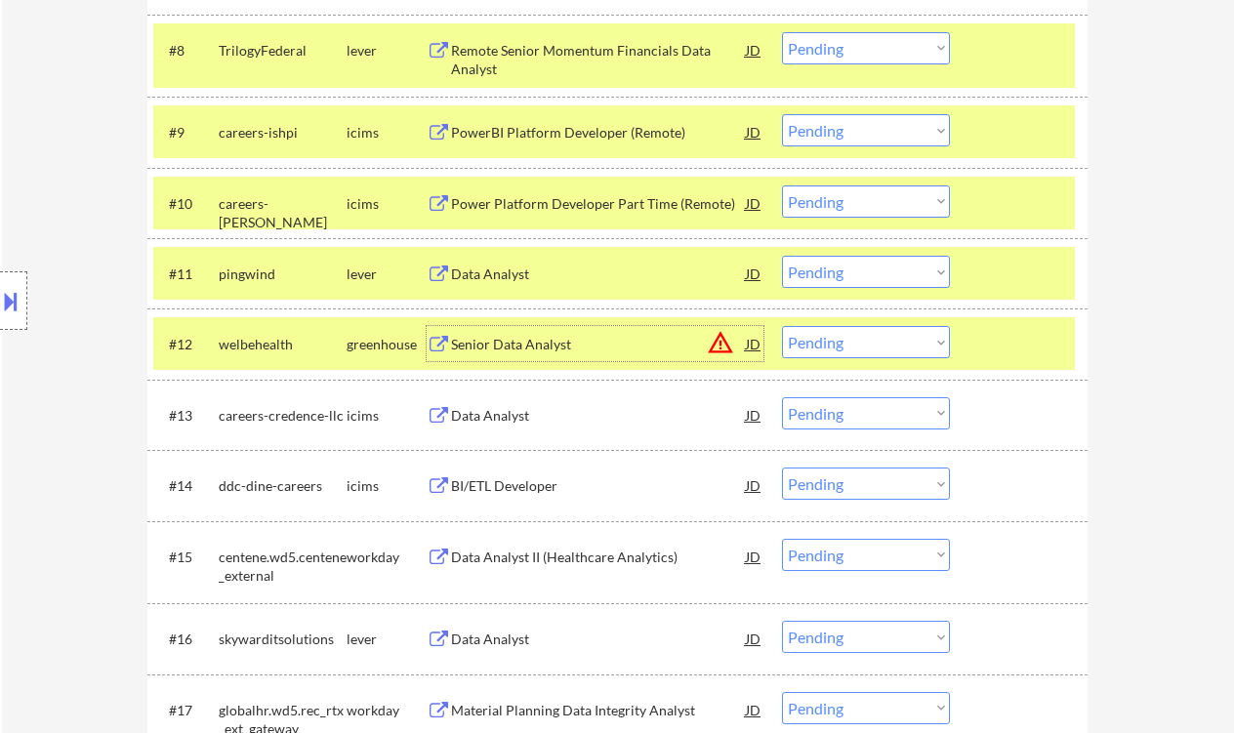
drag, startPoint x: 840, startPoint y: 268, endPoint x: 855, endPoint y: 286, distance: 24.3
click at [840, 268] on select "Choose an option... Pending Applied Excluded (Questions) Excluded (Expired) Exc…" at bounding box center [866, 272] width 168 height 32
click at [782, 256] on select "Choose an option... Pending Applied Excluded (Questions) Excluded (Expired) Exc…" at bounding box center [866, 272] width 168 height 32
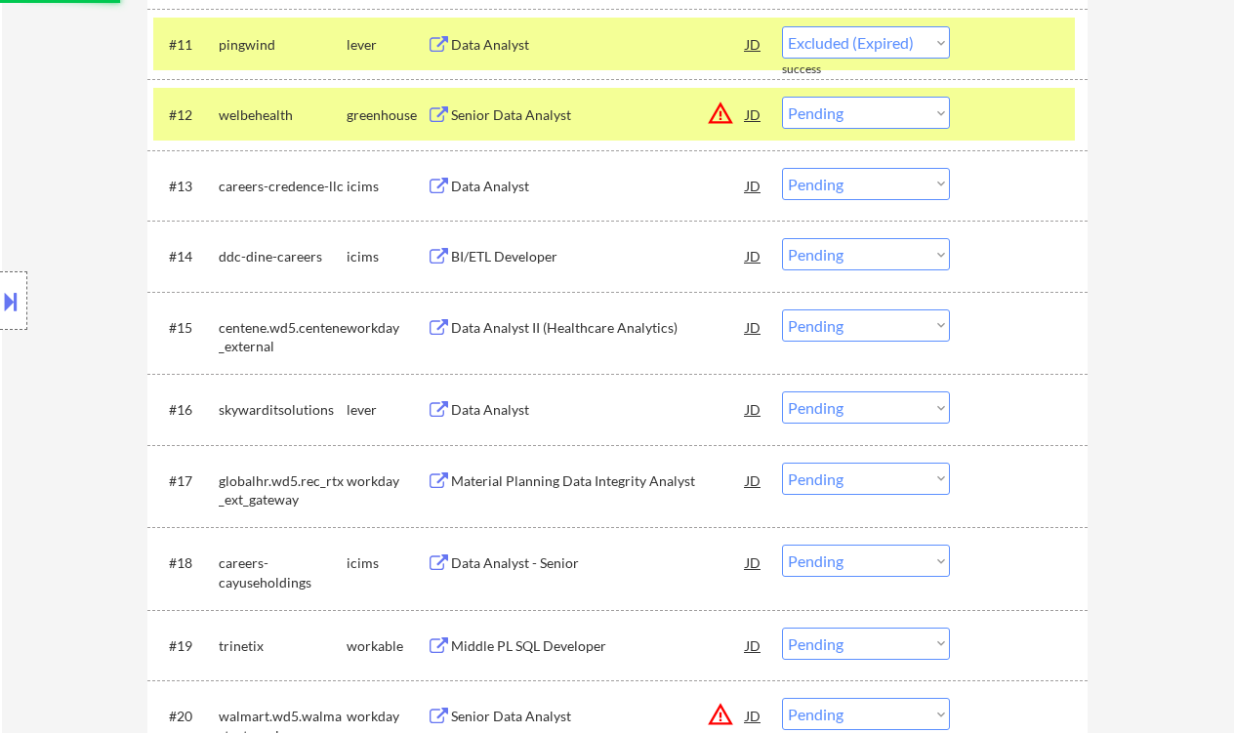
scroll to position [1563, 0]
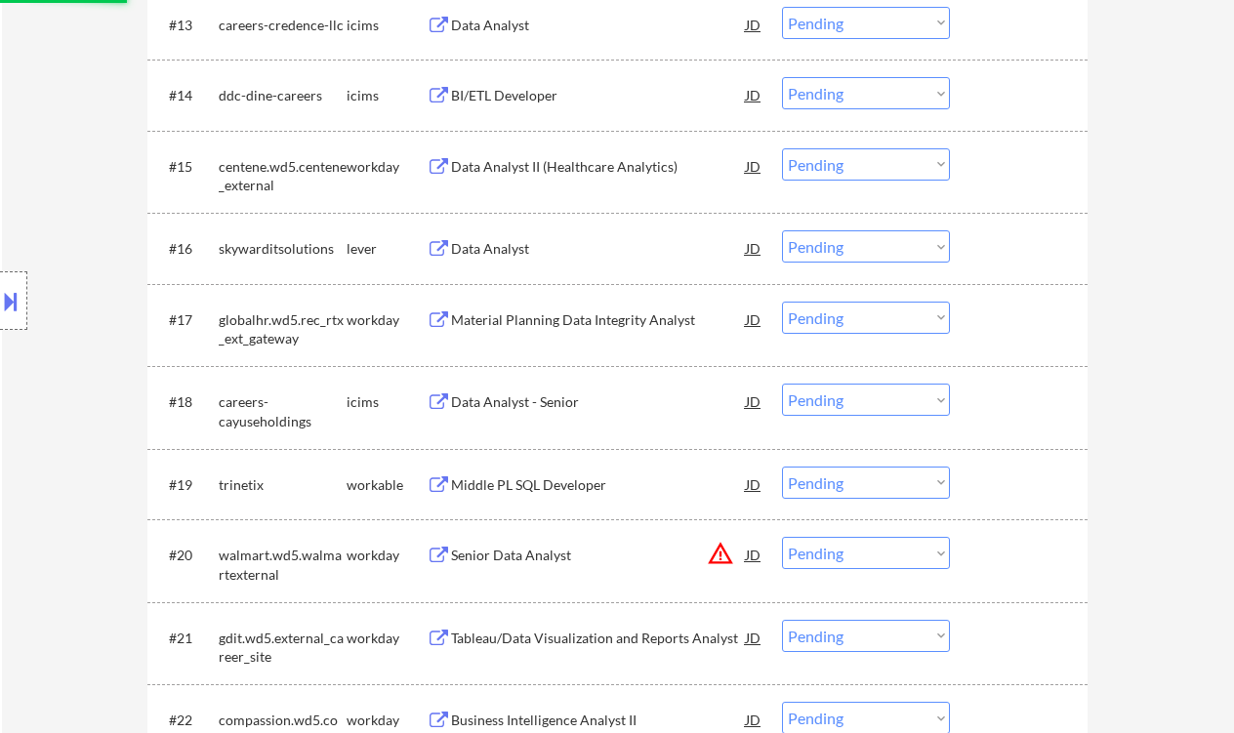
click at [501, 241] on div "Data Analyst" at bounding box center [598, 249] width 295 height 20
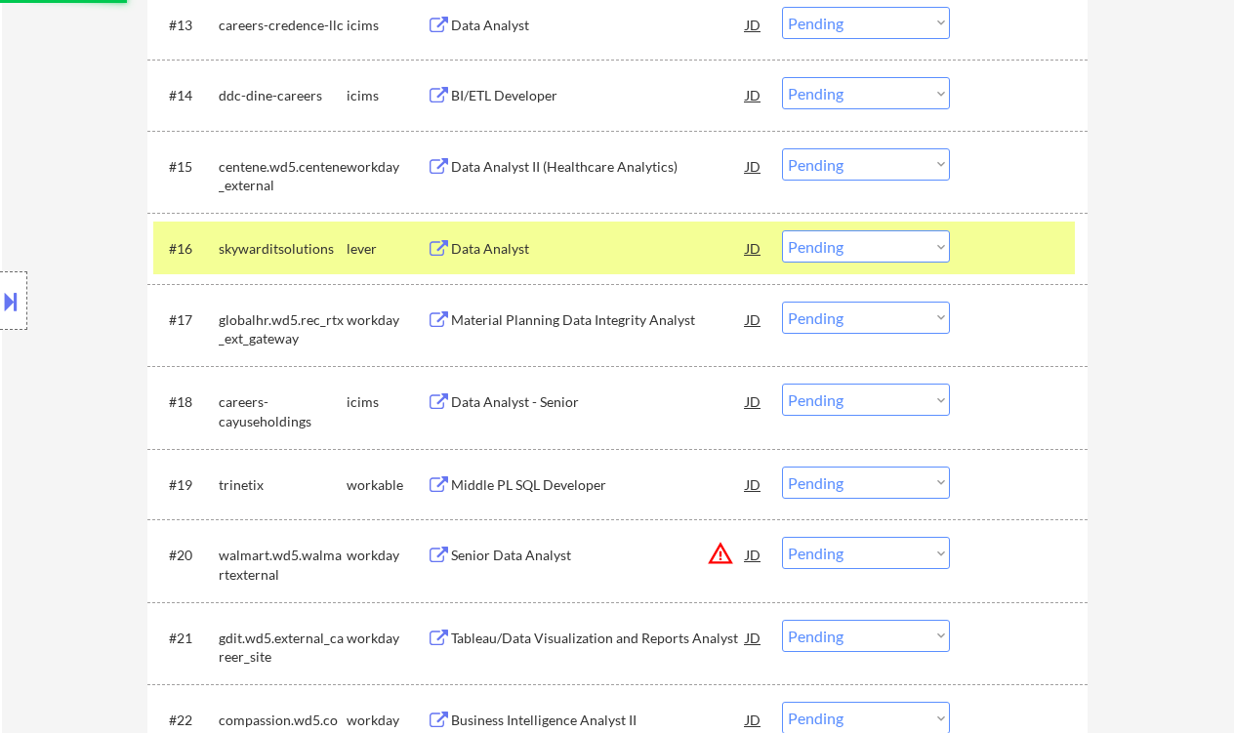
select select ""pending""
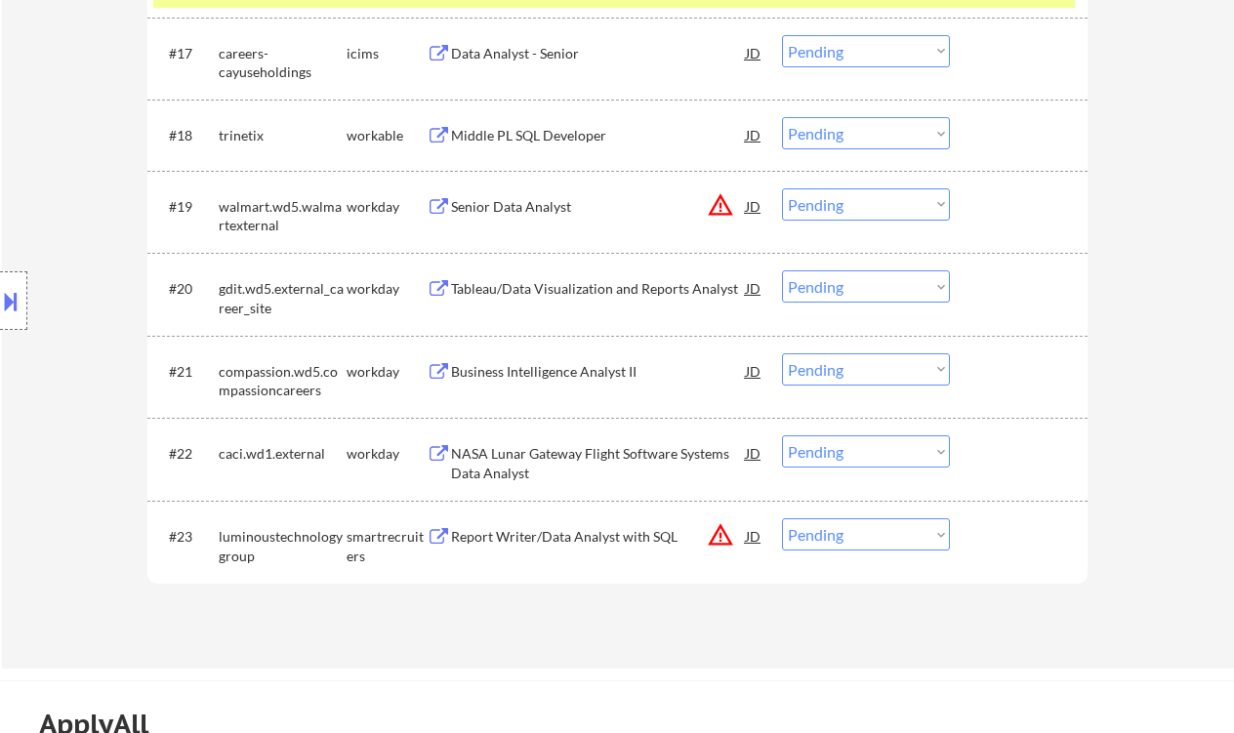
scroll to position [1822, 0]
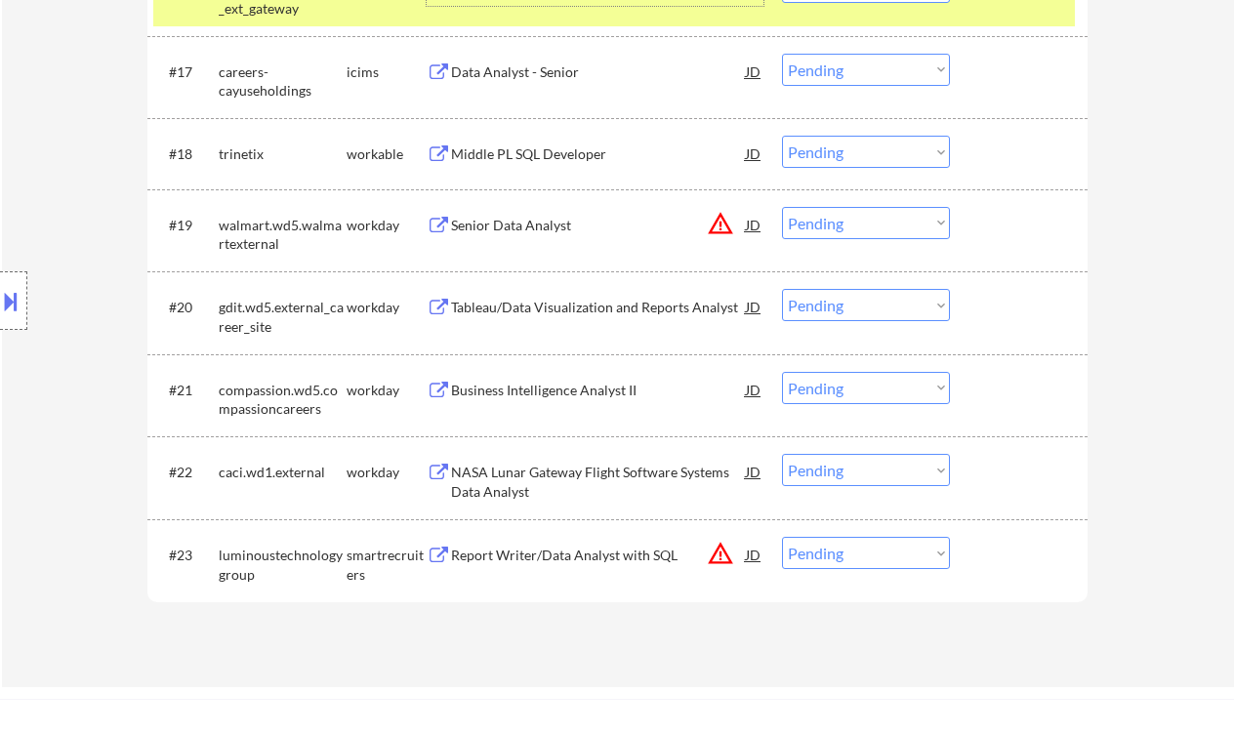
click at [529, 151] on div "Middle PL SQL Developer" at bounding box center [598, 155] width 295 height 20
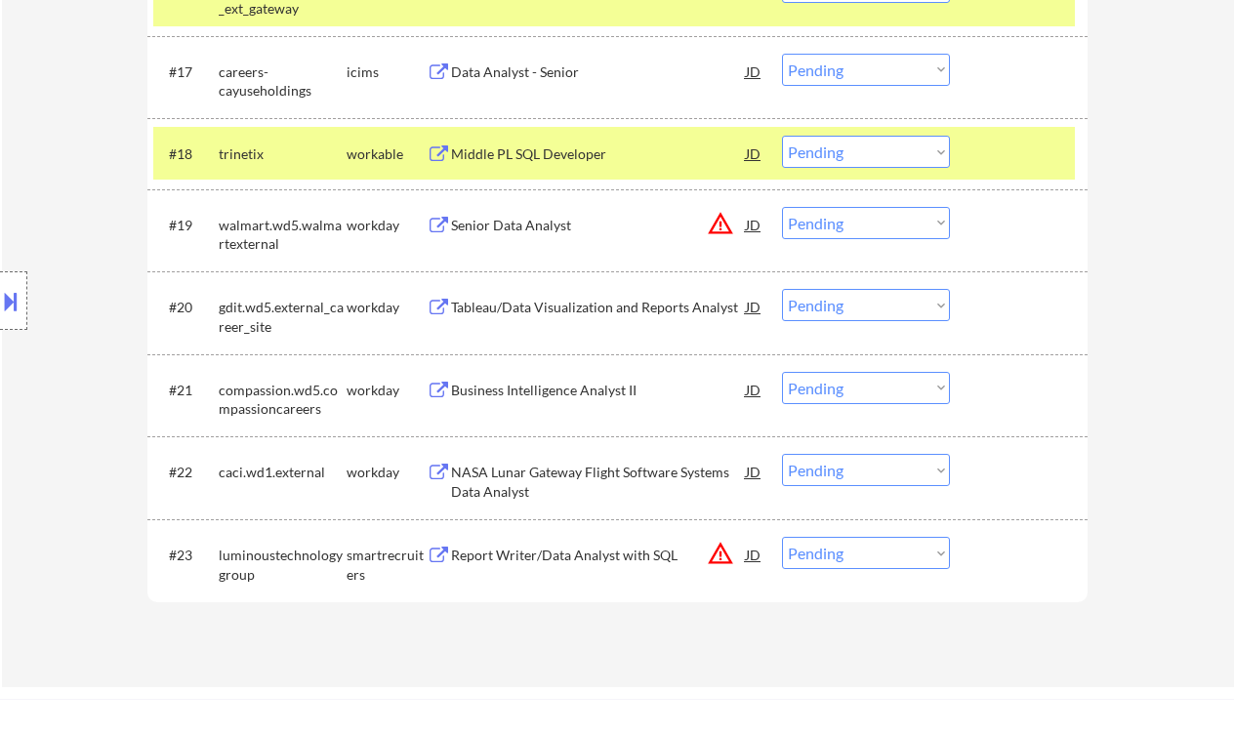
scroll to position [1374, 0]
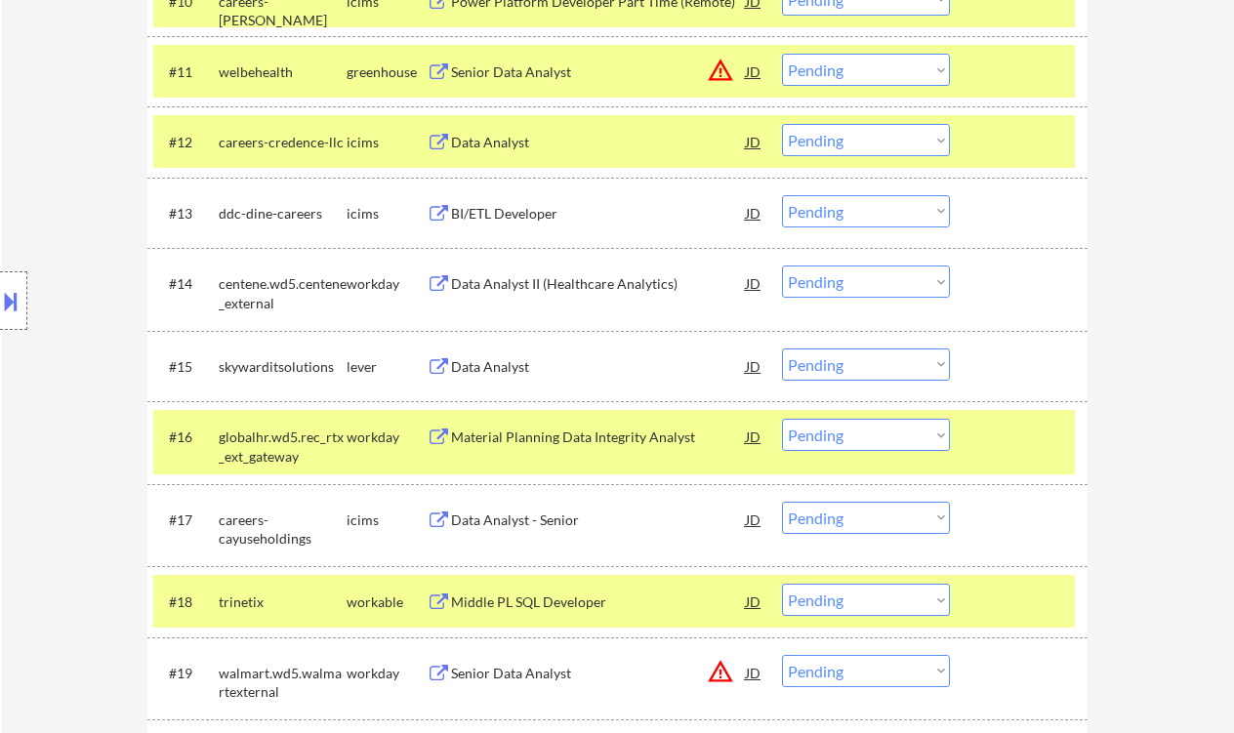
drag, startPoint x: 864, startPoint y: 365, endPoint x: 872, endPoint y: 380, distance: 16.6
click at [865, 367] on select "Choose an option... Pending Applied Excluded (Questions) Excluded (Expired) Exc…" at bounding box center [866, 365] width 168 height 32
click at [782, 349] on select "Choose an option... Pending Applied Excluded (Questions) Excluded (Expired) Exc…" at bounding box center [866, 365] width 168 height 32
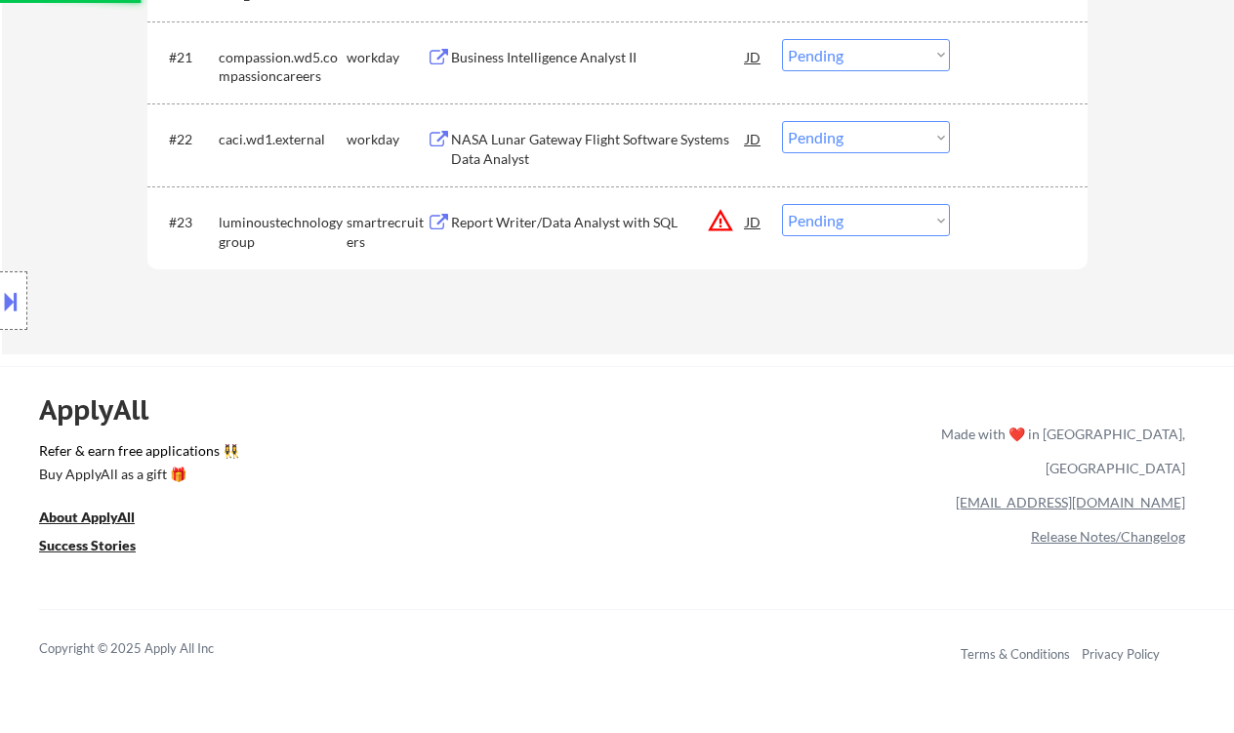
select select ""pending""
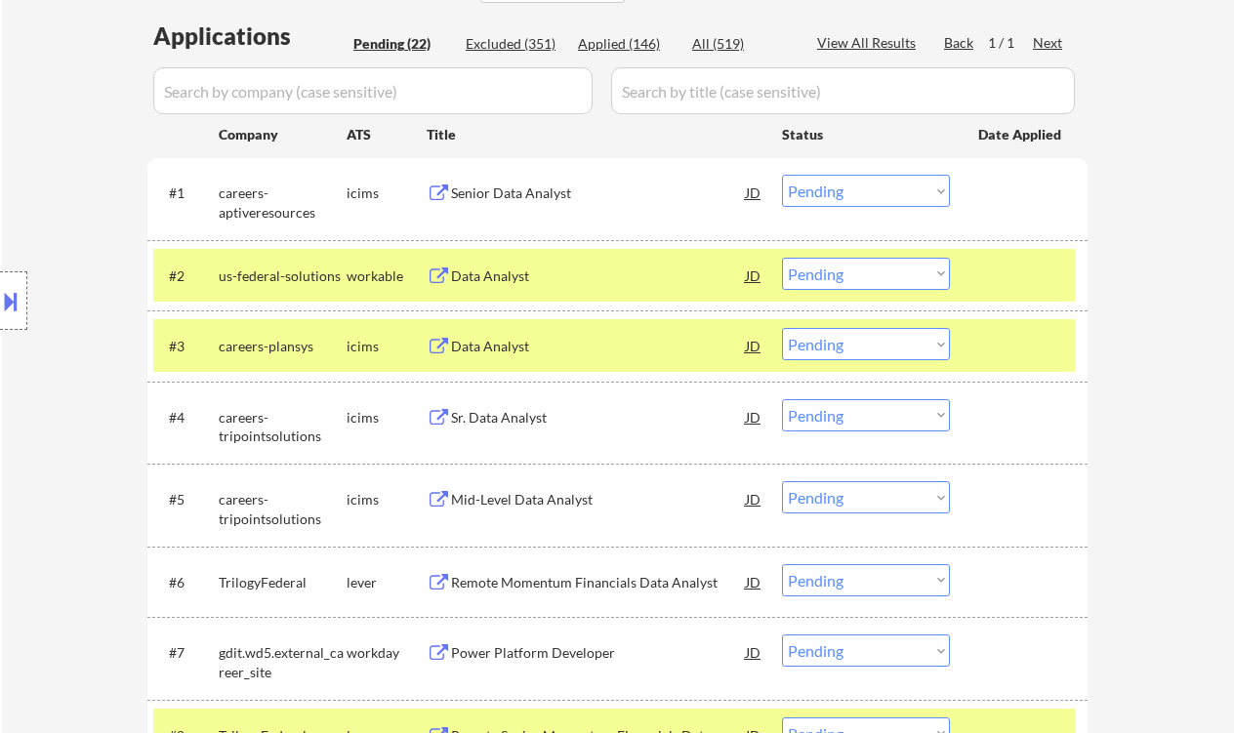
scroll to position [332, 0]
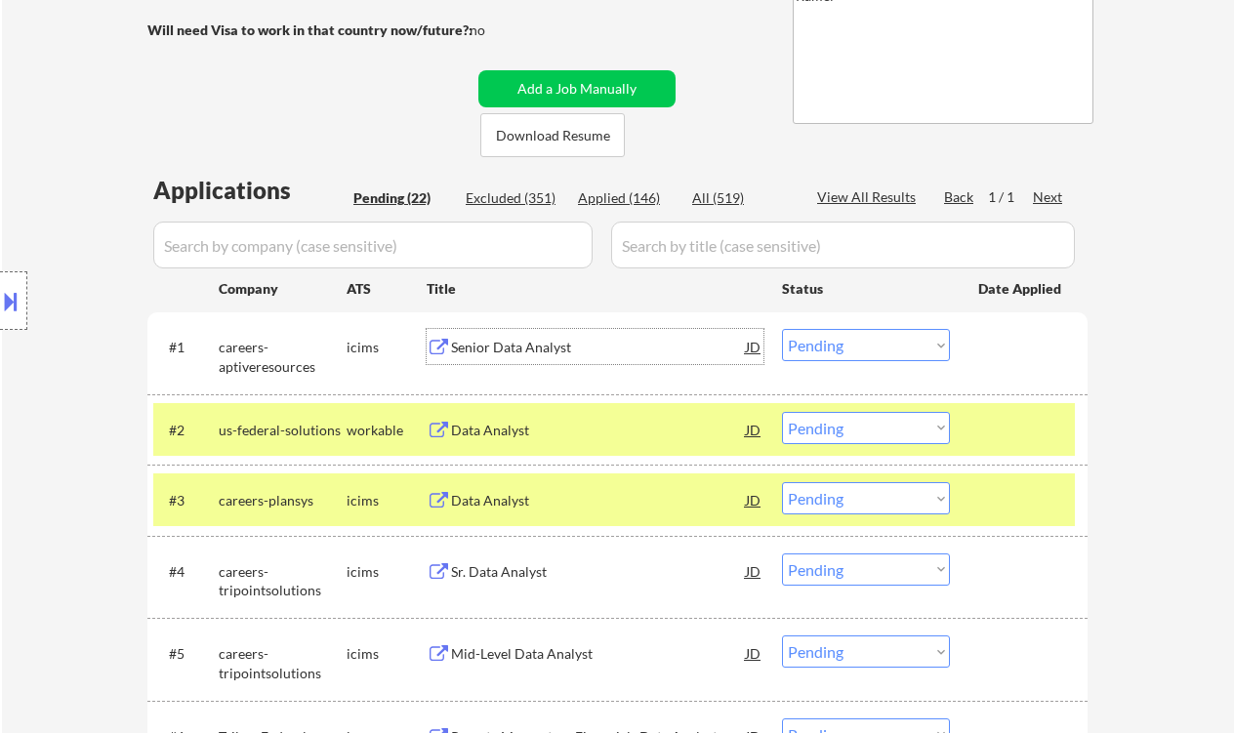
click at [521, 344] on div "Senior Data Analyst" at bounding box center [598, 348] width 295 height 20
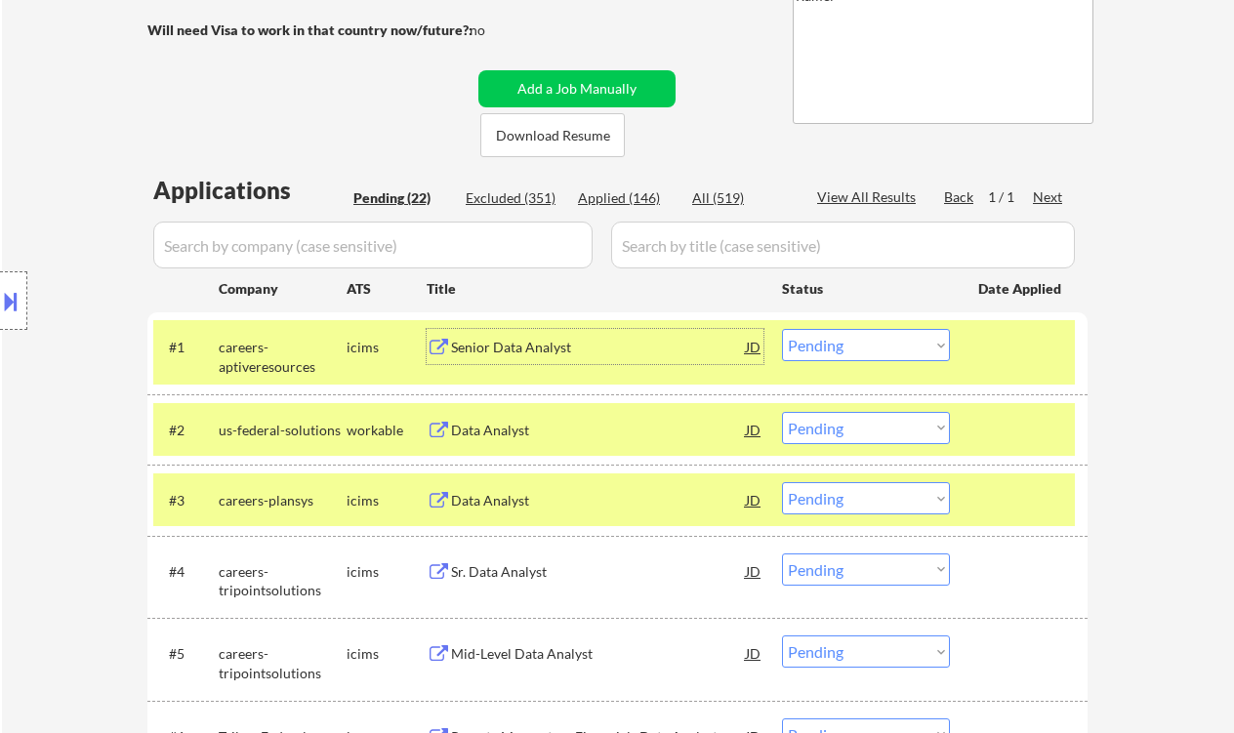
click at [512, 434] on div "Data Analyst" at bounding box center [598, 431] width 295 height 20
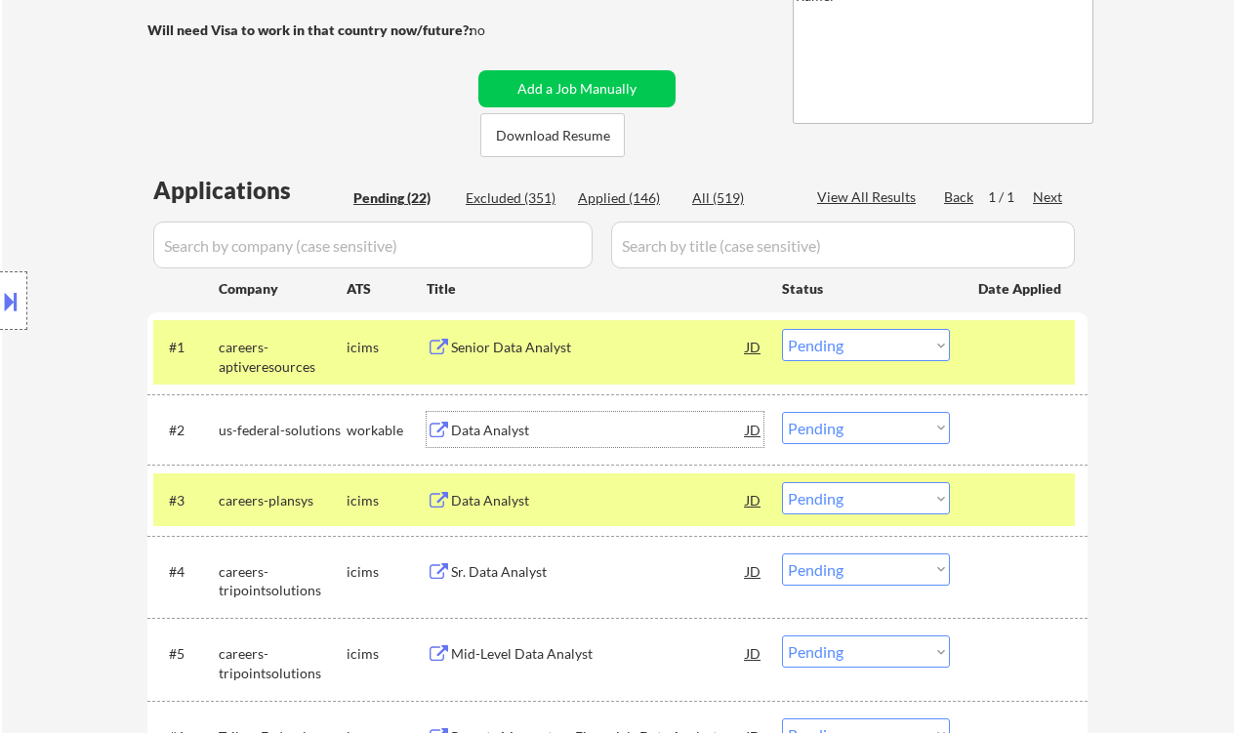
click at [754, 433] on div "JD" at bounding box center [754, 429] width 20 height 35
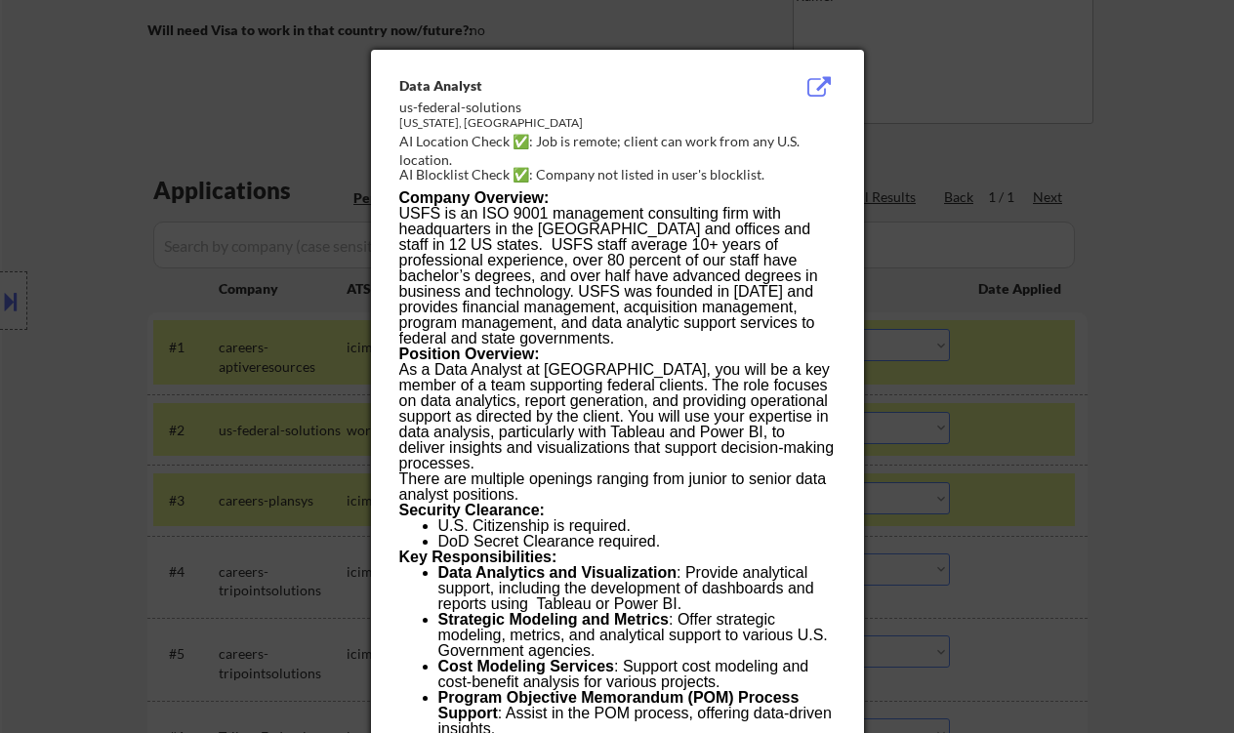
click at [95, 338] on div at bounding box center [617, 366] width 1234 height 733
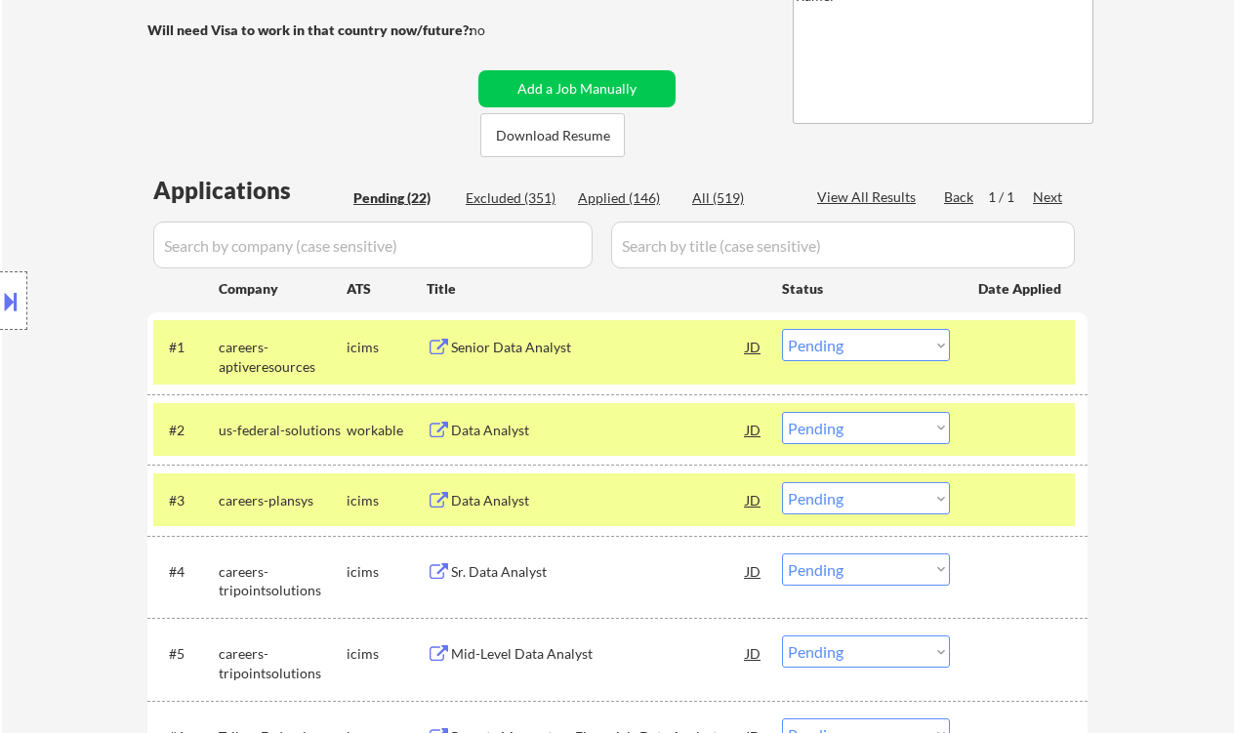
click at [21, 291] on button at bounding box center [10, 301] width 21 height 32
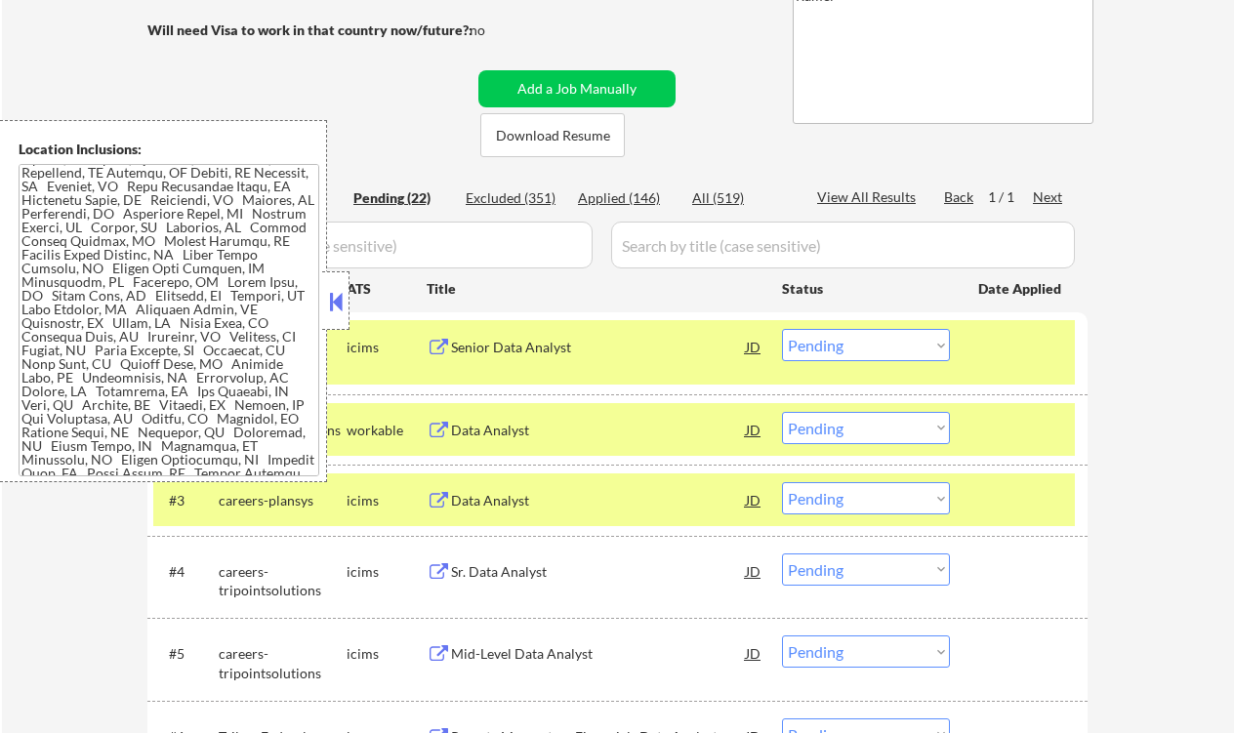
scroll to position [514, 0]
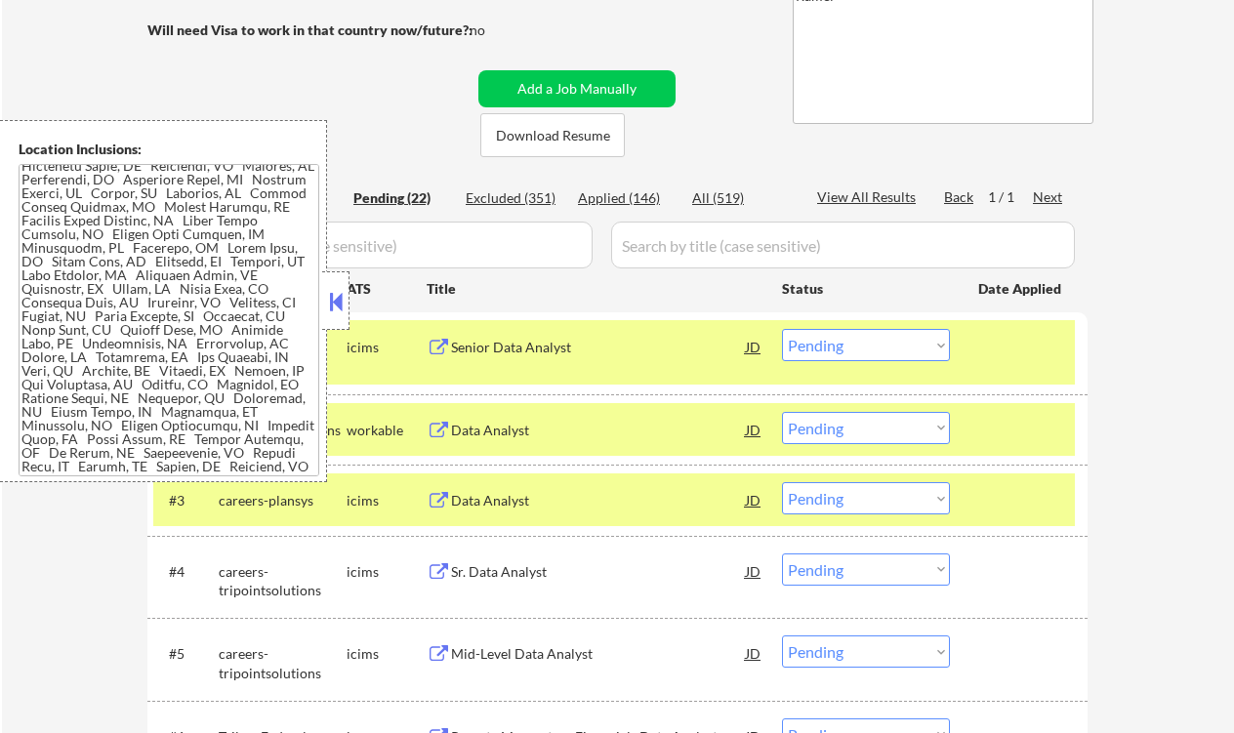
drag, startPoint x: 330, startPoint y: 313, endPoint x: 386, endPoint y: 334, distance: 59.3
click at [331, 313] on button at bounding box center [335, 301] width 21 height 29
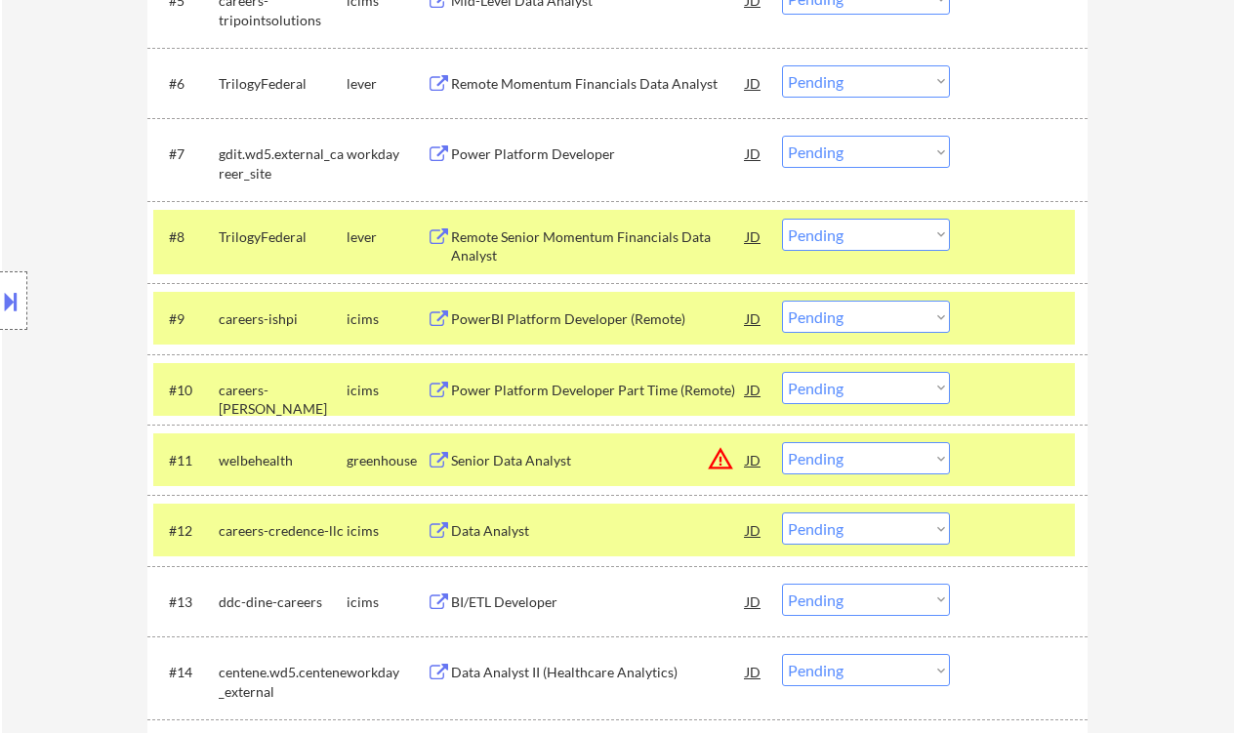
scroll to position [1115, 0]
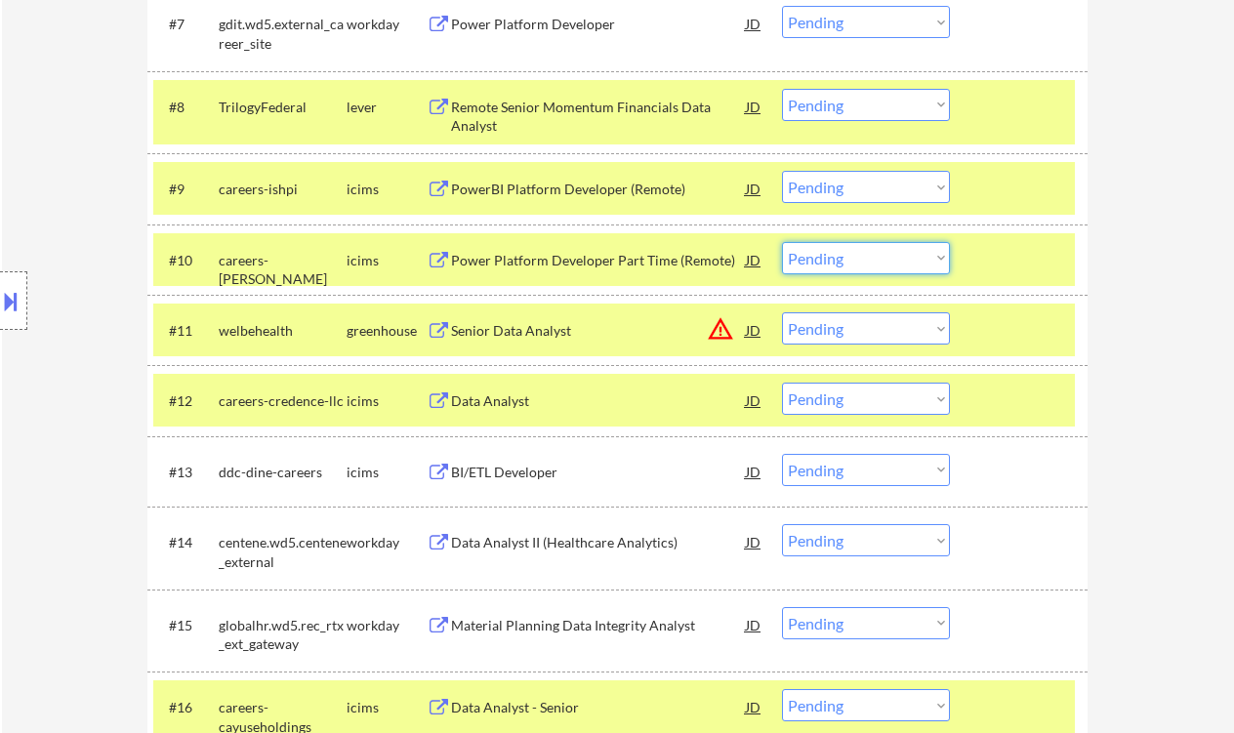
click at [880, 258] on select "Choose an option... Pending Applied Excluded (Questions) Excluded (Expired) Exc…" at bounding box center [866, 258] width 168 height 32
click at [782, 242] on select "Choose an option... Pending Applied Excluded (Questions) Excluded (Expired) Exc…" at bounding box center [866, 258] width 168 height 32
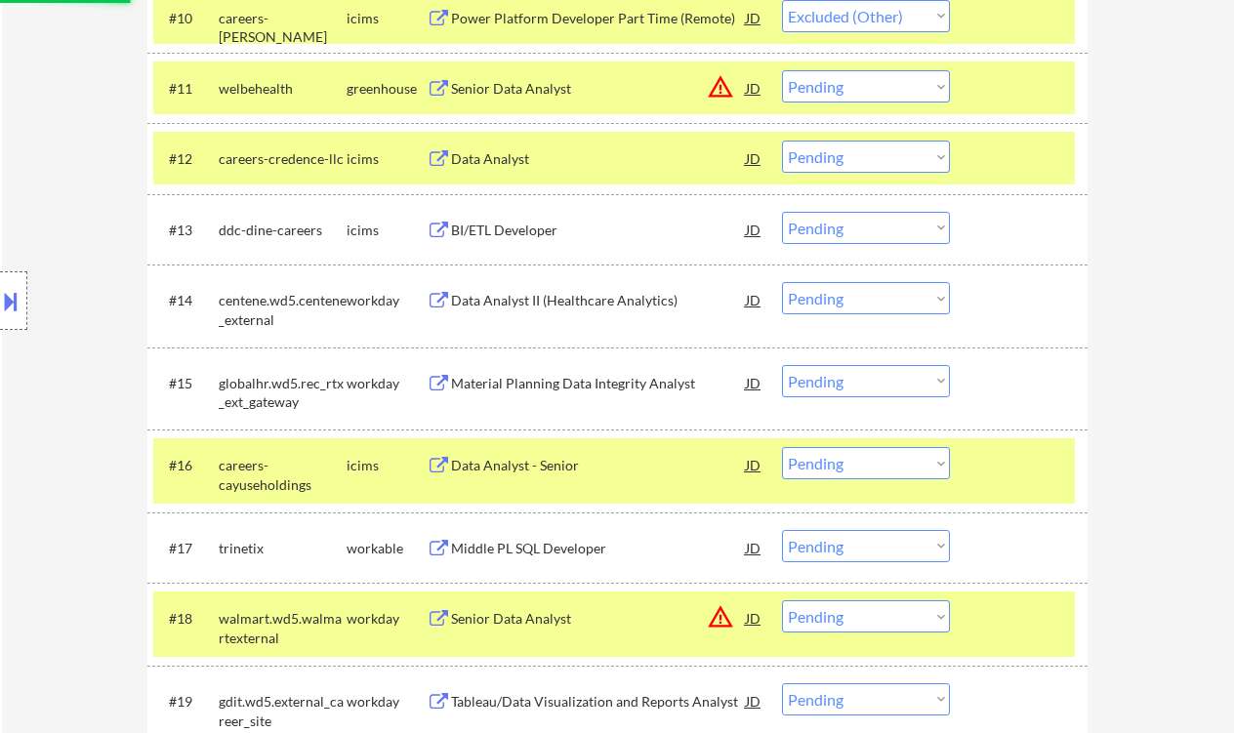
scroll to position [1376, 0]
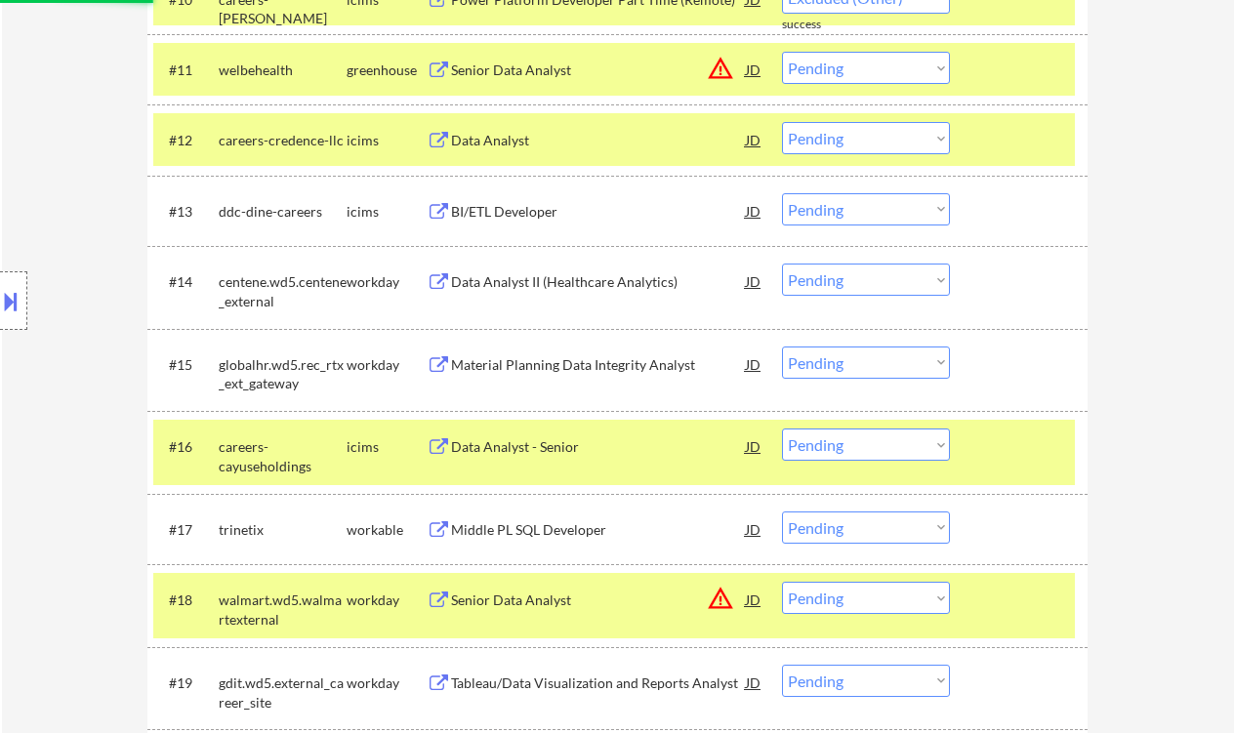
select select ""pending""
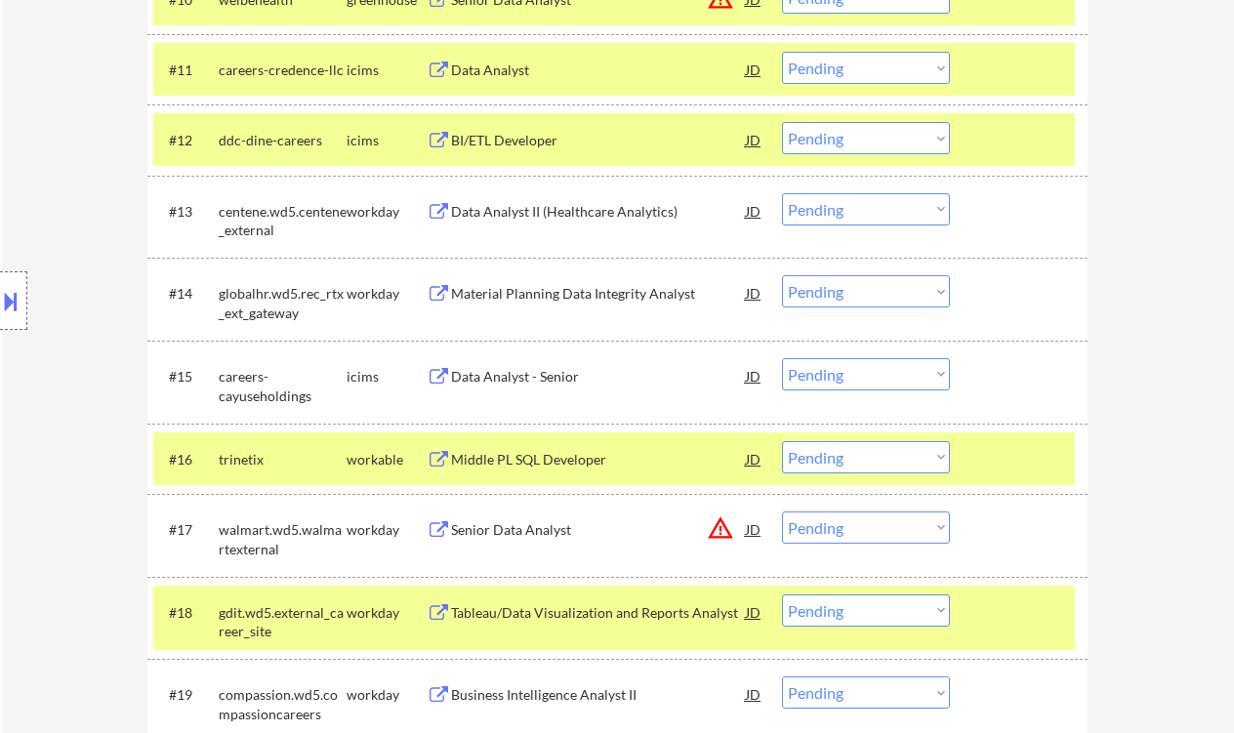
click at [855, 216] on select "Choose an option... Pending Applied Excluded (Questions) Excluded (Expired) Exc…" at bounding box center [866, 209] width 168 height 32
click at [782, 193] on select "Choose an option... Pending Applied Excluded (Questions) Excluded (Expired) Exc…" at bounding box center [866, 209] width 168 height 32
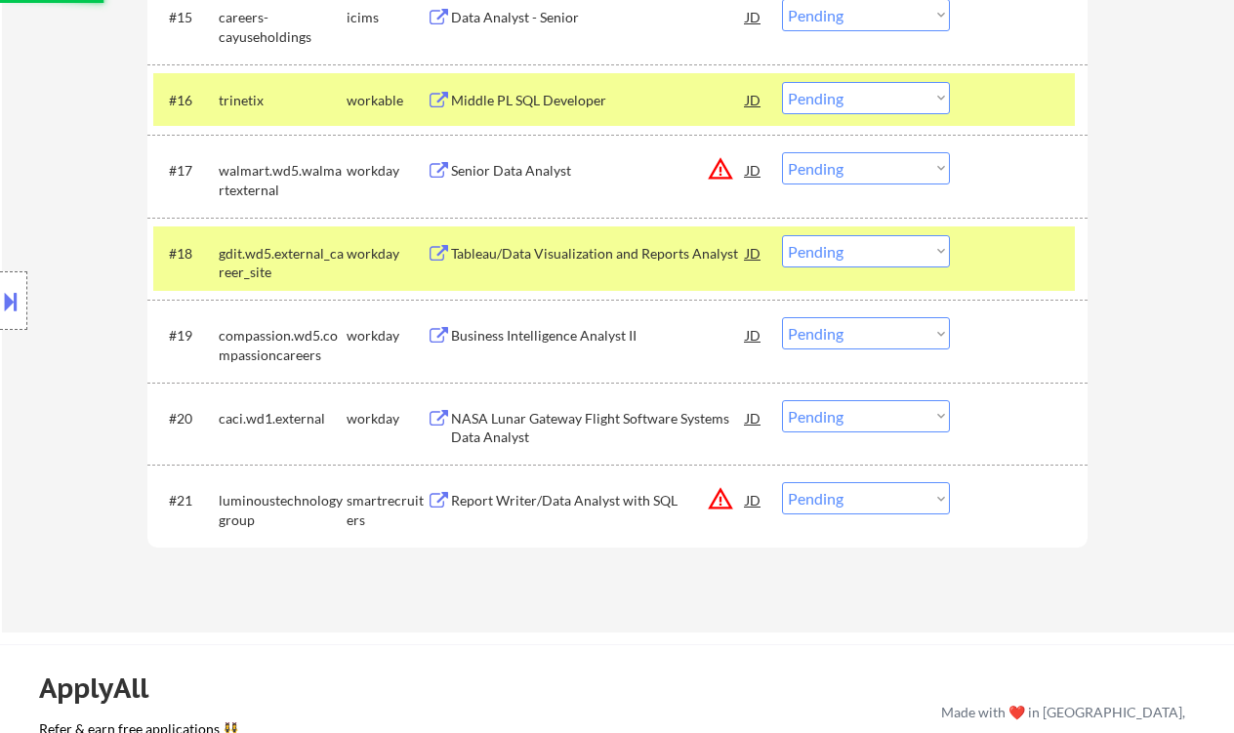
scroll to position [1767, 0]
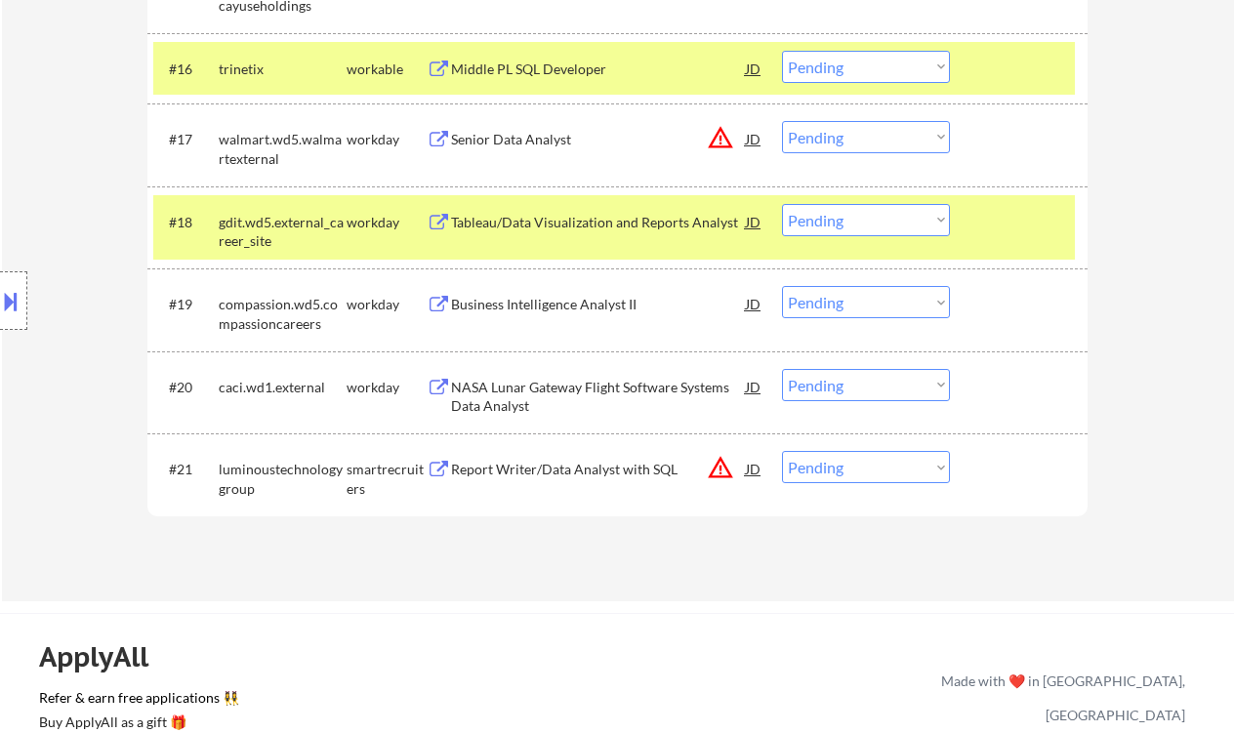
select select ""pending""
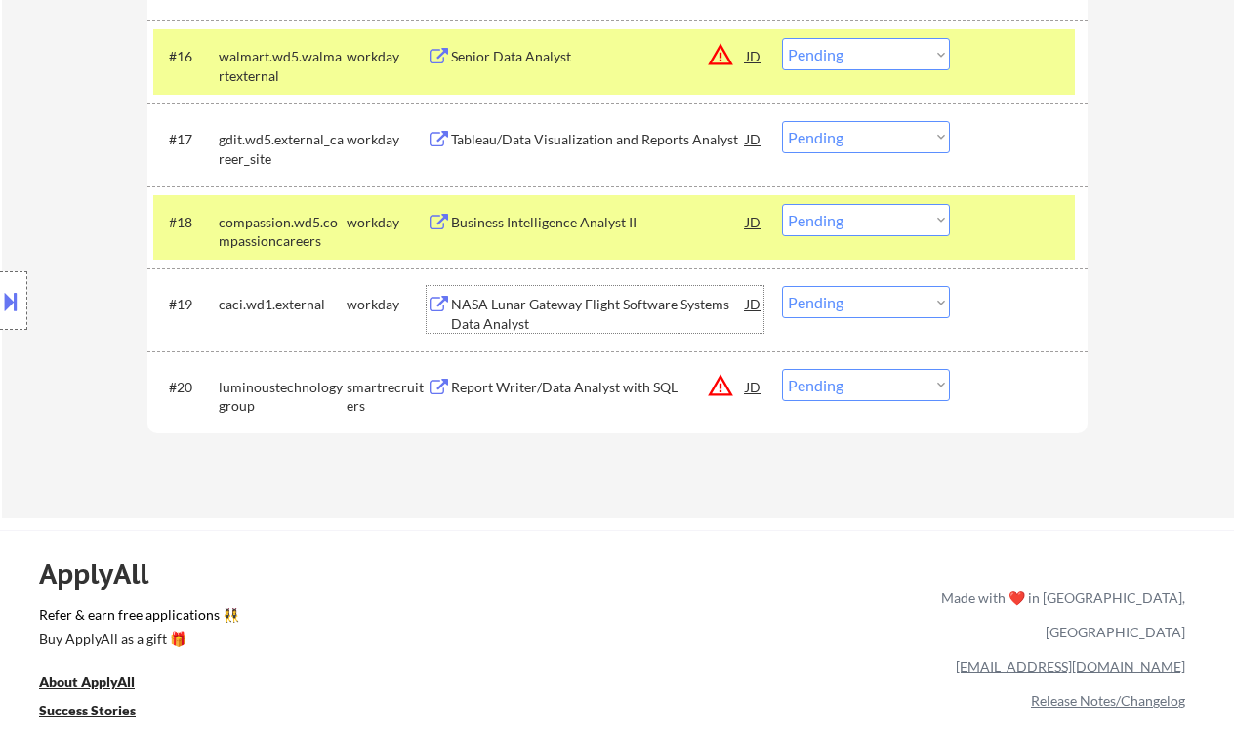
click at [602, 311] on div "NASA Lunar Gateway Flight Software Systems Data Analyst" at bounding box center [598, 314] width 295 height 38
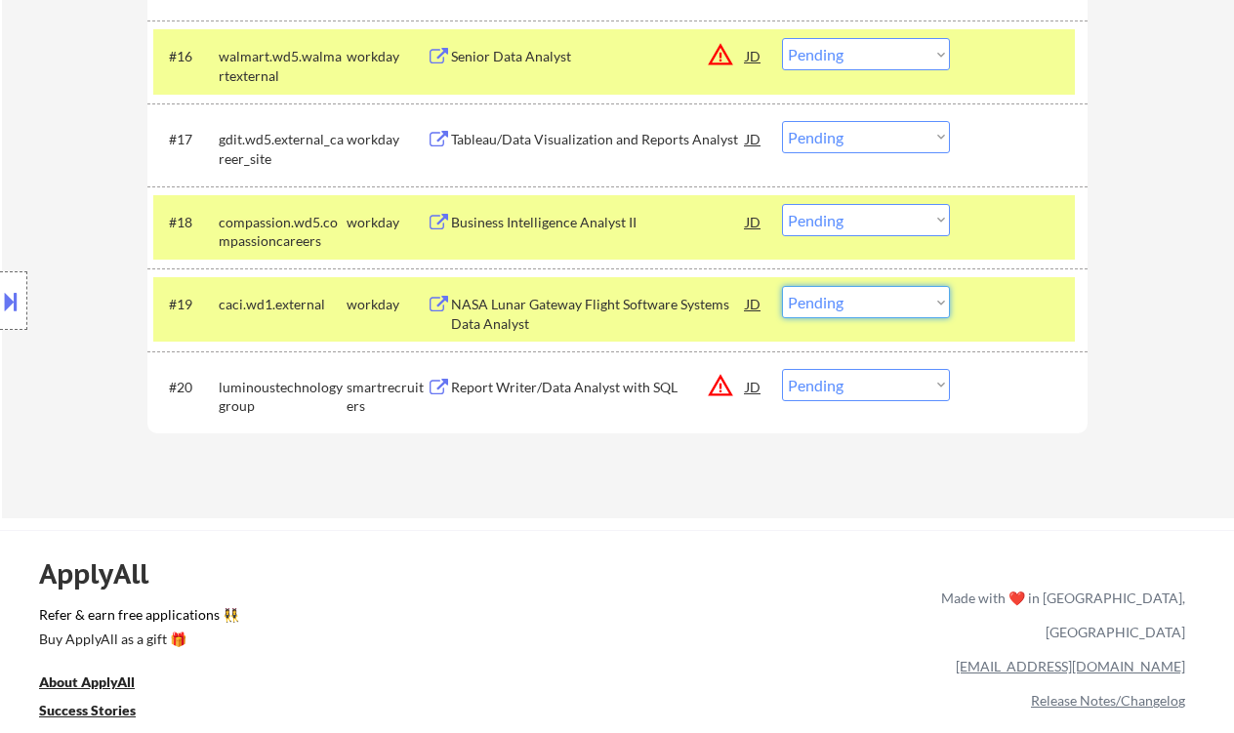
click at [857, 309] on select "Choose an option... Pending Applied Excluded (Questions) Excluded (Expired) Exc…" at bounding box center [866, 302] width 168 height 32
click at [782, 286] on select "Choose an option... Pending Applied Excluded (Questions) Excluded (Expired) Exc…" at bounding box center [866, 302] width 168 height 32
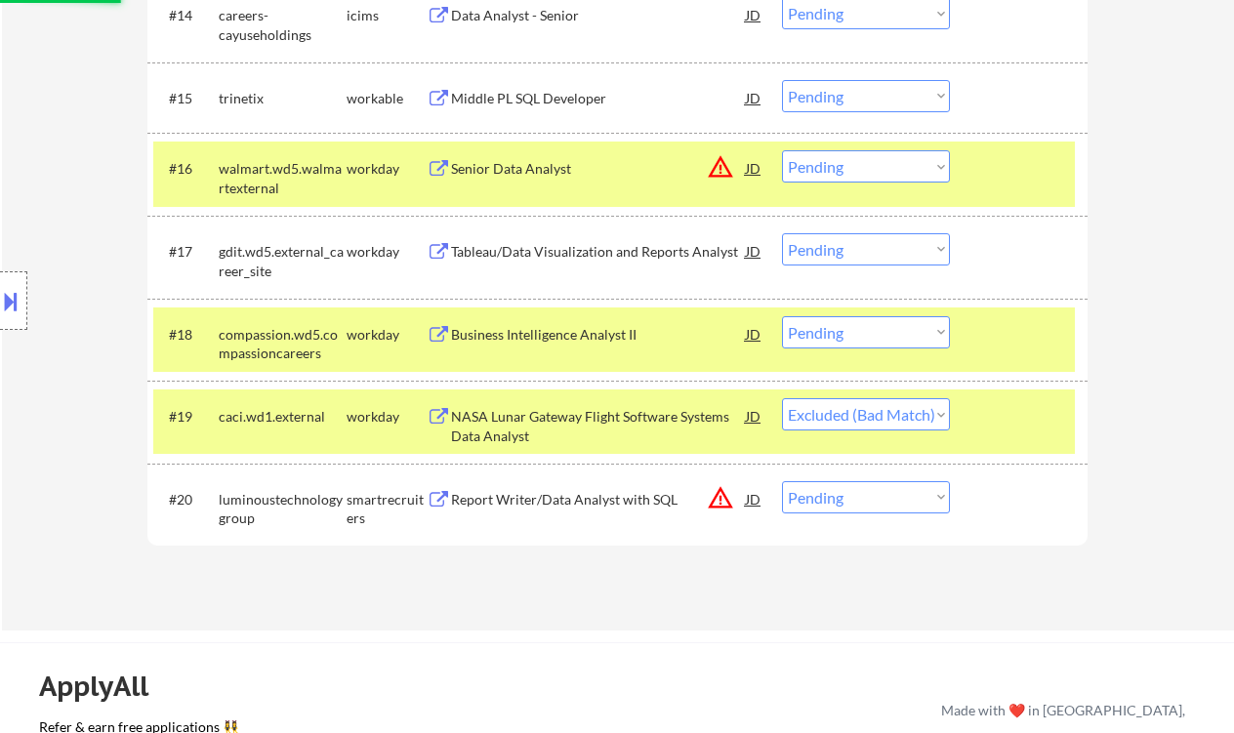
scroll to position [1637, 0]
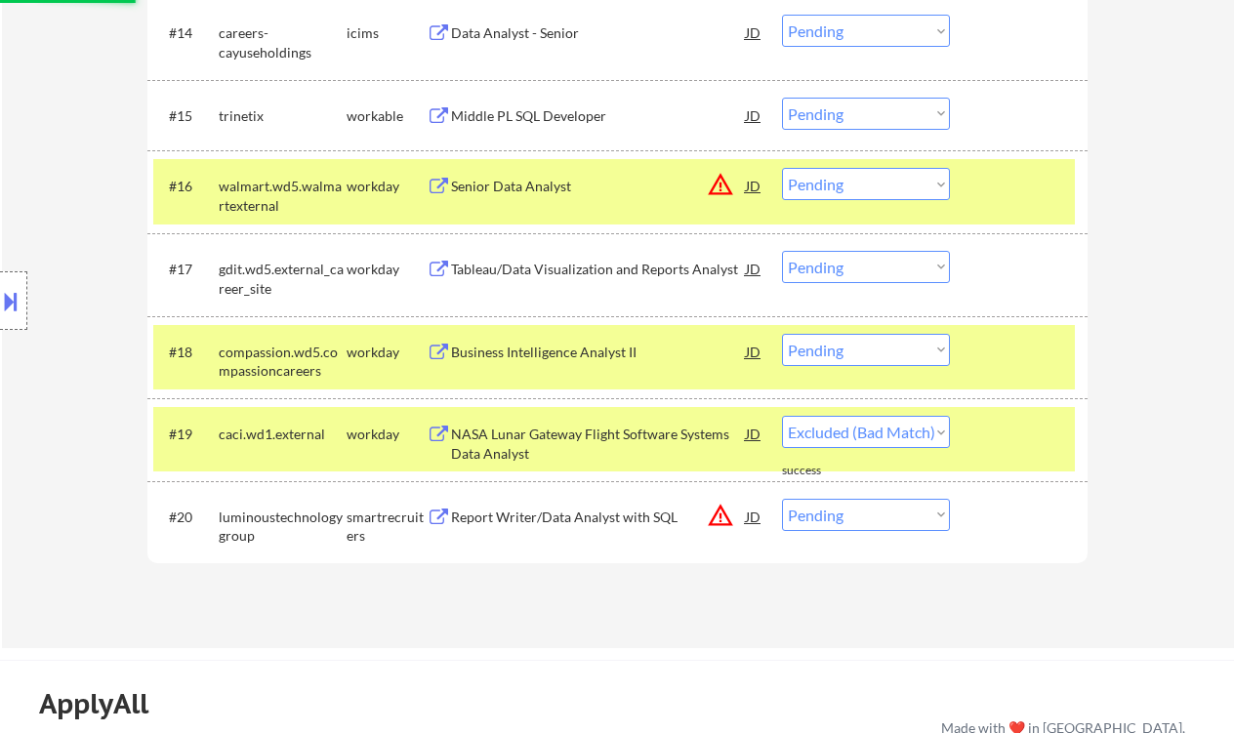
click at [594, 355] on div "Business Intelligence Analyst II" at bounding box center [598, 353] width 295 height 20
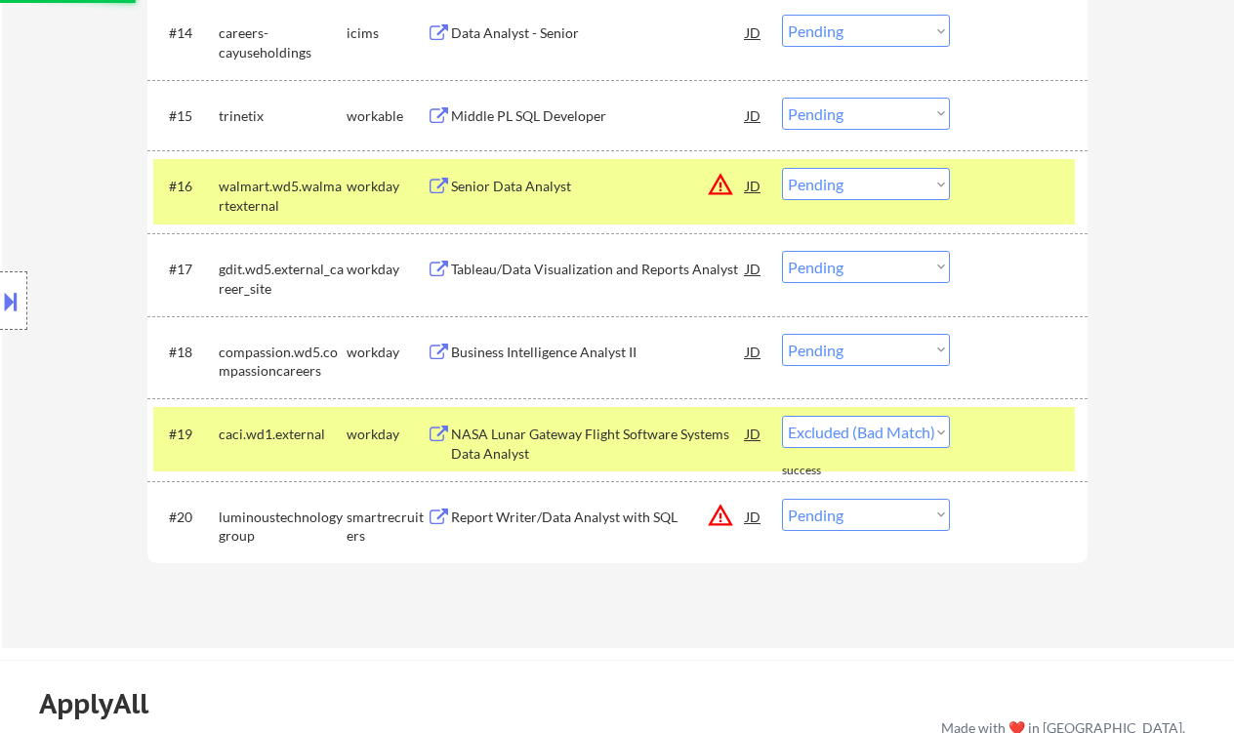
select select ""pending""
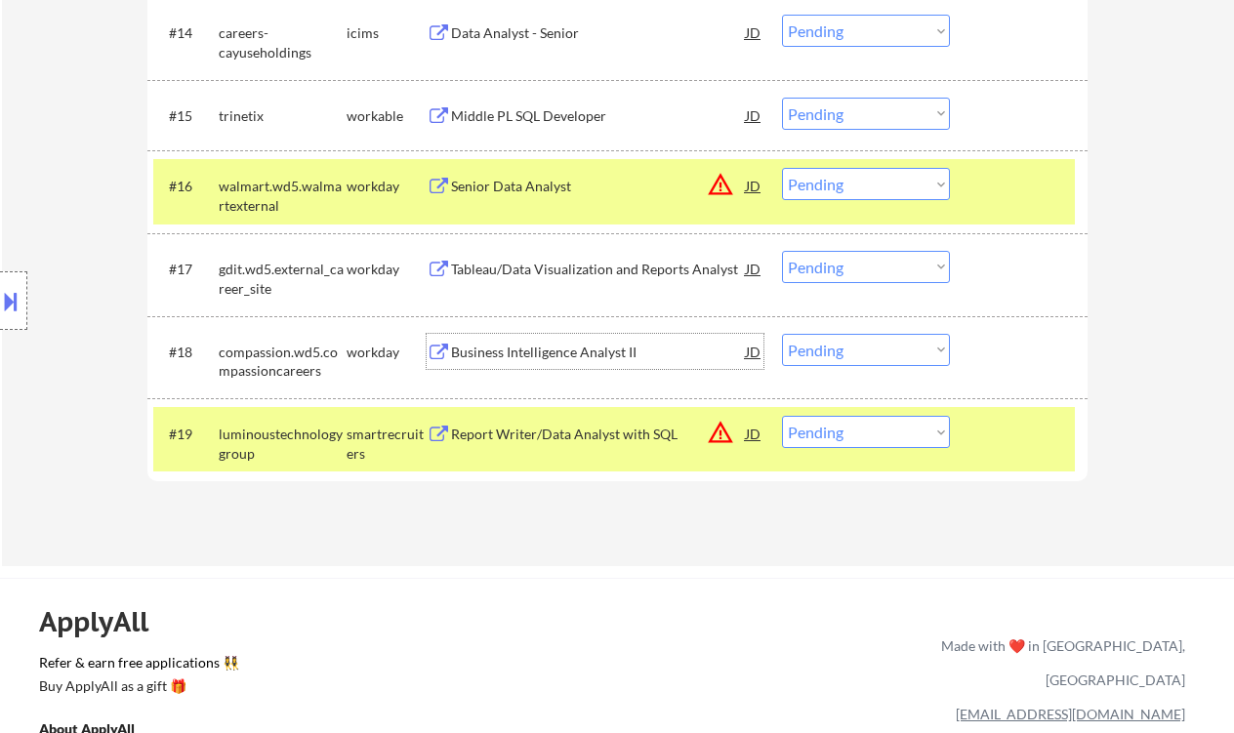
drag, startPoint x: 820, startPoint y: 353, endPoint x: 841, endPoint y: 364, distance: 23.6
click at [820, 353] on select "Choose an option... Pending Applied Excluded (Questions) Excluded (Expired) Exc…" at bounding box center [866, 350] width 168 height 32
click at [782, 334] on select "Choose an option... Pending Applied Excluded (Questions) Excluded (Expired) Exc…" at bounding box center [866, 350] width 168 height 32
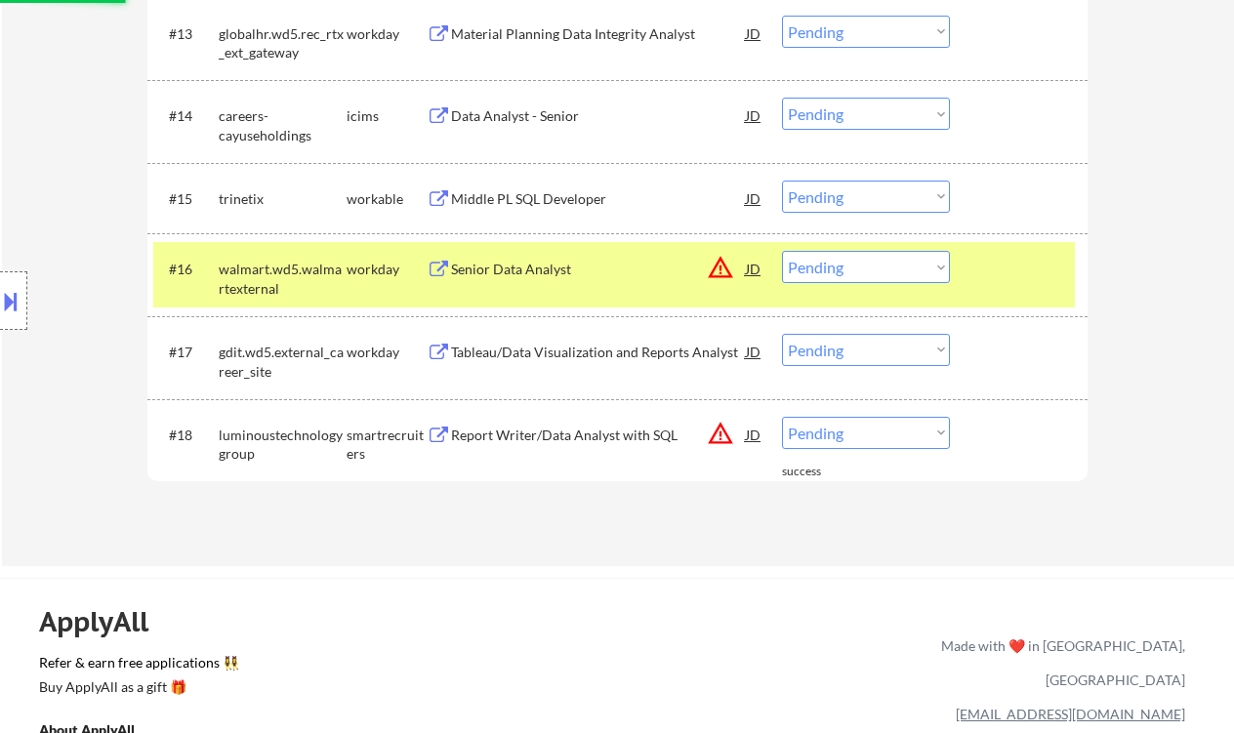
scroll to position [1767, 0]
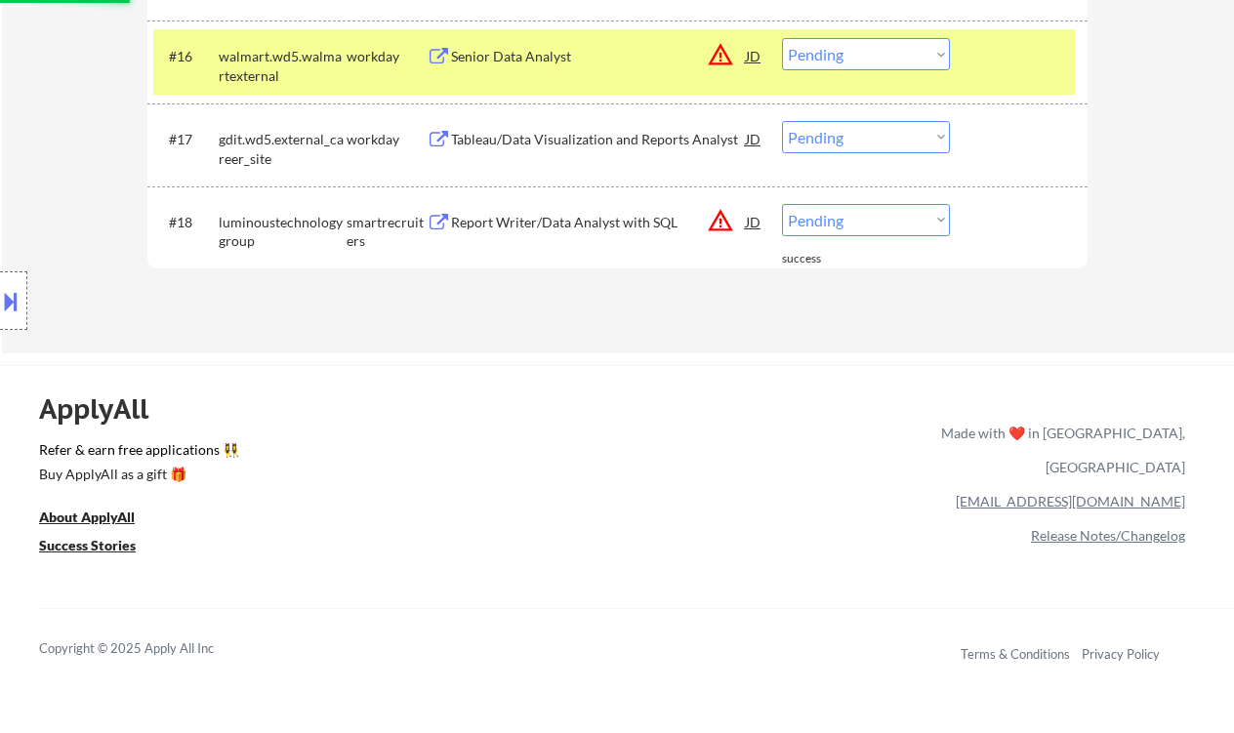
click at [523, 230] on div "Report Writer/Data Analyst with SQL" at bounding box center [598, 223] width 295 height 20
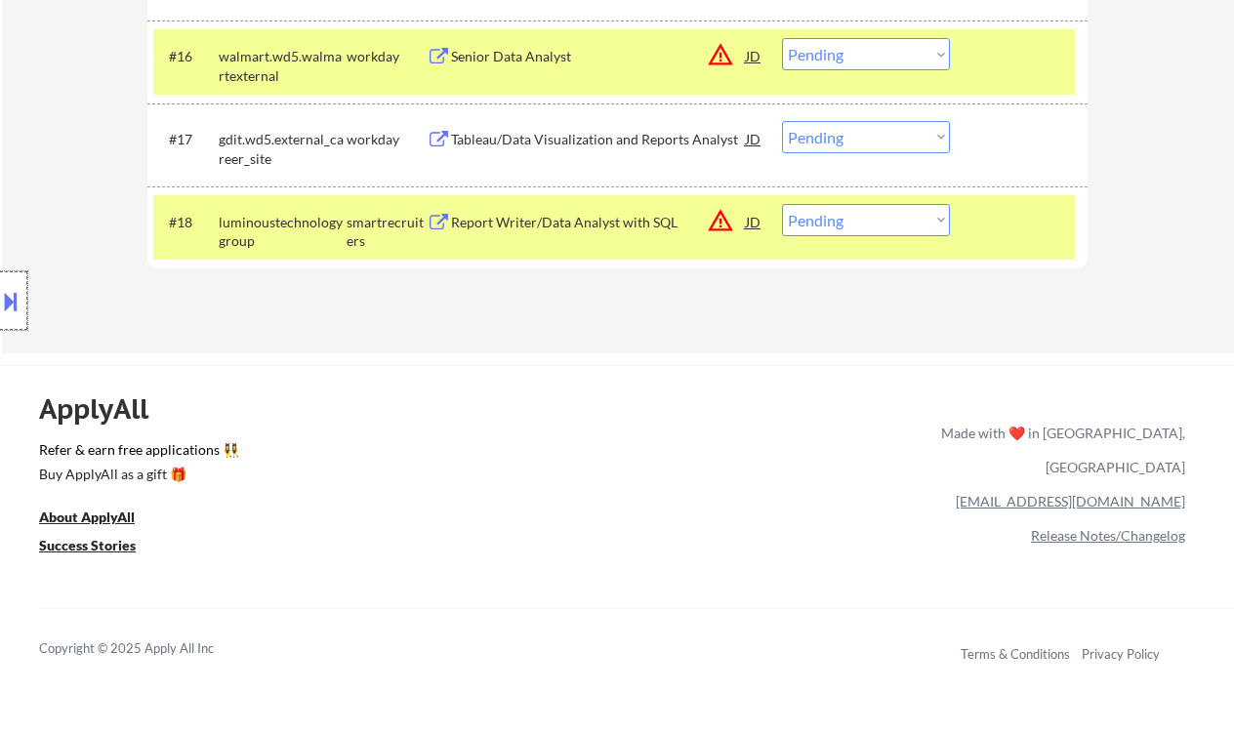
click at [21, 303] on div at bounding box center [13, 300] width 27 height 59
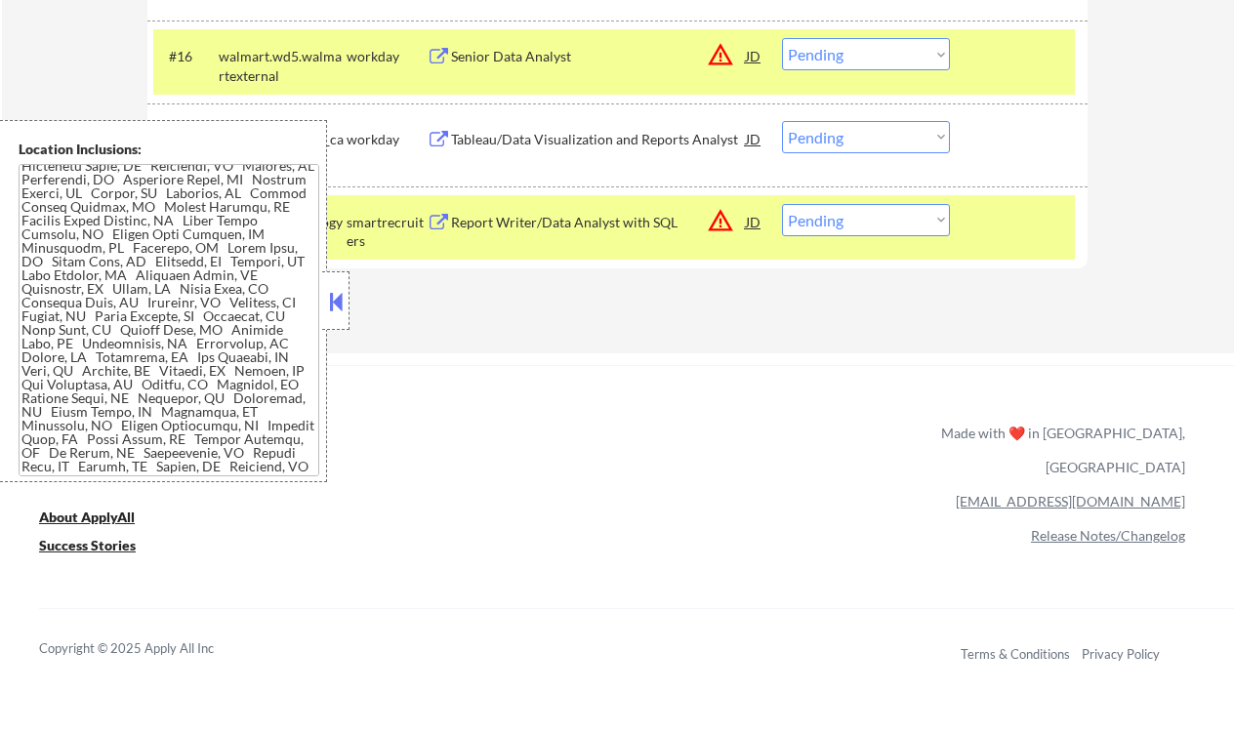
drag, startPoint x: 838, startPoint y: 201, endPoint x: 874, endPoint y: 247, distance: 58.4
click at [839, 203] on div "#18 luminoustechnologygroup smartrecruiters Report Writer/Data Analyst with SQL…" at bounding box center [614, 227] width 922 height 64
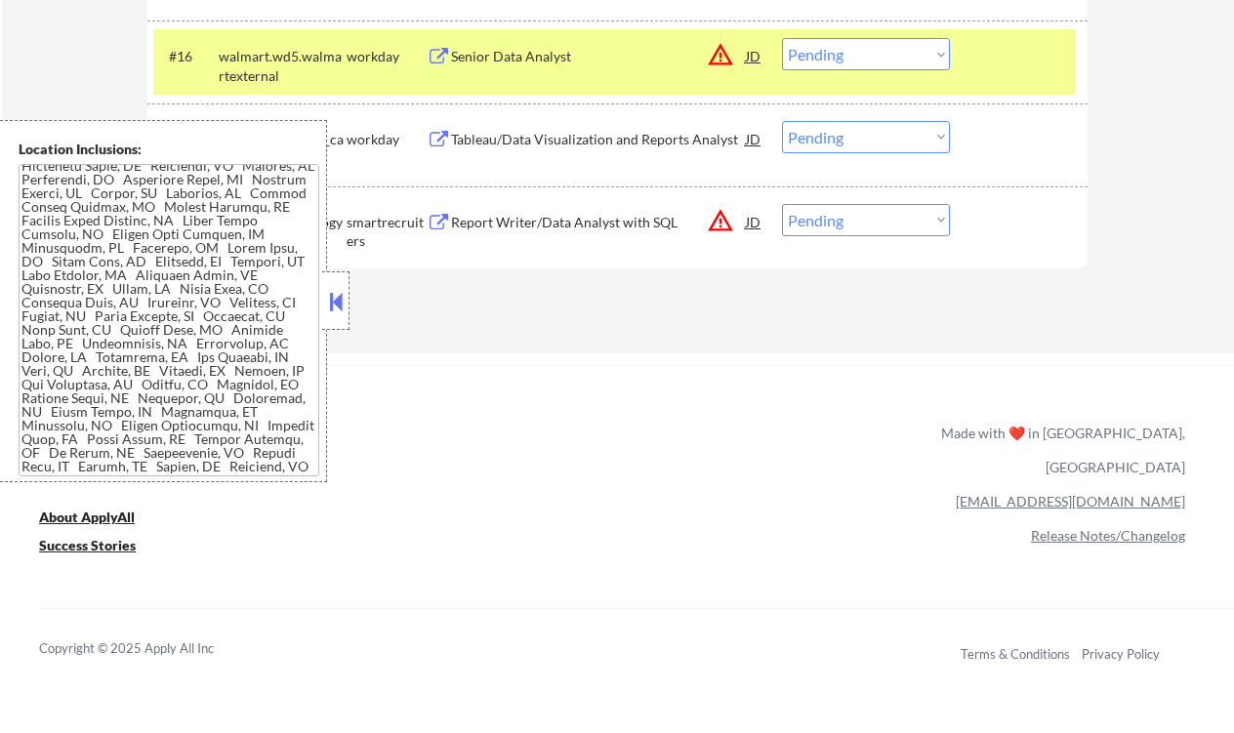
drag, startPoint x: 881, startPoint y: 223, endPoint x: 883, endPoint y: 234, distance: 11.9
click at [881, 223] on select "Choose an option... Pending Applied Excluded (Questions) Excluded (Expired) Exc…" at bounding box center [866, 220] width 168 height 32
select select ""excluded__location_""
click at [782, 204] on select "Choose an option... Pending Applied Excluded (Questions) Excluded (Expired) Exc…" at bounding box center [866, 220] width 168 height 32
click at [326, 306] on button at bounding box center [335, 301] width 21 height 29
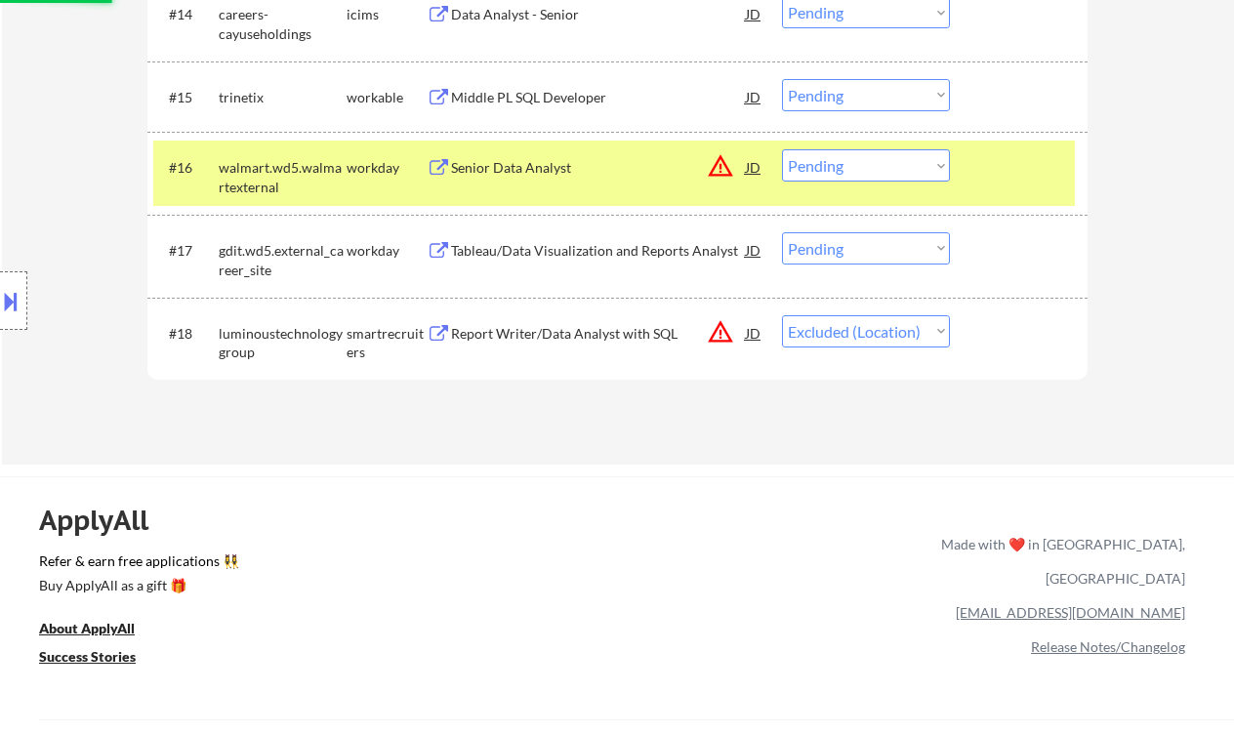
scroll to position [1637, 0]
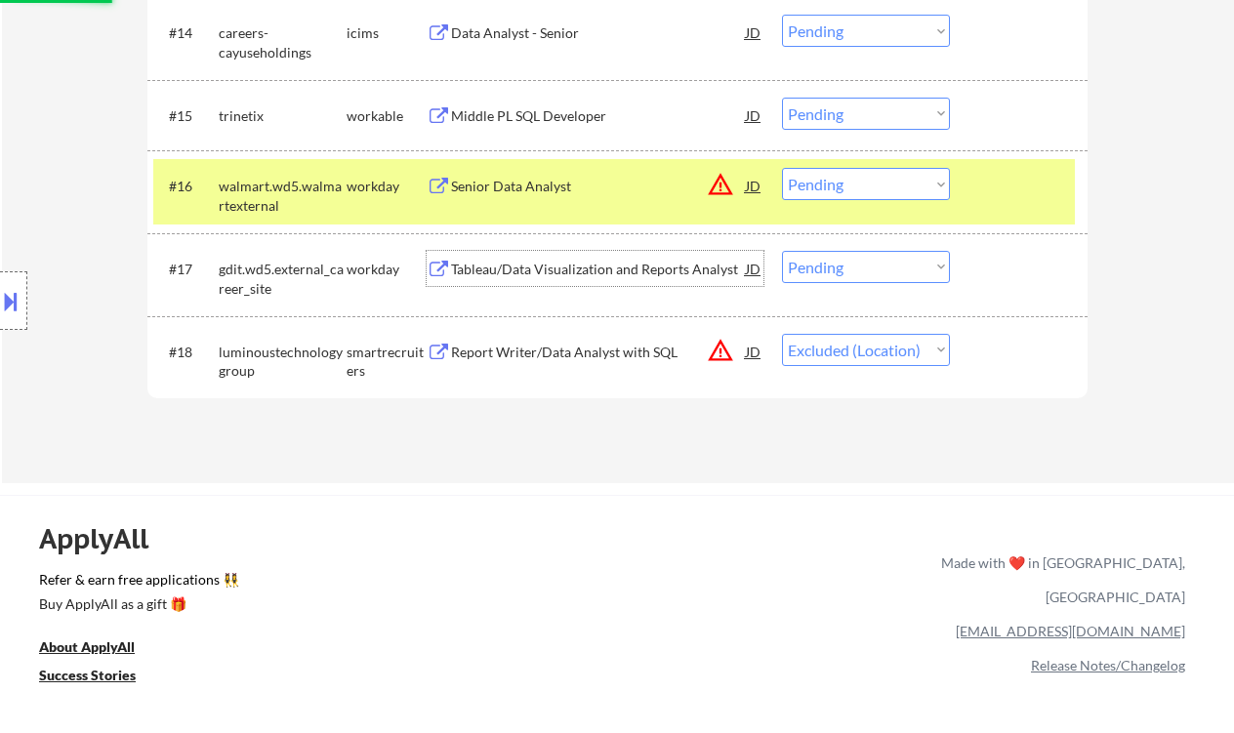
click at [484, 266] on div "Tableau/Data Visualization and Reports Analyst" at bounding box center [598, 270] width 295 height 20
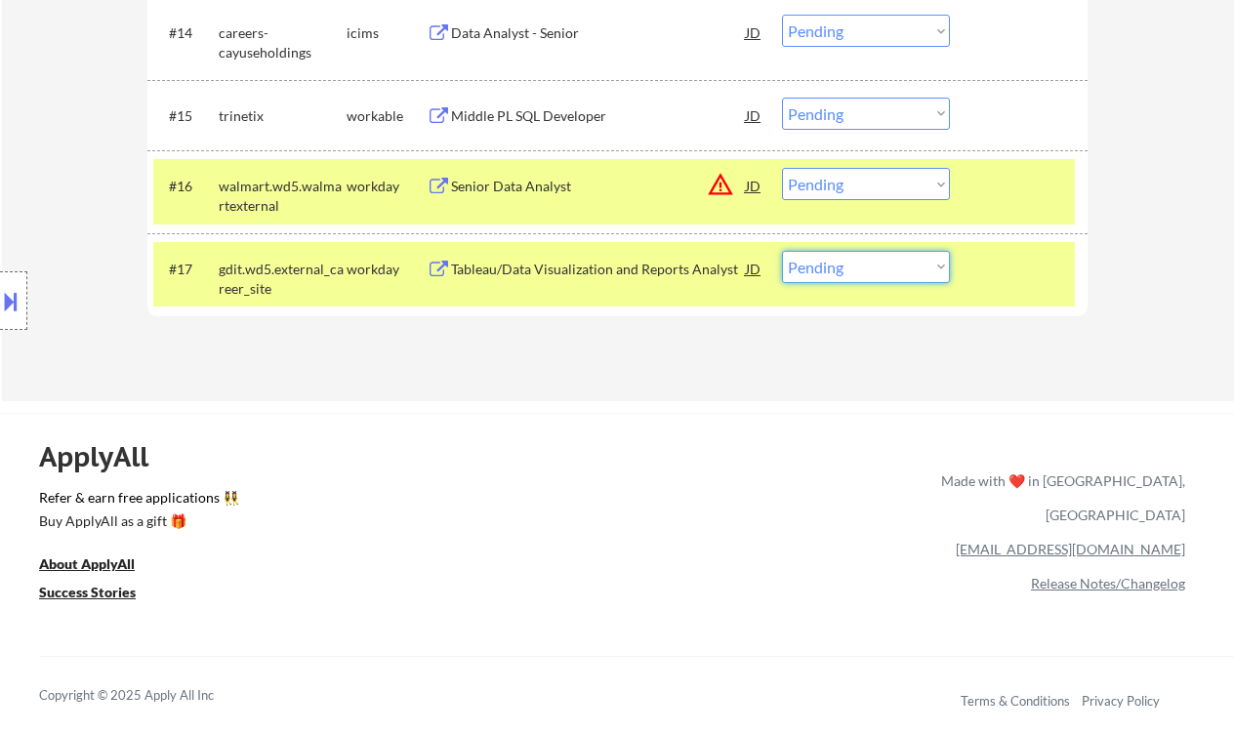
drag, startPoint x: 840, startPoint y: 260, endPoint x: 852, endPoint y: 275, distance: 19.5
click at [841, 263] on select "Choose an option... Pending Applied Excluded (Questions) Excluded (Expired) Exc…" at bounding box center [866, 267] width 168 height 32
select select ""excluded__expired_""
click at [782, 251] on select "Choose an option... Pending Applied Excluded (Questions) Excluded (Expired) Exc…" at bounding box center [866, 267] width 168 height 32
click at [520, 188] on div "Senior Data Analyst" at bounding box center [598, 187] width 295 height 20
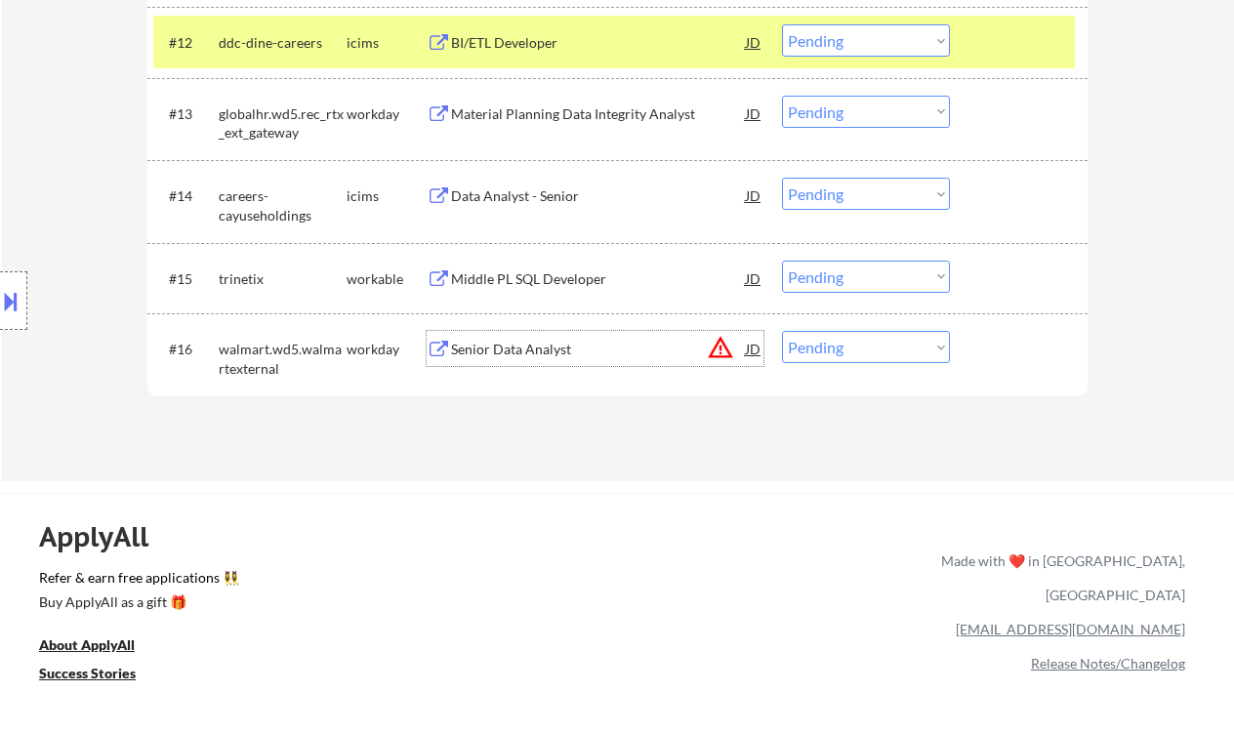
scroll to position [1376, 0]
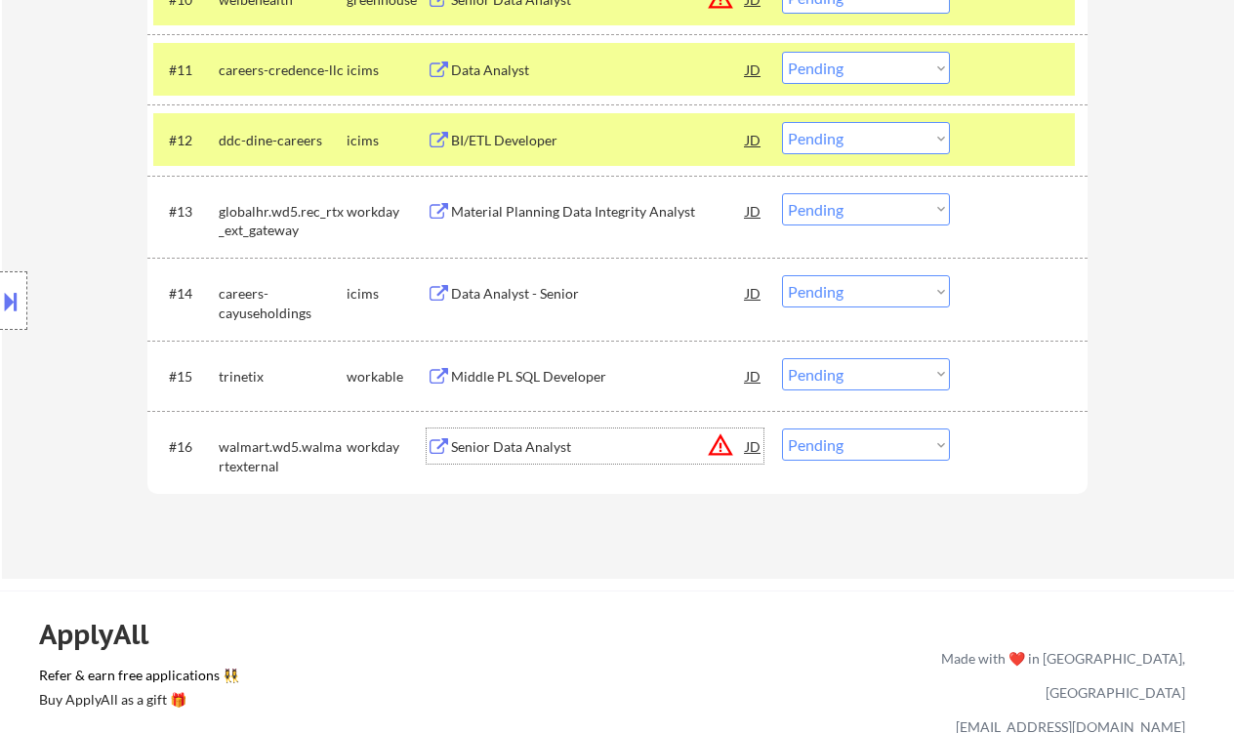
click at [508, 378] on div "Middle PL SQL Developer" at bounding box center [598, 377] width 295 height 20
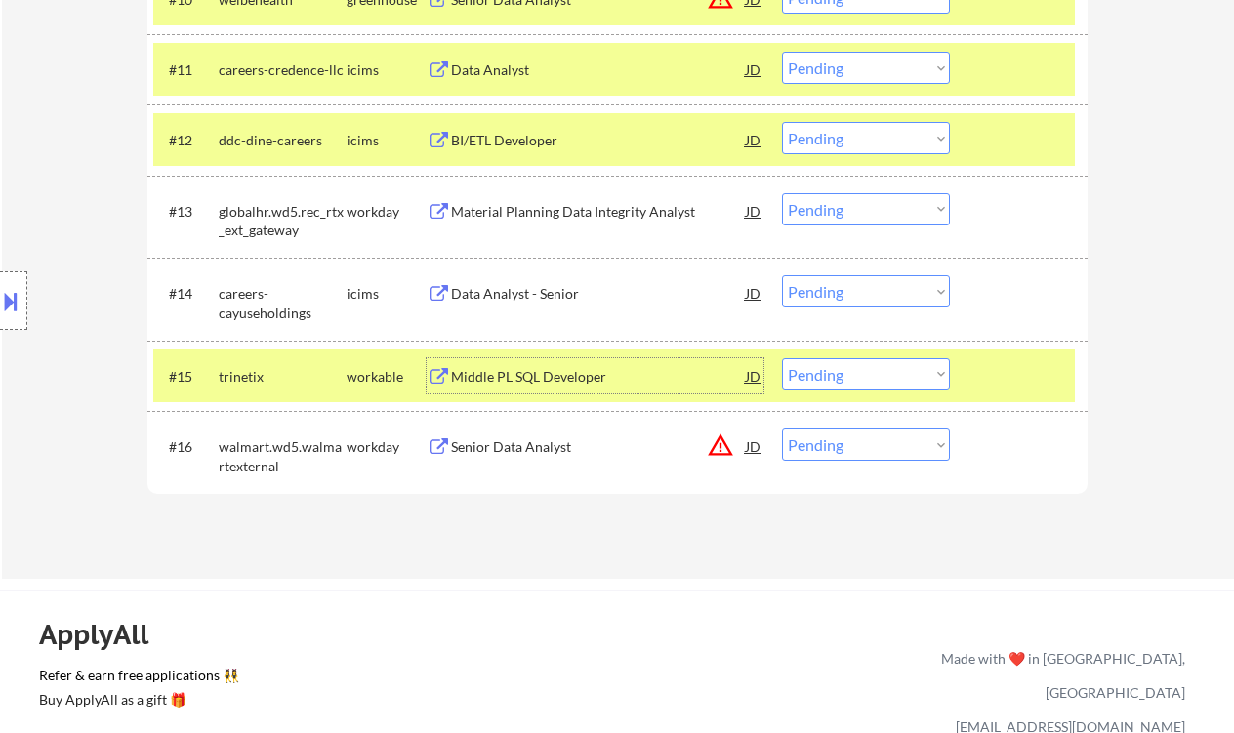
click at [852, 373] on select "Choose an option... Pending Applied Excluded (Questions) Excluded (Expired) Exc…" at bounding box center [866, 374] width 168 height 32
click at [782, 358] on select "Choose an option... Pending Applied Excluded (Questions) Excluded (Expired) Exc…" at bounding box center [866, 374] width 168 height 32
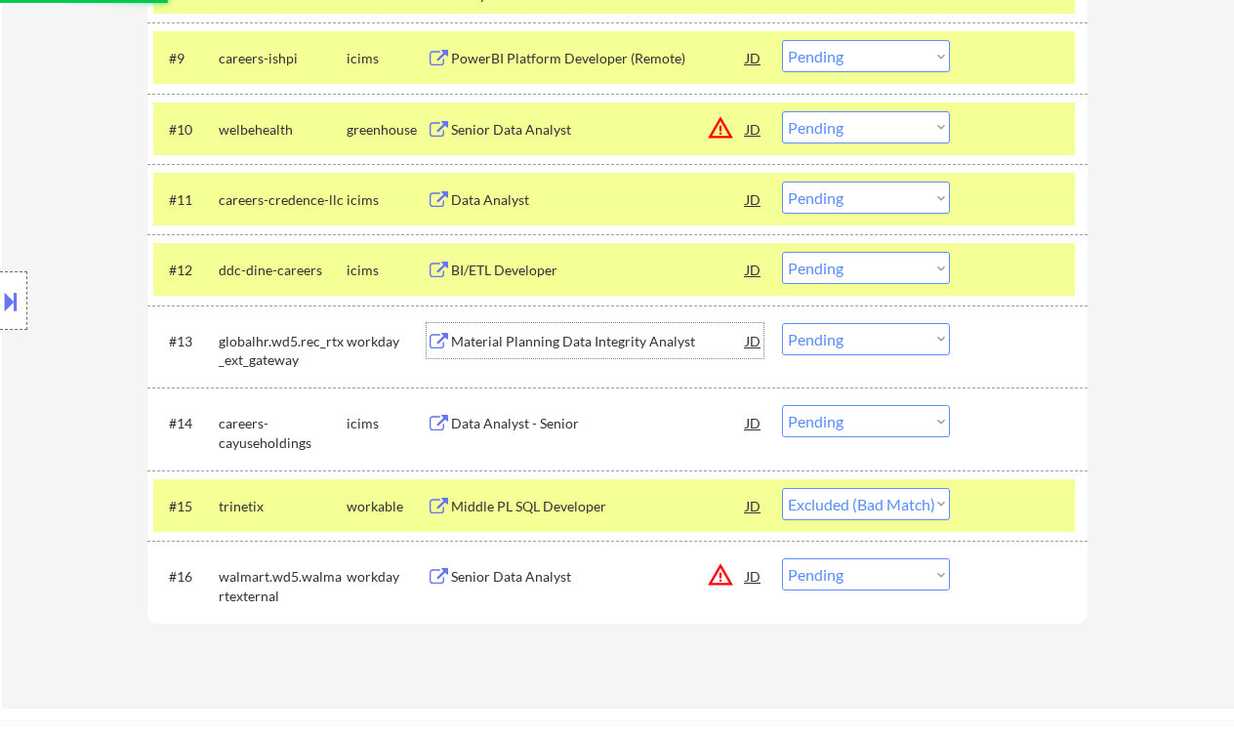
click at [576, 353] on div "Material Planning Data Integrity Analyst" at bounding box center [598, 340] width 295 height 35
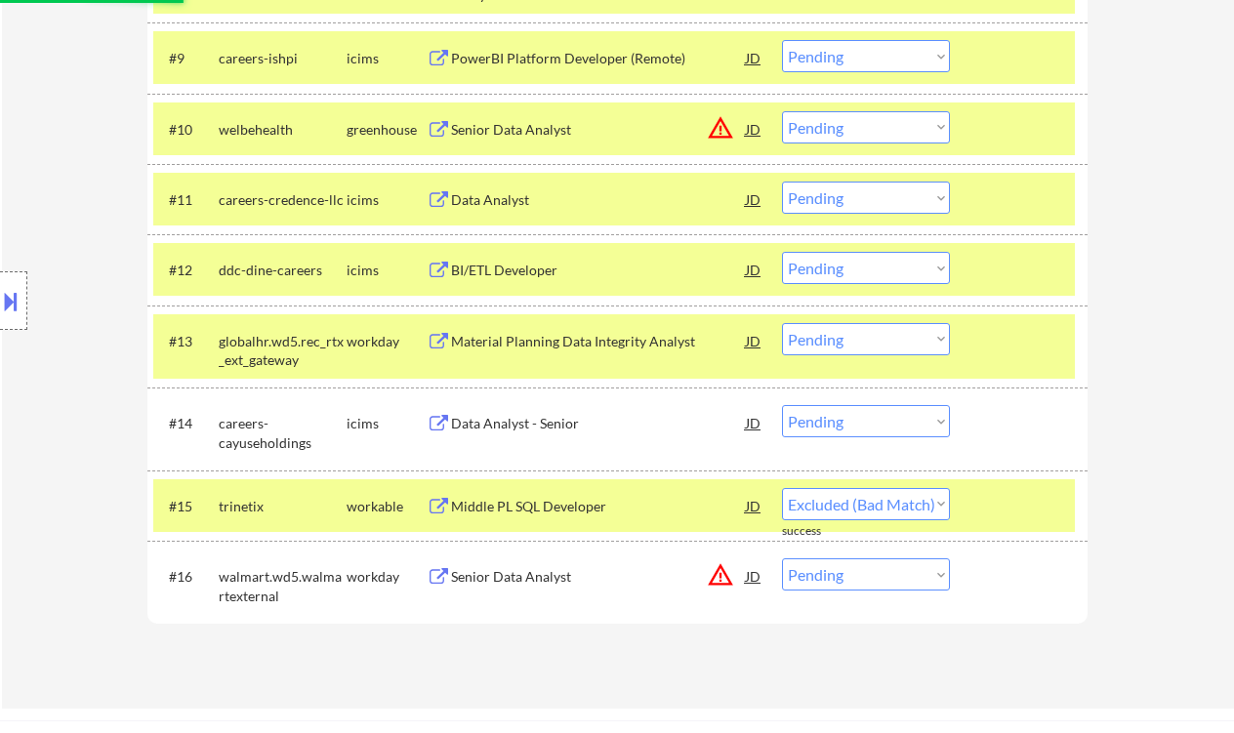
select select ""pending""
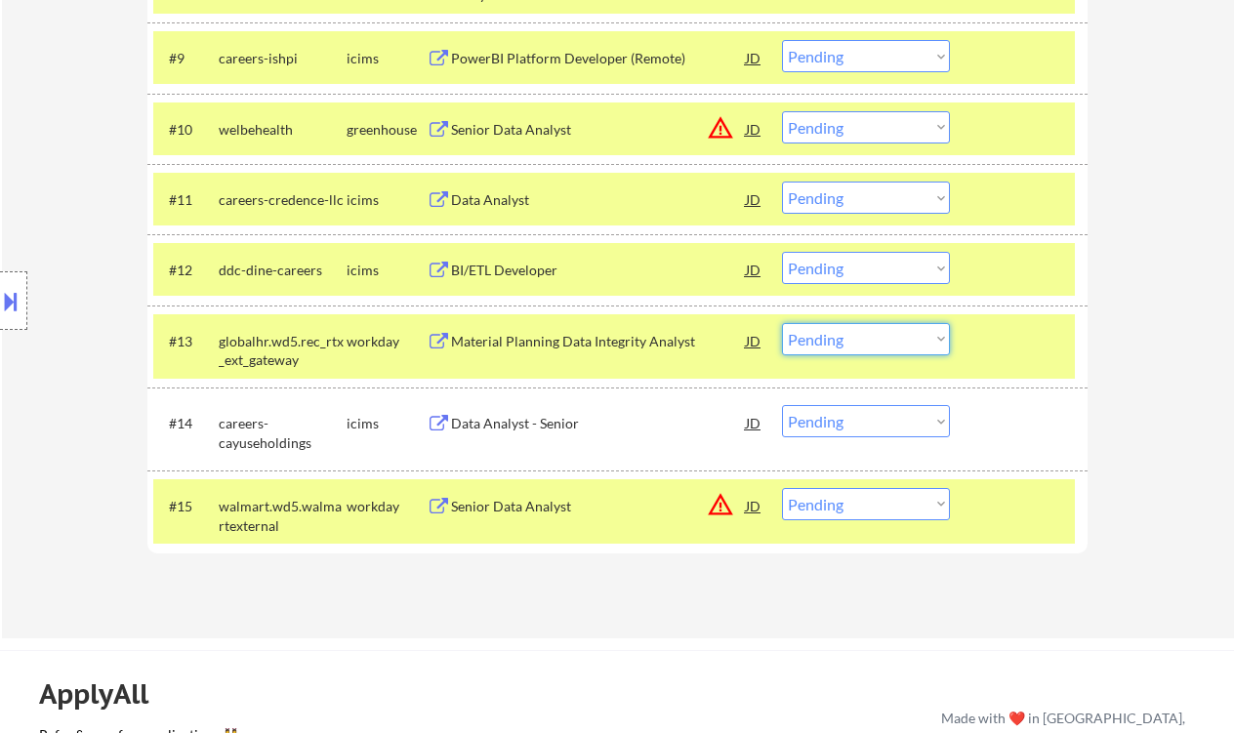
click at [846, 340] on select "Choose an option... Pending Applied Excluded (Questions) Excluded (Expired) Exc…" at bounding box center [866, 339] width 168 height 32
drag, startPoint x: 882, startPoint y: 336, endPoint x: 885, endPoint y: 354, distance: 17.8
click at [882, 337] on select "Choose an option... Pending Applied Excluded (Questions) Excluded (Expired) Exc…" at bounding box center [866, 339] width 168 height 32
click at [782, 323] on select "Choose an option... Pending Applied Excluded (Questions) Excluded (Expired) Exc…" at bounding box center [866, 339] width 168 height 32
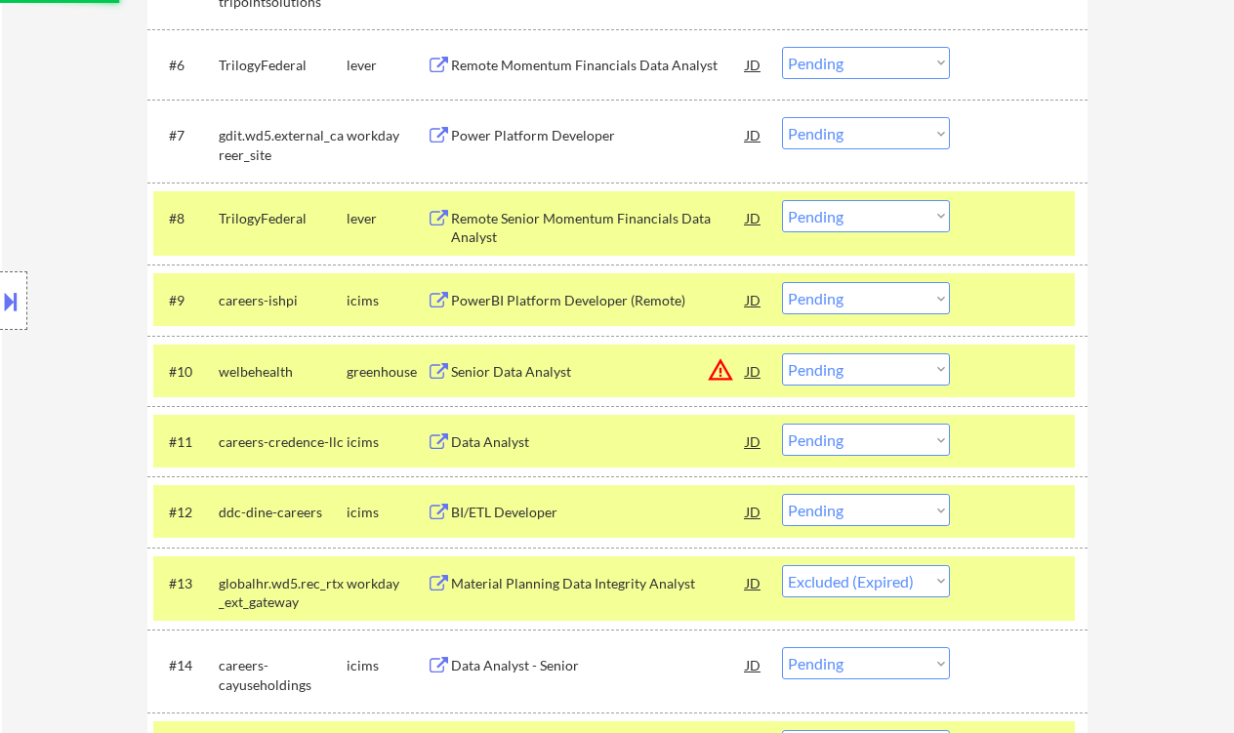
scroll to position [985, 0]
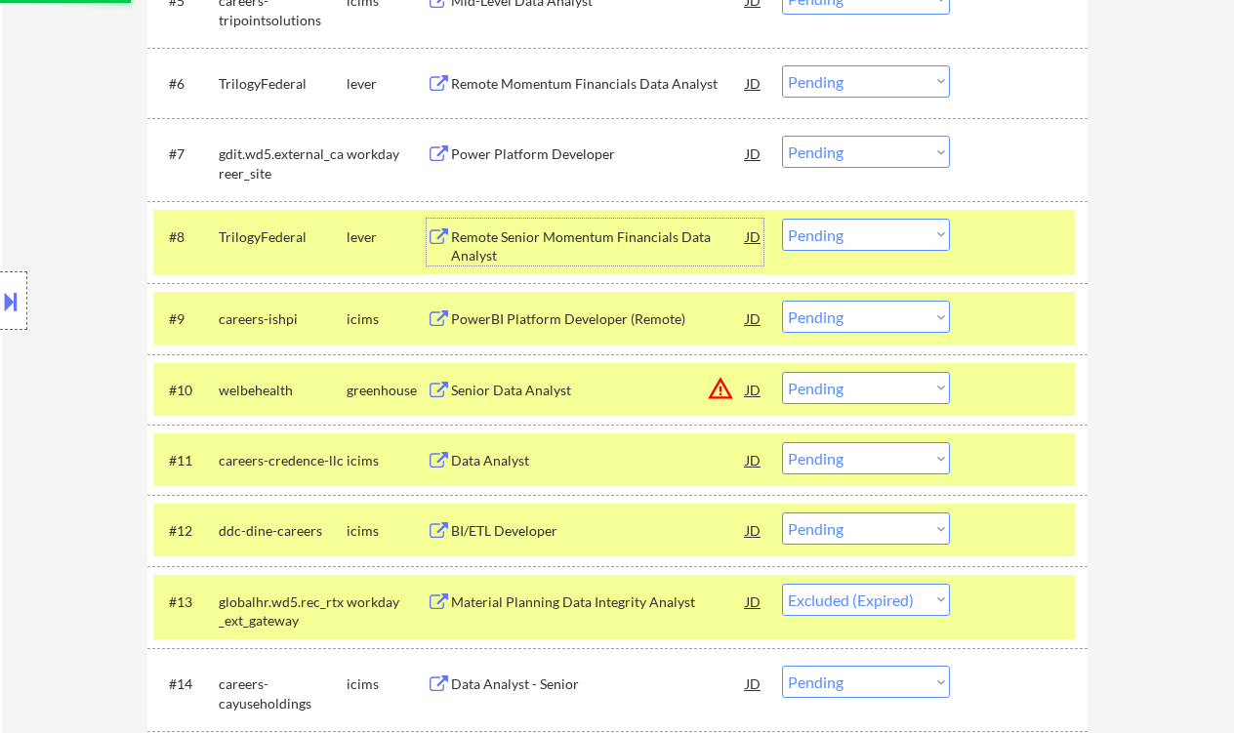
click at [559, 239] on div "Remote Senior Momentum Financials Data Analyst" at bounding box center [598, 247] width 295 height 38
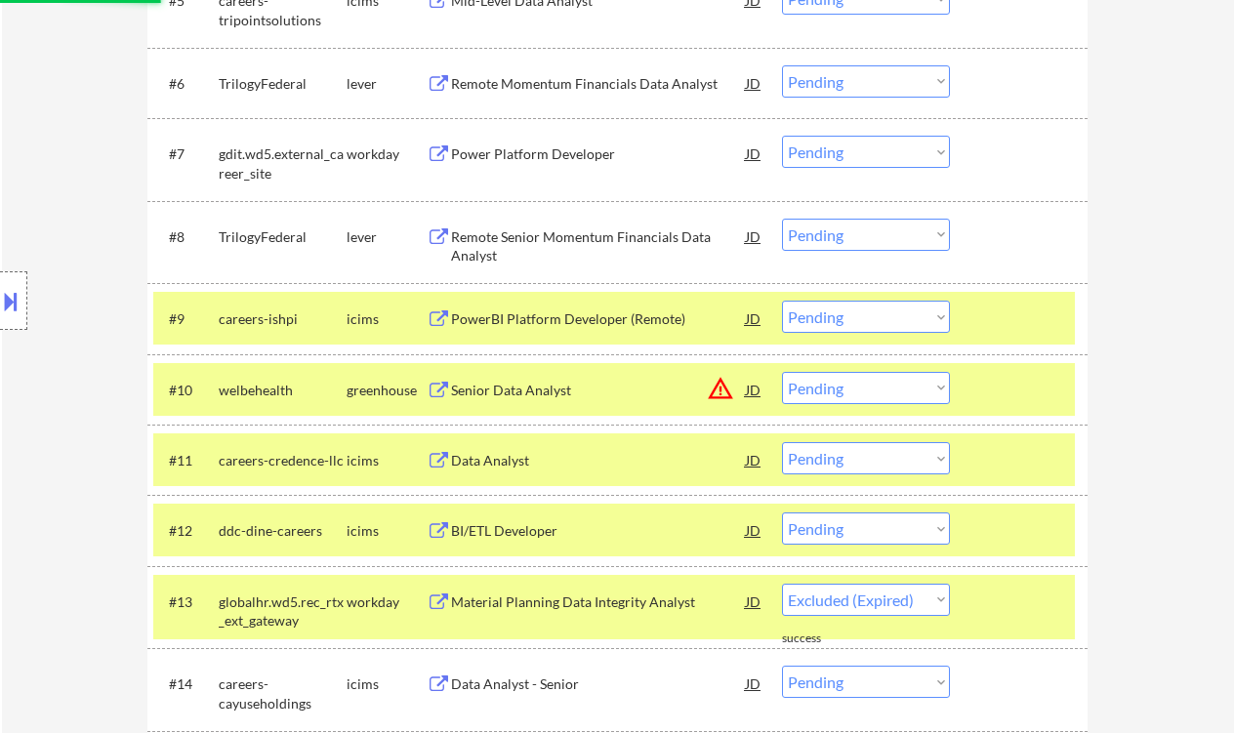
select select ""pending""
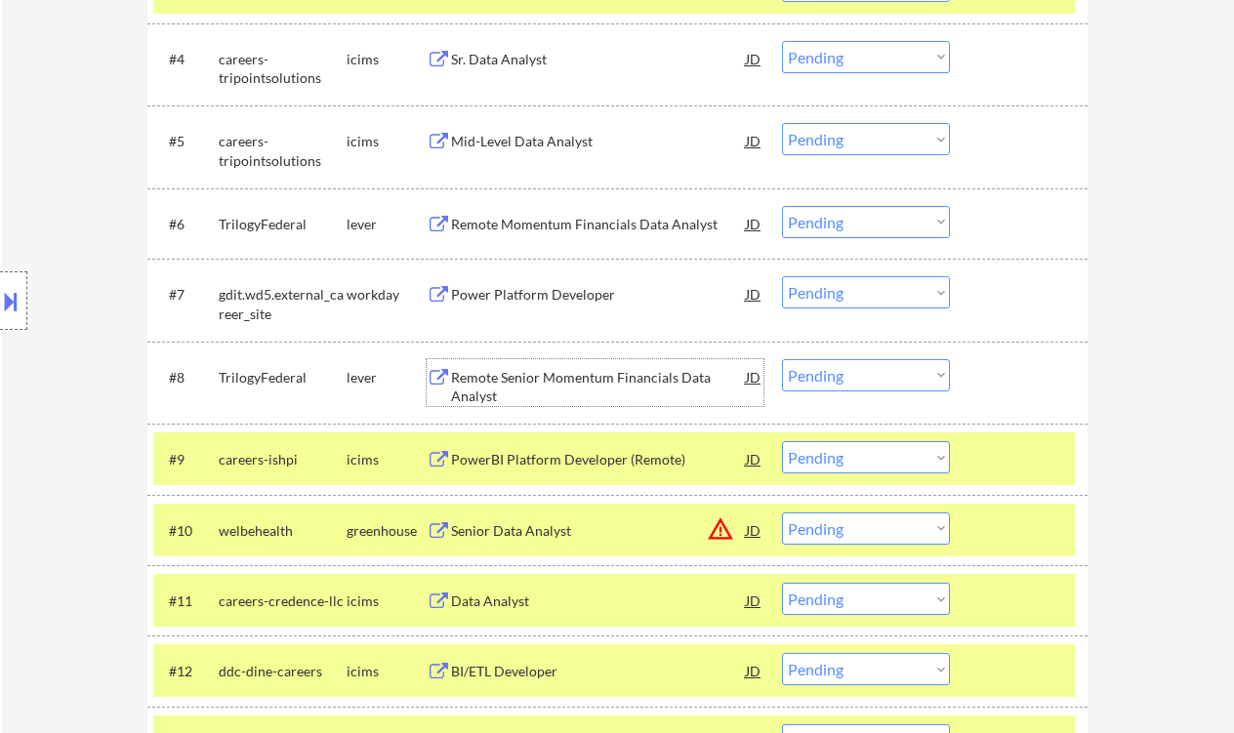
scroll to position [725, 0]
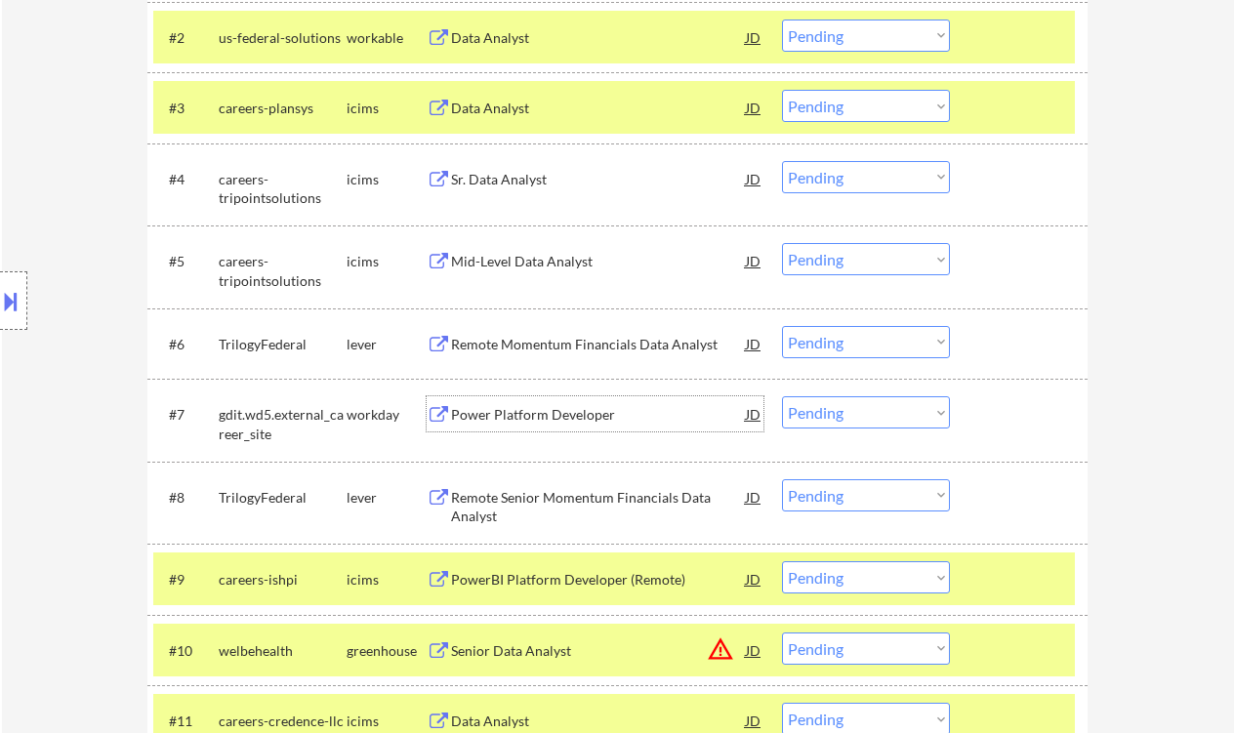
click at [589, 420] on div "Power Platform Developer" at bounding box center [598, 415] width 295 height 20
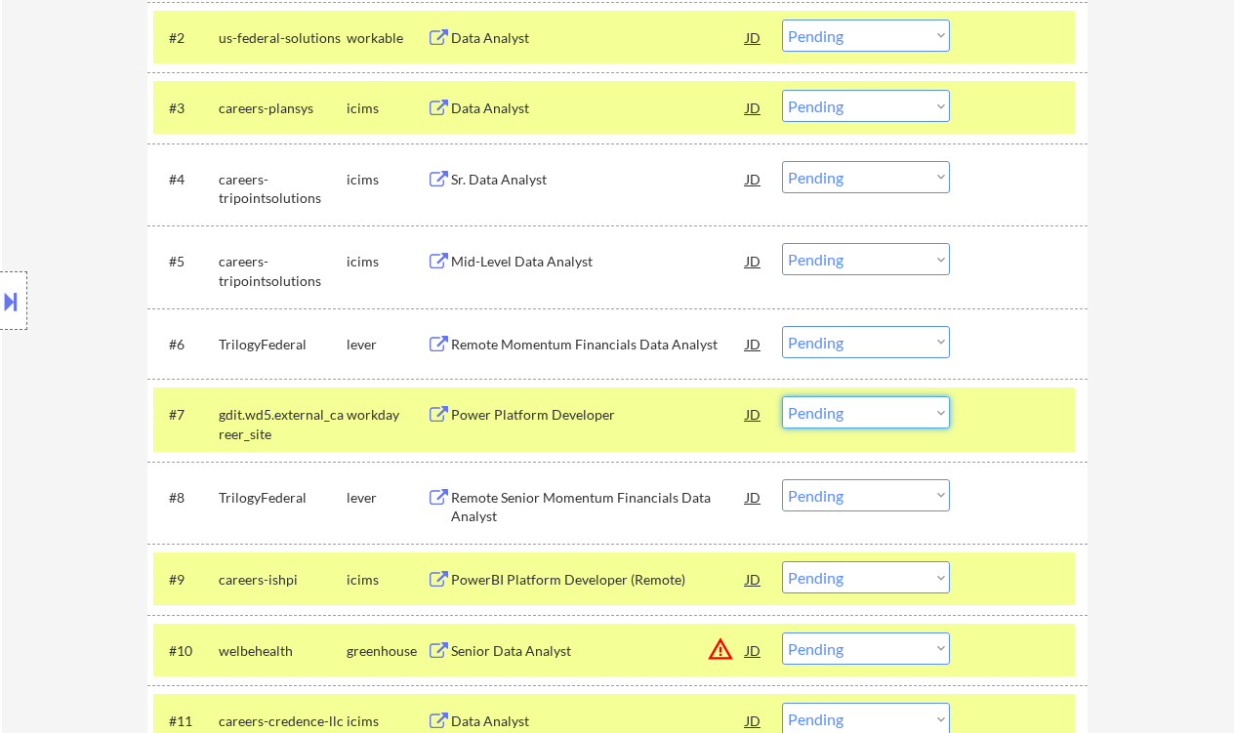
click at [843, 409] on select "Choose an option... Pending Applied Excluded (Questions) Excluded (Expired) Exc…" at bounding box center [866, 412] width 168 height 32
click at [782, 396] on select "Choose an option... Pending Applied Excluded (Questions) Excluded (Expired) Exc…" at bounding box center [866, 412] width 168 height 32
click at [583, 413] on div "Power Platform Developer" at bounding box center [598, 415] width 295 height 20
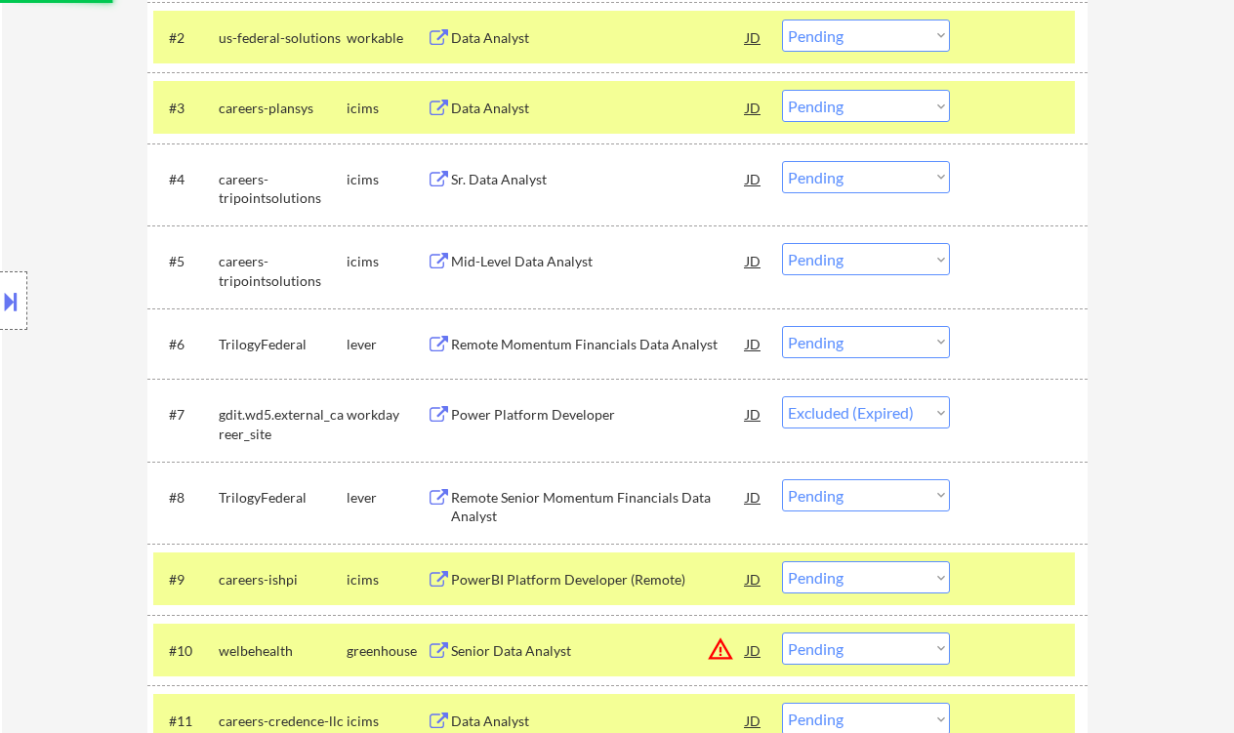
select select ""pending""
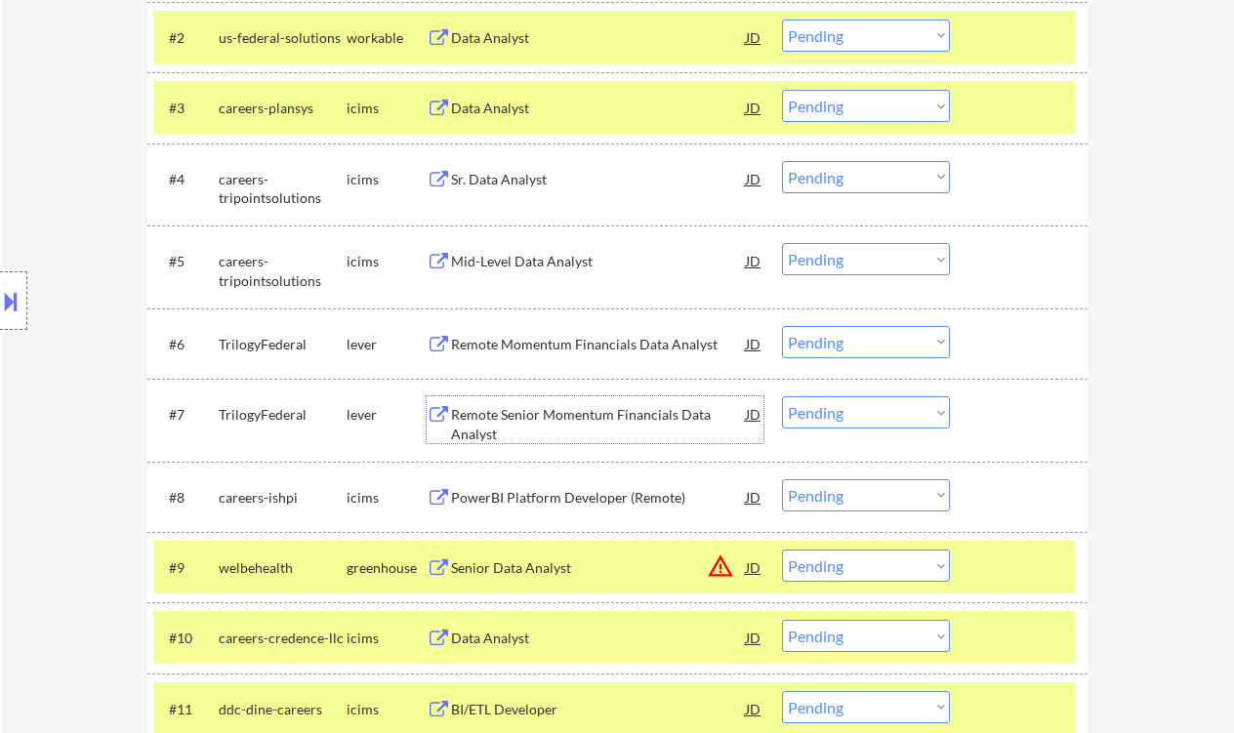
scroll to position [1115, 0]
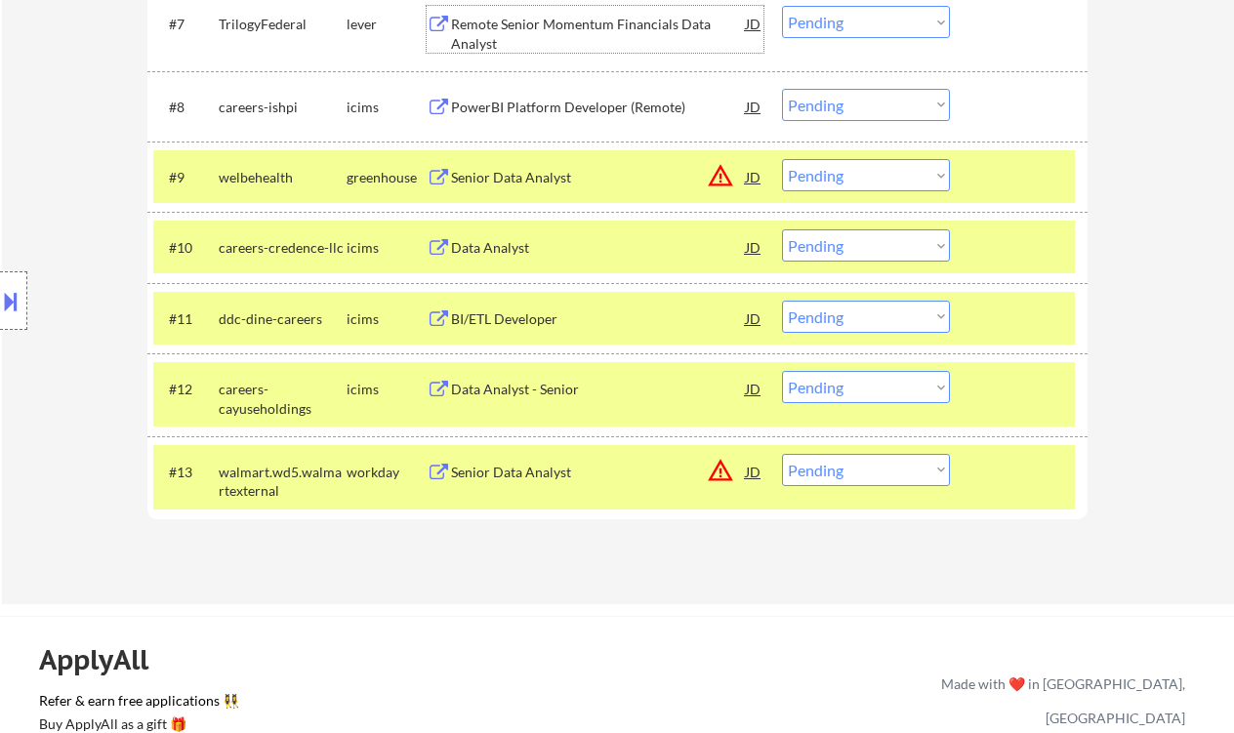
click at [533, 470] on div "Senior Data Analyst" at bounding box center [598, 473] width 295 height 20
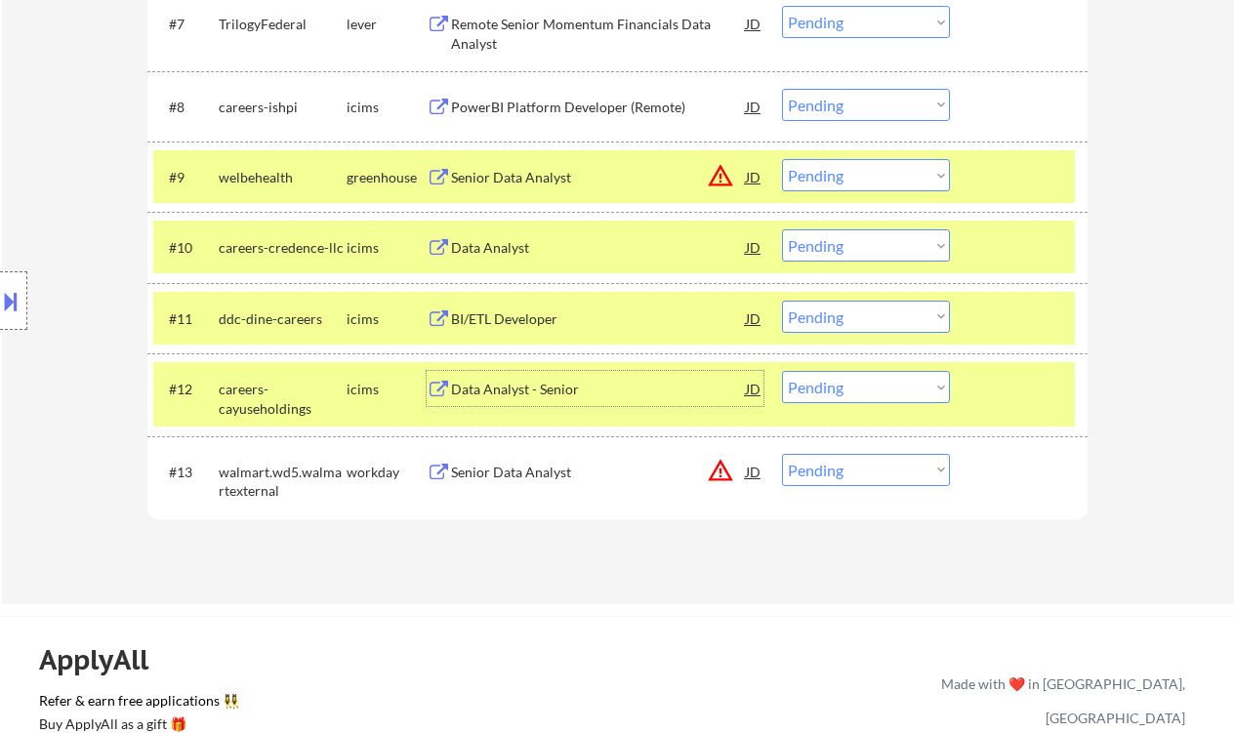
click at [532, 387] on div "Data Analyst - Senior" at bounding box center [598, 390] width 295 height 20
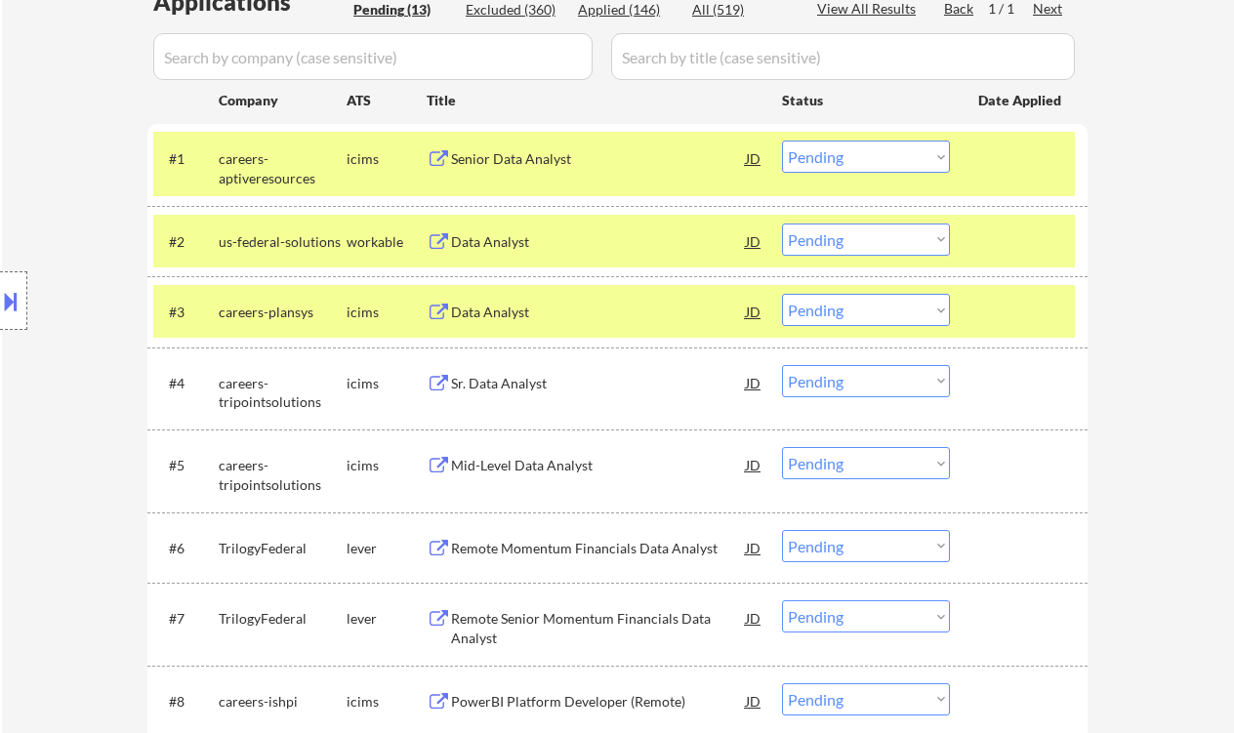
scroll to position [391, 0]
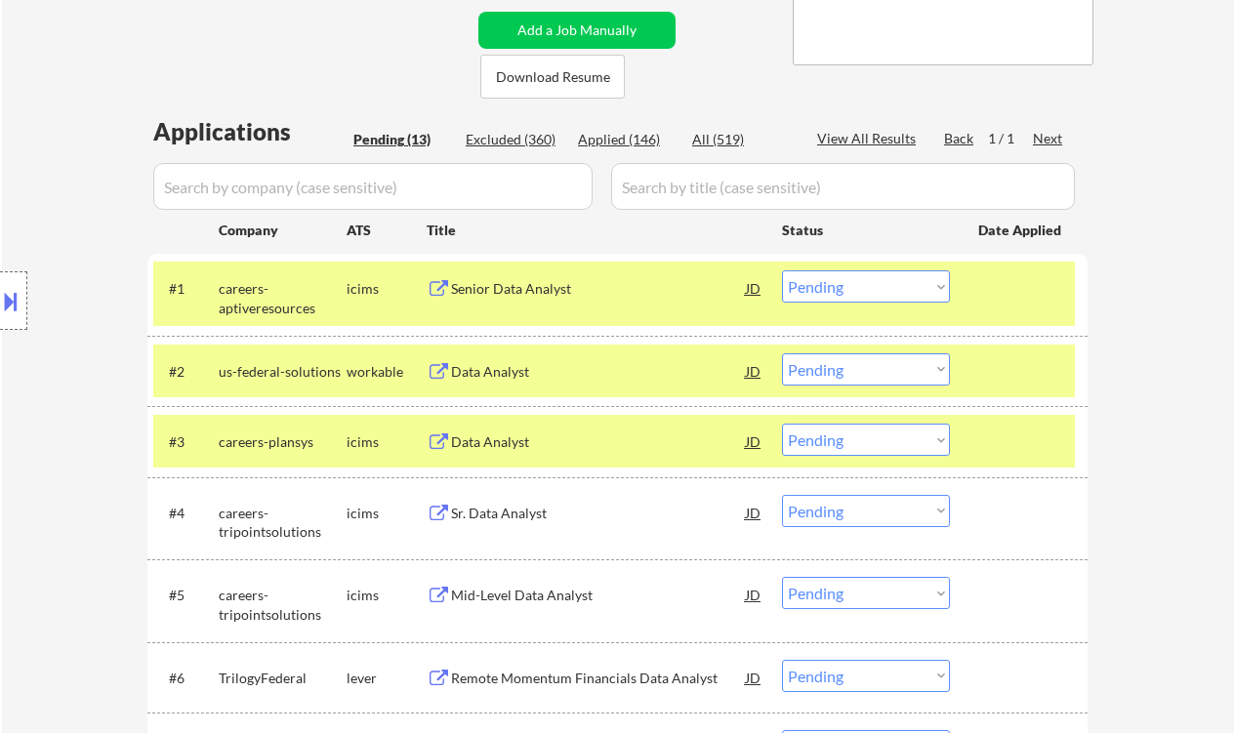
click at [502, 371] on div "Data Analyst" at bounding box center [598, 372] width 295 height 20
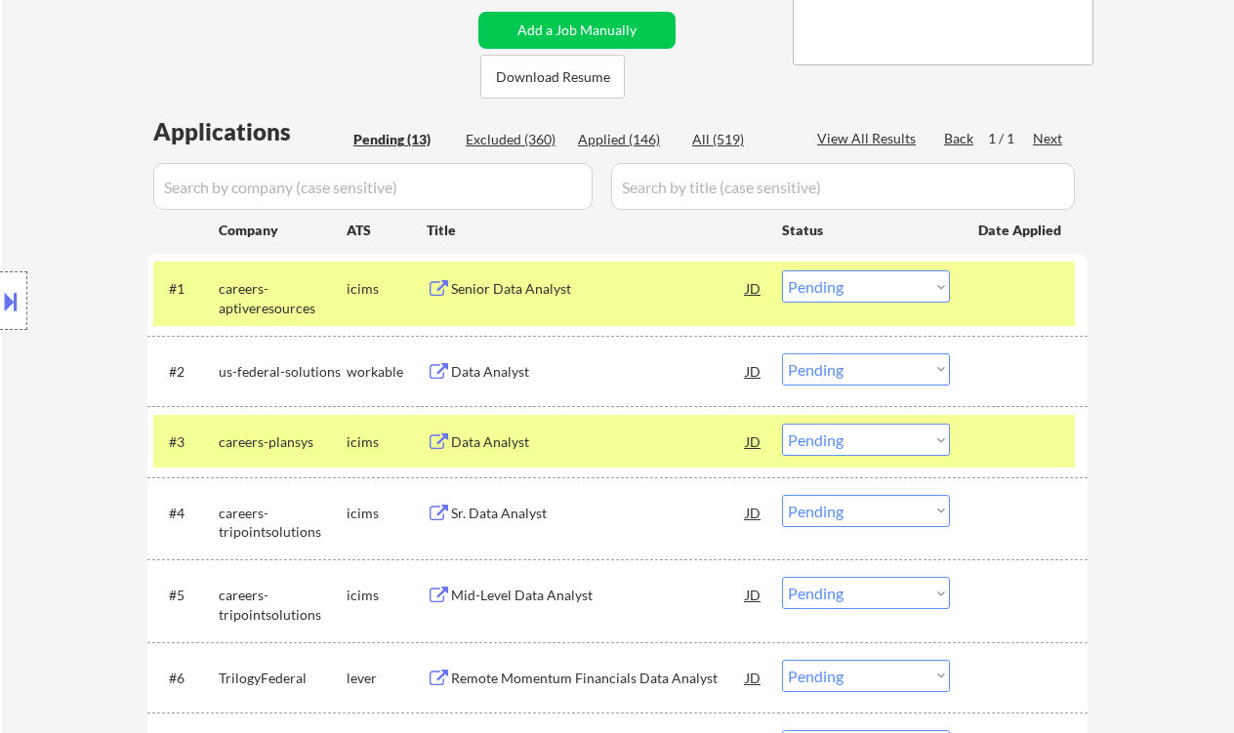
click at [40, 234] on div "Location Inclusions:" at bounding box center [175, 301] width 350 height 362
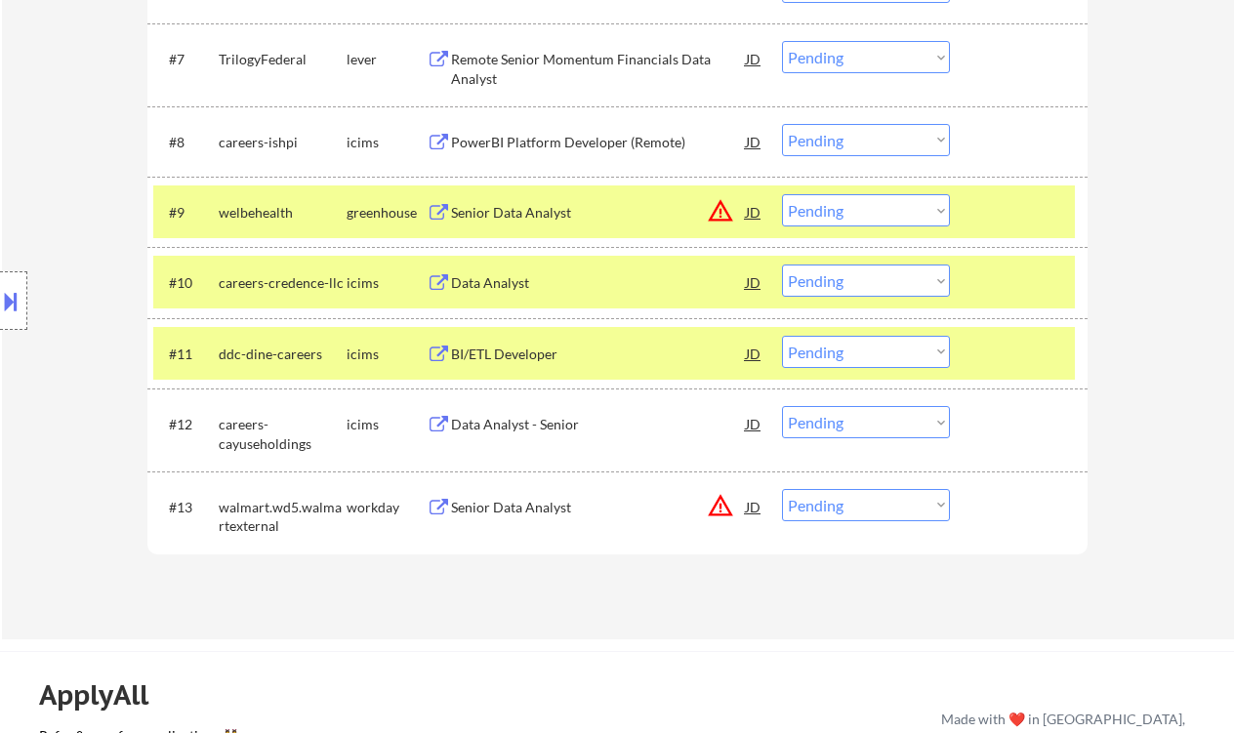
scroll to position [1172, 0]
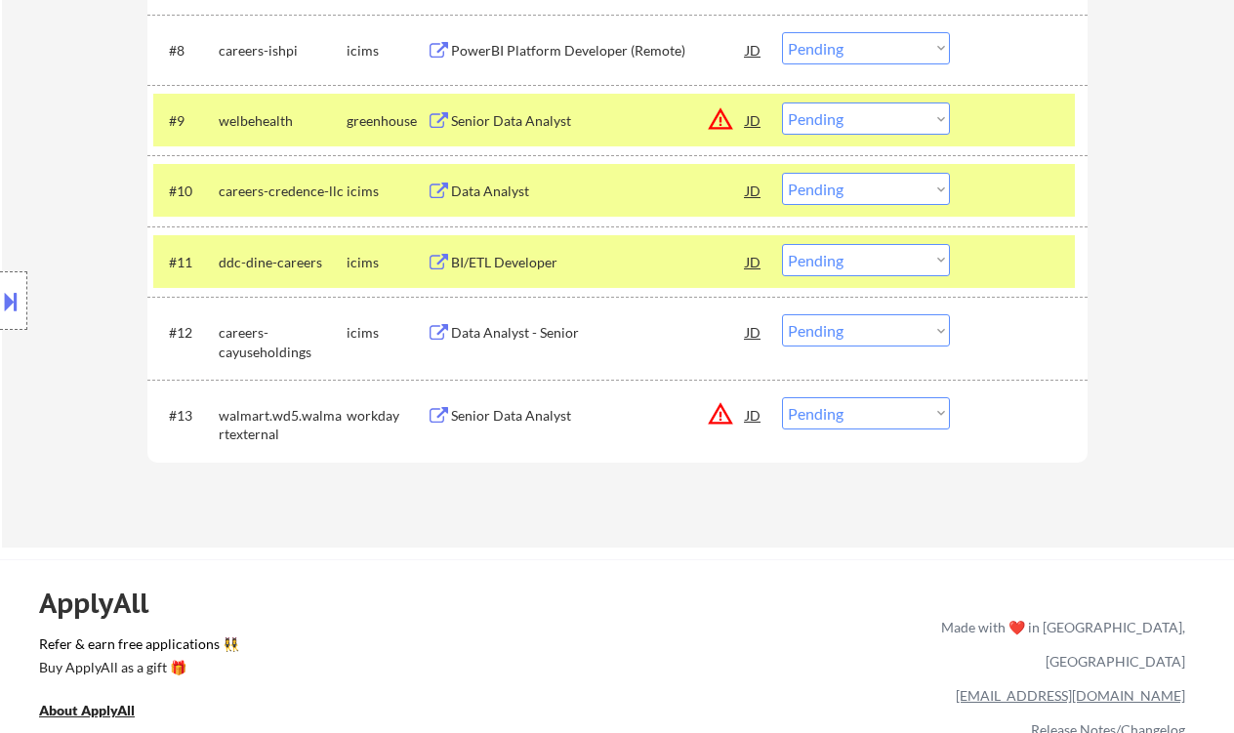
click at [845, 410] on select "Choose an option... Pending Applied Excluded (Questions) Excluded (Expired) Exc…" at bounding box center [866, 413] width 168 height 32
select select ""excluded__location_""
click at [782, 397] on select "Choose an option... Pending Applied Excluded (Questions) Excluded (Expired) Exc…" at bounding box center [866, 413] width 168 height 32
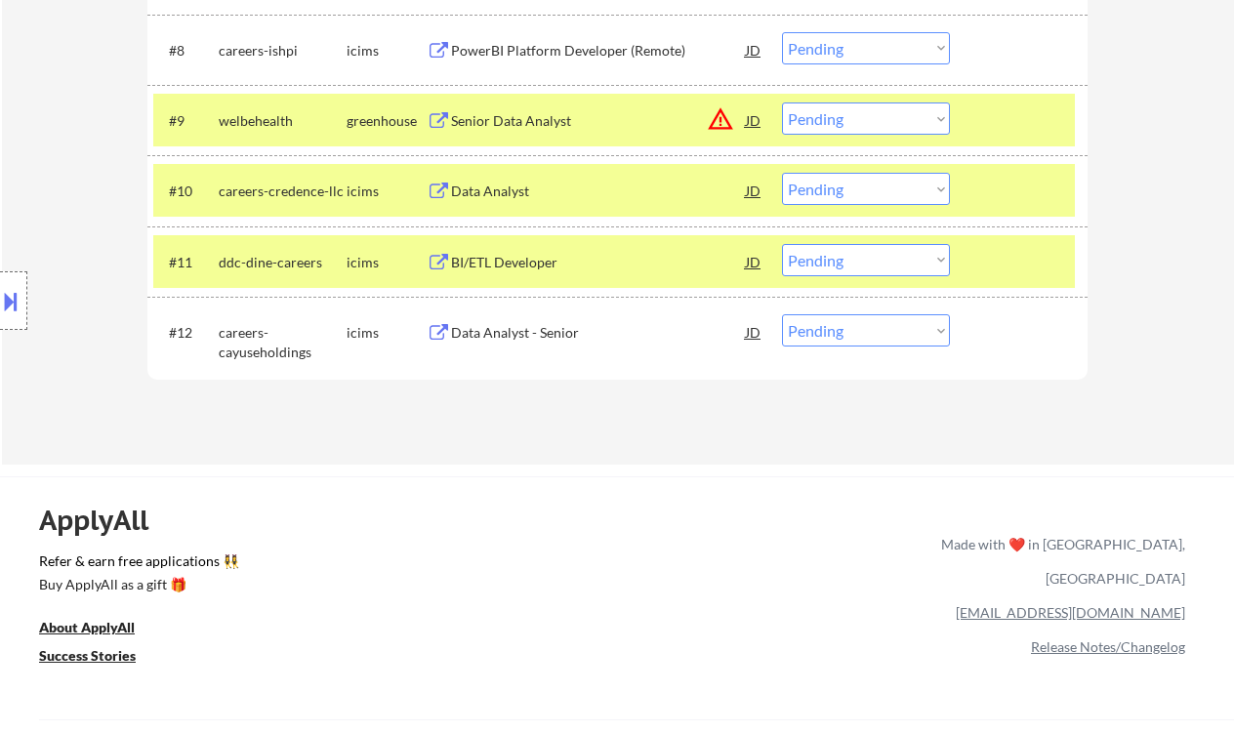
click at [496, 271] on div "BI/ETL Developer" at bounding box center [598, 263] width 295 height 20
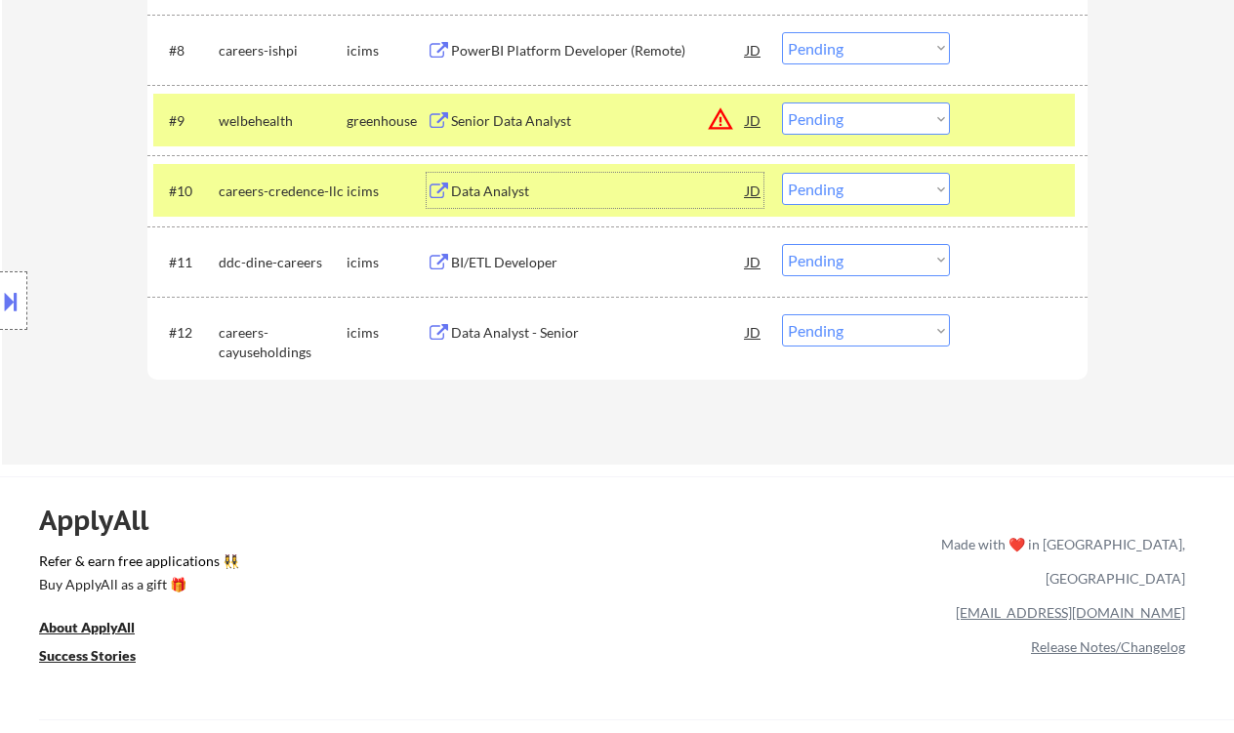
click at [531, 193] on div "Data Analyst" at bounding box center [598, 192] width 295 height 20
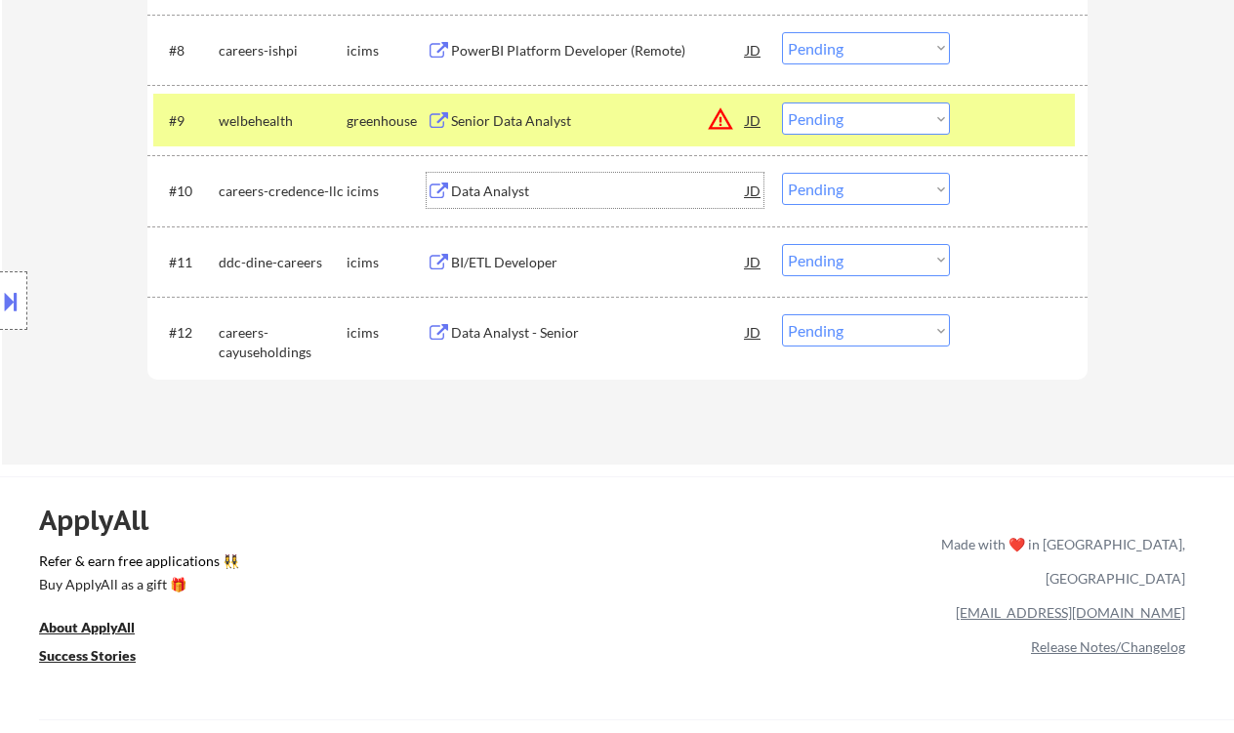
drag, startPoint x: 803, startPoint y: 188, endPoint x: 828, endPoint y: 202, distance: 28.8
click at [803, 188] on select "Choose an option... Pending Applied Excluded (Questions) Excluded (Expired) Exc…" at bounding box center [866, 189] width 168 height 32
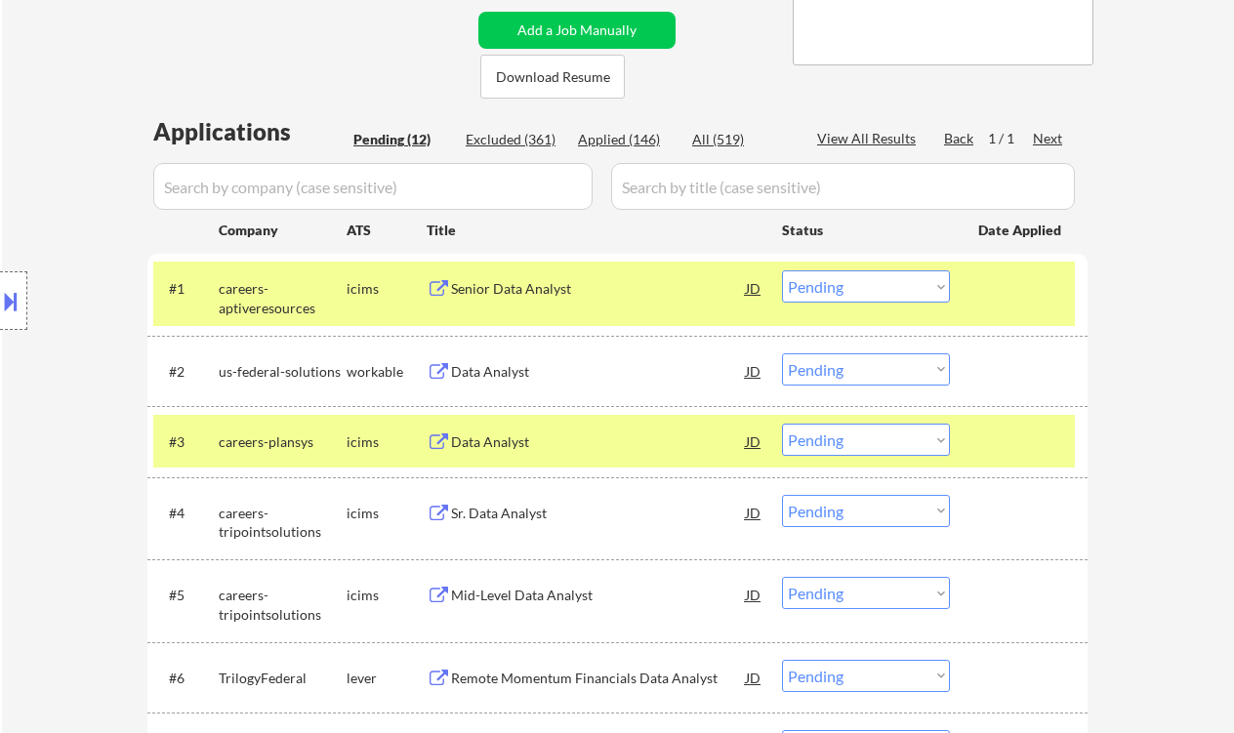
scroll to position [0, 0]
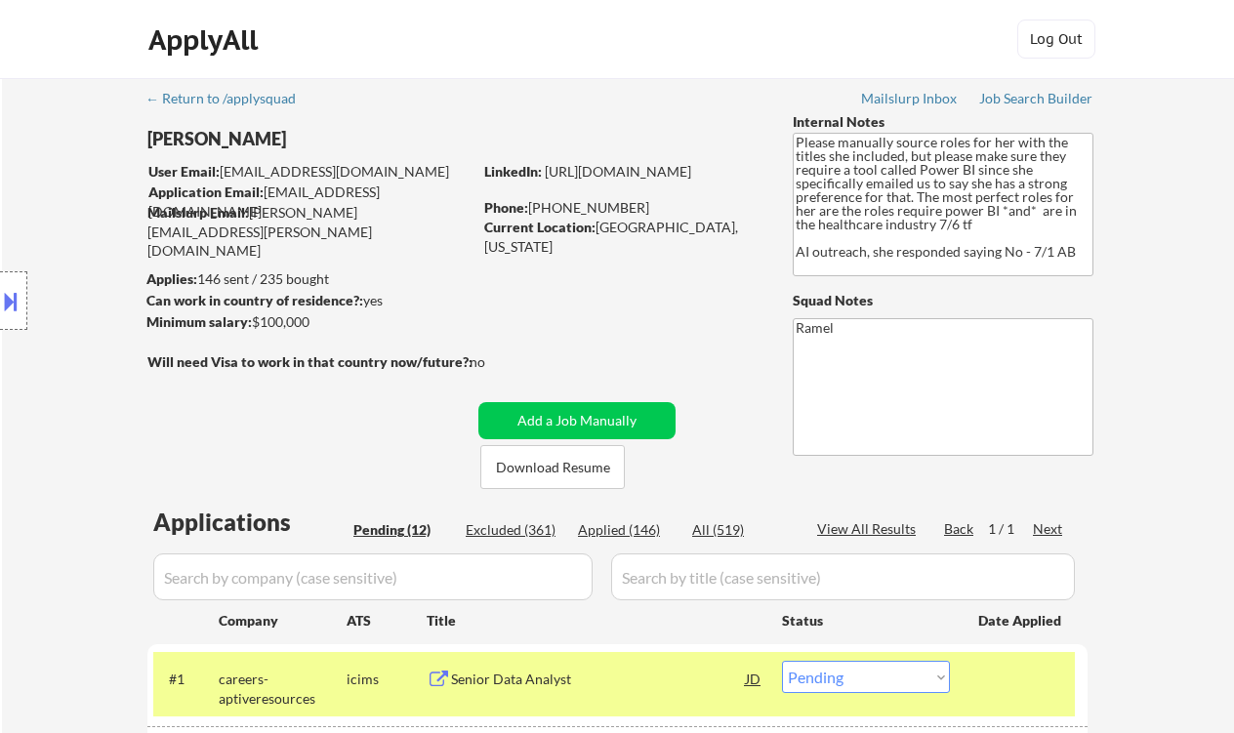
drag, startPoint x: 24, startPoint y: 189, endPoint x: 128, endPoint y: 202, distance: 104.3
click at [24, 189] on div "Location Inclusions:" at bounding box center [175, 301] width 350 height 362
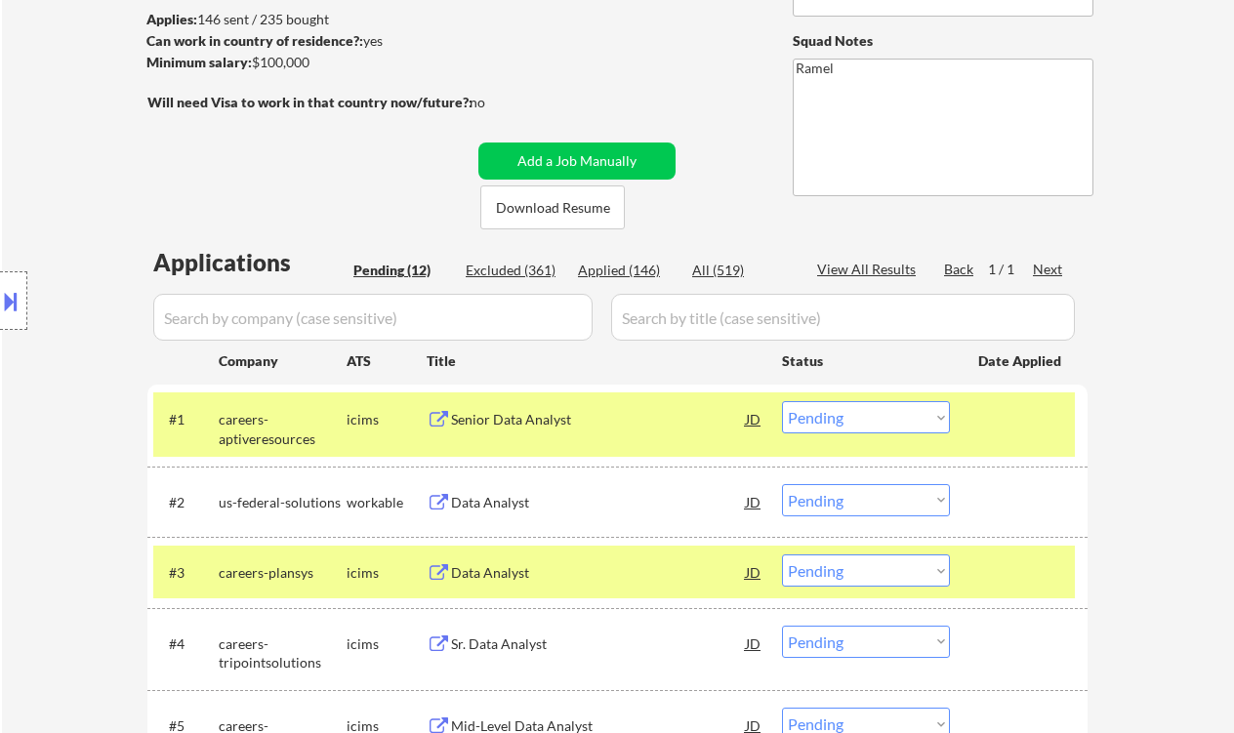
scroll to position [391, 0]
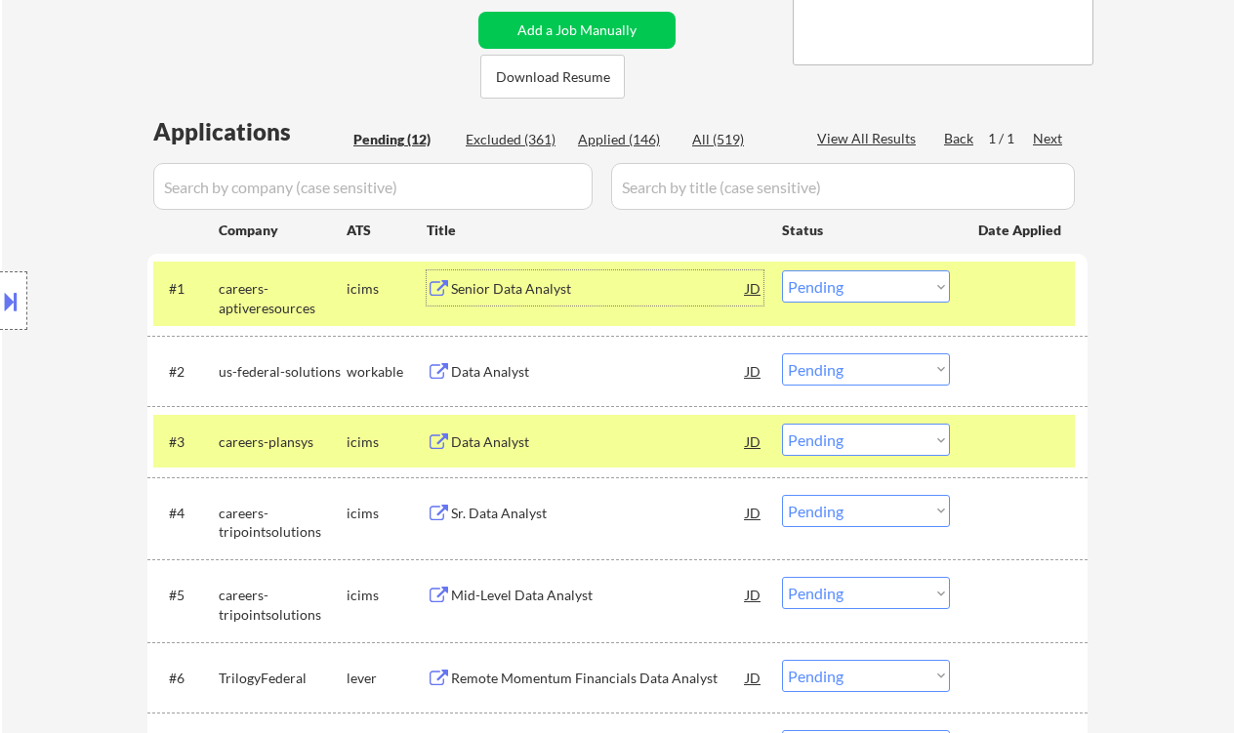
click at [554, 295] on div "Senior Data Analyst" at bounding box center [598, 289] width 295 height 20
